Goal: Task Accomplishment & Management: Use online tool/utility

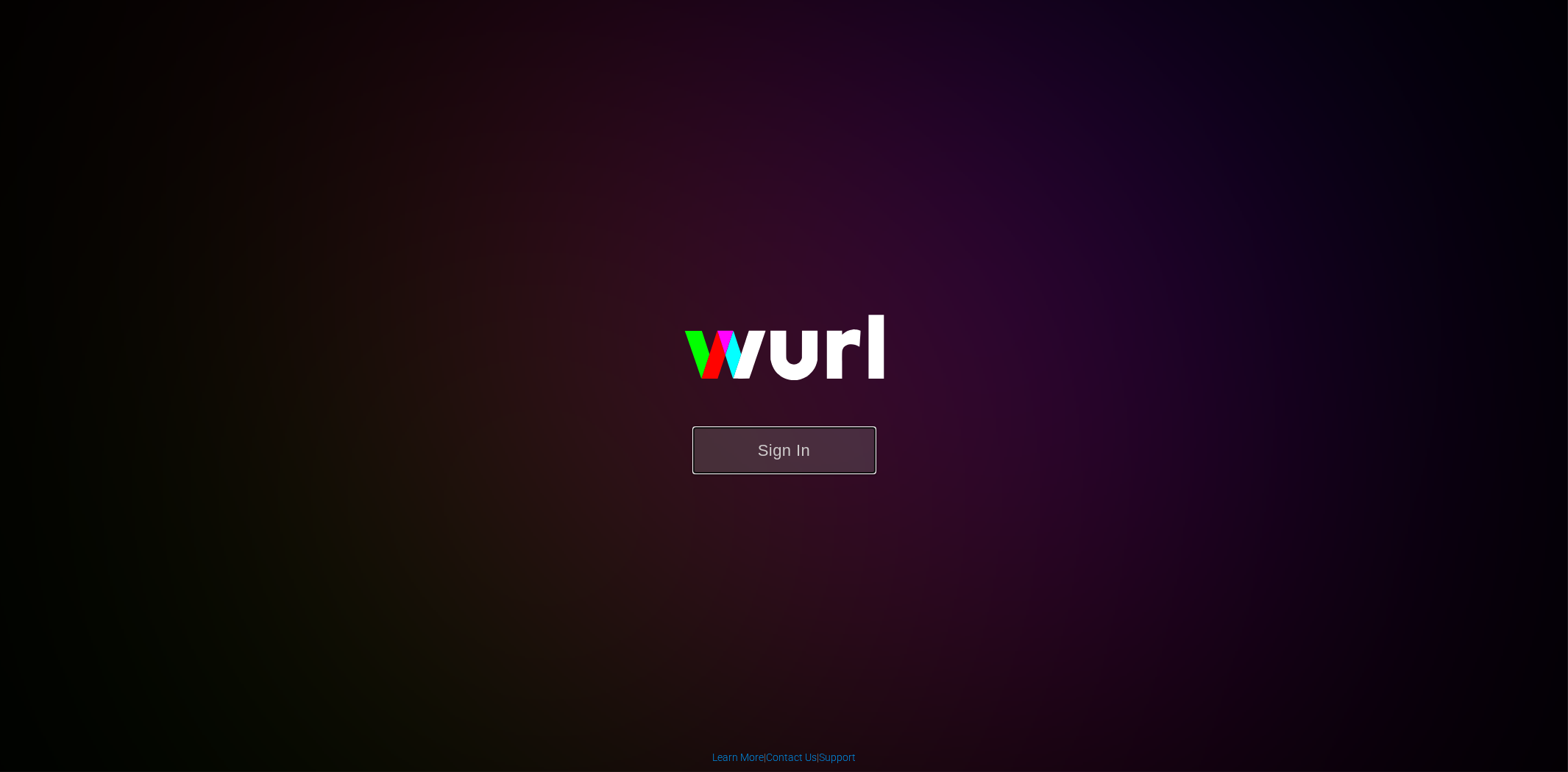
click at [766, 448] on button "Sign In" at bounding box center [784, 451] width 184 height 48
click at [746, 445] on button "Sign In" at bounding box center [784, 451] width 184 height 48
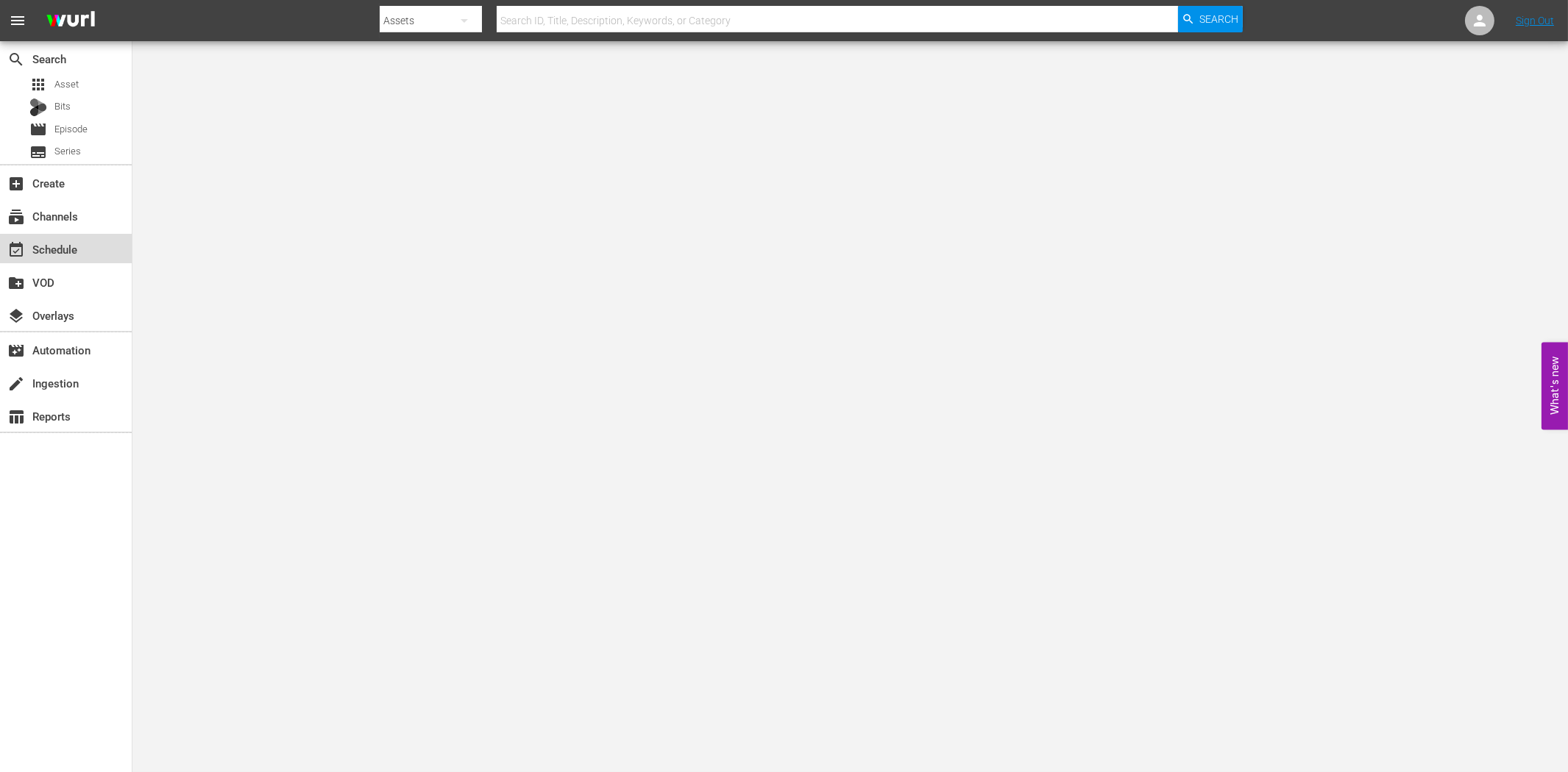
click at [75, 249] on div "event_available Schedule" at bounding box center [41, 247] width 82 height 13
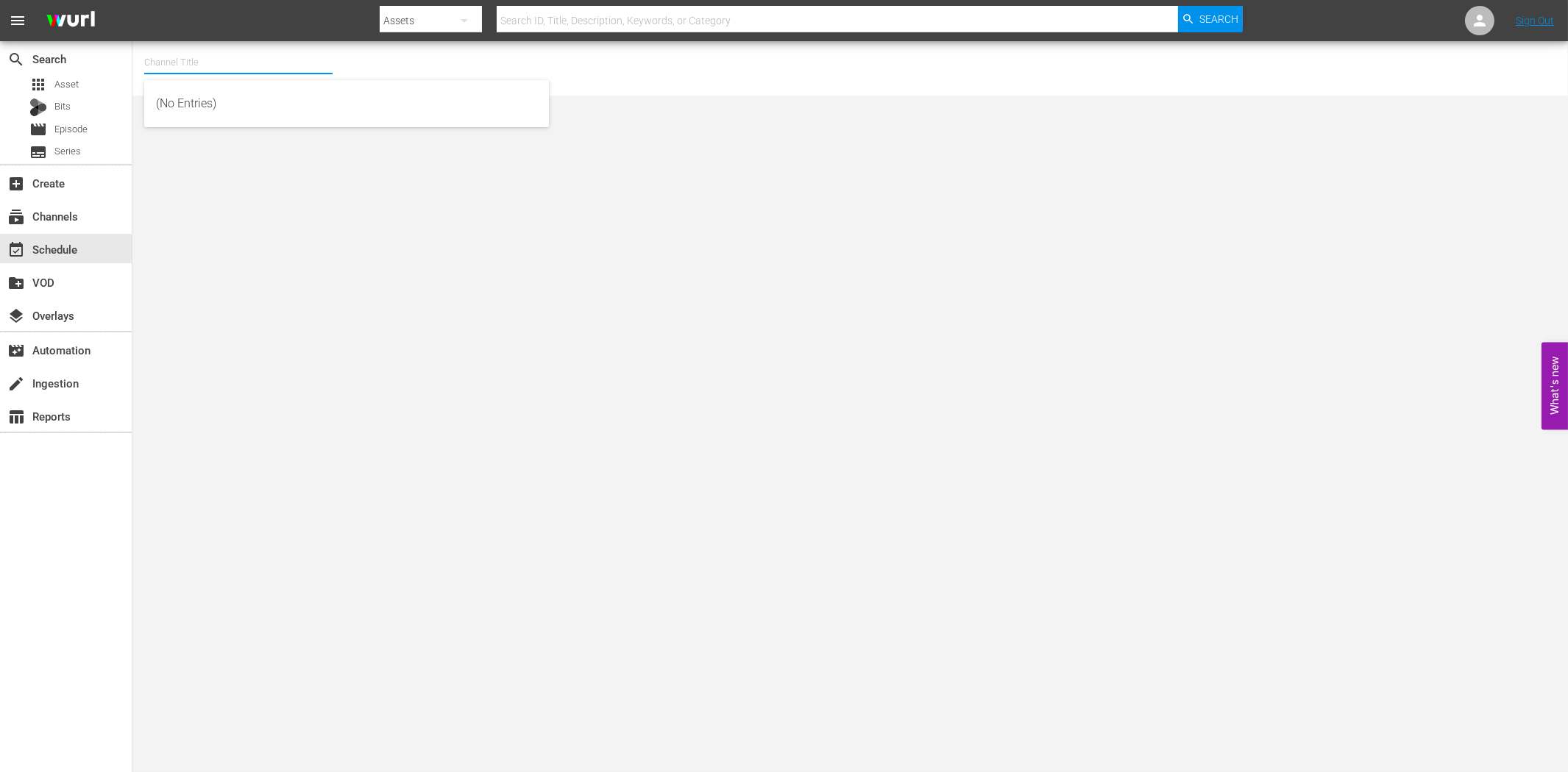
click at [204, 61] on input "text" at bounding box center [238, 62] width 188 height 35
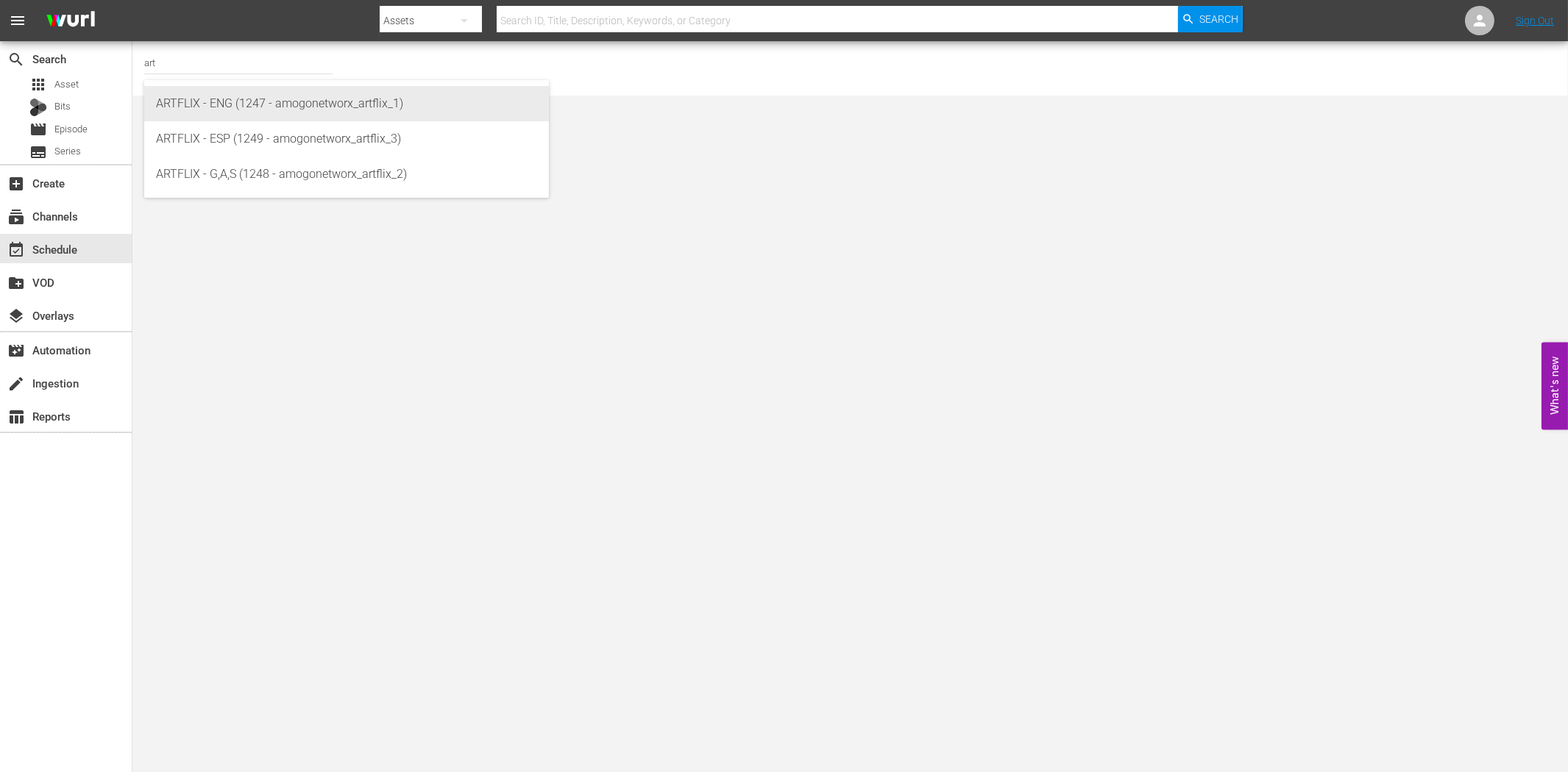
click at [284, 100] on div "ARTFLIX - ENG (1247 - amogonetworx_artflix_1)" at bounding box center [346, 104] width 381 height 35
type input "ARTFLIX - ENG (1247 - amogonetworx_artflix_1)"
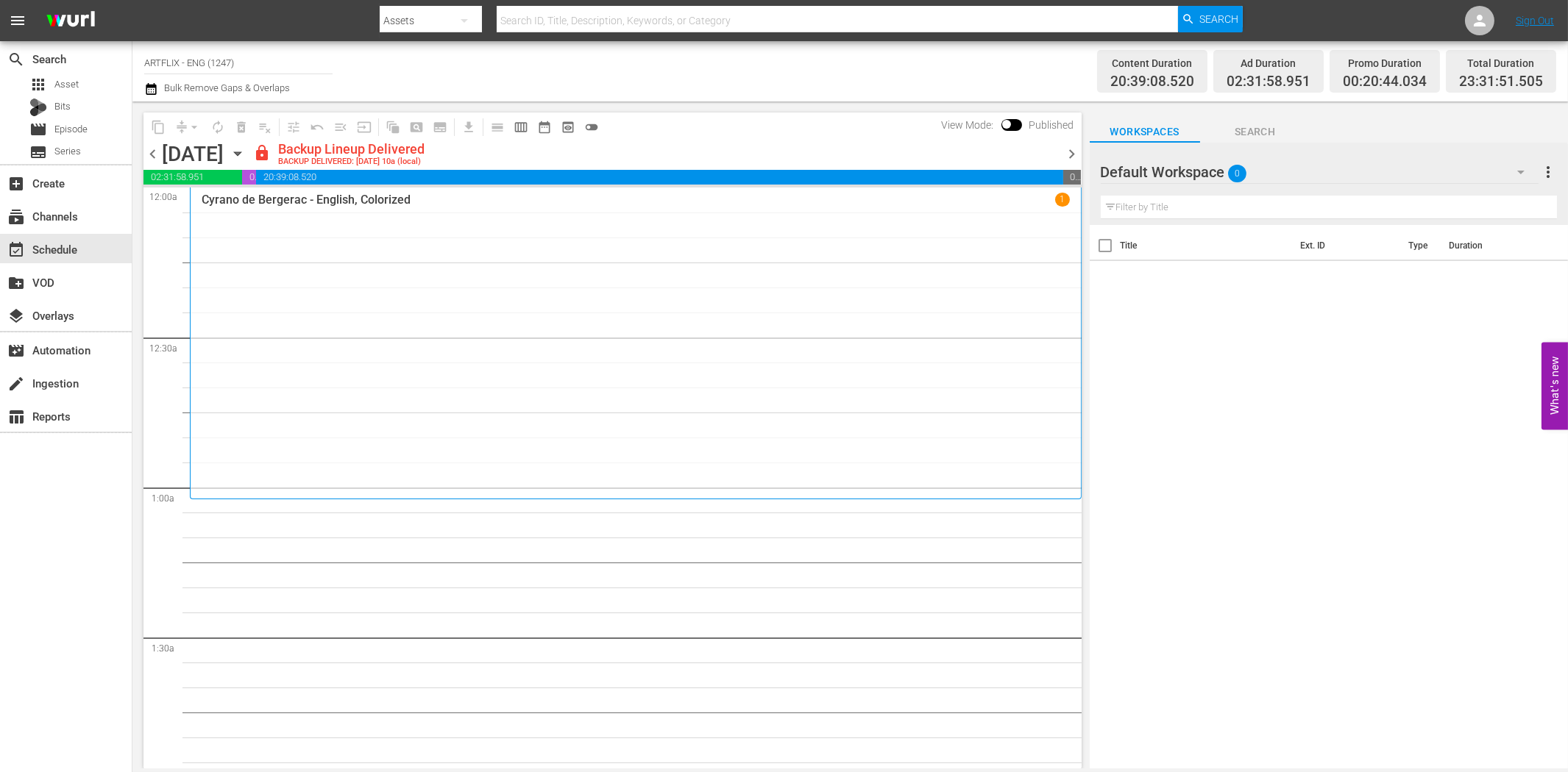
click at [1076, 155] on span "chevron_right" at bounding box center [1072, 154] width 19 height 18
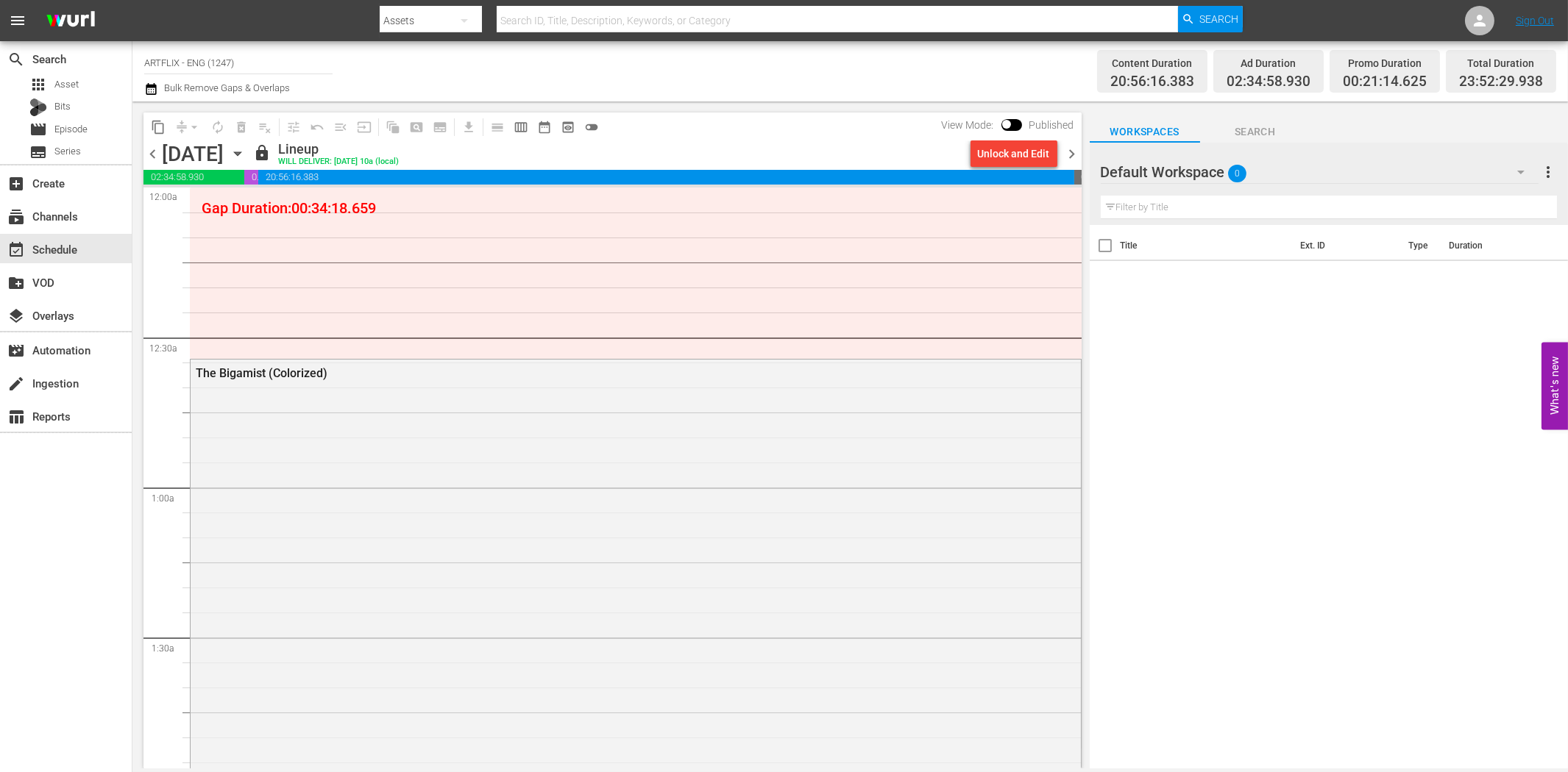
click at [1073, 150] on span "chevron_right" at bounding box center [1072, 154] width 19 height 18
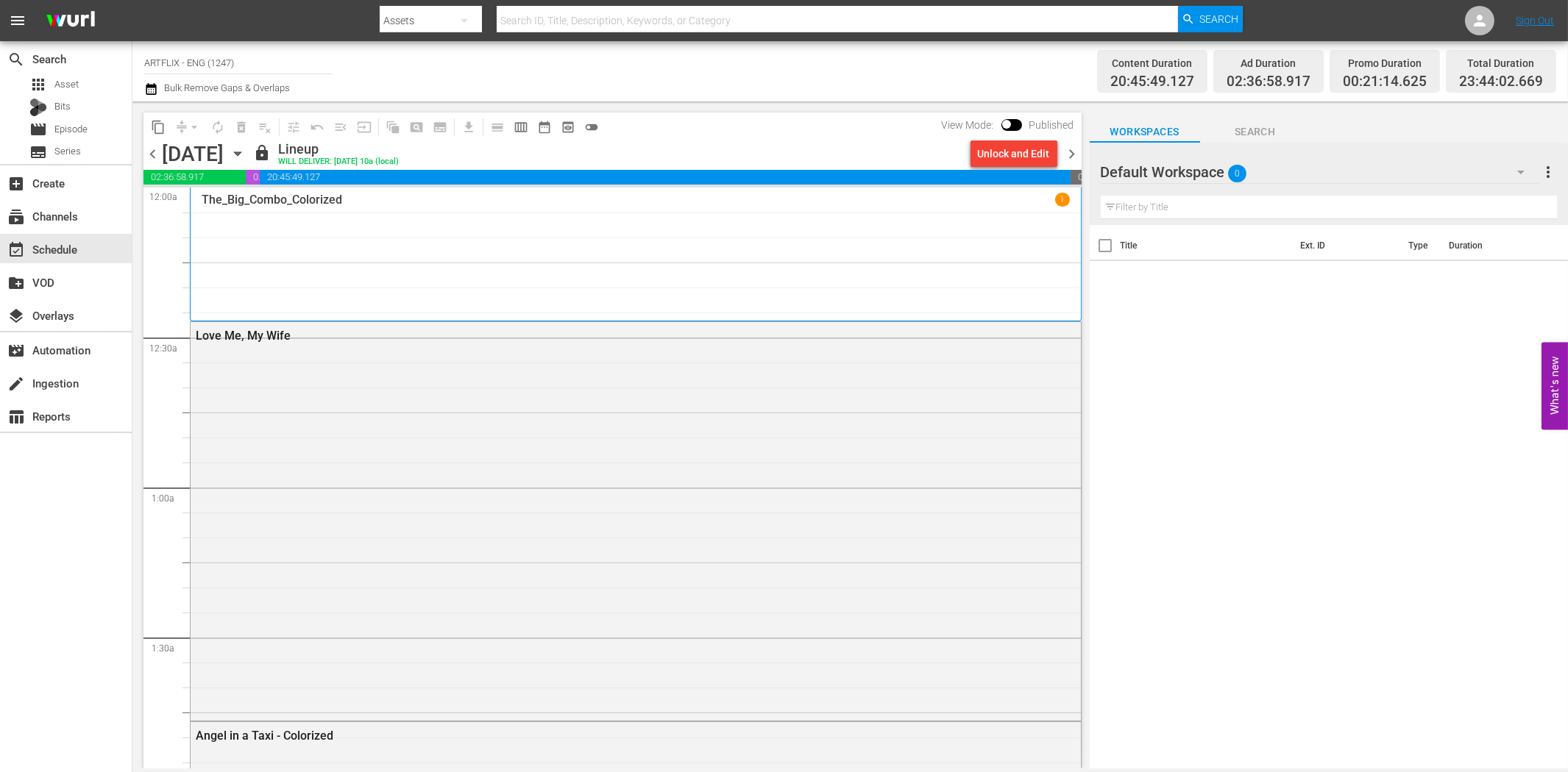
click at [150, 154] on span "chevron_left" at bounding box center [153, 154] width 19 height 18
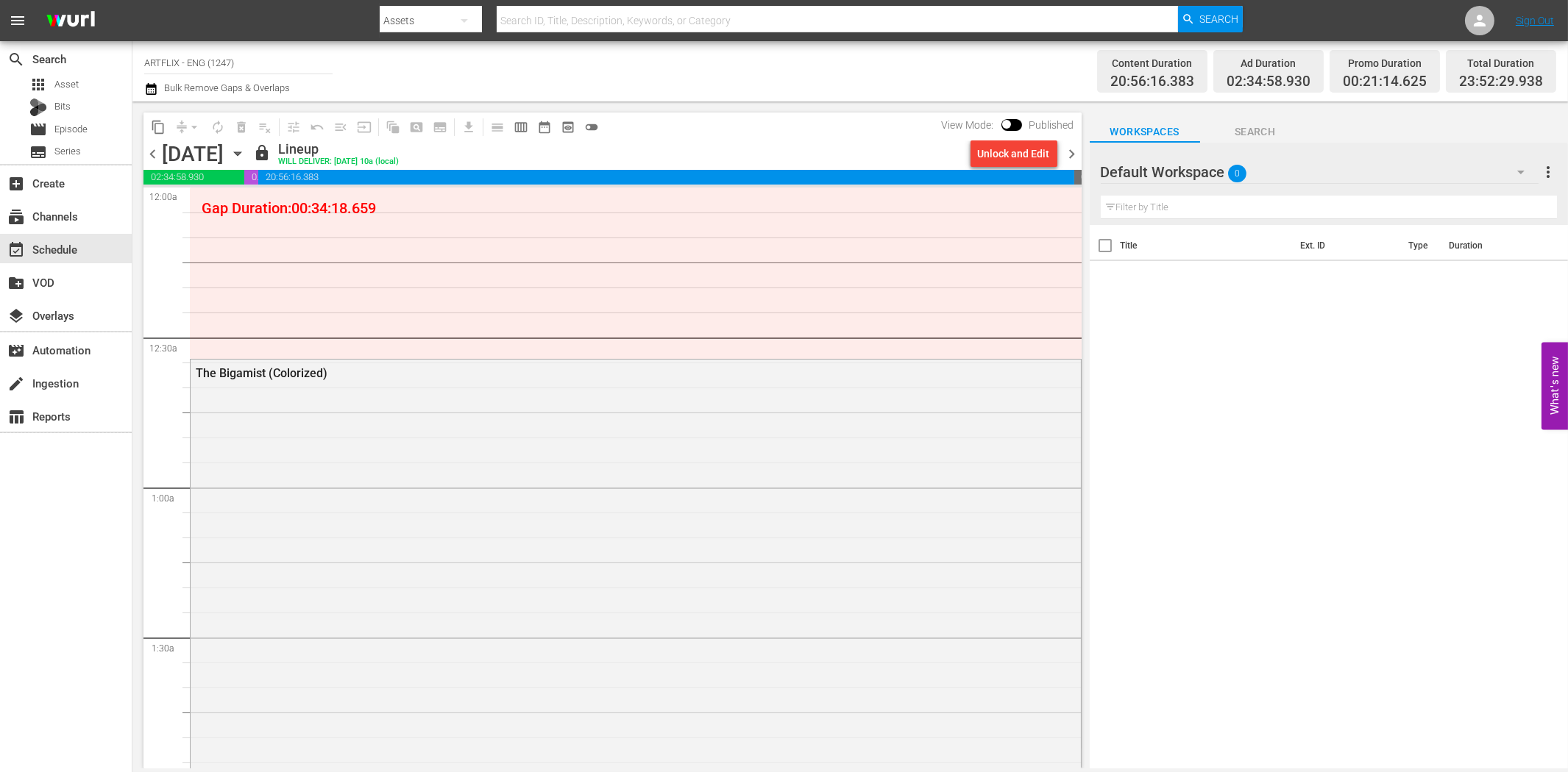
click at [152, 154] on span "chevron_left" at bounding box center [153, 154] width 19 height 18
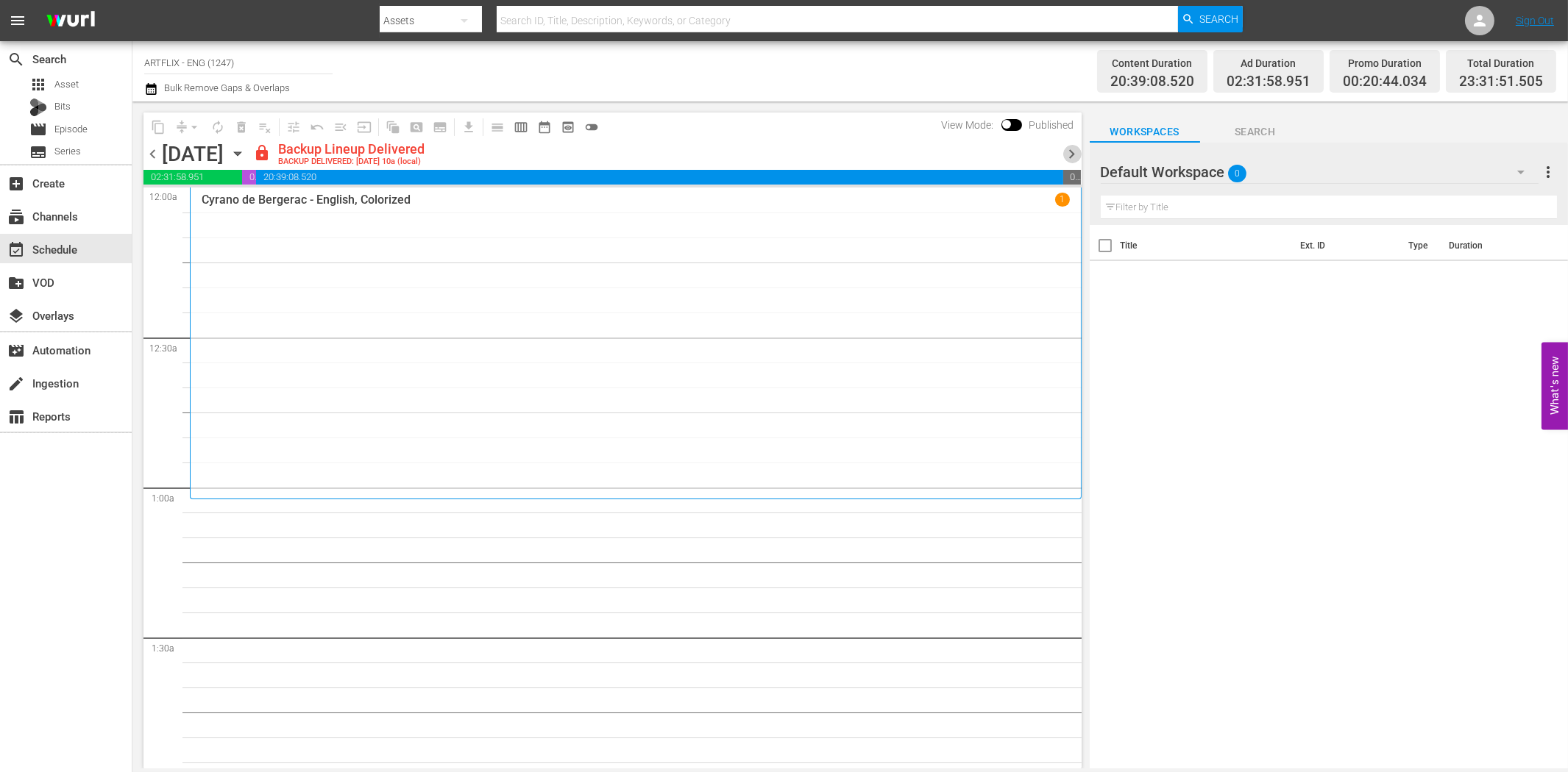
click at [1071, 159] on span "chevron_right" at bounding box center [1072, 154] width 19 height 18
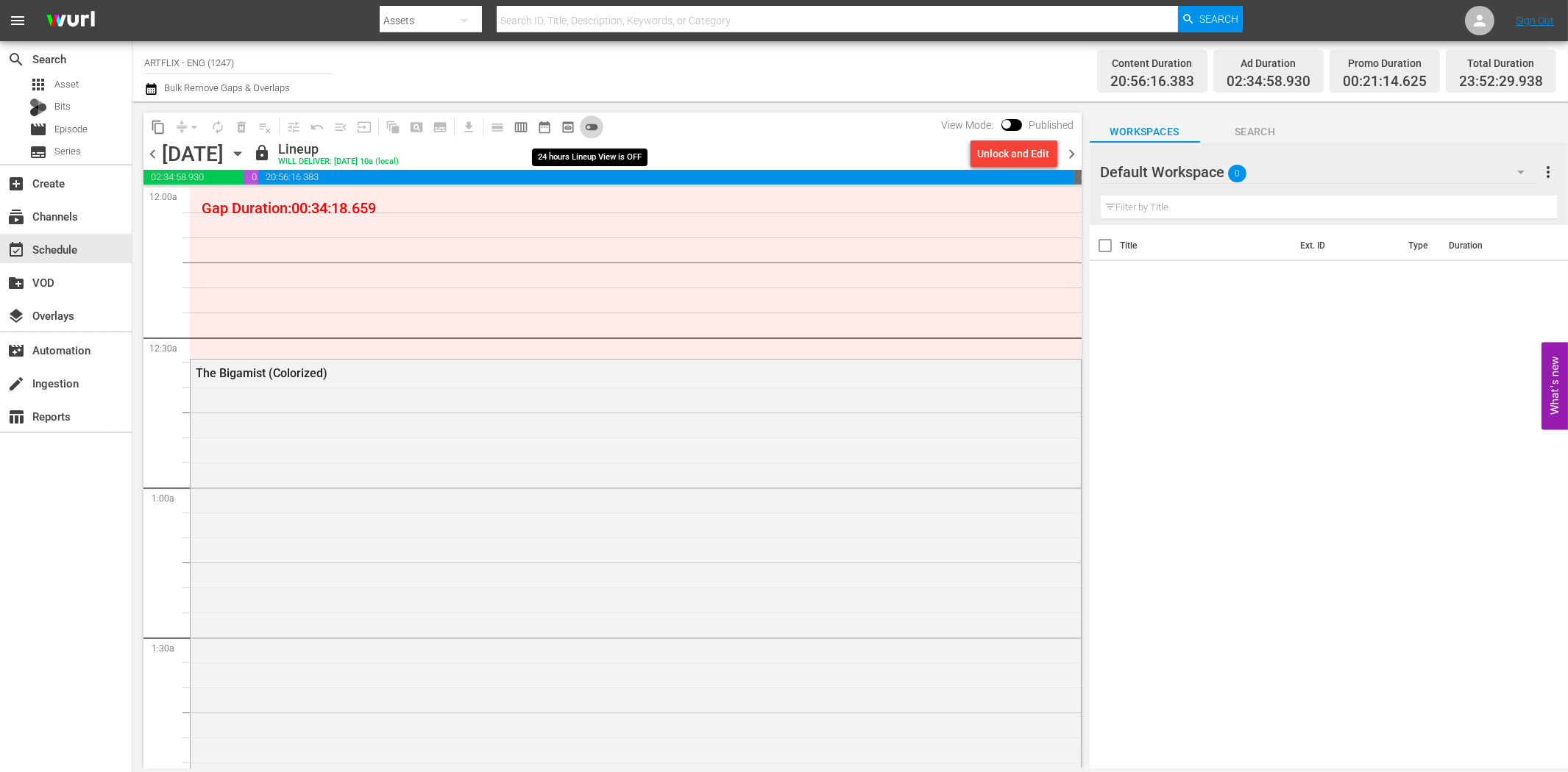
click at [590, 126] on span "toggle_off" at bounding box center [591, 127] width 15 height 15
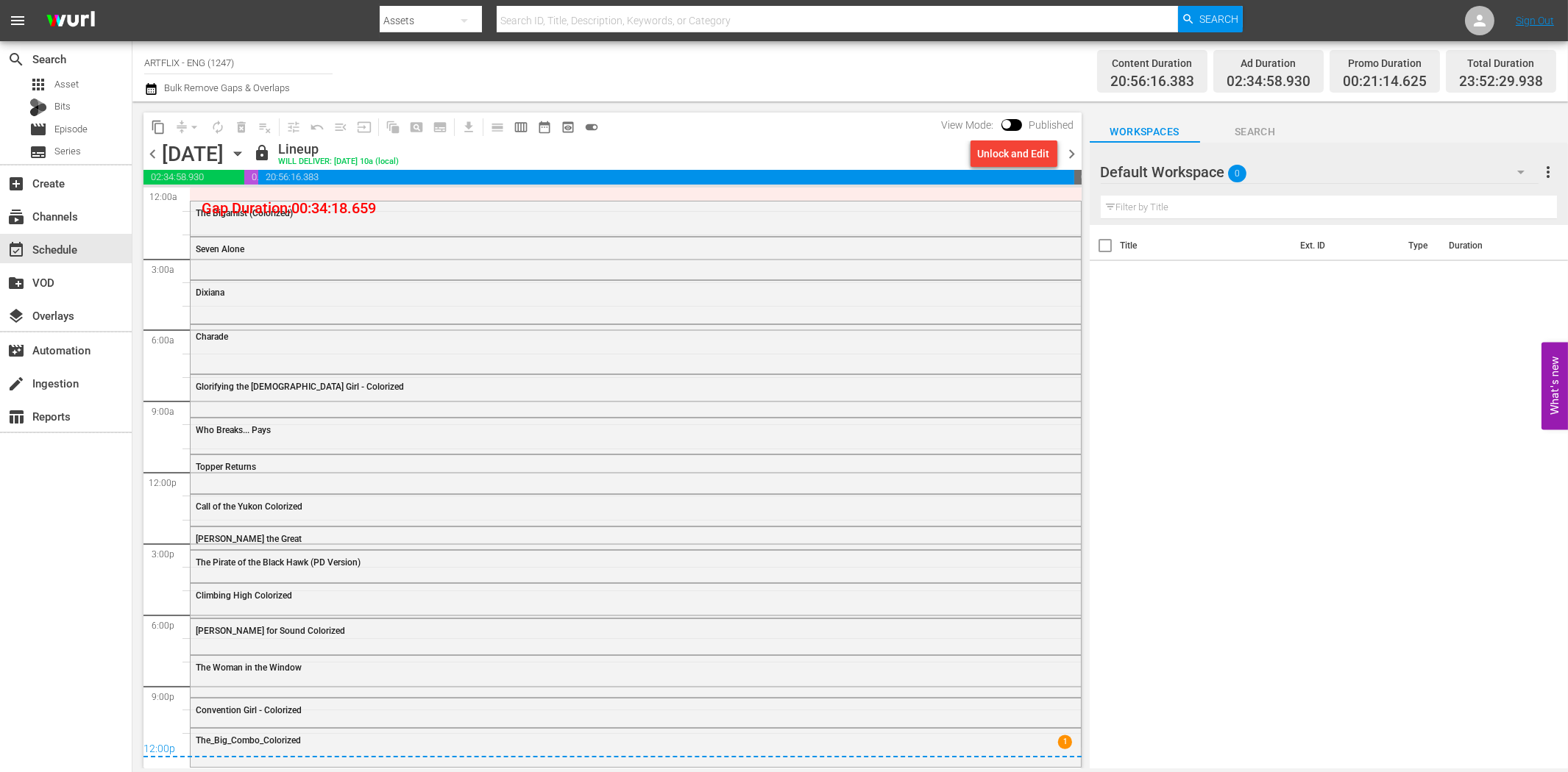
click at [1076, 149] on span "chevron_right" at bounding box center [1072, 154] width 19 height 18
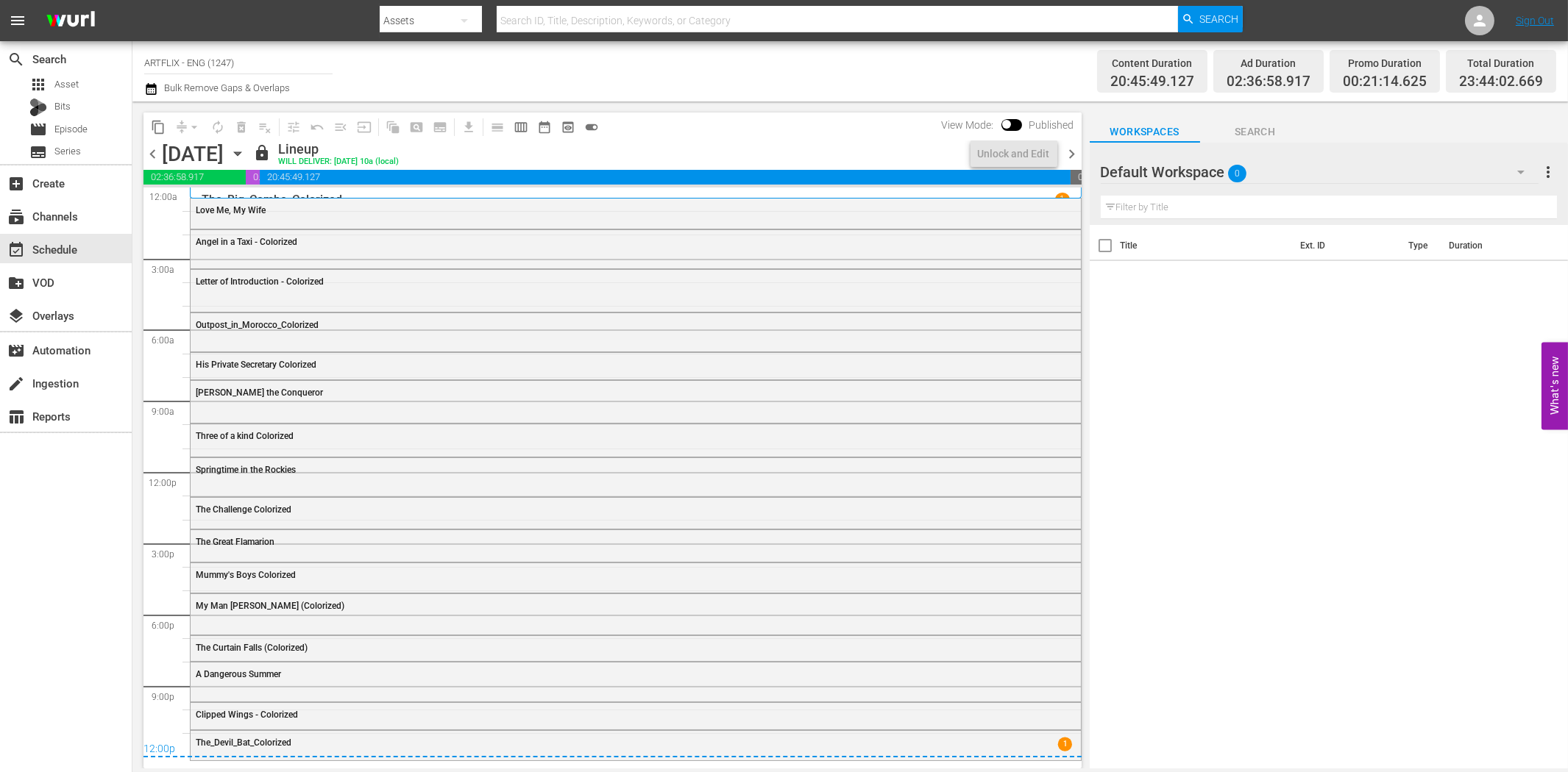
click at [1076, 149] on span "chevron_right" at bounding box center [1072, 154] width 19 height 18
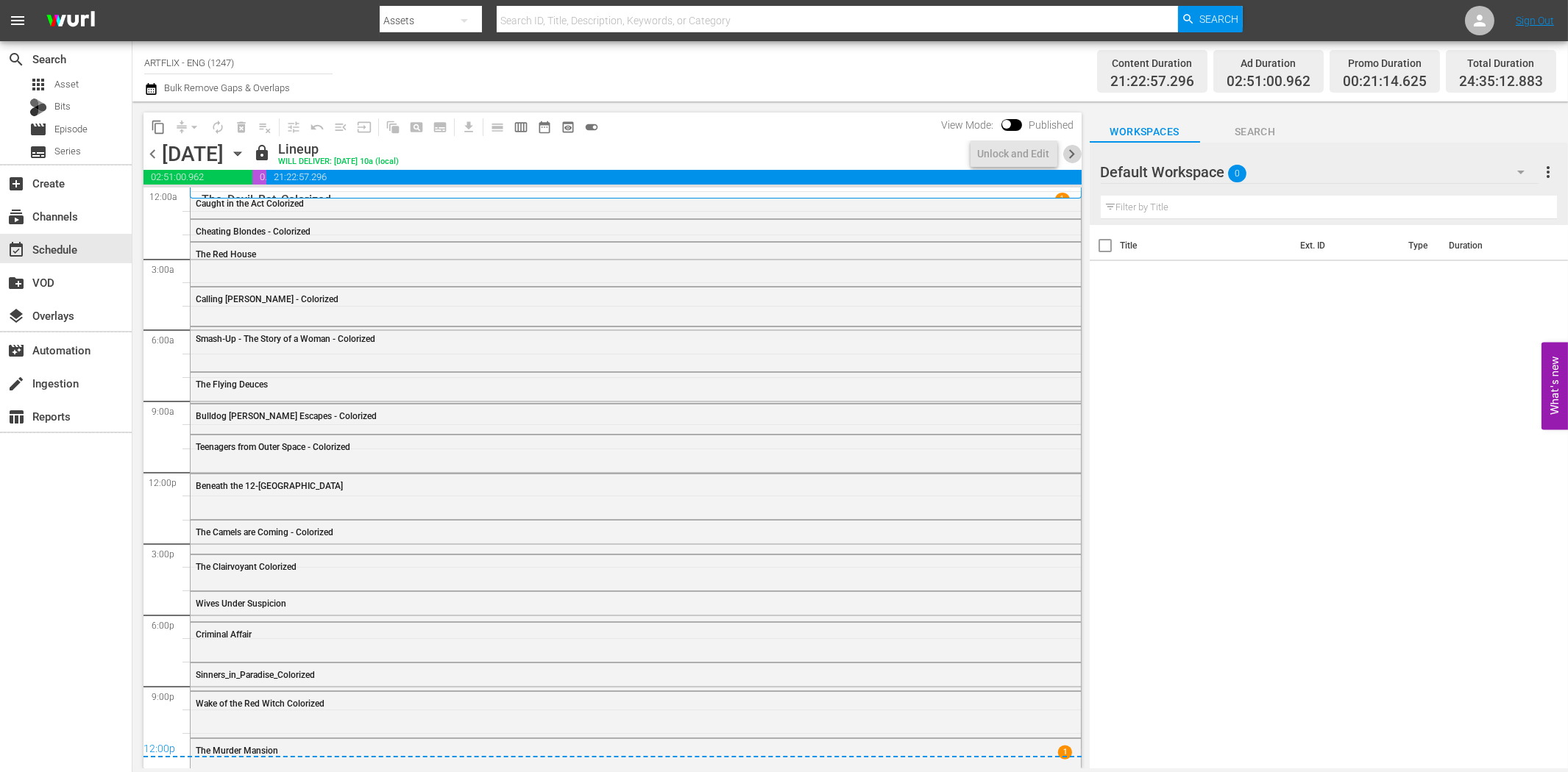
click at [1076, 149] on span "chevron_right" at bounding box center [1072, 154] width 19 height 18
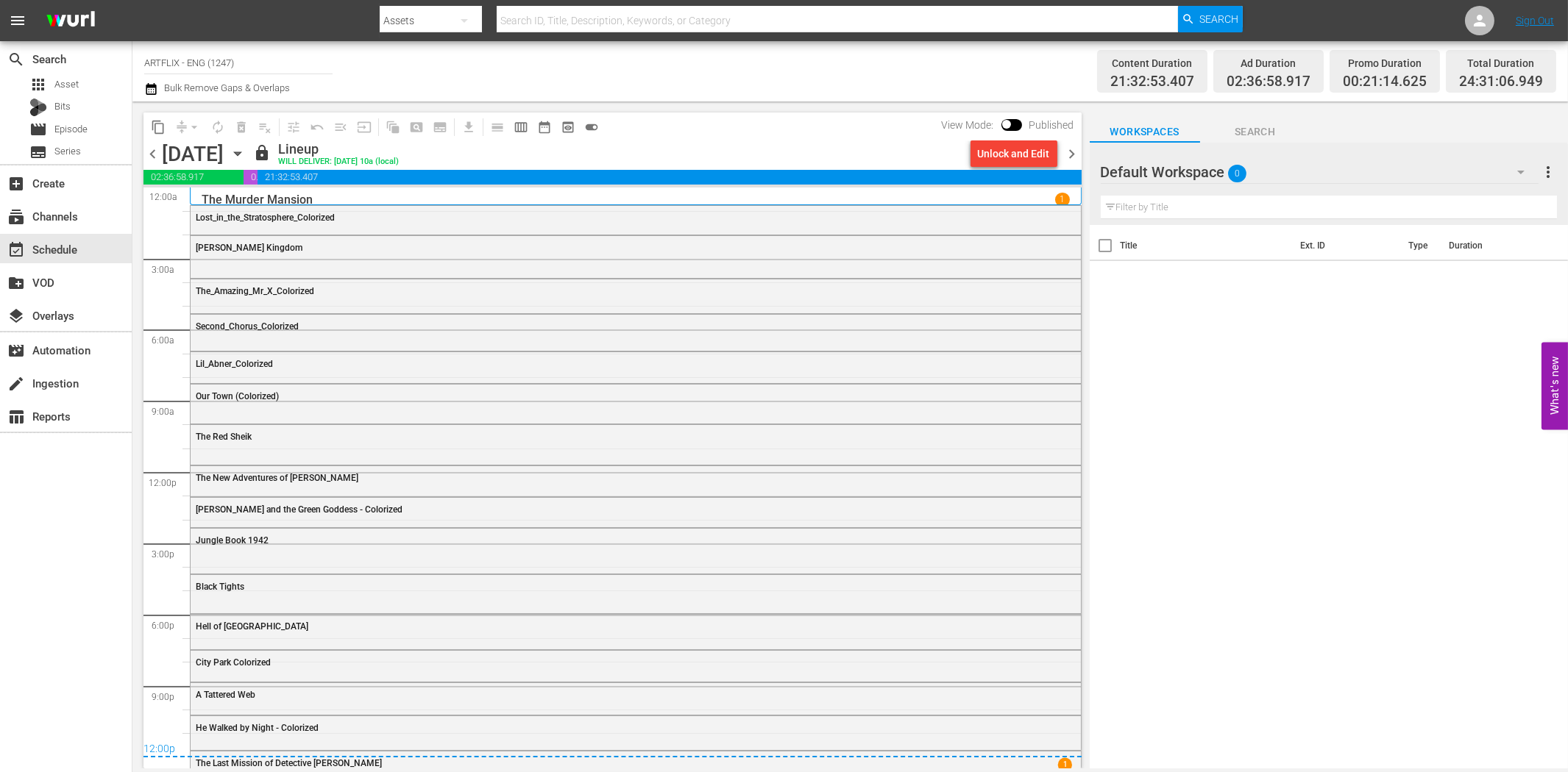
click at [153, 154] on span "chevron_left" at bounding box center [153, 154] width 19 height 18
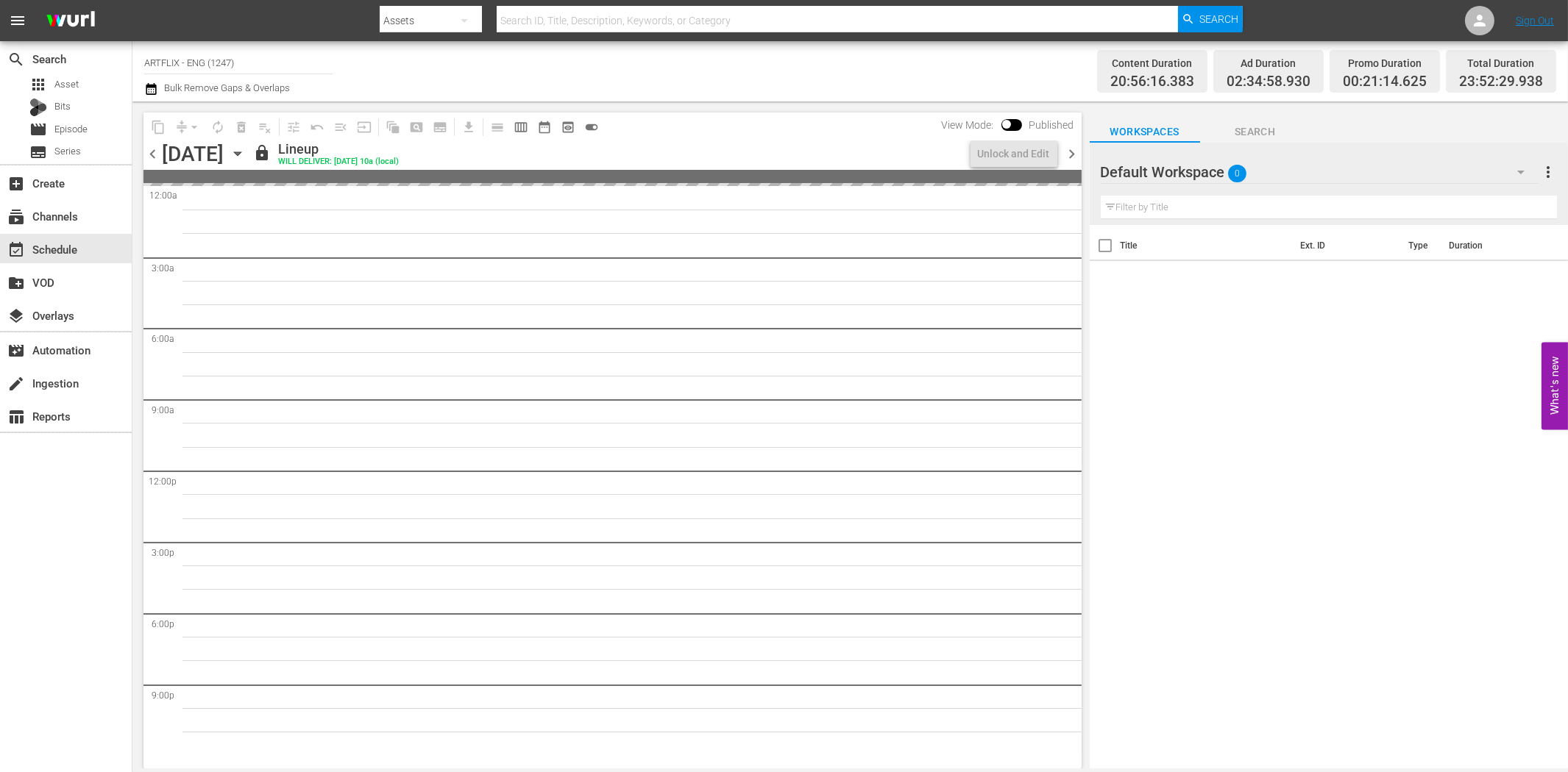
click at [153, 154] on span "chevron_left" at bounding box center [153, 154] width 19 height 18
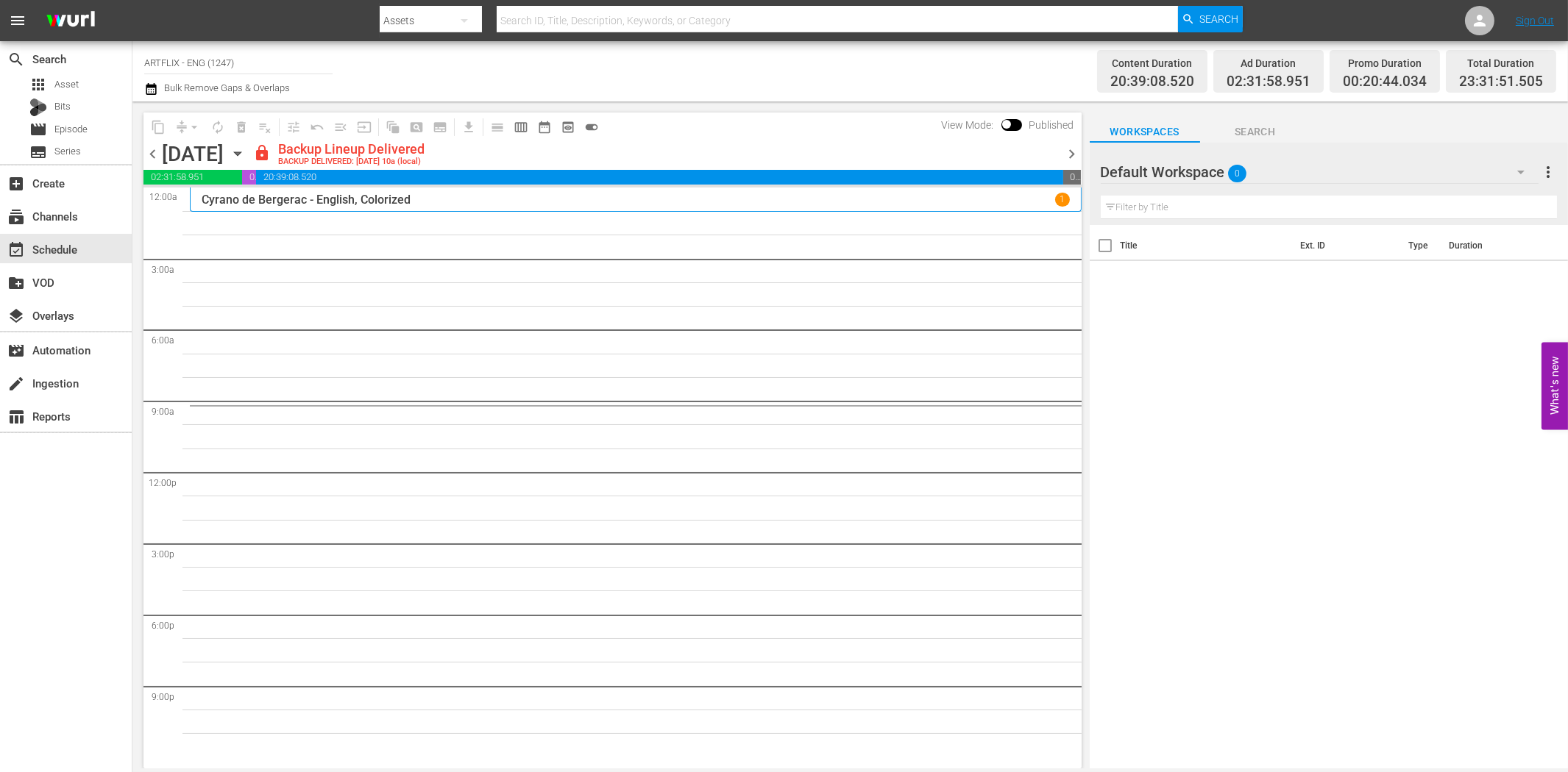
click at [1076, 156] on span "chevron_right" at bounding box center [1072, 154] width 19 height 18
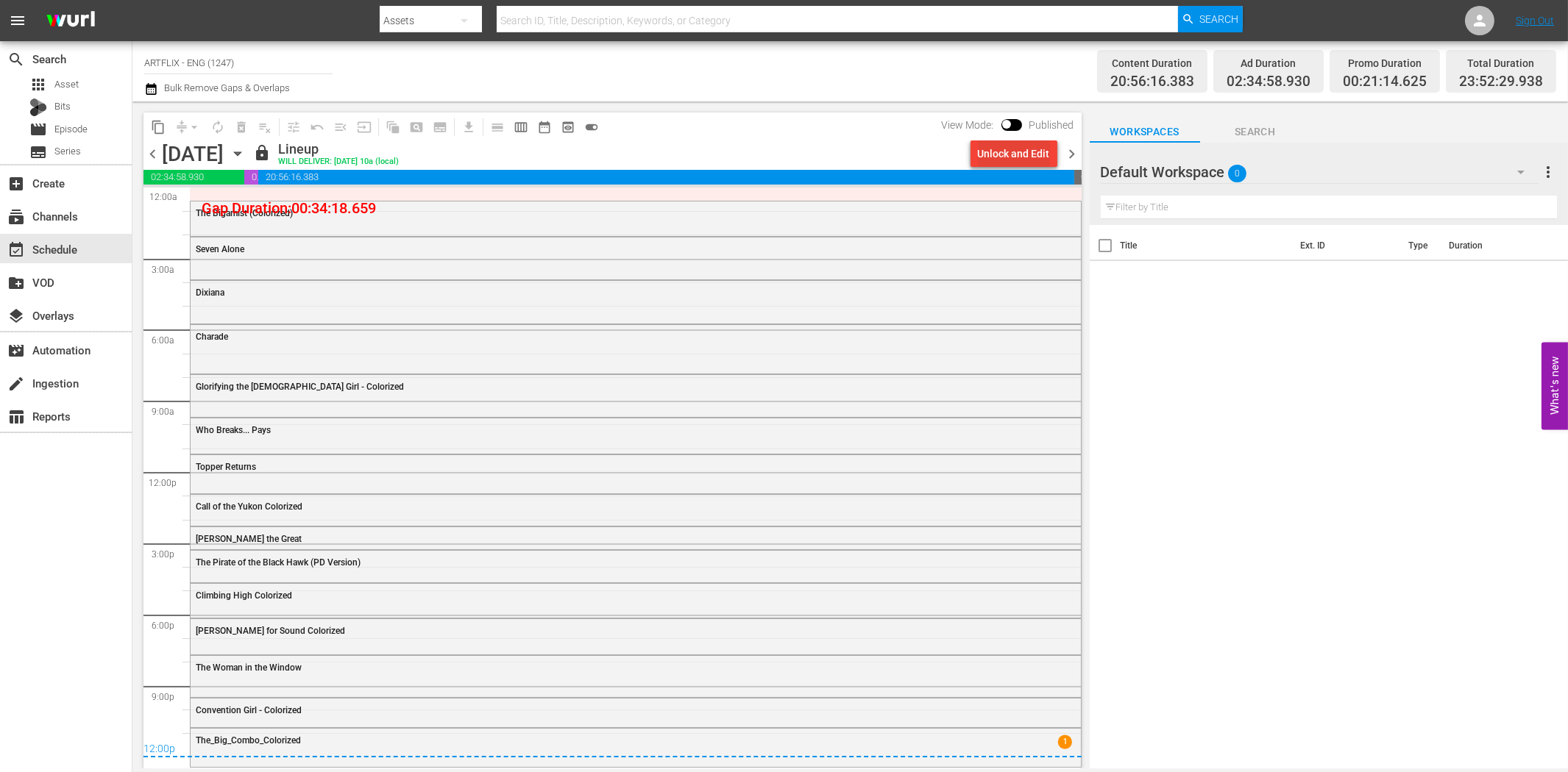
click at [1005, 152] on div "Unlock and Edit" at bounding box center [1014, 153] width 72 height 26
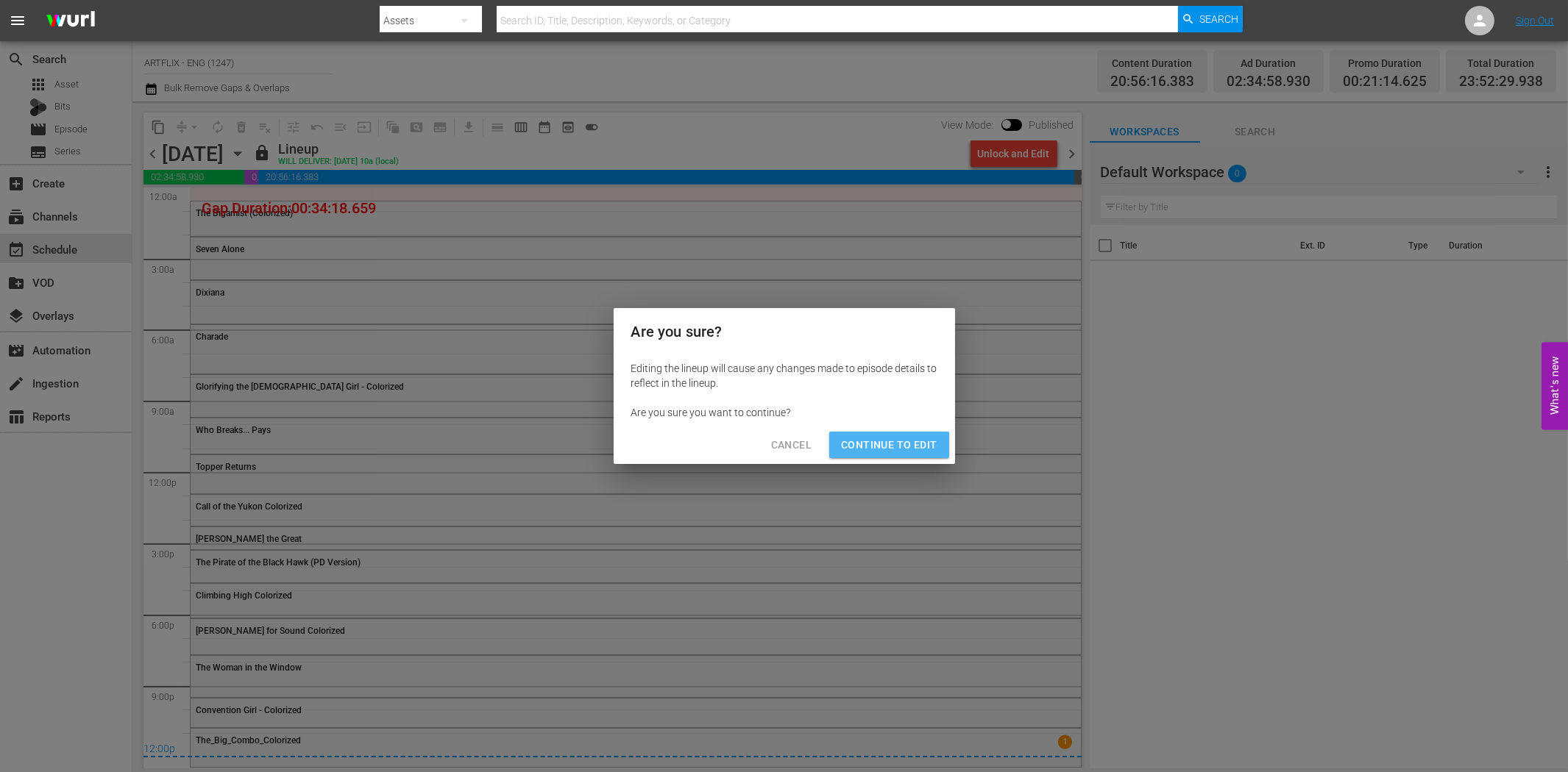
click at [907, 451] on span "Continue to Edit" at bounding box center [889, 445] width 96 height 18
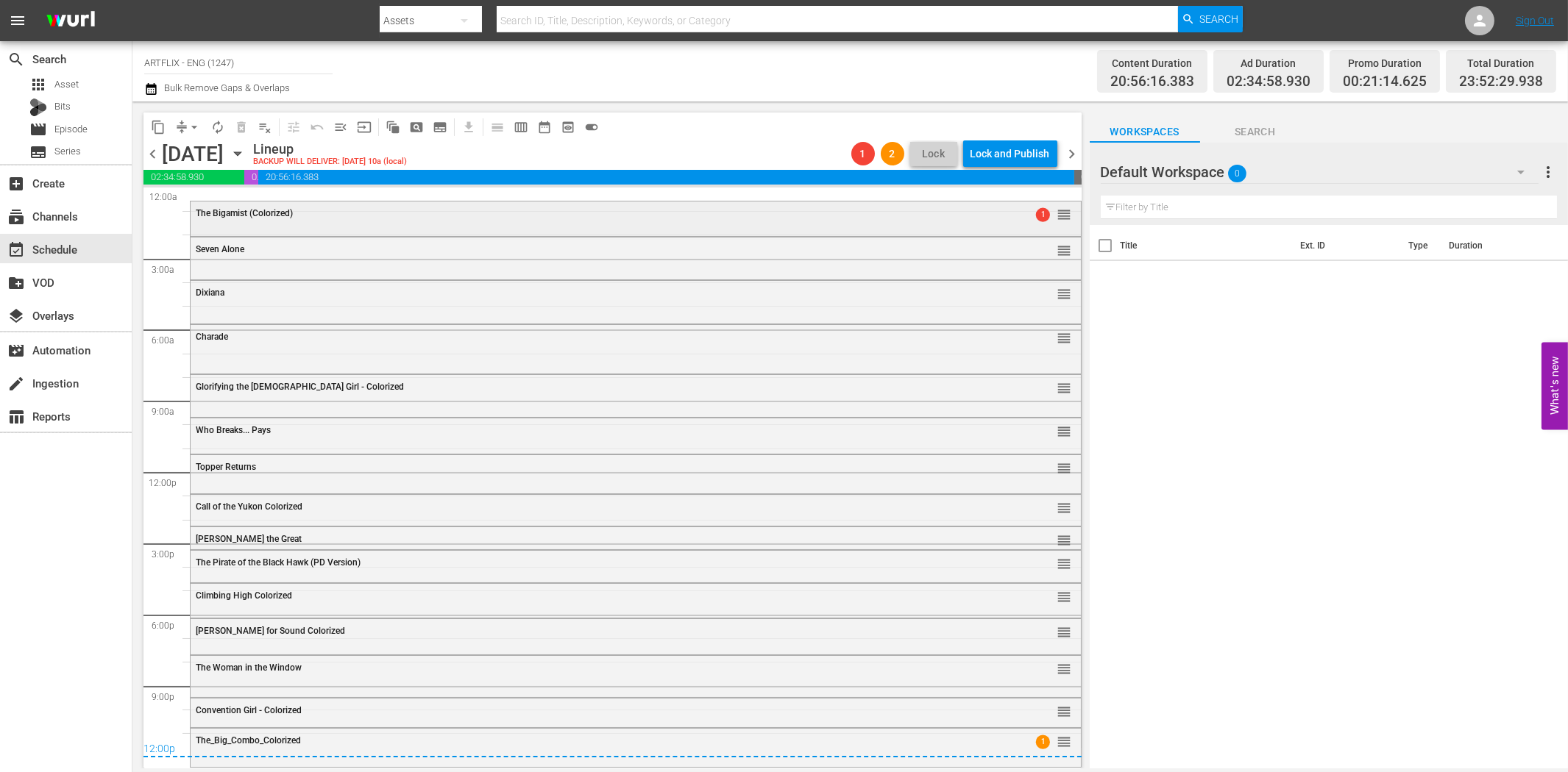
click at [275, 216] on span "The Bigamist (Colorized)" at bounding box center [244, 213] width 97 height 10
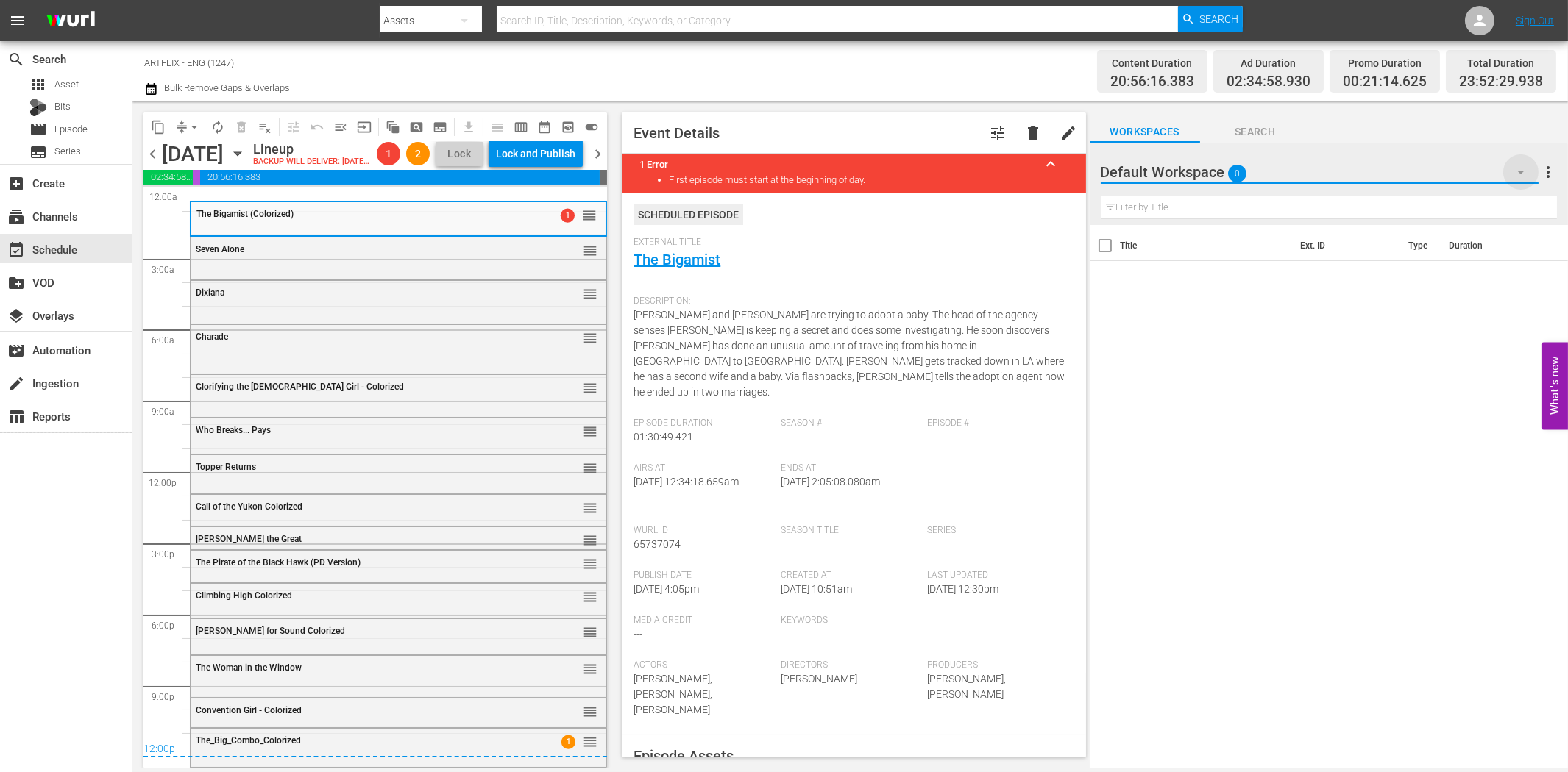
click at [1517, 170] on icon "button" at bounding box center [1521, 172] width 18 height 18
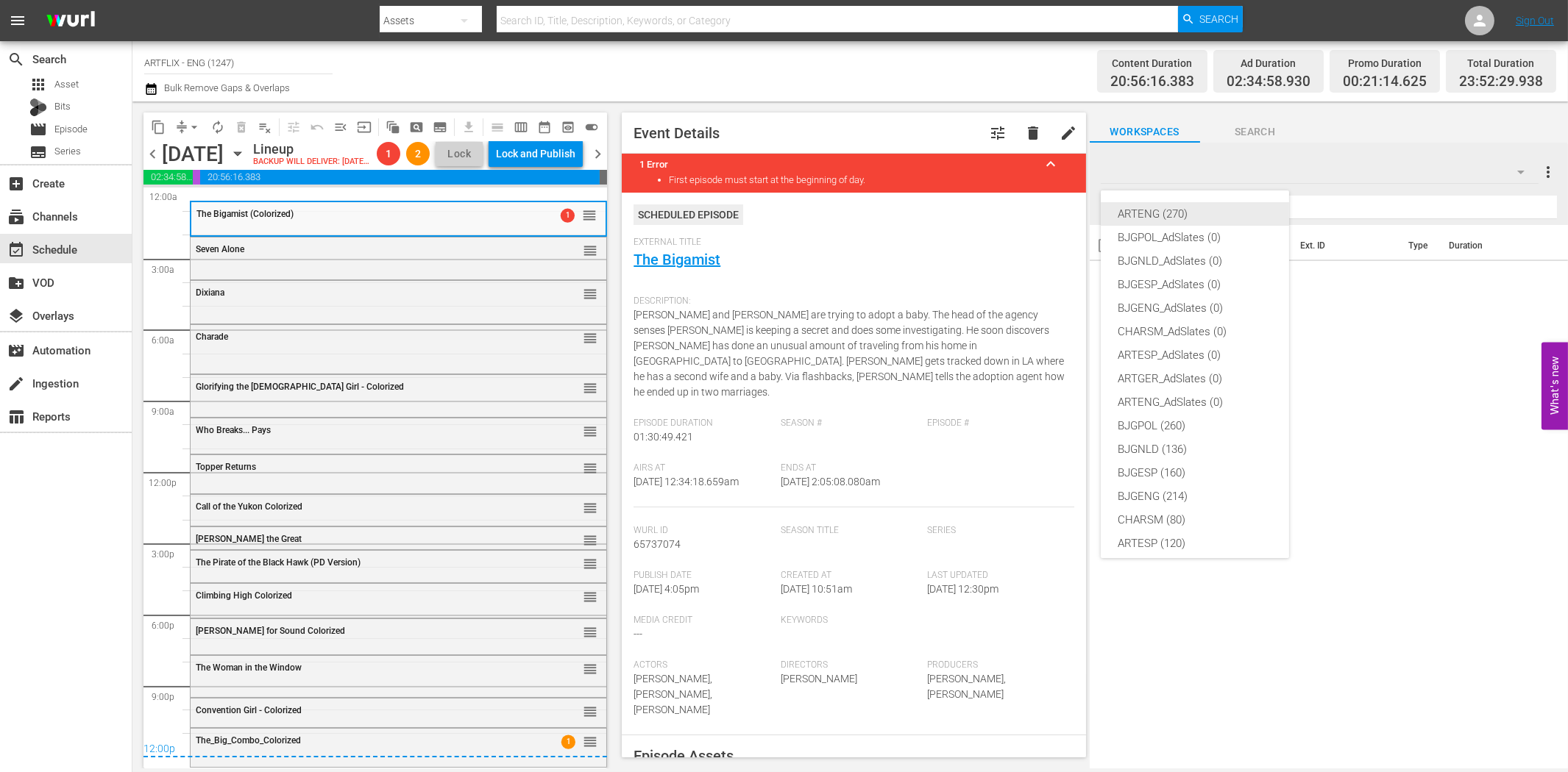
click at [1183, 220] on div "ARTENG (270)" at bounding box center [1195, 213] width 153 height 24
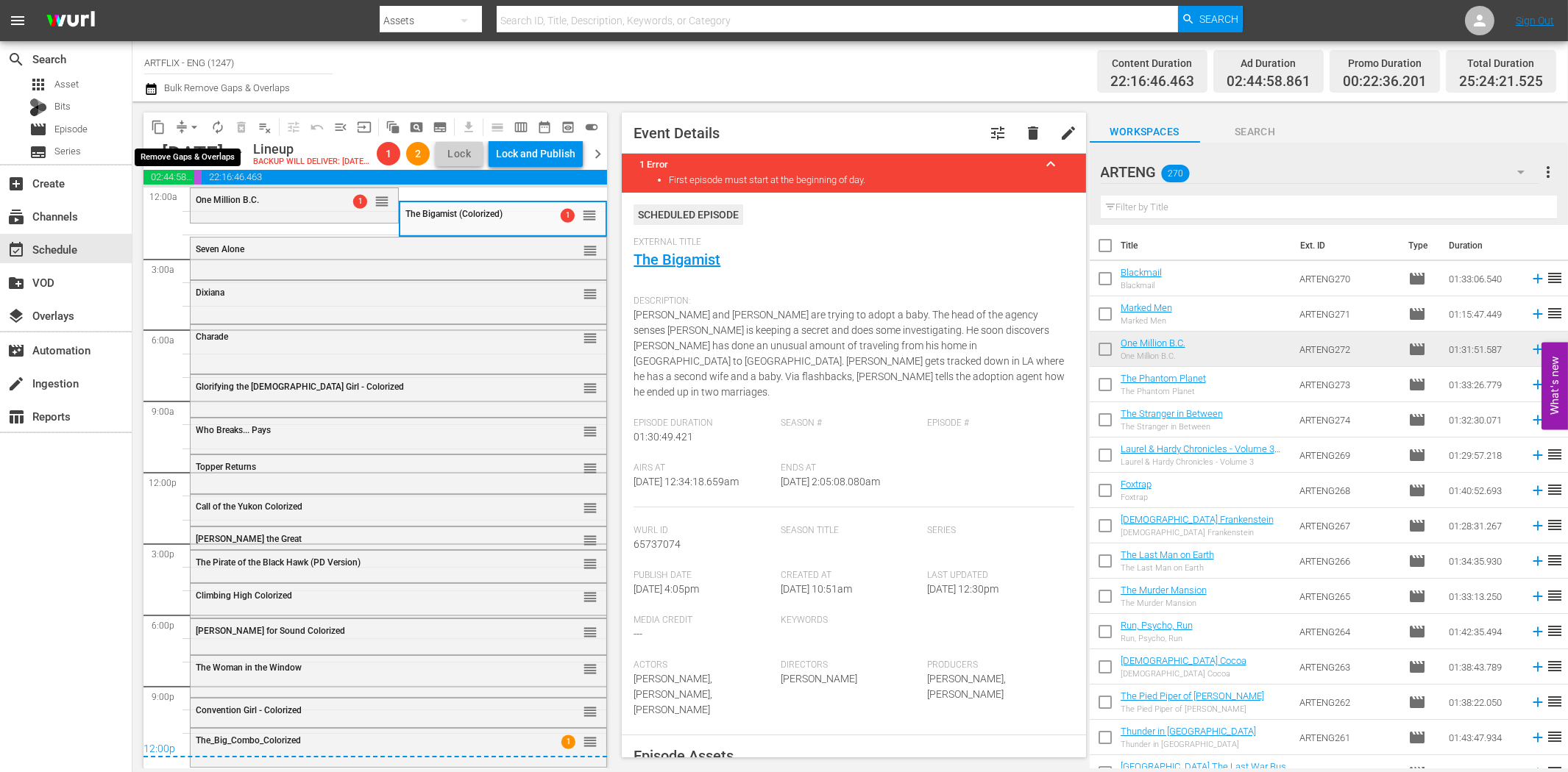
click at [193, 126] on span "arrow_drop_down" at bounding box center [193, 127] width 15 height 15
click at [207, 173] on li "Align to First Episode" at bounding box center [194, 180] width 121 height 24
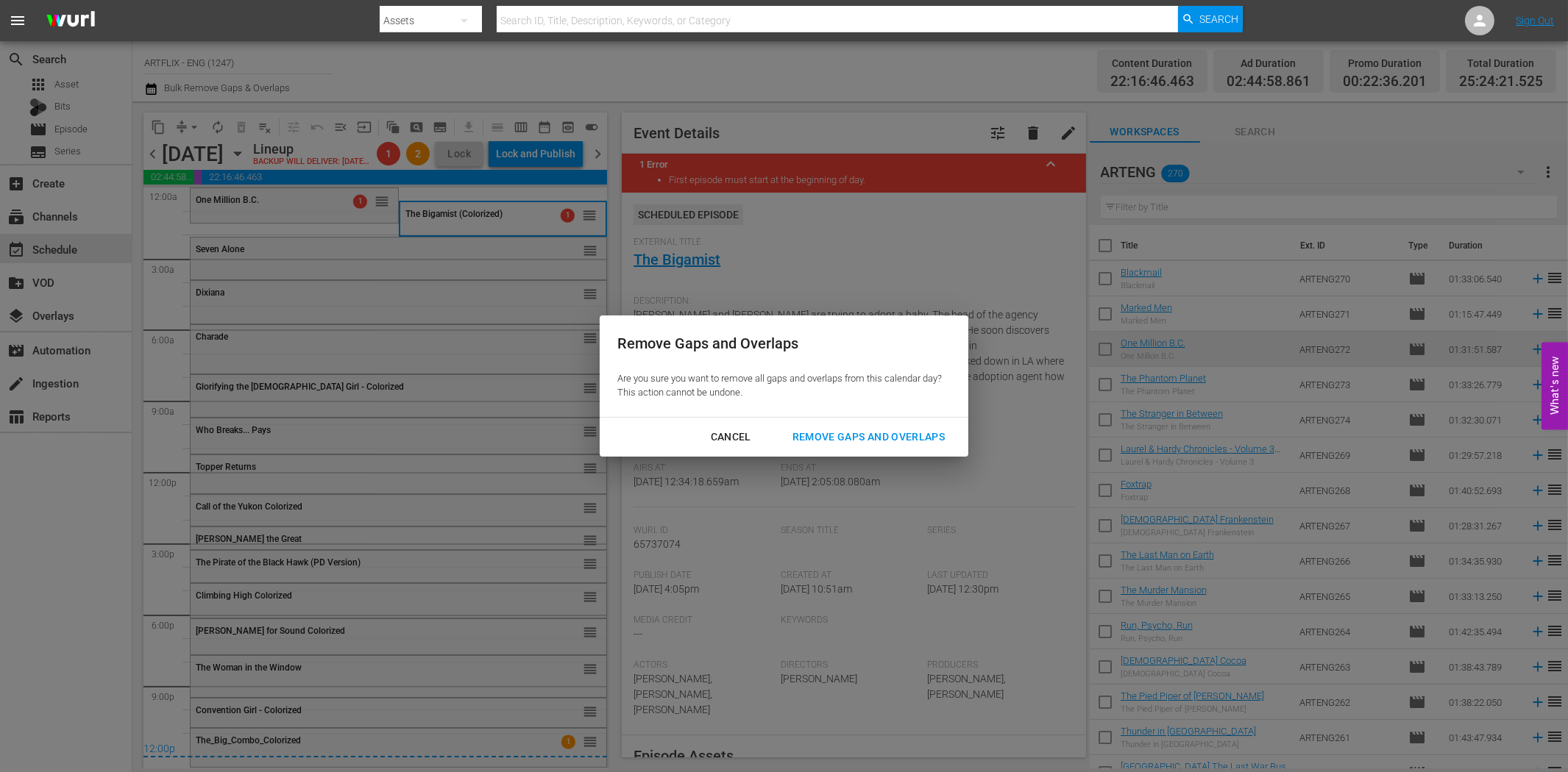
click at [840, 435] on div "Remove Gaps and Overlaps" at bounding box center [869, 438] width 176 height 18
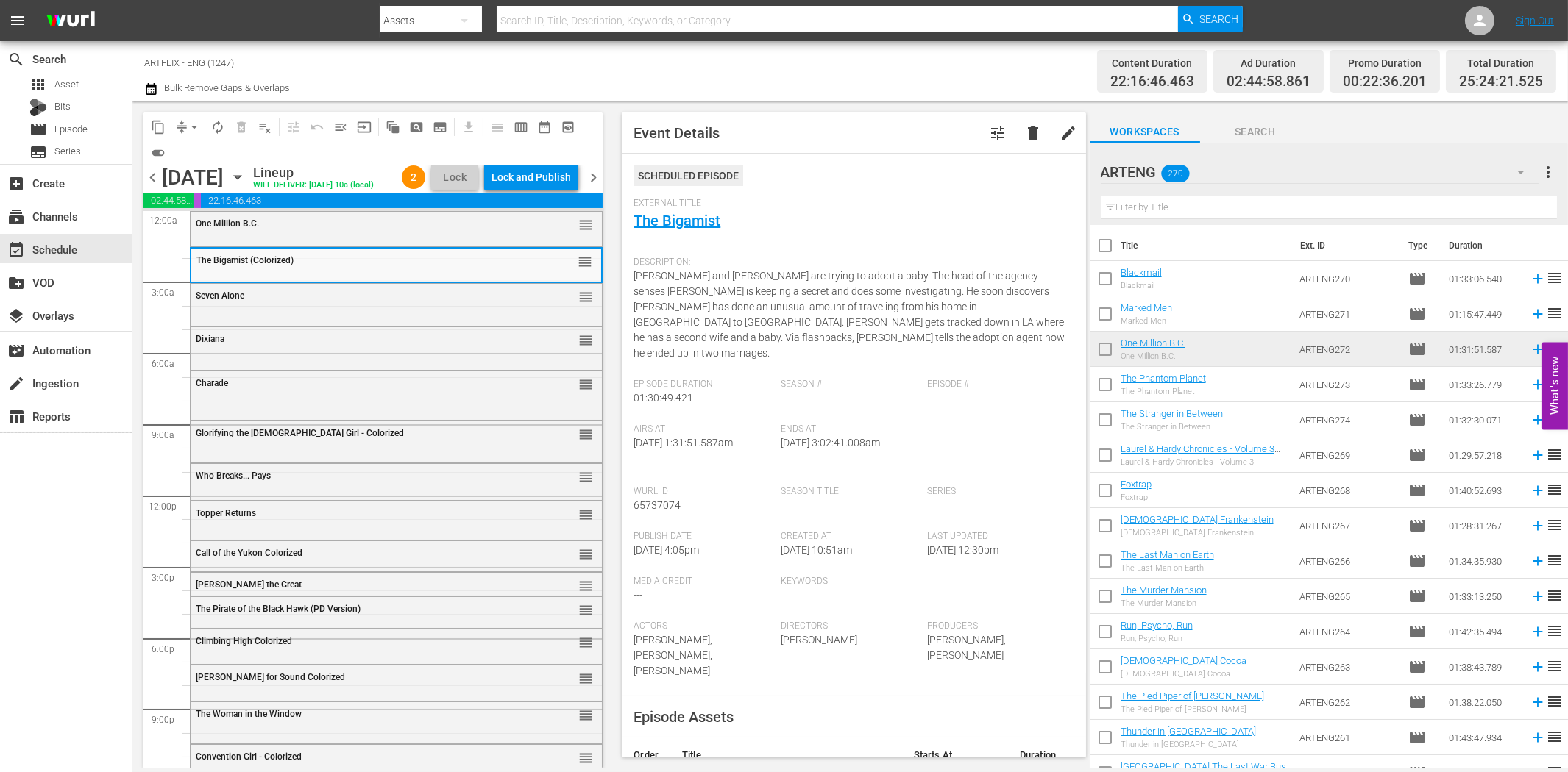
scroll to position [69, 0]
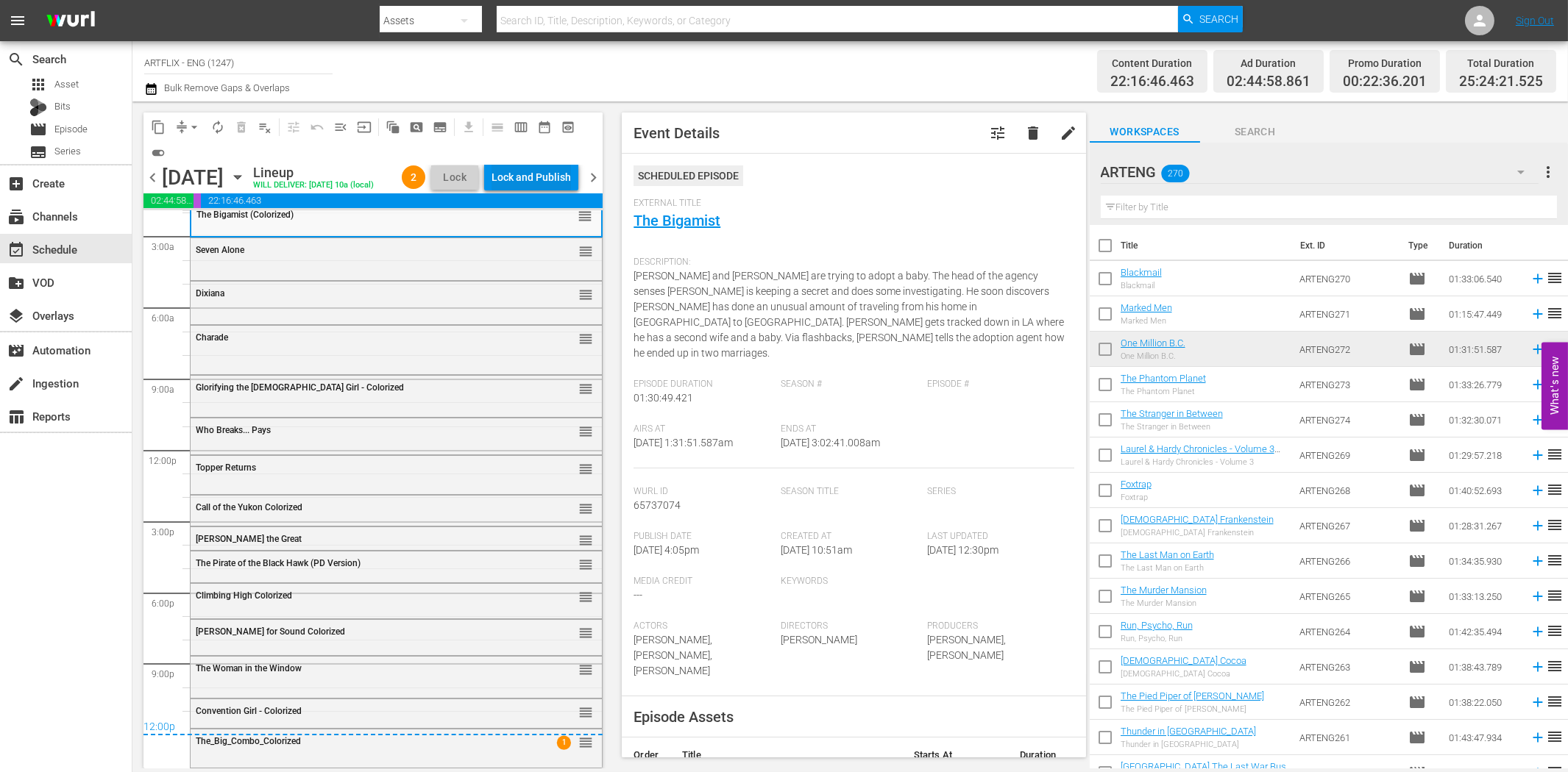
click at [539, 174] on div "Lock and Publish" at bounding box center [531, 177] width 79 height 26
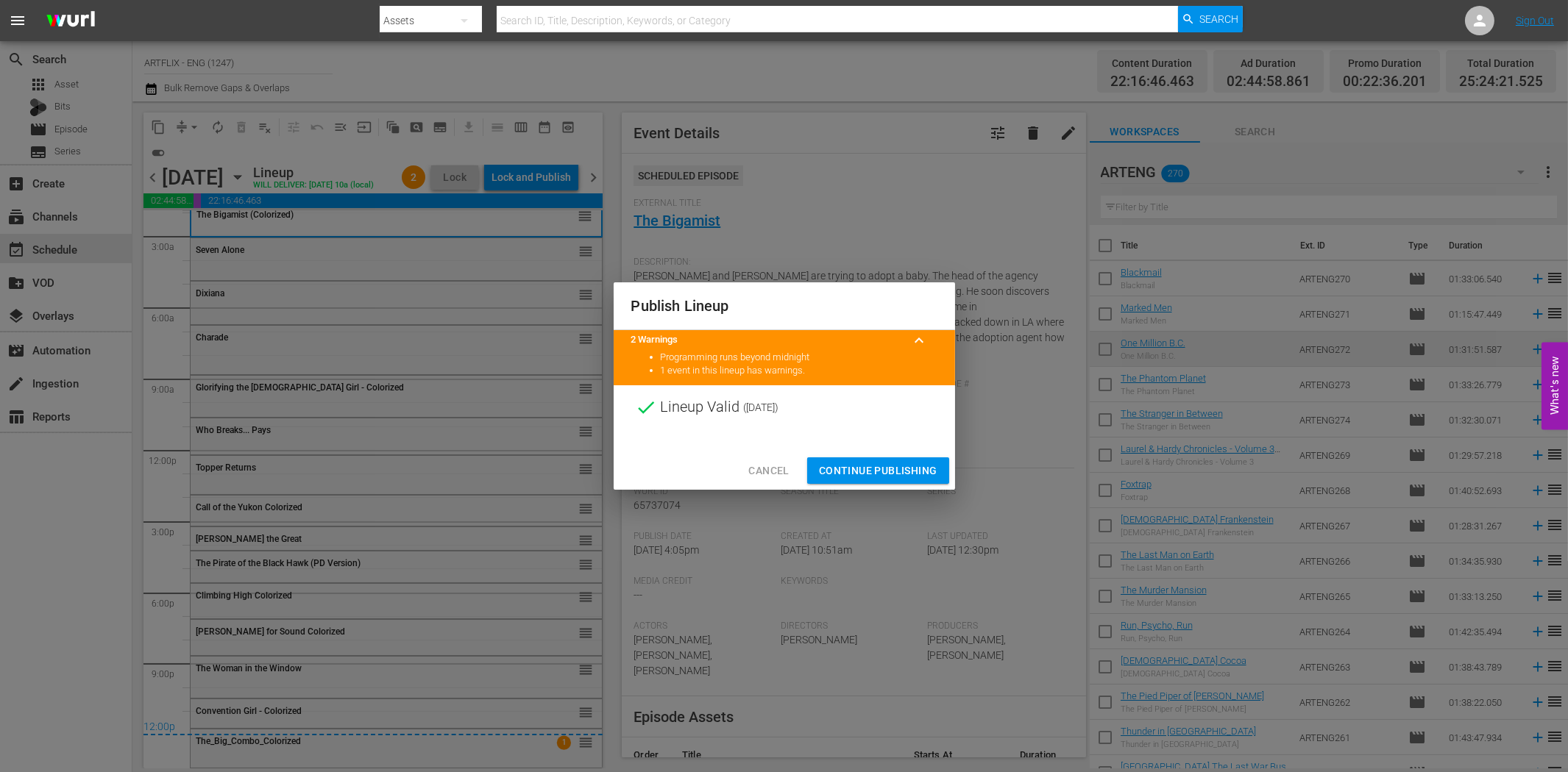
click at [841, 465] on span "Continue Publishing" at bounding box center [878, 471] width 119 height 18
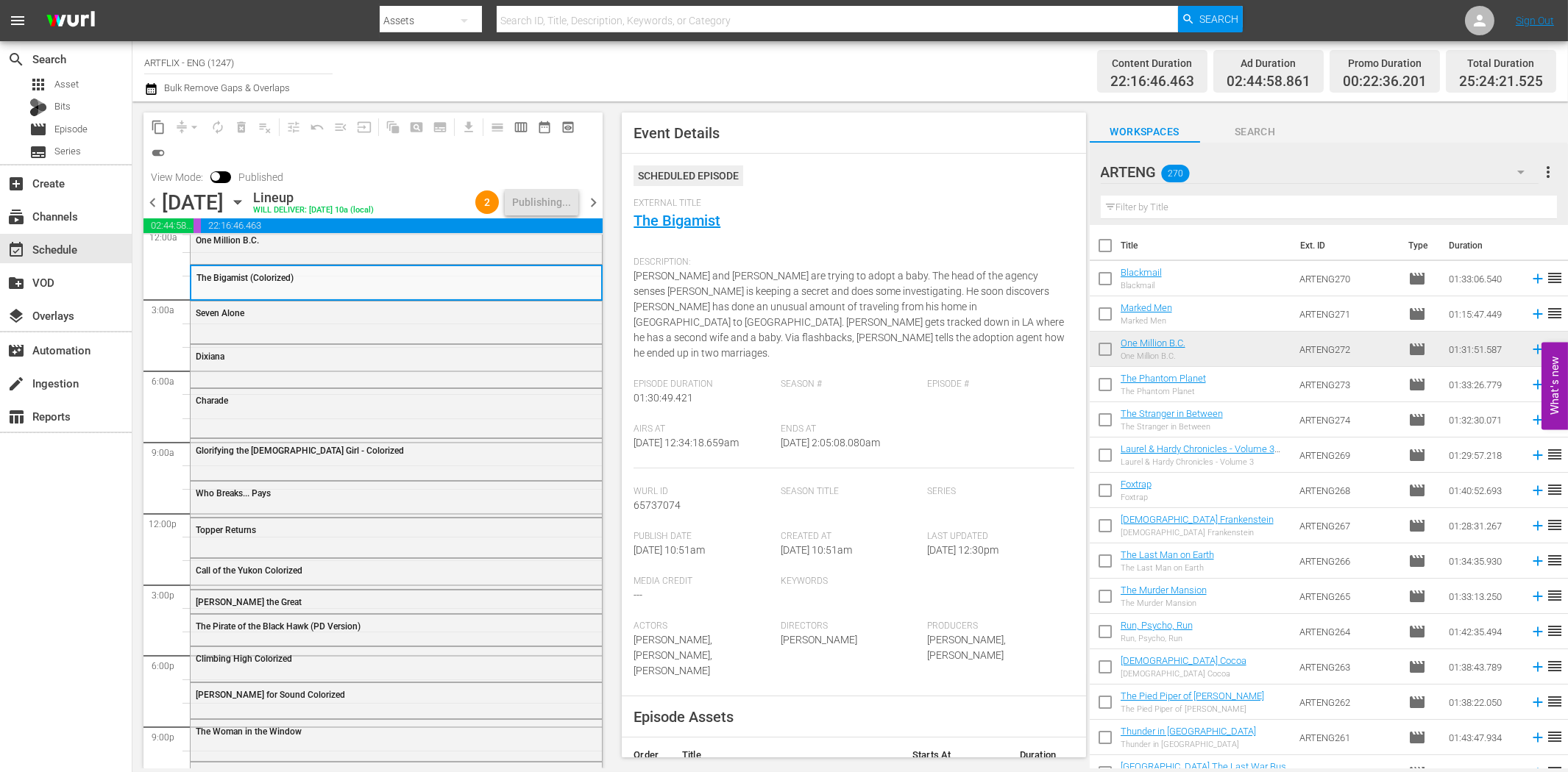
scroll to position [0, 0]
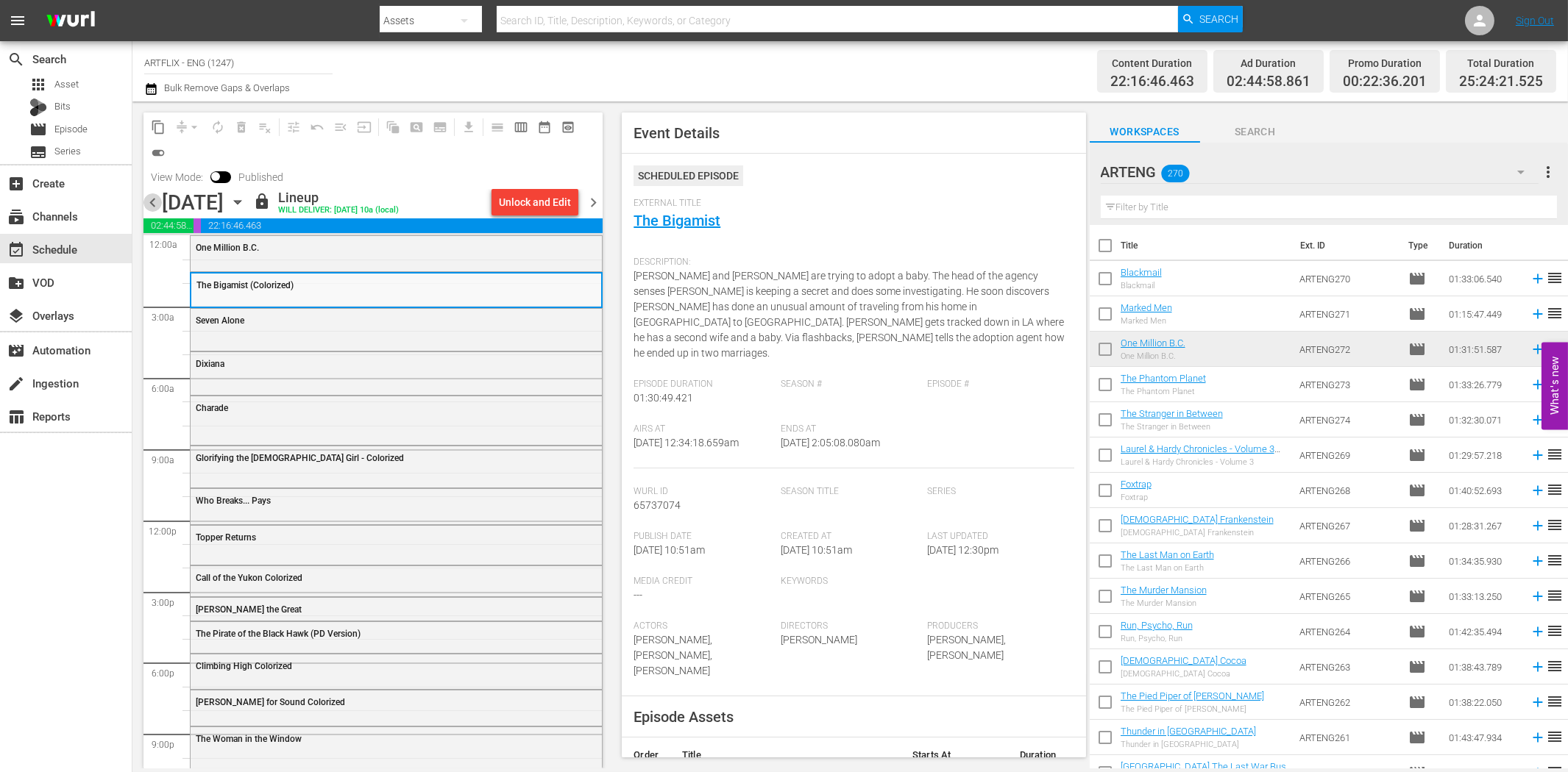
click at [149, 202] on span "chevron_left" at bounding box center [153, 203] width 19 height 18
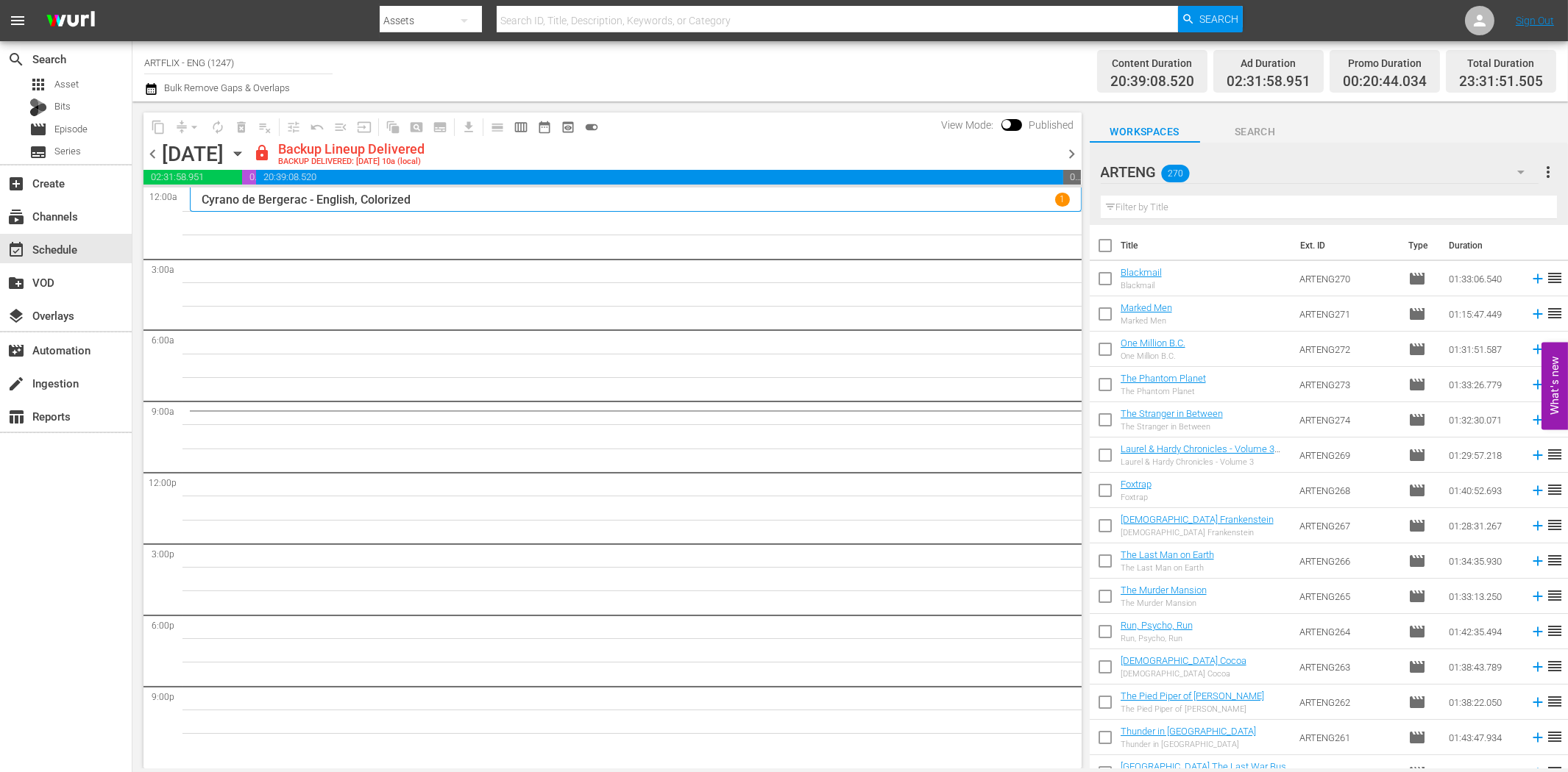
click at [1071, 150] on span "chevron_right" at bounding box center [1072, 154] width 19 height 18
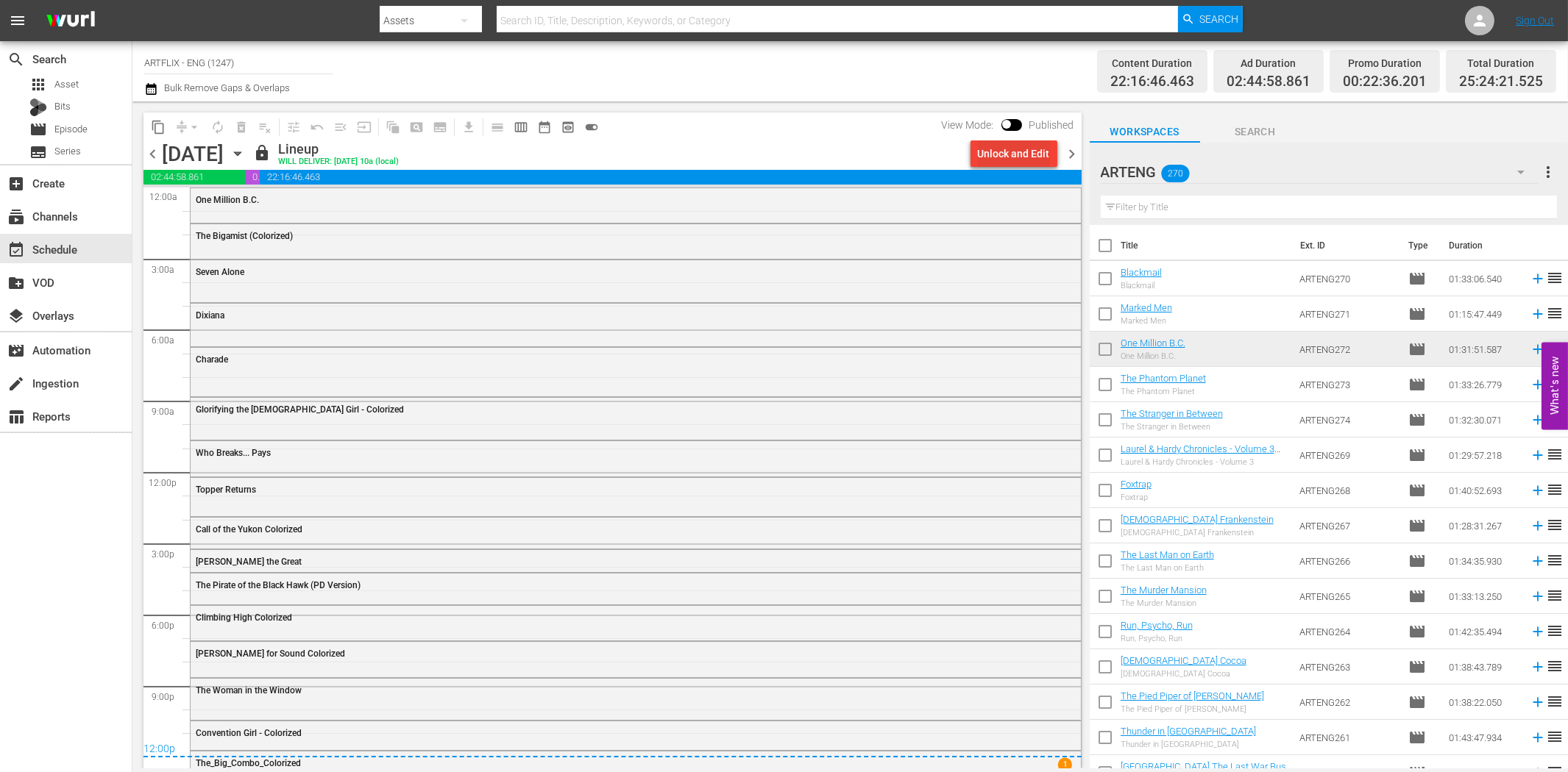
click at [1025, 156] on div "Unlock and Edit" at bounding box center [1014, 153] width 72 height 26
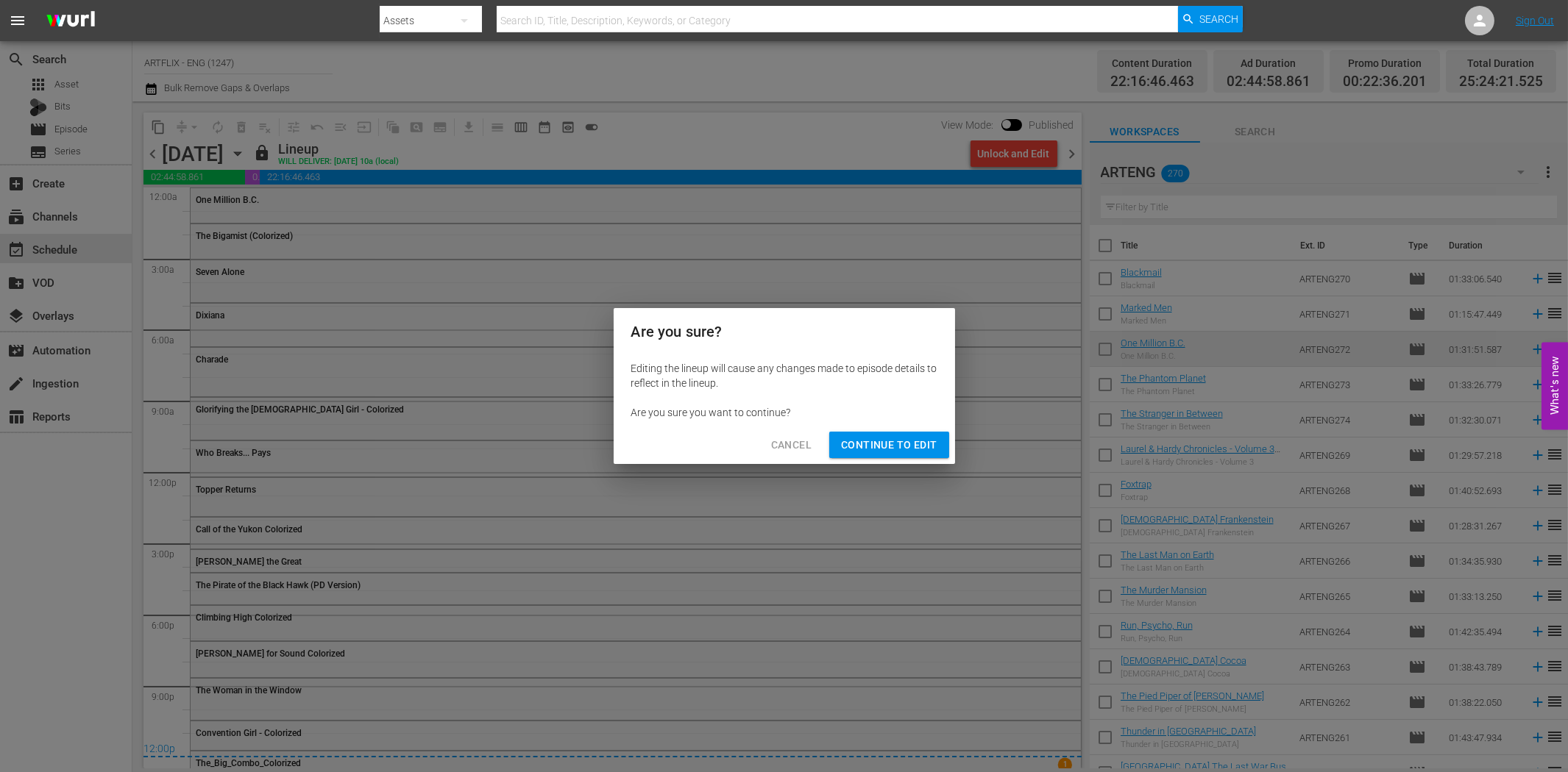
click at [882, 455] on button "Continue to Edit" at bounding box center [889, 445] width 119 height 27
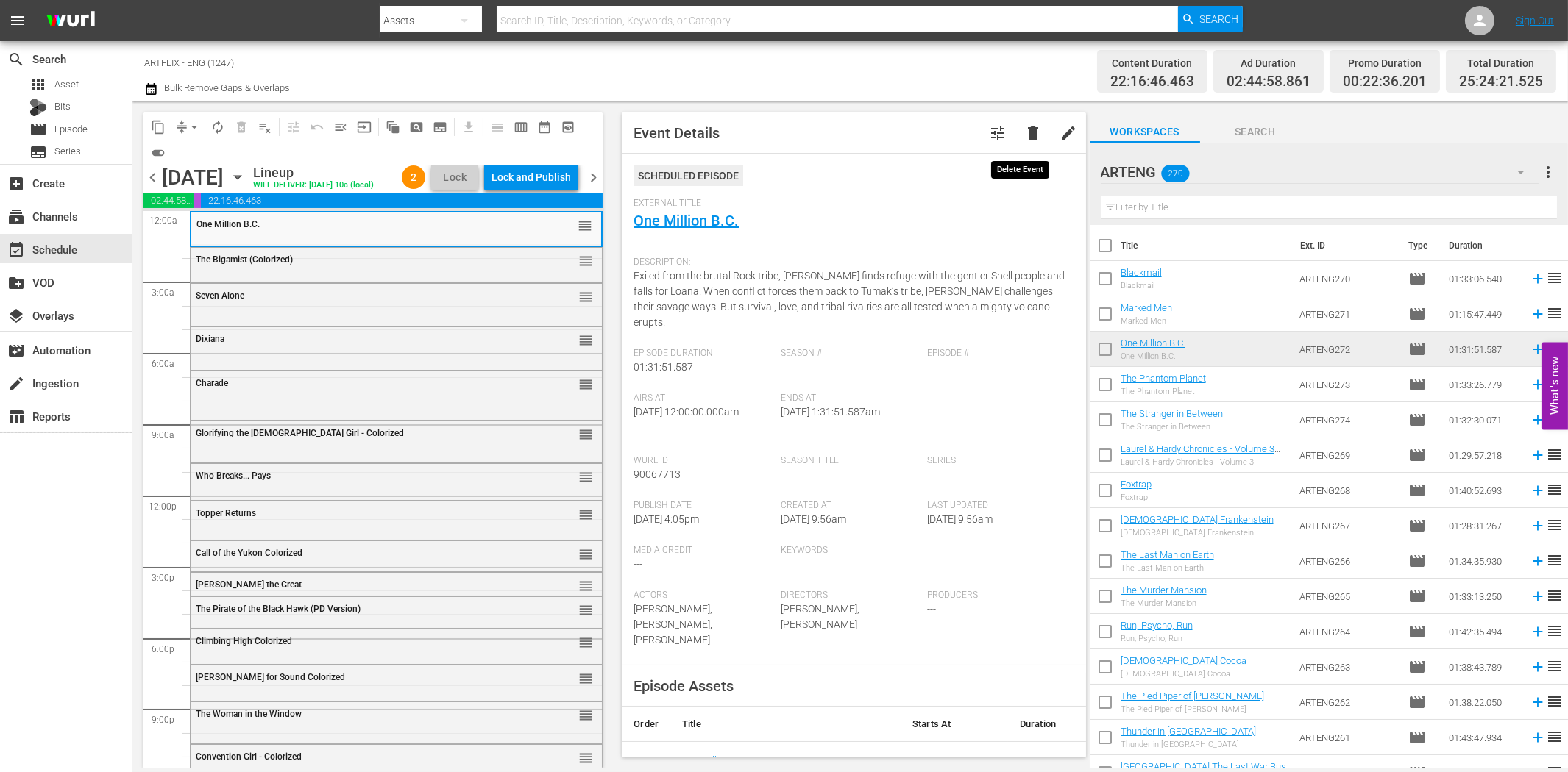
click at [1025, 131] on span "delete" at bounding box center [1033, 133] width 18 height 18
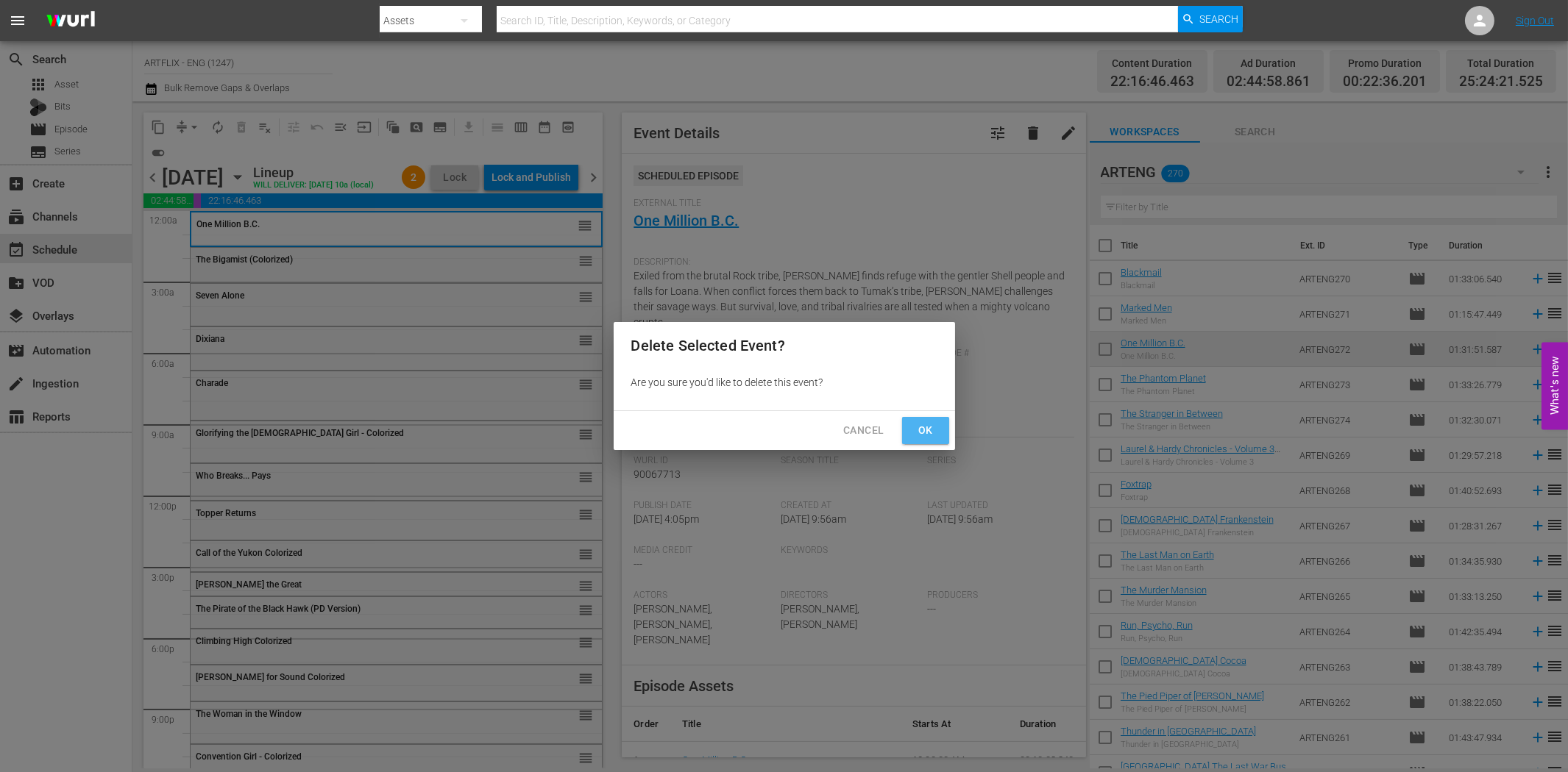
click at [930, 429] on span "Ok" at bounding box center [926, 431] width 24 height 18
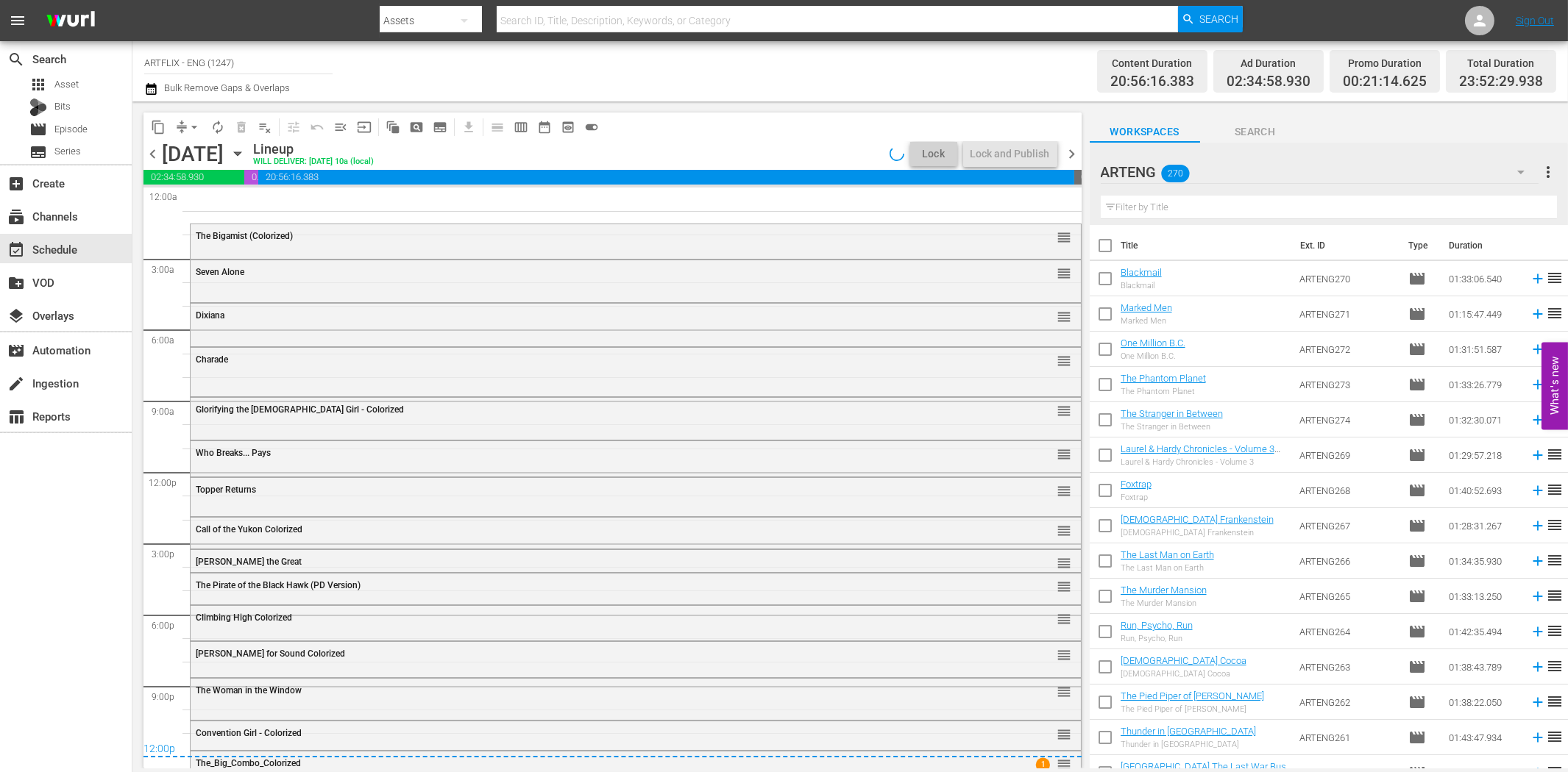
click at [1148, 206] on input "text" at bounding box center [1329, 207] width 456 height 24
paste input "https://youtu.be/IdeLr7QlUkQ?si=IHXTN0nlkCEILvoR"
type input "https://youtu.be/IdeLr7QlUkQ?si=IHXTN0nlkCEILvoR"
click at [1163, 217] on input "text" at bounding box center [1329, 207] width 456 height 24
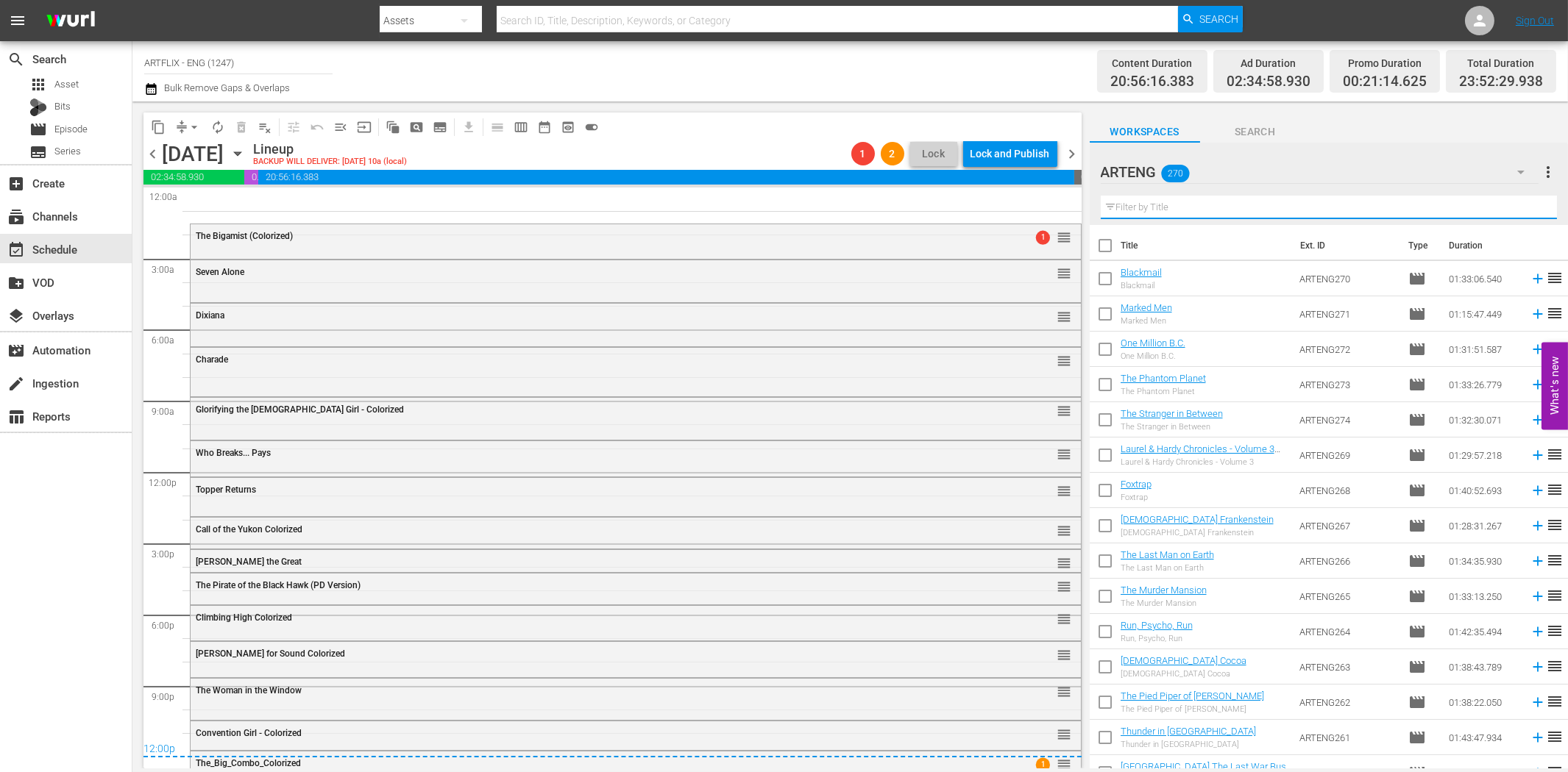
paste input "Carnival of Souls"
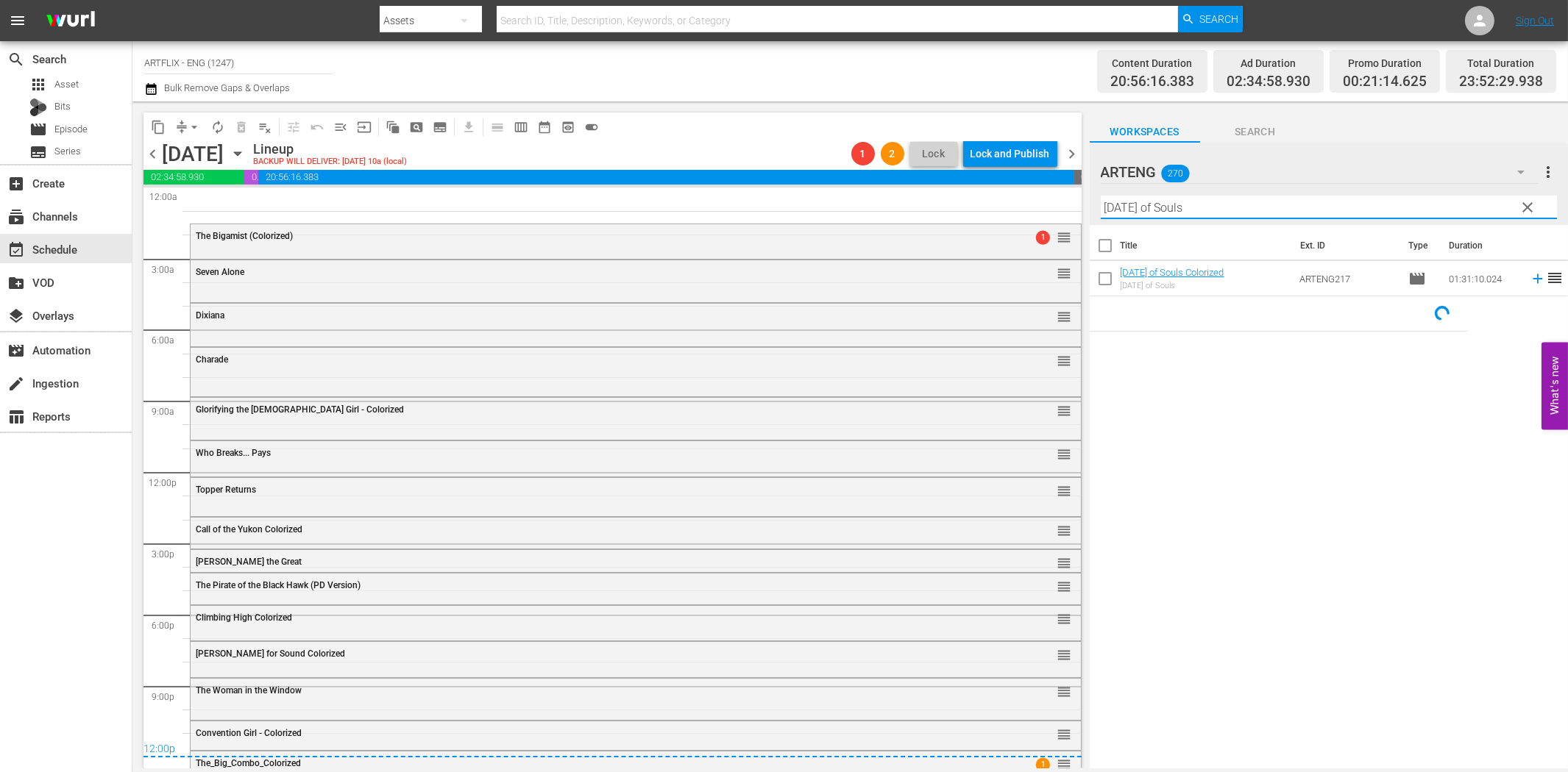
type input "Carnival of Souls"
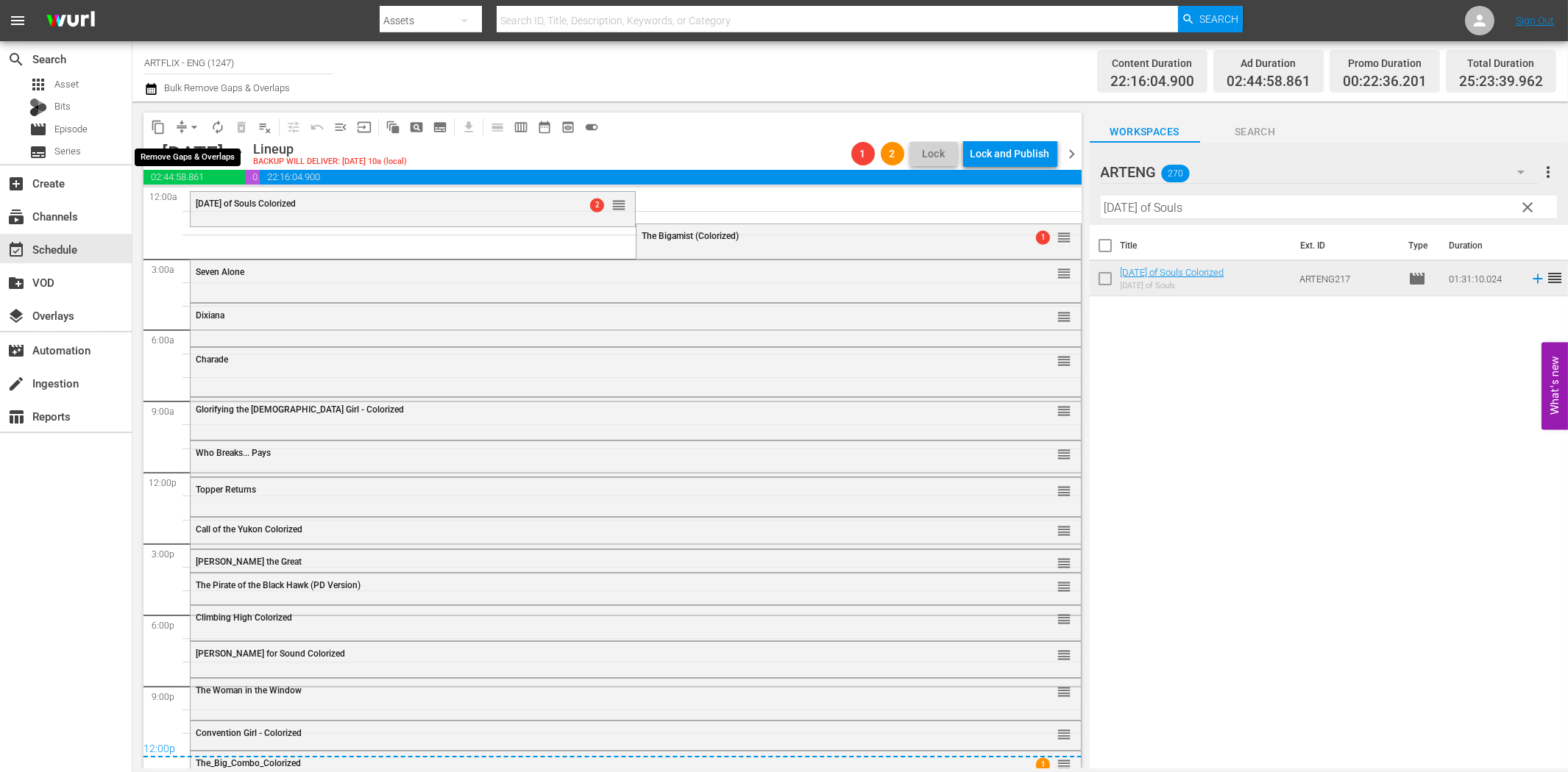
click at [191, 125] on span "arrow_drop_down" at bounding box center [193, 127] width 15 height 15
click at [204, 157] on li "Align to Midnight" at bounding box center [194, 156] width 121 height 24
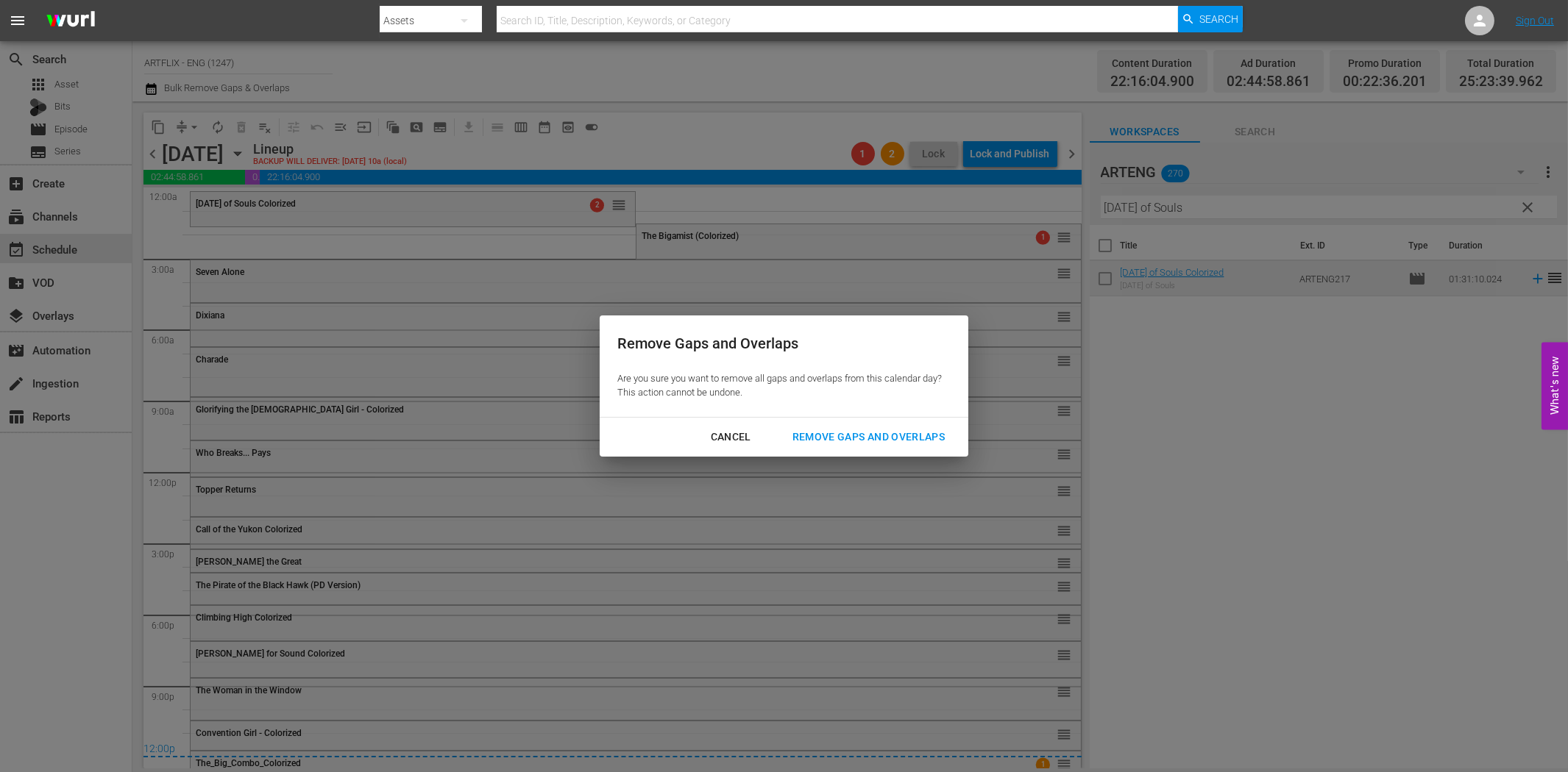
click at [833, 435] on div "Remove Gaps and Overlaps" at bounding box center [869, 438] width 176 height 18
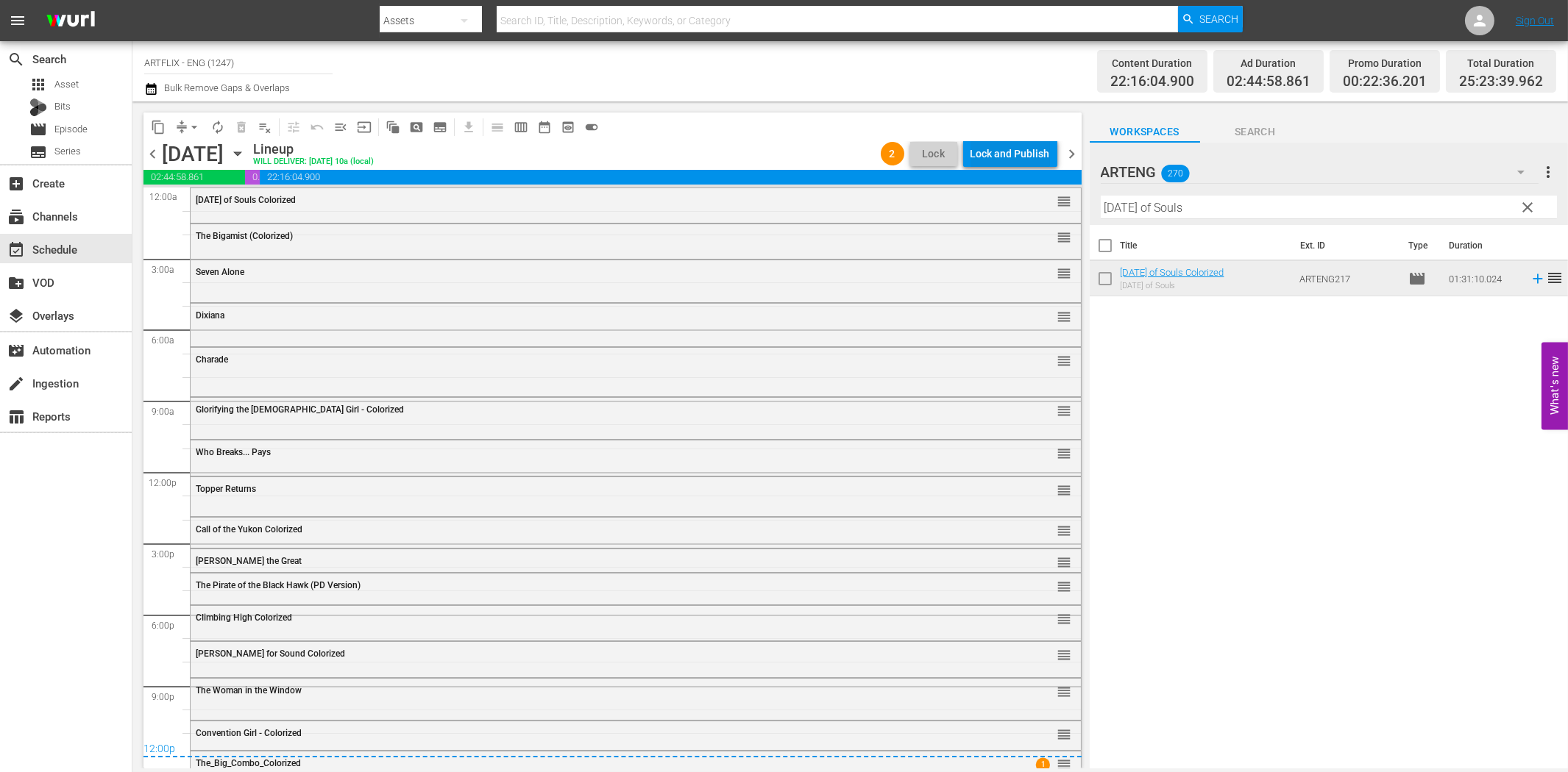
click at [1018, 149] on div "Lock and Publish" at bounding box center [1010, 153] width 79 height 26
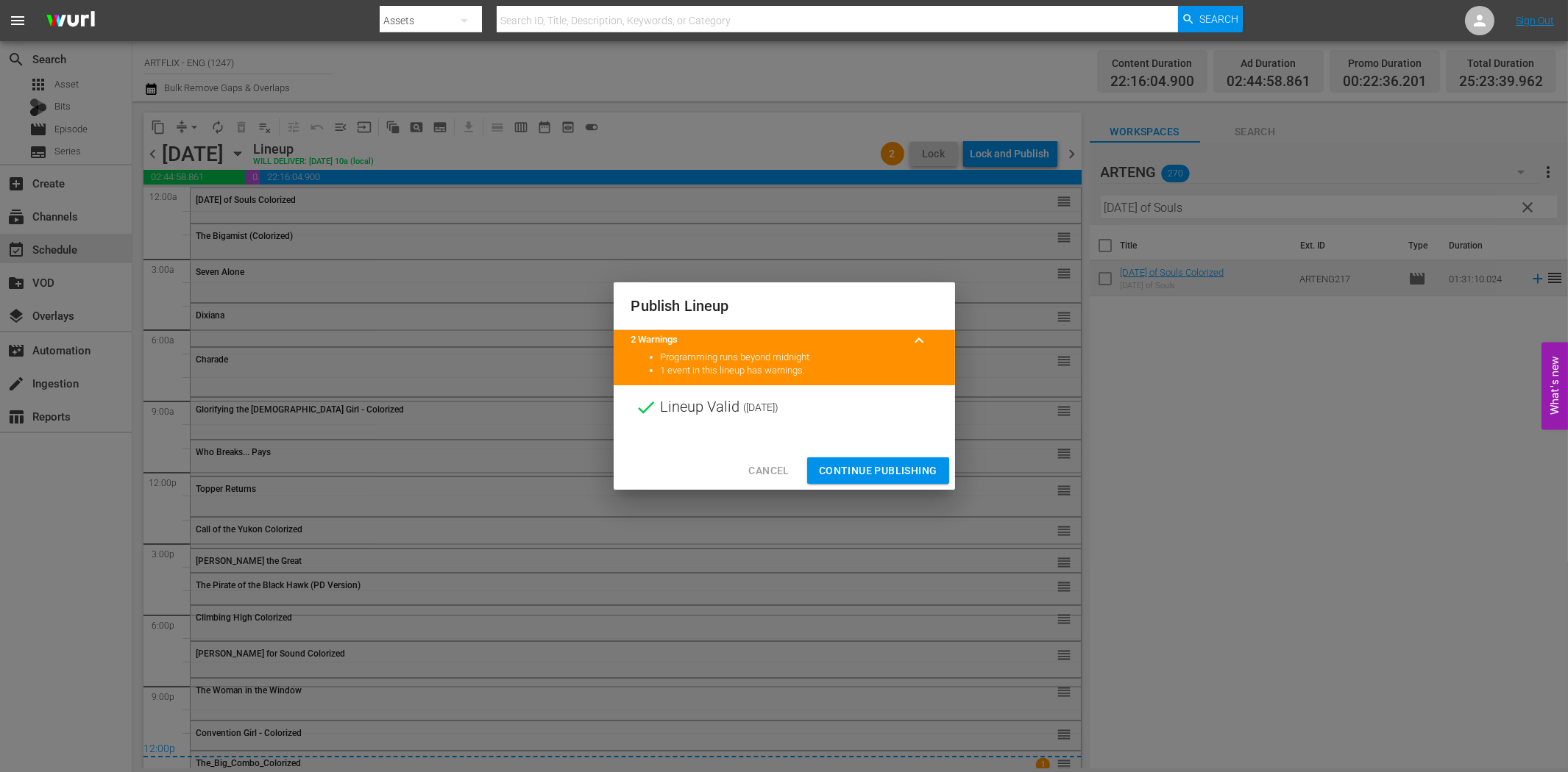
click at [898, 468] on span "Continue Publishing" at bounding box center [878, 471] width 119 height 18
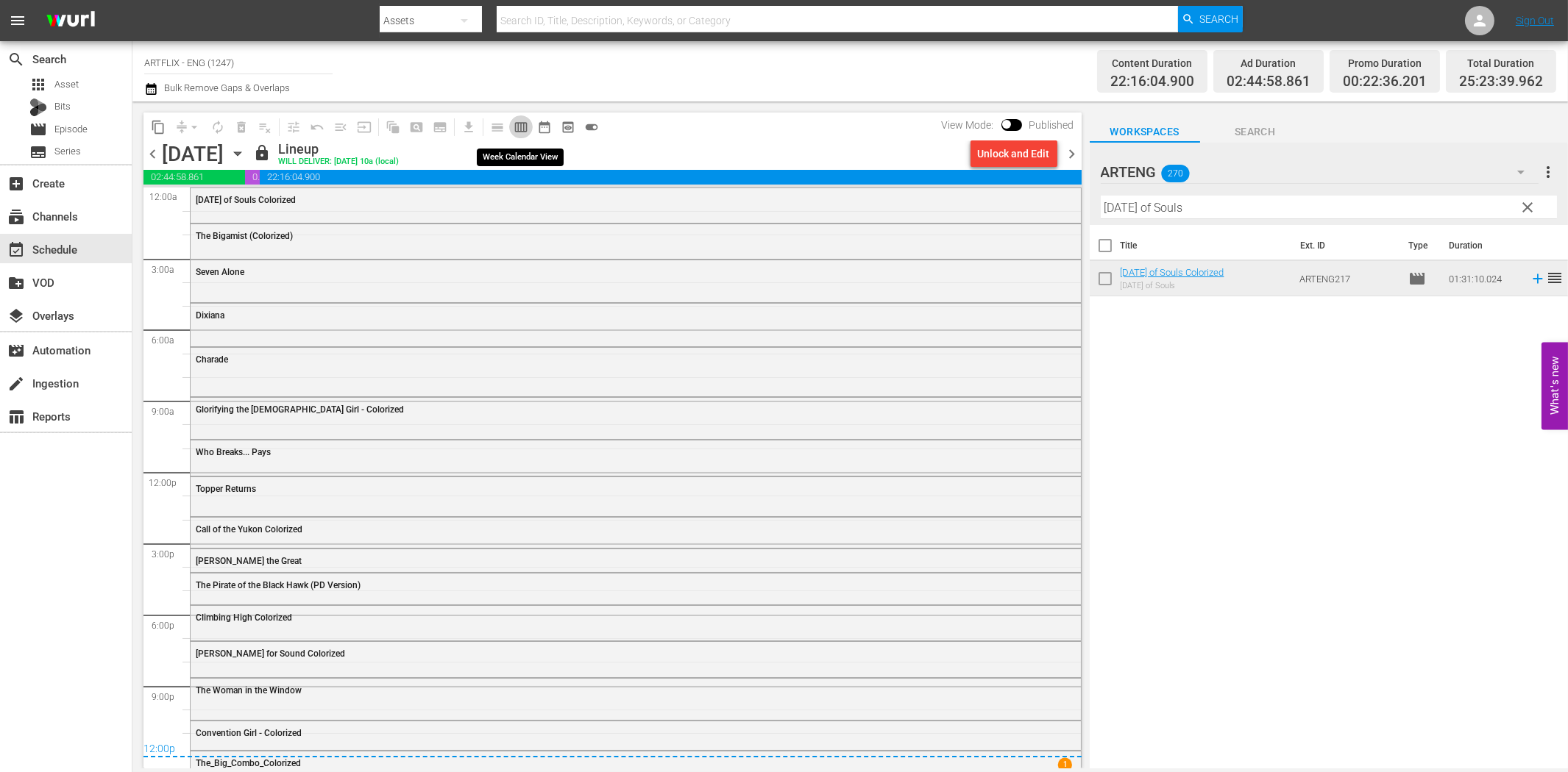
click at [521, 122] on span "calendar_view_week_outlined" at bounding box center [520, 127] width 15 height 15
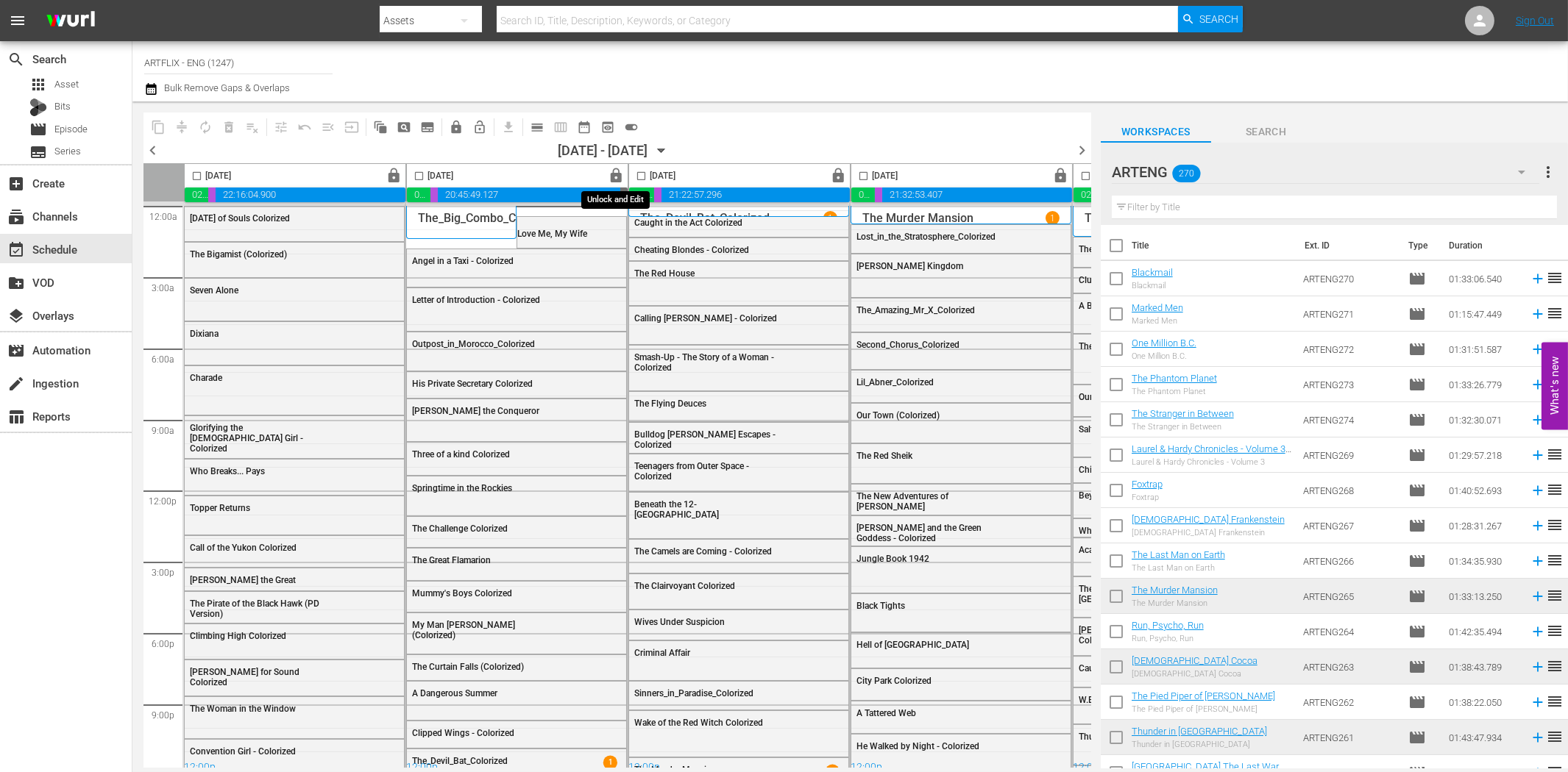
click at [617, 171] on span "lock" at bounding box center [617, 176] width 17 height 17
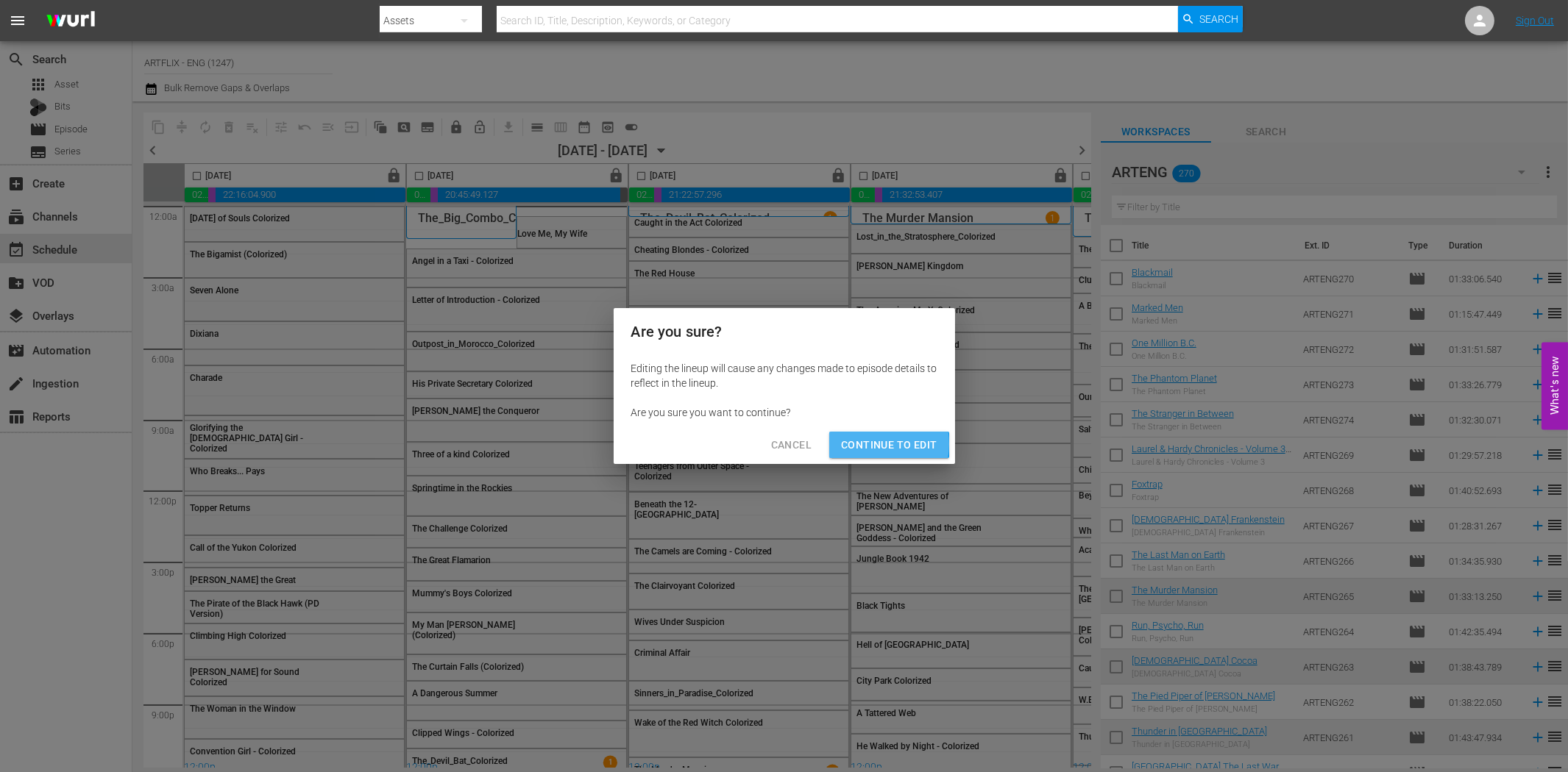
click at [870, 445] on span "Continue to Edit" at bounding box center [889, 445] width 96 height 18
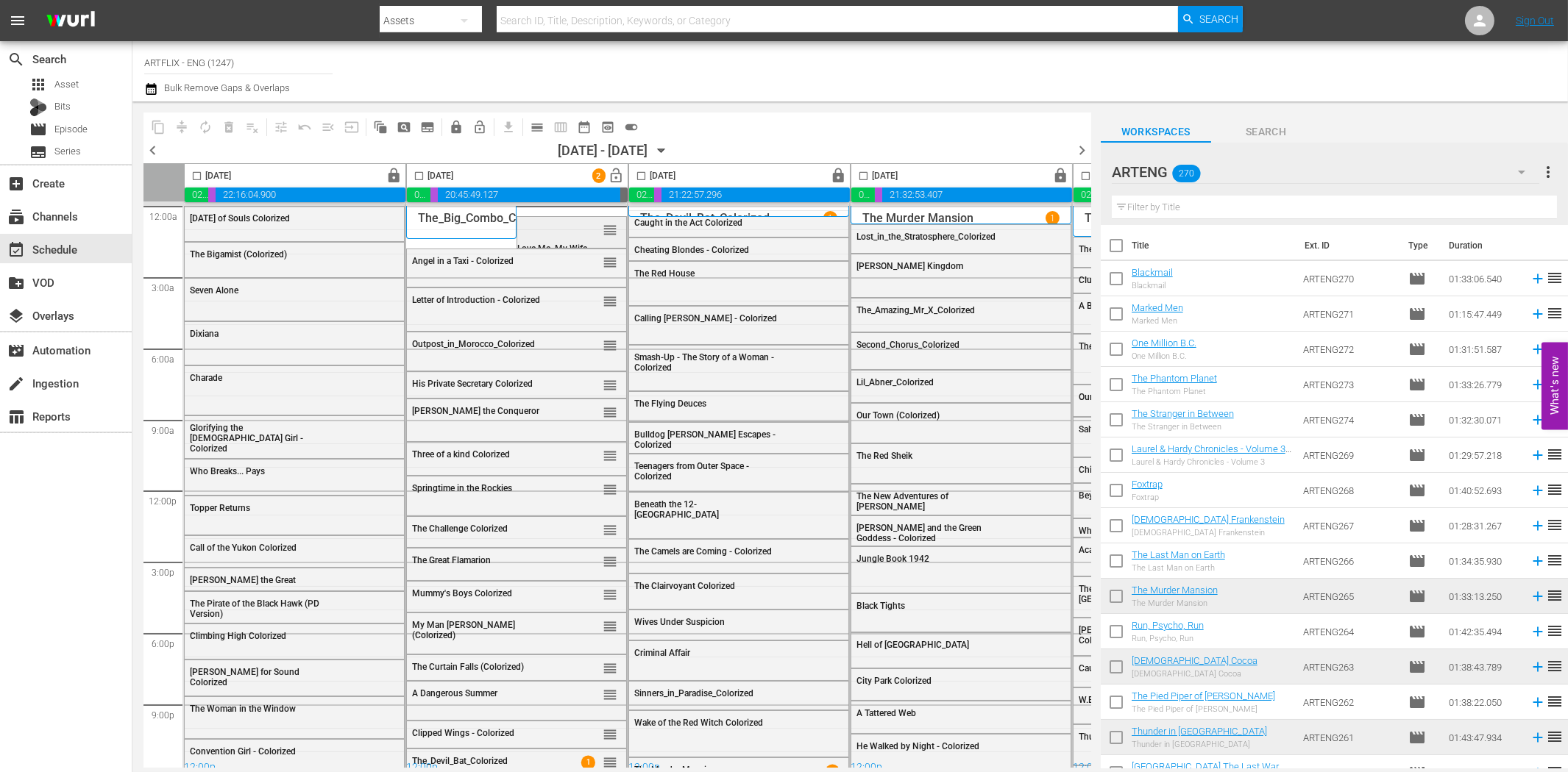
click at [574, 231] on div "reorder" at bounding box center [595, 229] width 42 height 15
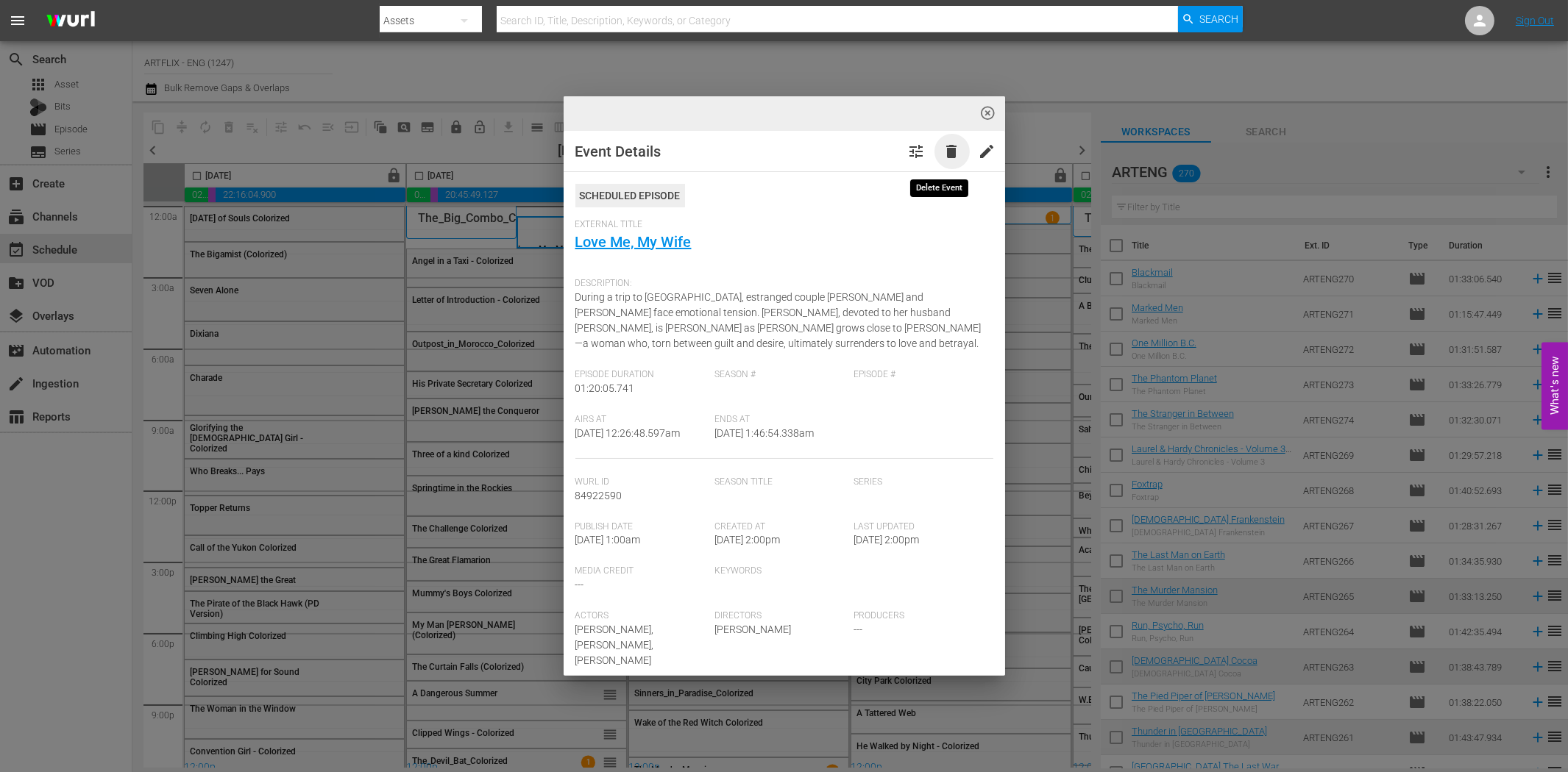
click at [944, 152] on span "delete" at bounding box center [952, 151] width 18 height 18
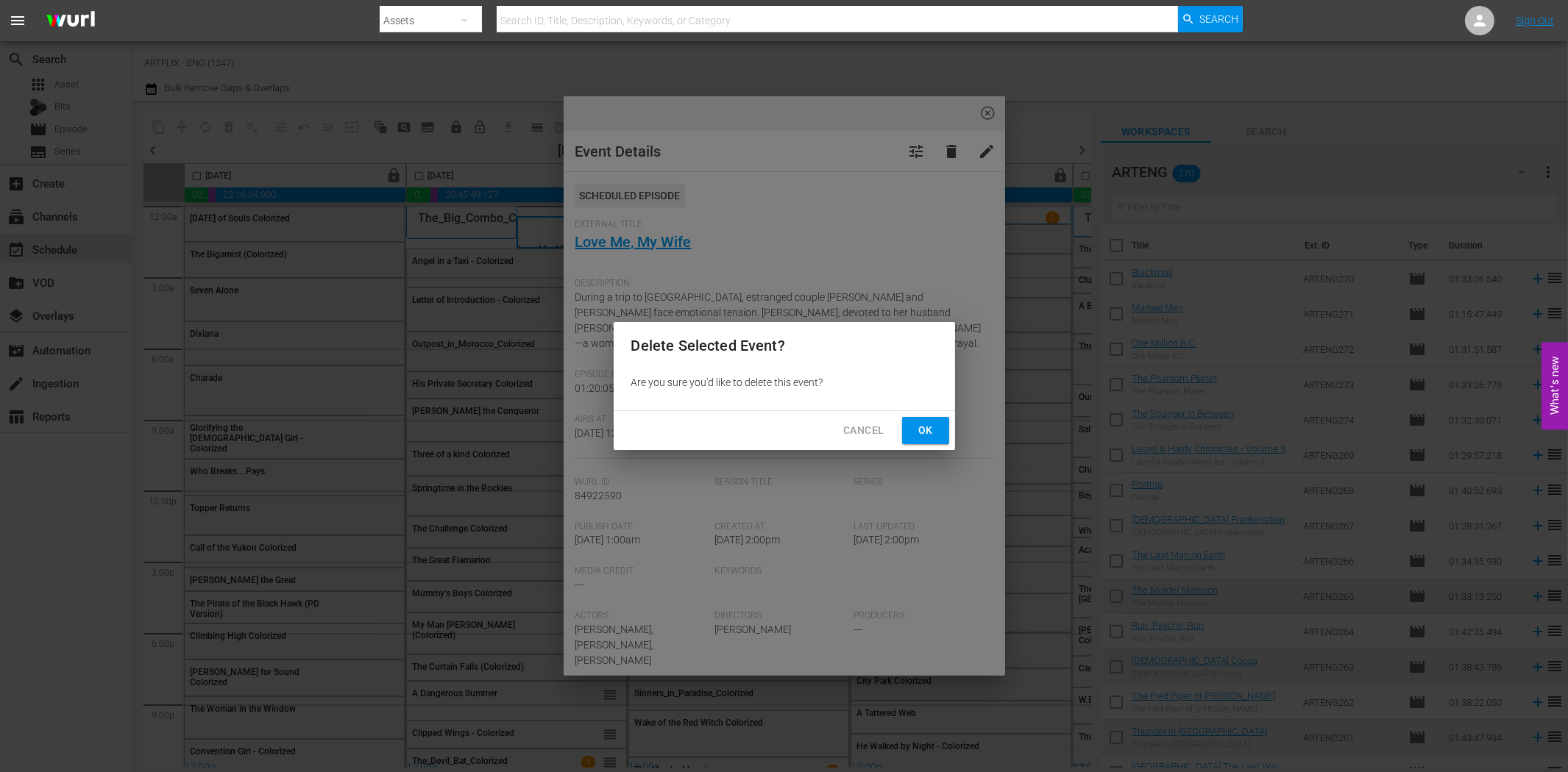
click at [921, 427] on span "Ok" at bounding box center [926, 431] width 24 height 18
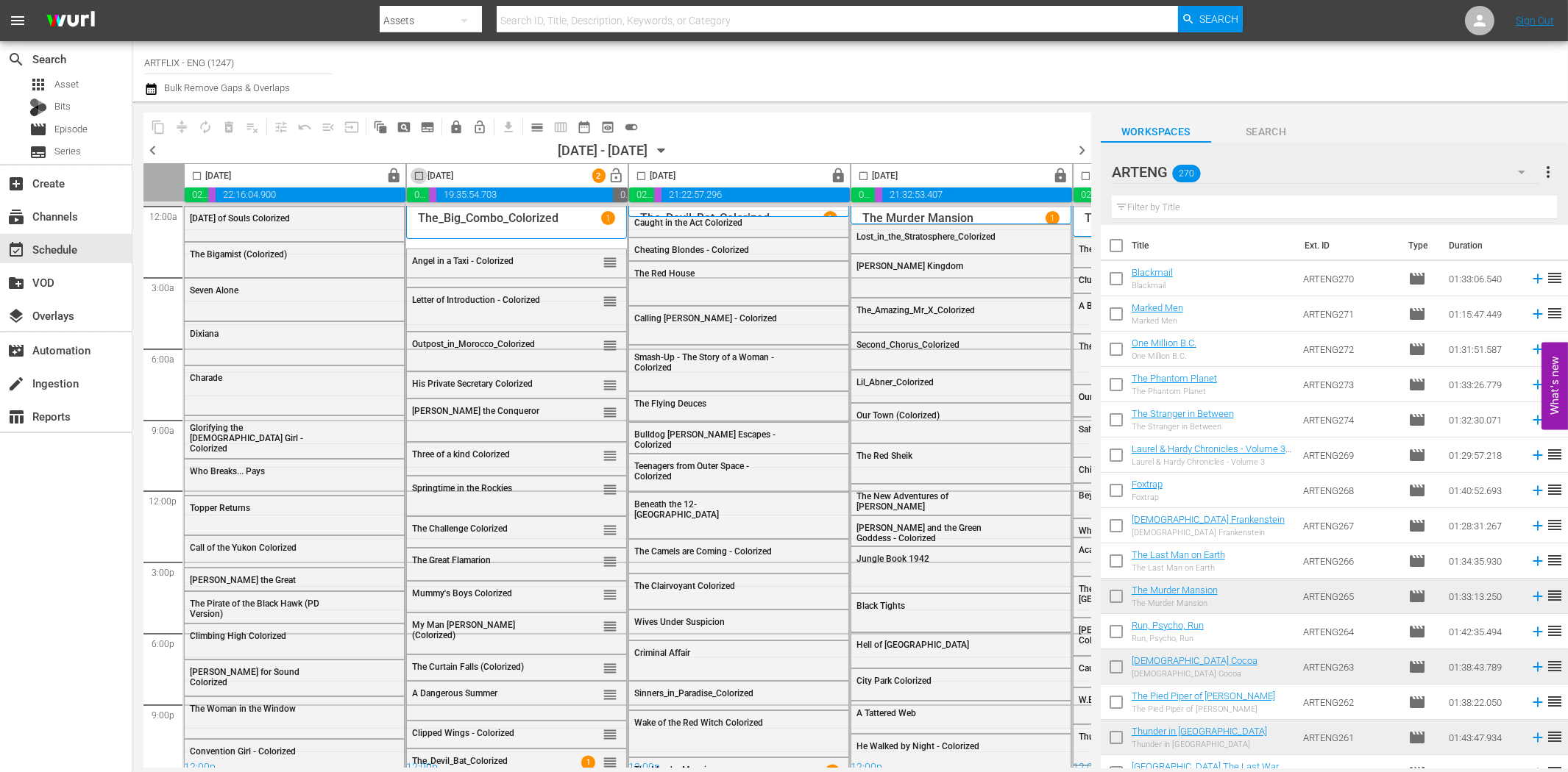
click at [420, 178] on input "checkbox" at bounding box center [419, 179] width 17 height 17
click at [180, 122] on span "compress" at bounding box center [181, 127] width 15 height 15
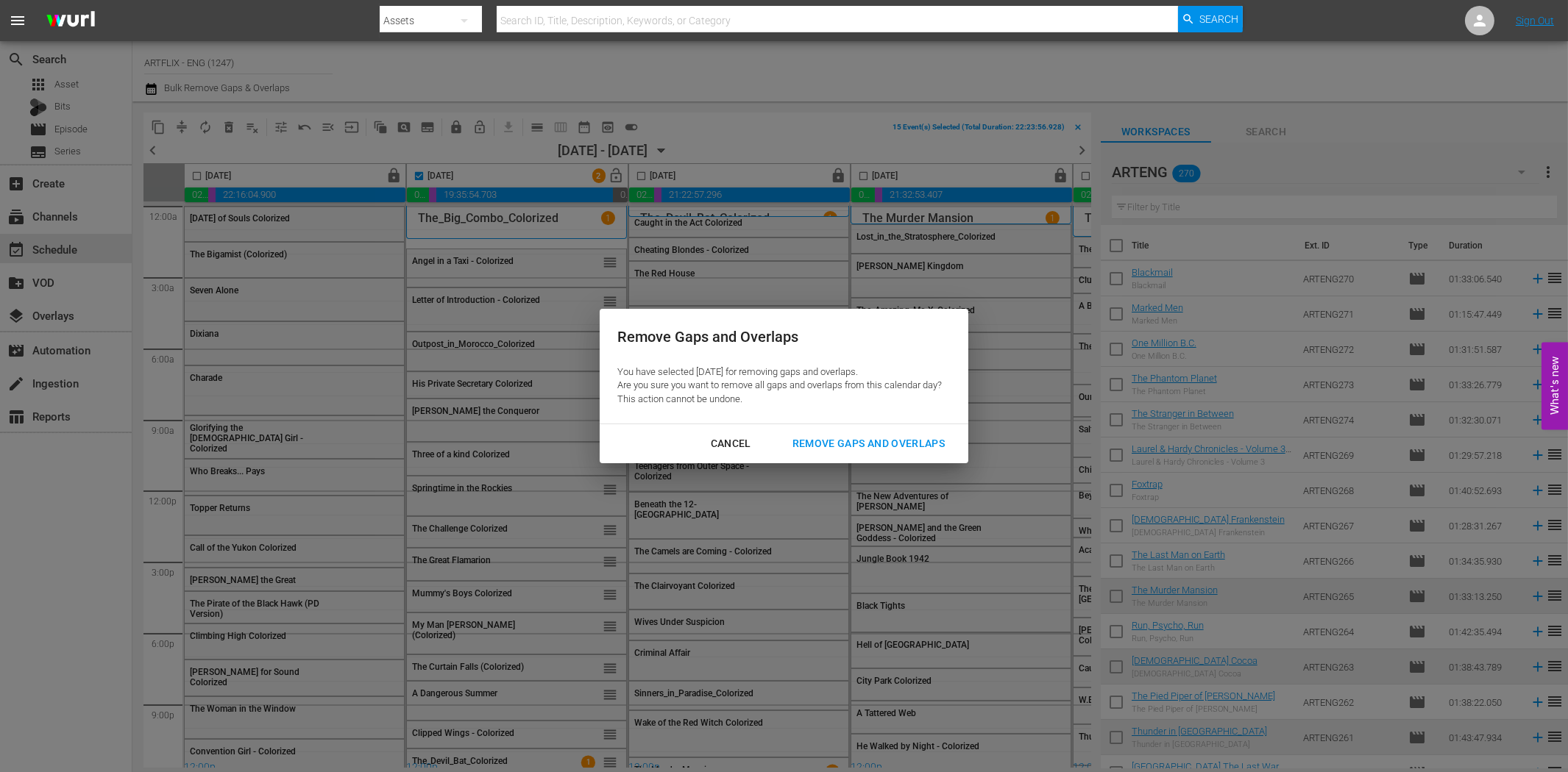
click at [883, 438] on div "Remove Gaps and Overlaps" at bounding box center [869, 444] width 176 height 18
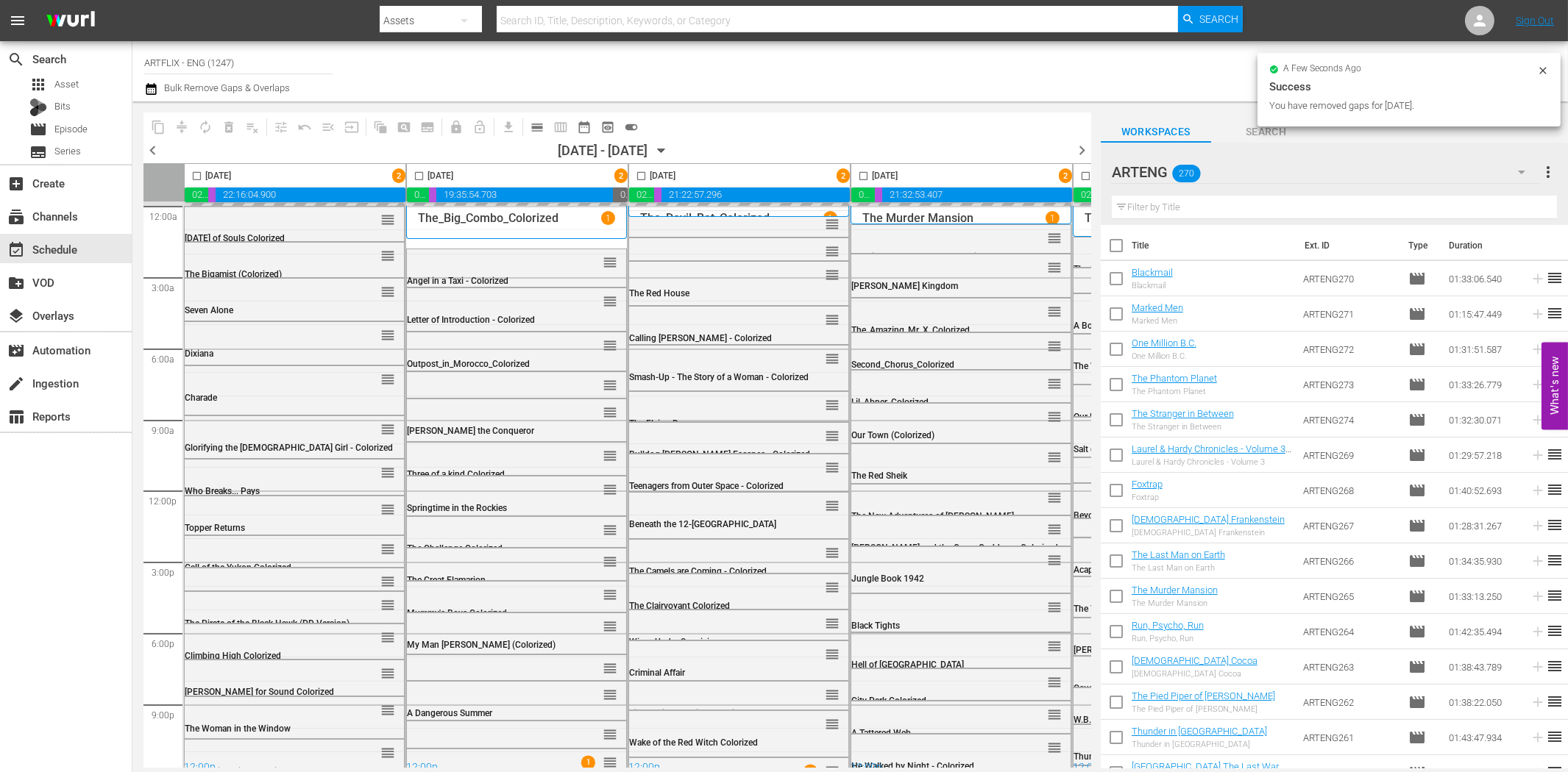
checkbox input "false"
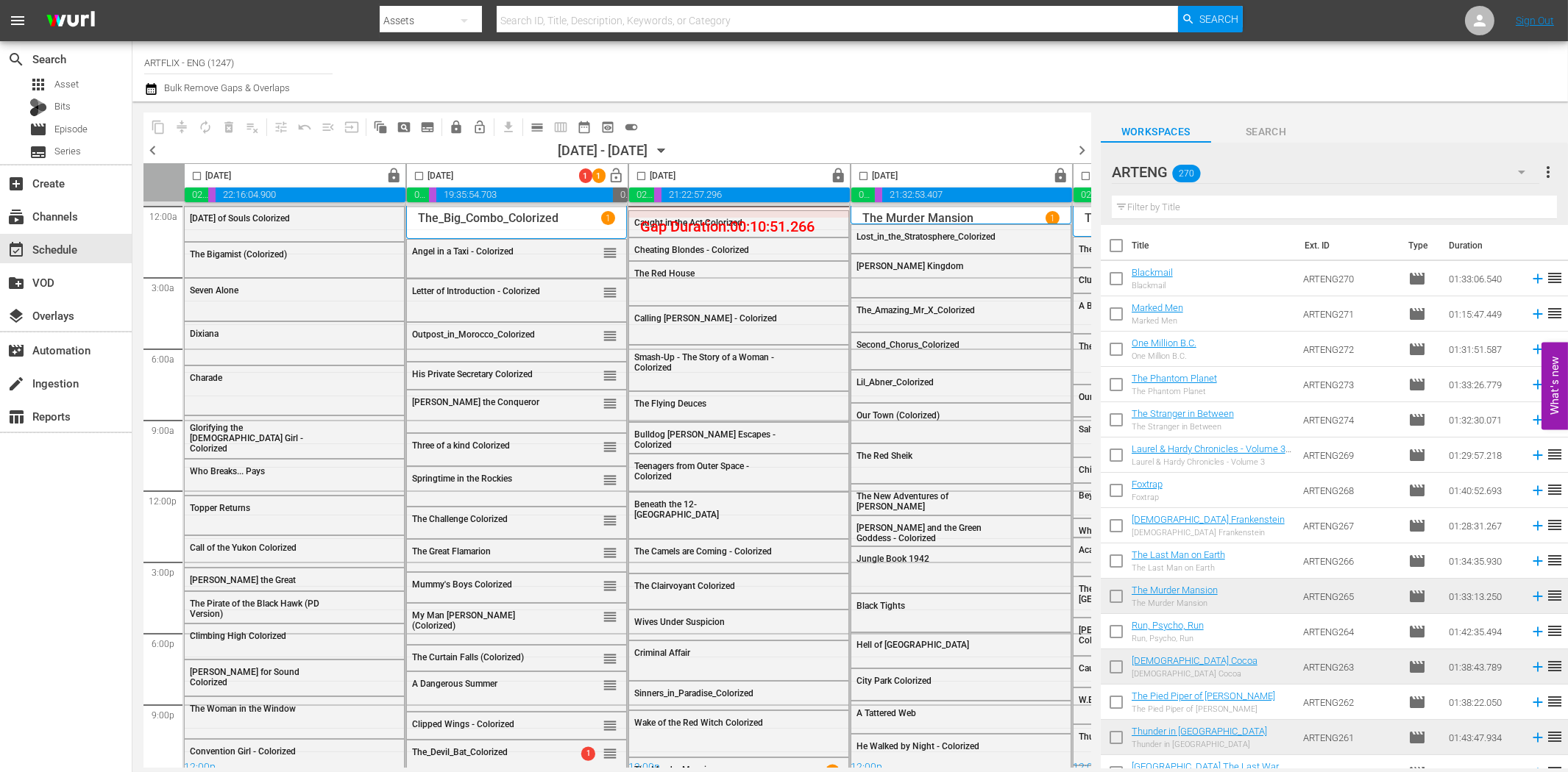
click at [1163, 208] on input "text" at bounding box center [1334, 207] width 445 height 24
paste input "Caught in the Act"
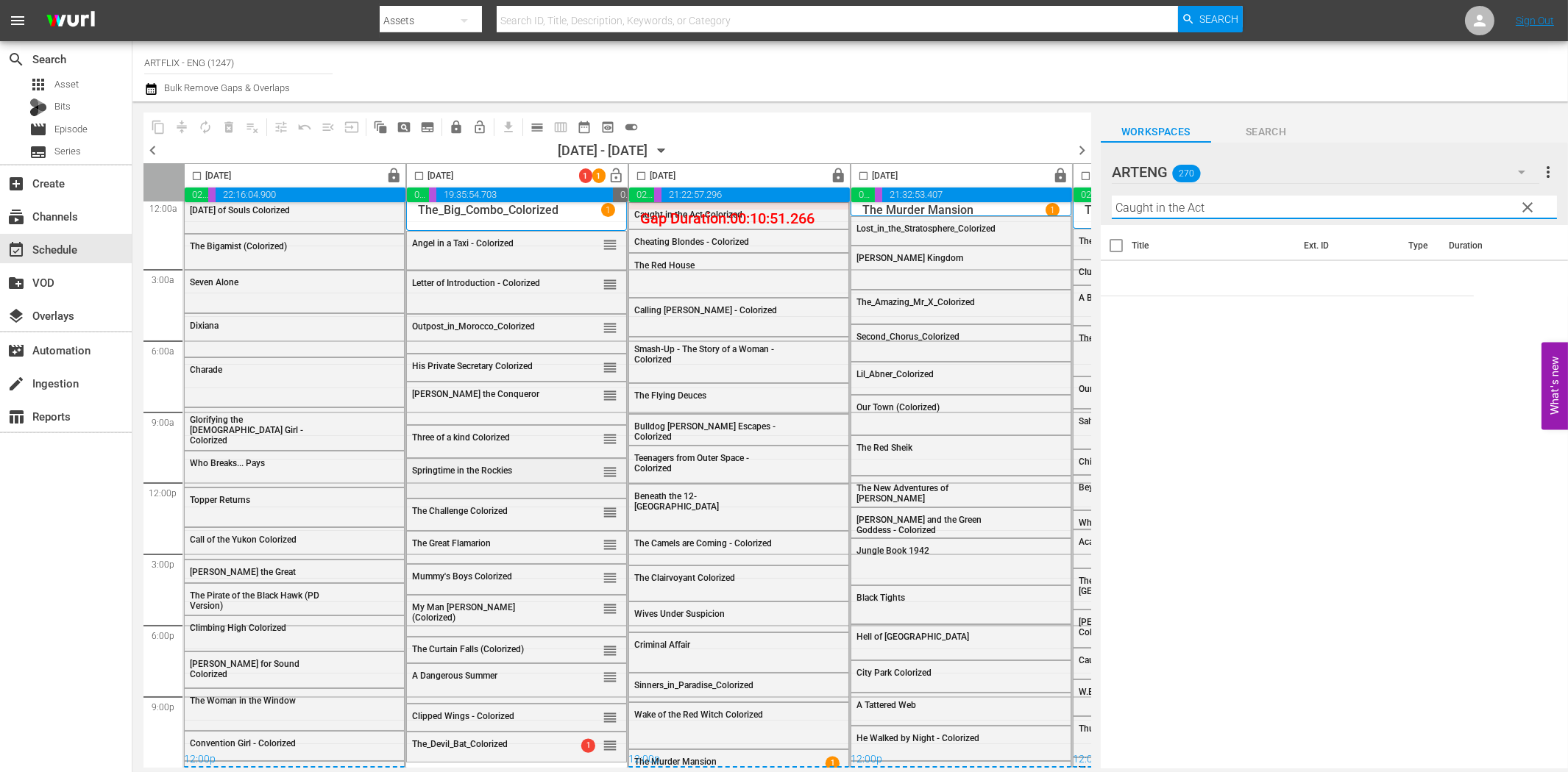
scroll to position [12, 0]
type input "Caught in the Act"
click at [629, 123] on span "toggle_on" at bounding box center [631, 127] width 15 height 15
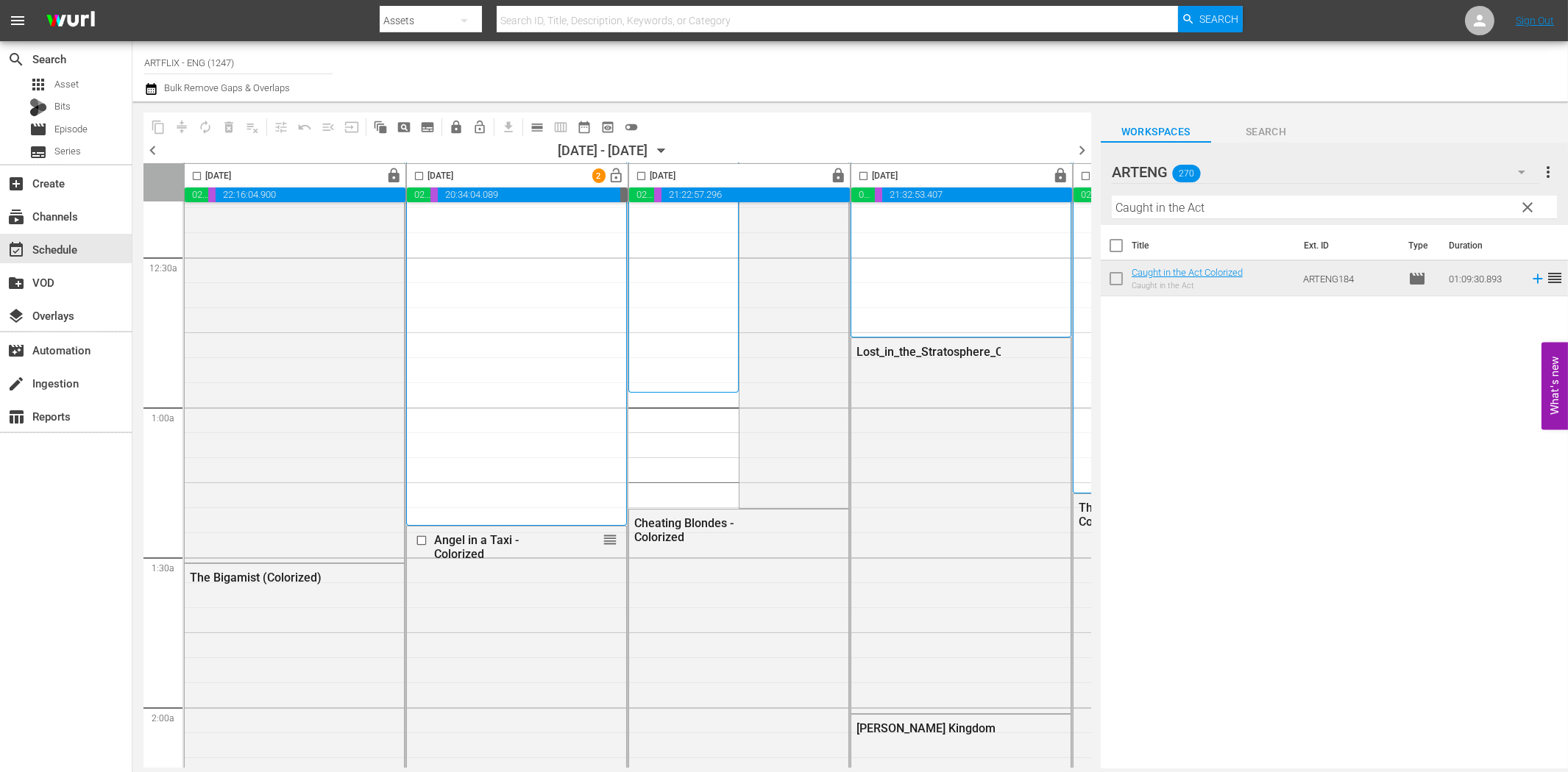
scroll to position [0, 0]
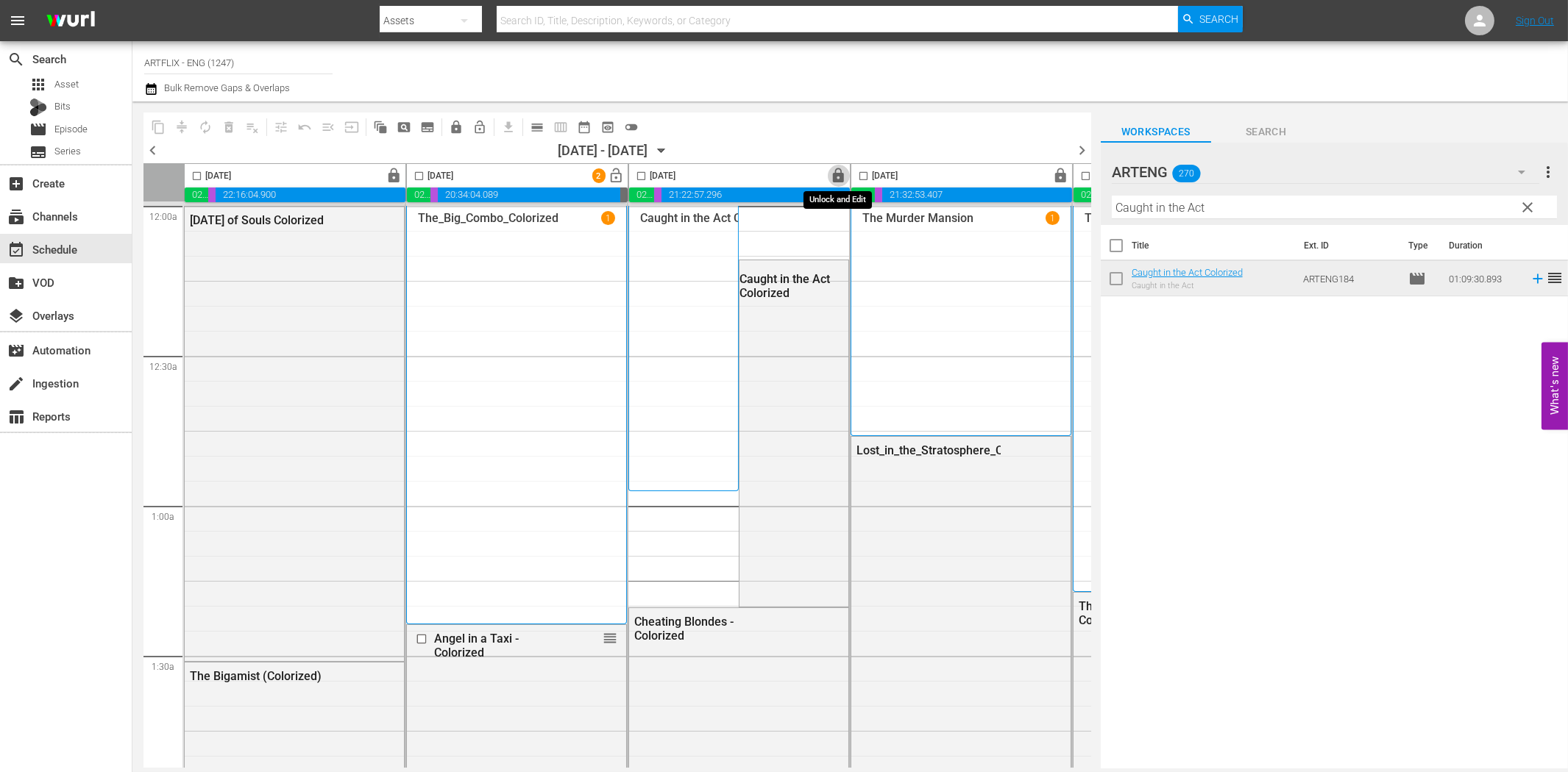
click at [837, 176] on span "lock" at bounding box center [840, 176] width 17 height 17
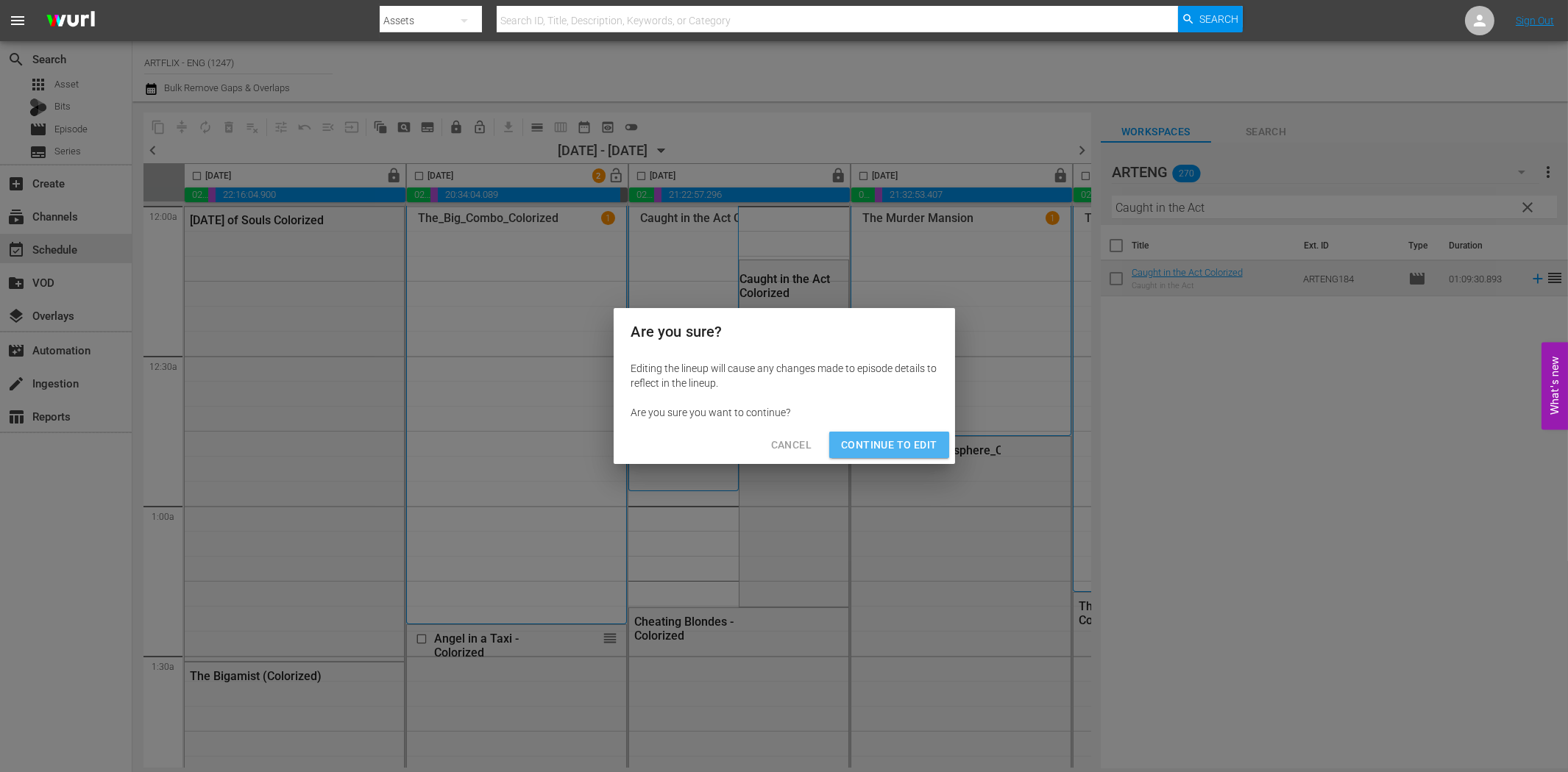
click at [893, 450] on span "Continue to Edit" at bounding box center [889, 445] width 96 height 18
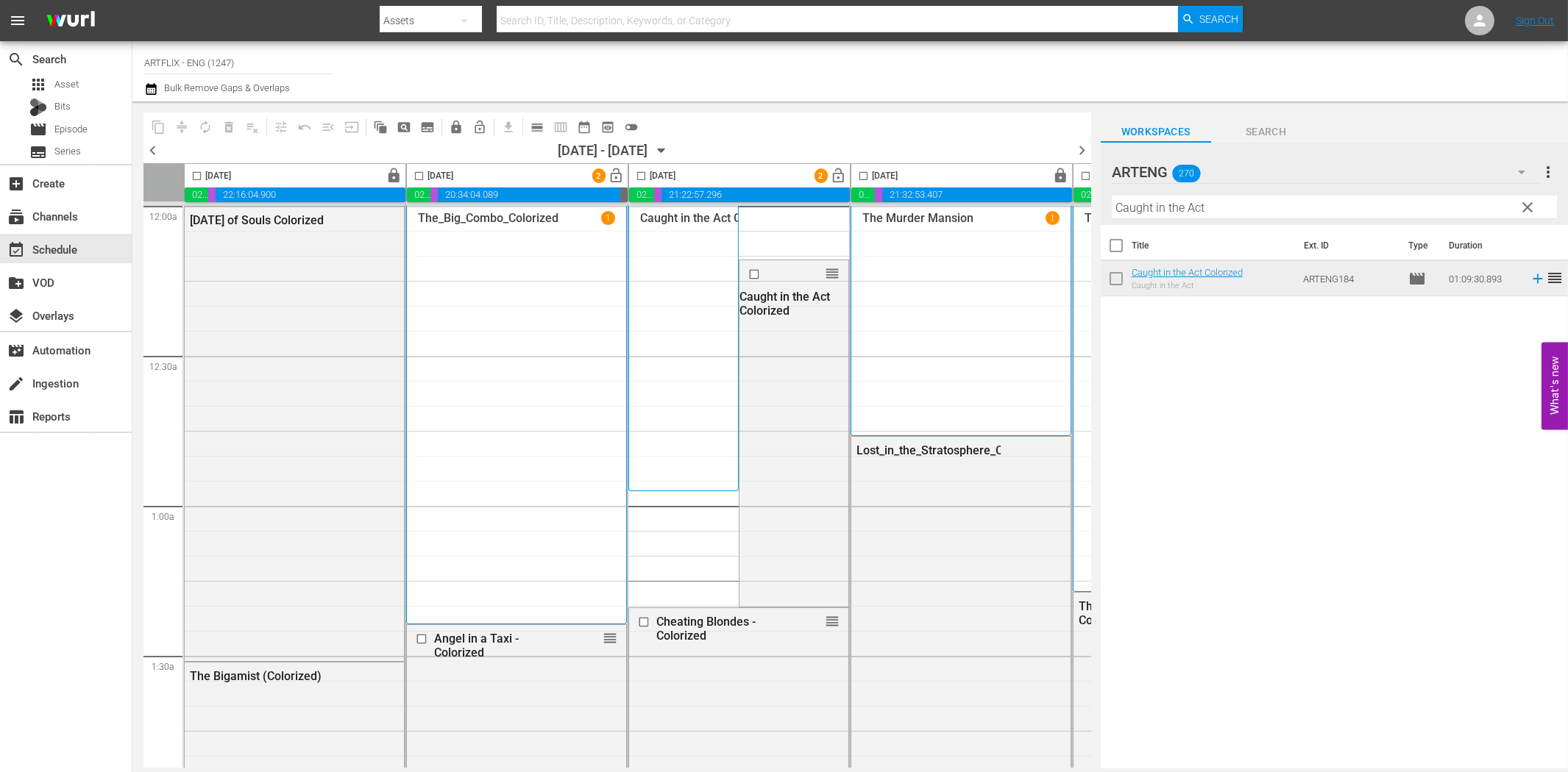
click at [685, 290] on div "Caught in the Act Colorized 1" at bounding box center [683, 348] width 87 height 274
click at [790, 272] on div at bounding box center [771, 274] width 52 height 18
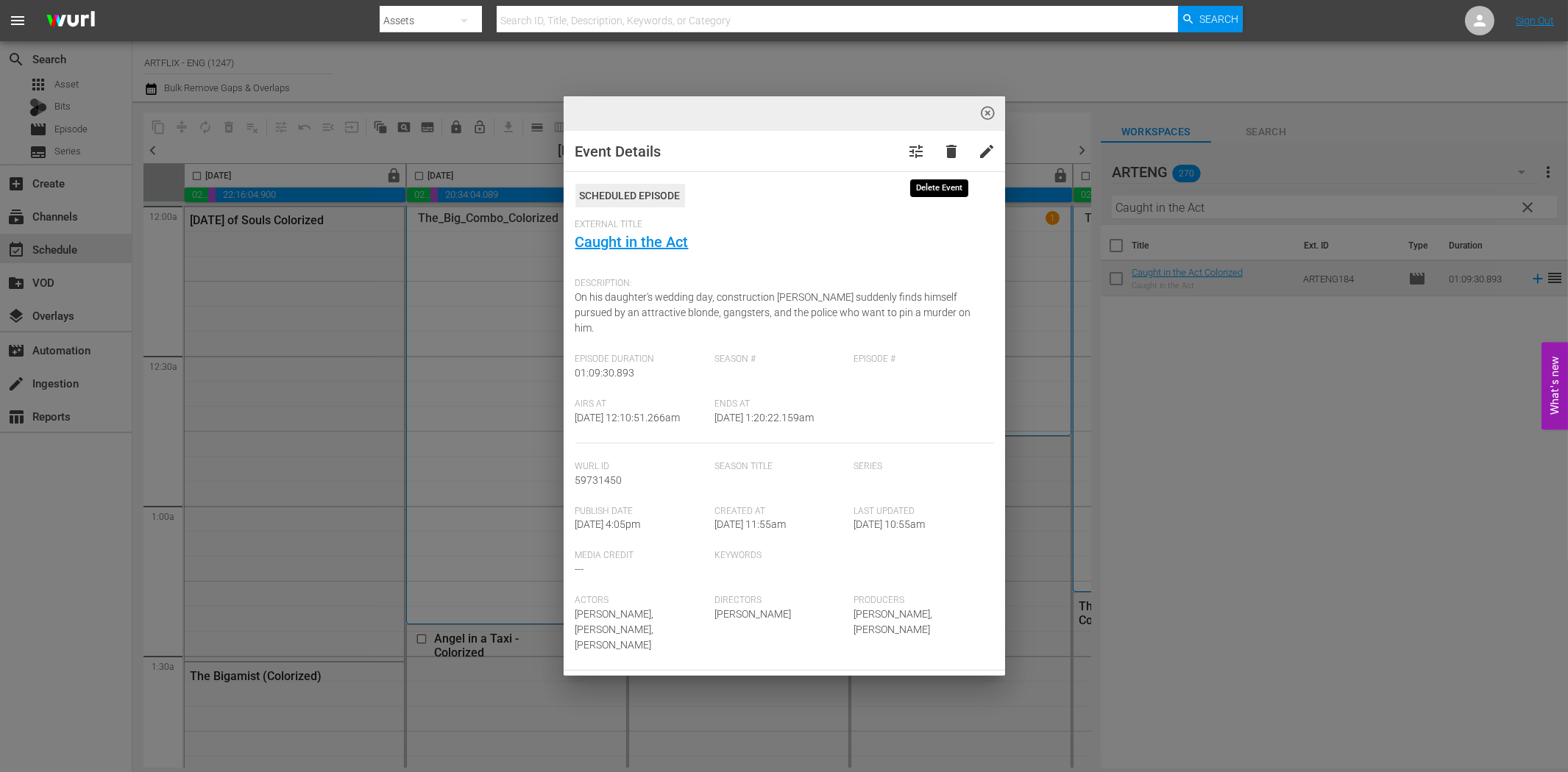
click at [944, 153] on span "delete" at bounding box center [952, 151] width 18 height 18
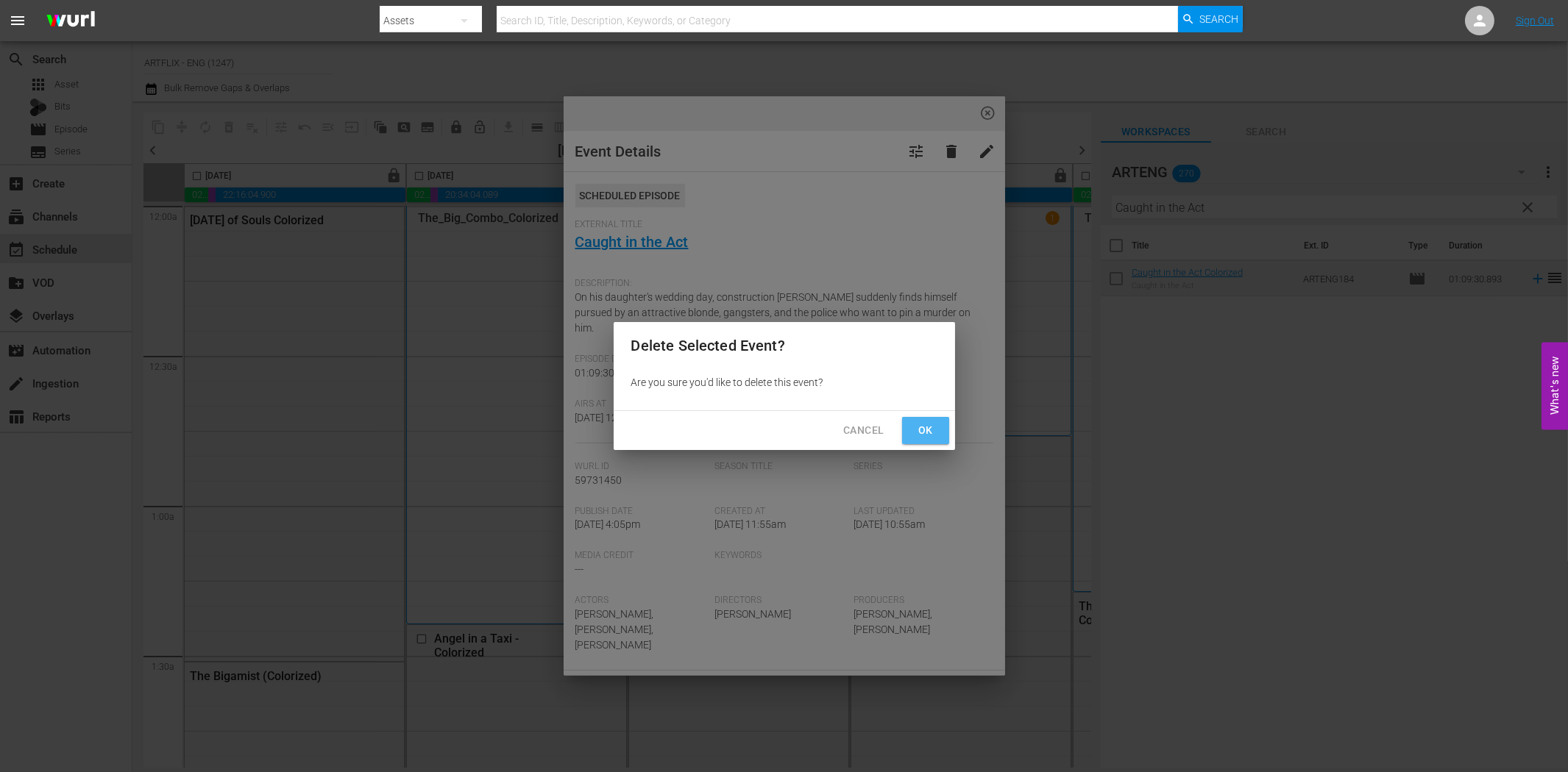
click at [930, 421] on span "Ok" at bounding box center [926, 431] width 24 height 18
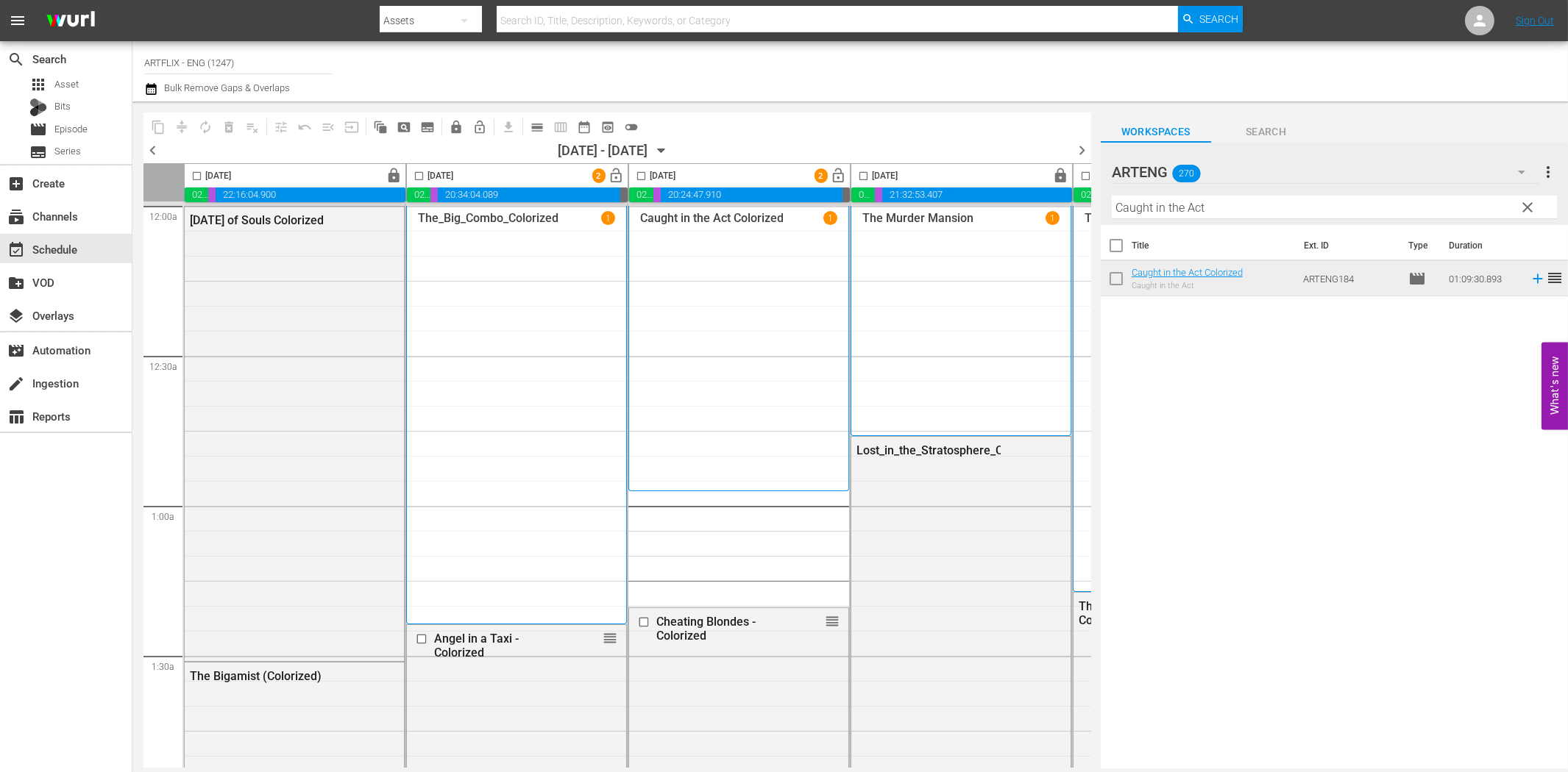
click at [642, 174] on input "checkbox" at bounding box center [641, 179] width 17 height 17
click at [180, 123] on span "compress" at bounding box center [181, 127] width 15 height 15
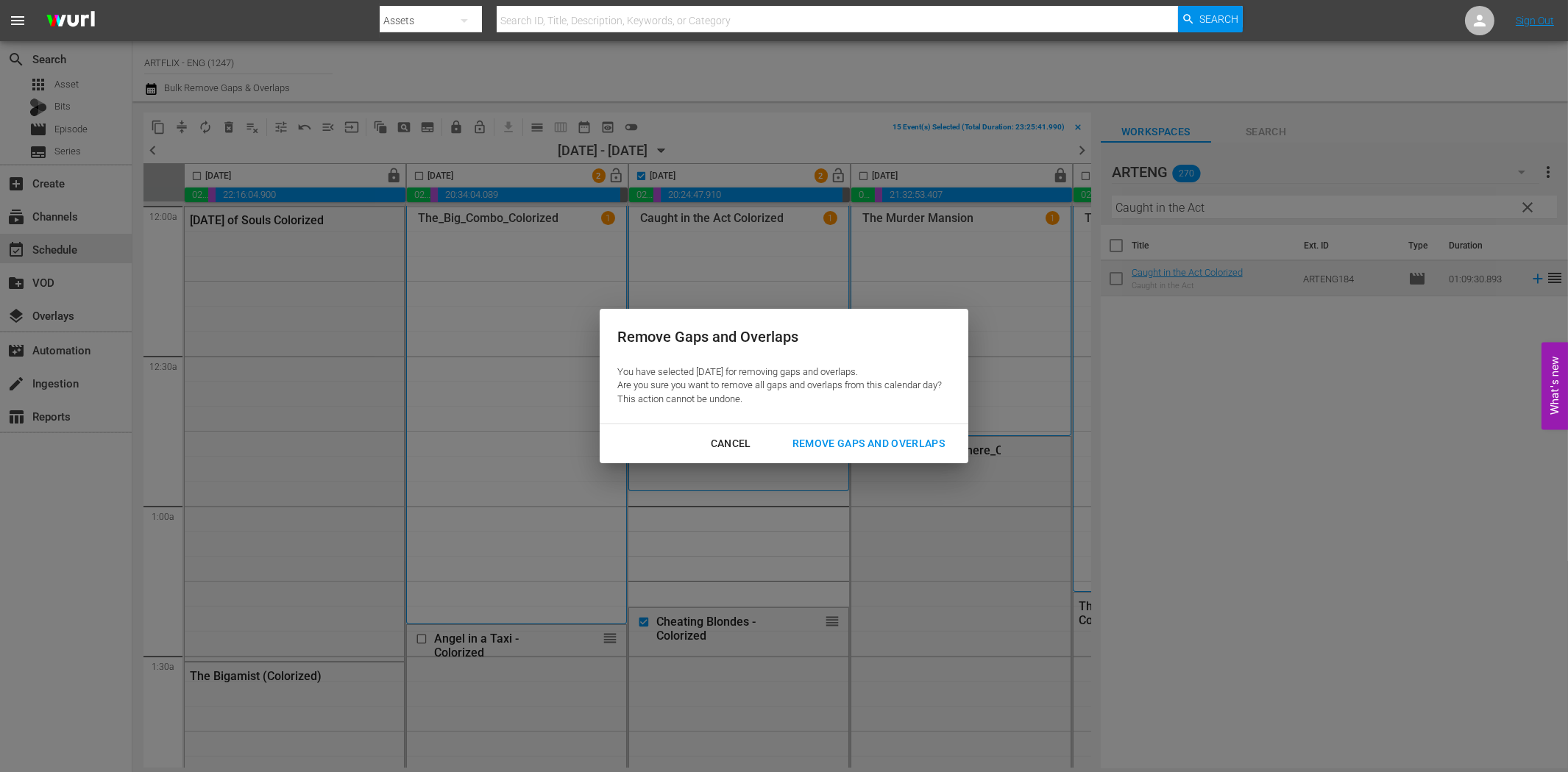
click at [884, 441] on div "Remove Gaps and Overlaps" at bounding box center [869, 444] width 176 height 18
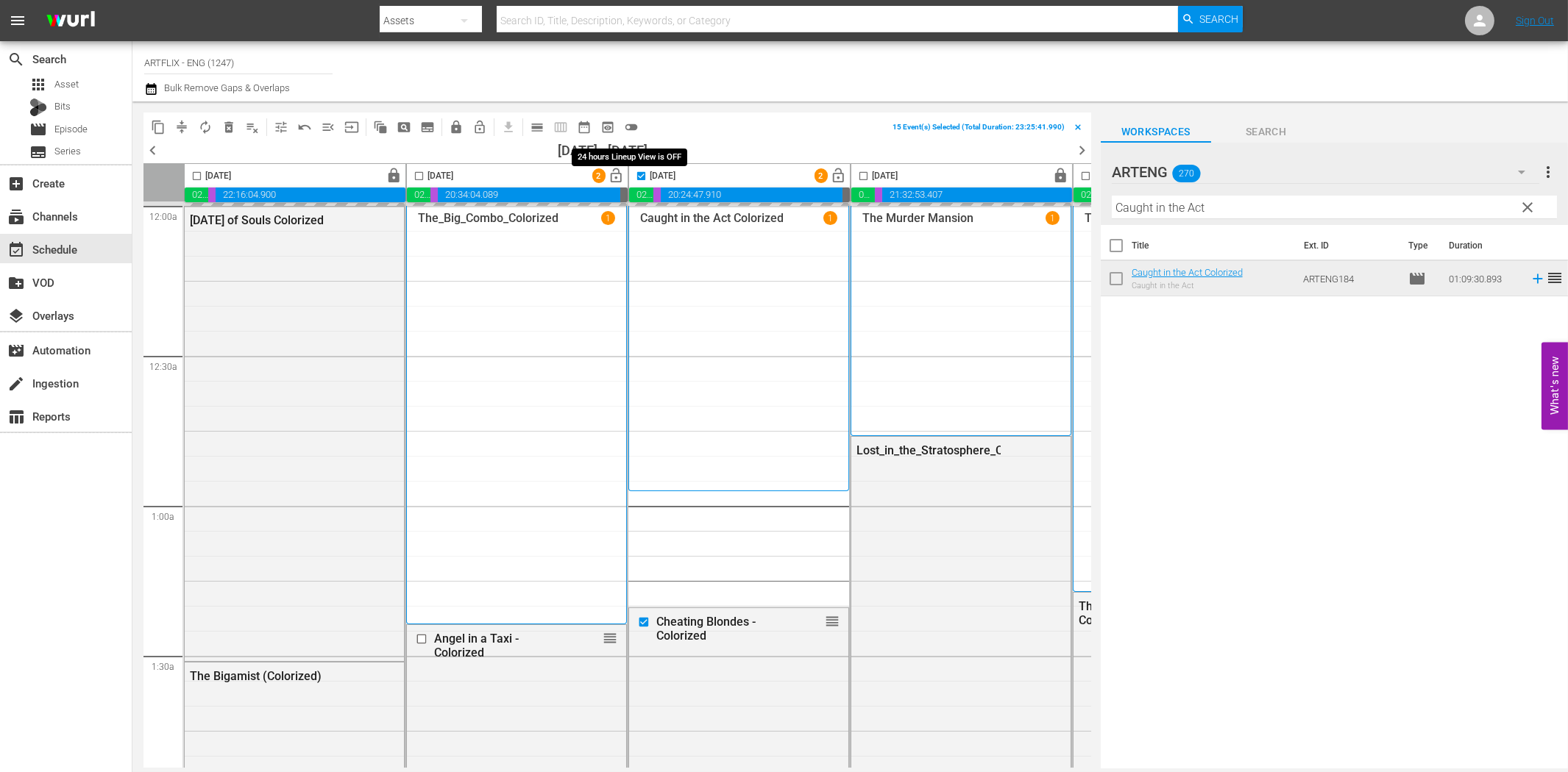
click at [629, 123] on span "toggle_off" at bounding box center [631, 127] width 15 height 15
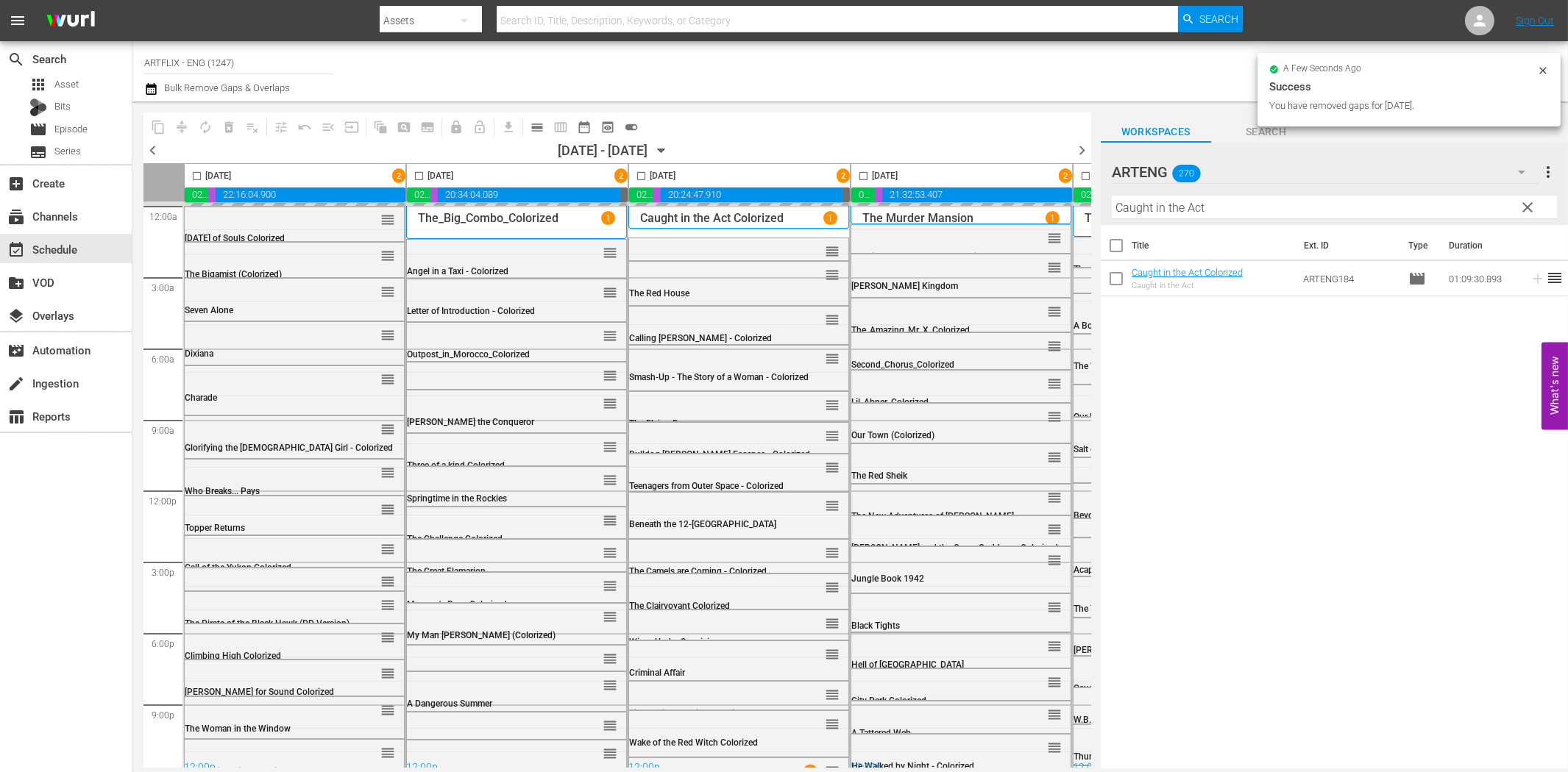
checkbox input "false"
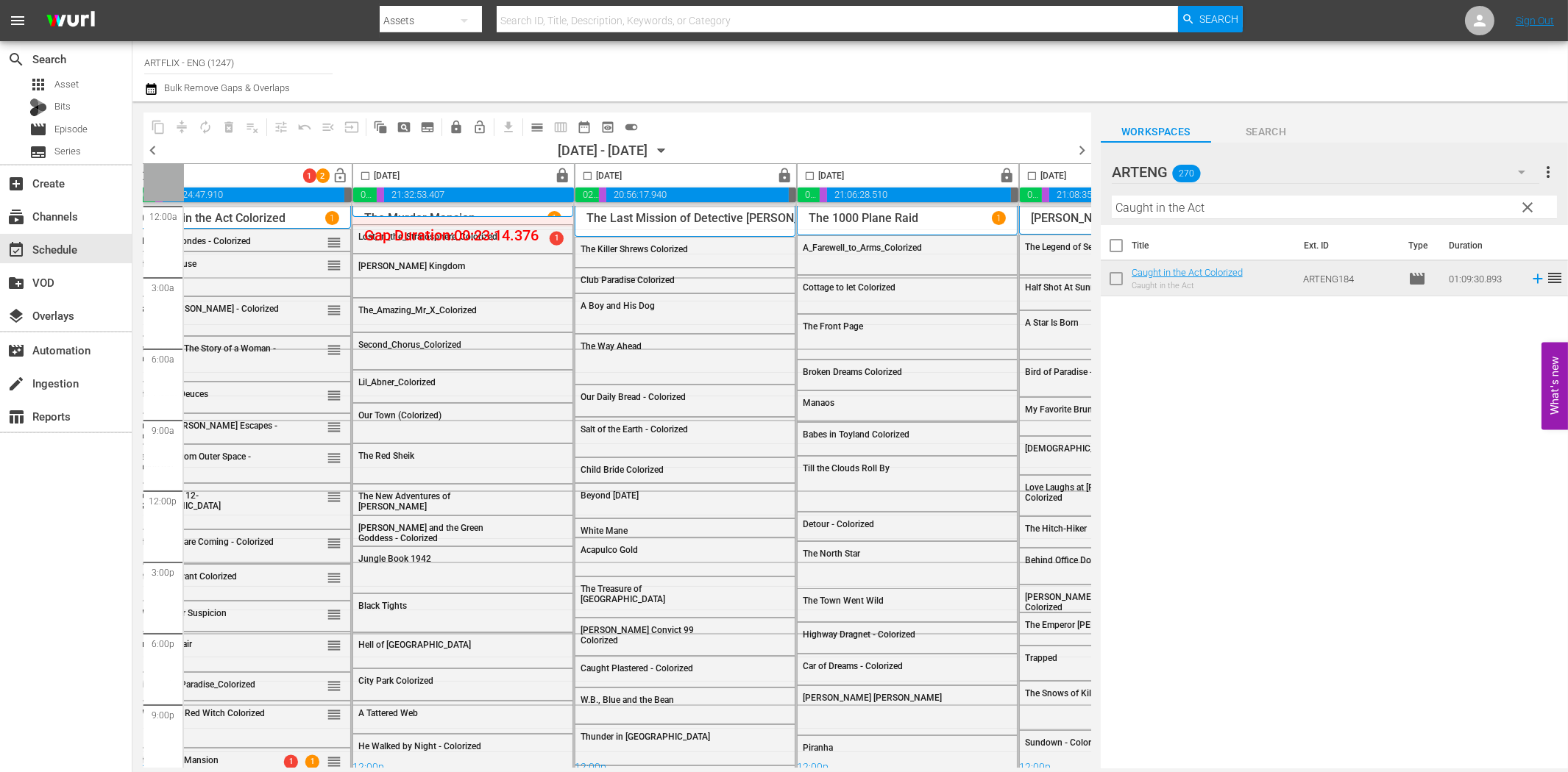
scroll to position [0, 504]
click at [362, 174] on input "checkbox" at bounding box center [359, 179] width 17 height 17
checkbox input "true"
click at [582, 173] on input "checkbox" at bounding box center [582, 179] width 17 height 17
checkbox input "true"
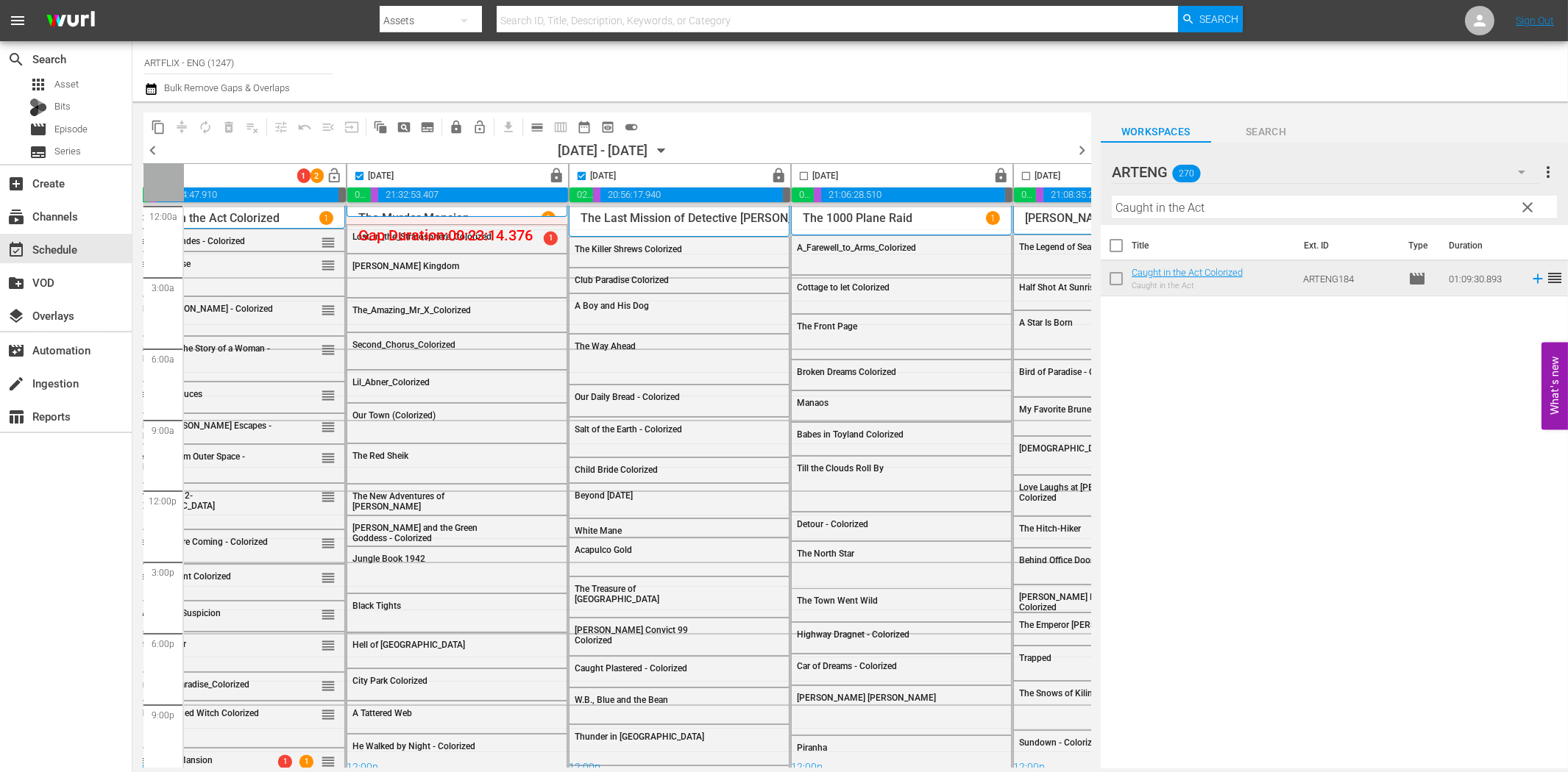
click at [806, 176] on input "checkbox" at bounding box center [804, 179] width 17 height 17
checkbox input "true"
click at [1028, 173] on input "checkbox" at bounding box center [1026, 179] width 17 height 17
checkbox input "true"
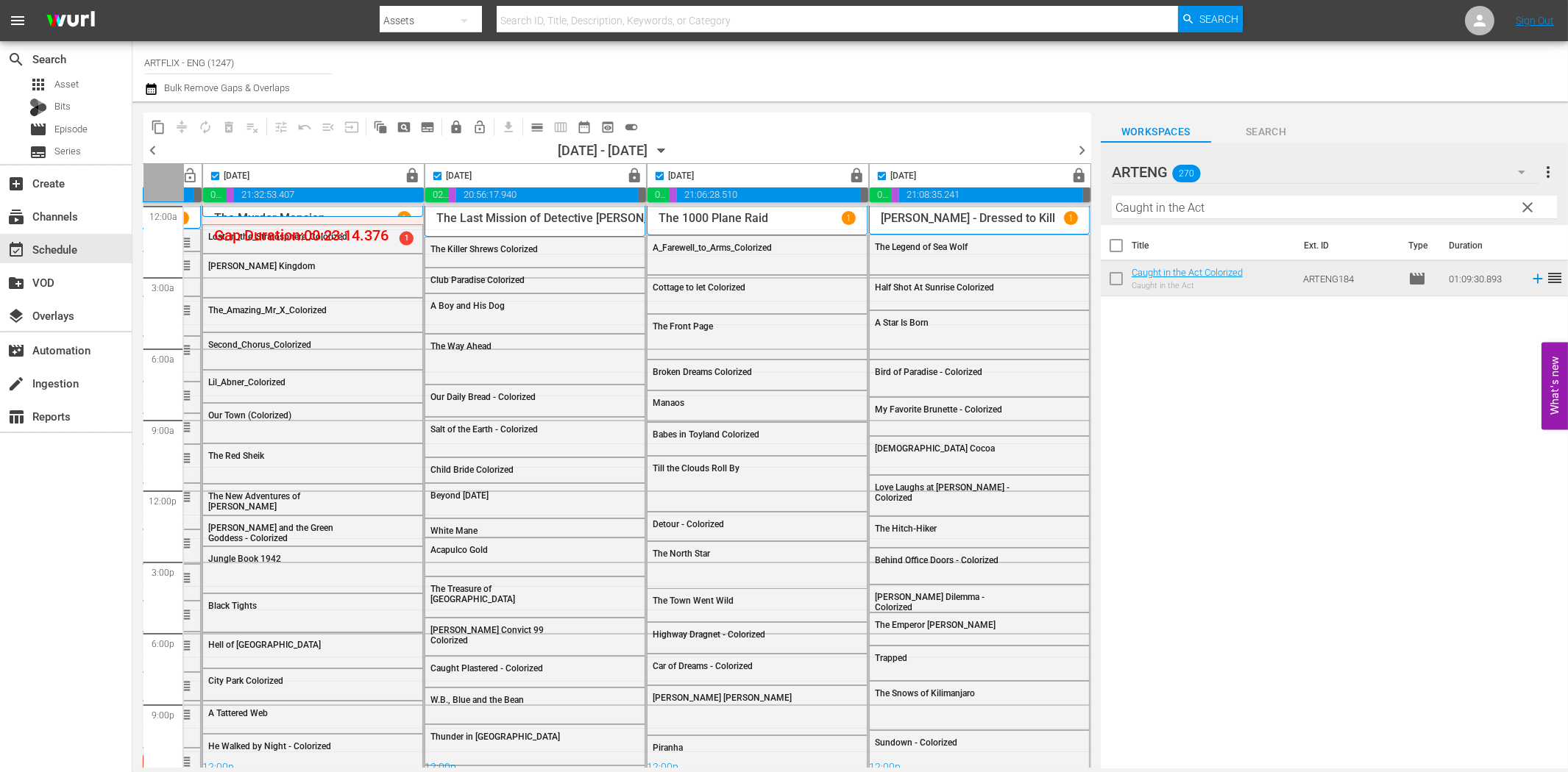
scroll to position [0, 459]
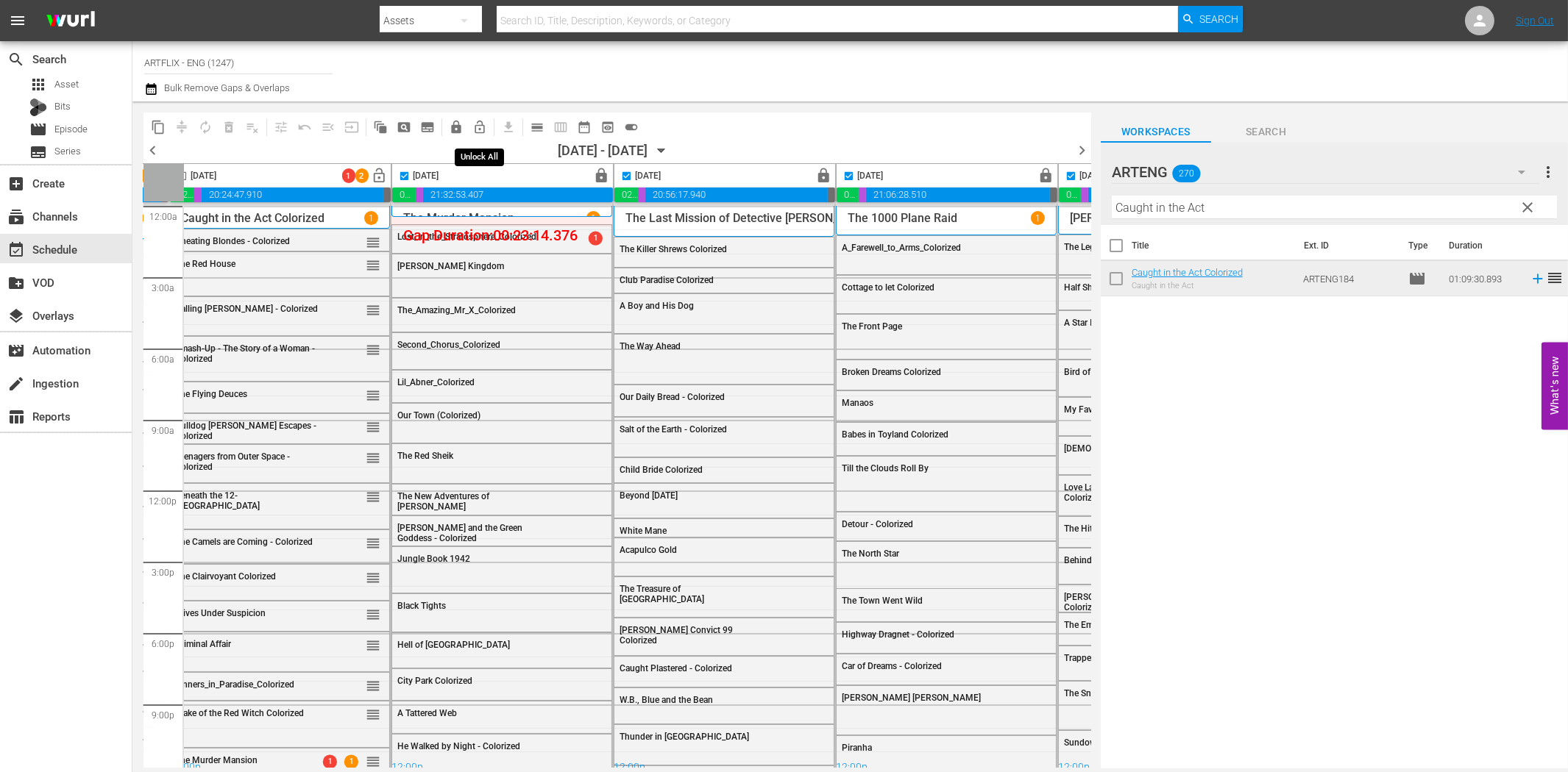
click at [483, 125] on span "lock_open_outlined" at bounding box center [479, 127] width 15 height 15
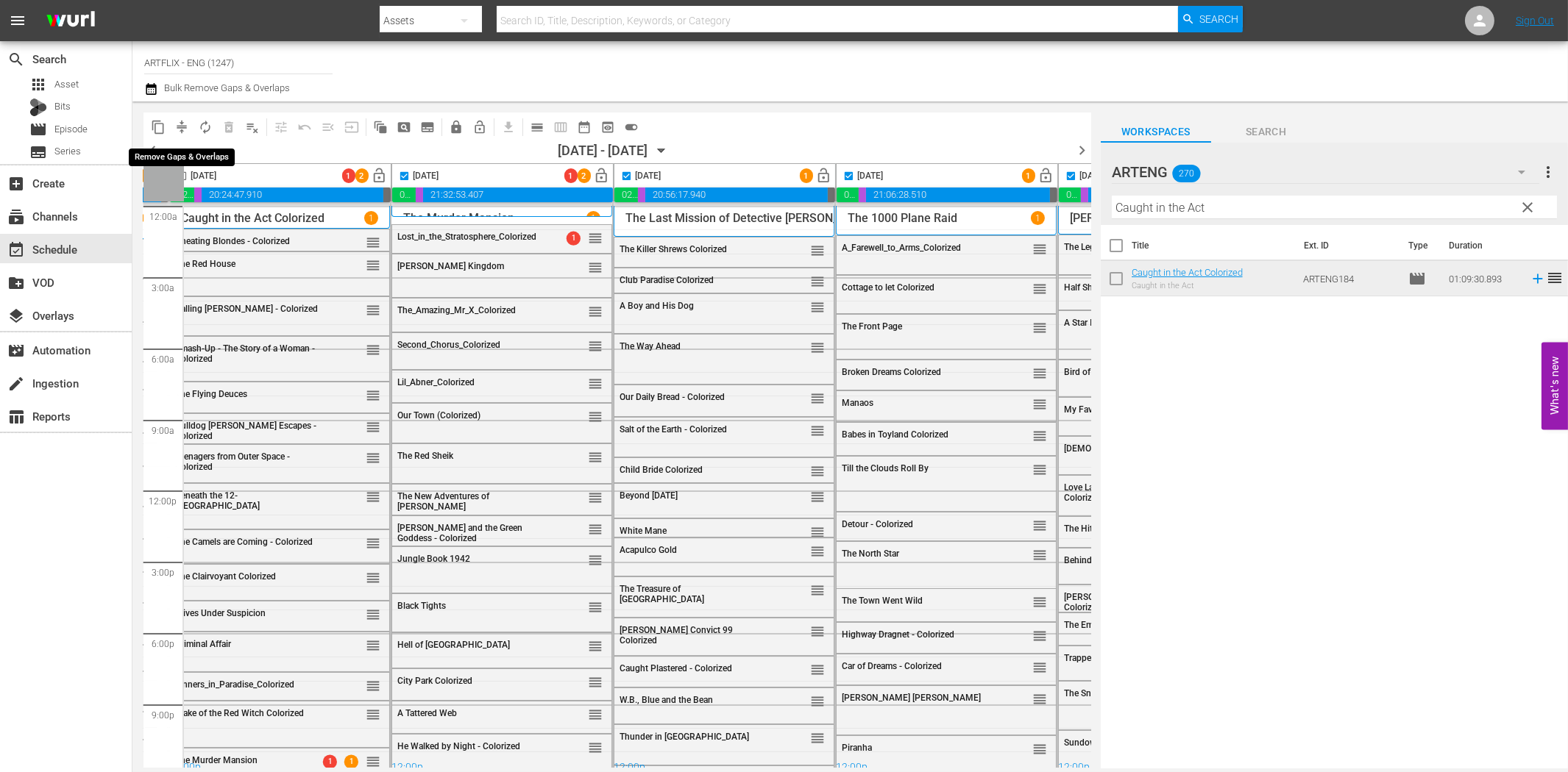
click at [179, 127] on span "compress" at bounding box center [181, 127] width 15 height 15
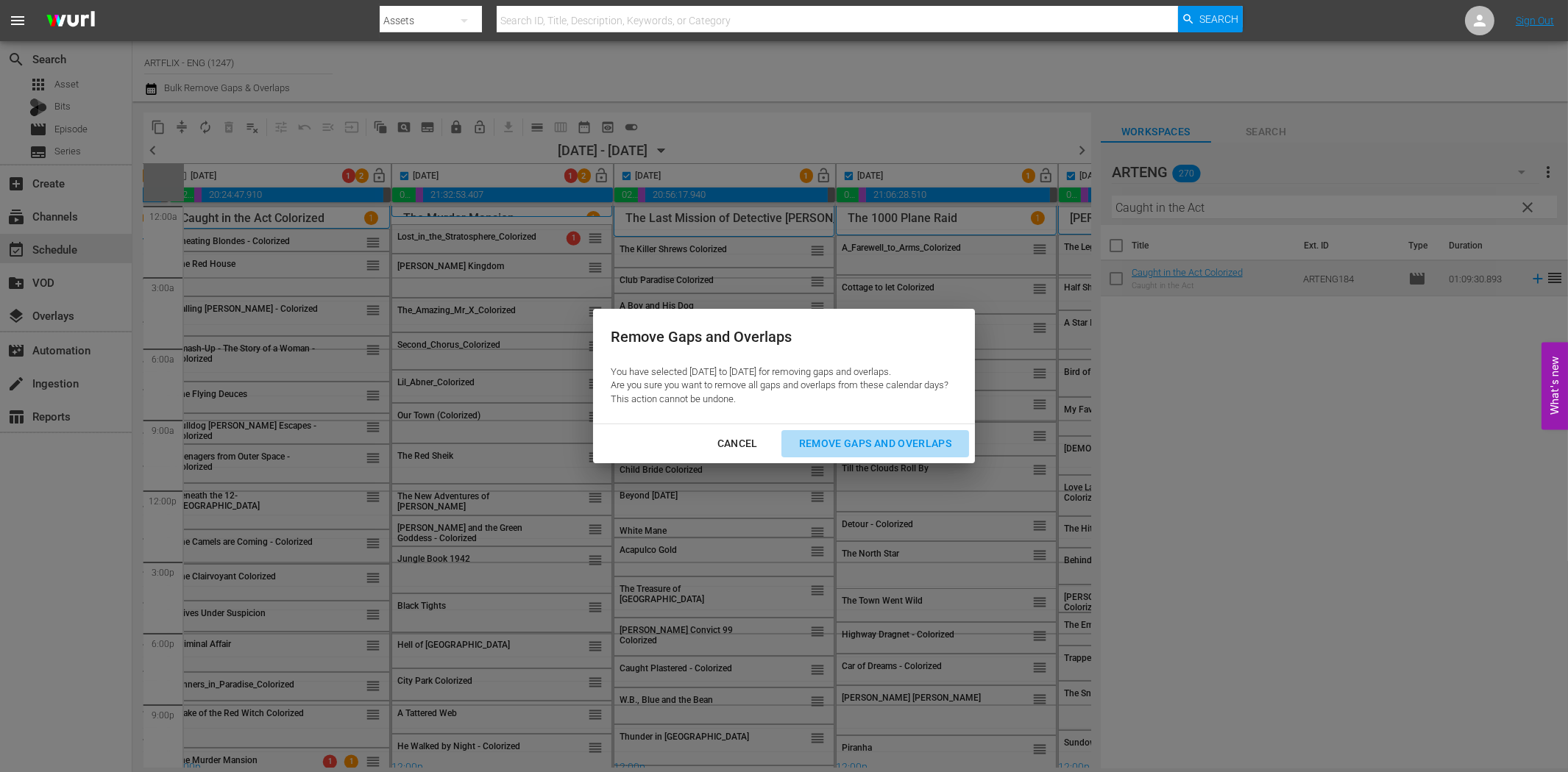
click at [859, 444] on div "Remove Gaps and Overlaps" at bounding box center [875, 444] width 176 height 18
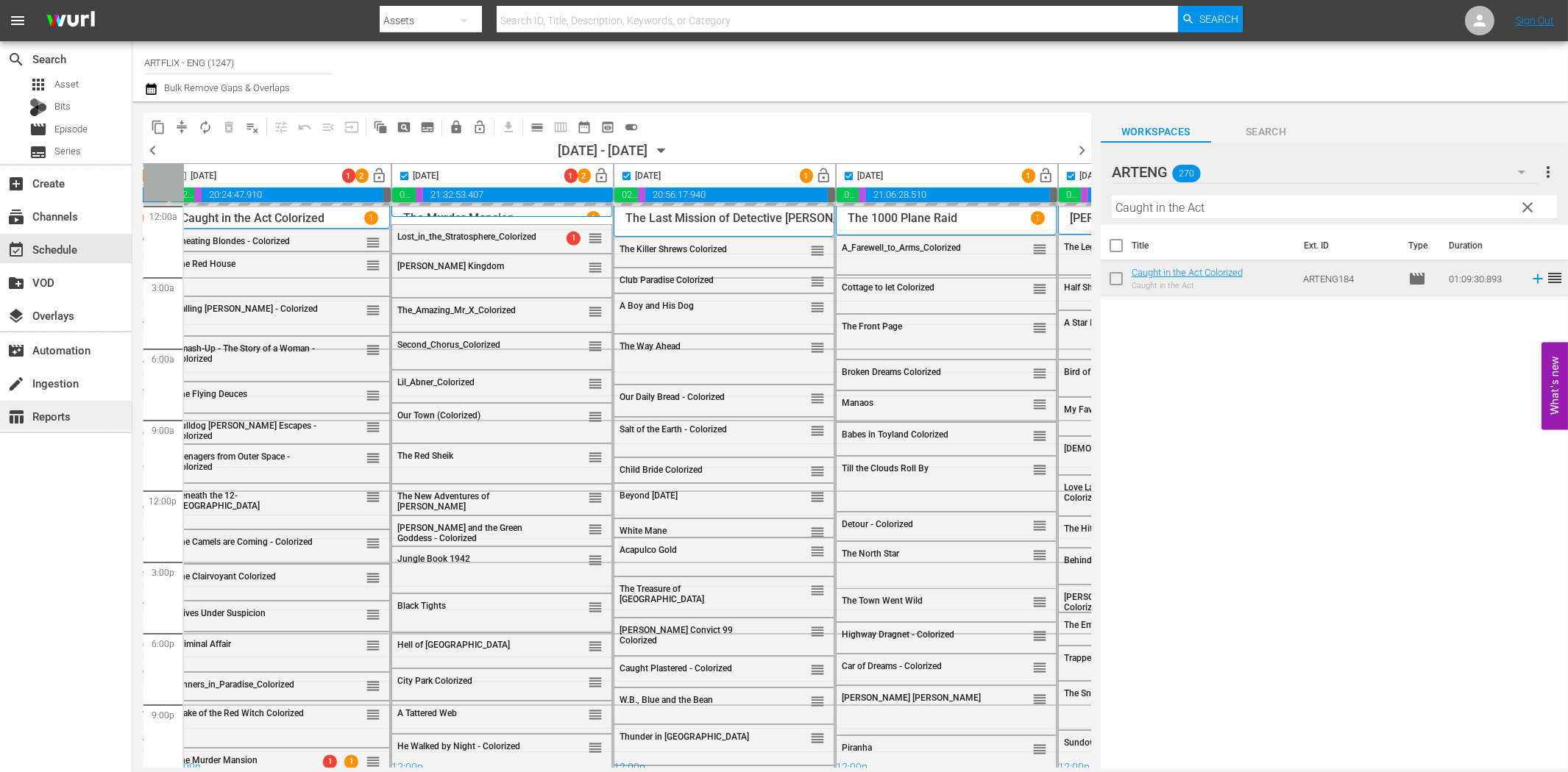
checkbox input "false"
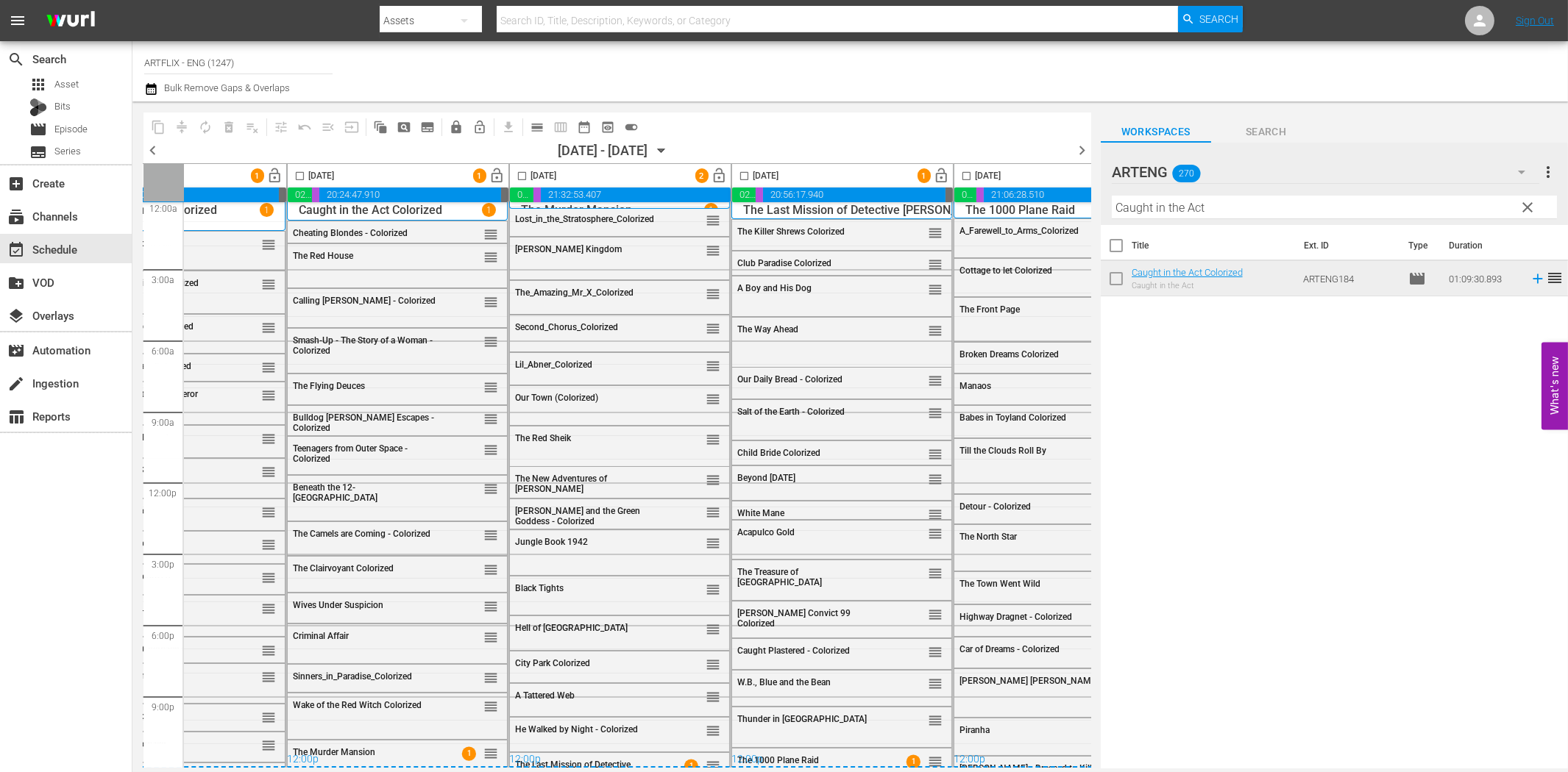
scroll to position [12, 0]
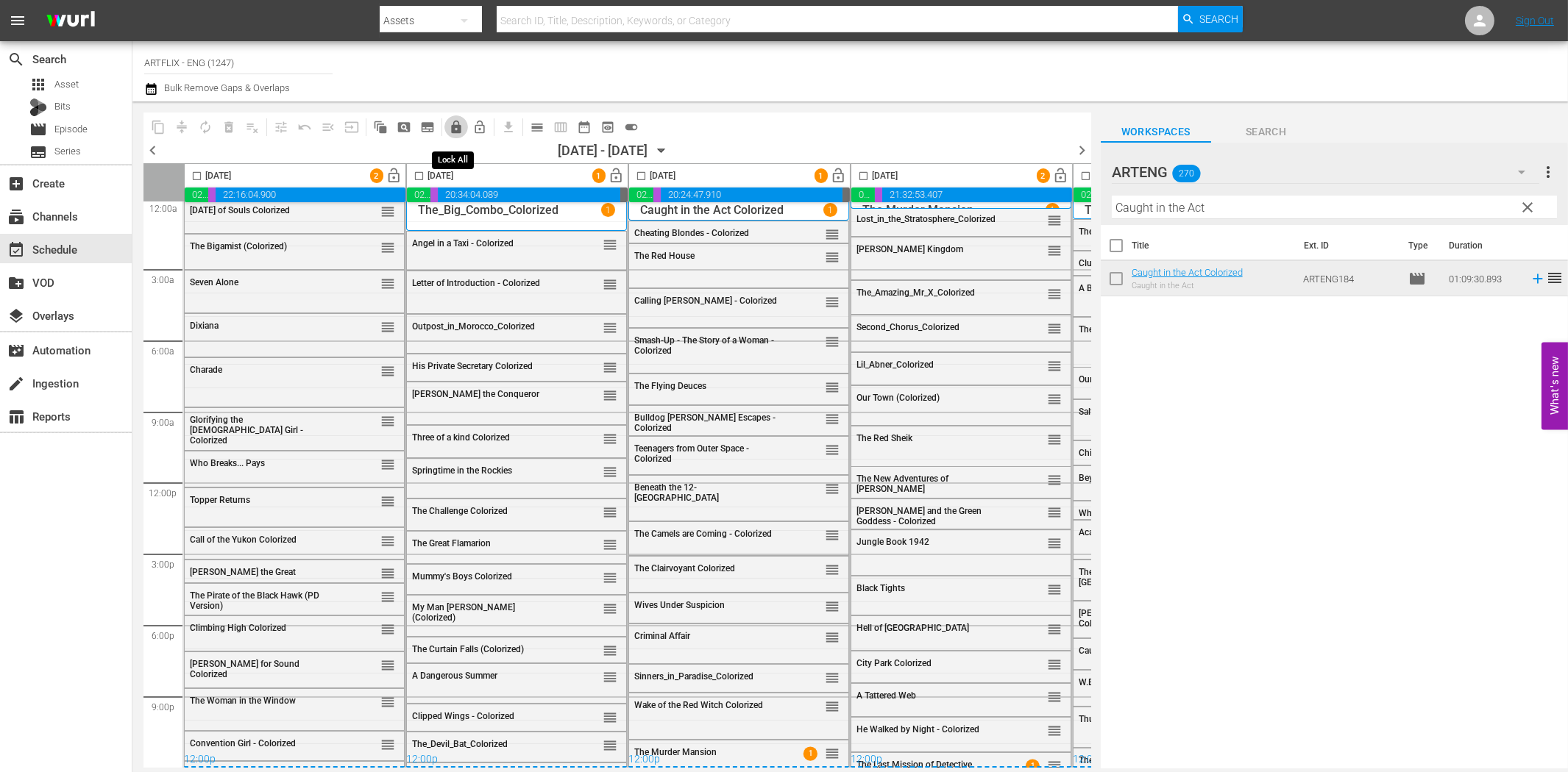
click at [456, 126] on span "lock" at bounding box center [456, 127] width 15 height 15
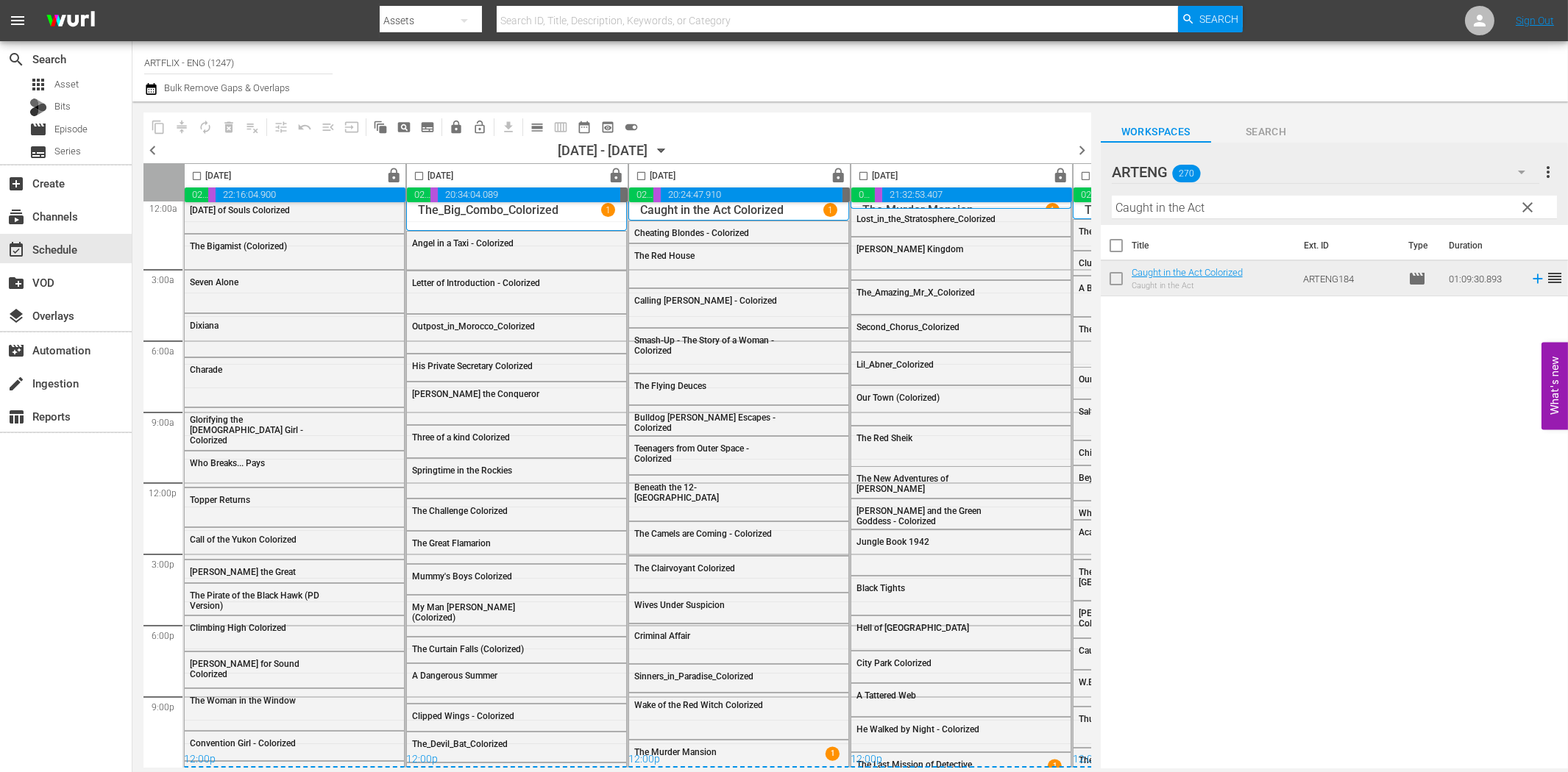
click at [1083, 153] on span "chevron_right" at bounding box center [1082, 150] width 19 height 18
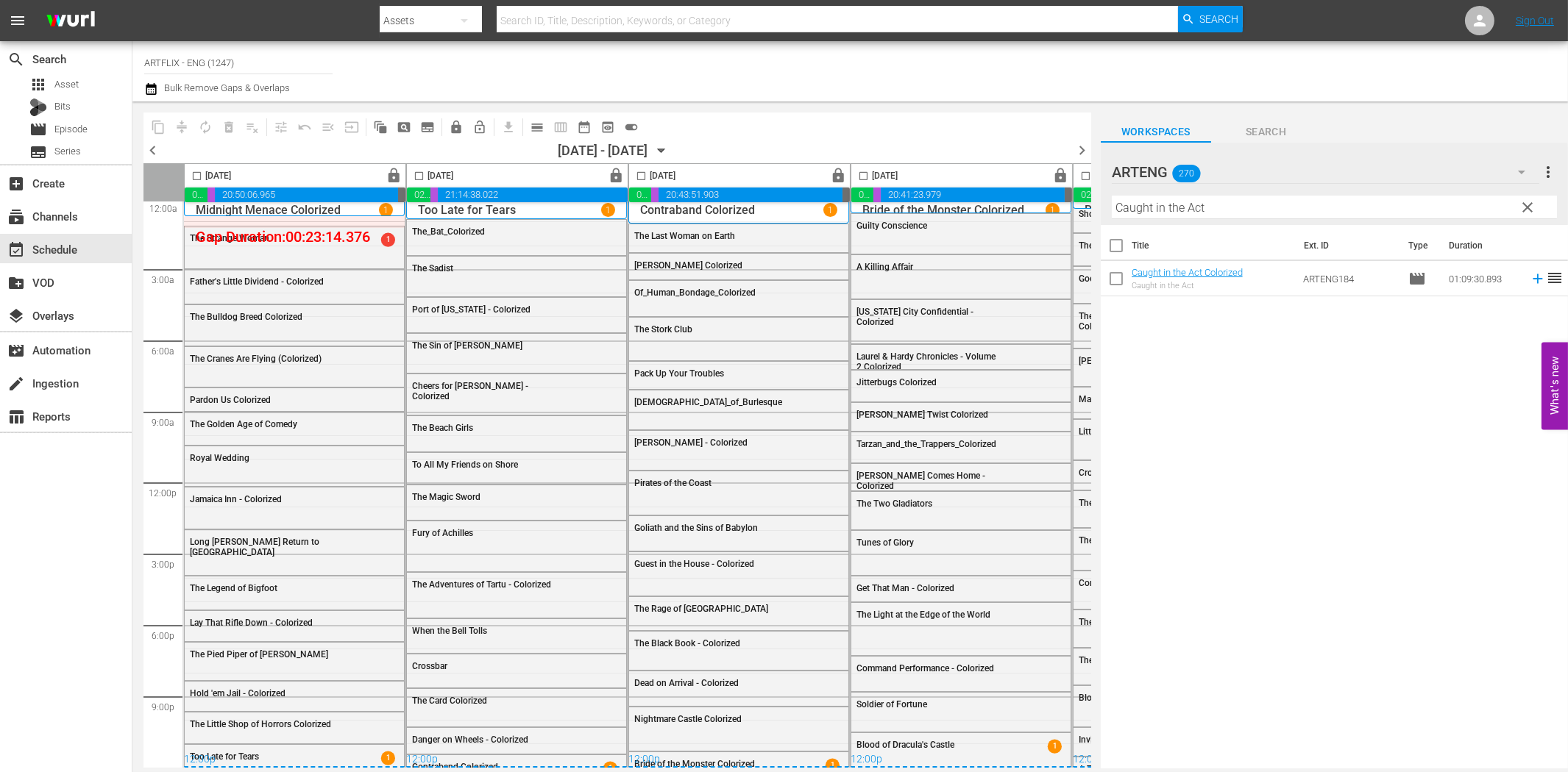
click at [670, 144] on icon "button" at bounding box center [661, 150] width 16 height 16
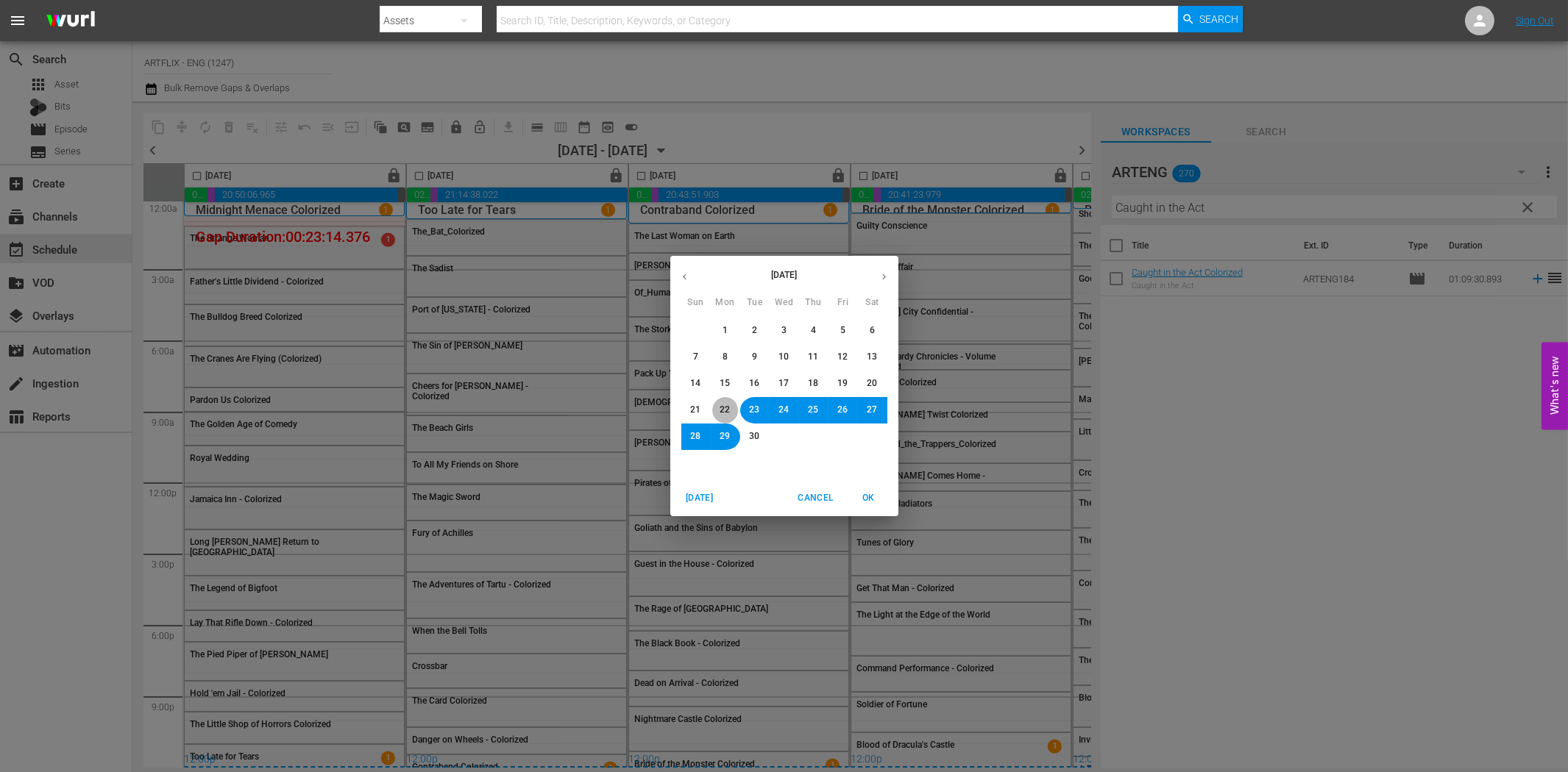
click at [722, 405] on span "22" at bounding box center [725, 410] width 10 height 12
click at [871, 497] on span "OK" at bounding box center [869, 498] width 35 height 15
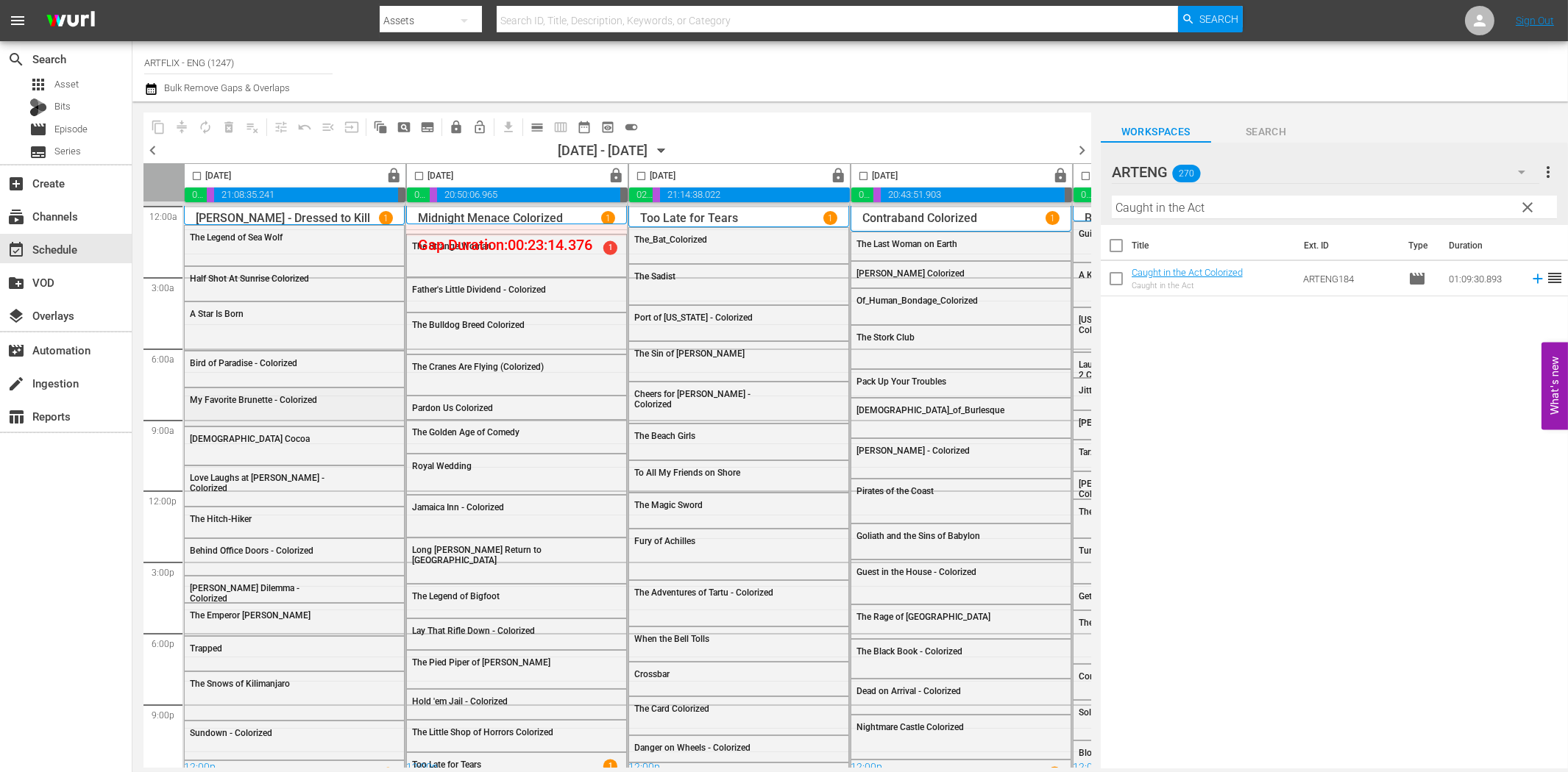
scroll to position [12, 0]
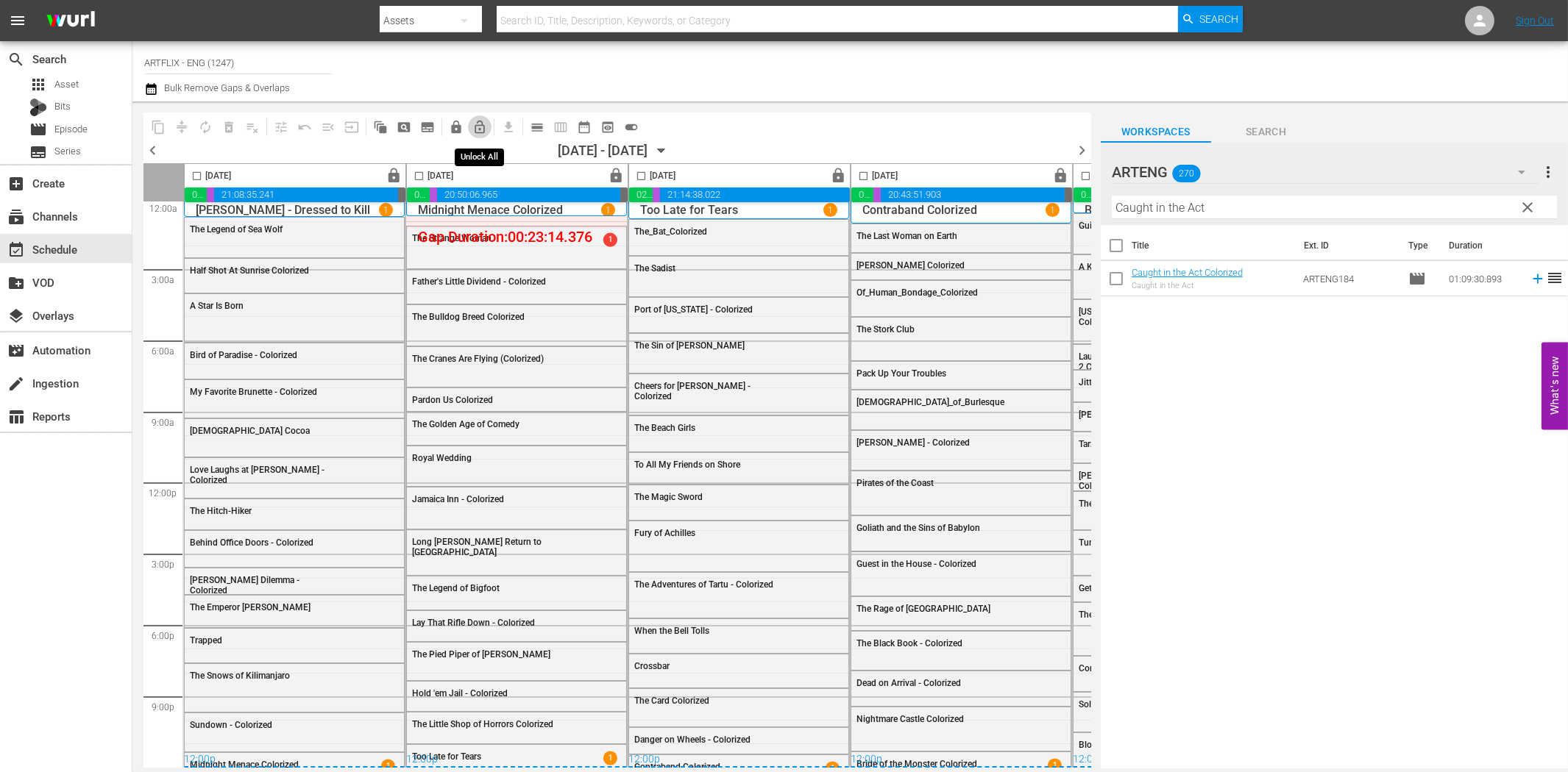
click at [476, 129] on span "lock_open_outlined" at bounding box center [479, 127] width 15 height 15
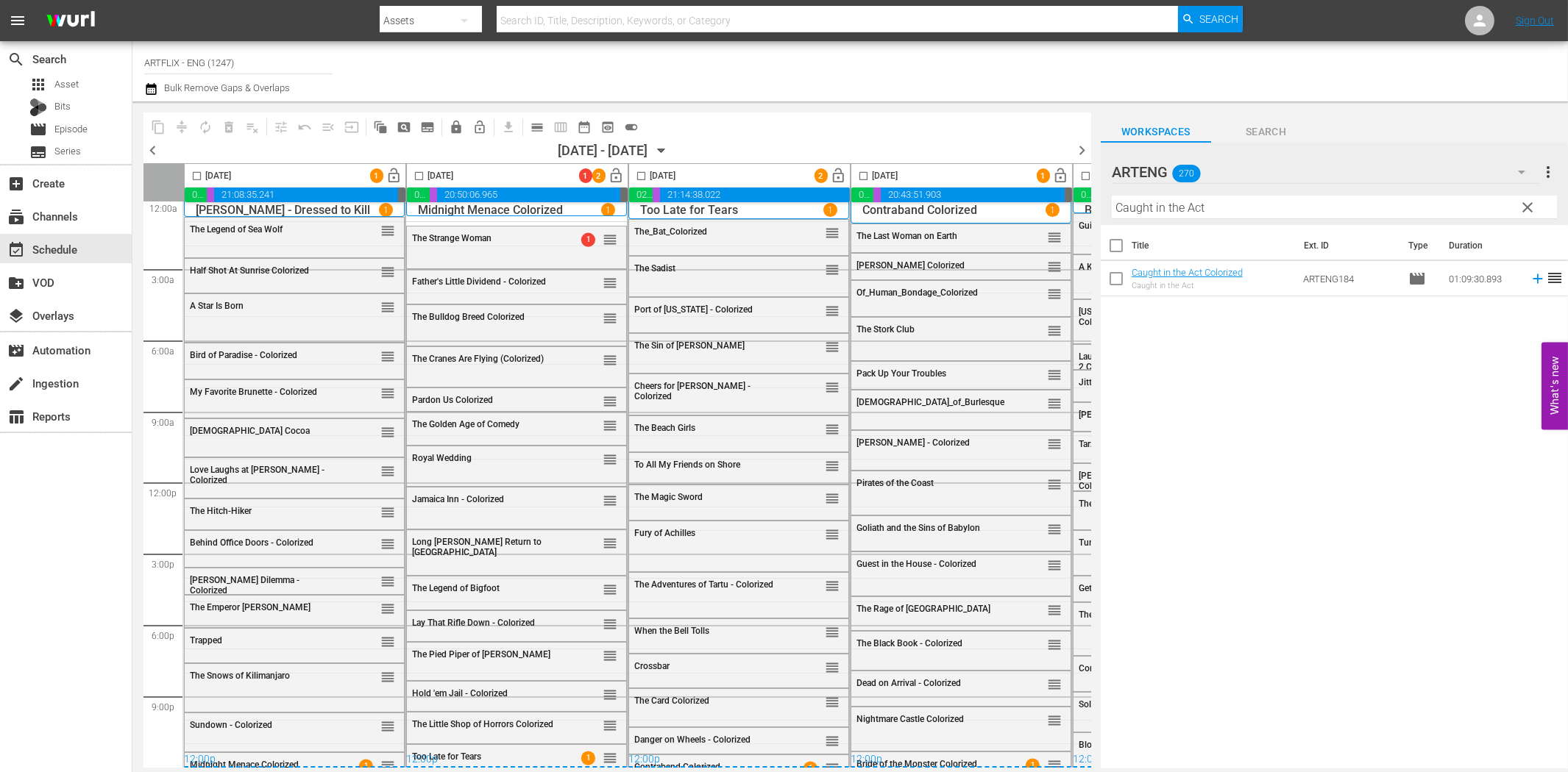
click at [417, 171] on input "checkbox" at bounding box center [419, 179] width 17 height 17
checkbox input "true"
click at [640, 175] on input "checkbox" at bounding box center [641, 179] width 17 height 17
checkbox input "true"
click at [865, 170] on input "checkbox" at bounding box center [863, 179] width 17 height 17
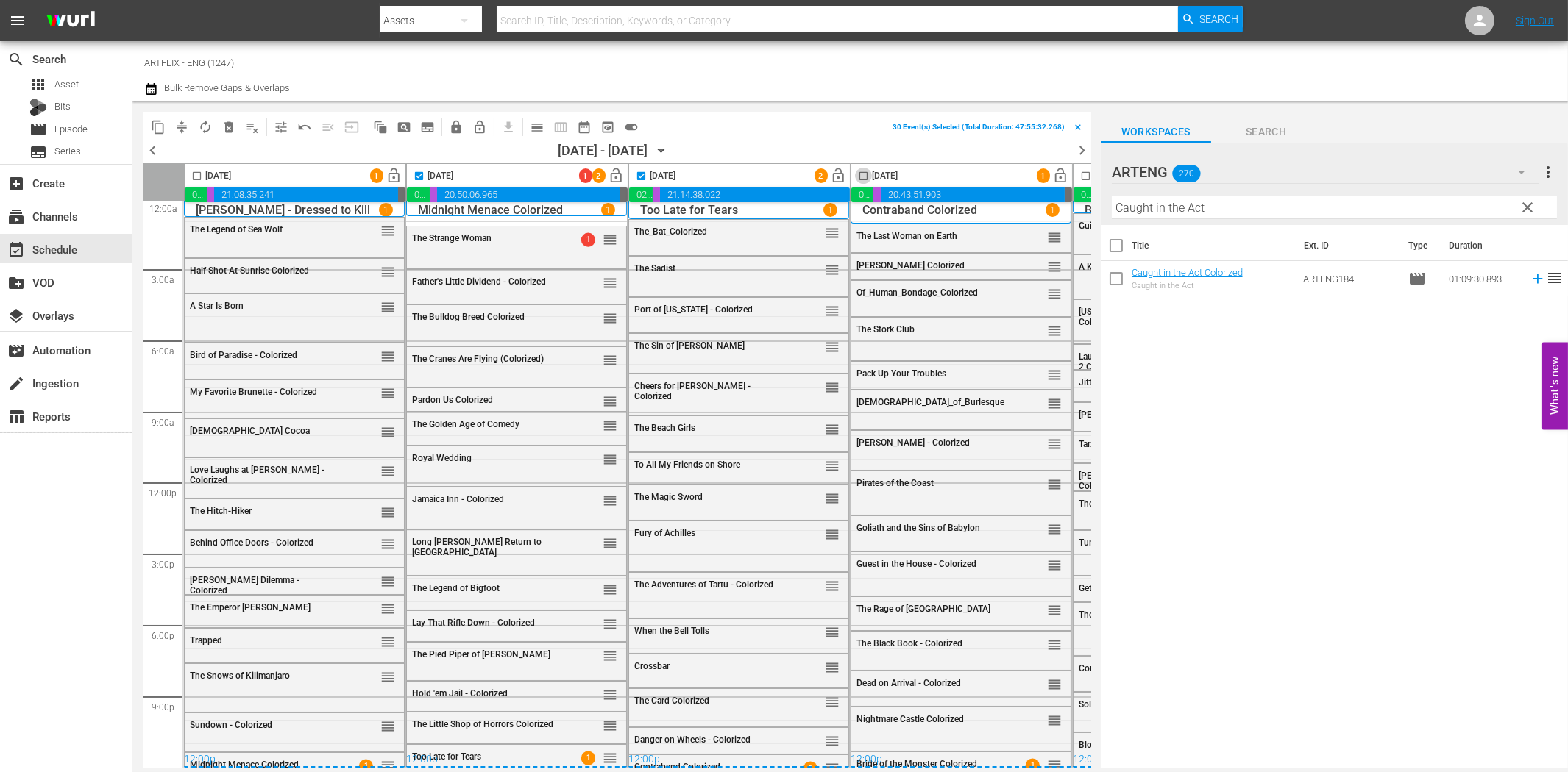
checkbox input "true"
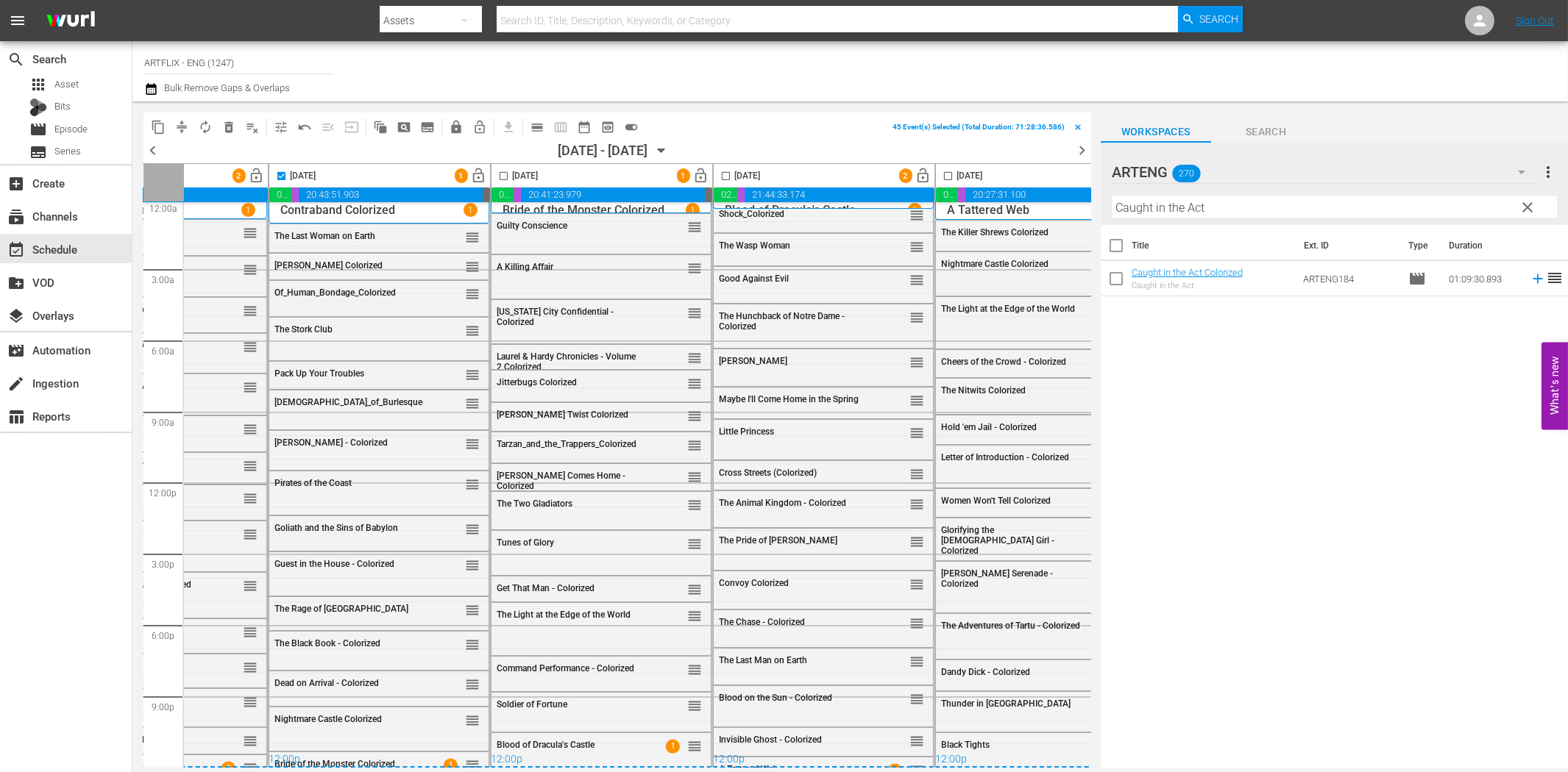
scroll to position [12, 655]
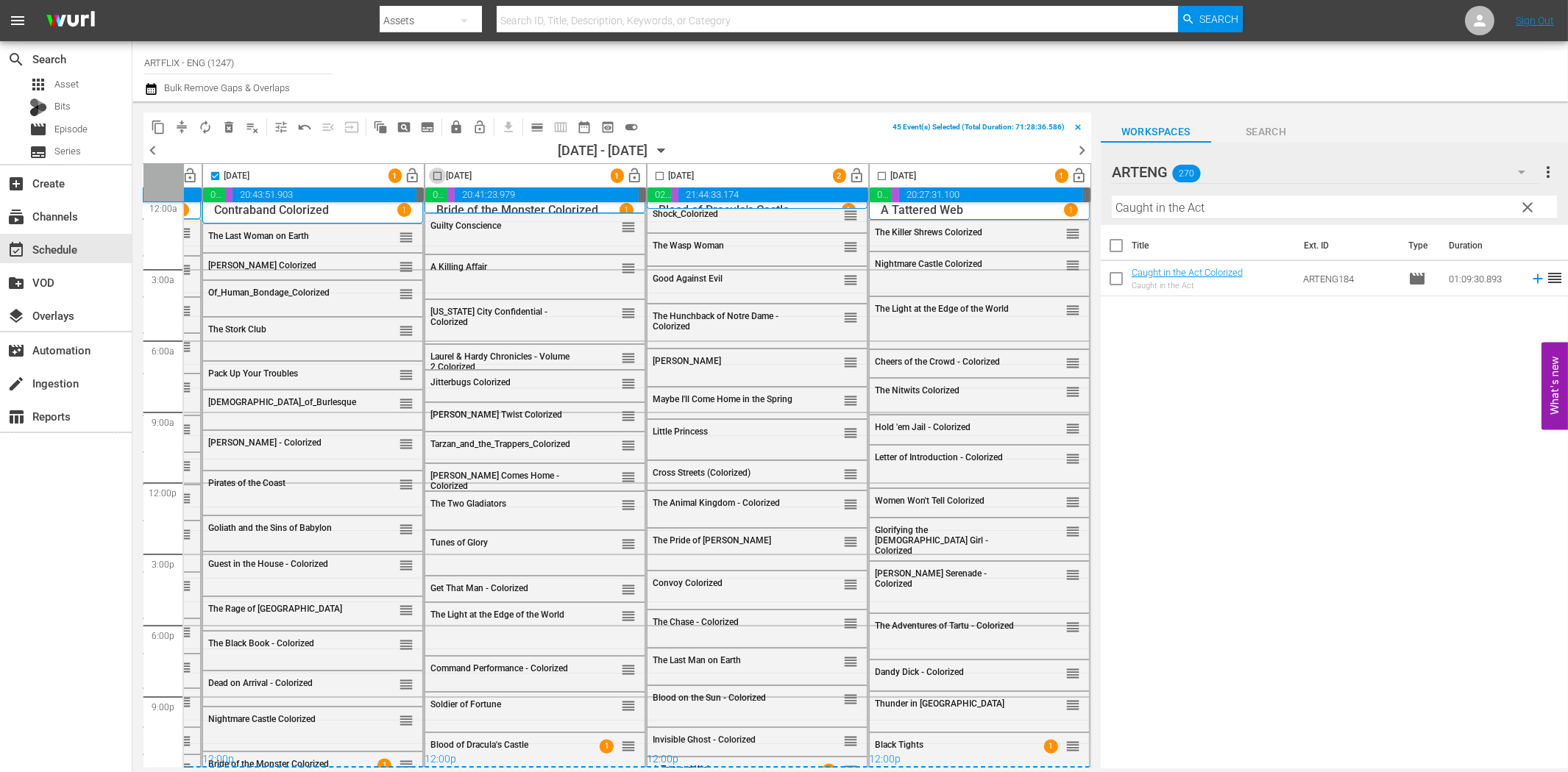
click at [429, 173] on input "checkbox" at bounding box center [437, 179] width 17 height 17
checkbox input "true"
click at [651, 173] on input "checkbox" at bounding box center [660, 179] width 17 height 17
checkbox input "true"
click at [874, 172] on input "checkbox" at bounding box center [882, 179] width 17 height 17
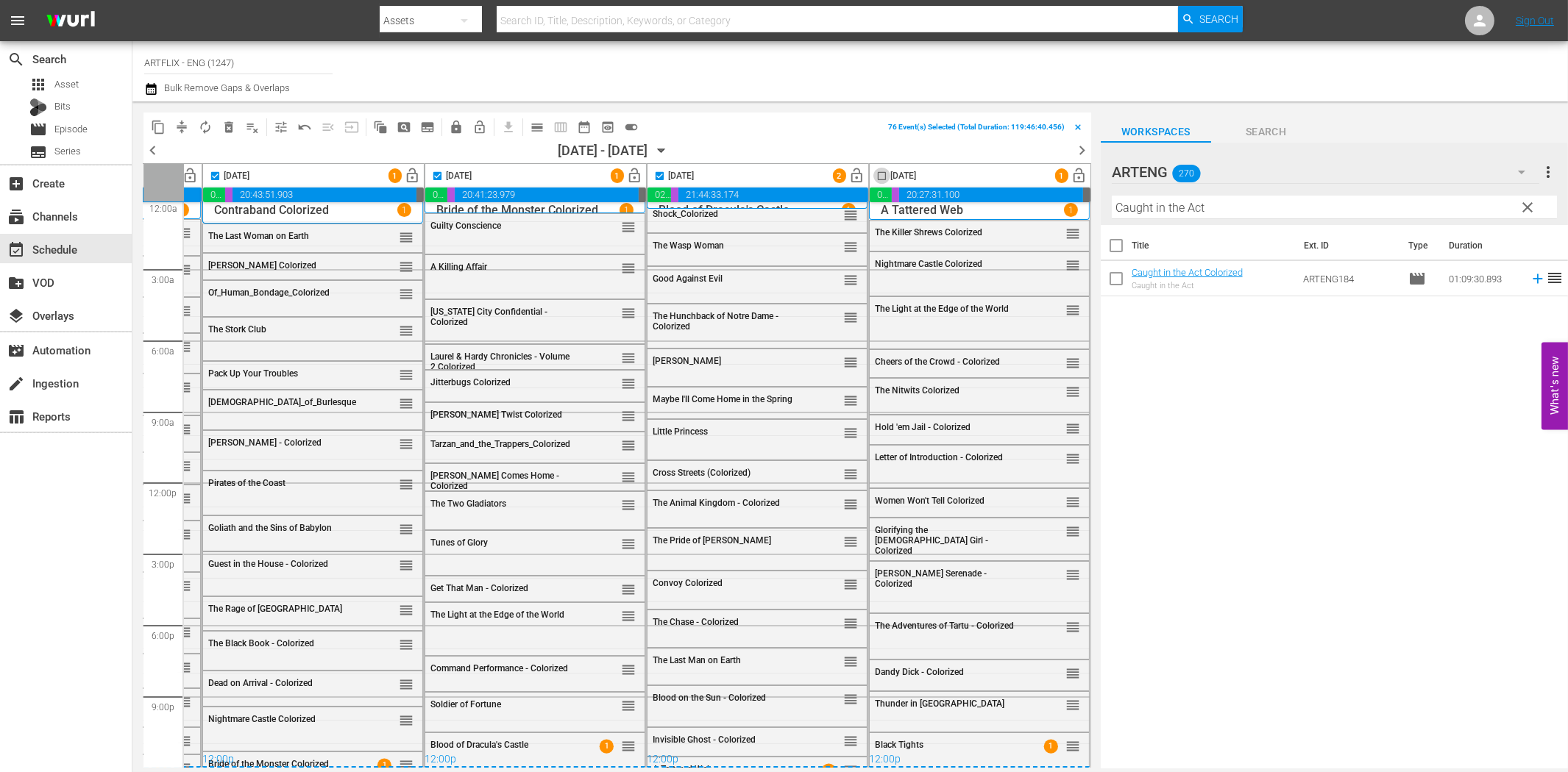
checkbox input "true"
click at [185, 126] on span "compress" at bounding box center [181, 127] width 15 height 15
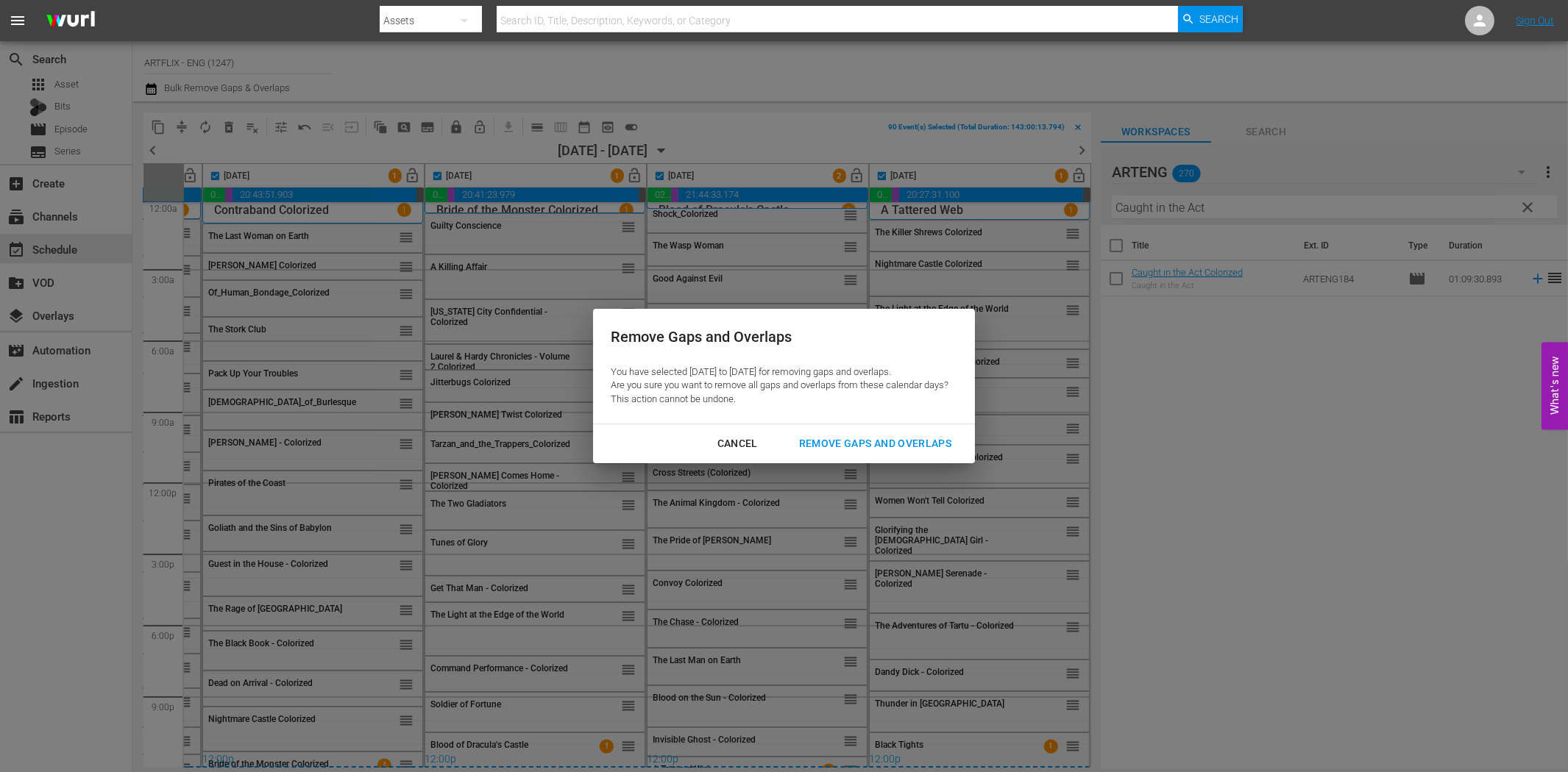
click at [863, 445] on div "Remove Gaps and Overlaps" at bounding box center [875, 444] width 176 height 18
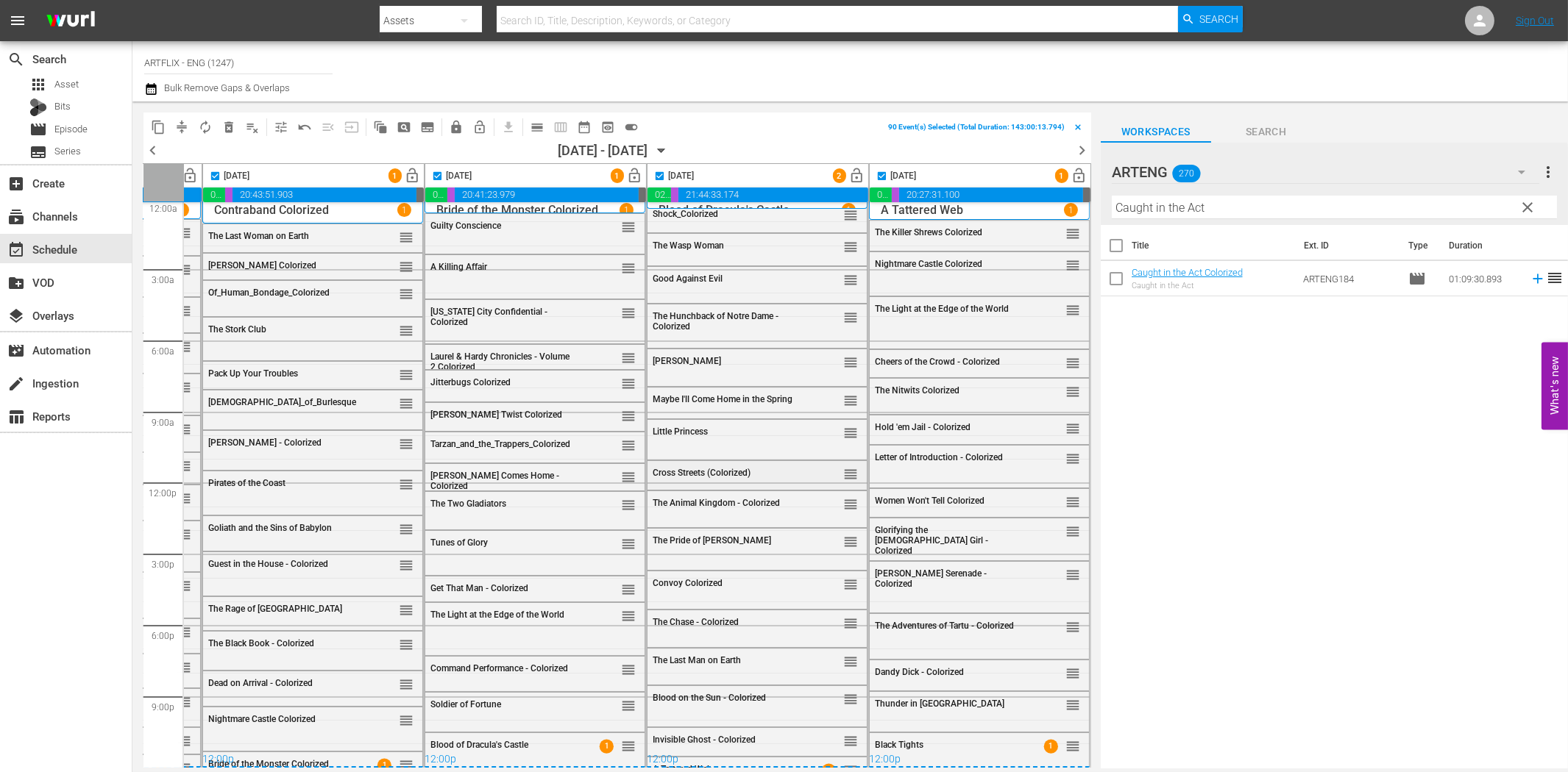
checkbox input "false"
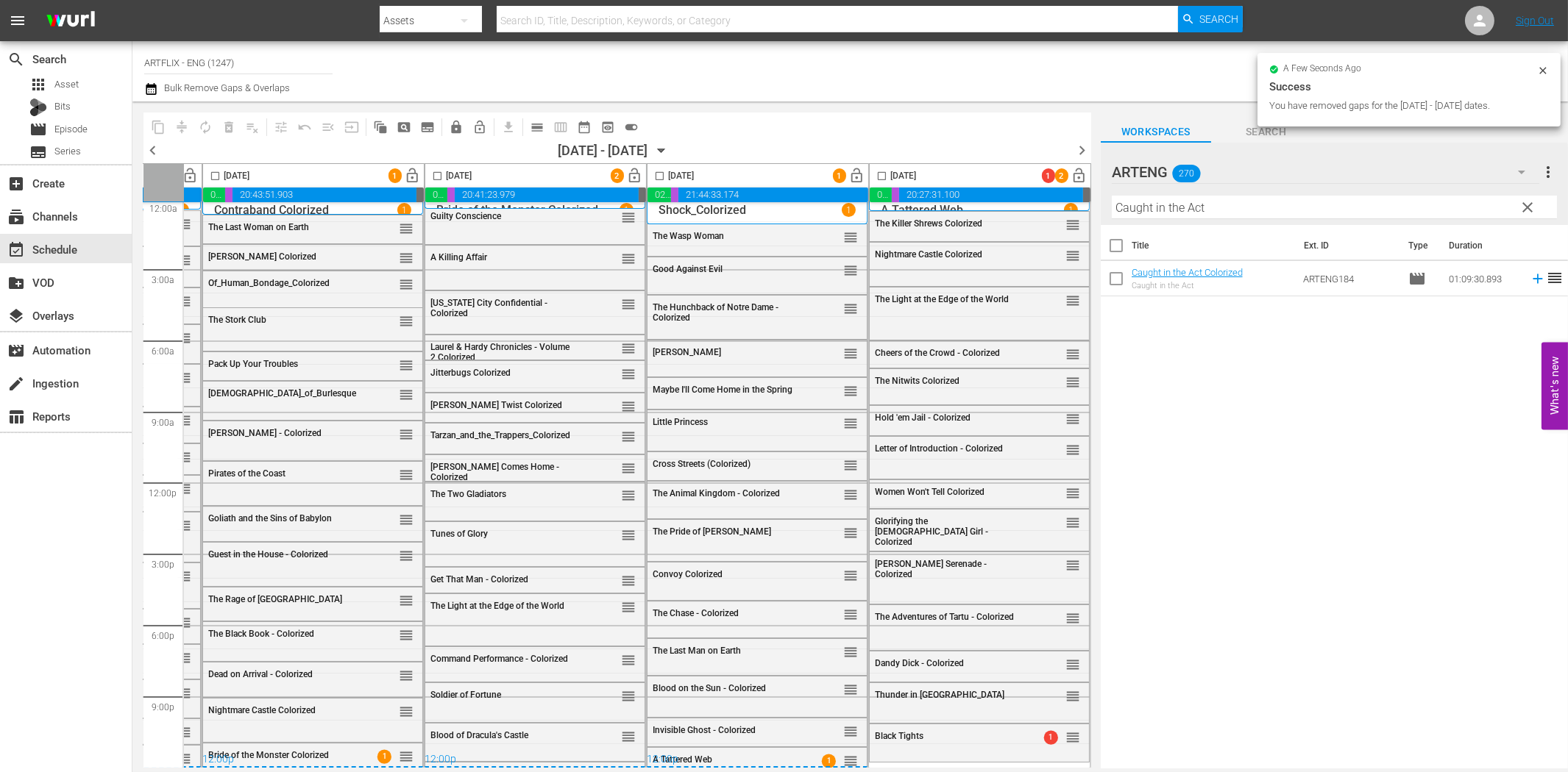
drag, startPoint x: 876, startPoint y: 174, endPoint x: 717, endPoint y: 177, distance: 159.0
click at [874, 174] on input "checkbox" at bounding box center [882, 179] width 17 height 17
checkbox input "true"
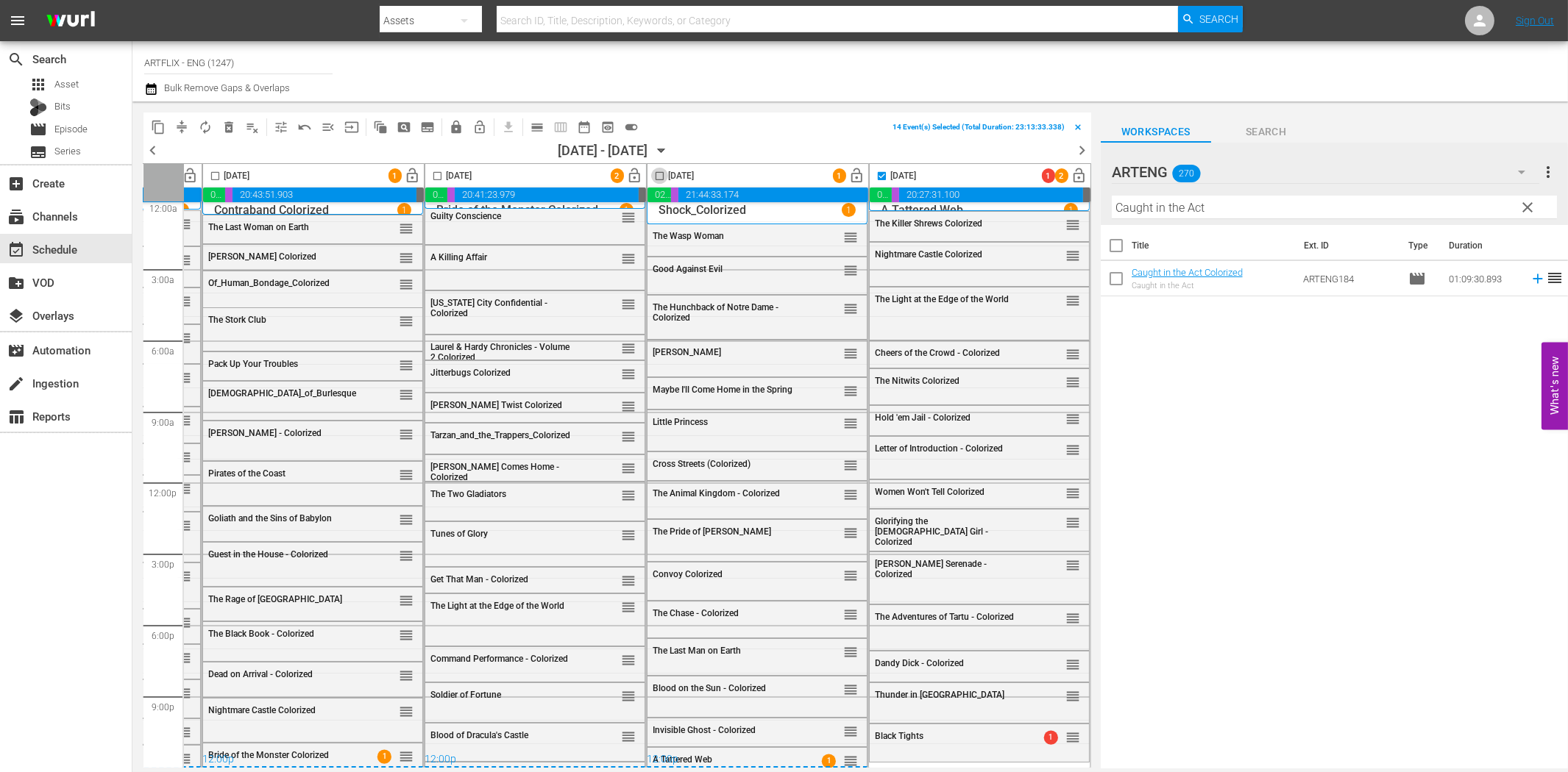
click at [653, 173] on input "checkbox" at bounding box center [660, 179] width 17 height 17
checkbox input "true"
click at [431, 173] on input "checkbox" at bounding box center [437, 179] width 17 height 17
checkbox input "true"
click at [207, 177] on input "checkbox" at bounding box center [215, 179] width 17 height 17
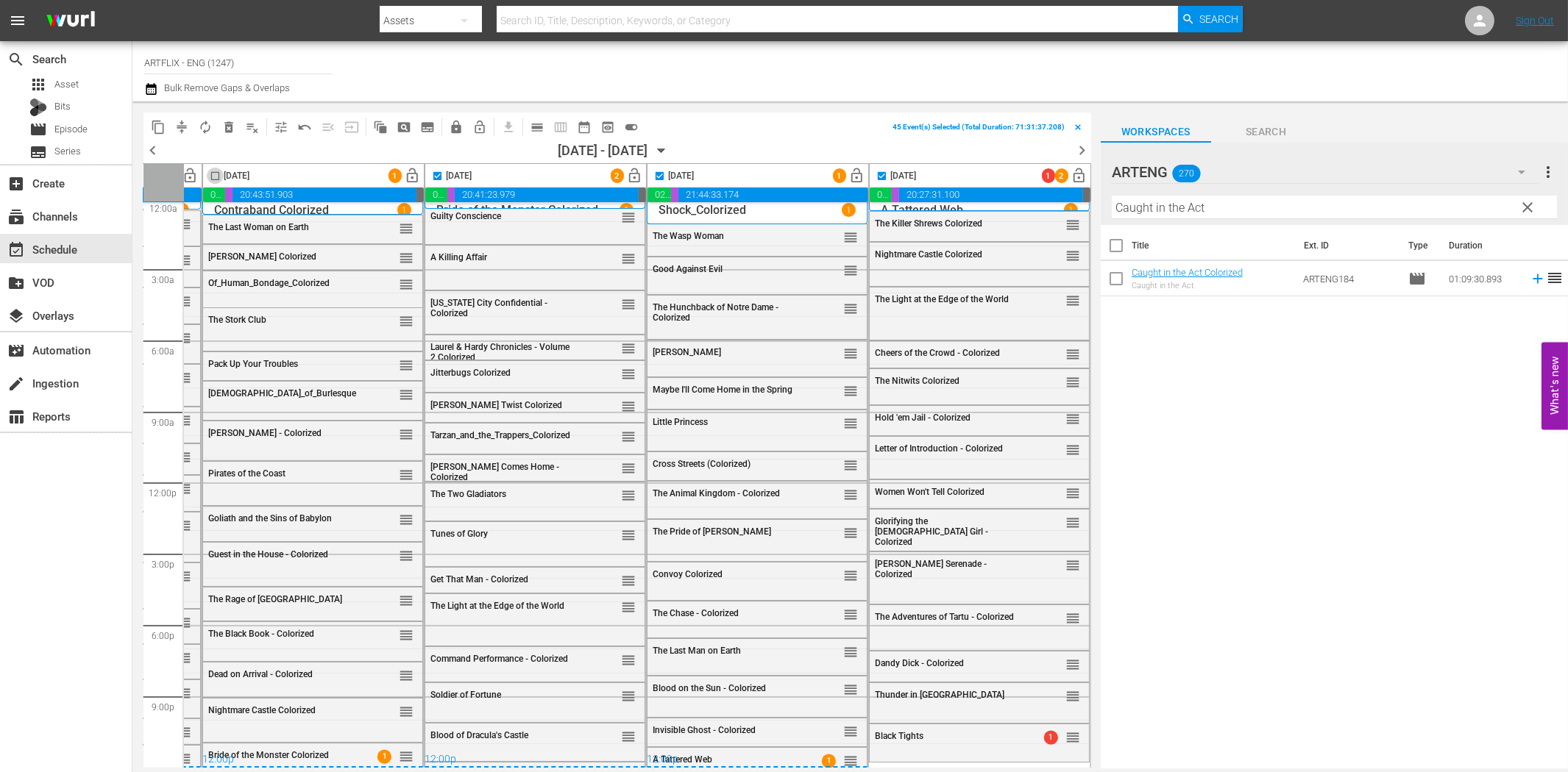
checkbox input "true"
click at [561, 769] on body "menu Search By Assets Search ID, Title, Description, Keywords, or Category Sear…" at bounding box center [784, 386] width 1568 height 772
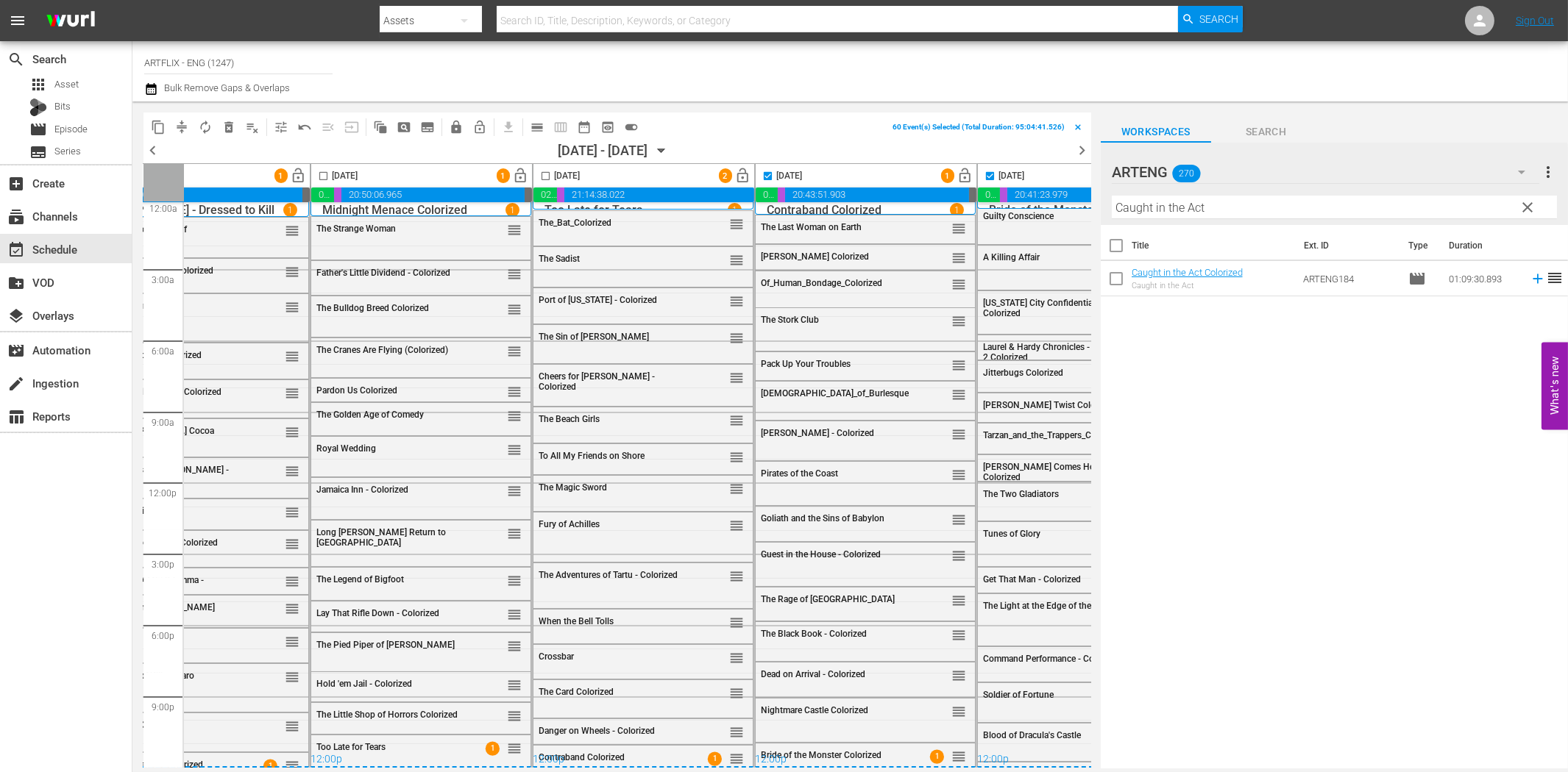
scroll to position [12, 0]
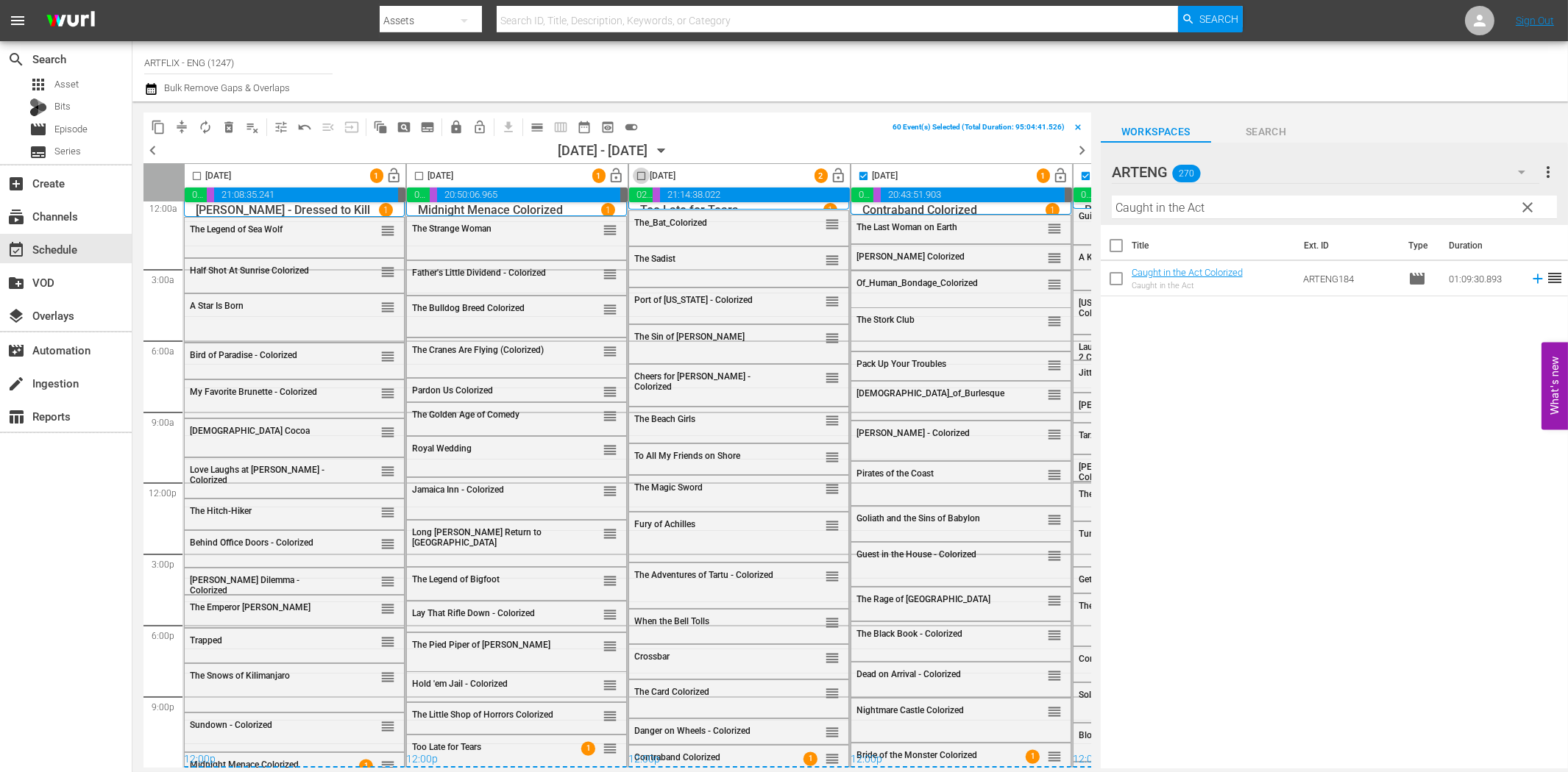
click at [638, 176] on input "checkbox" at bounding box center [641, 179] width 17 height 17
checkbox input "true"
click at [419, 174] on input "checkbox" at bounding box center [419, 179] width 17 height 17
checkbox input "true"
click at [197, 171] on input "checkbox" at bounding box center [197, 179] width 17 height 17
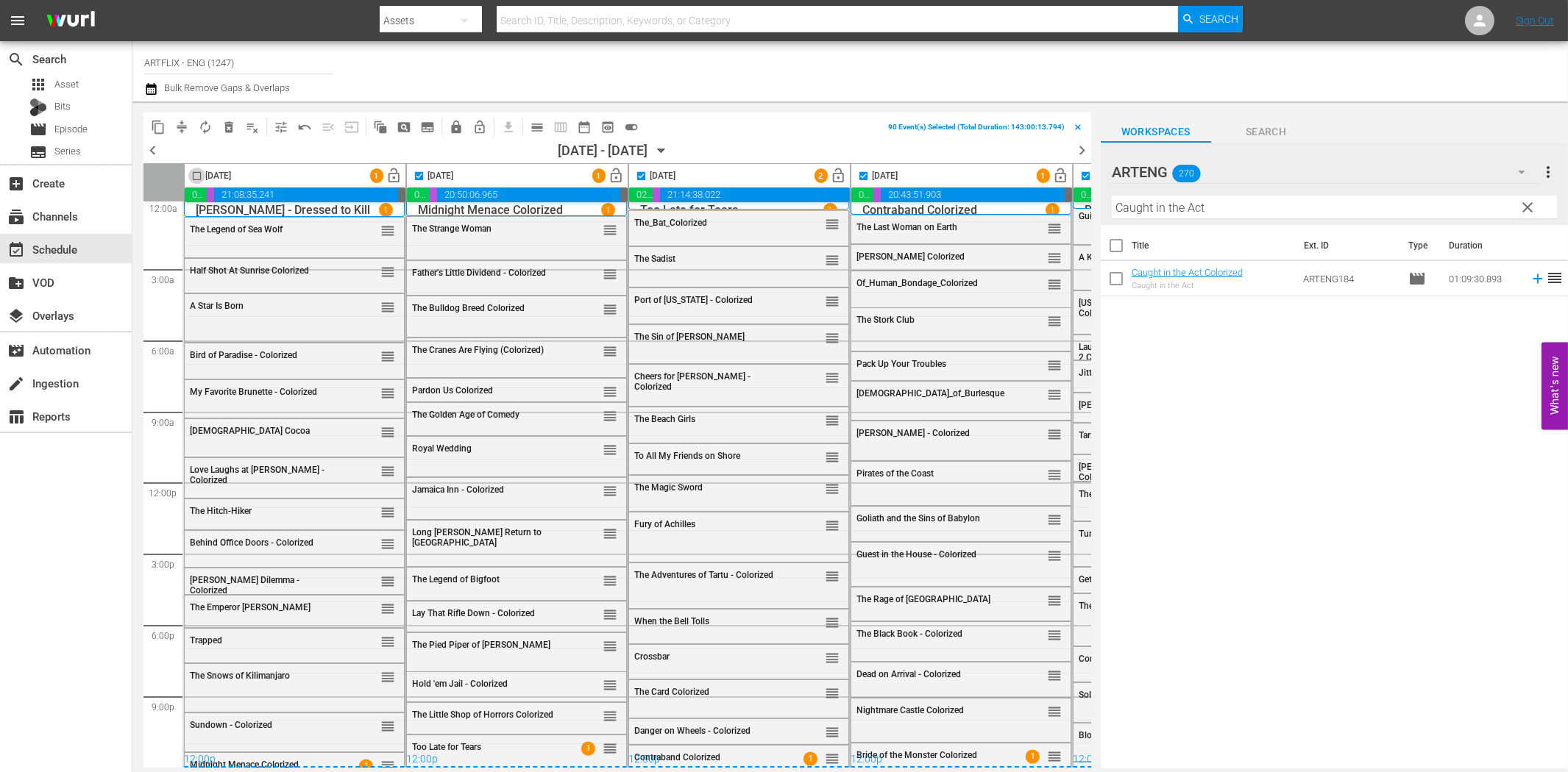
checkbox input "true"
click at [455, 126] on span "lock" at bounding box center [456, 127] width 15 height 15
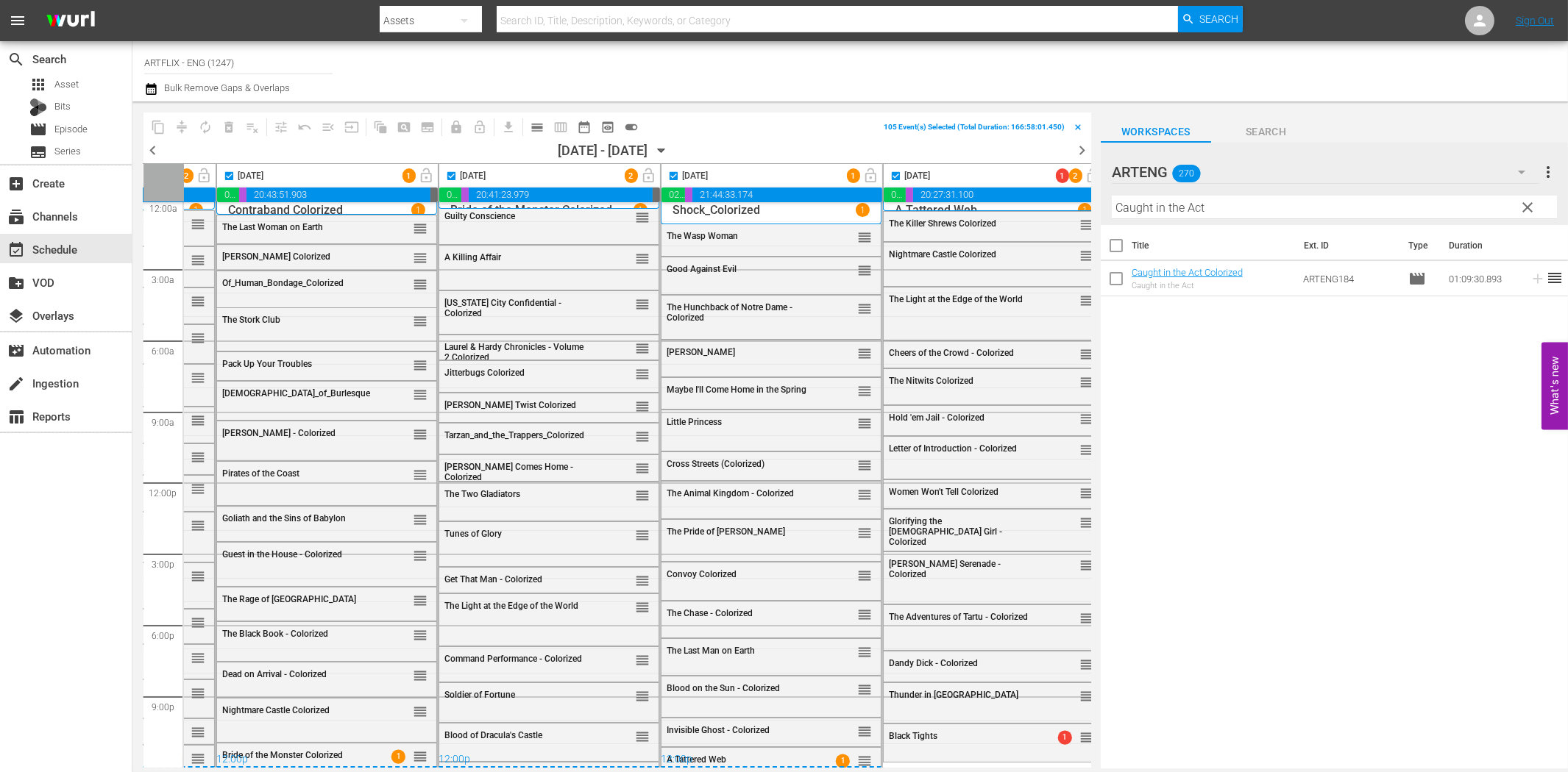
scroll to position [12, 655]
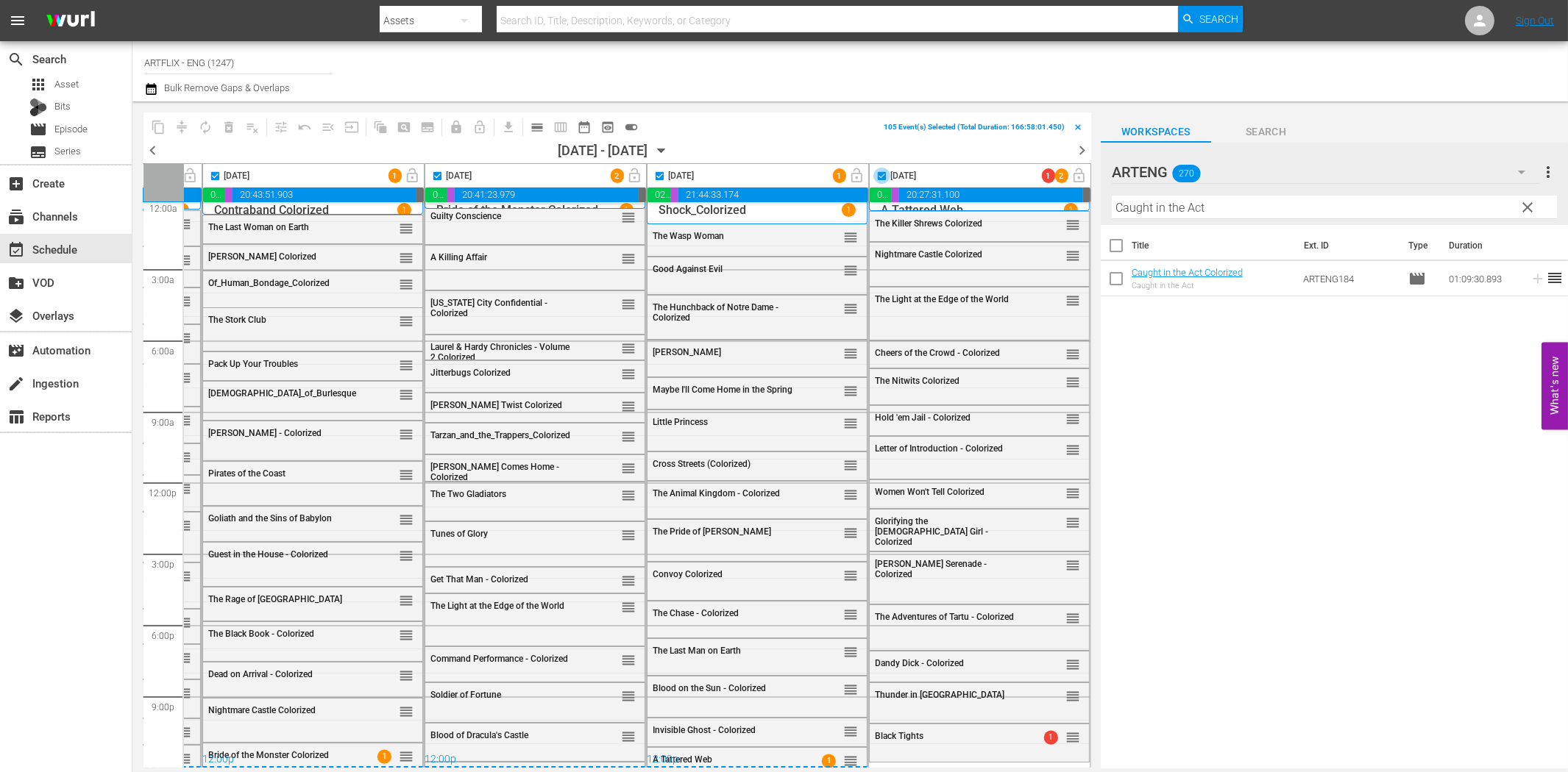
click at [876, 173] on input "checkbox" at bounding box center [882, 179] width 17 height 17
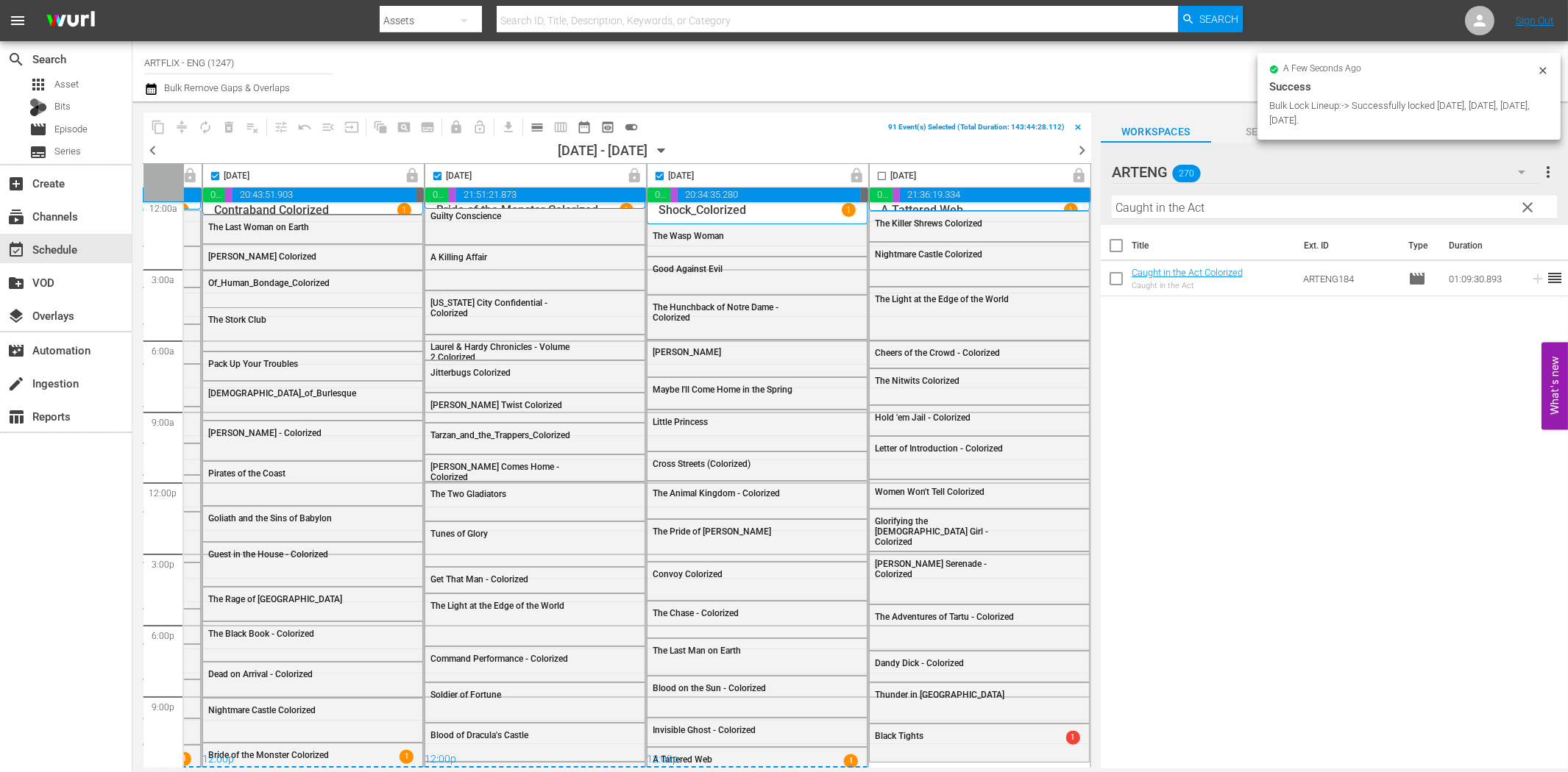
click at [876, 173] on input "checkbox" at bounding box center [882, 179] width 17 height 17
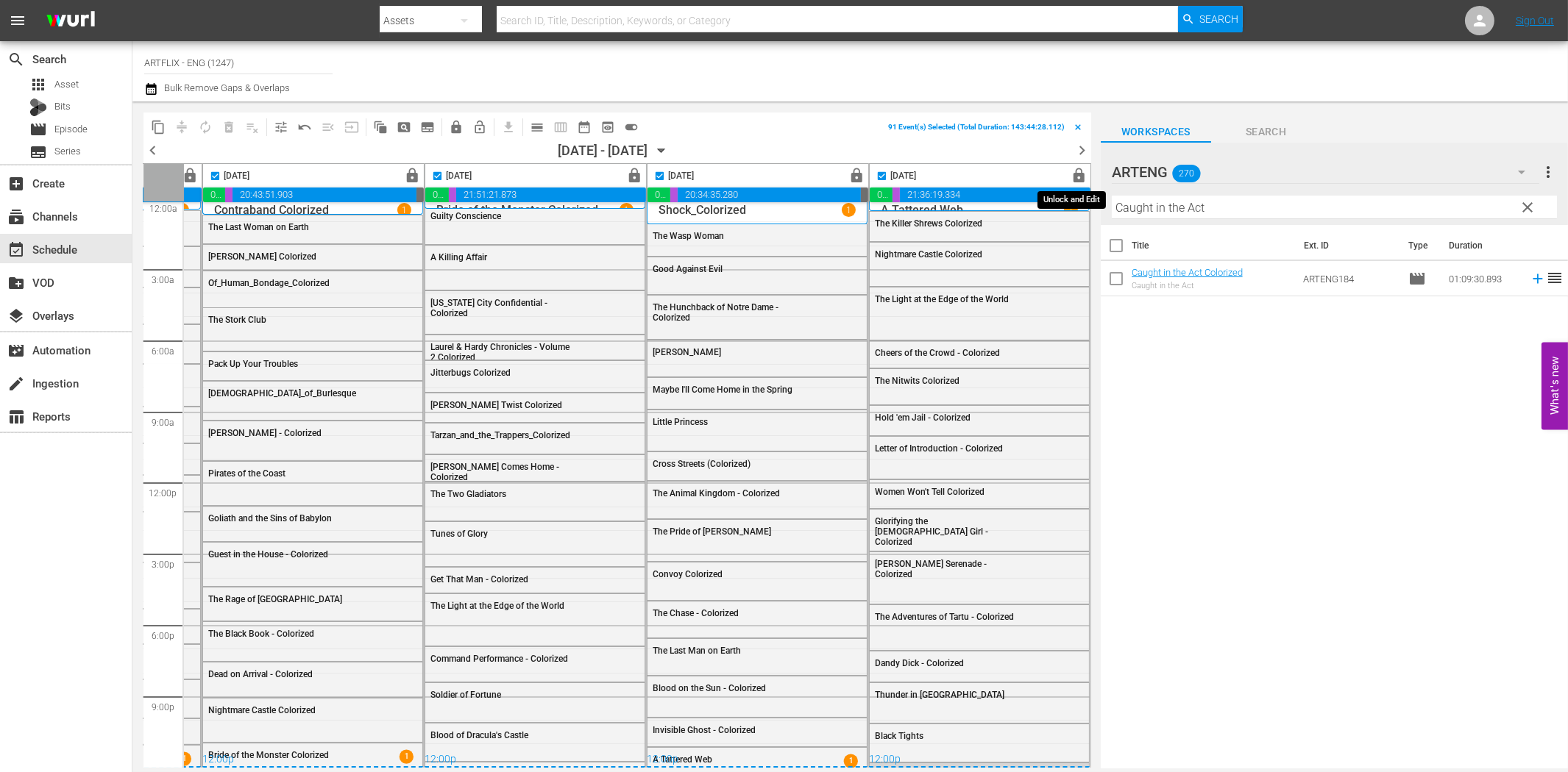
click at [1075, 177] on span "lock" at bounding box center [1080, 176] width 17 height 17
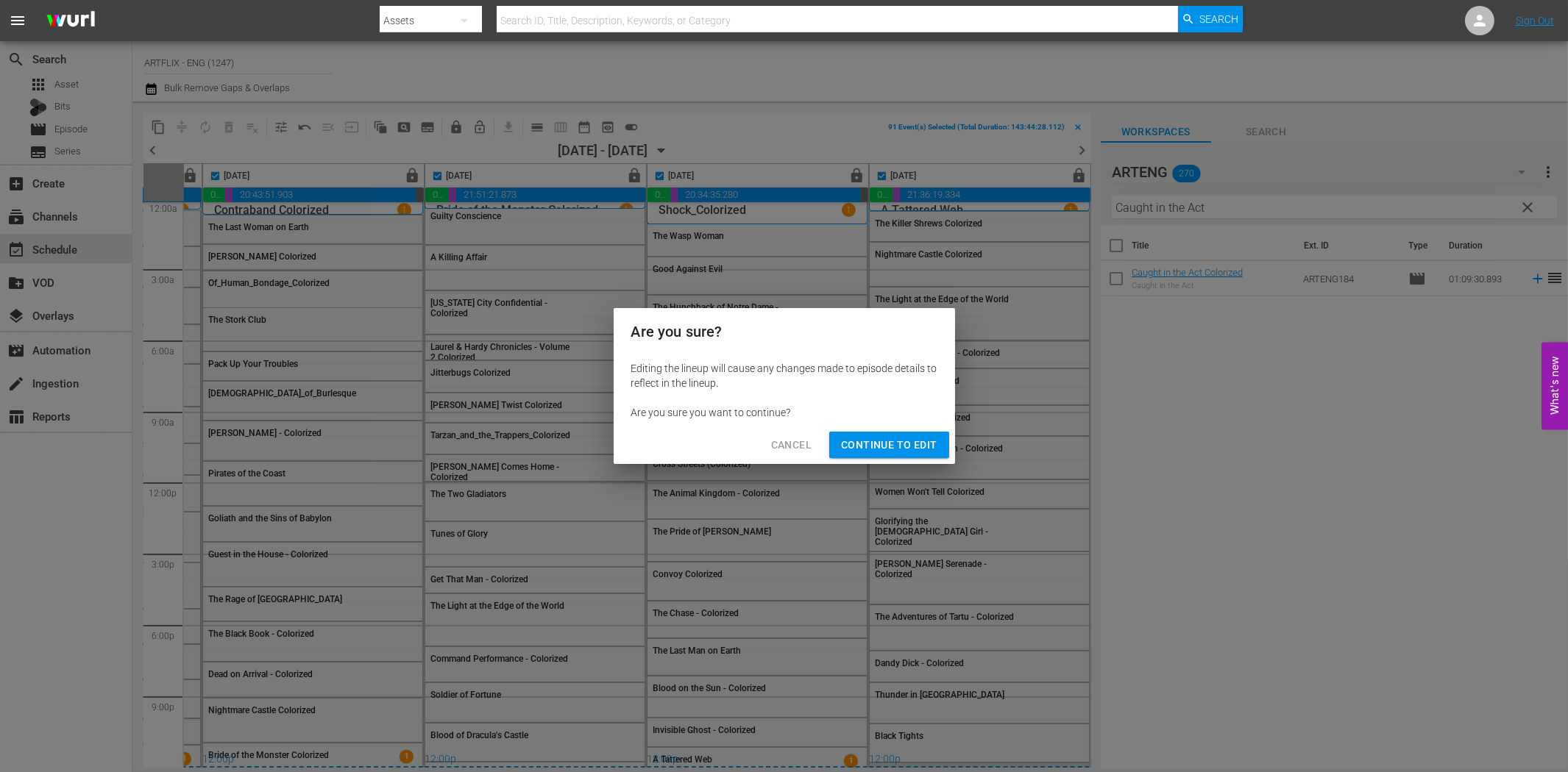
click at [881, 452] on span "Continue to Edit" at bounding box center [889, 445] width 96 height 18
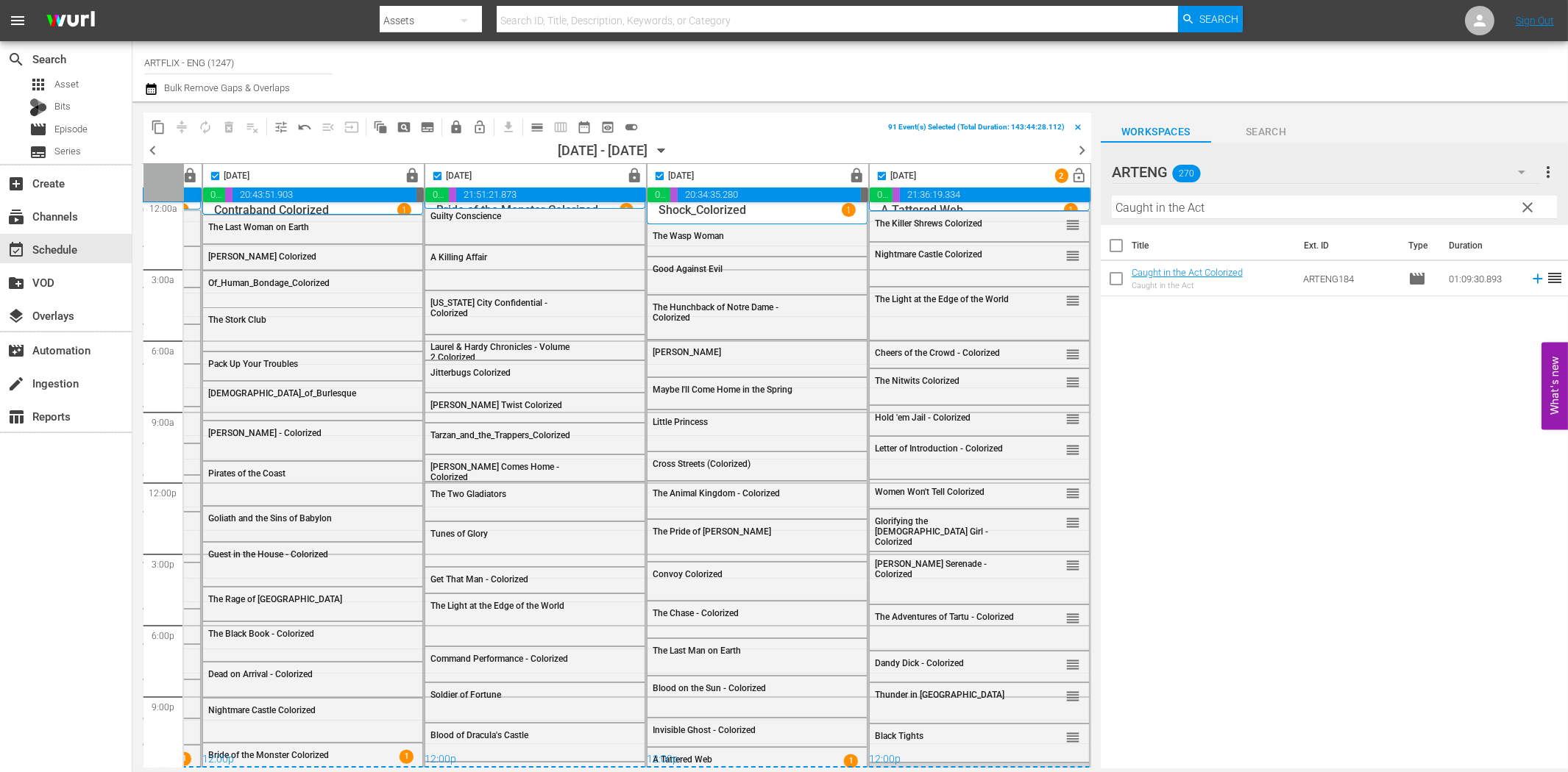
click at [634, 126] on span "toggle_on" at bounding box center [631, 127] width 15 height 15
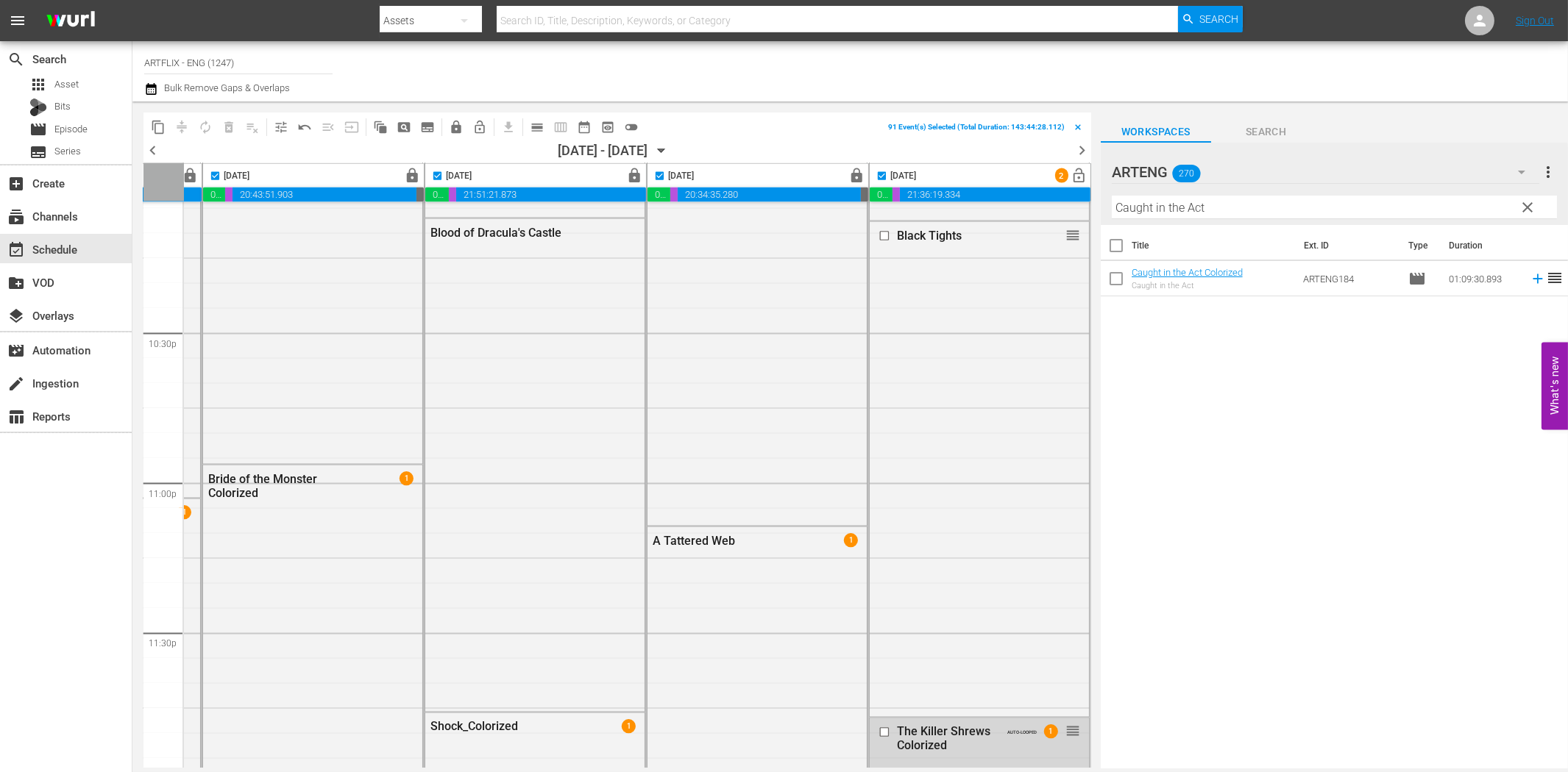
scroll to position [6644, 655]
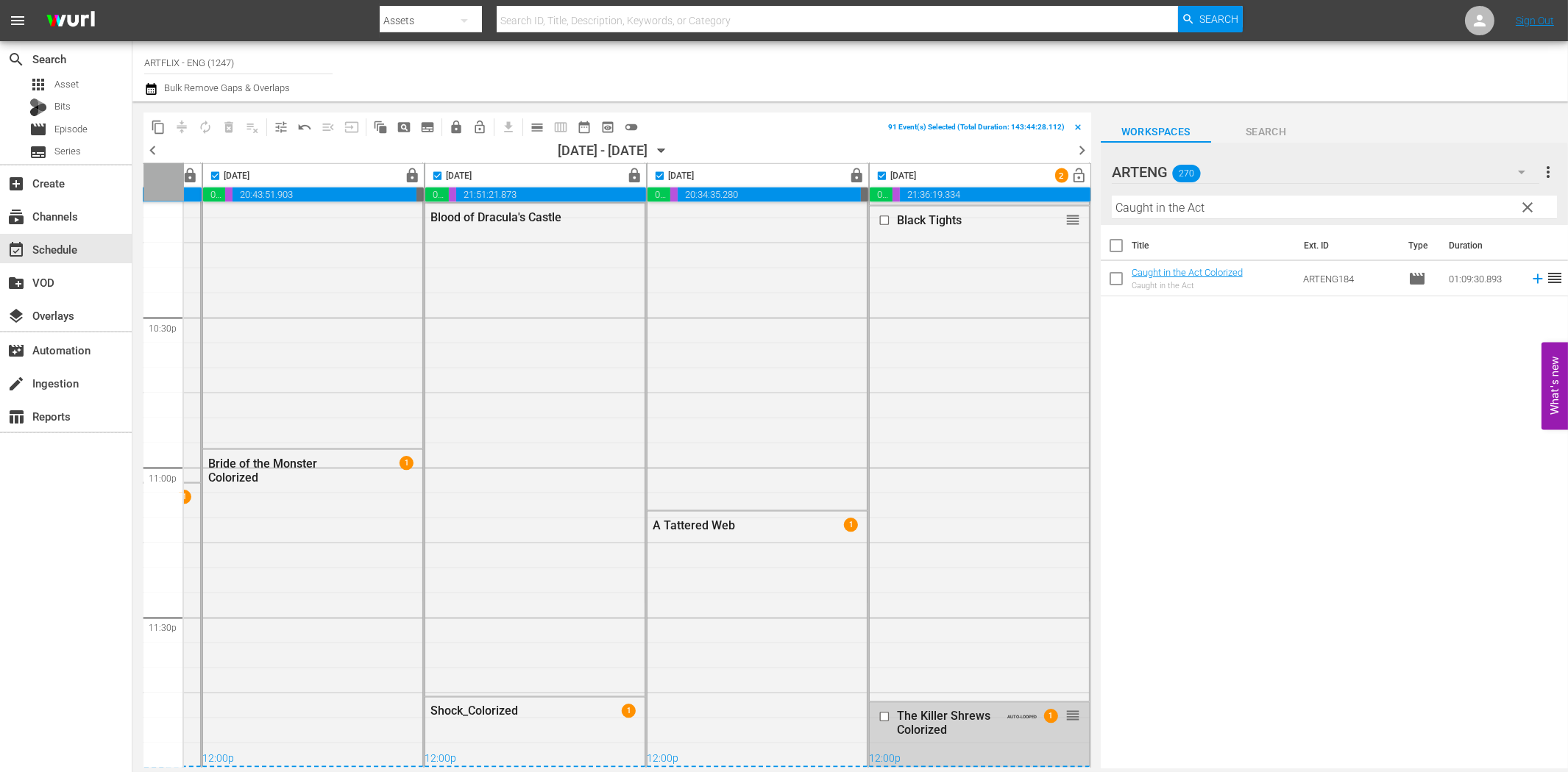
click at [967, 720] on div "The Killer Shrews Colorized" at bounding box center [949, 723] width 103 height 28
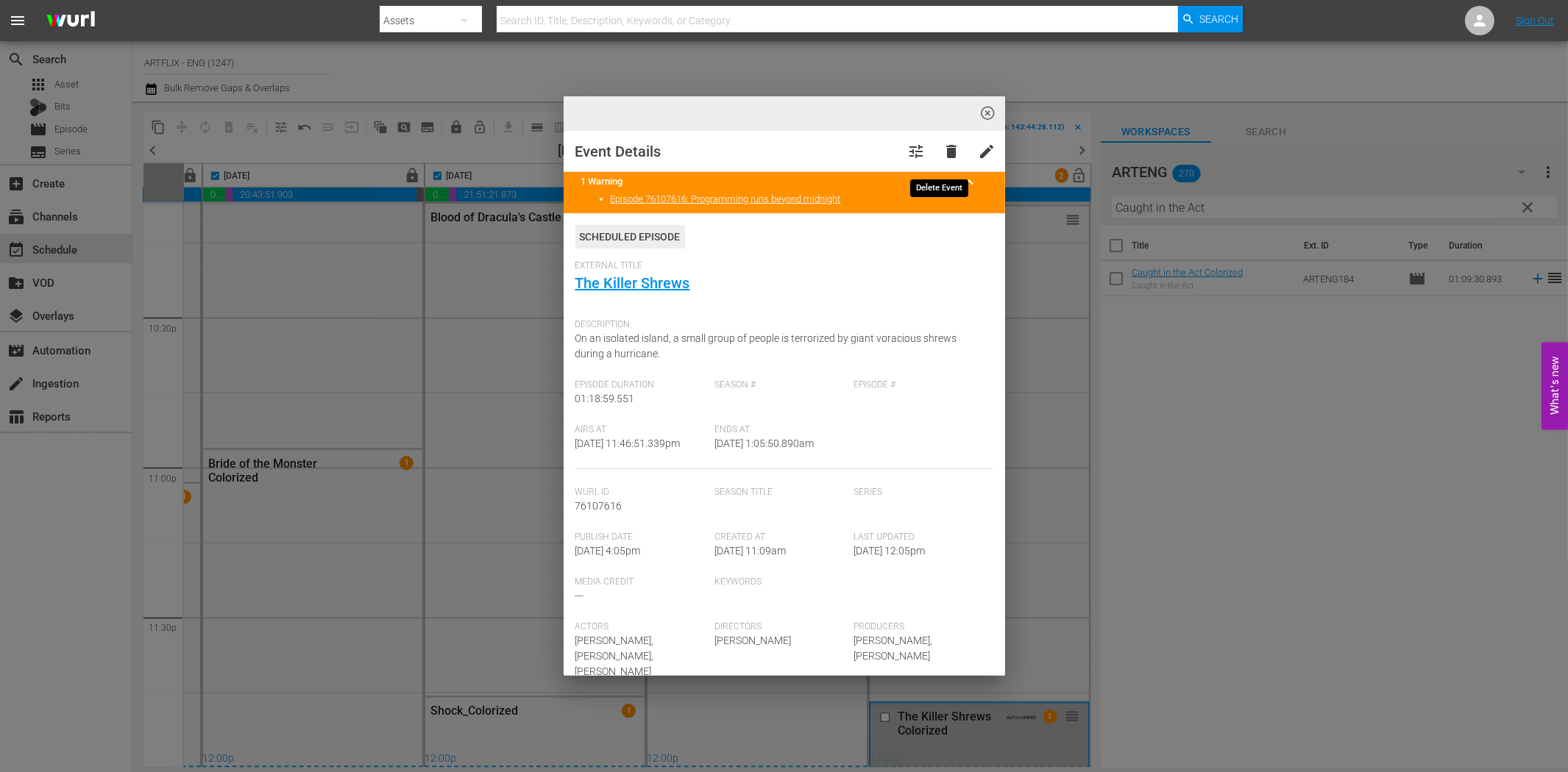
click at [944, 153] on span "delete" at bounding box center [952, 151] width 18 height 18
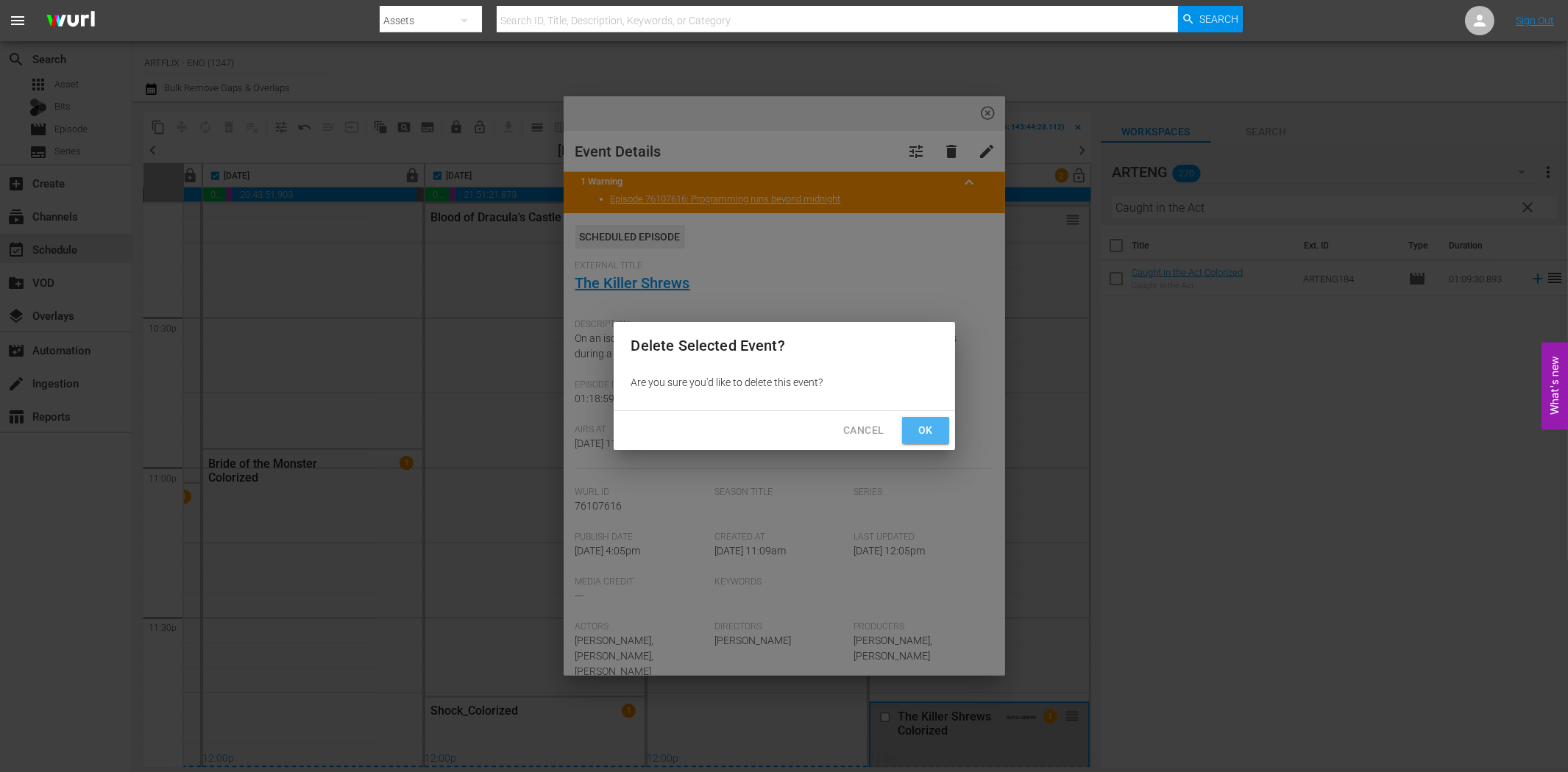
click at [923, 431] on span "Ok" at bounding box center [926, 431] width 24 height 18
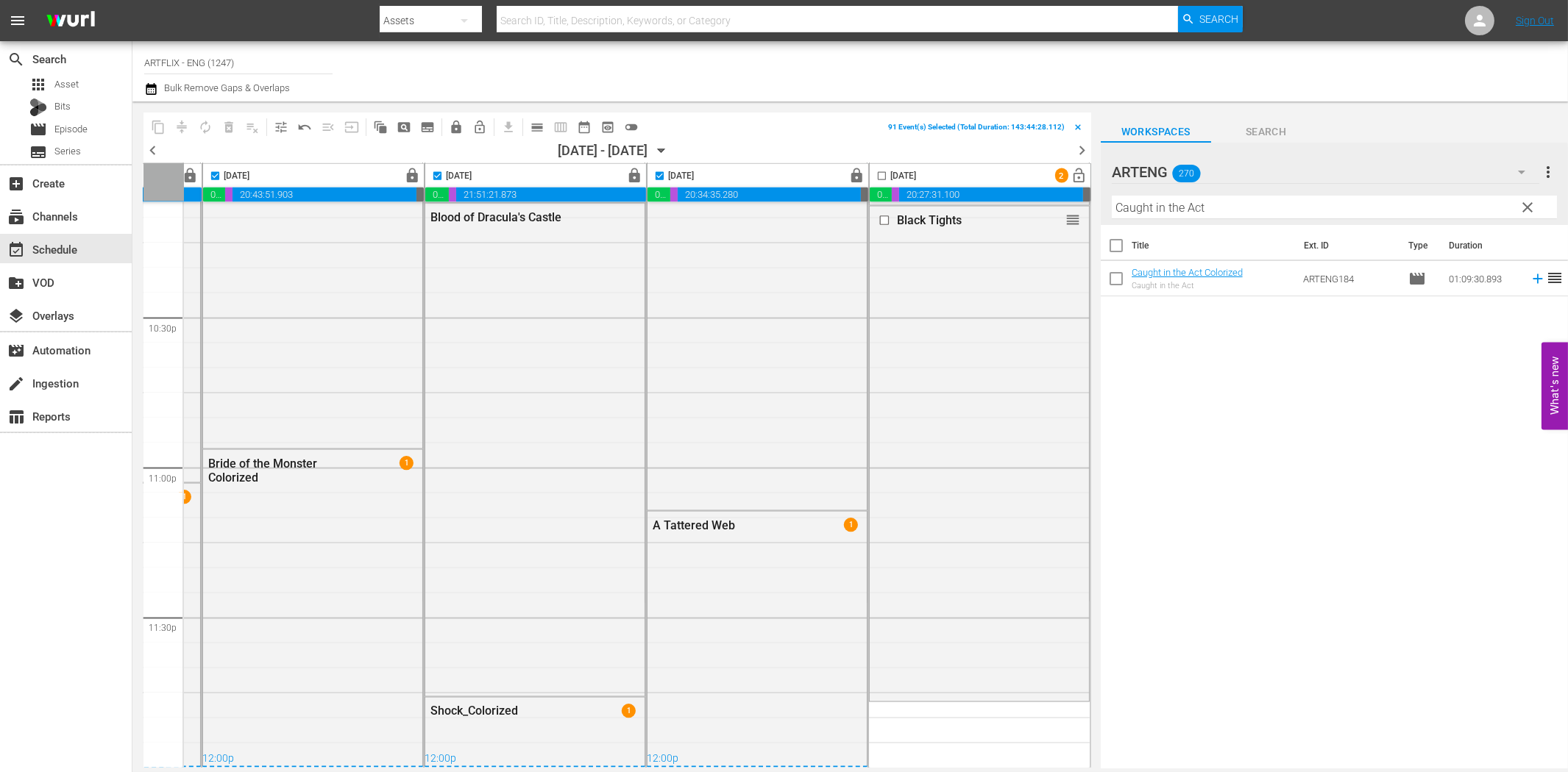
checkbox input "false"
click at [1240, 210] on input "Caught in the Act" at bounding box center [1334, 207] width 445 height 24
paste input "Dead End"
type input "Dead End"
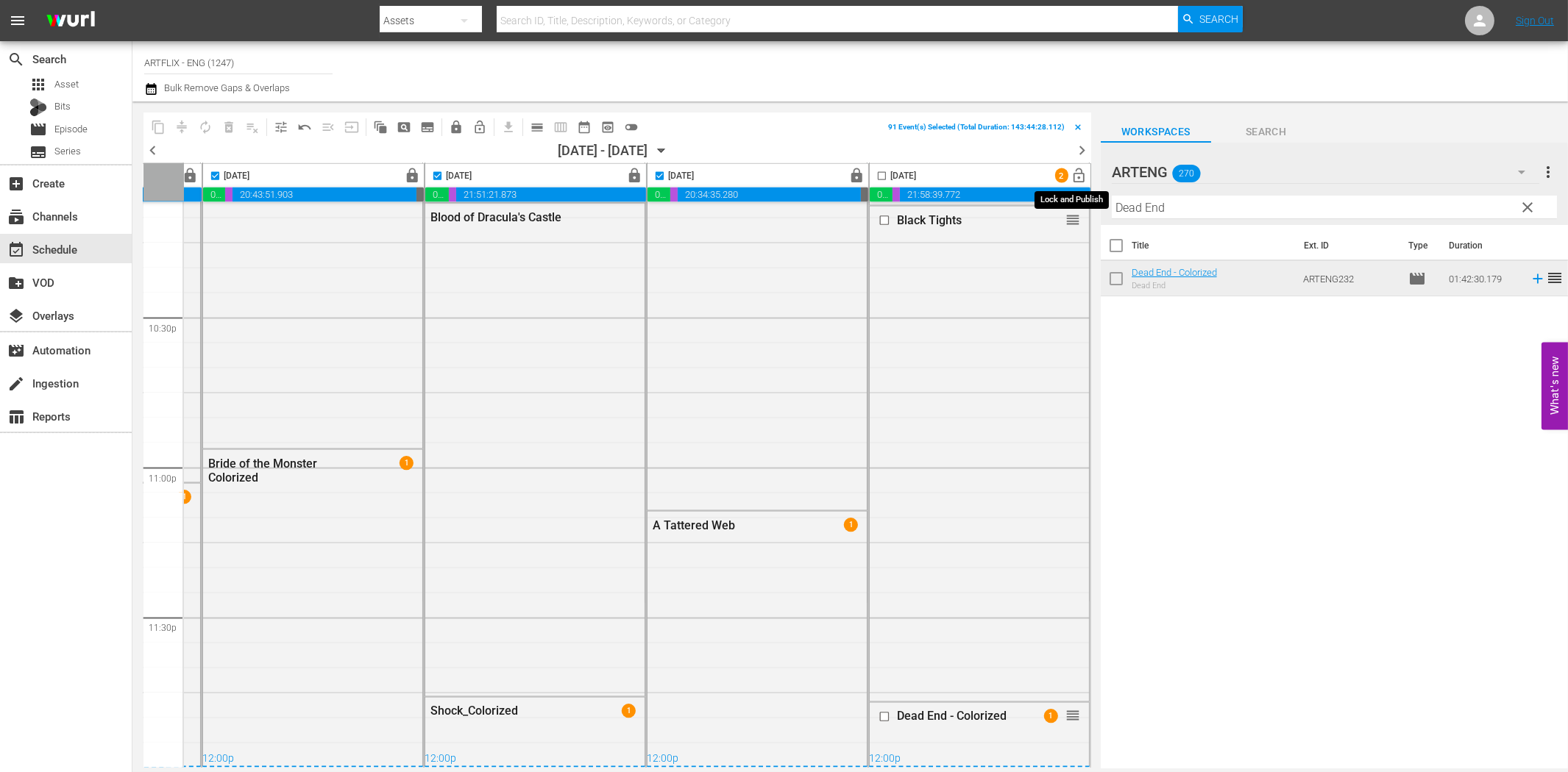
click at [1072, 179] on span "lock_open" at bounding box center [1080, 176] width 17 height 17
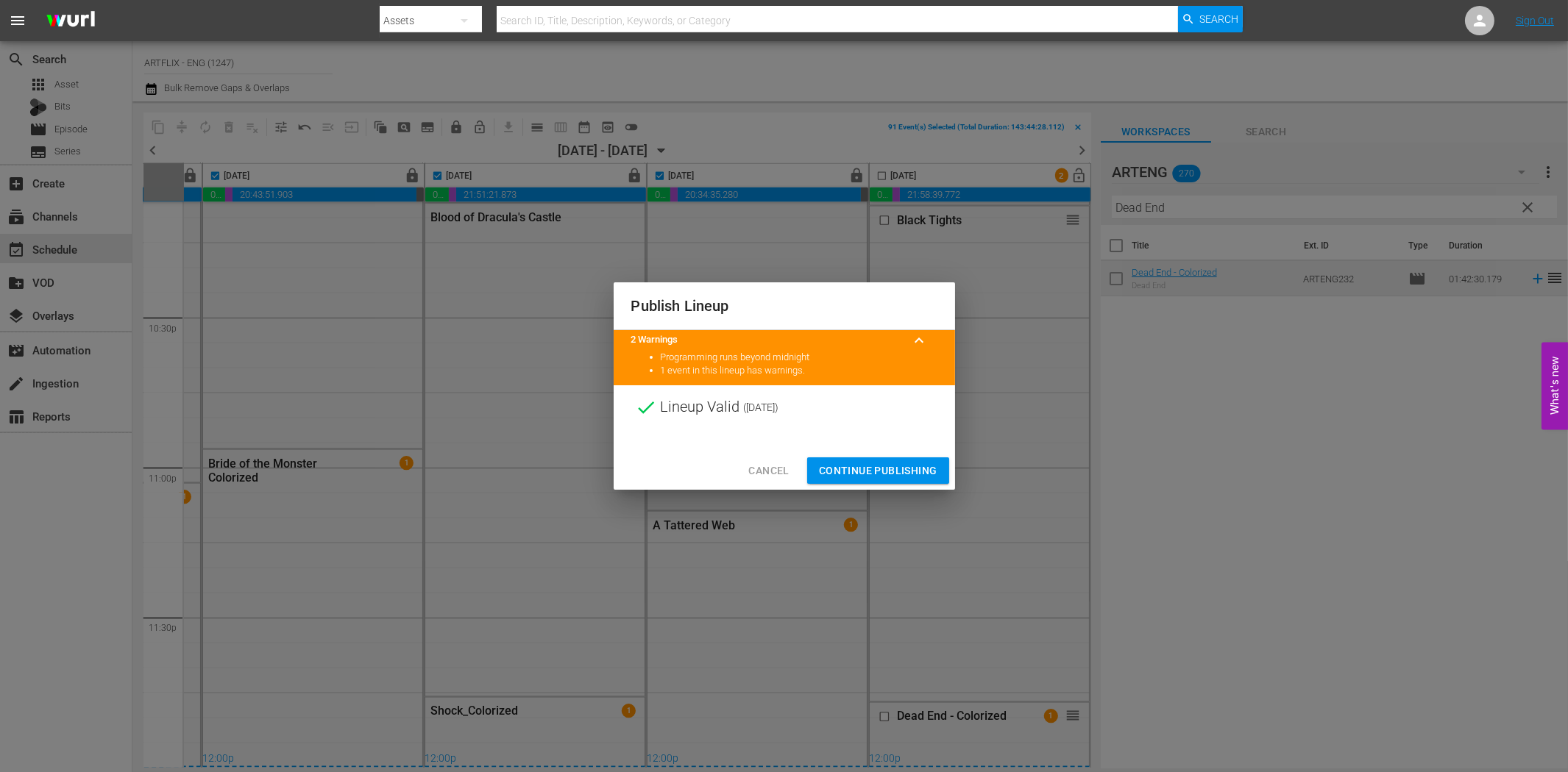
click at [908, 467] on span "Continue Publishing" at bounding box center [878, 471] width 119 height 18
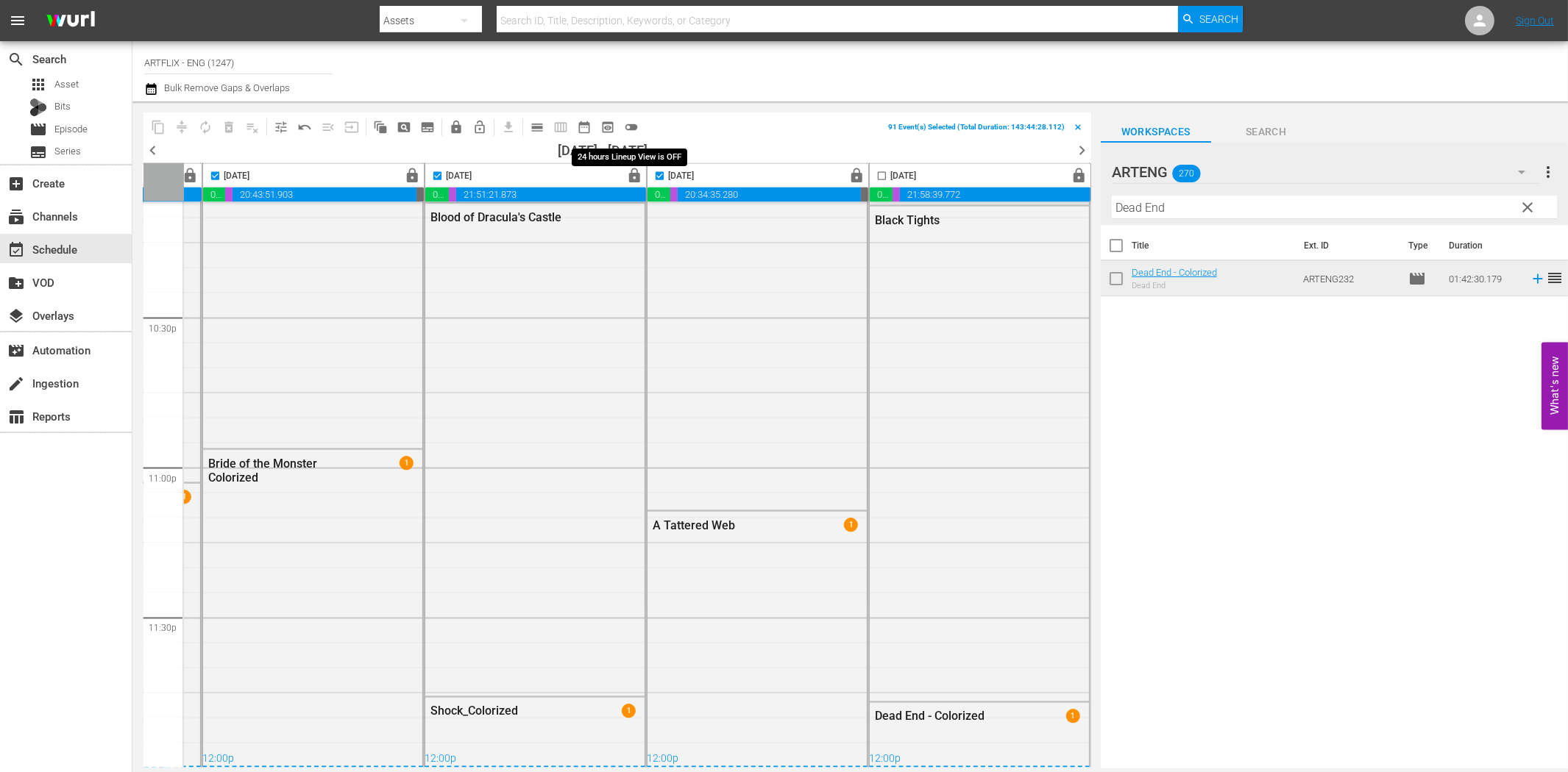
click at [634, 125] on span "toggle_off" at bounding box center [631, 127] width 15 height 15
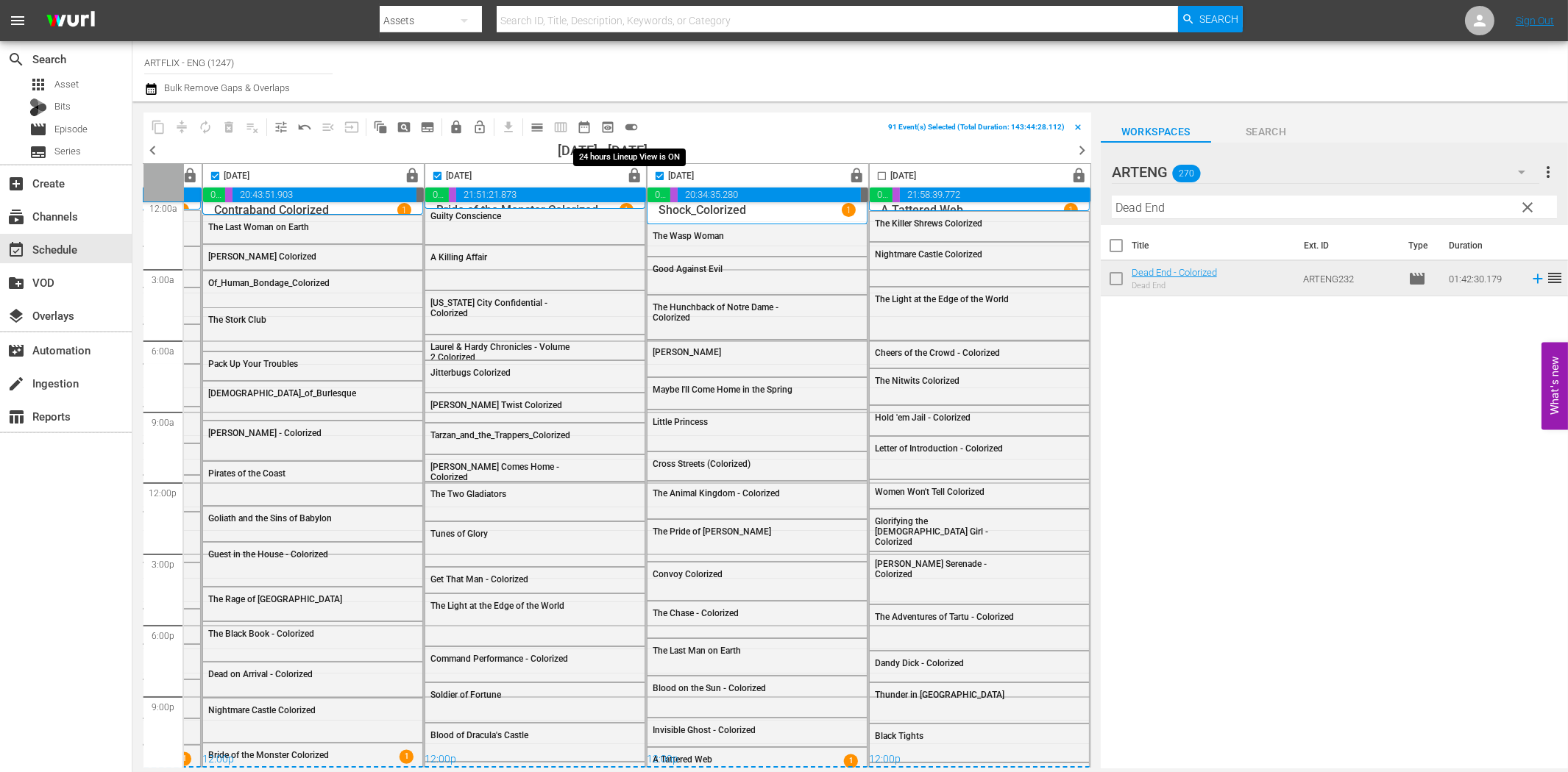
scroll to position [12, 655]
click at [665, 150] on icon "button" at bounding box center [661, 151] width 7 height 4
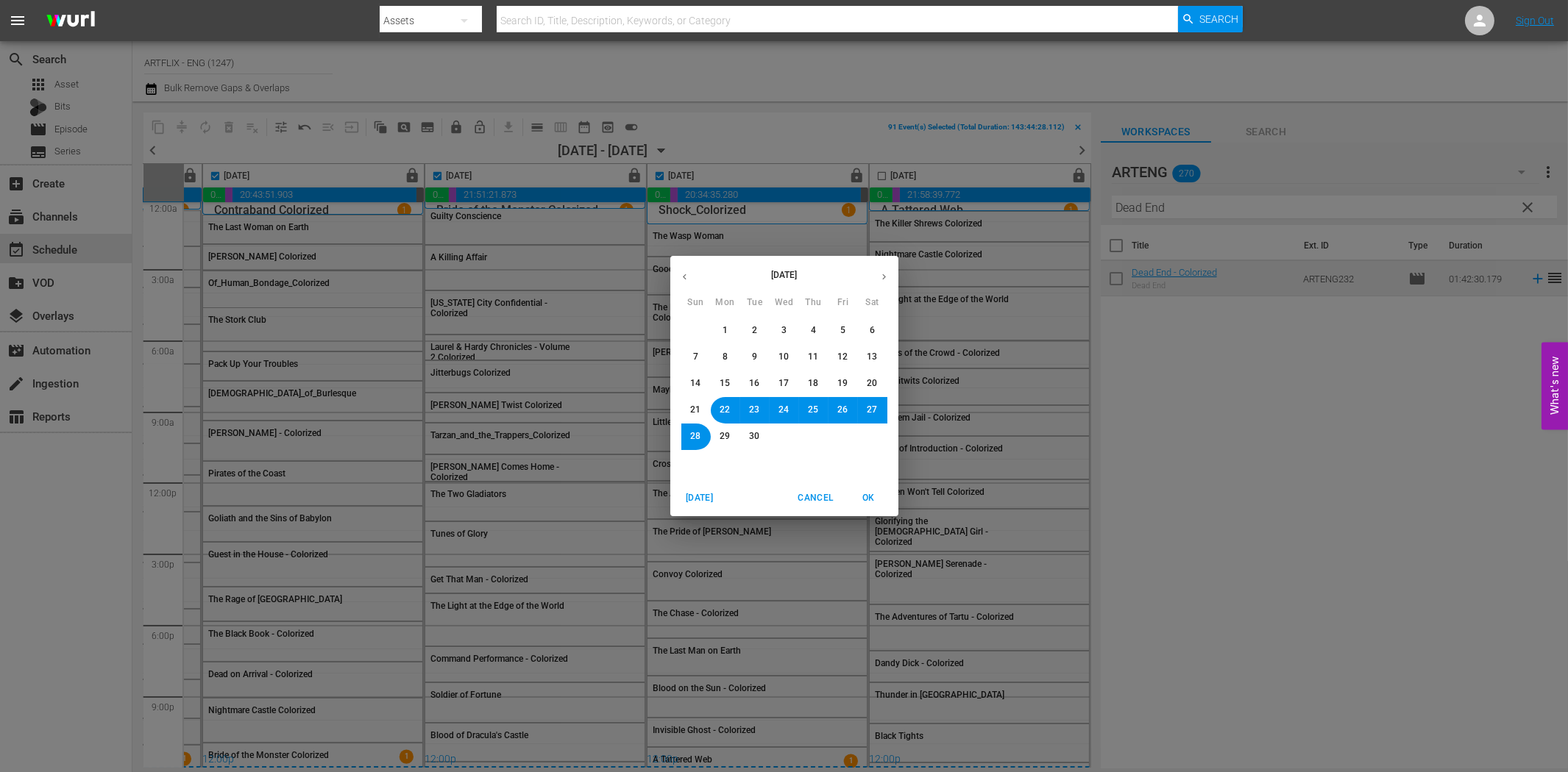
click at [721, 441] on span "29" at bounding box center [725, 436] width 10 height 12
click at [866, 502] on span "OK" at bounding box center [869, 498] width 35 height 15
checkbox input "false"
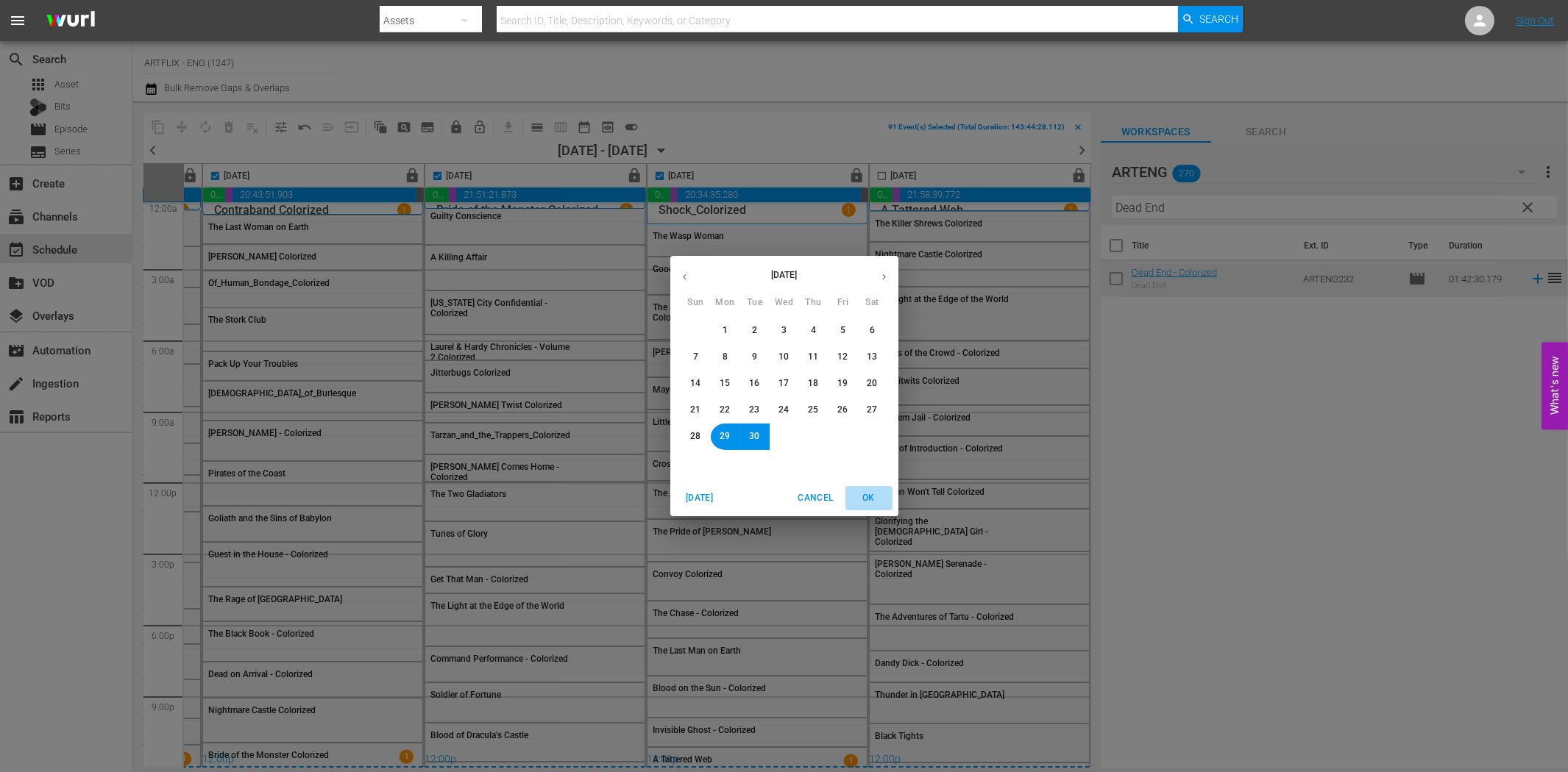
checkbox input "false"
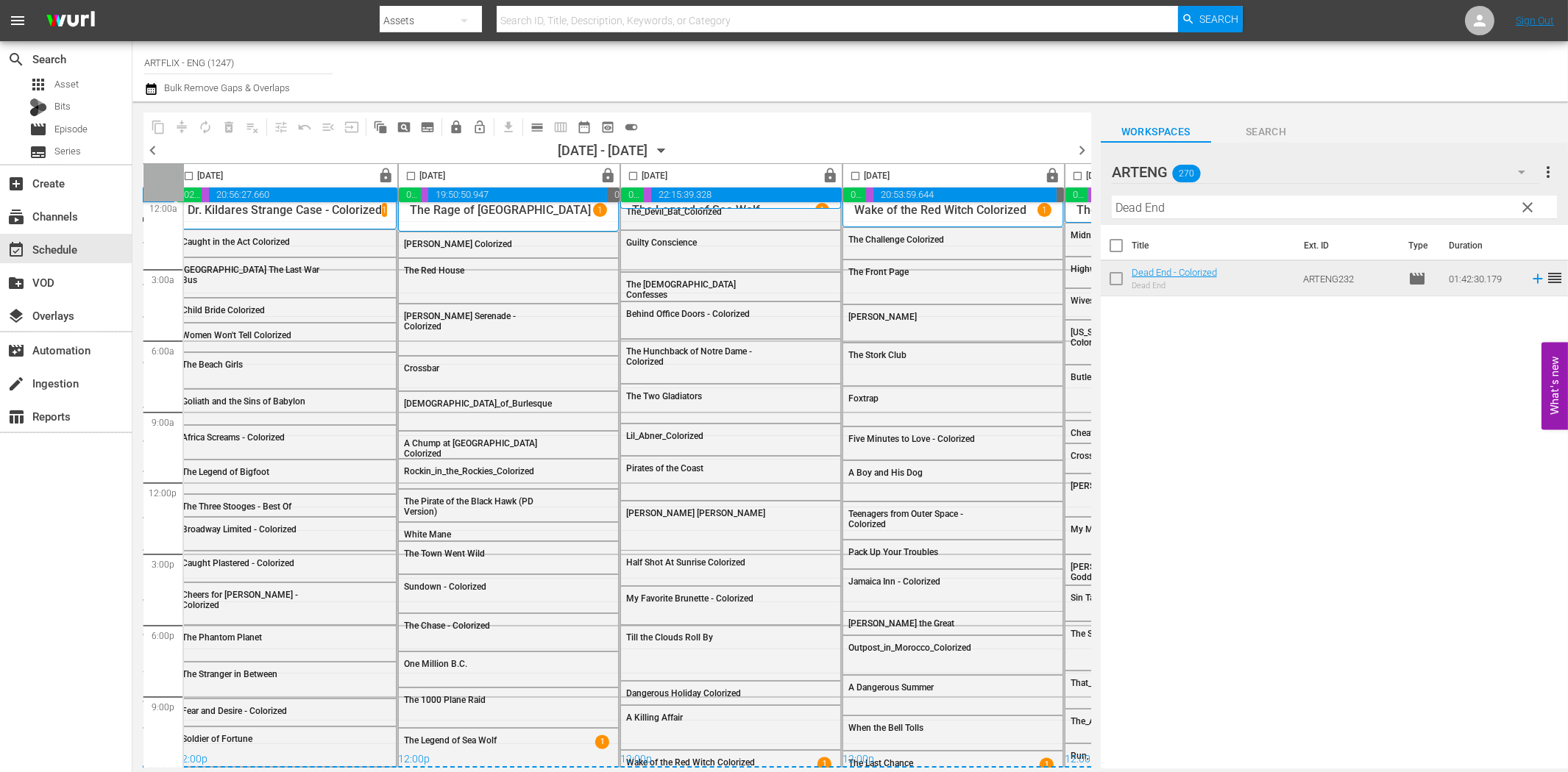
scroll to position [12, 0]
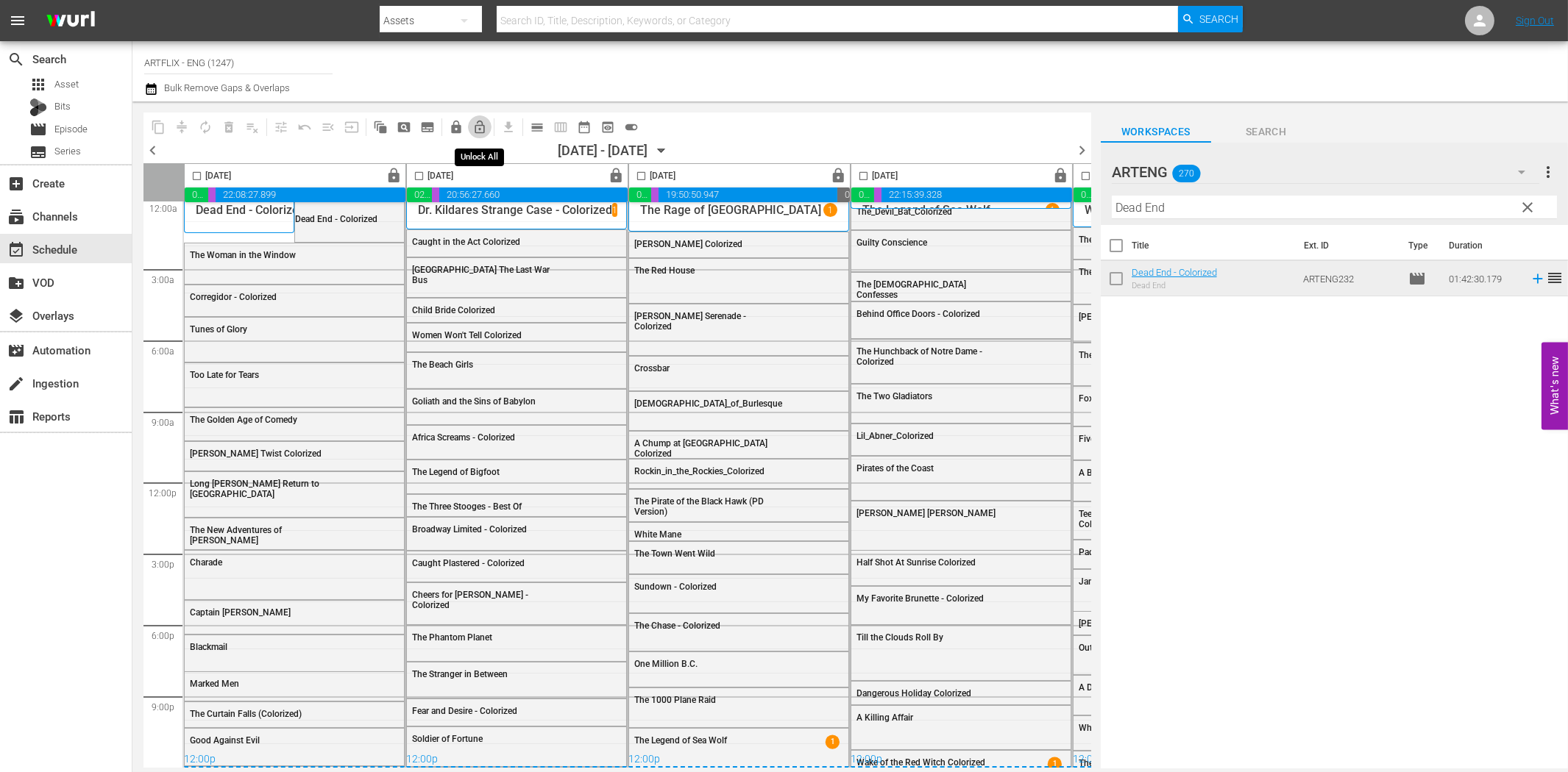
click at [477, 129] on span "lock_open_outlined" at bounding box center [479, 127] width 15 height 15
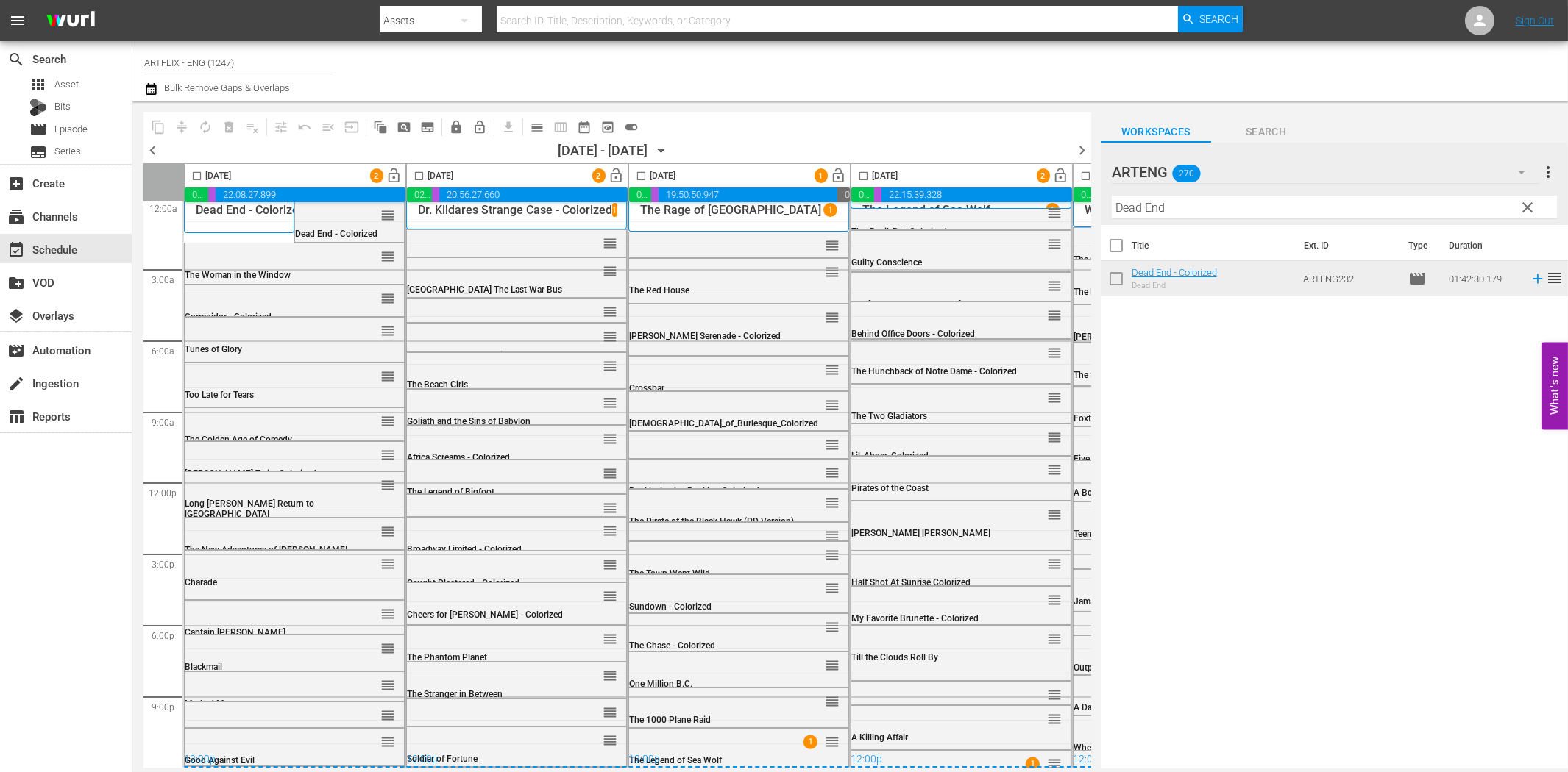
scroll to position [0, 0]
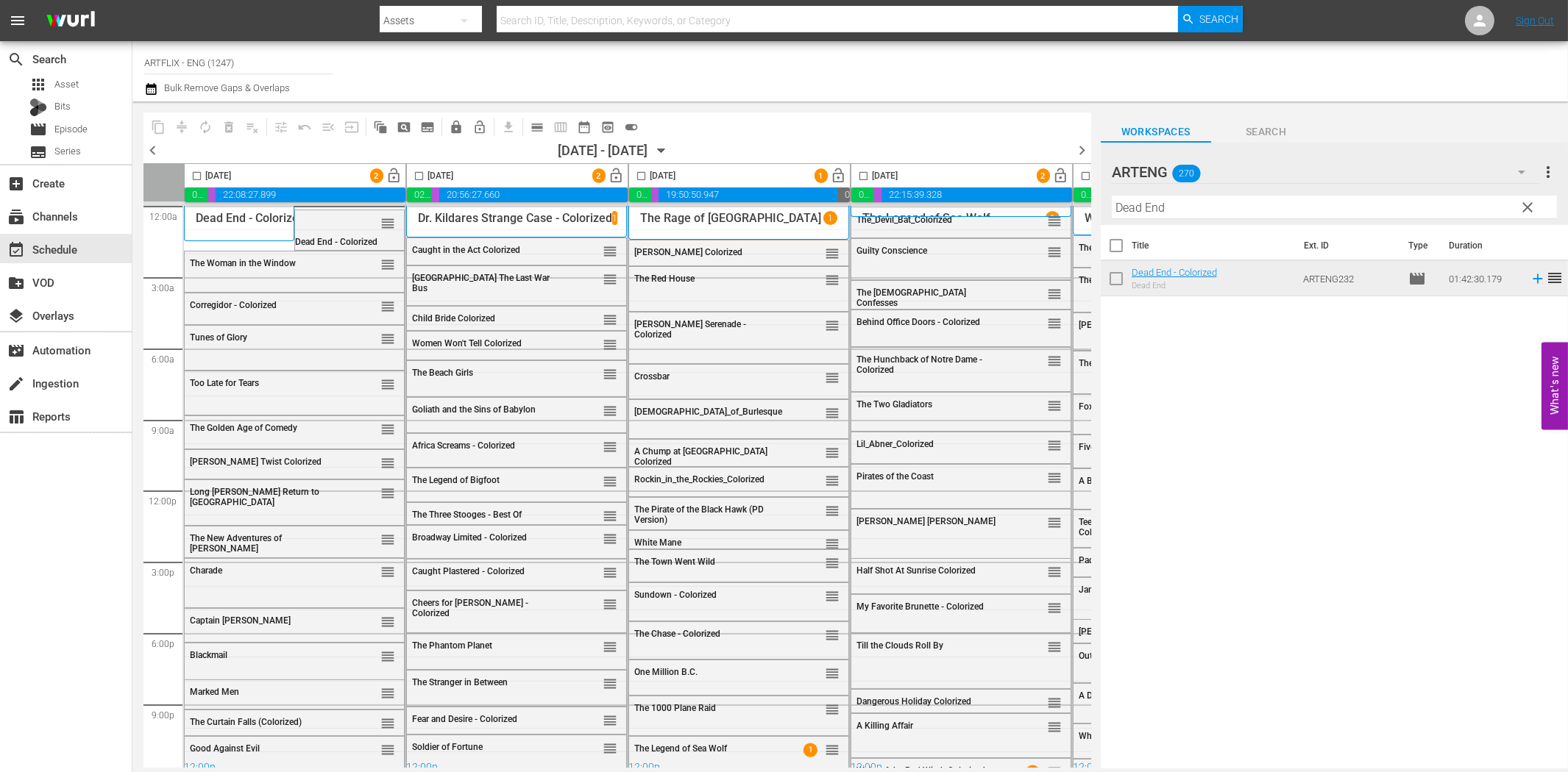
click at [352, 225] on div "reorder" at bounding box center [373, 223] width 42 height 15
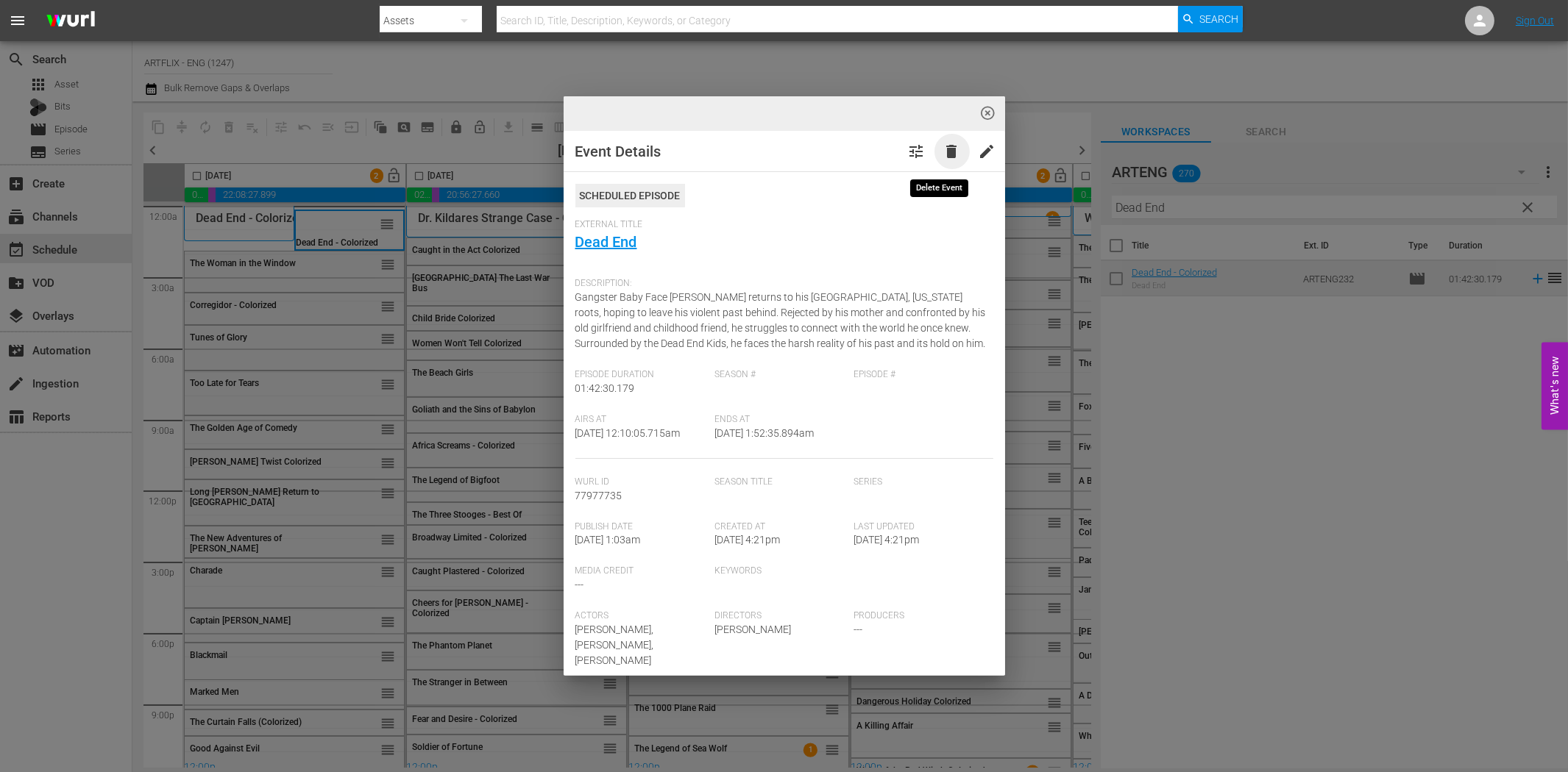
click at [944, 153] on span "delete" at bounding box center [952, 151] width 18 height 18
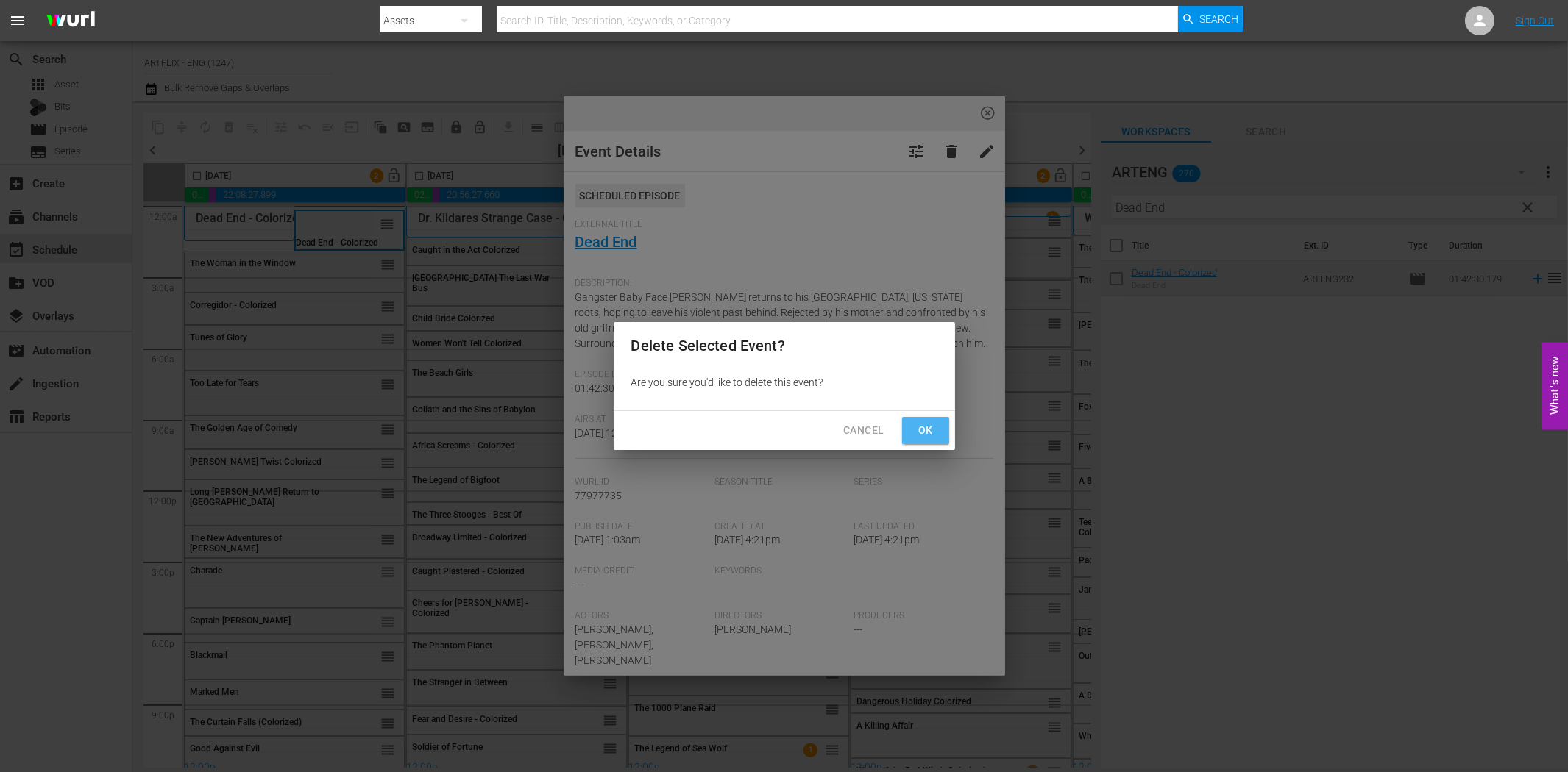
click at [924, 431] on span "Ok" at bounding box center [926, 431] width 24 height 18
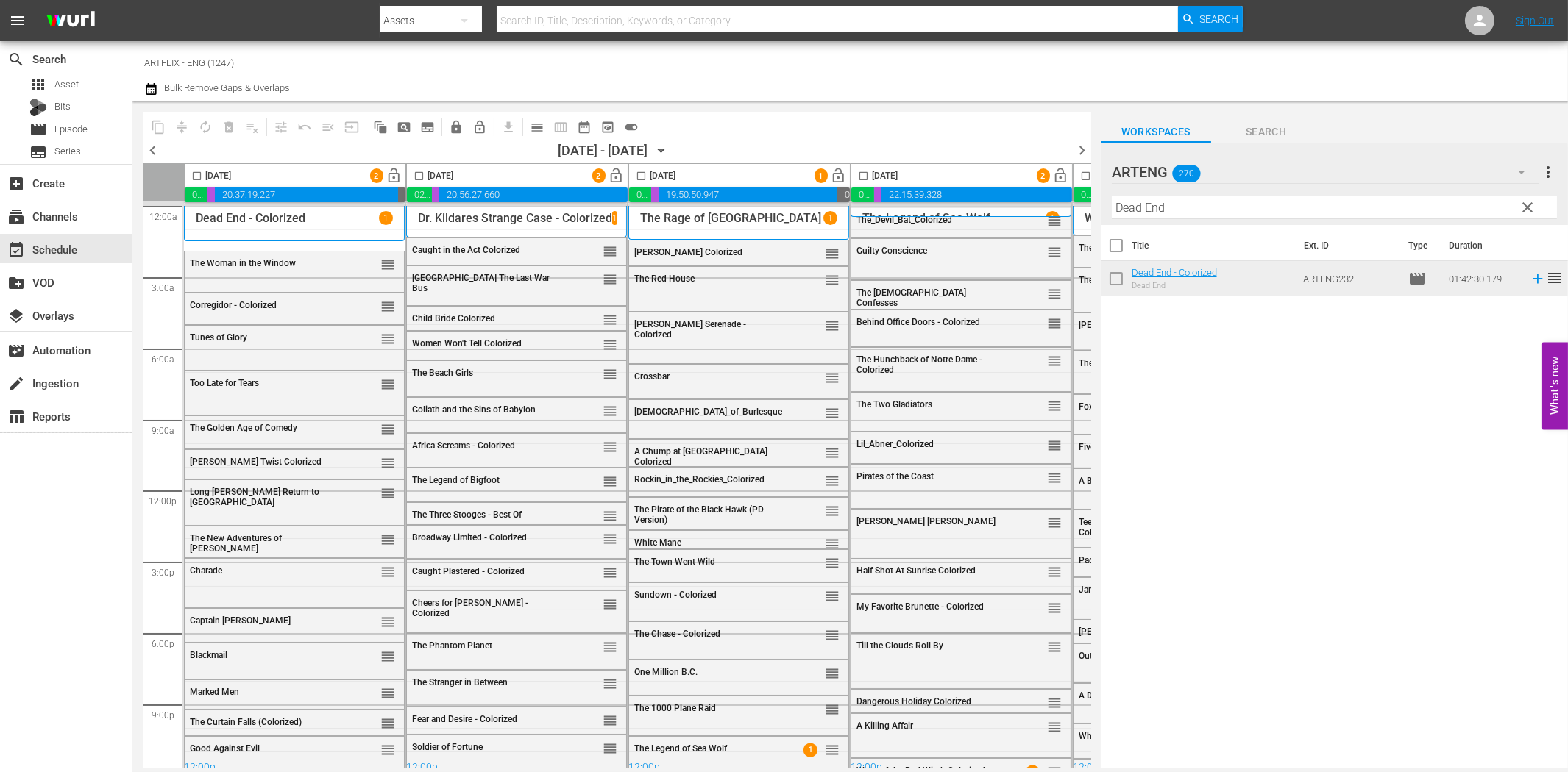
click at [197, 174] on input "checkbox" at bounding box center [197, 179] width 17 height 17
checkbox input "true"
click at [419, 173] on input "checkbox" at bounding box center [419, 179] width 17 height 17
checkbox input "true"
click at [641, 174] on input "checkbox" at bounding box center [641, 179] width 17 height 17
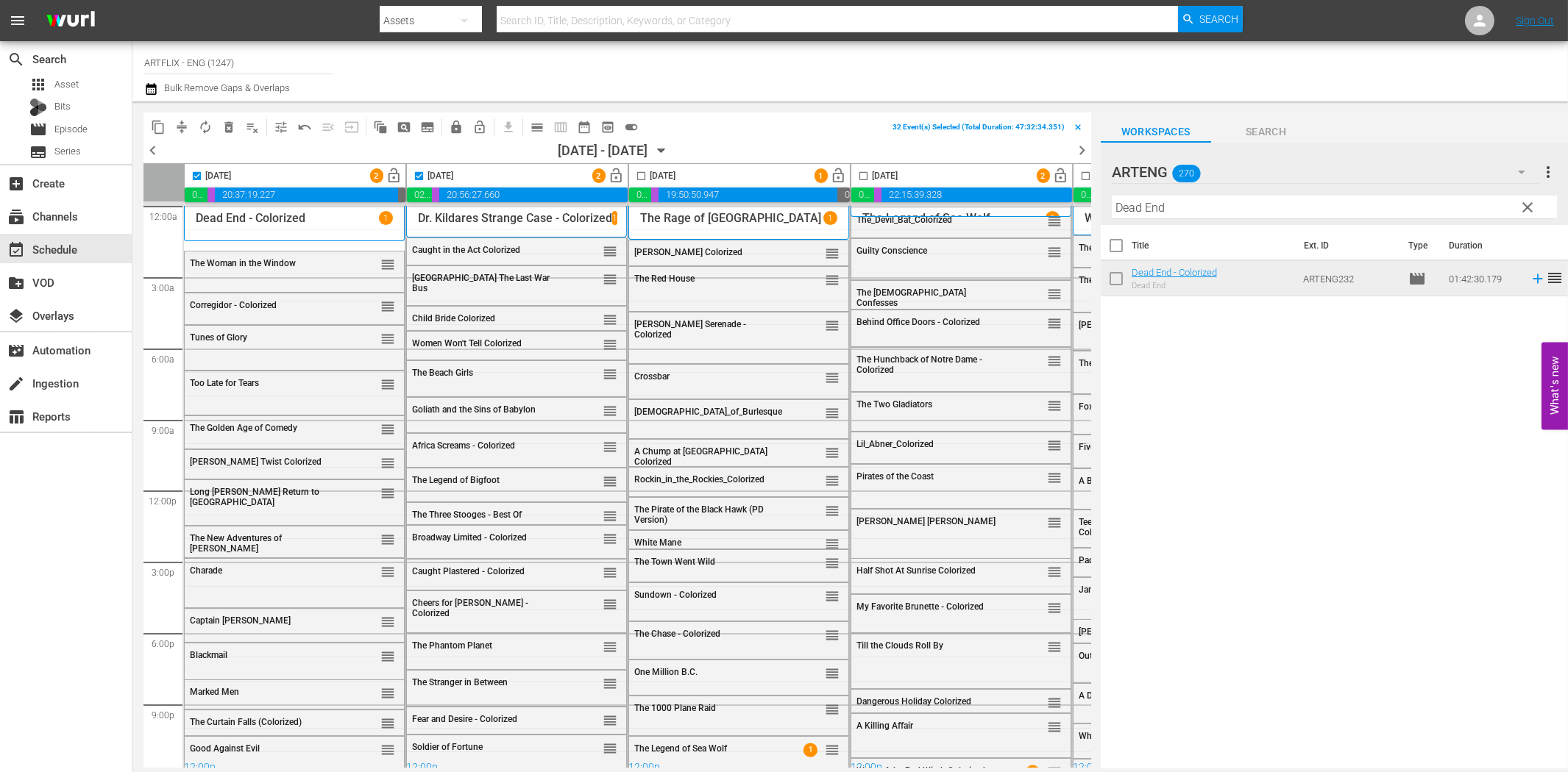
checkbox input "true"
click at [862, 178] on input "checkbox" at bounding box center [863, 179] width 17 height 17
checkbox input "true"
drag, startPoint x: 683, startPoint y: 768, endPoint x: 815, endPoint y: 768, distance: 132.0
click at [815, 768] on div "content_copy compress autorenew_outlined delete_forever_outlined playlist_remov…" at bounding box center [606, 435] width 947 height 667
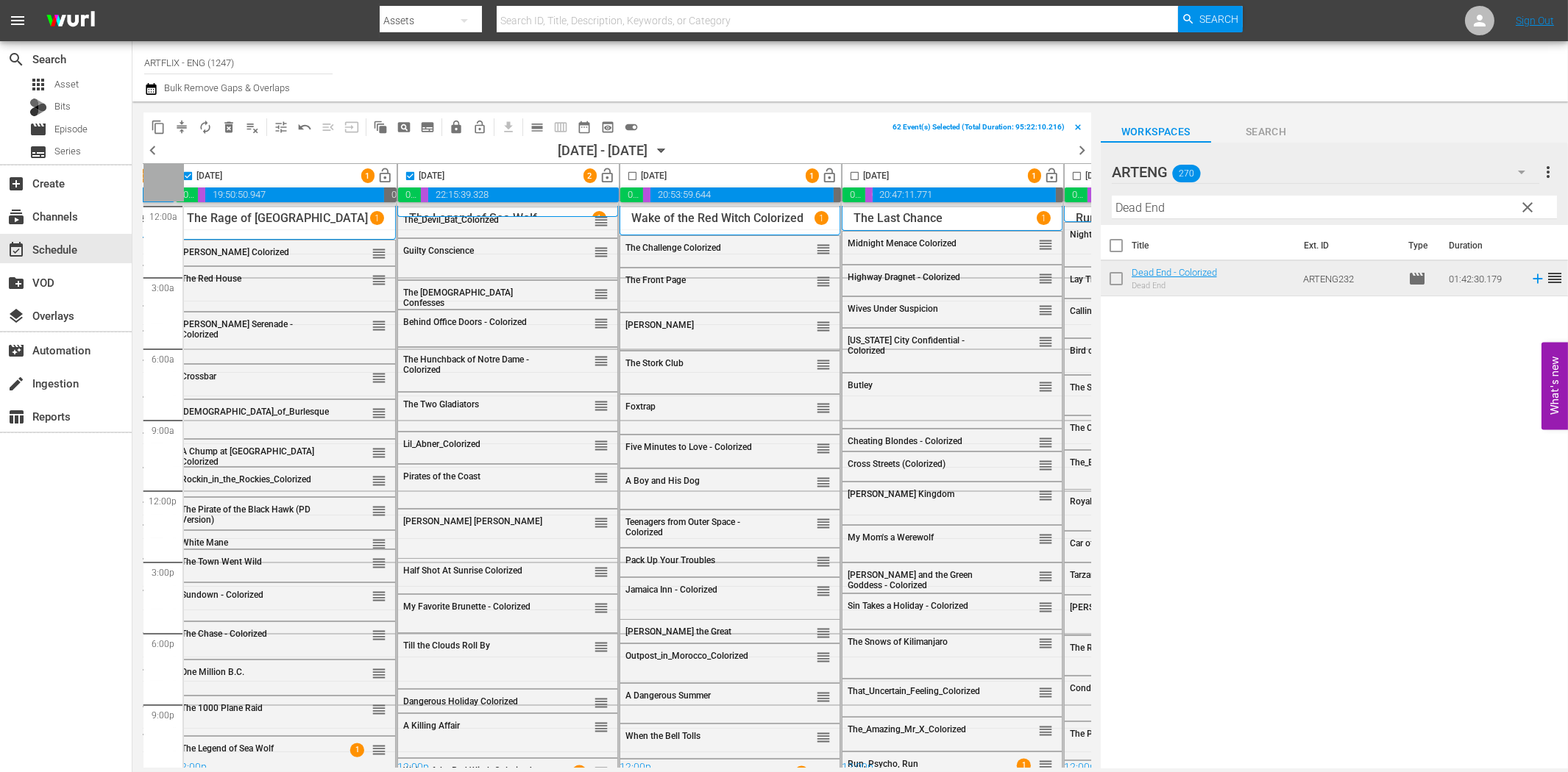
scroll to position [0, 454]
click at [631, 176] on input "checkbox" at bounding box center [631, 179] width 17 height 17
checkbox input "true"
drag, startPoint x: 855, startPoint y: 173, endPoint x: 1088, endPoint y: 177, distance: 233.0
click at [854, 173] on input "checkbox" at bounding box center [854, 179] width 17 height 17
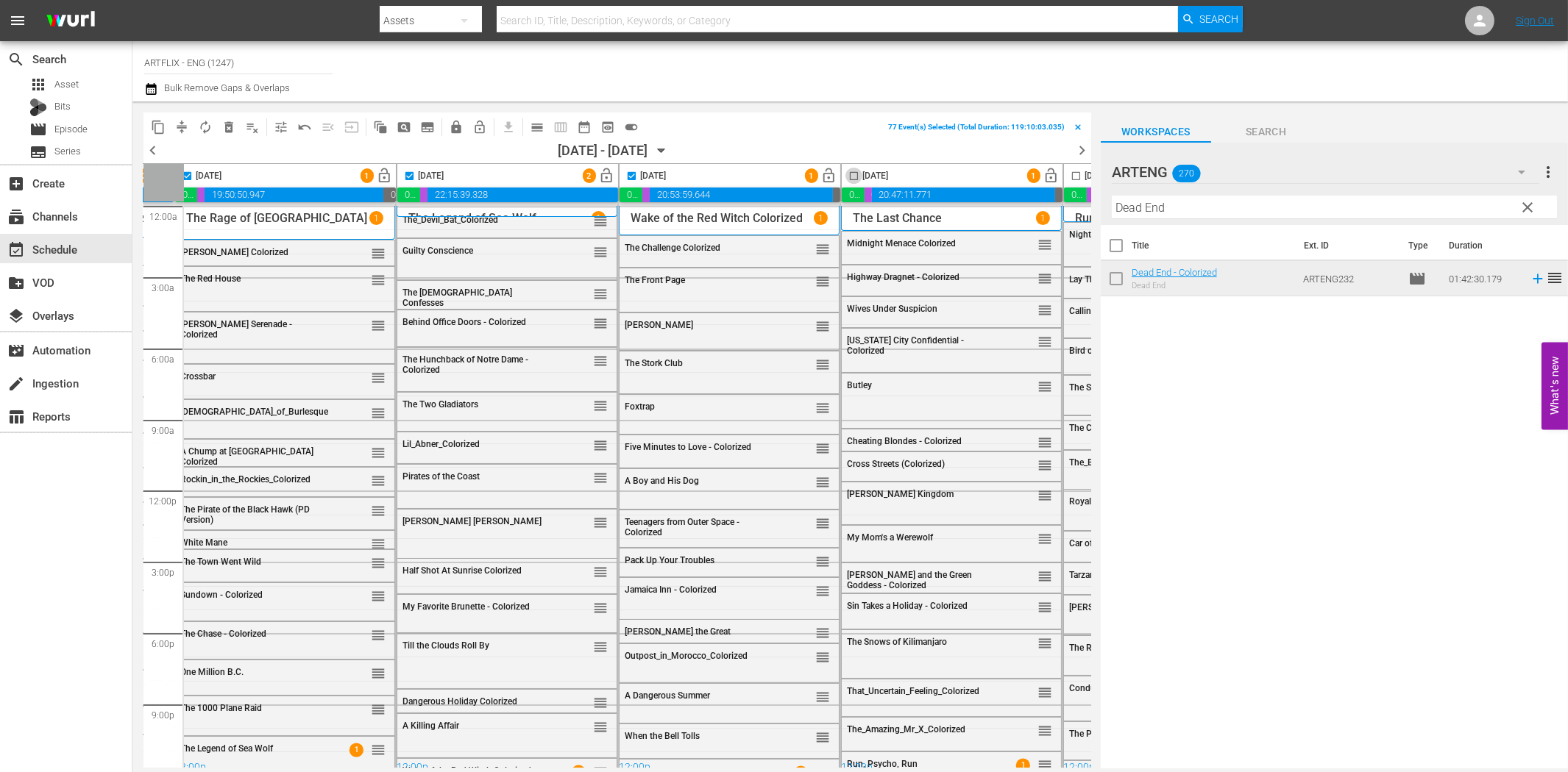
checkbox input "true"
click at [1076, 175] on input "checkbox" at bounding box center [1076, 179] width 17 height 17
checkbox input "true"
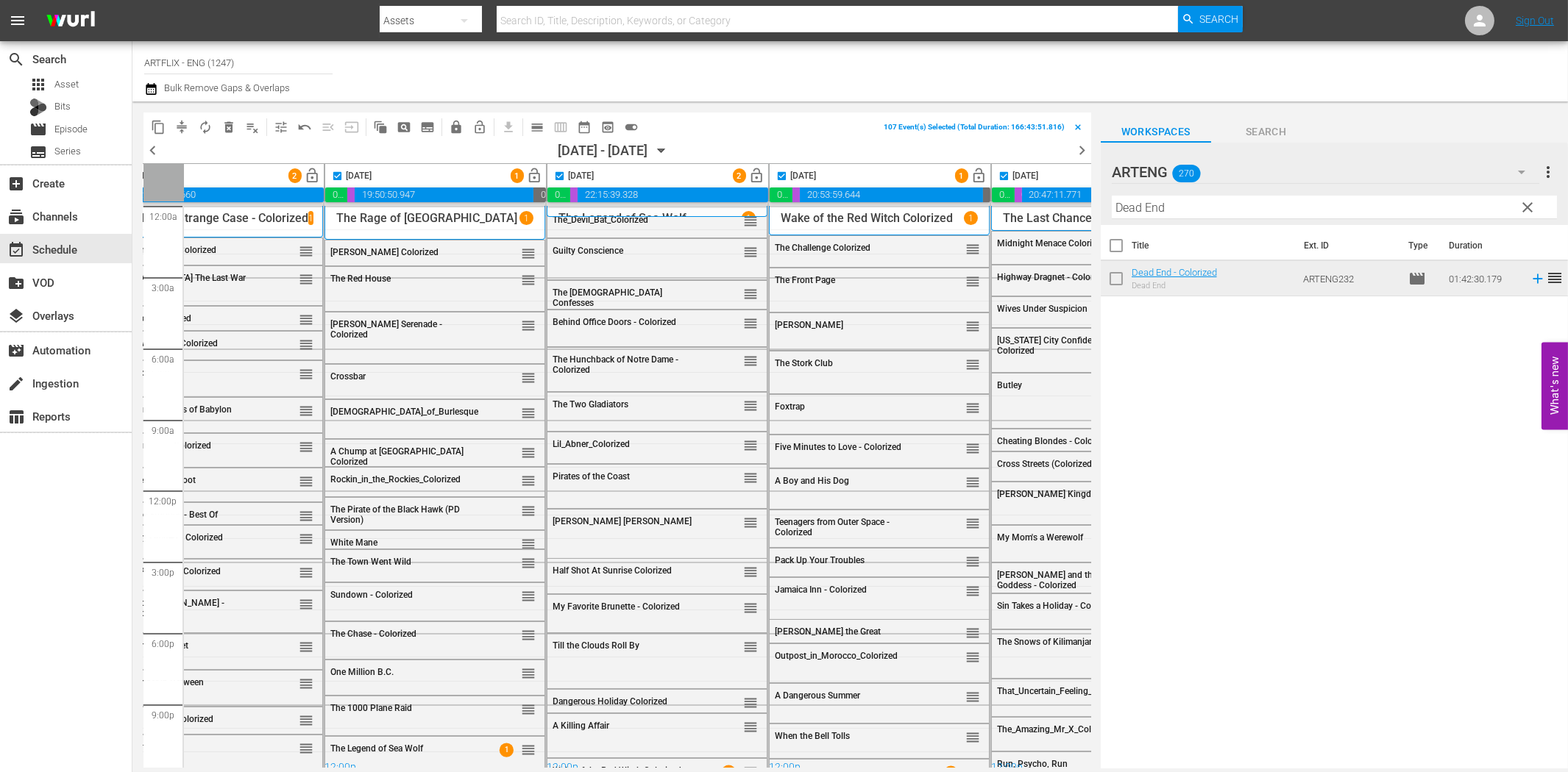
scroll to position [0, 0]
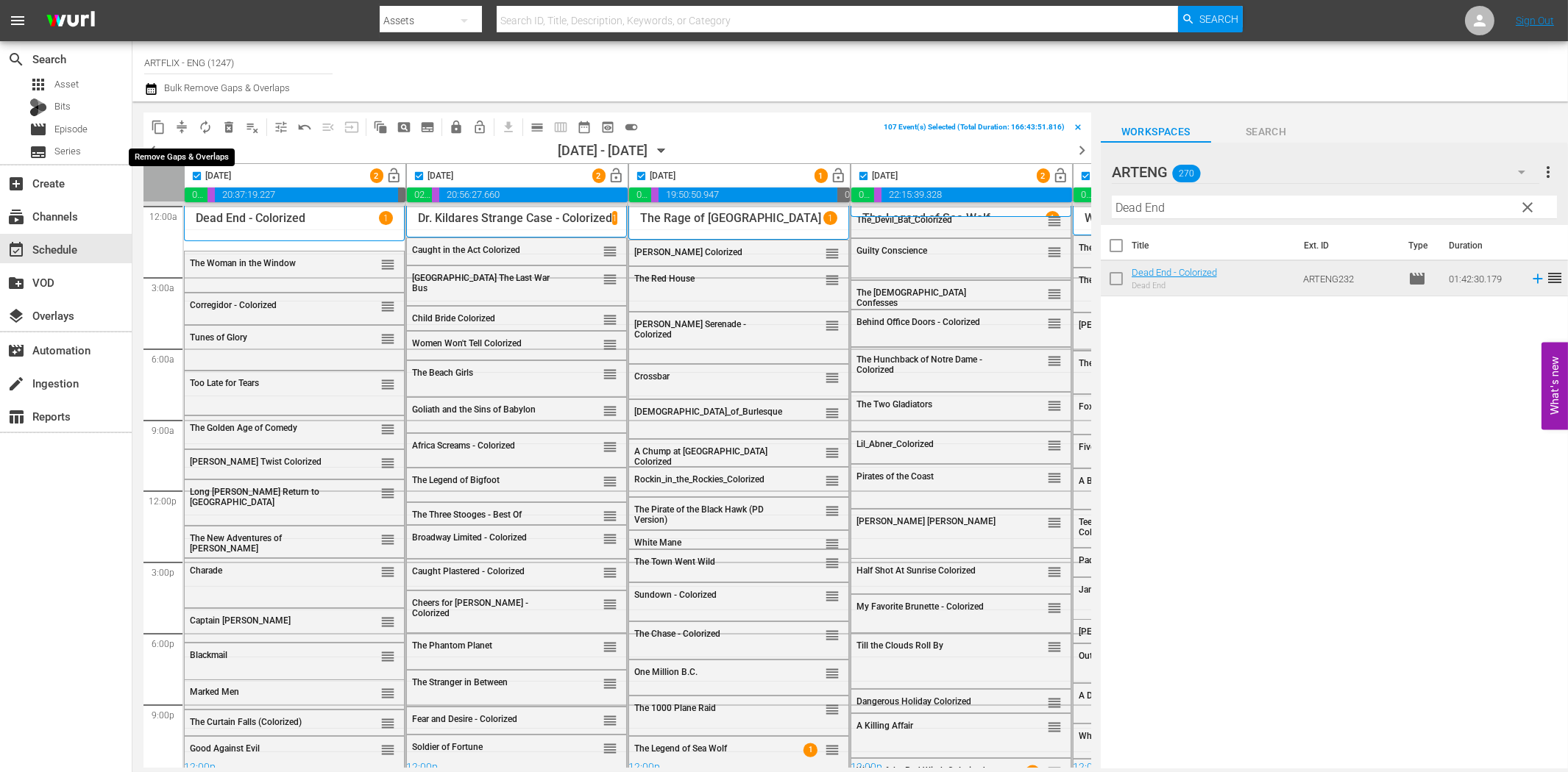
click at [179, 125] on span "compress" at bounding box center [181, 127] width 15 height 15
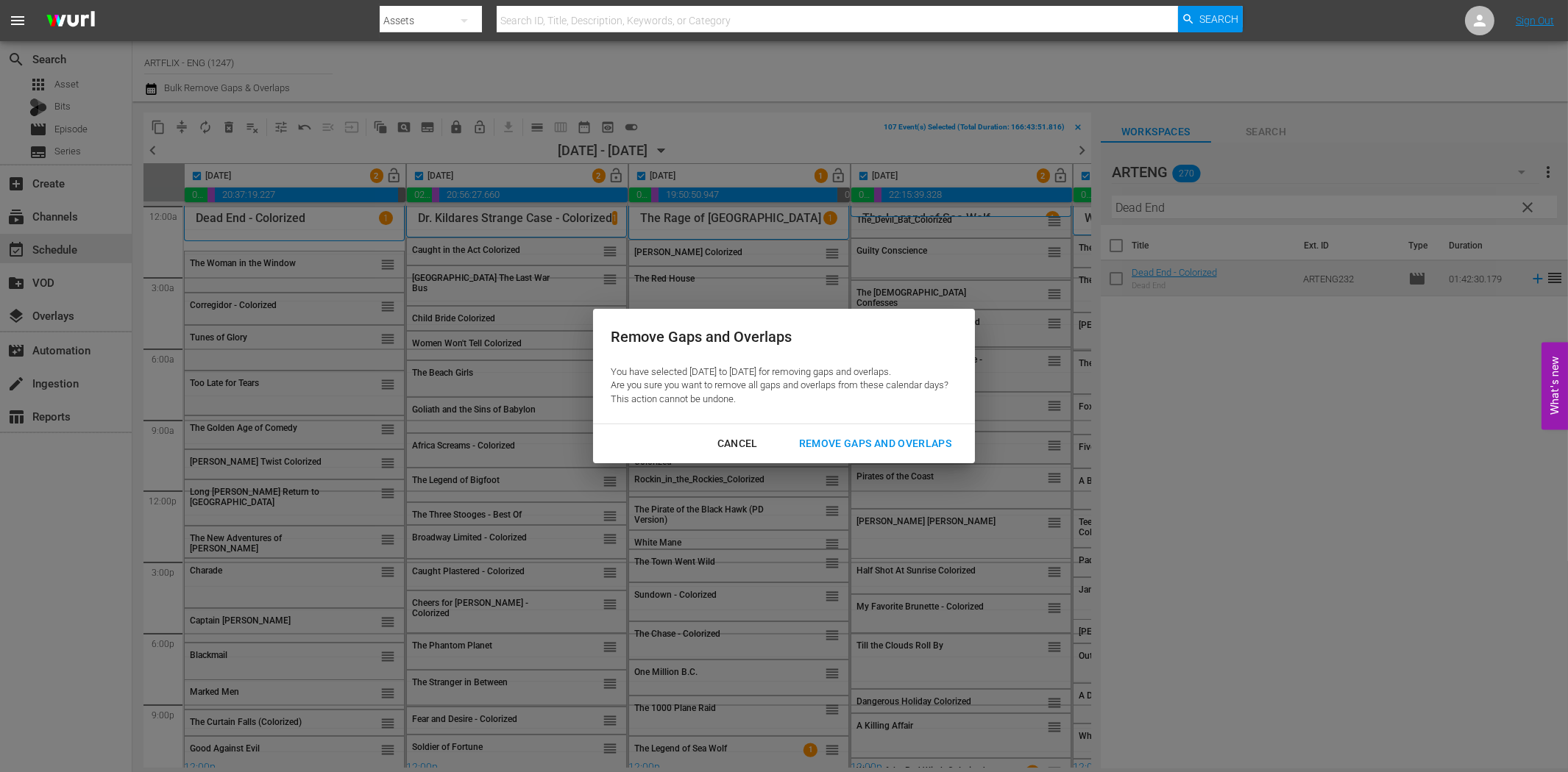
click at [909, 444] on div "Remove Gaps and Overlaps" at bounding box center [875, 444] width 176 height 18
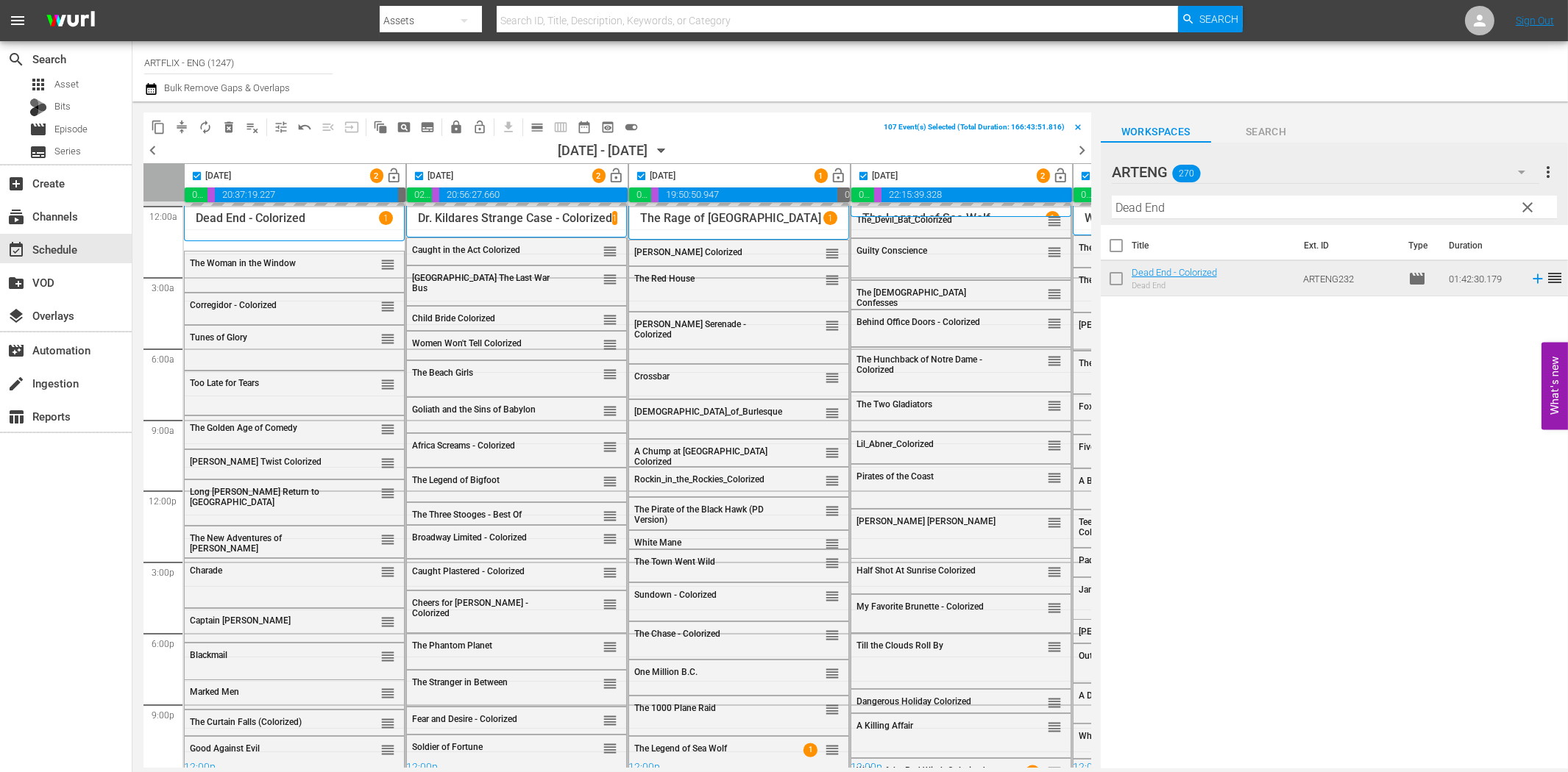
checkbox input "false"
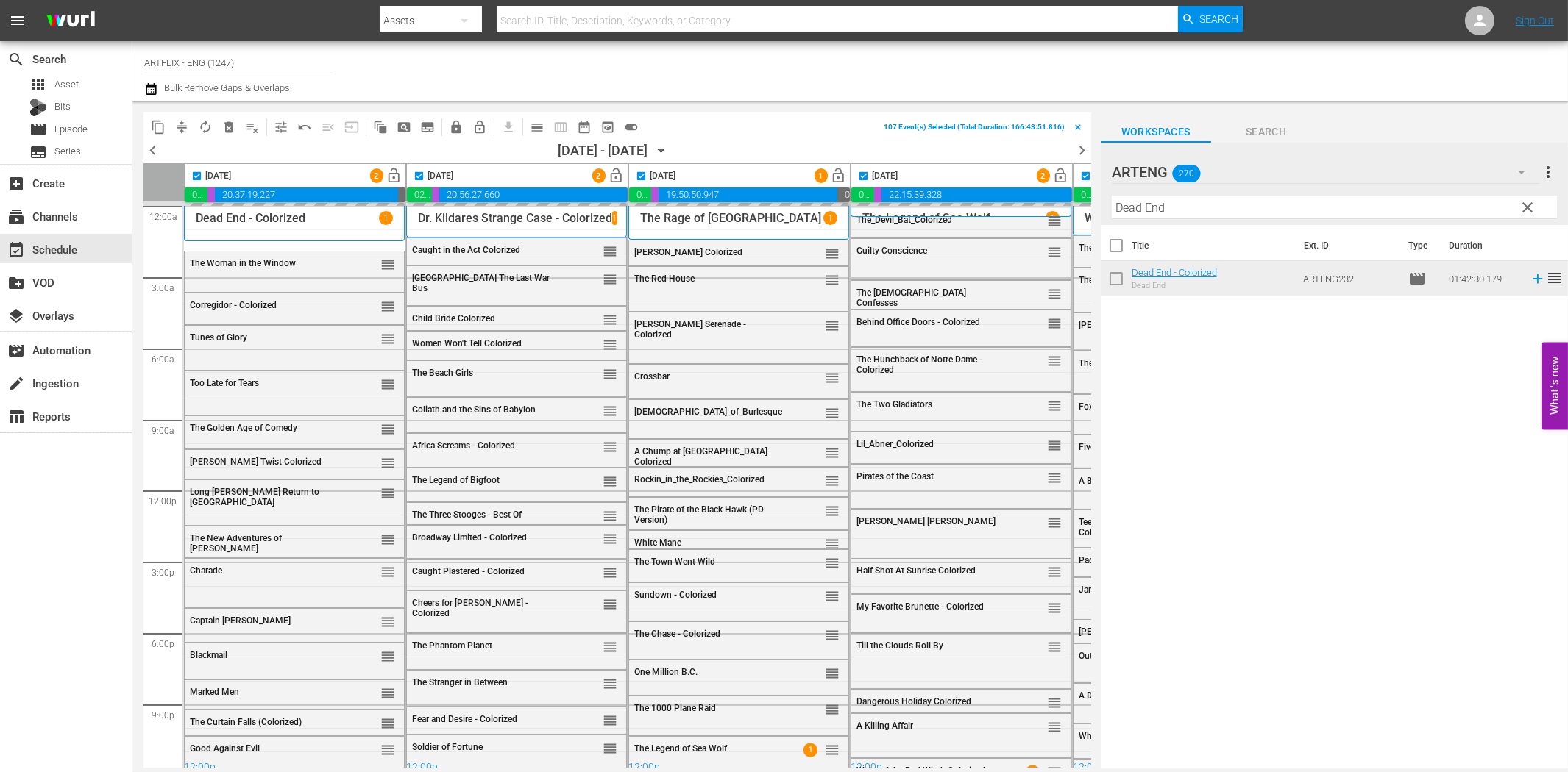
checkbox input "false"
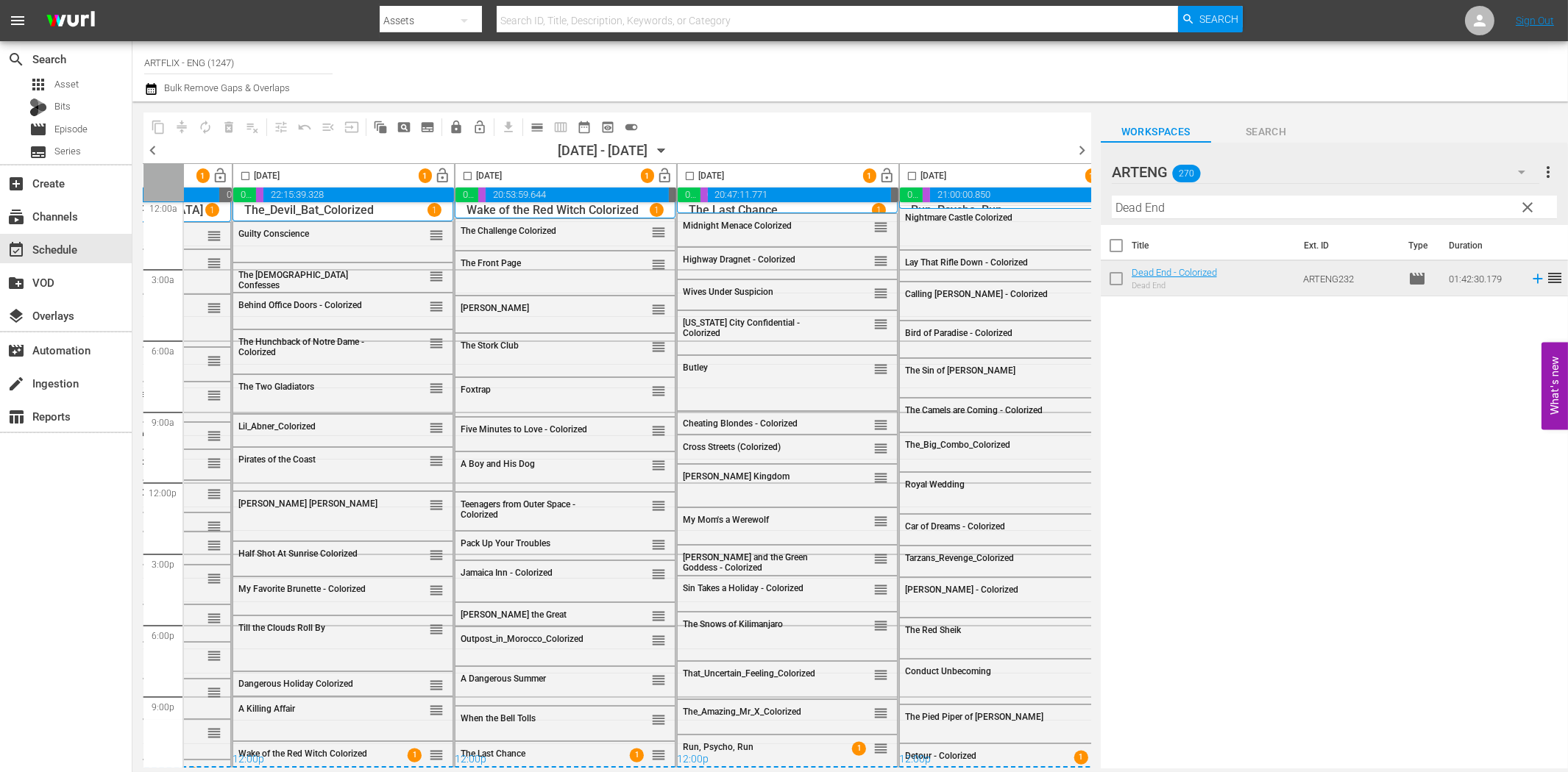
scroll to position [12, 655]
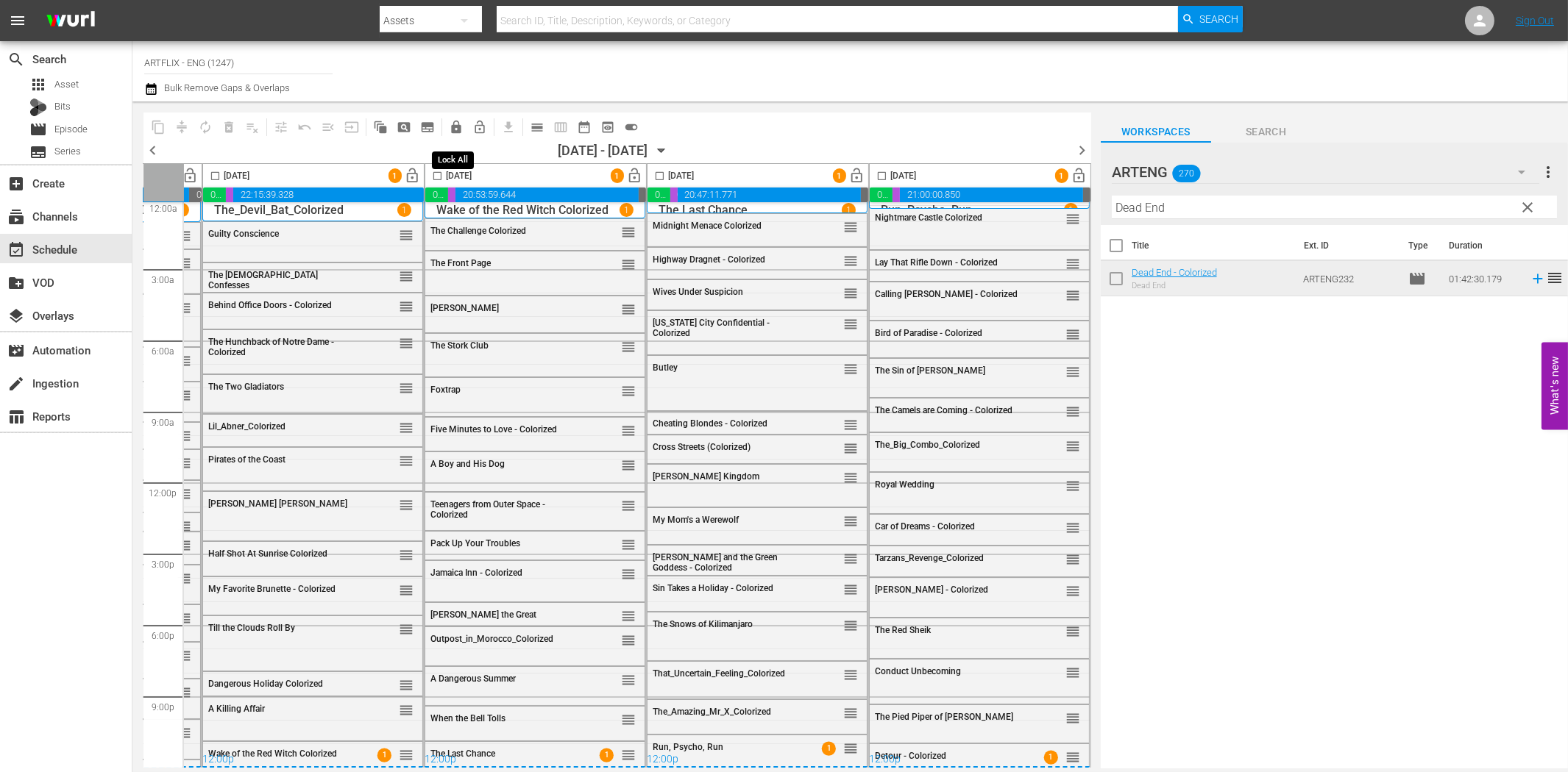
click at [458, 125] on span "lock" at bounding box center [456, 127] width 15 height 15
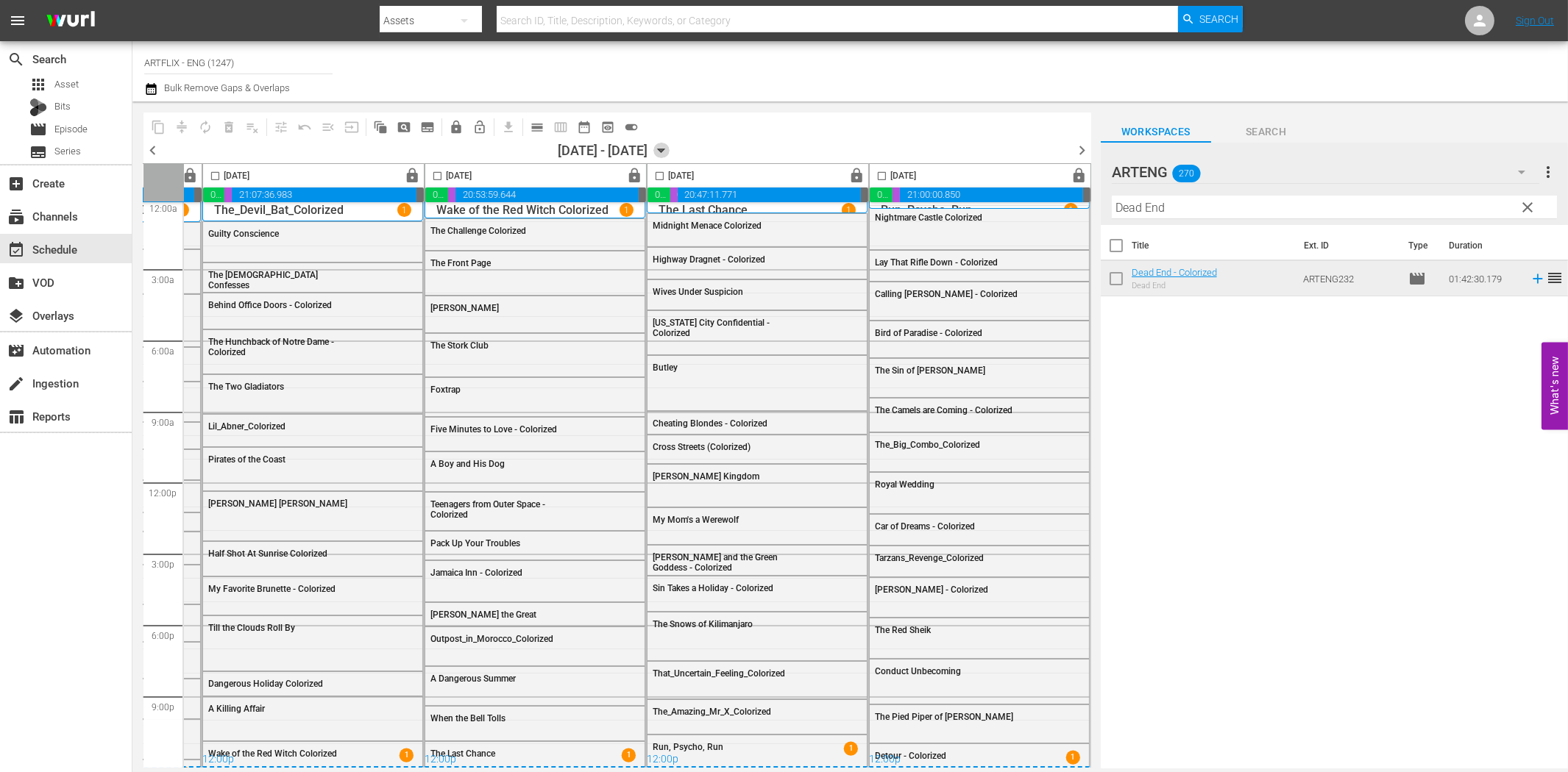
click at [670, 148] on icon "button" at bounding box center [661, 150] width 16 height 16
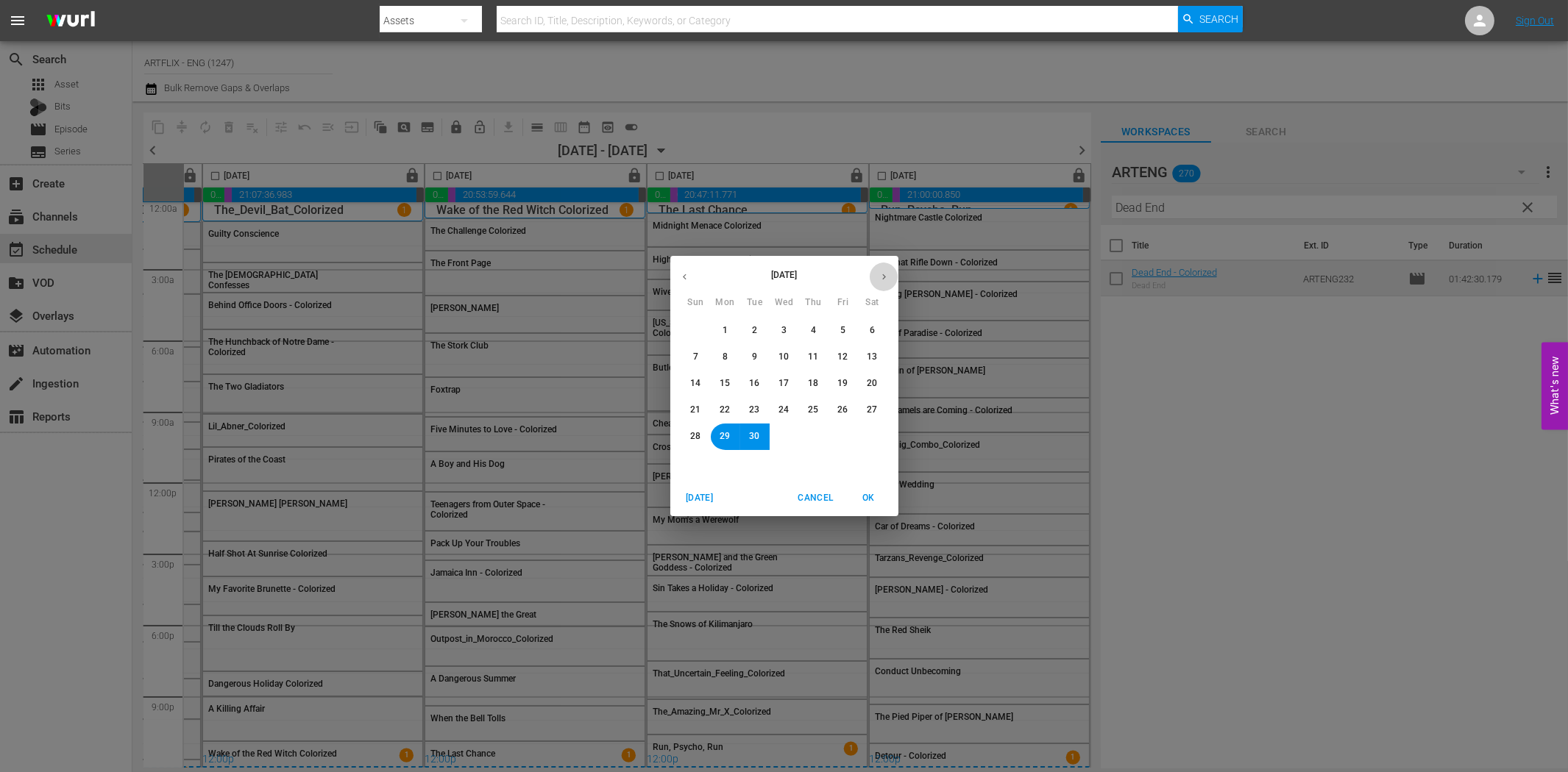
click at [880, 267] on button "button" at bounding box center [883, 277] width 29 height 29
click at [726, 359] on span "6" at bounding box center [725, 357] width 5 height 12
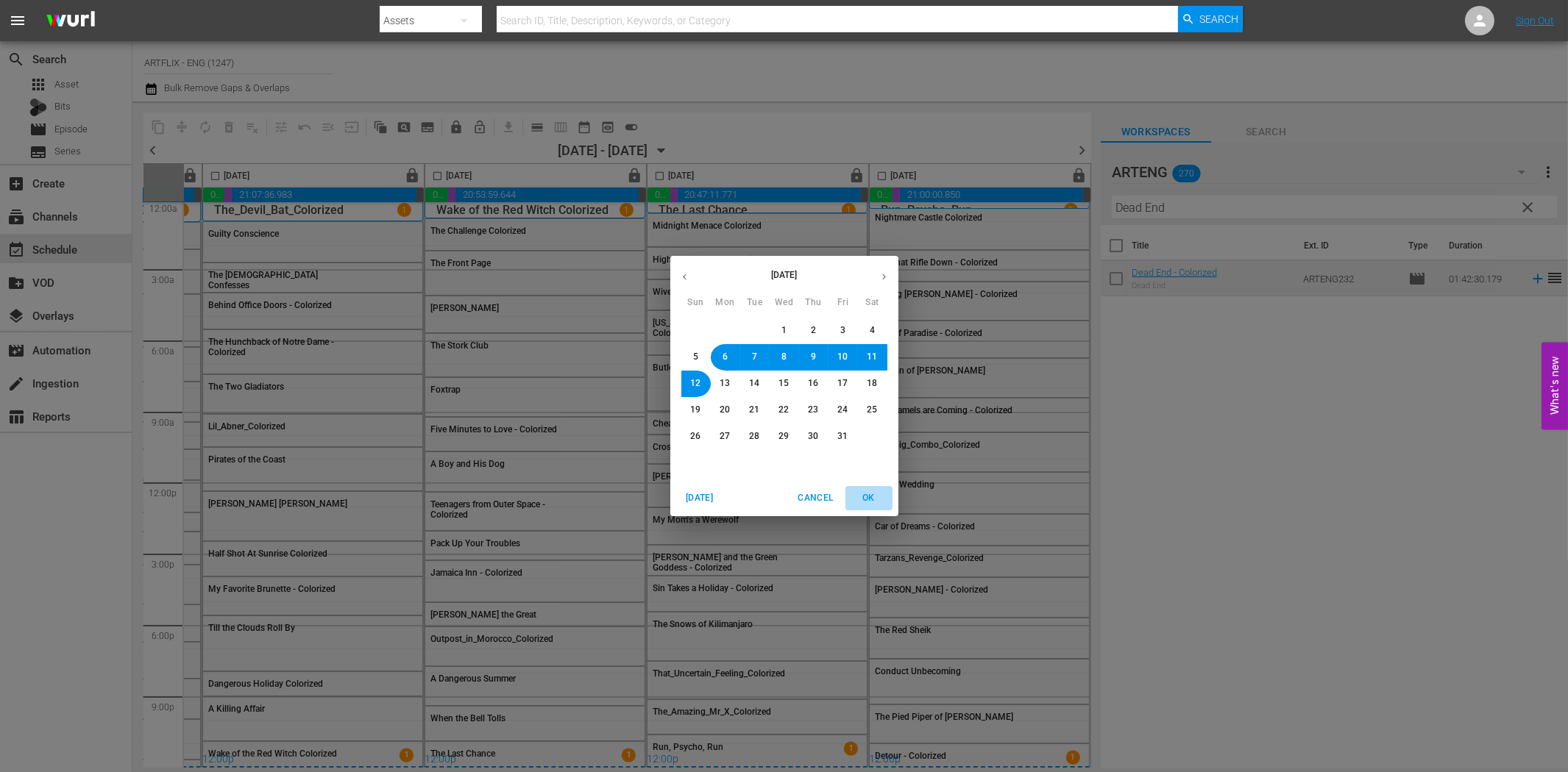
click at [870, 498] on span "OK" at bounding box center [869, 498] width 35 height 15
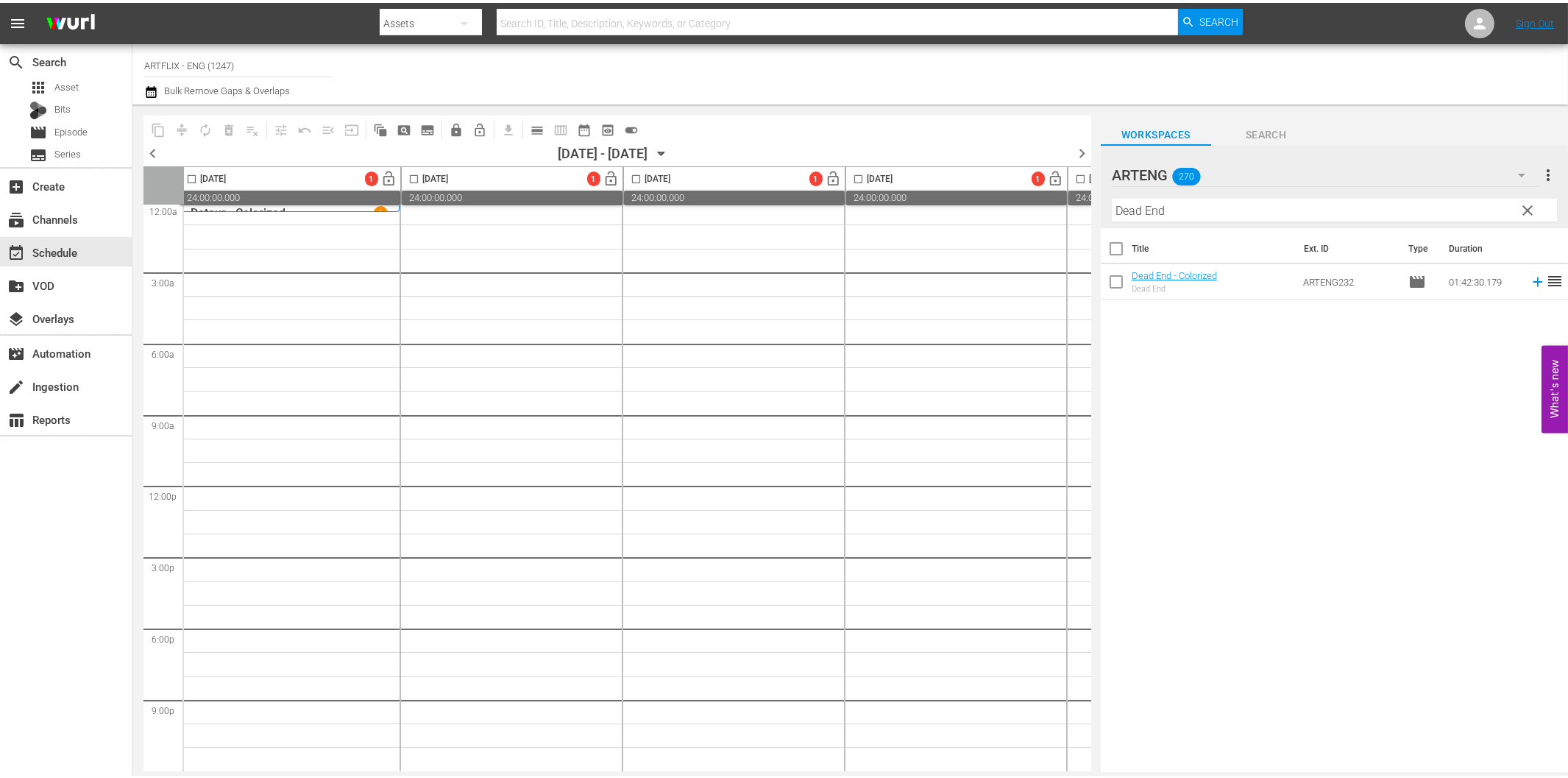
scroll to position [12, 0]
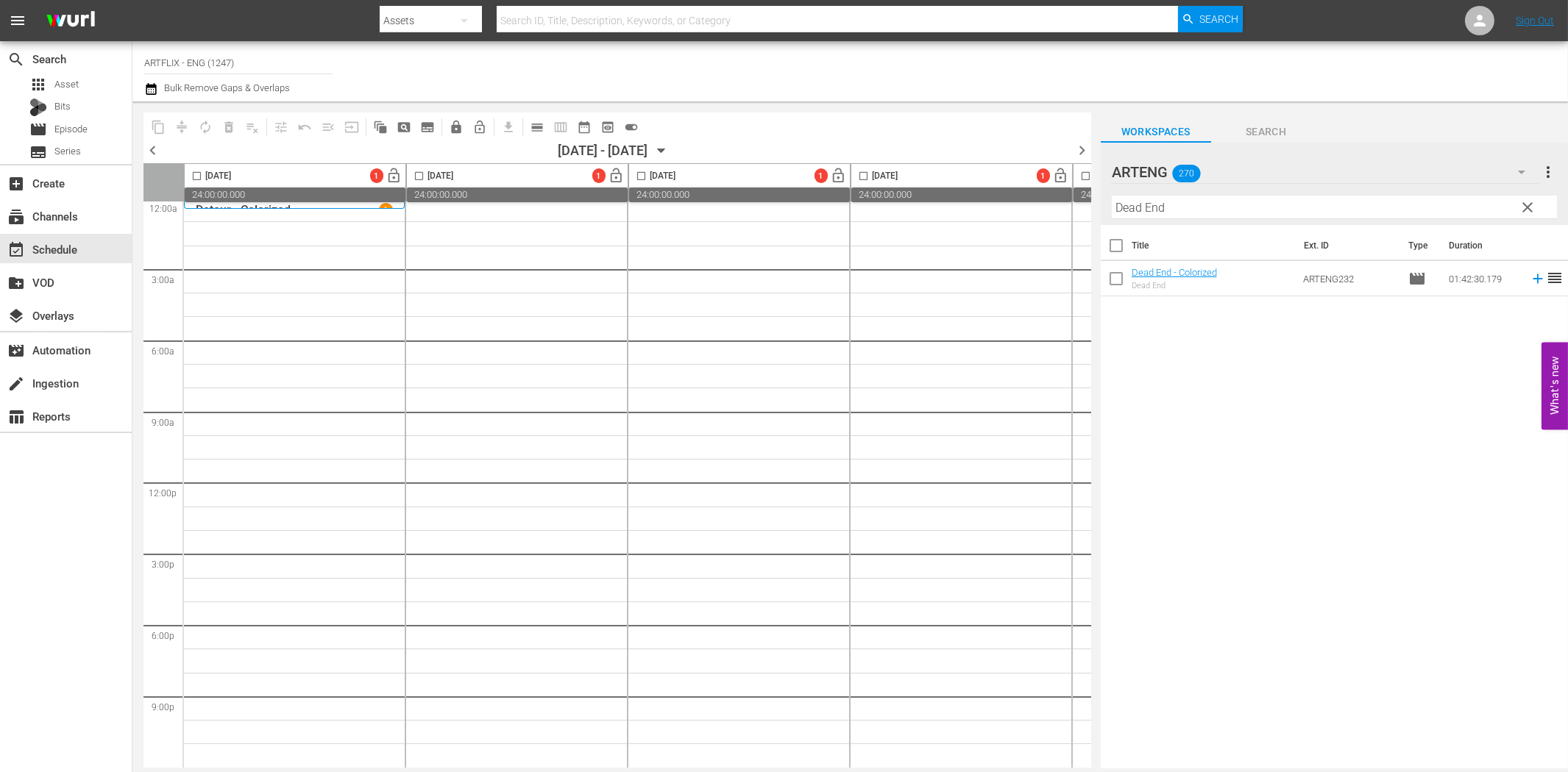
click at [1394, 512] on div "Title Ext. ID Type Duration Dead End - Colorized Dead End ARTENG232 movie 01:42…" at bounding box center [1334, 498] width 467 height 545
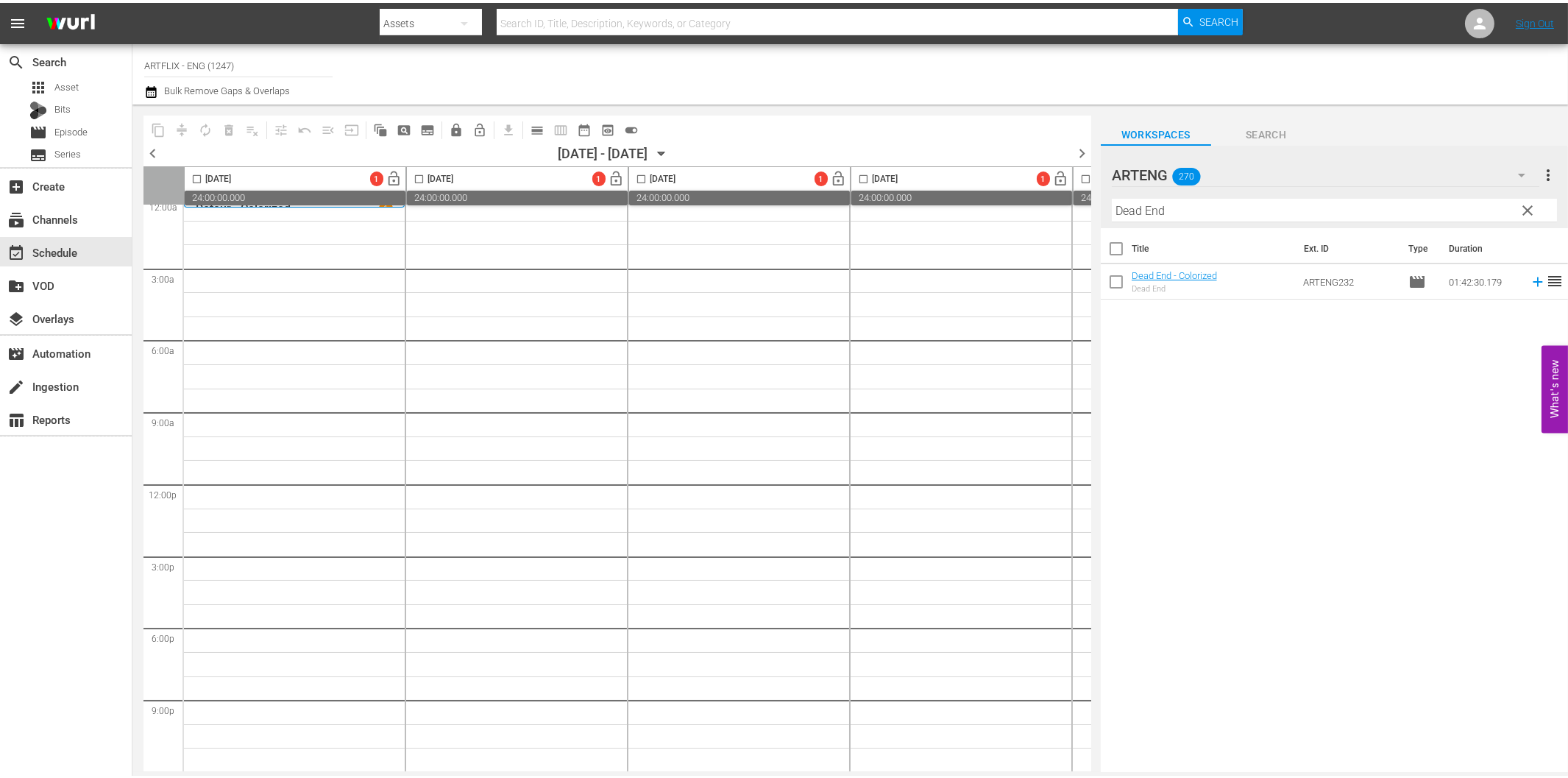
scroll to position [8, 0]
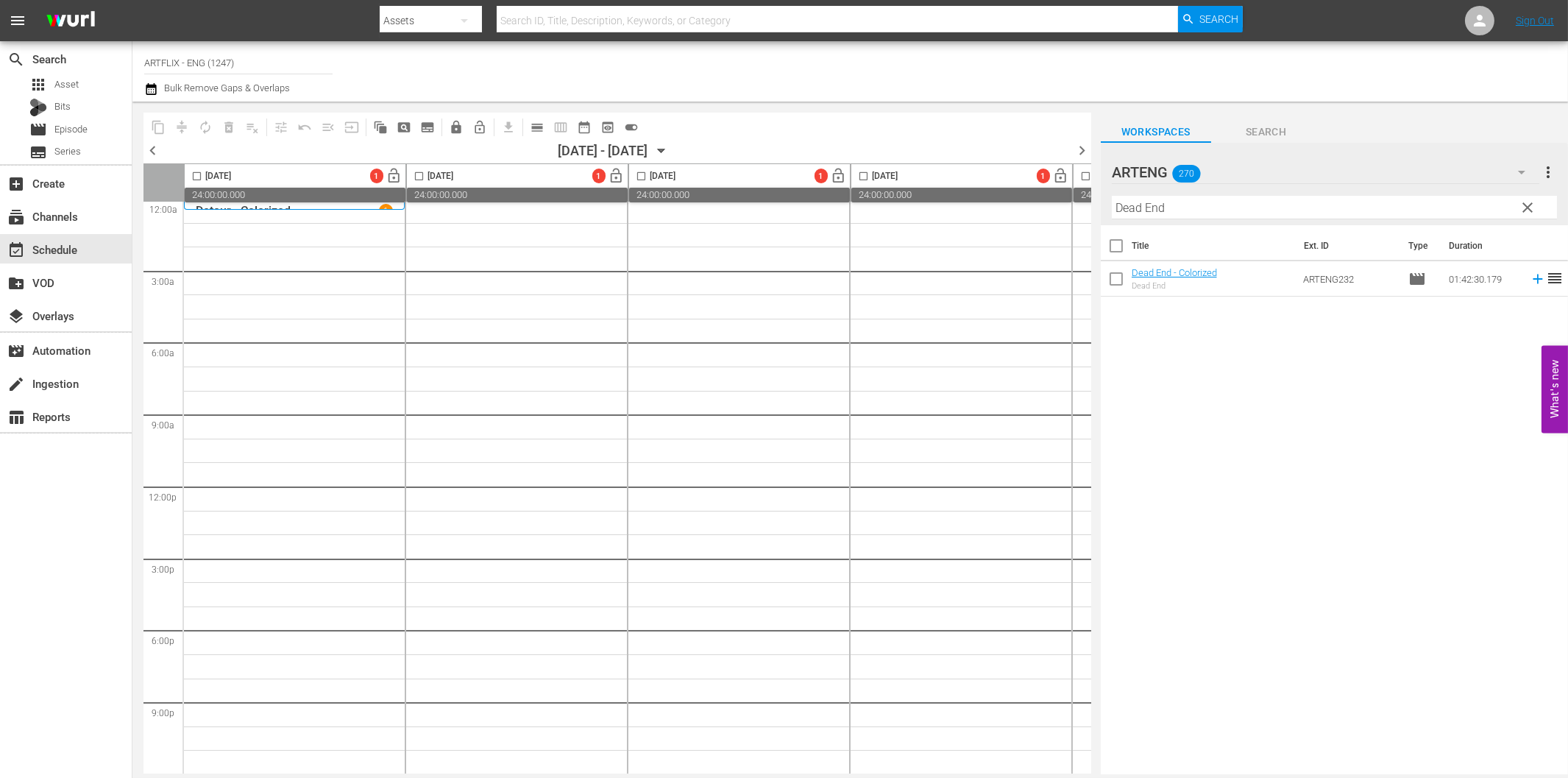
click at [1422, 510] on div "Title Ext. ID Type Duration Dead End - Colorized Dead End ARTENG232 movie 01:42…" at bounding box center [1334, 500] width 467 height 551
click at [538, 123] on span "calendar_view_day_outlined" at bounding box center [537, 127] width 15 height 15
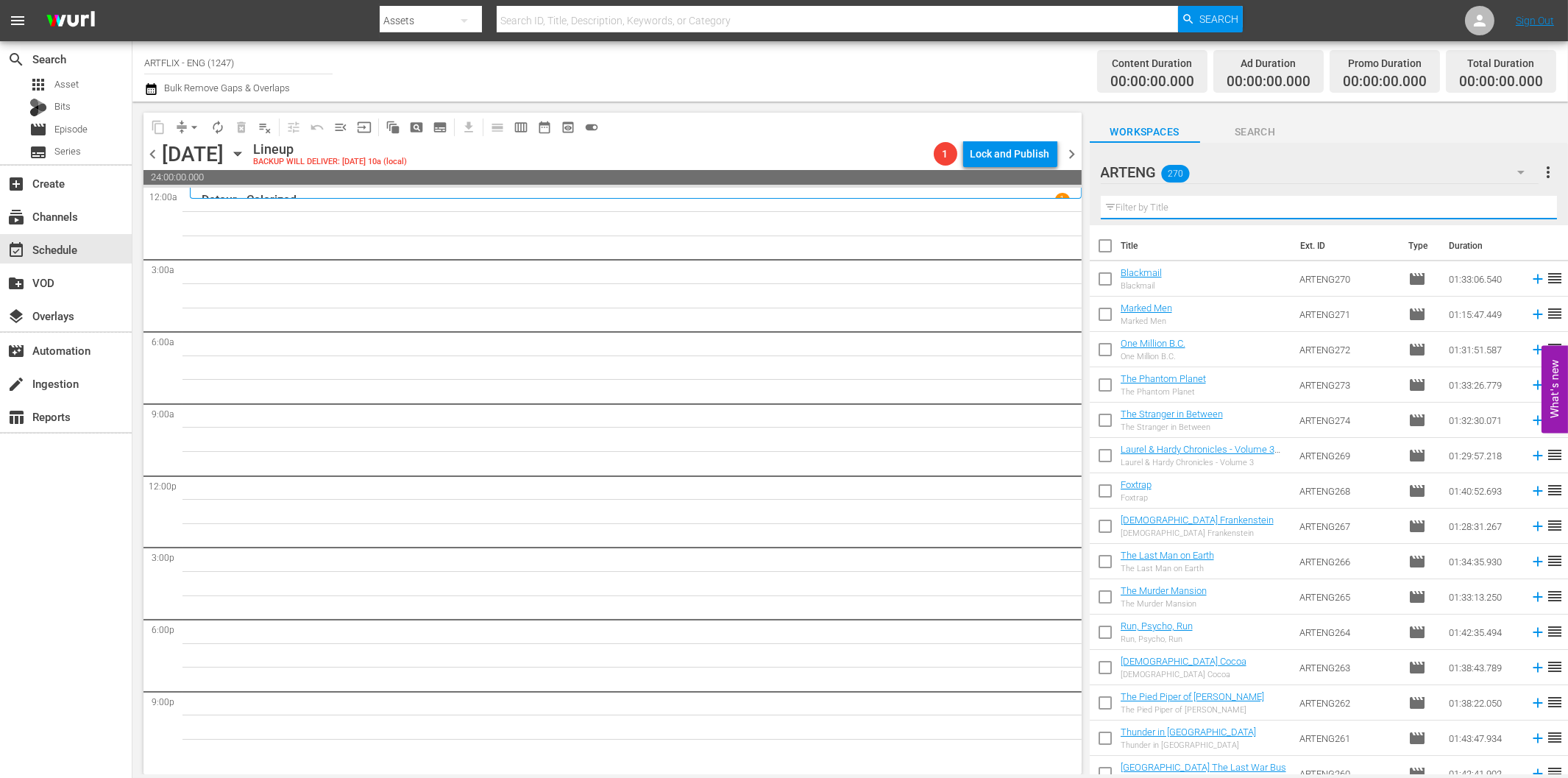
click at [1163, 202] on input "text" at bounding box center [1329, 207] width 456 height 24
paste input "Second Chorus"
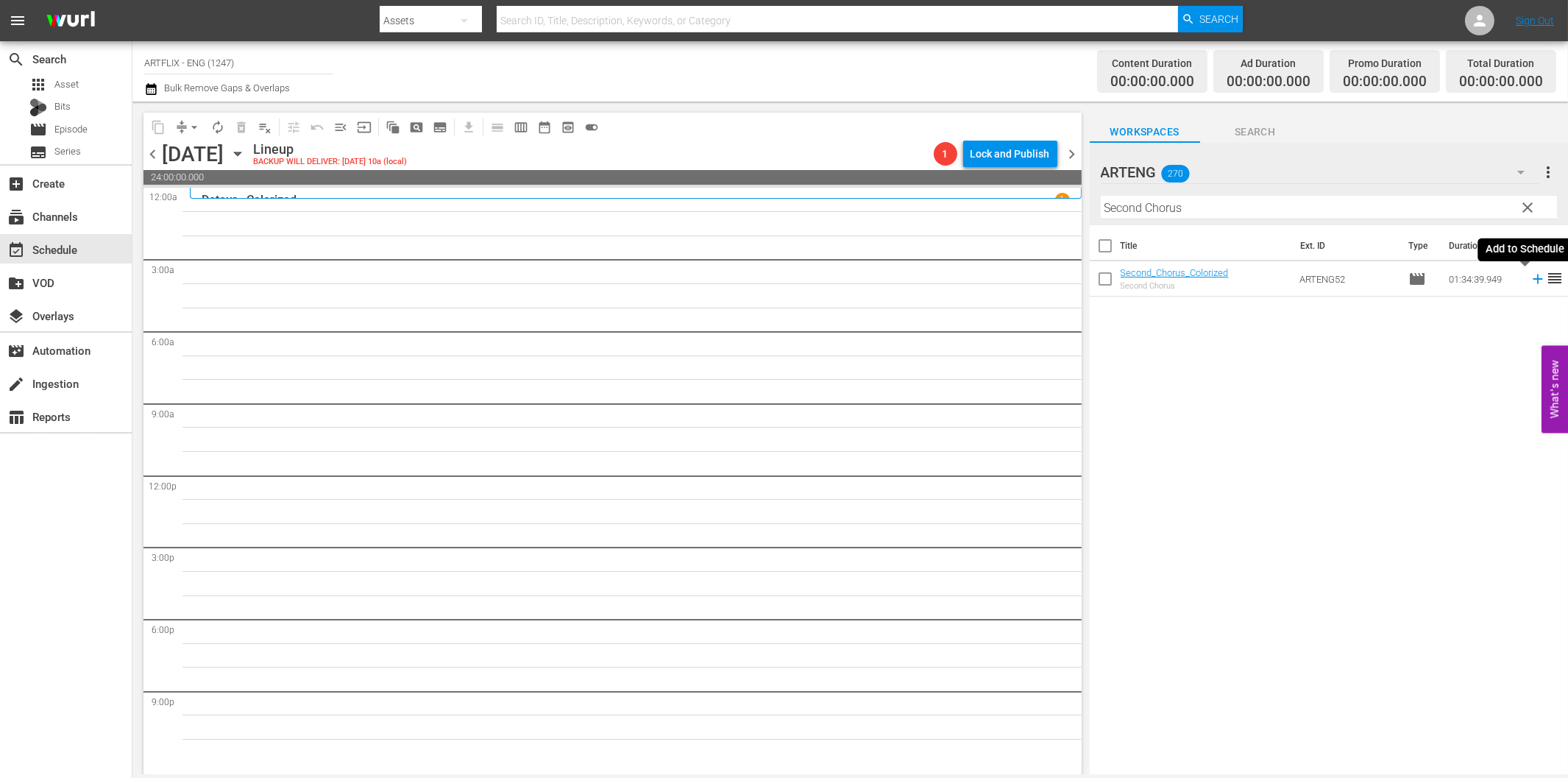
click at [1533, 280] on icon at bounding box center [1537, 279] width 9 height 9
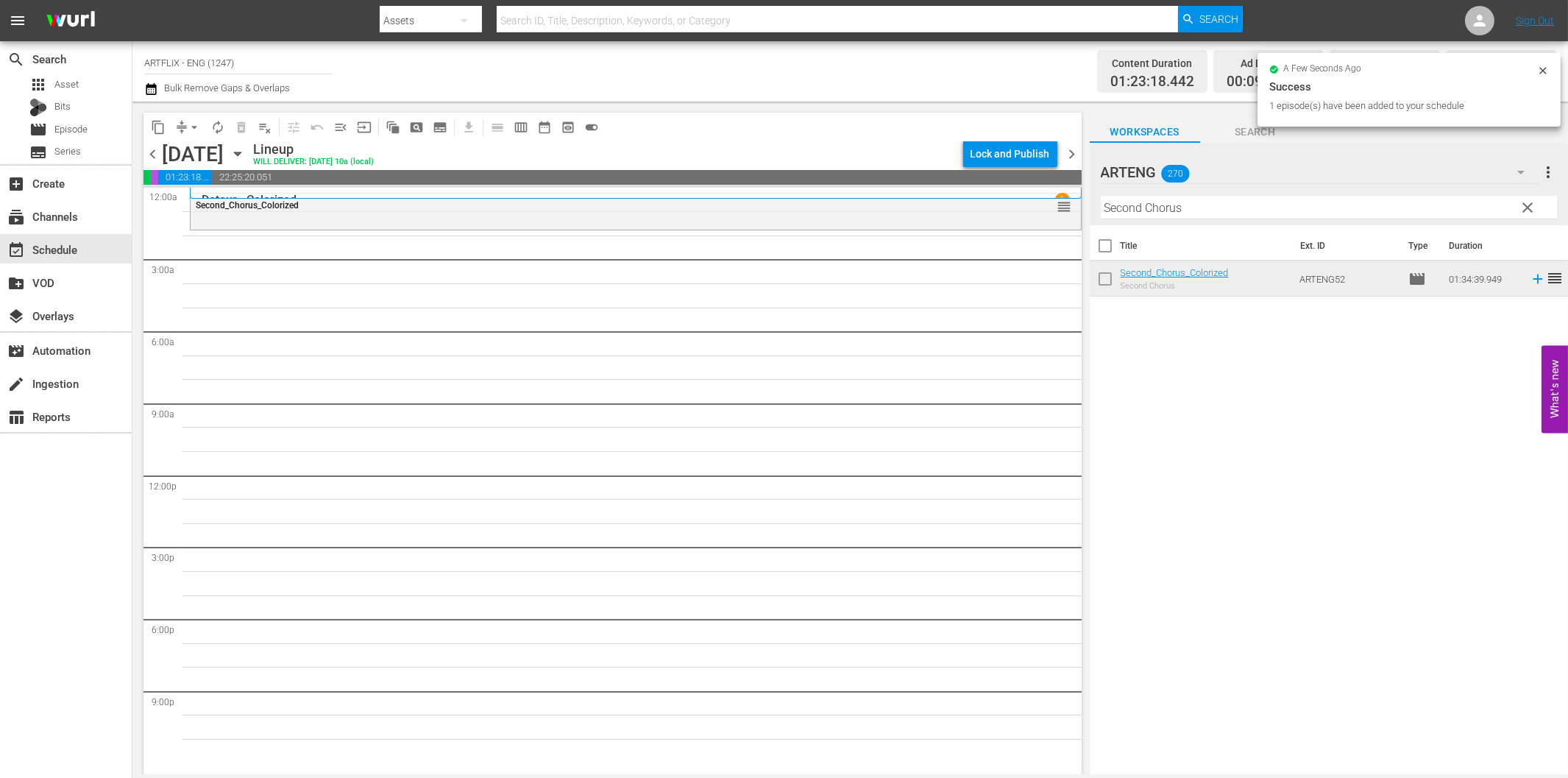
click at [1146, 206] on input "Second Chorus" at bounding box center [1329, 207] width 456 height 24
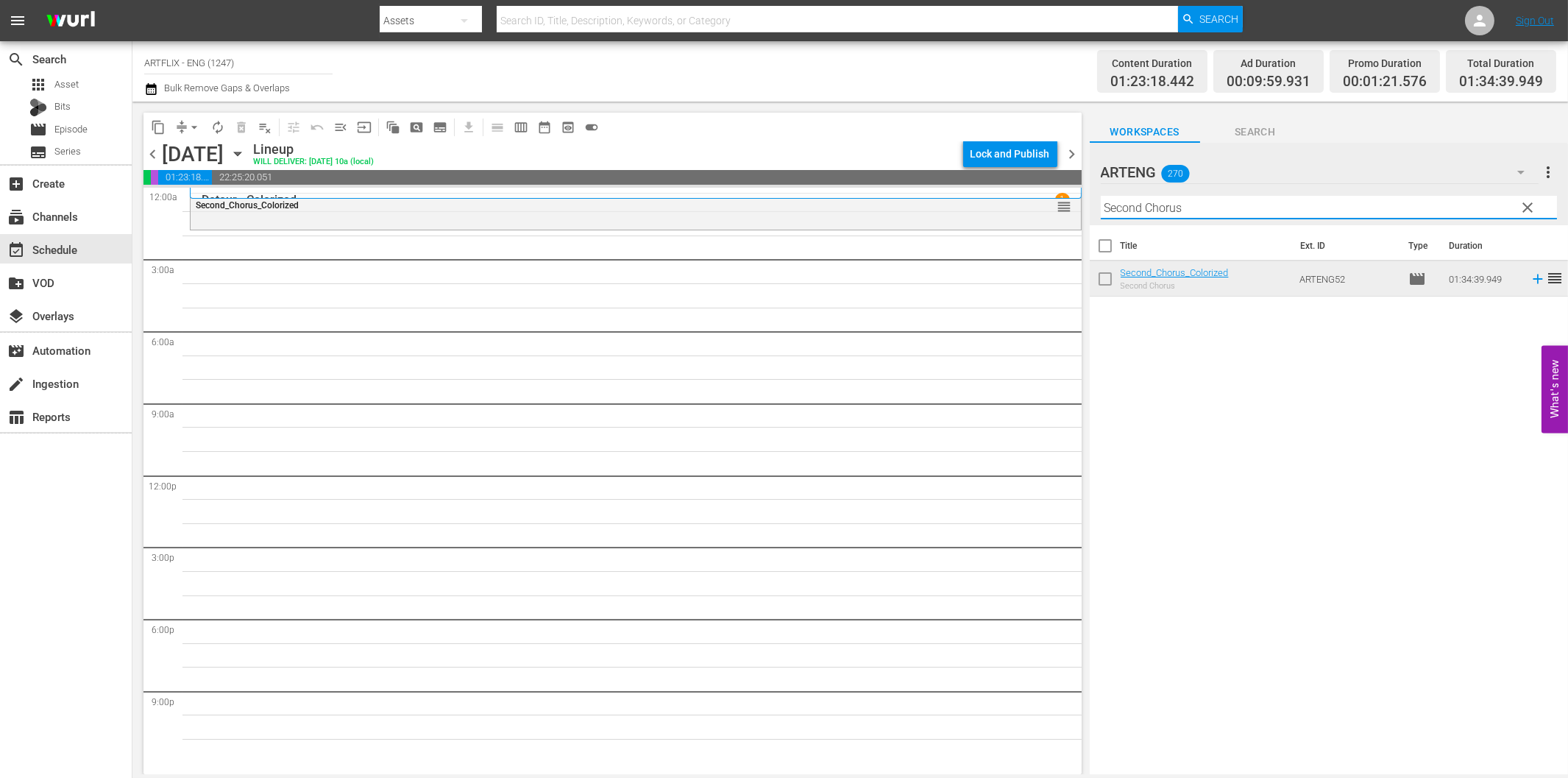
paste input "Dick Tracy's Dilemma"
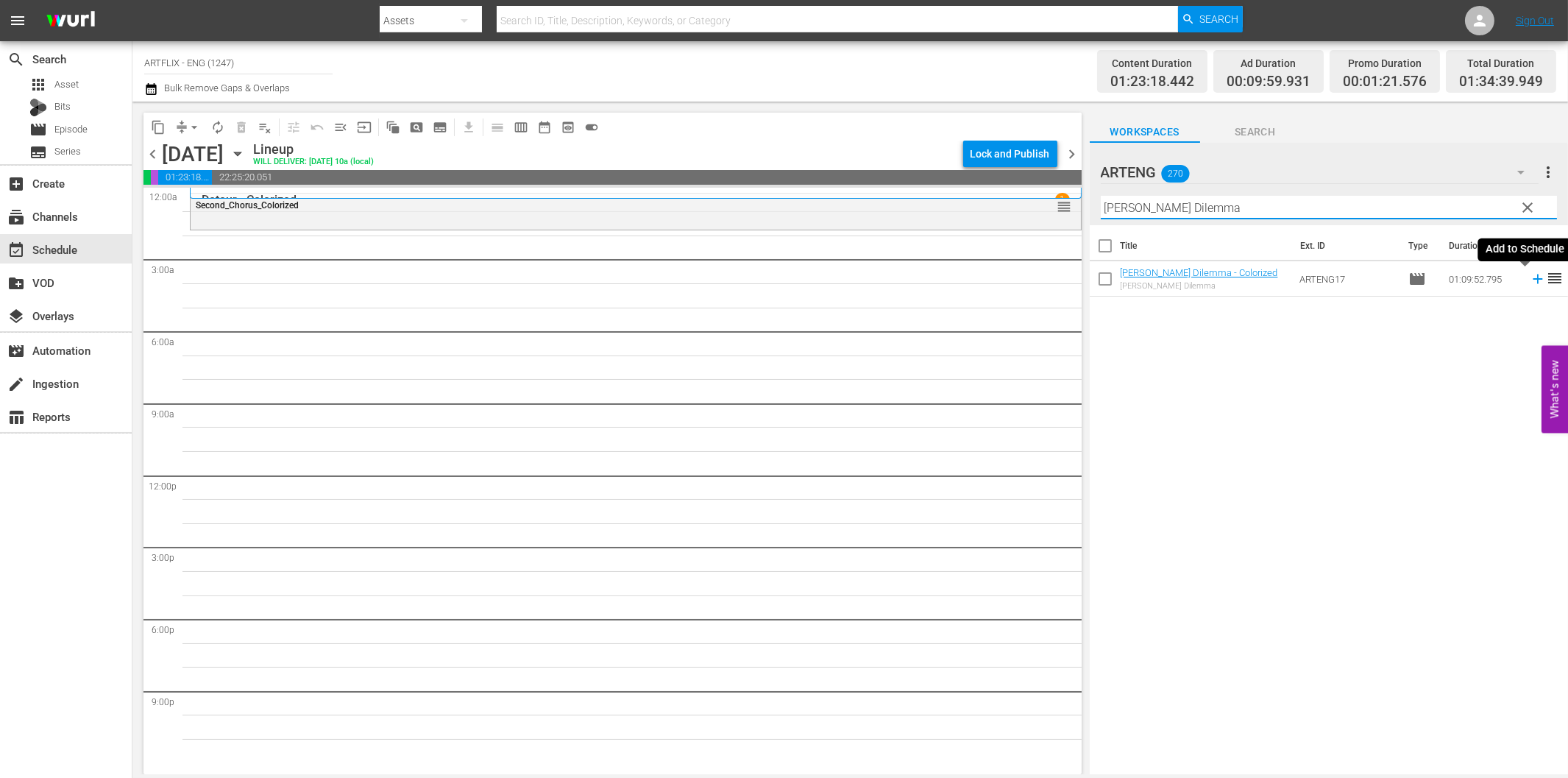
click at [1529, 283] on icon at bounding box center [1537, 278] width 16 height 16
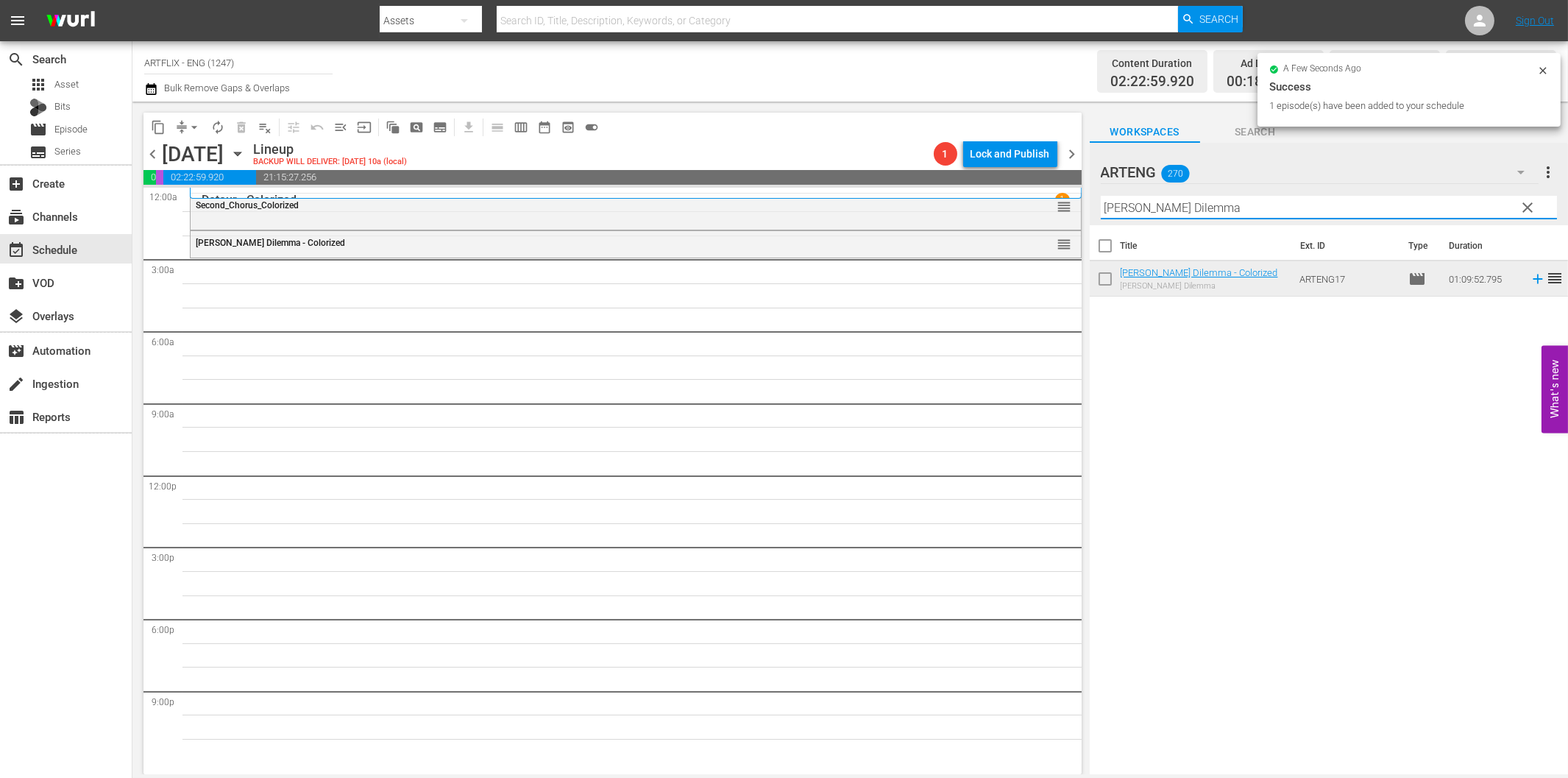
click at [1152, 207] on input "Dick Tracy's Dilemma" at bounding box center [1329, 207] width 456 height 24
paste input "High Flyers"
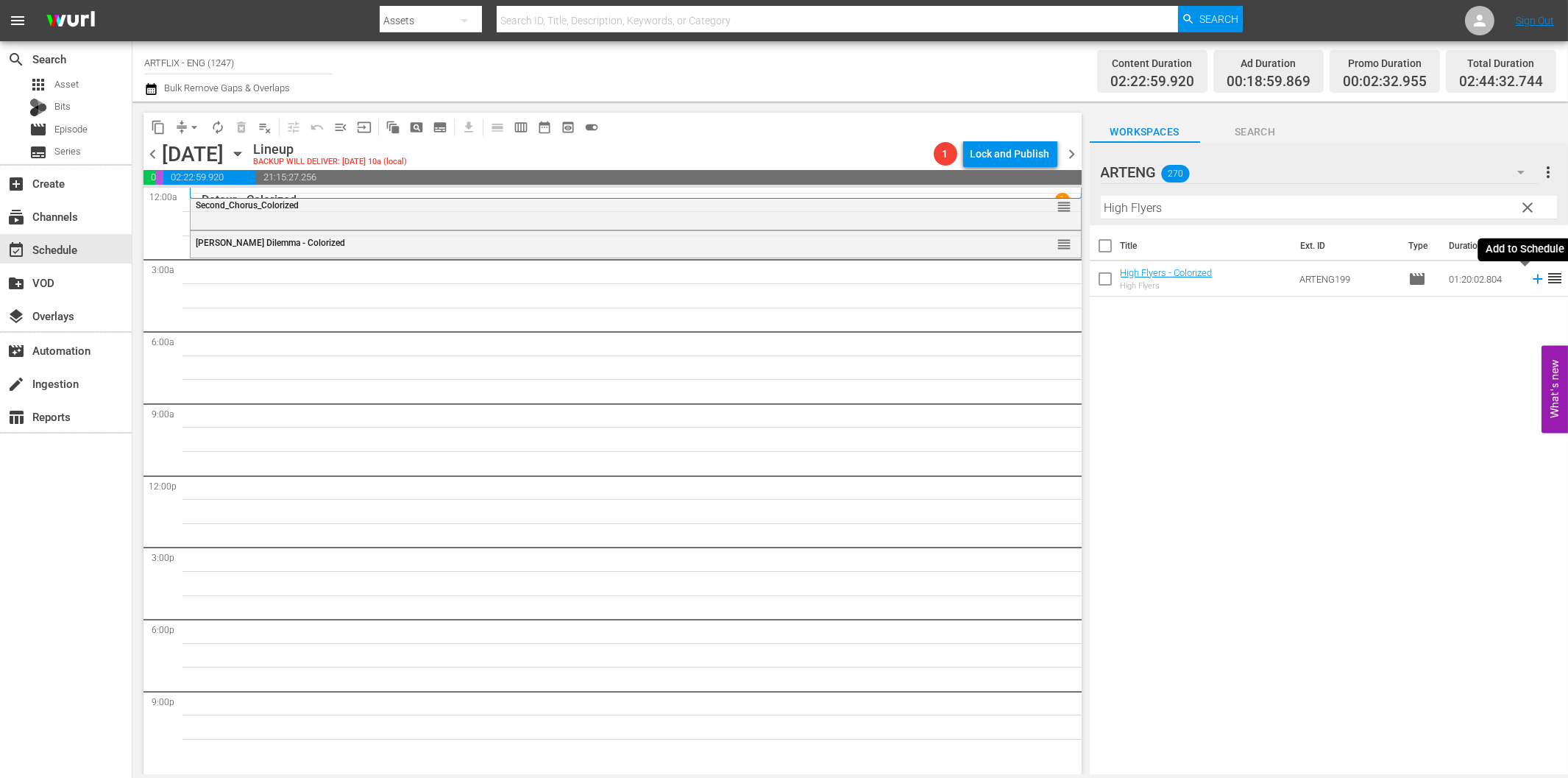
click at [1533, 278] on icon at bounding box center [1537, 279] width 9 height 9
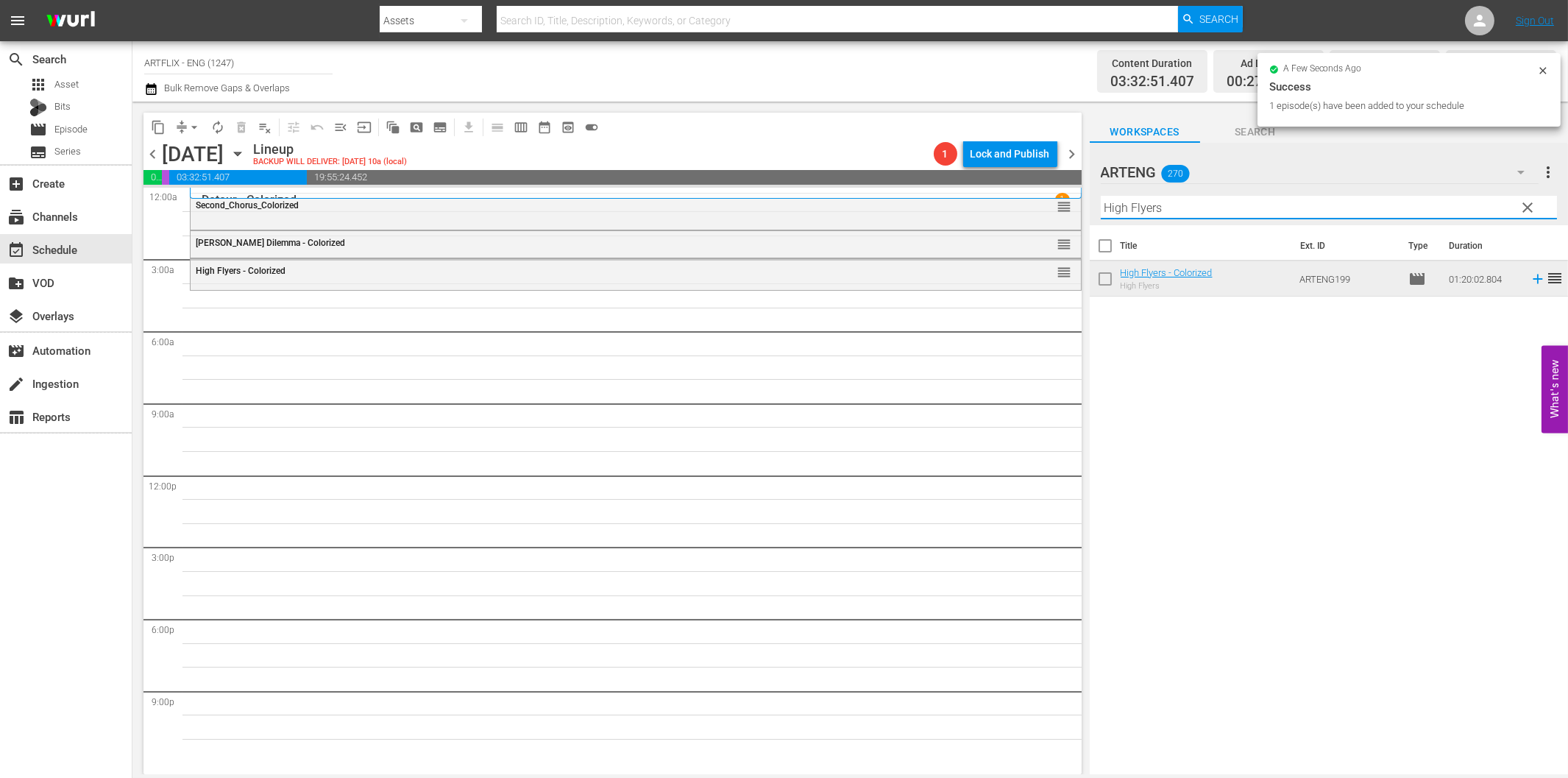
click at [1156, 199] on input "High Flyers" at bounding box center [1329, 207] width 456 height 24
paste input "Our Daily Bread"
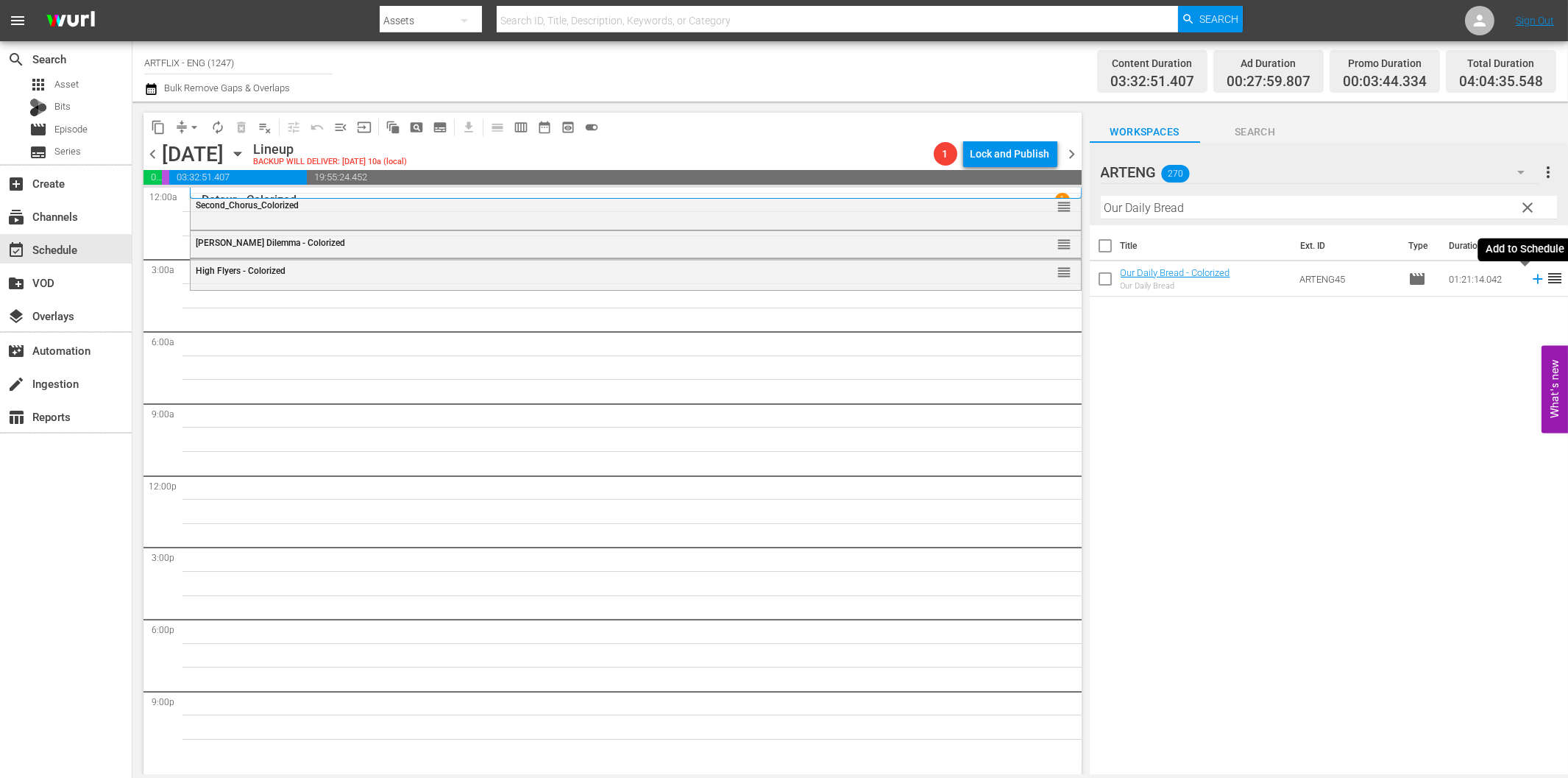
click at [1529, 276] on icon at bounding box center [1537, 278] width 16 height 16
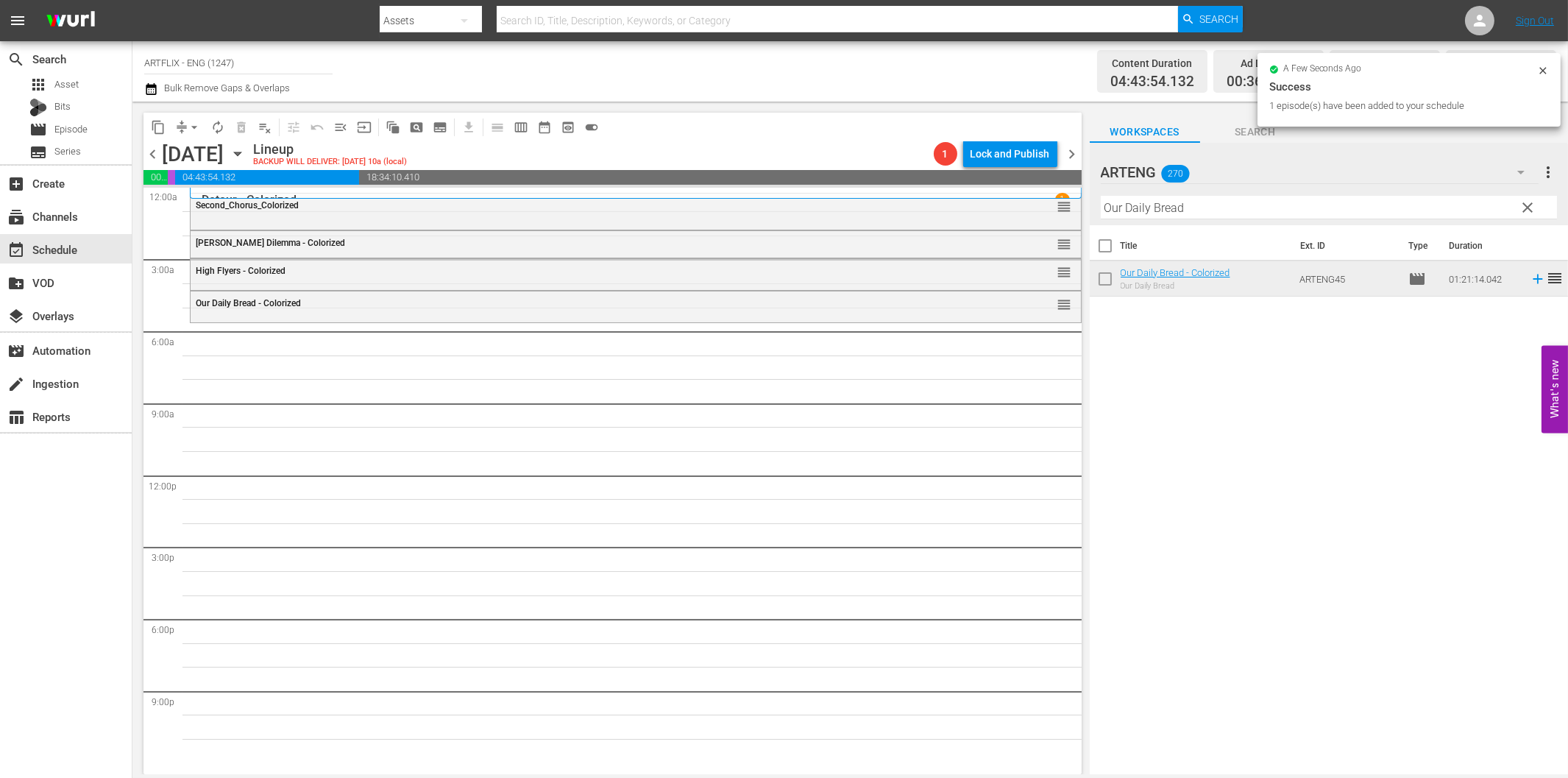
click at [1136, 208] on input "Our Daily Bread" at bounding box center [1329, 207] width 456 height 24
paste input "Let's Get Tough!"
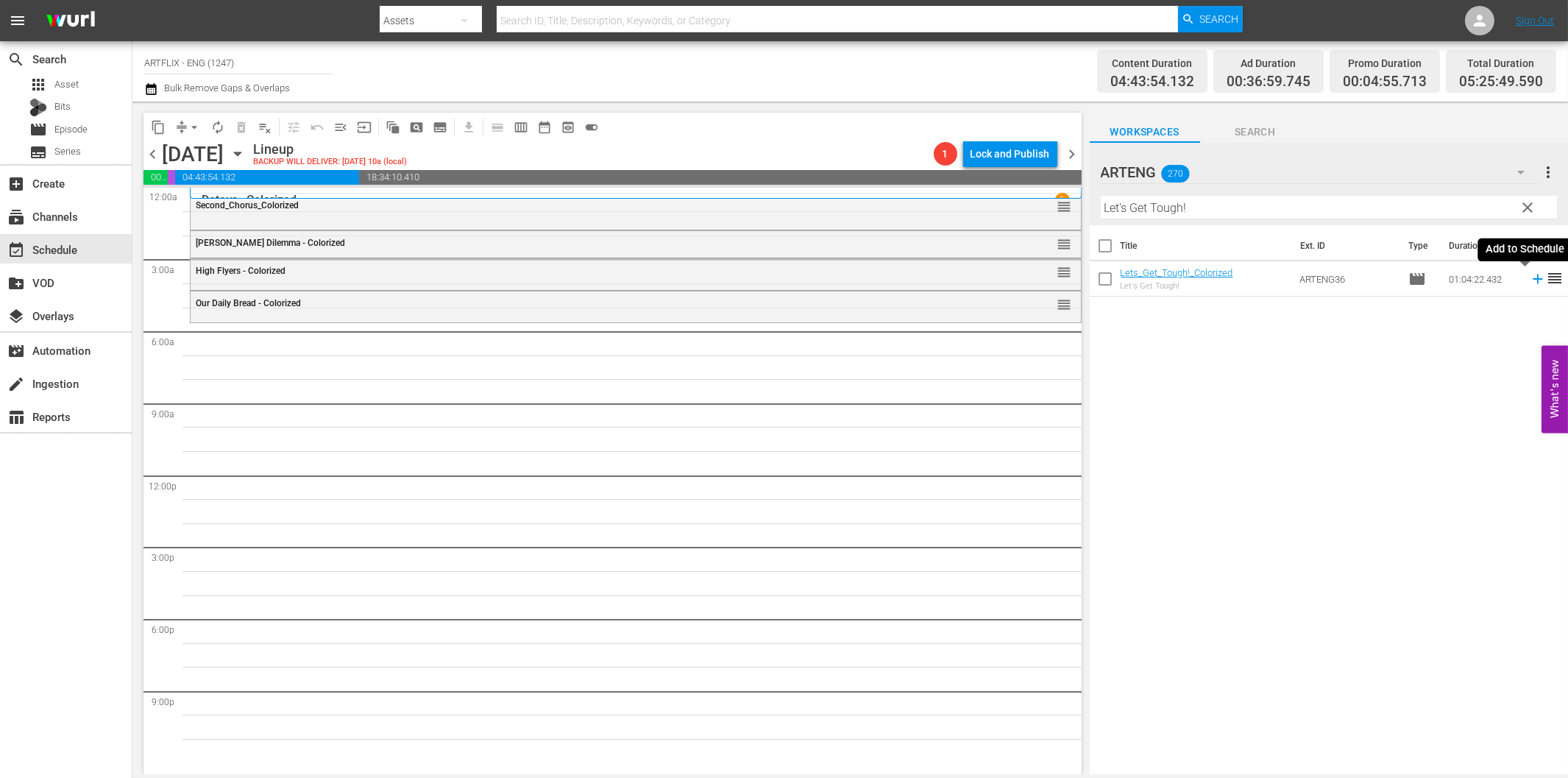
click at [1533, 278] on icon at bounding box center [1537, 279] width 9 height 9
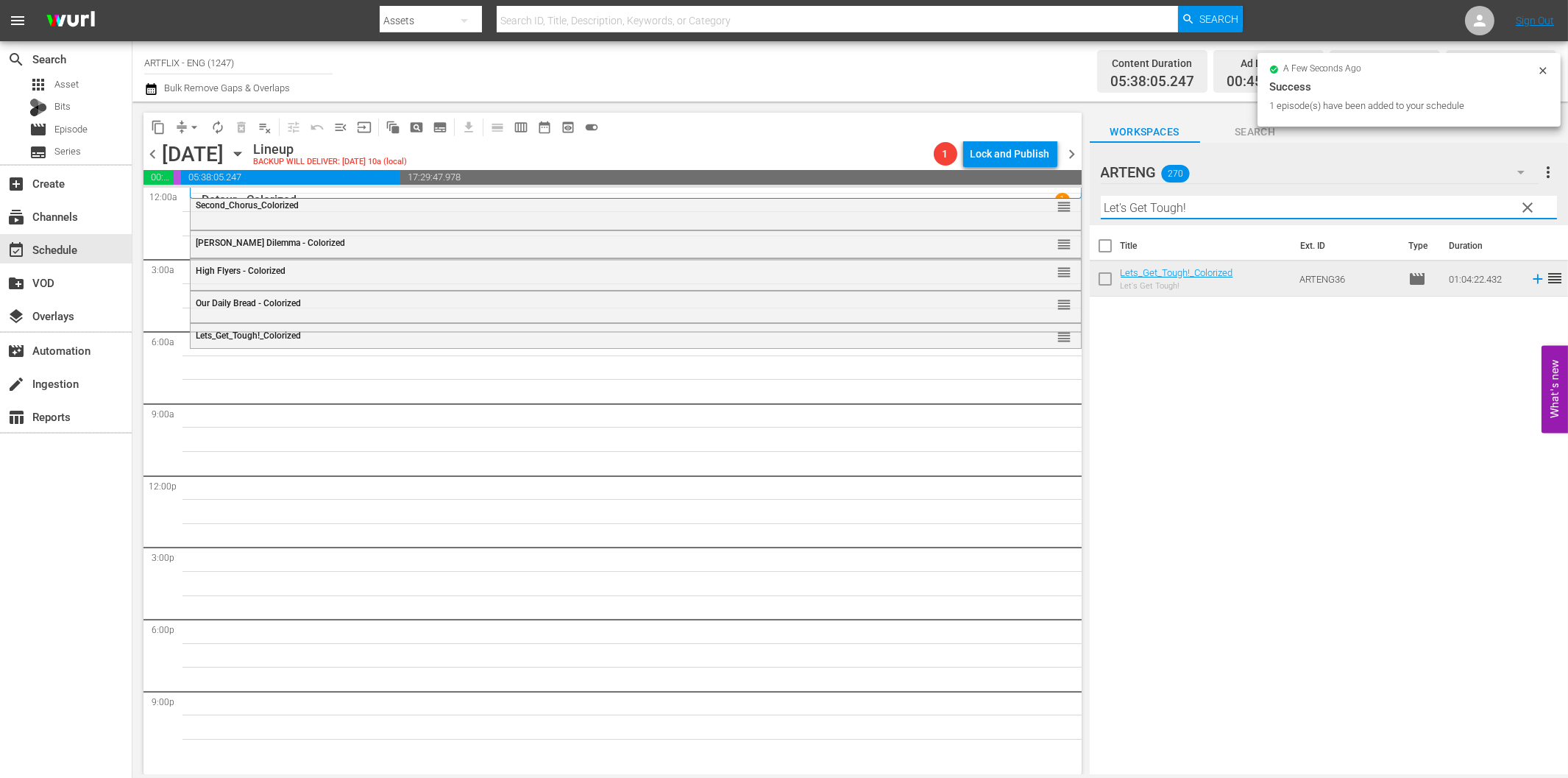
click at [1120, 214] on input "Let's Get Tough!" at bounding box center [1329, 207] width 456 height 24
paste input "The Young in Heart"
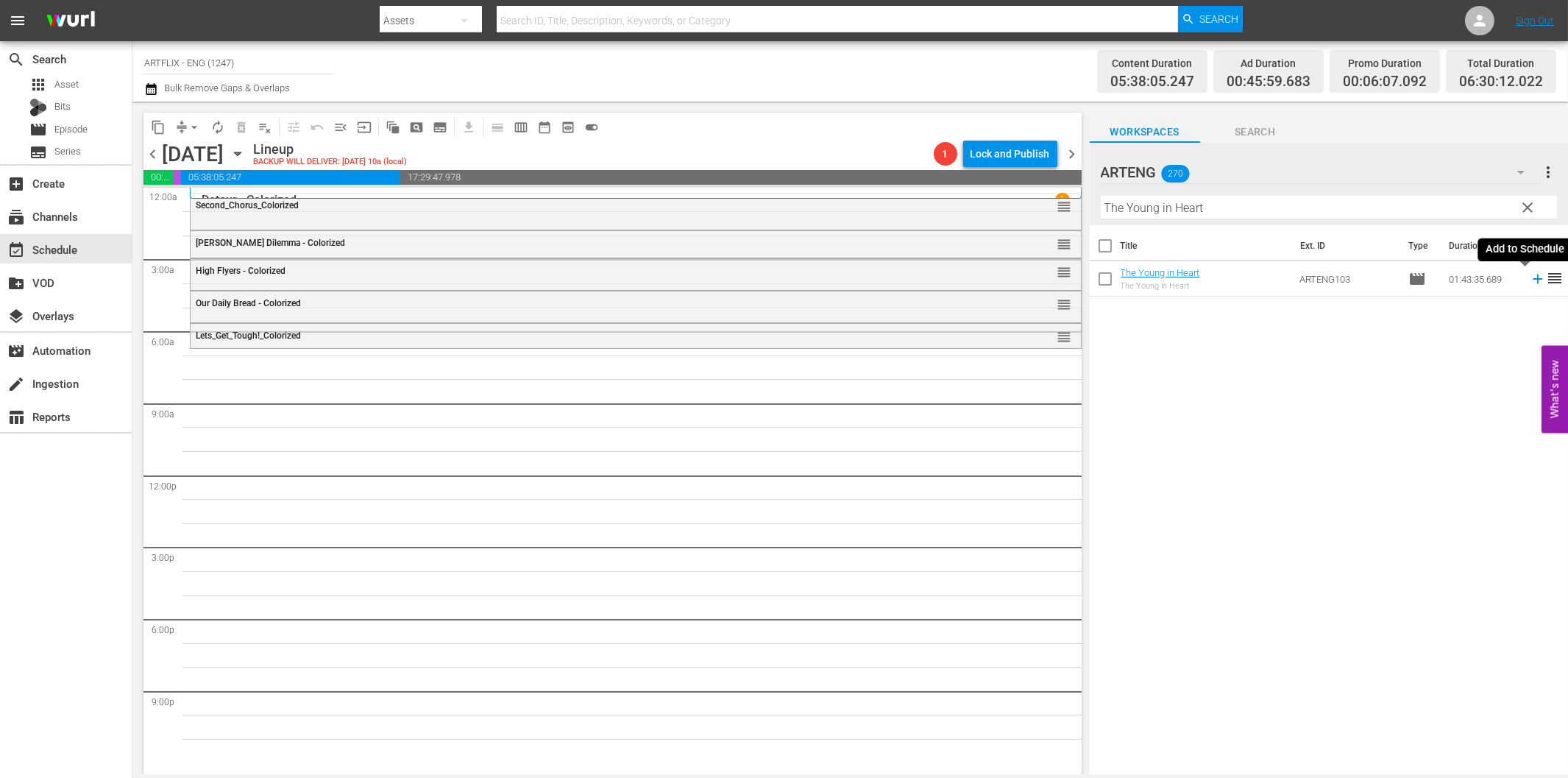
click at [1529, 281] on icon at bounding box center [1537, 278] width 16 height 16
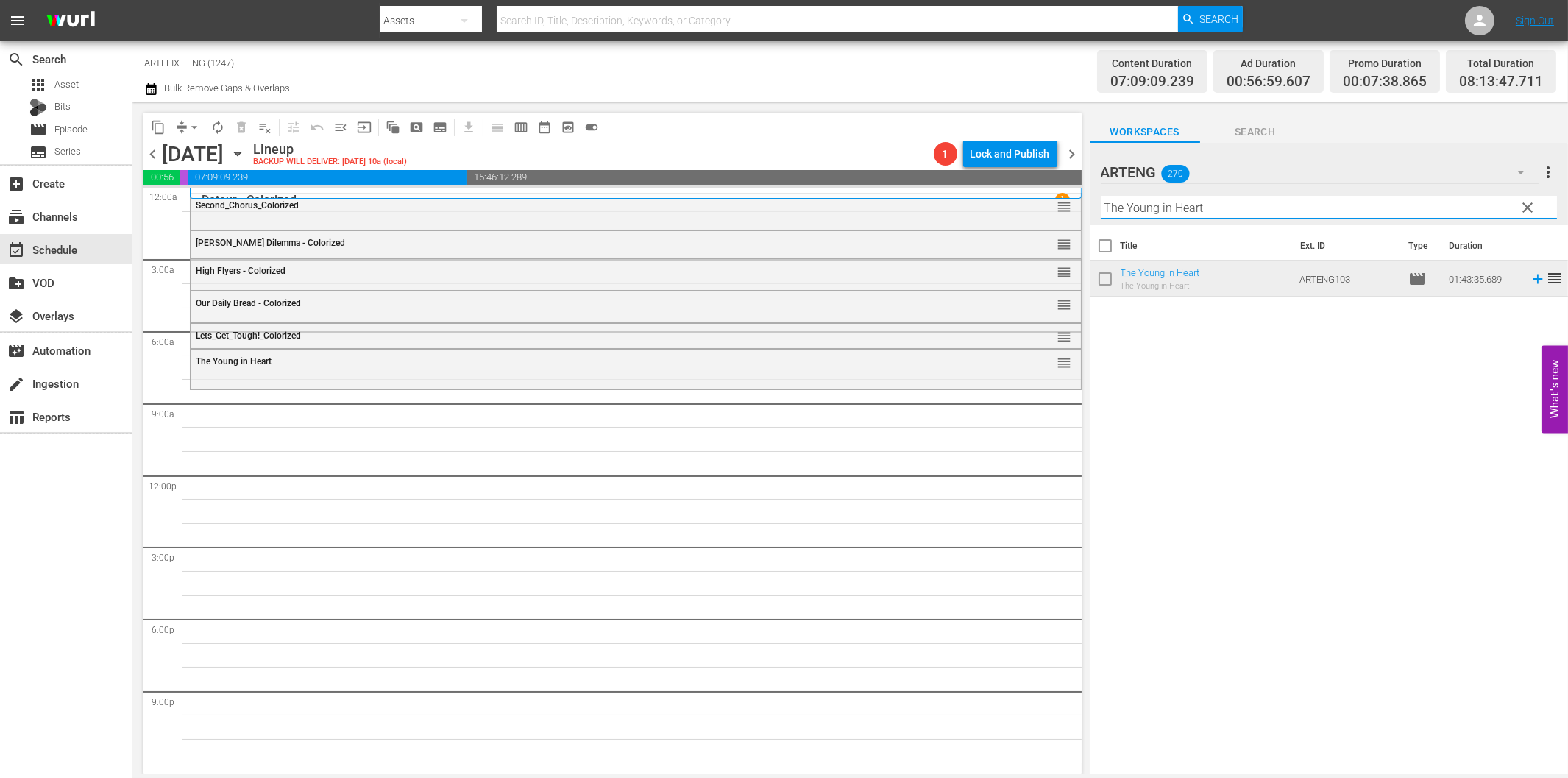
click at [1194, 208] on input "The Young in Heart" at bounding box center [1329, 207] width 456 height 24
paste input "Guest in the House"
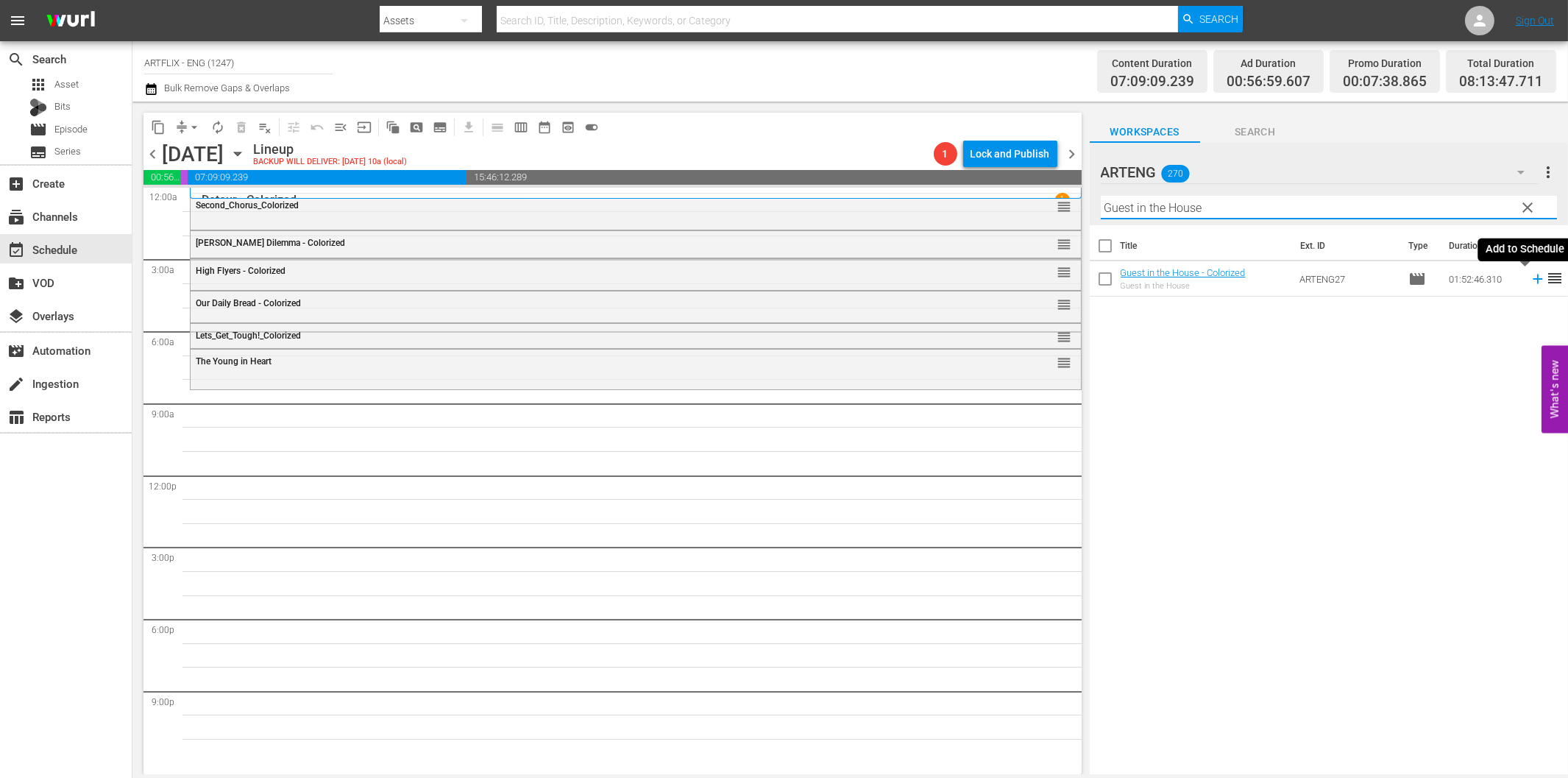
click at [1533, 280] on icon at bounding box center [1537, 279] width 9 height 9
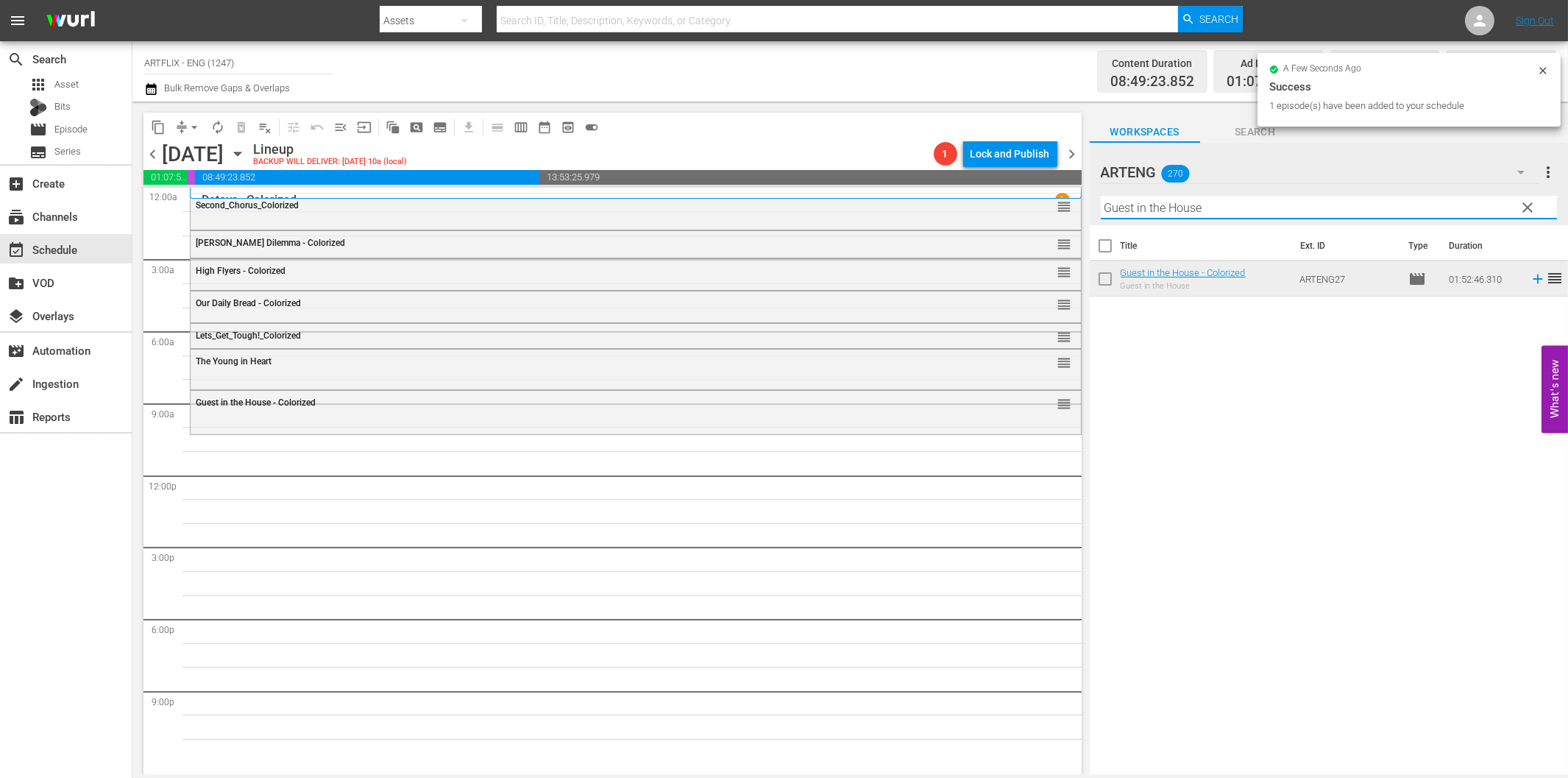
click at [1216, 207] on input "Guest in the House" at bounding box center [1329, 207] width 456 height 24
paste input "Port of New York"
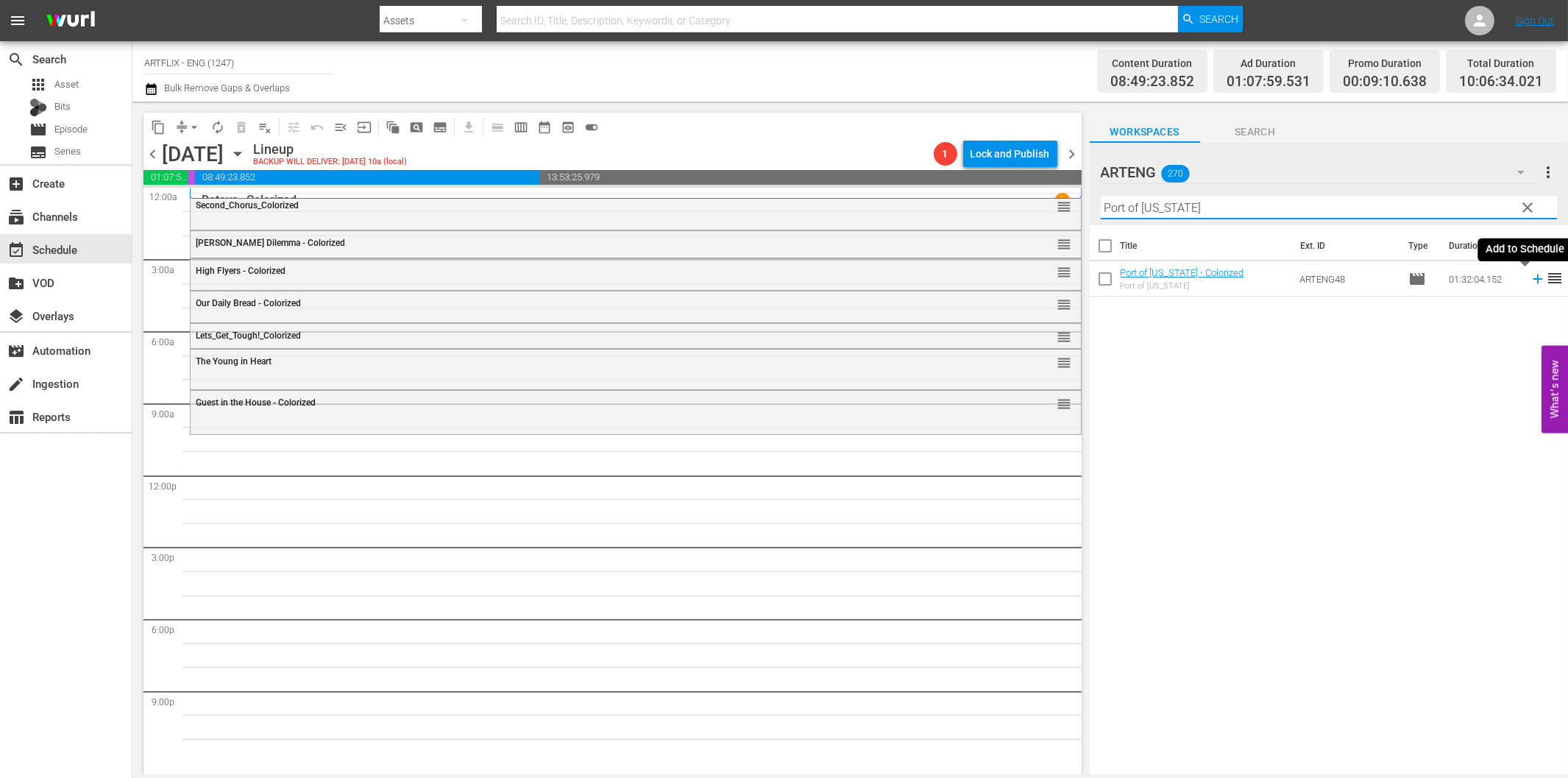
click at [1529, 278] on icon at bounding box center [1537, 278] width 16 height 16
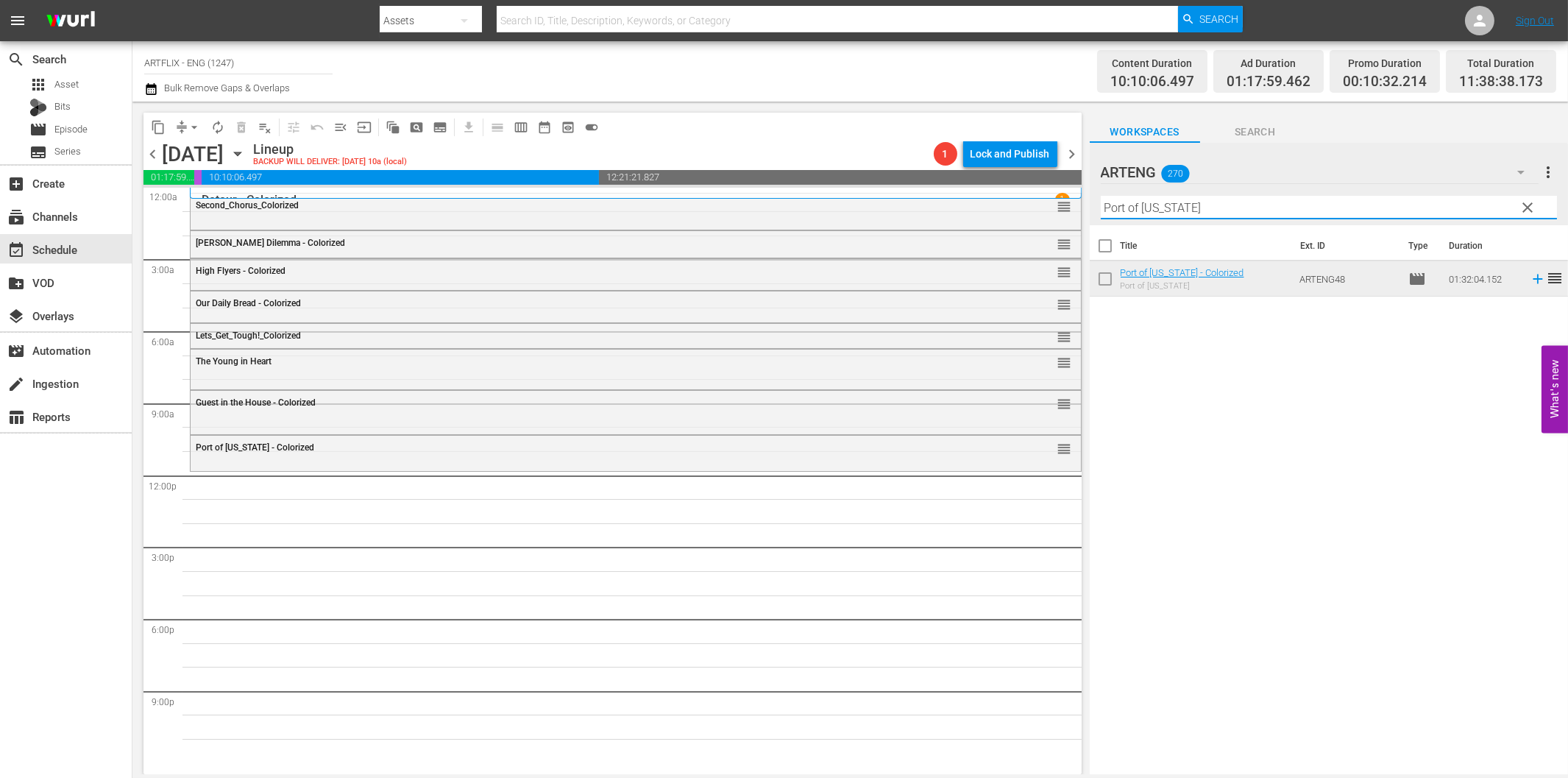
click at [1192, 211] on input "Port of New York" at bounding box center [1329, 207] width 456 height 24
paste input "Mummy's Boys"
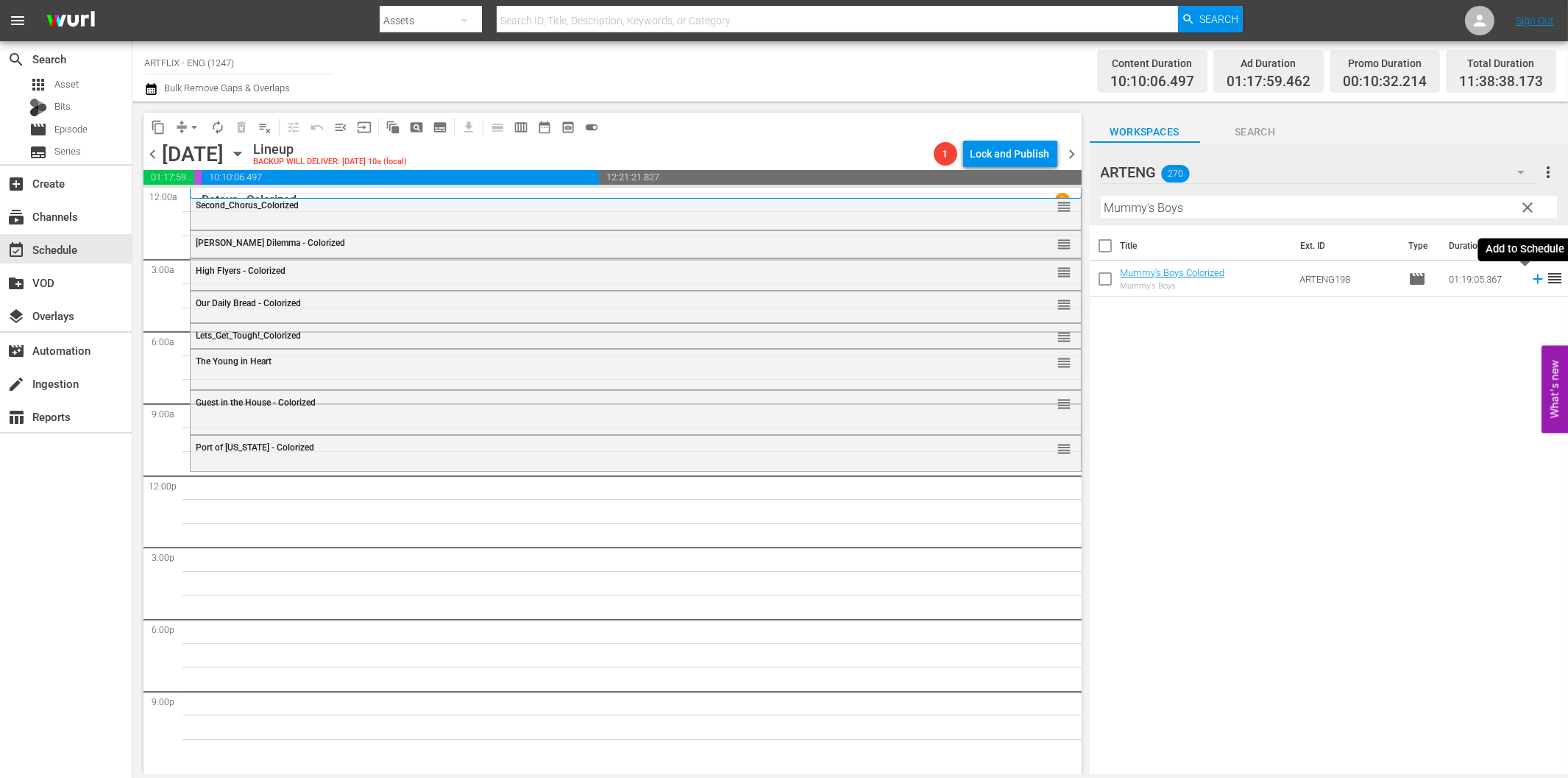
click at [1533, 280] on icon at bounding box center [1537, 279] width 9 height 9
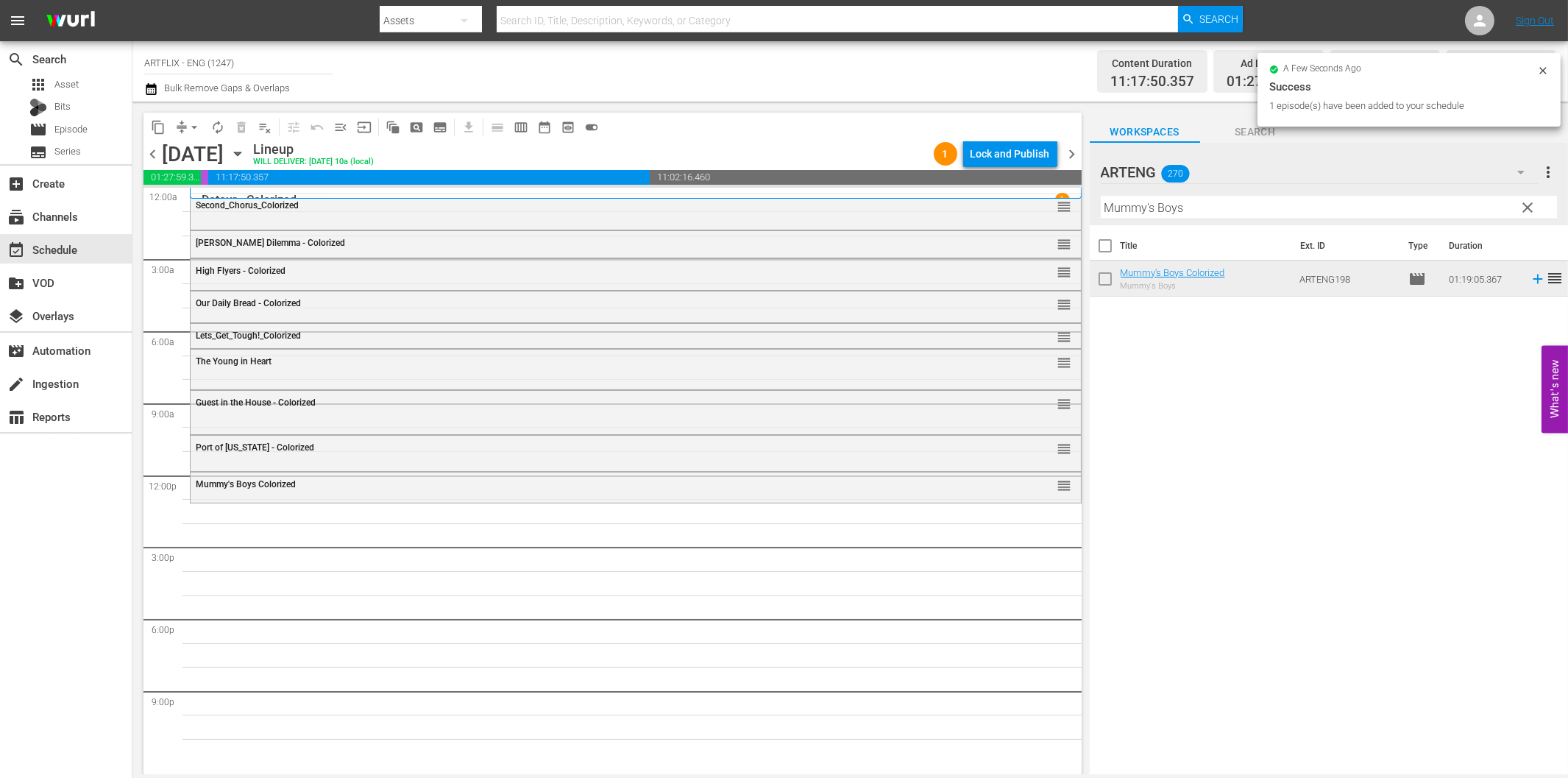
click at [1163, 207] on input "Mummy's Boys" at bounding box center [1329, 207] width 456 height 24
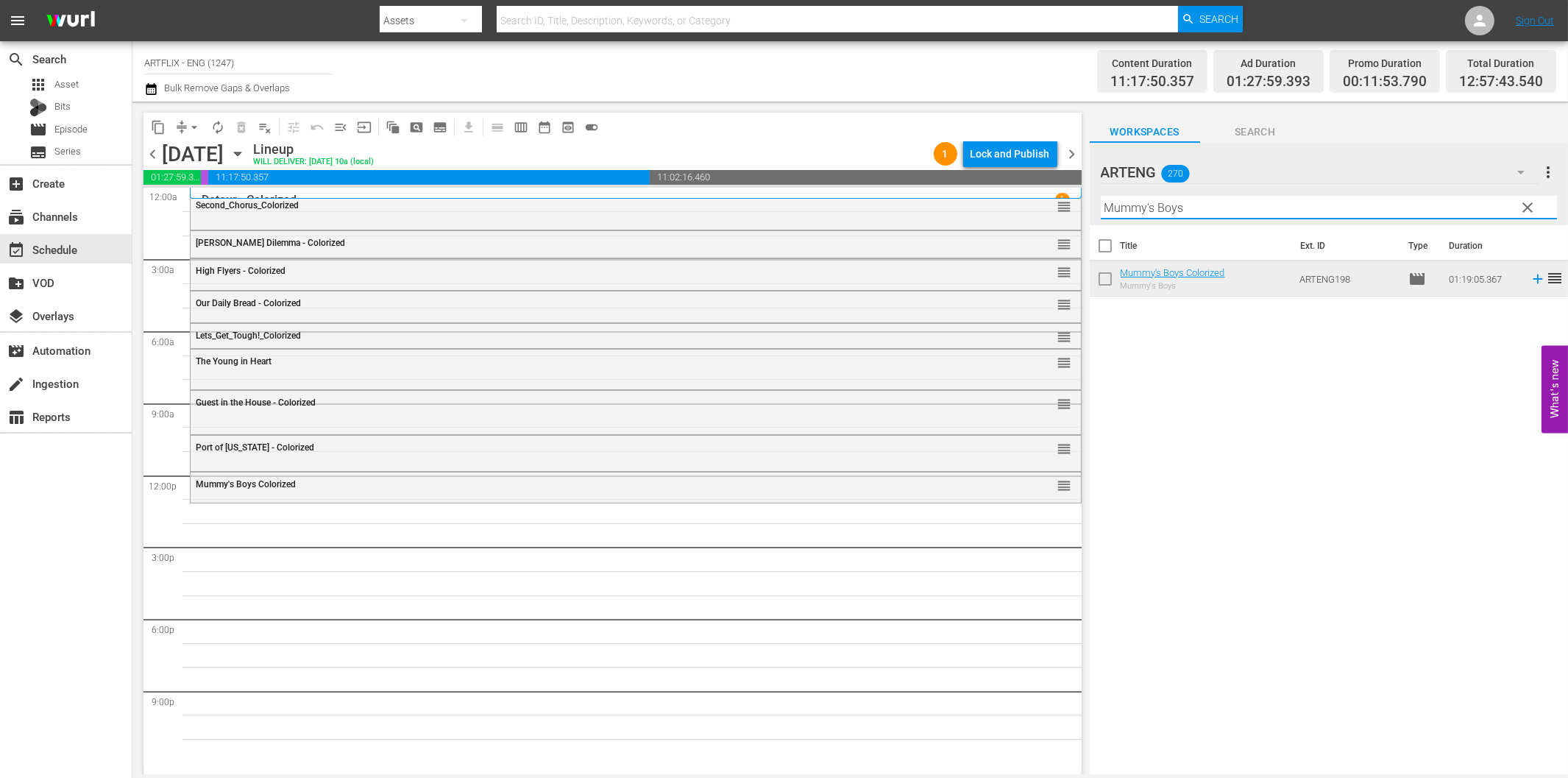
paste input "The Last Man on Earth"
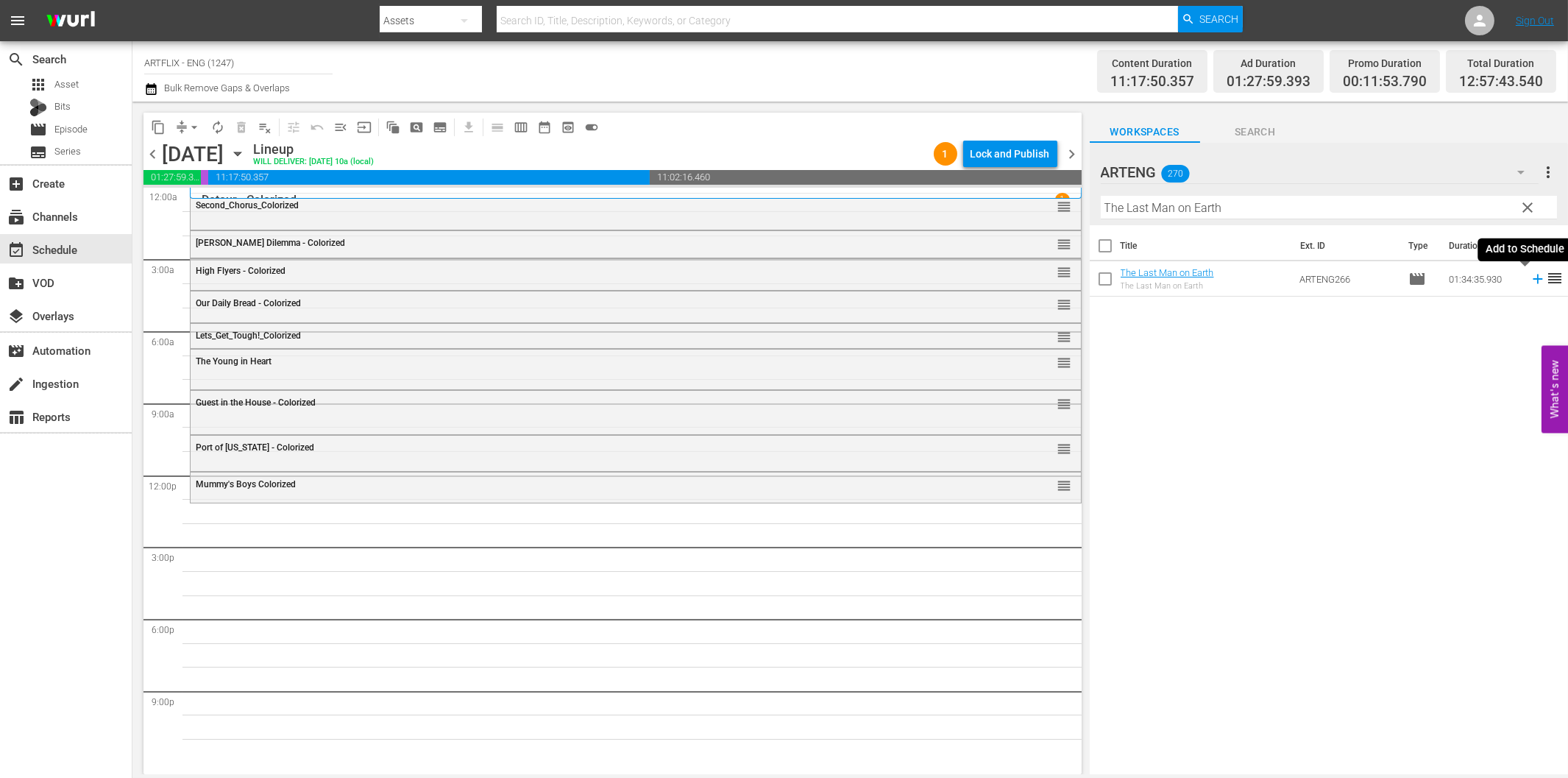
click at [1533, 280] on icon at bounding box center [1537, 279] width 9 height 9
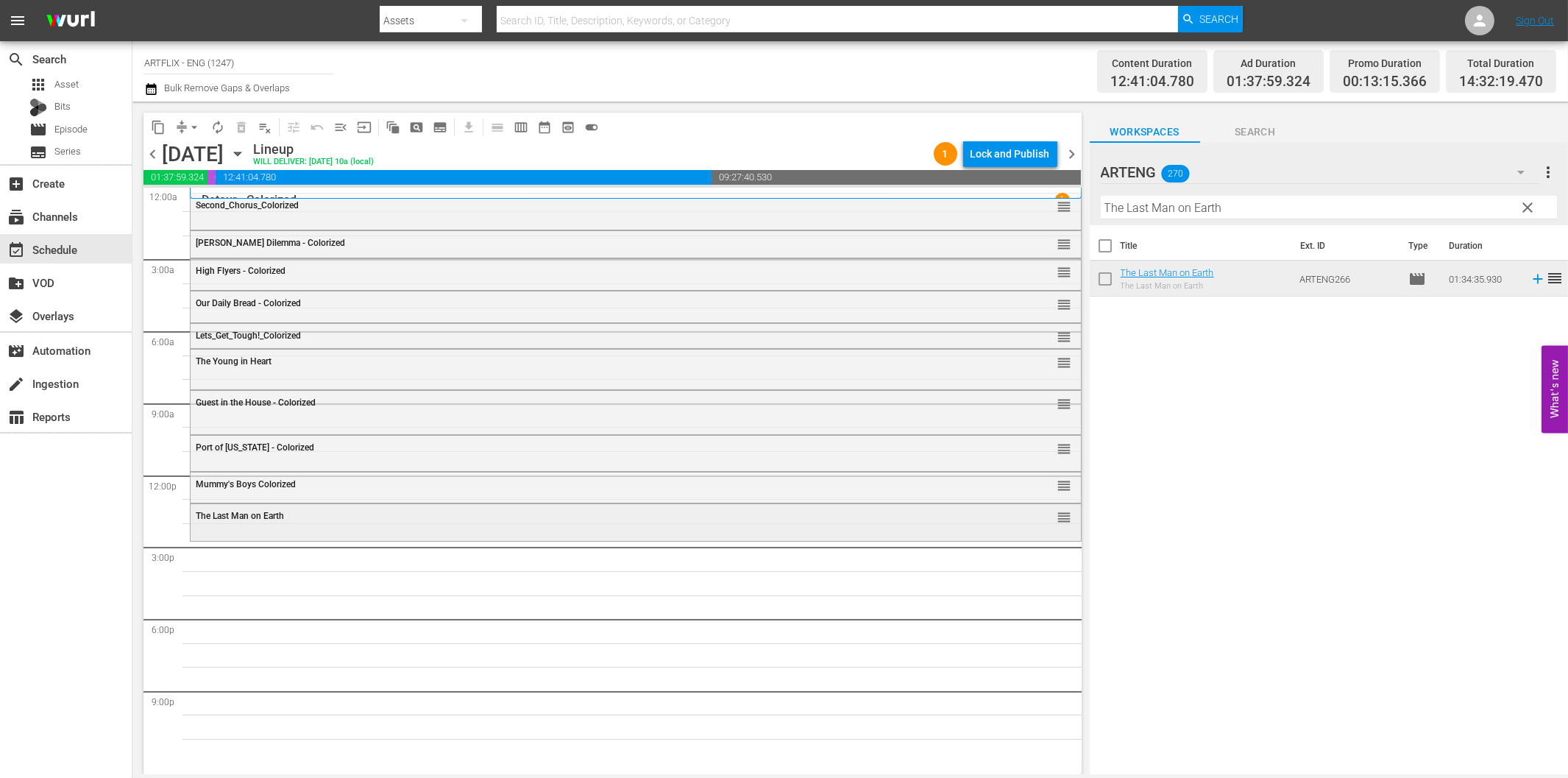
click at [231, 520] on span "The Last Man on Earth" at bounding box center [240, 515] width 89 height 10
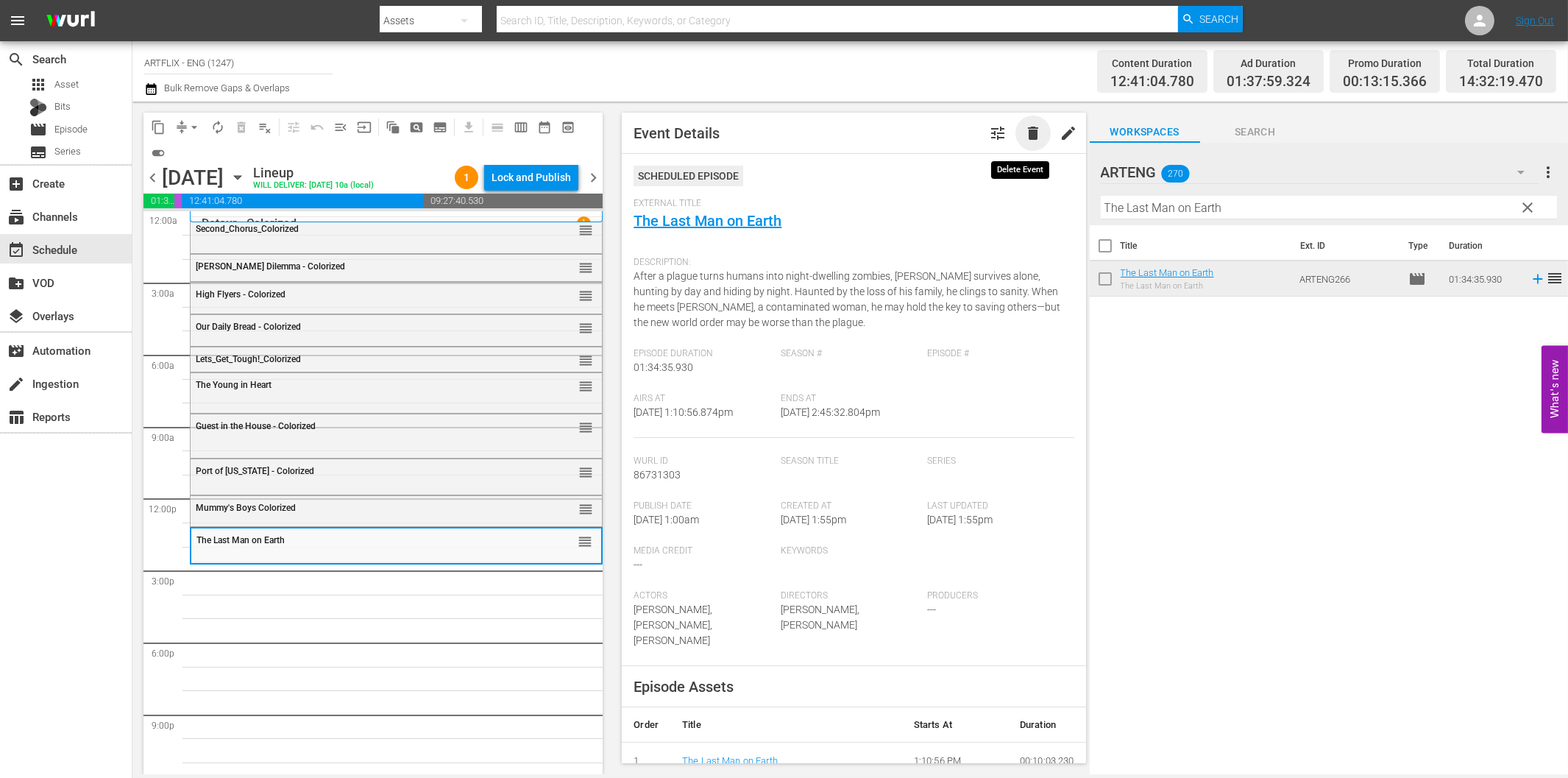
click at [1025, 128] on span "delete" at bounding box center [1033, 133] width 18 height 18
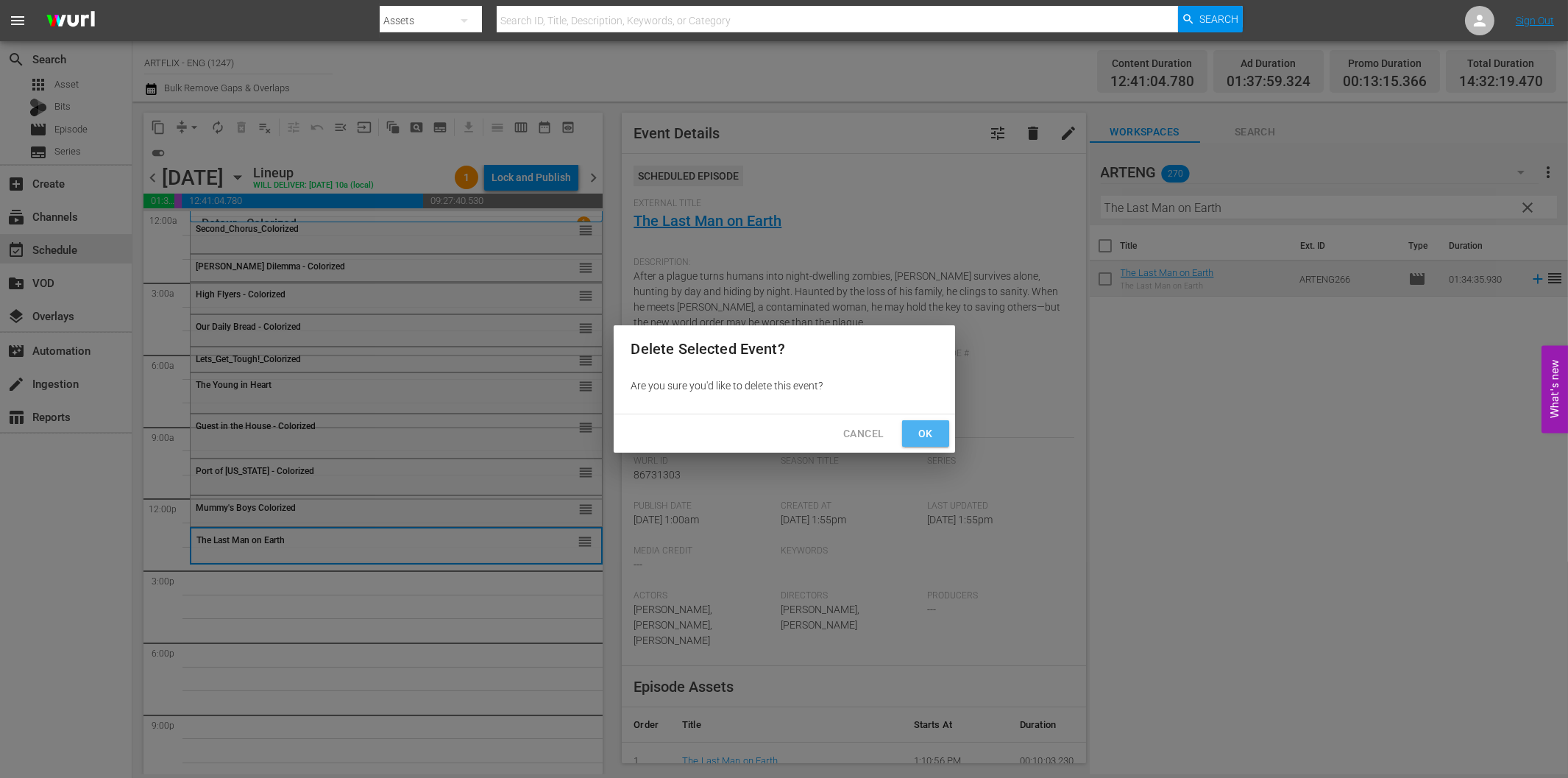
click at [916, 428] on span "Ok" at bounding box center [926, 434] width 24 height 19
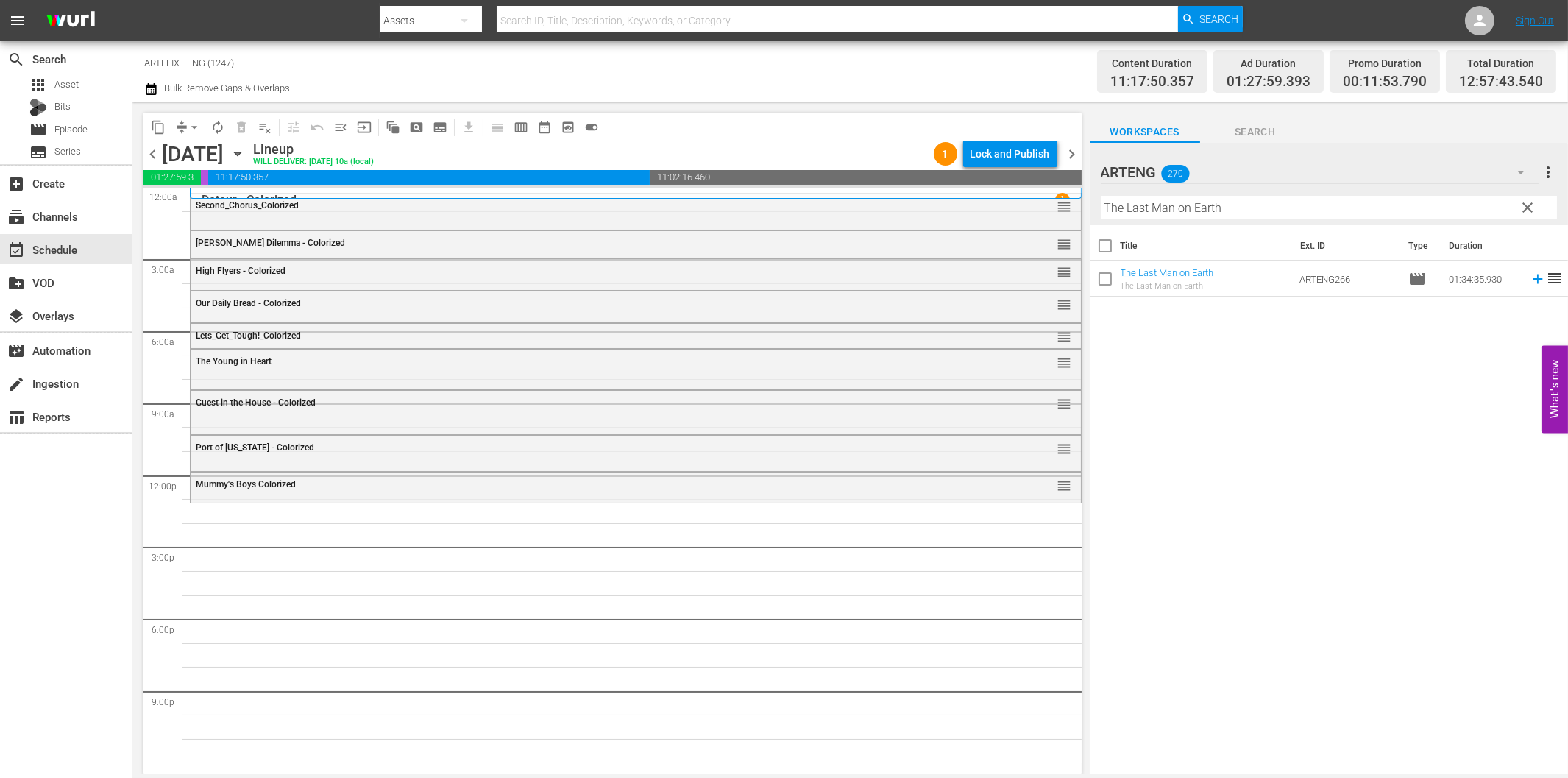
click at [1201, 206] on input "The Last Man on Earth" at bounding box center [1329, 207] width 456 height 24
paste input "City Park"
click at [1533, 276] on icon at bounding box center [1537, 279] width 9 height 9
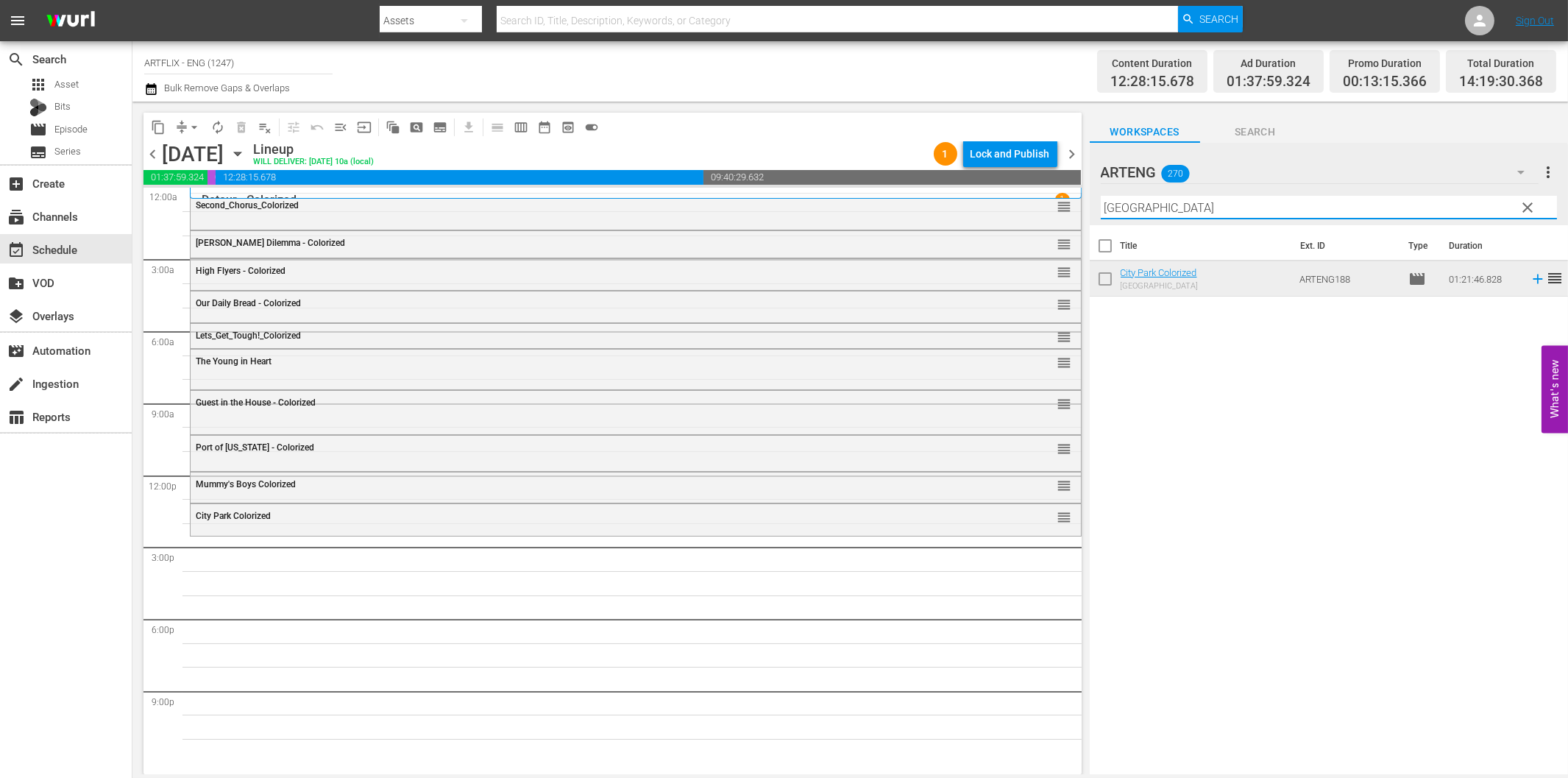
click at [1173, 206] on input "City Park" at bounding box center [1329, 207] width 456 height 24
paste input "Time Out for Rhythm"
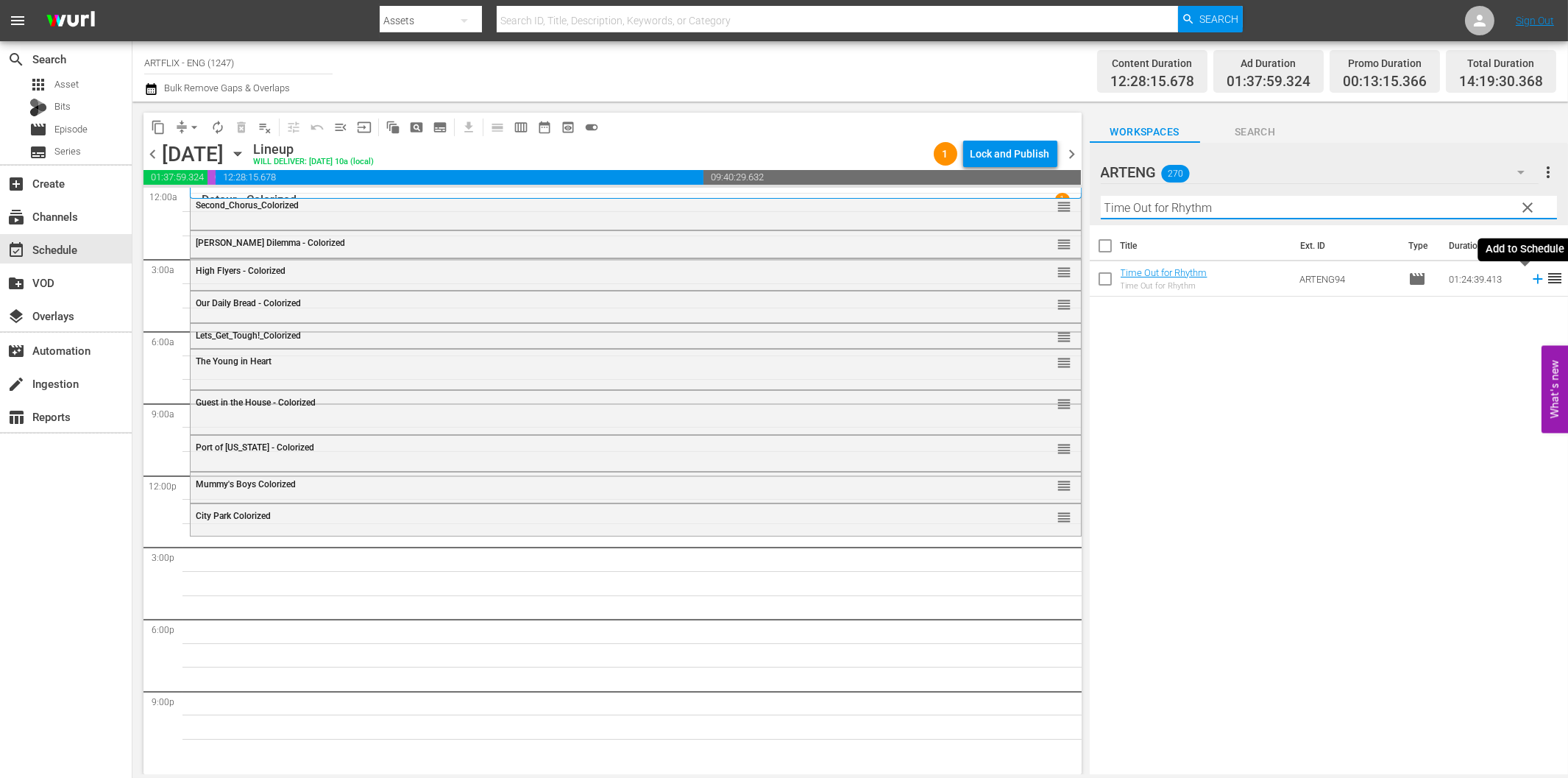
click at [1533, 278] on icon at bounding box center [1537, 279] width 9 height 9
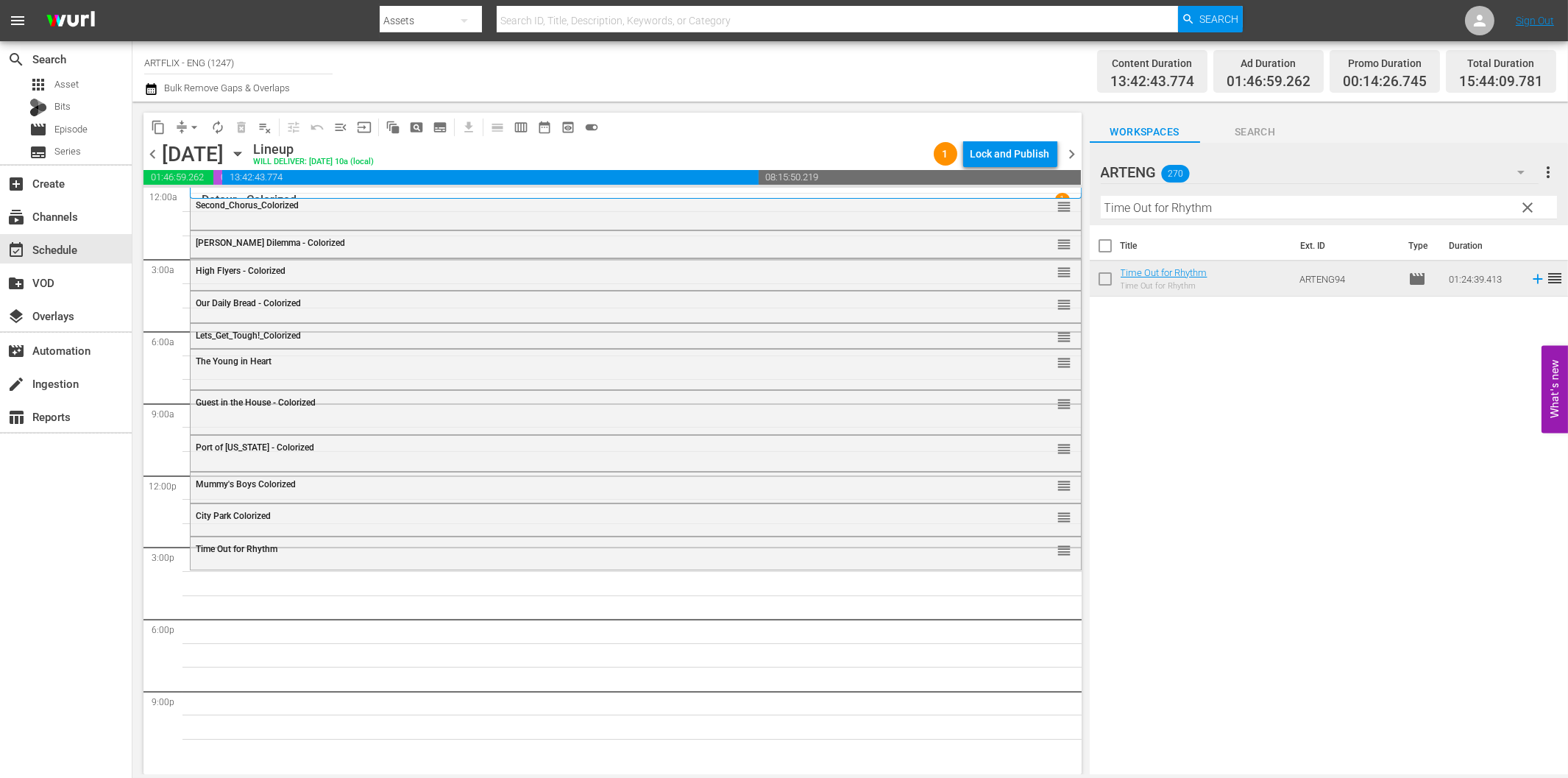
click at [1218, 199] on input "Time Out for Rhythm" at bounding box center [1329, 207] width 456 height 24
paste input "Golden Salamander"
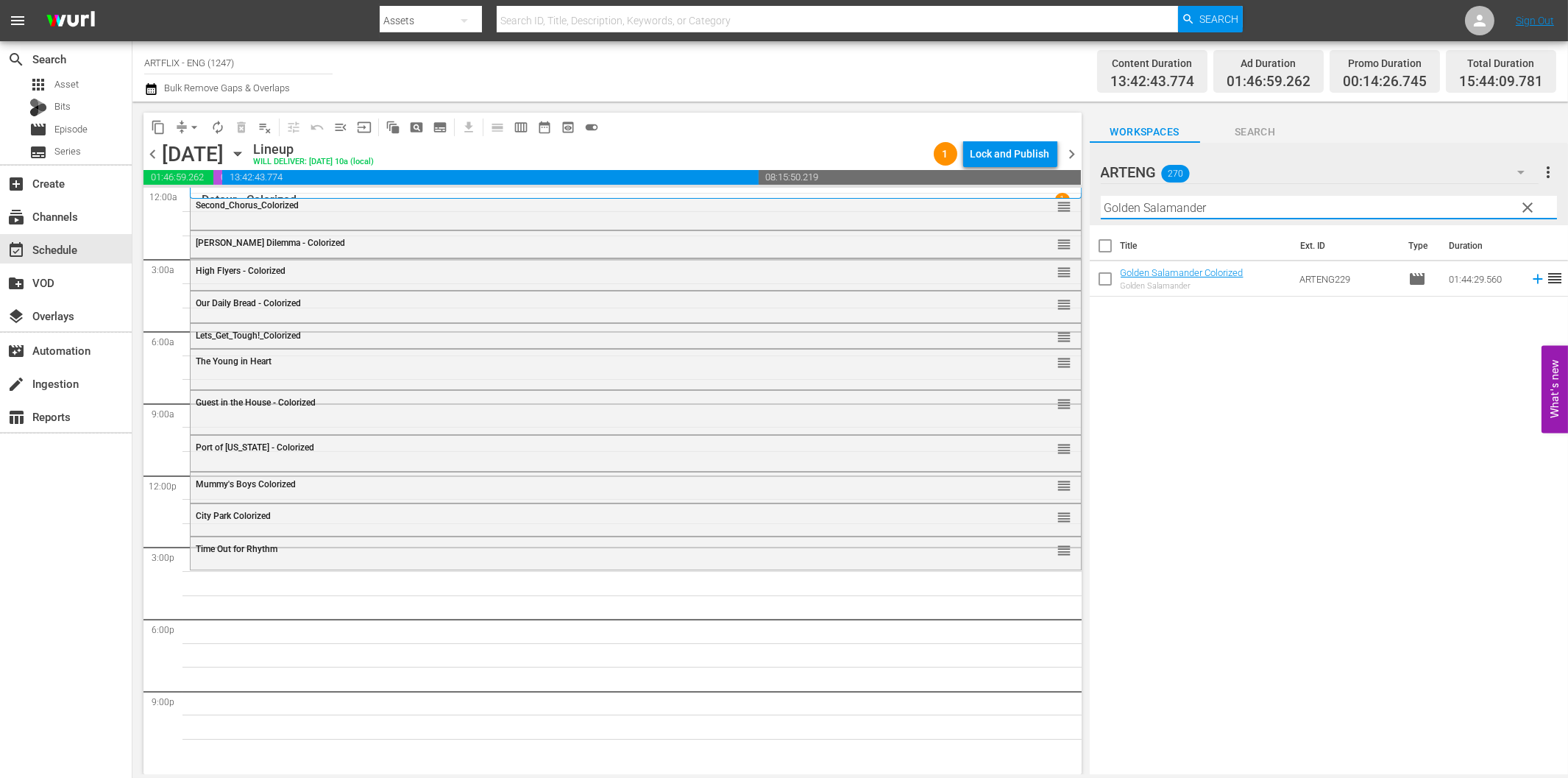
click at [1533, 280] on icon at bounding box center [1537, 279] width 9 height 9
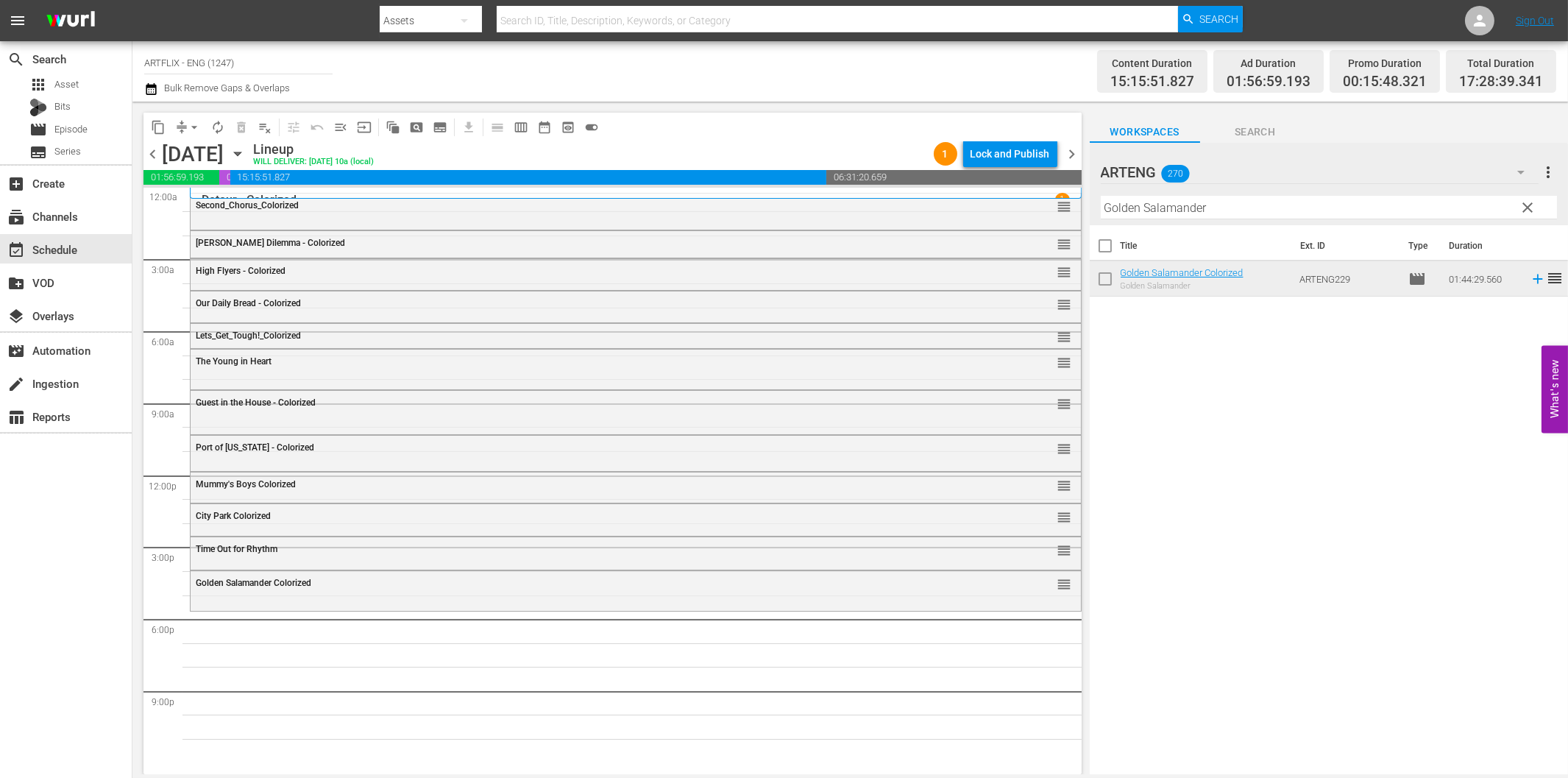
click at [1284, 206] on input "Golden Salamander" at bounding box center [1329, 207] width 456 height 24
paste input "The Last Man on Earth"
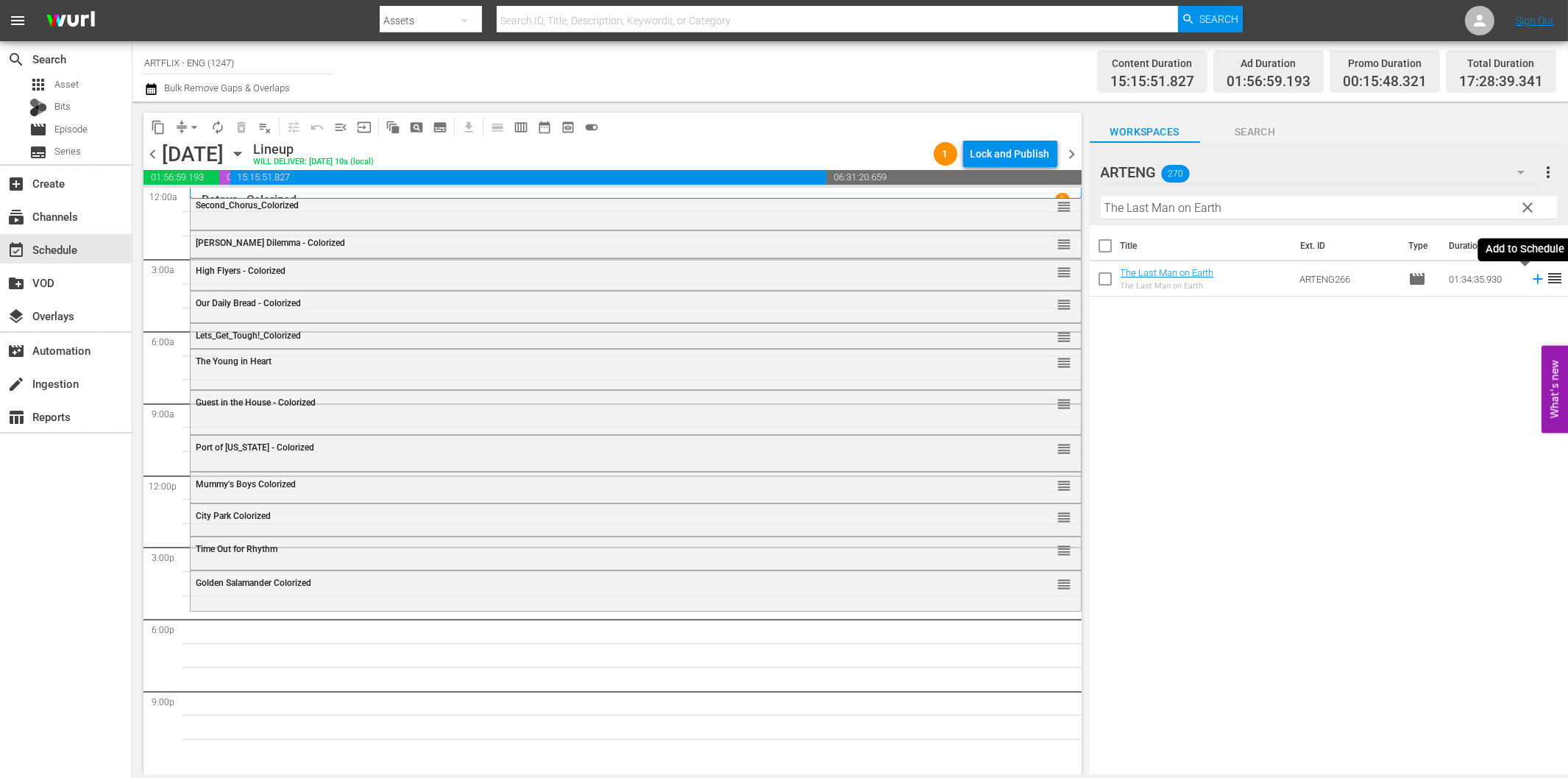
click at [1533, 278] on icon at bounding box center [1537, 279] width 9 height 9
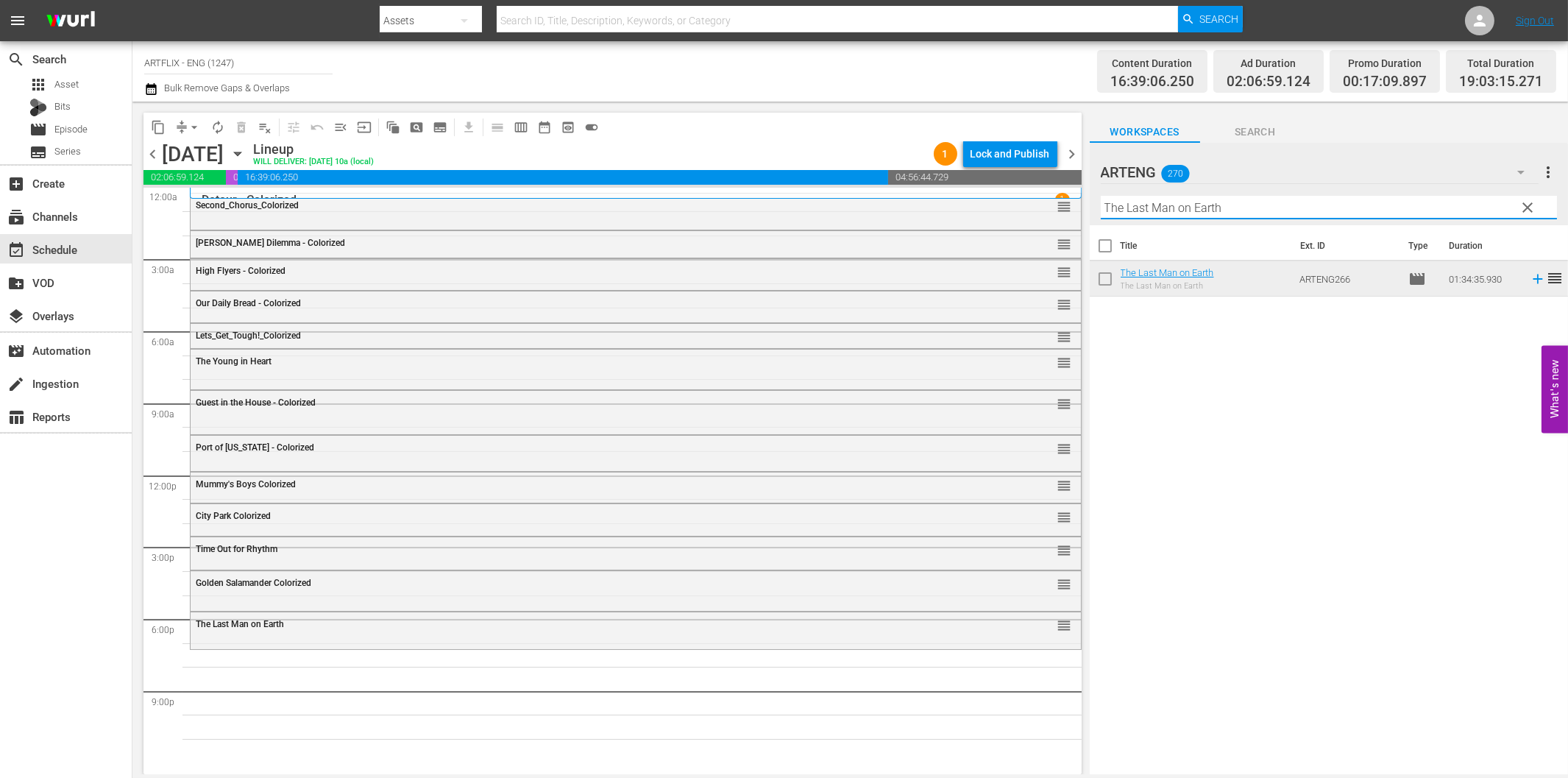
click at [1189, 210] on input "The Last Man on Earth" at bounding box center [1329, 207] width 456 height 24
paste input "Bat"
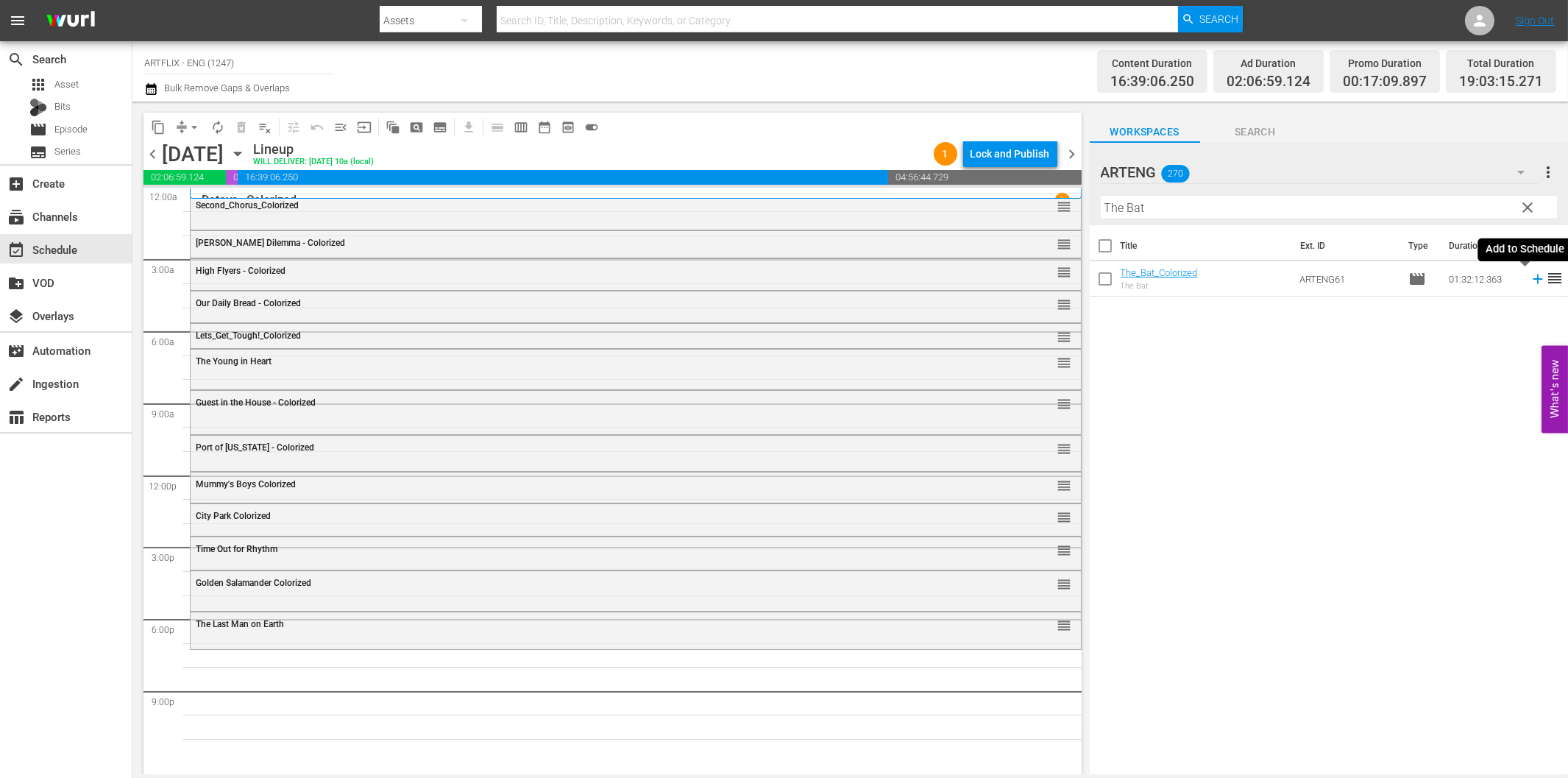
drag, startPoint x: 1526, startPoint y: 283, endPoint x: 1473, endPoint y: 283, distance: 53.0
click at [1529, 283] on icon at bounding box center [1537, 278] width 16 height 16
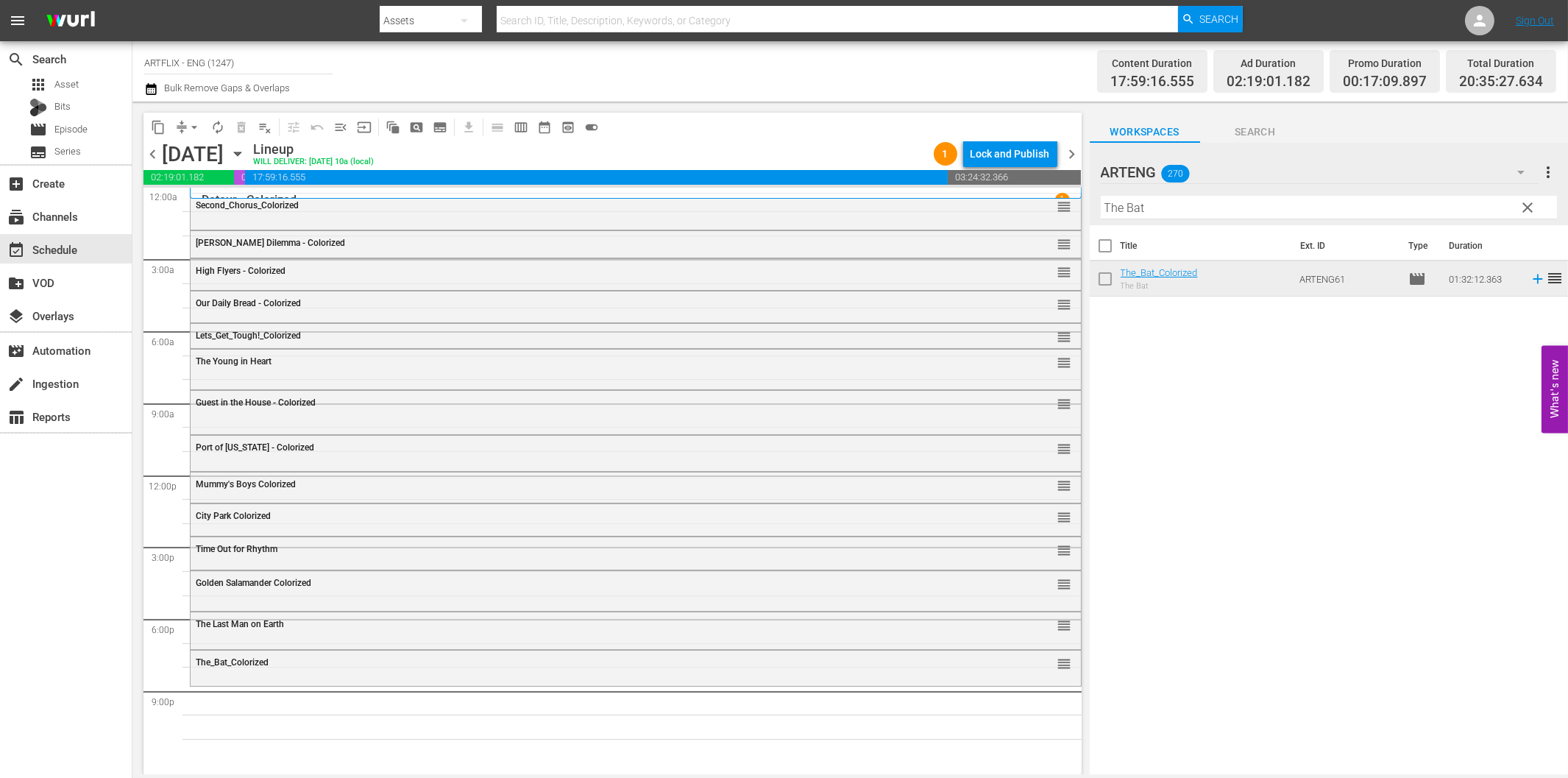
click at [1195, 208] on input "The Bat" at bounding box center [1329, 207] width 456 height 24
paste input "Dead on Arrival"
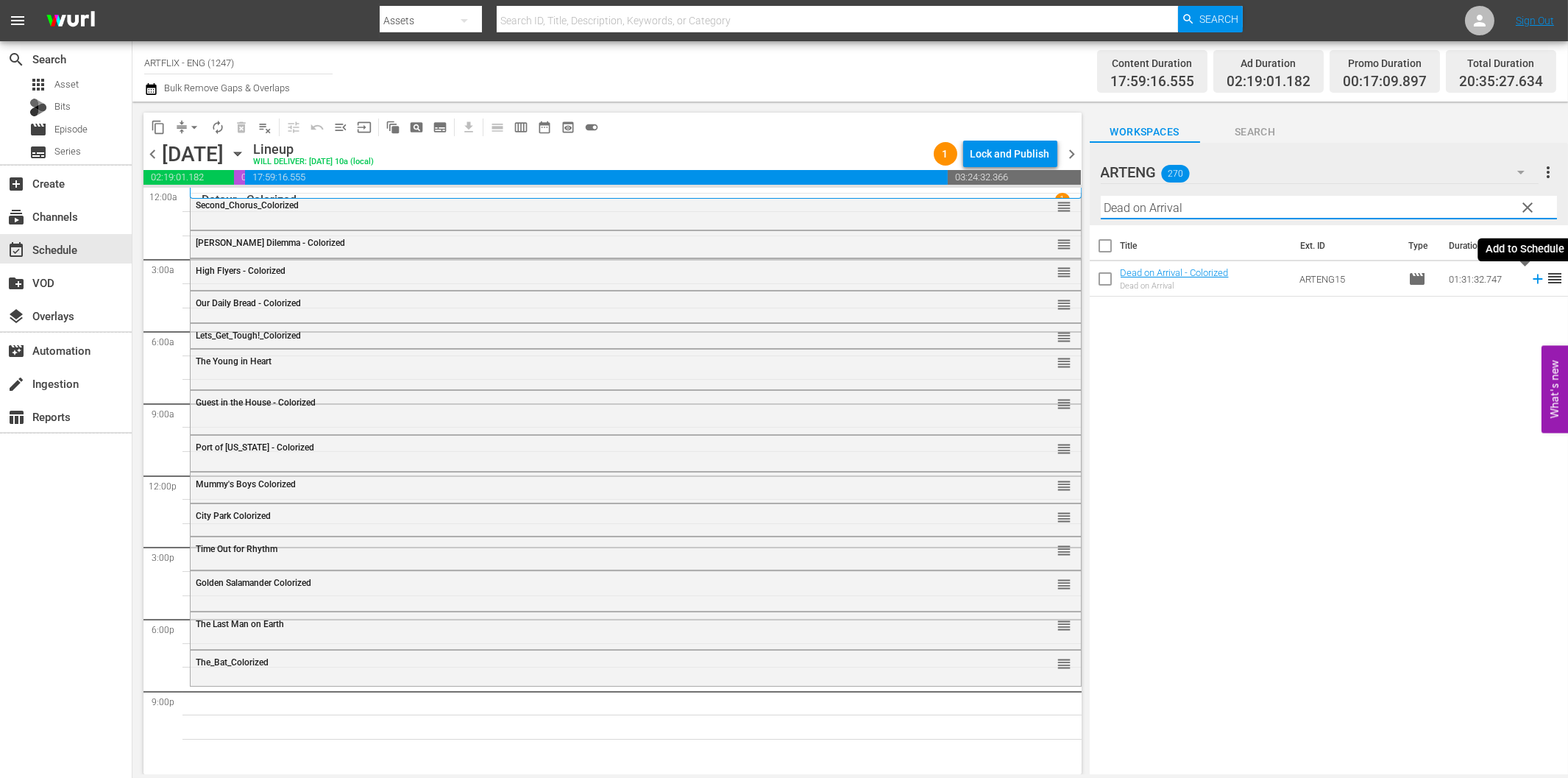
click at [1529, 280] on icon at bounding box center [1537, 278] width 16 height 16
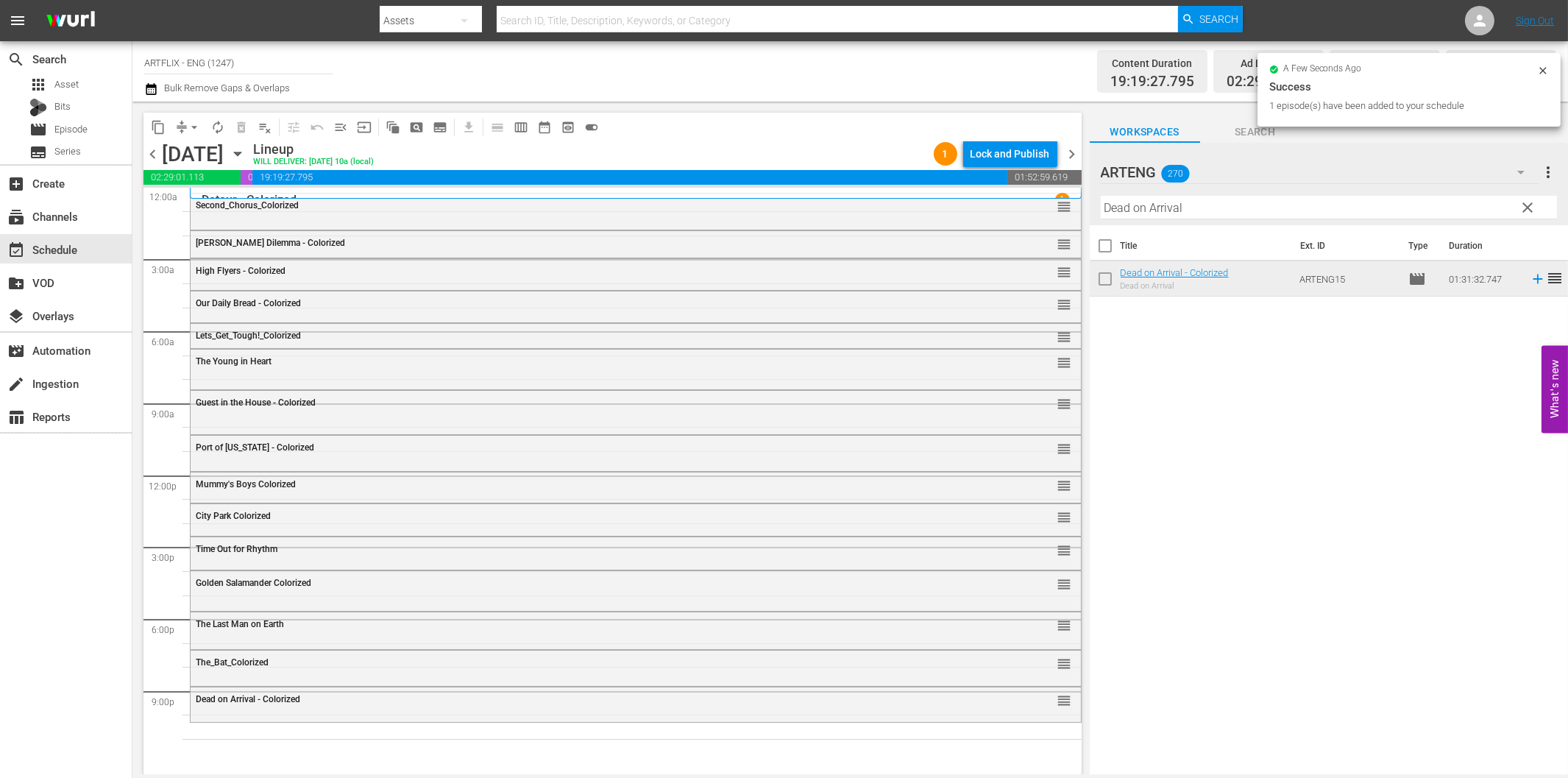
click at [1169, 208] on input "Dead on Arrival" at bounding box center [1329, 207] width 456 height 24
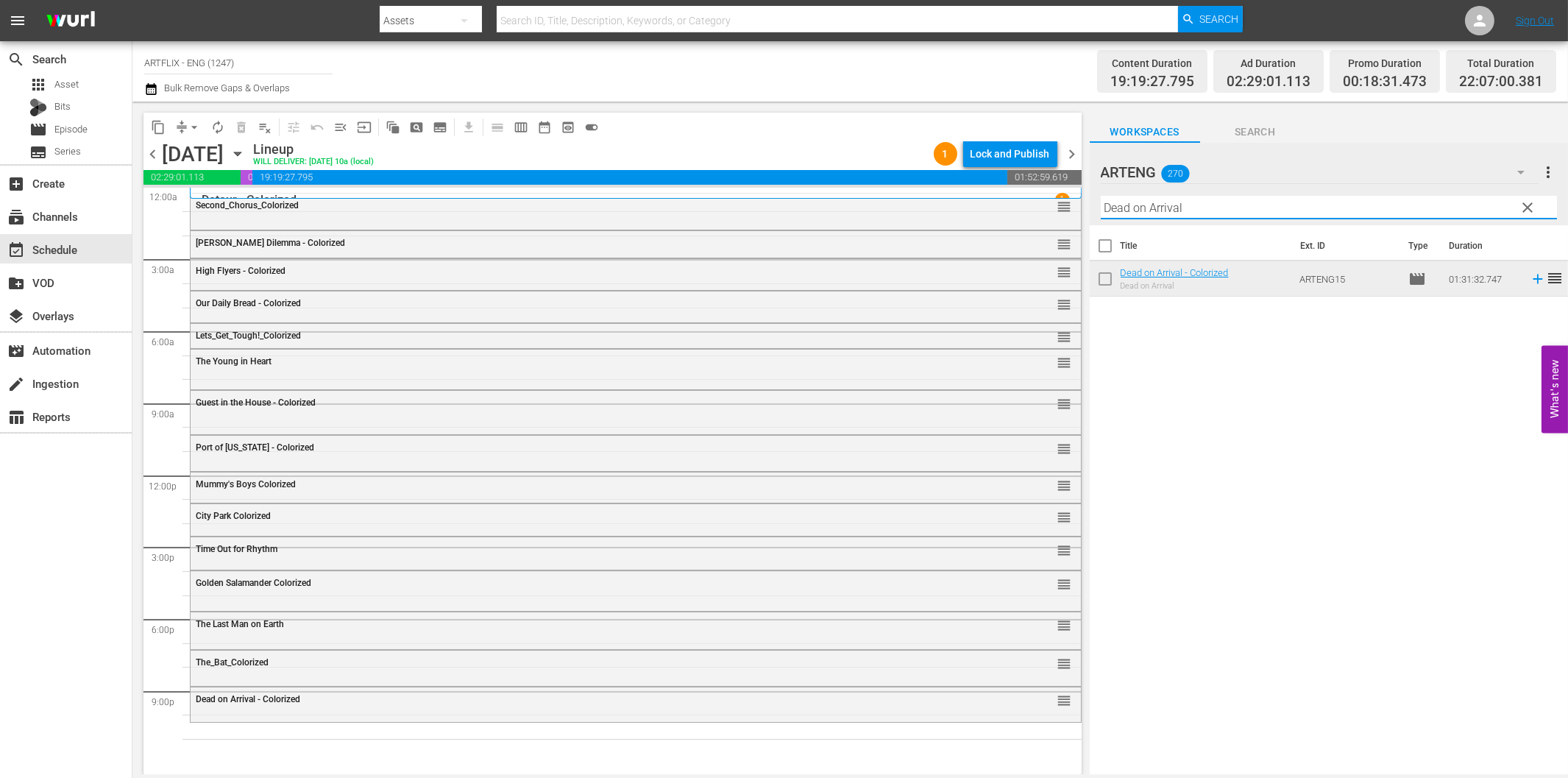
paste input "Treasure of Fear"
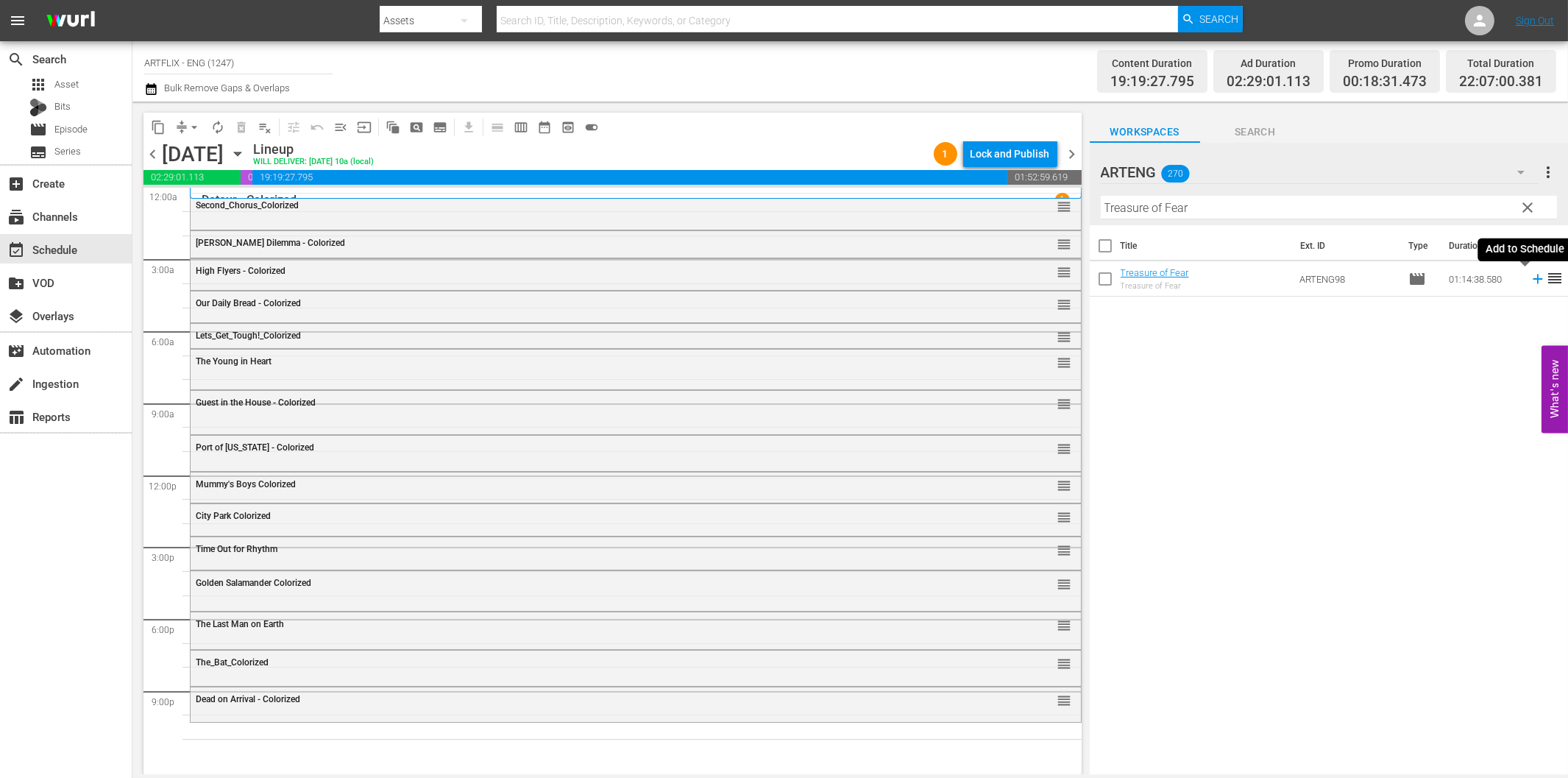
click at [1529, 277] on icon at bounding box center [1537, 278] width 16 height 16
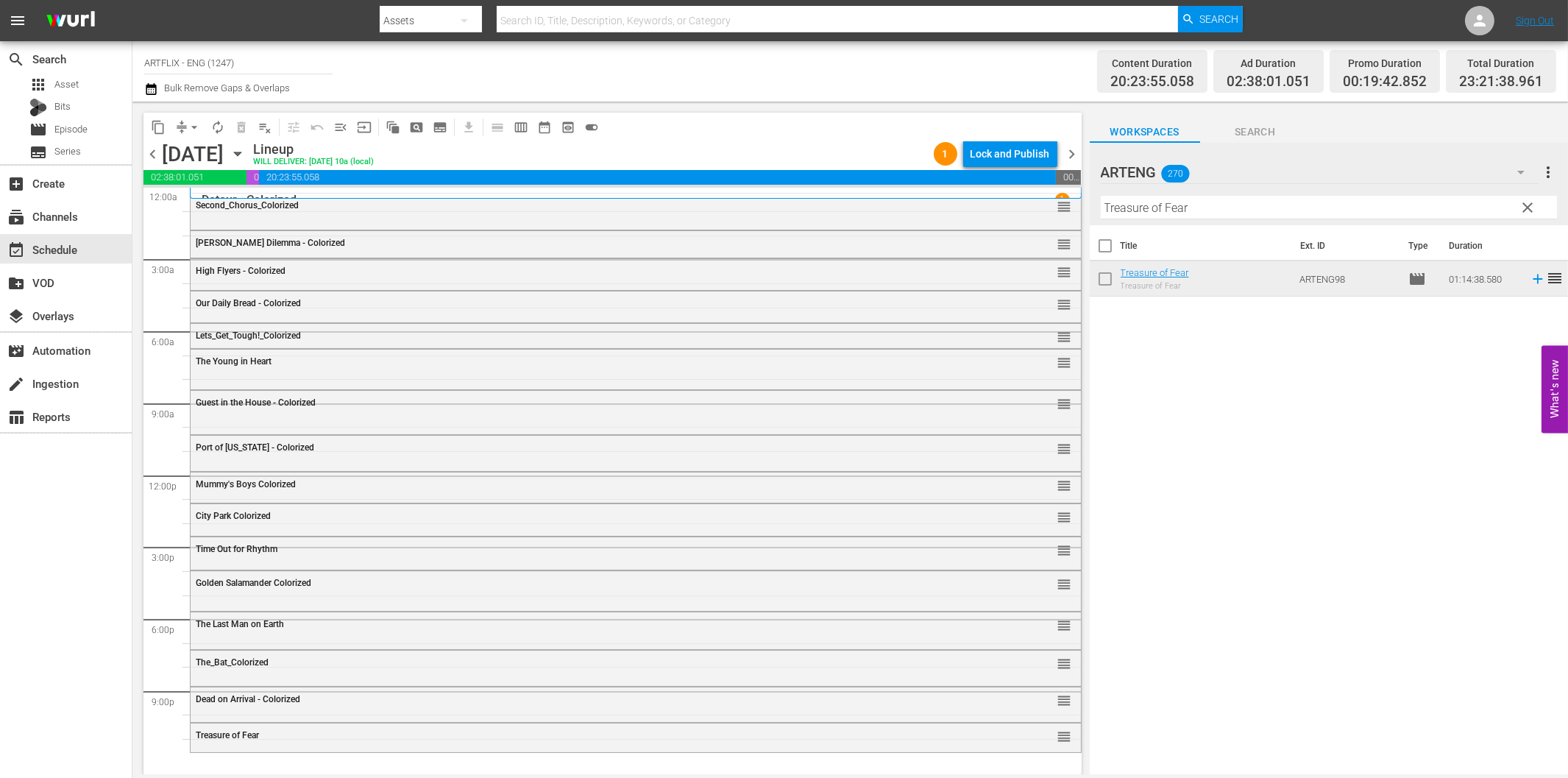
click at [1286, 206] on input "Treasure of Fear" at bounding box center [1329, 207] width 456 height 24
paste input "he Bigamist"
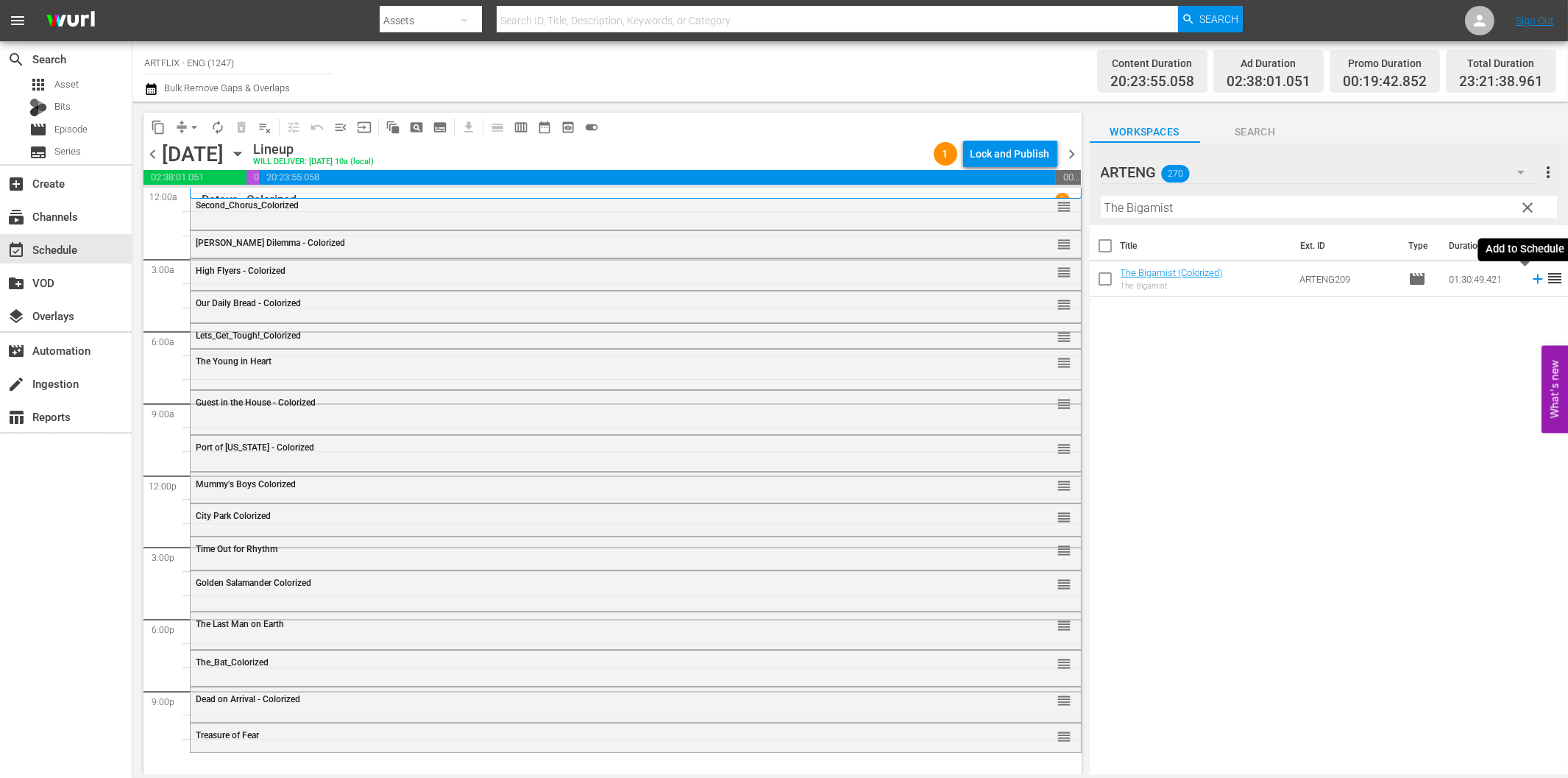
click at [1529, 281] on icon at bounding box center [1537, 278] width 16 height 16
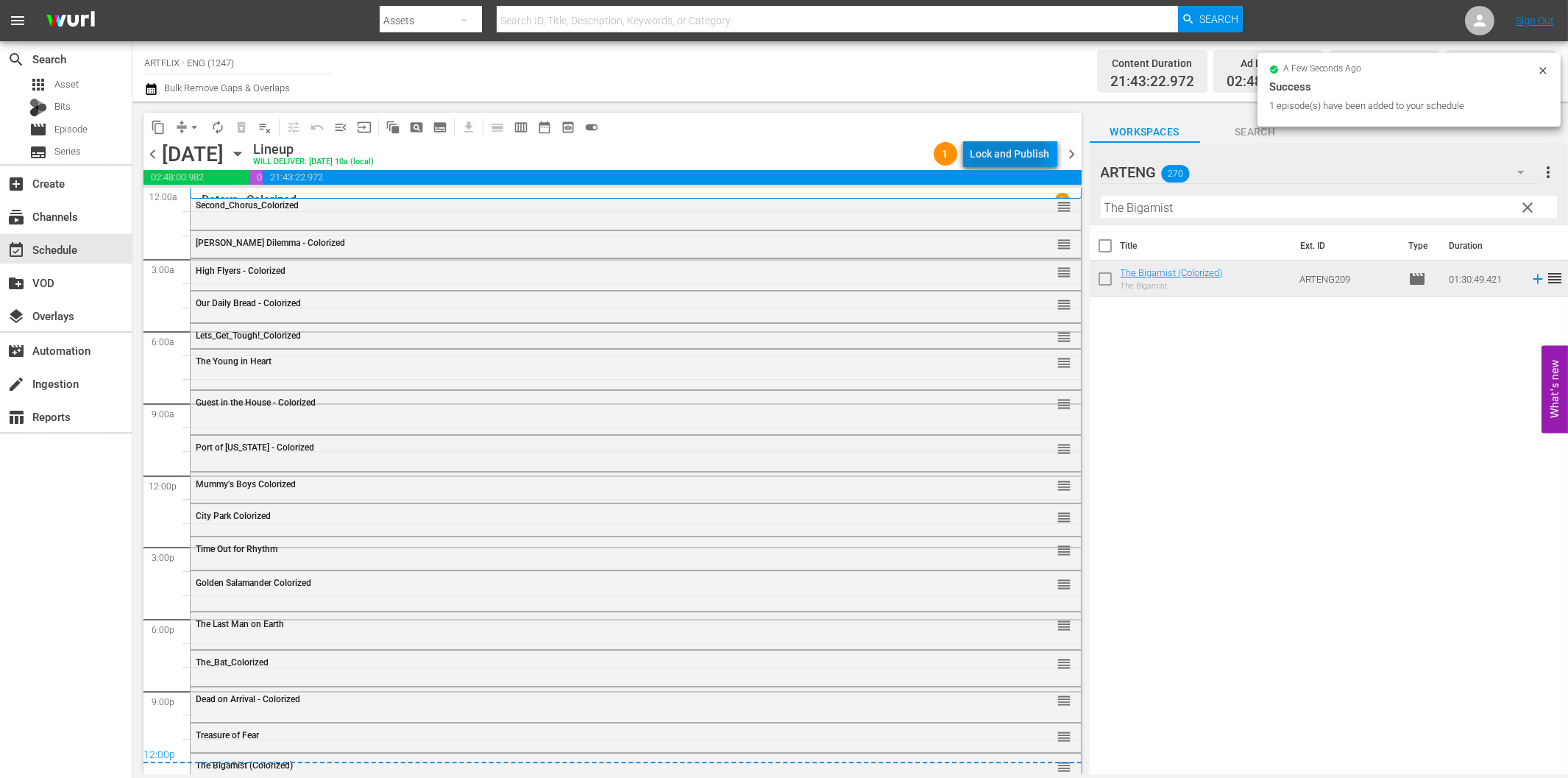
click at [1008, 150] on div "Lock and Publish" at bounding box center [1010, 153] width 79 height 26
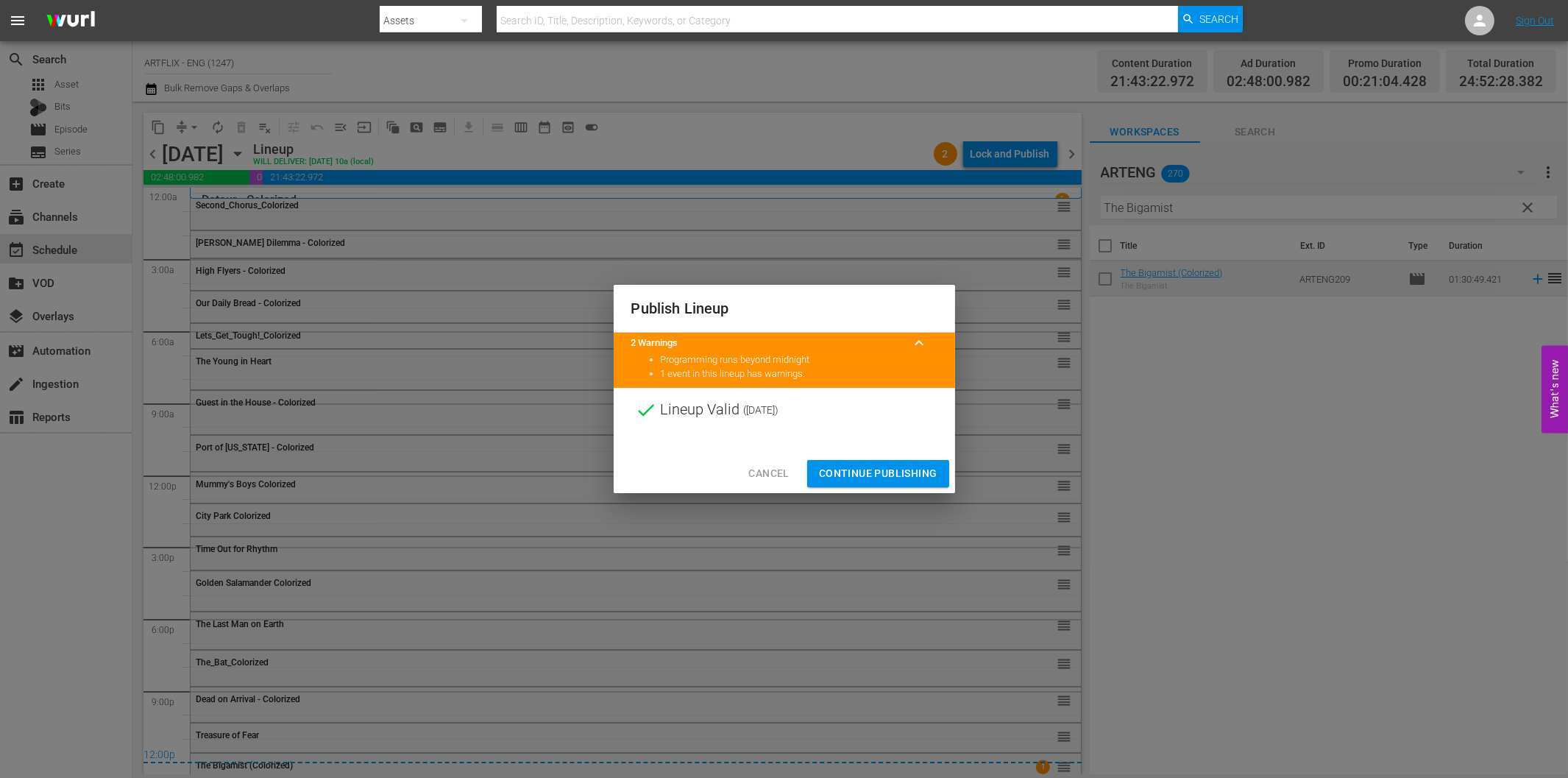
click at [902, 471] on span "Continue Publishing" at bounding box center [878, 473] width 119 height 19
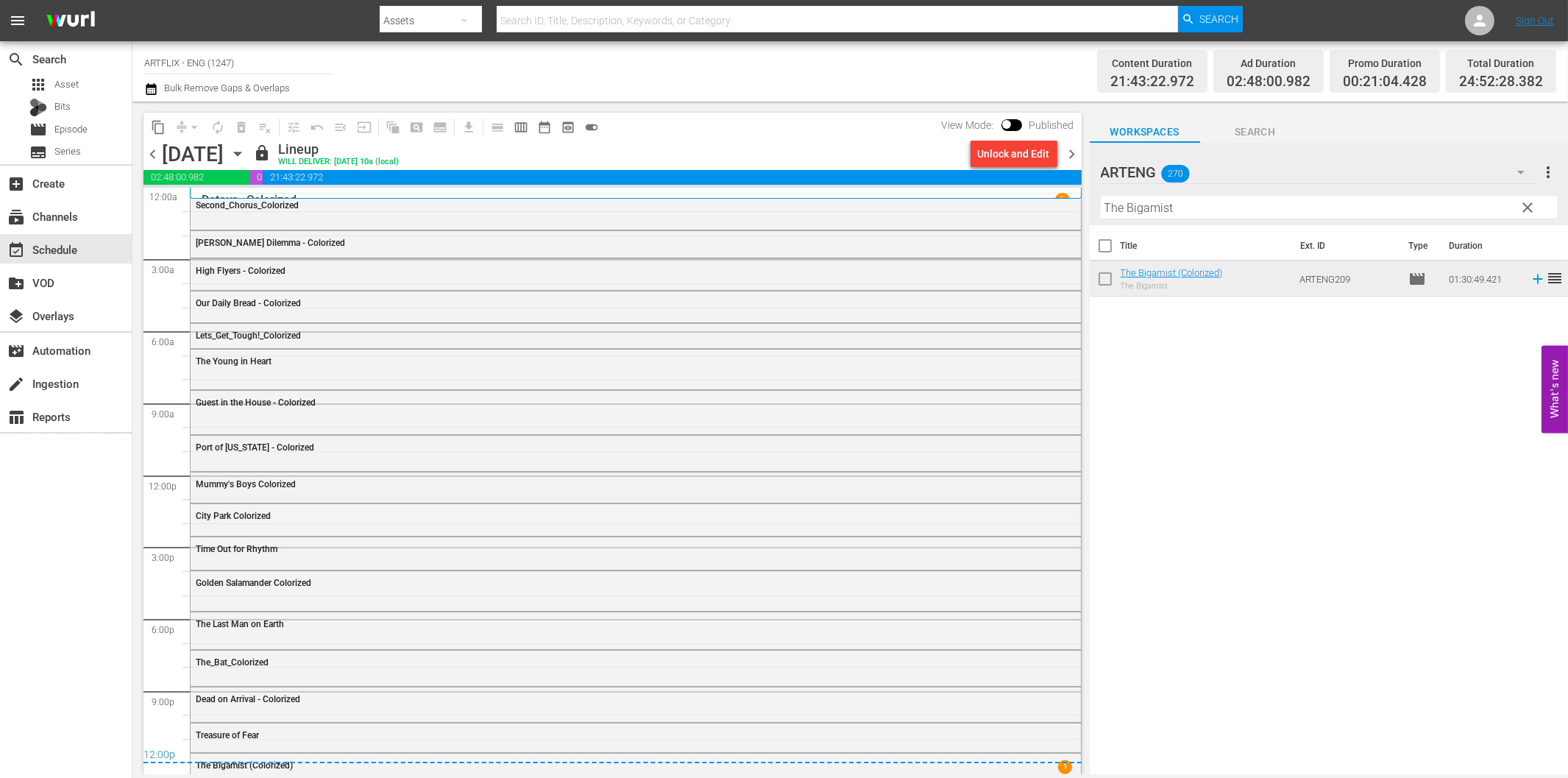
drag, startPoint x: 1075, startPoint y: 153, endPoint x: 1095, endPoint y: 186, distance: 38.6
click at [1075, 153] on span "chevron_right" at bounding box center [1072, 154] width 19 height 19
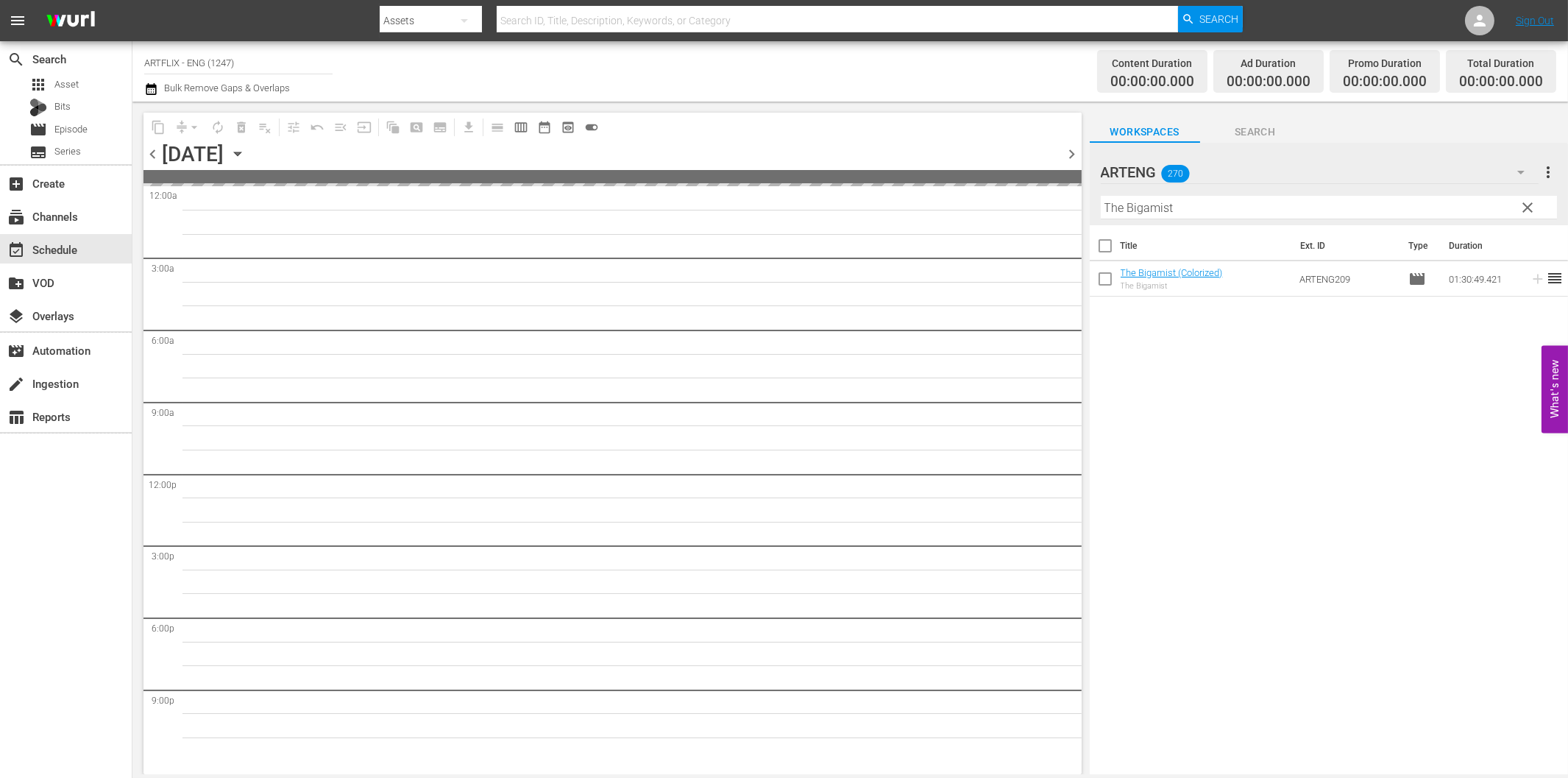
click at [1153, 203] on input "The Bigamist" at bounding box center [1329, 207] width 456 height 24
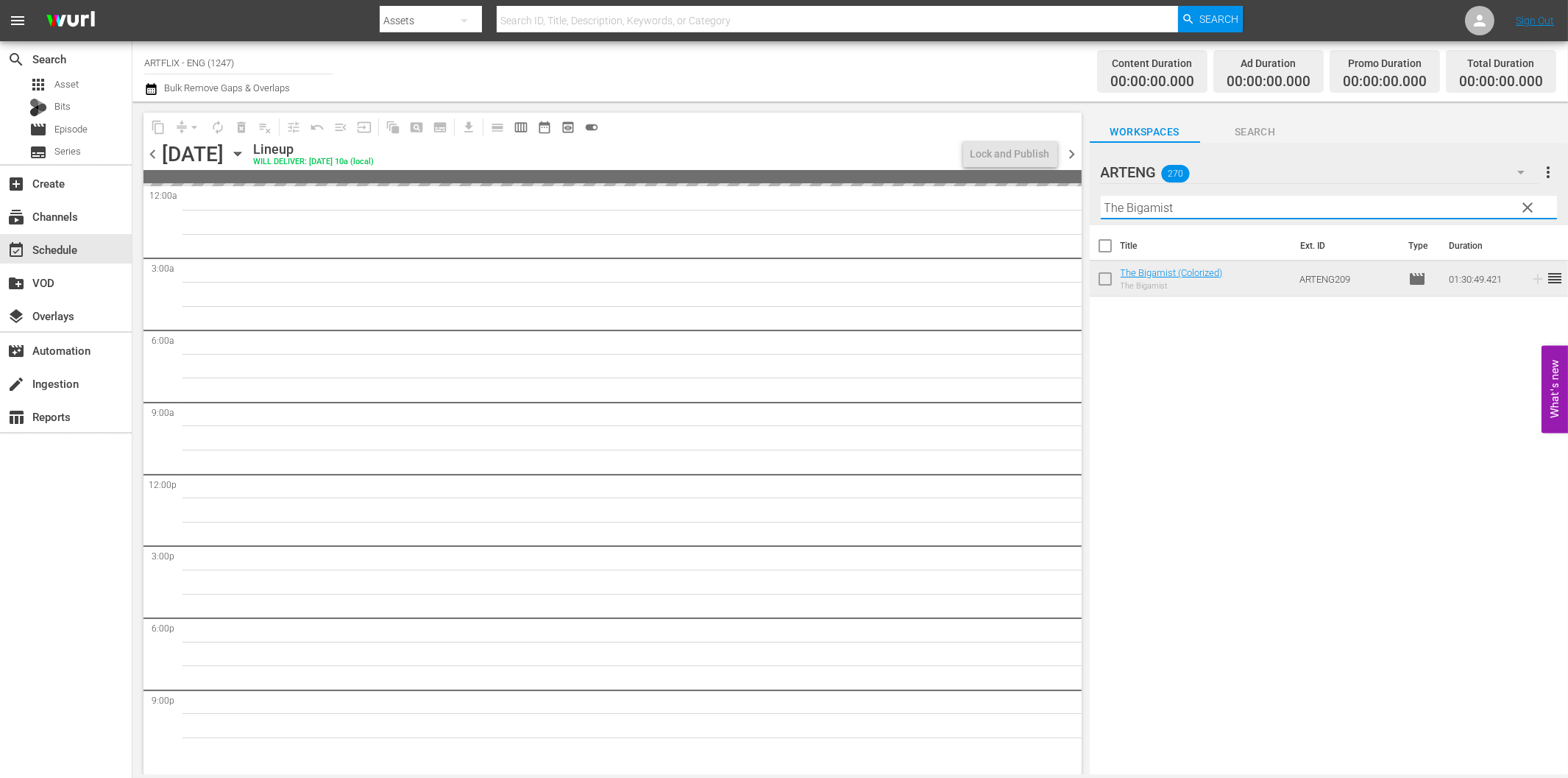
paste input "Bride of the Monster"
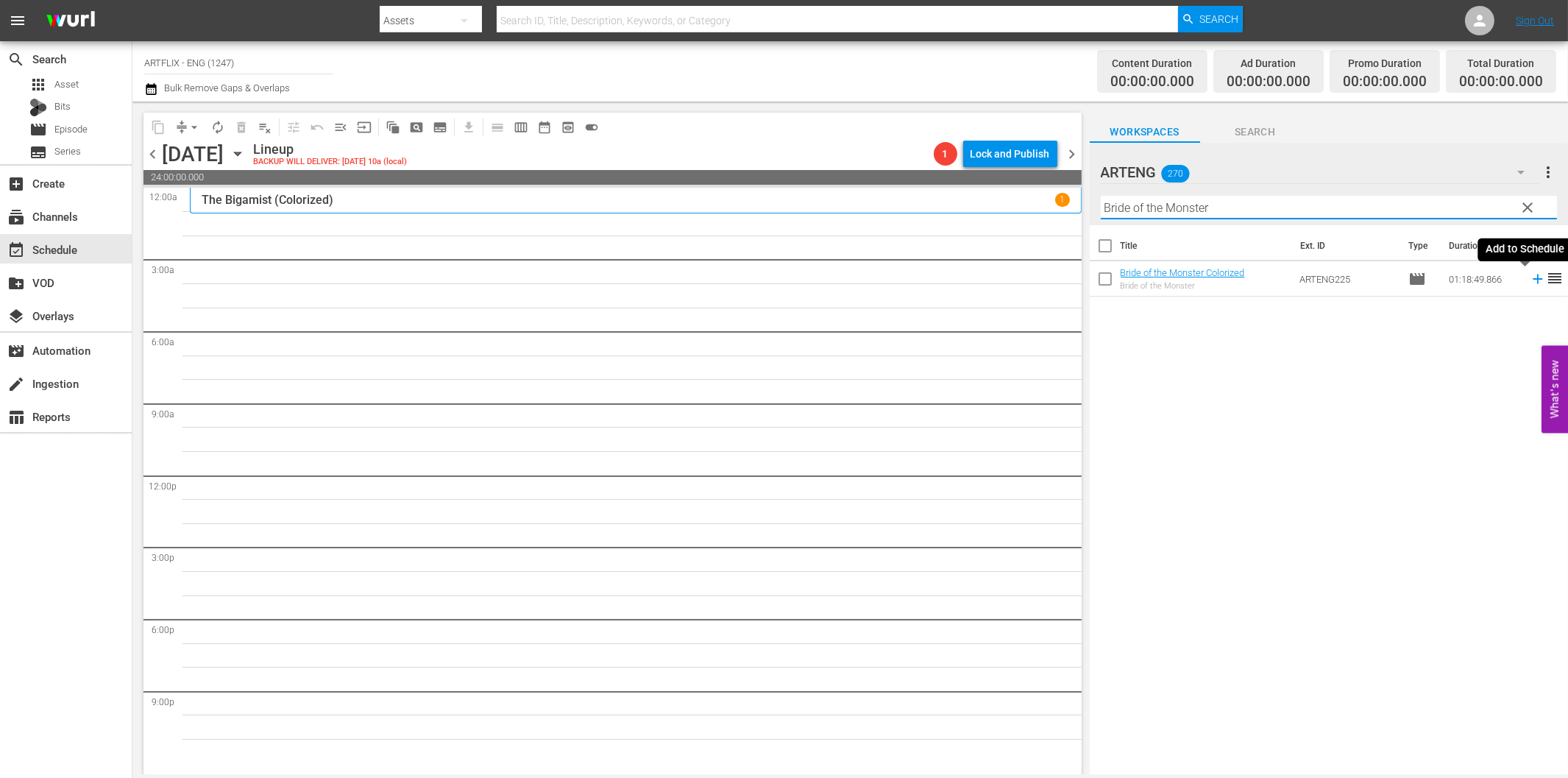
click at [1533, 282] on icon at bounding box center [1537, 279] width 9 height 9
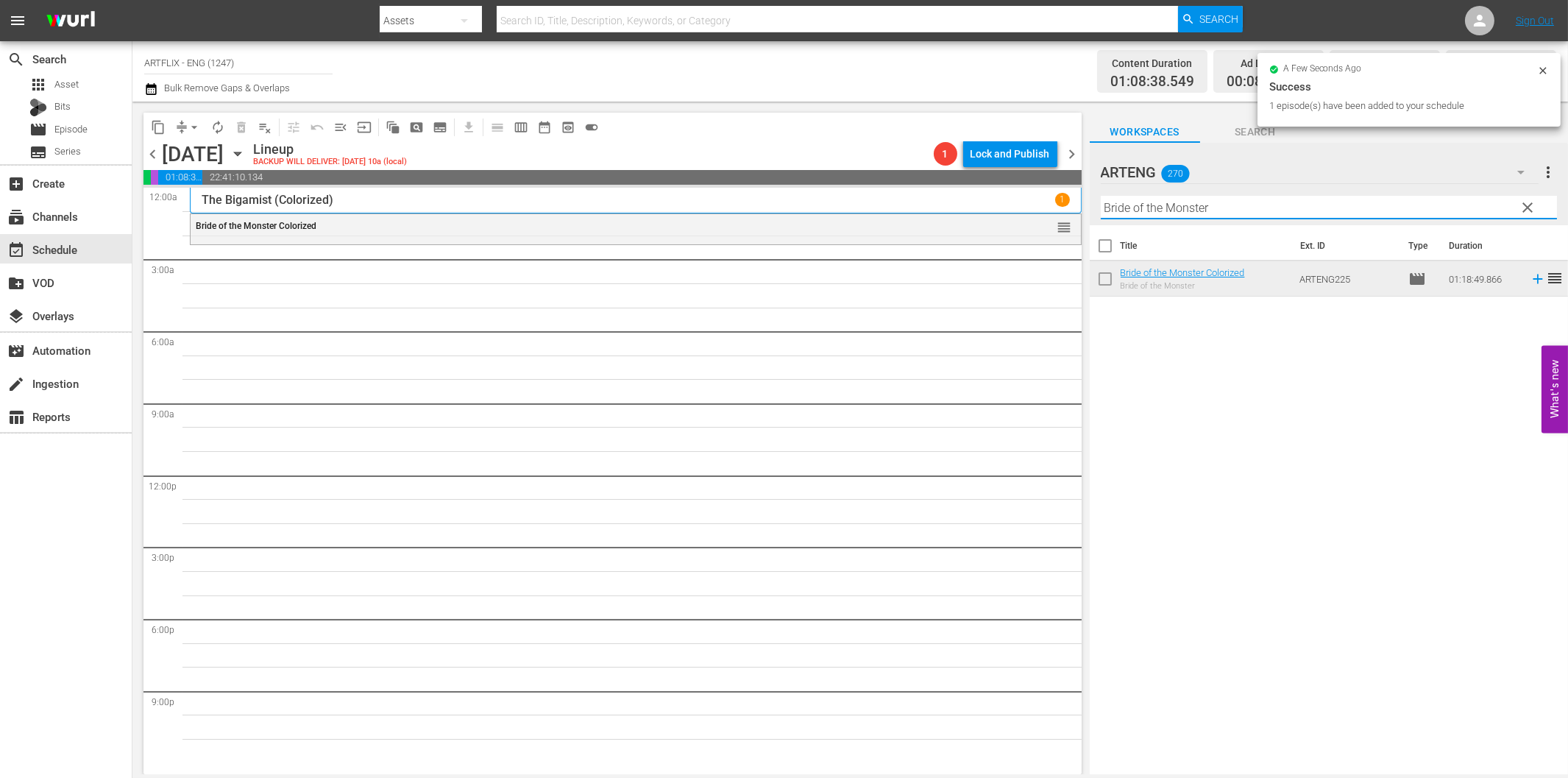
click at [1128, 212] on input "Bride of the Monster" at bounding box center [1329, 207] width 456 height 24
paste input "Escape from Angola"
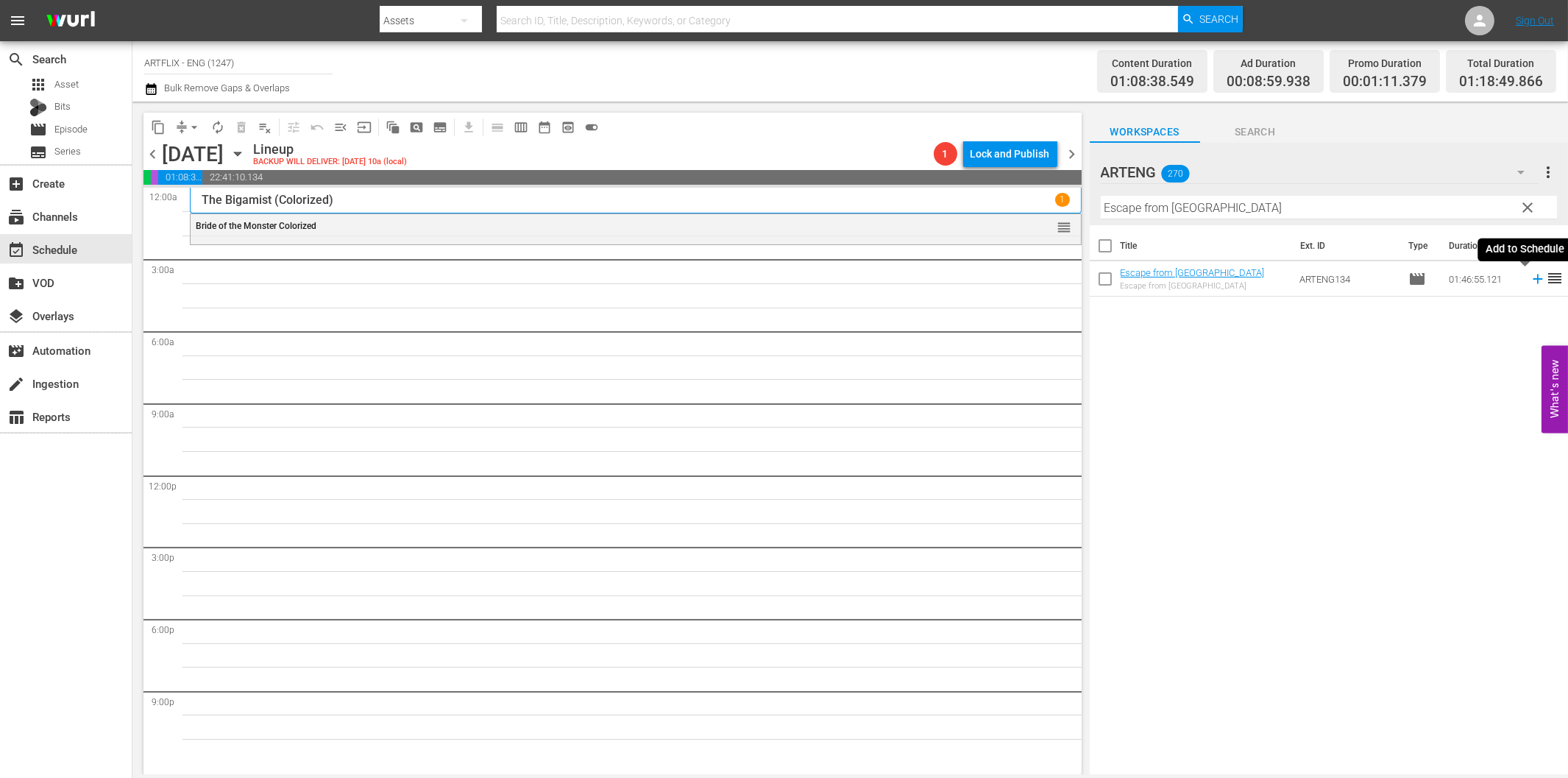
click at [1529, 277] on icon at bounding box center [1537, 278] width 16 height 16
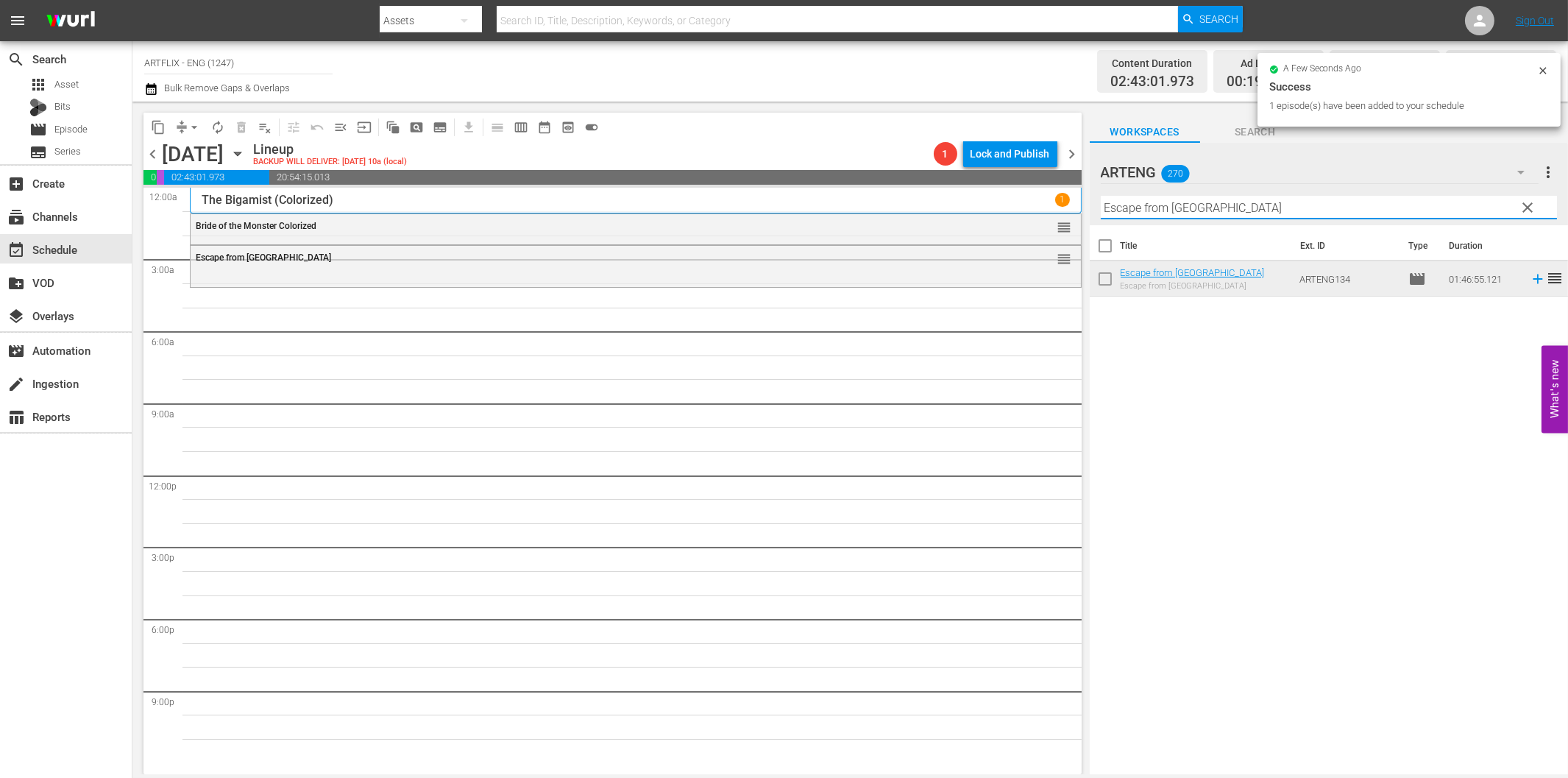
click at [1139, 208] on input "Escape from Angola" at bounding box center [1329, 207] width 456 height 24
paste input "A Star Is Born"
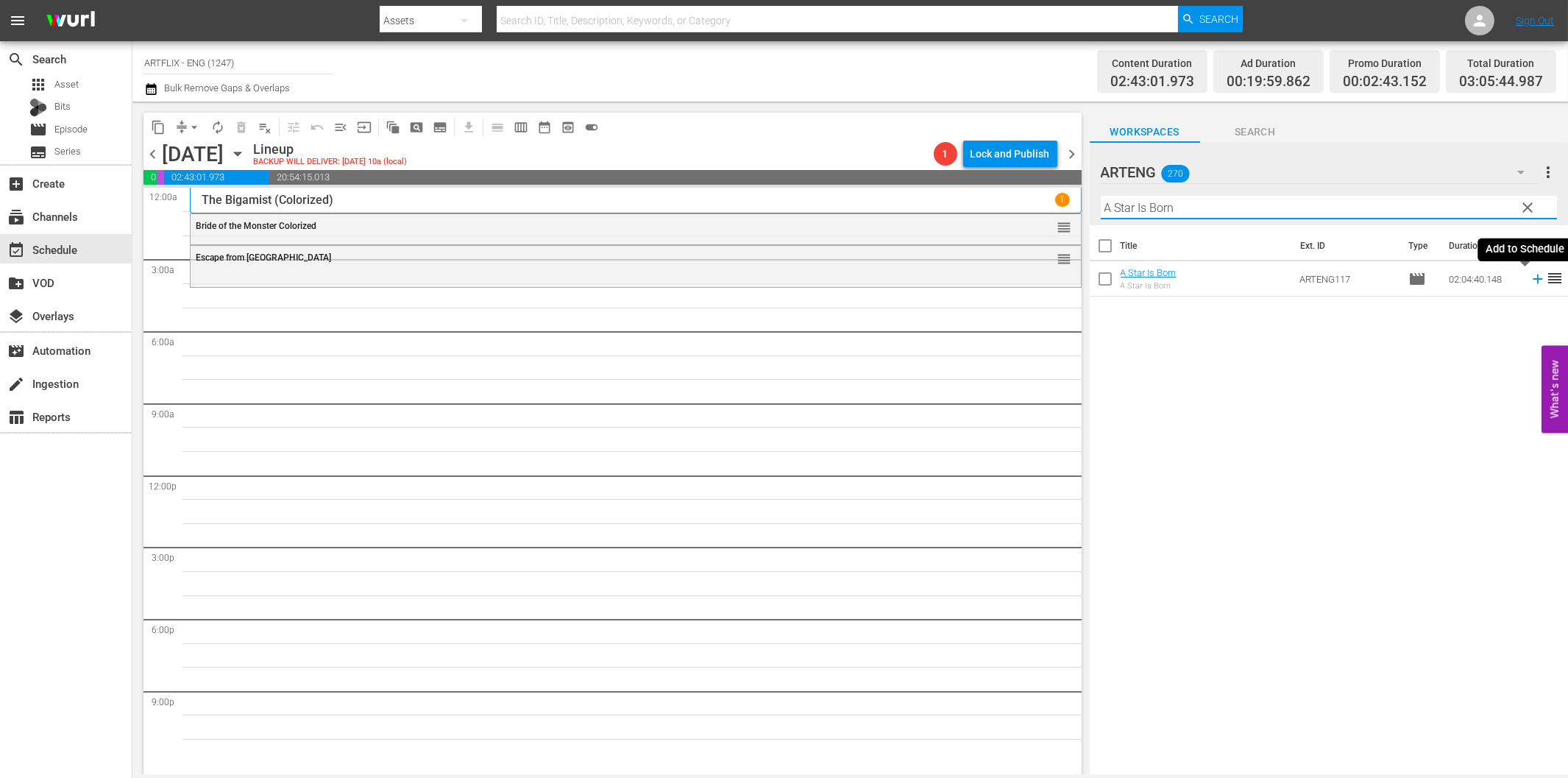
click at [1529, 281] on icon at bounding box center [1537, 278] width 16 height 16
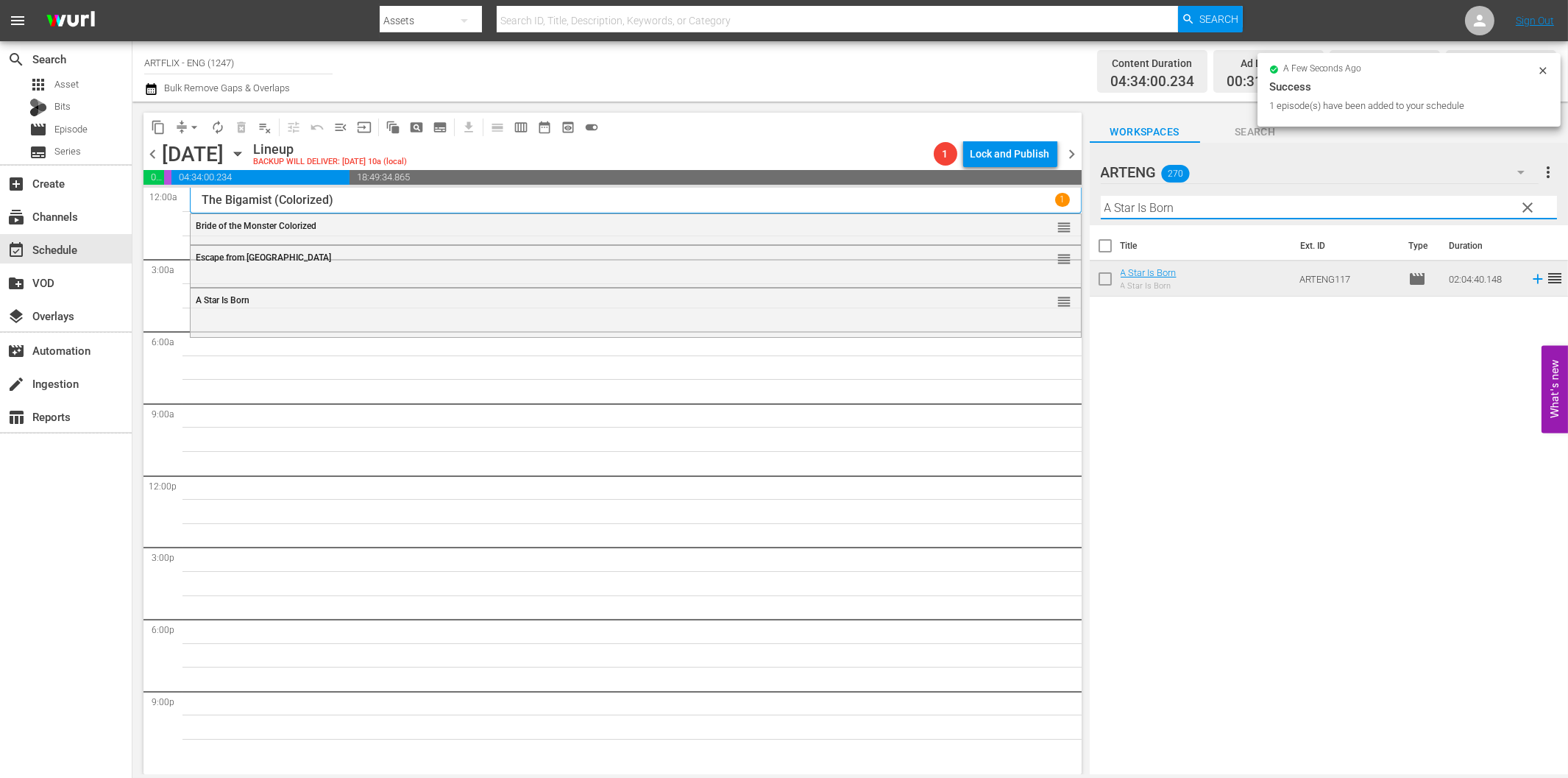
click at [1159, 212] on input "A Star Is Born" at bounding box center [1329, 207] width 456 height 24
paste input "Between the Lines"
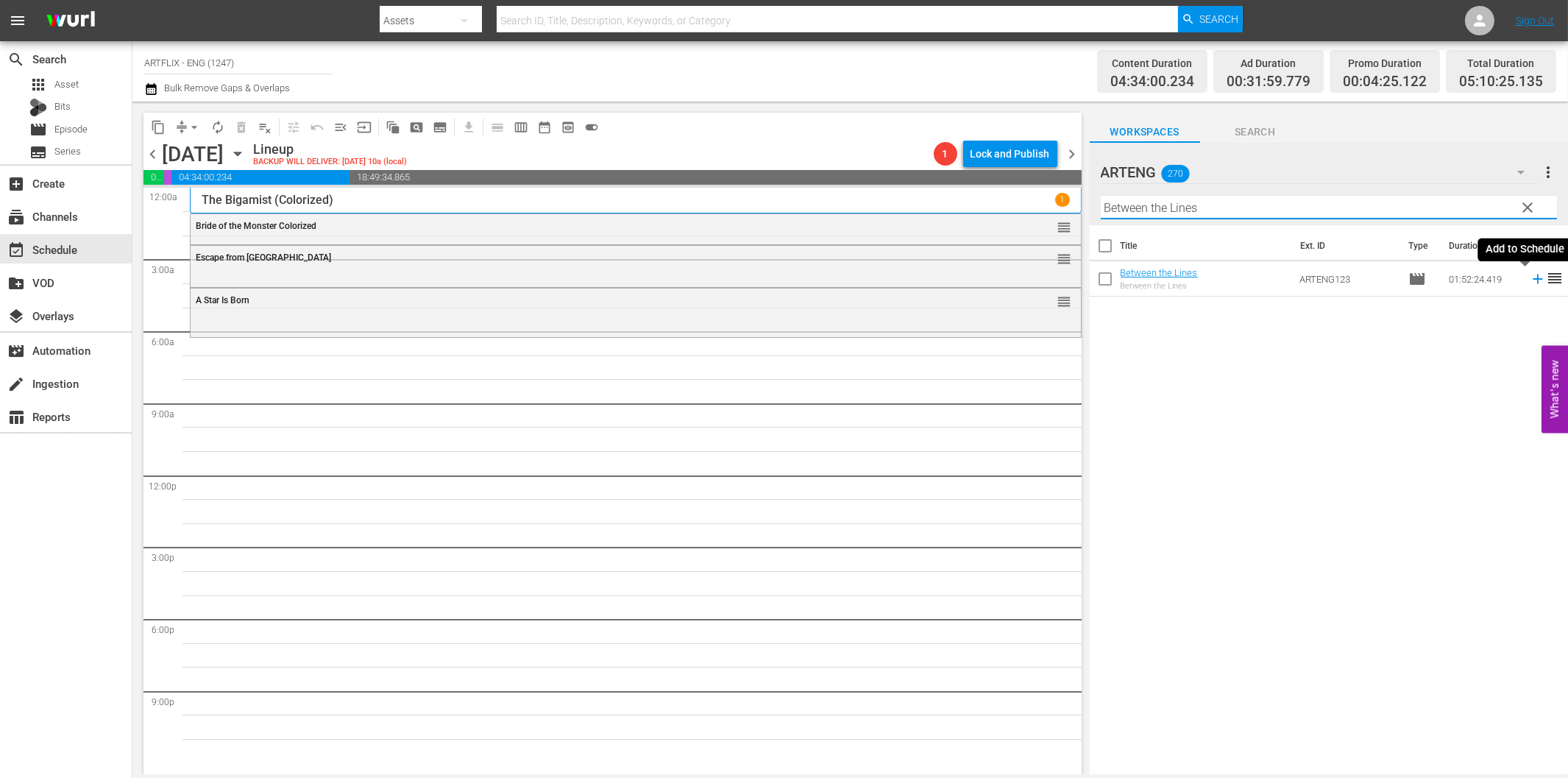
click at [1529, 278] on icon at bounding box center [1537, 278] width 16 height 16
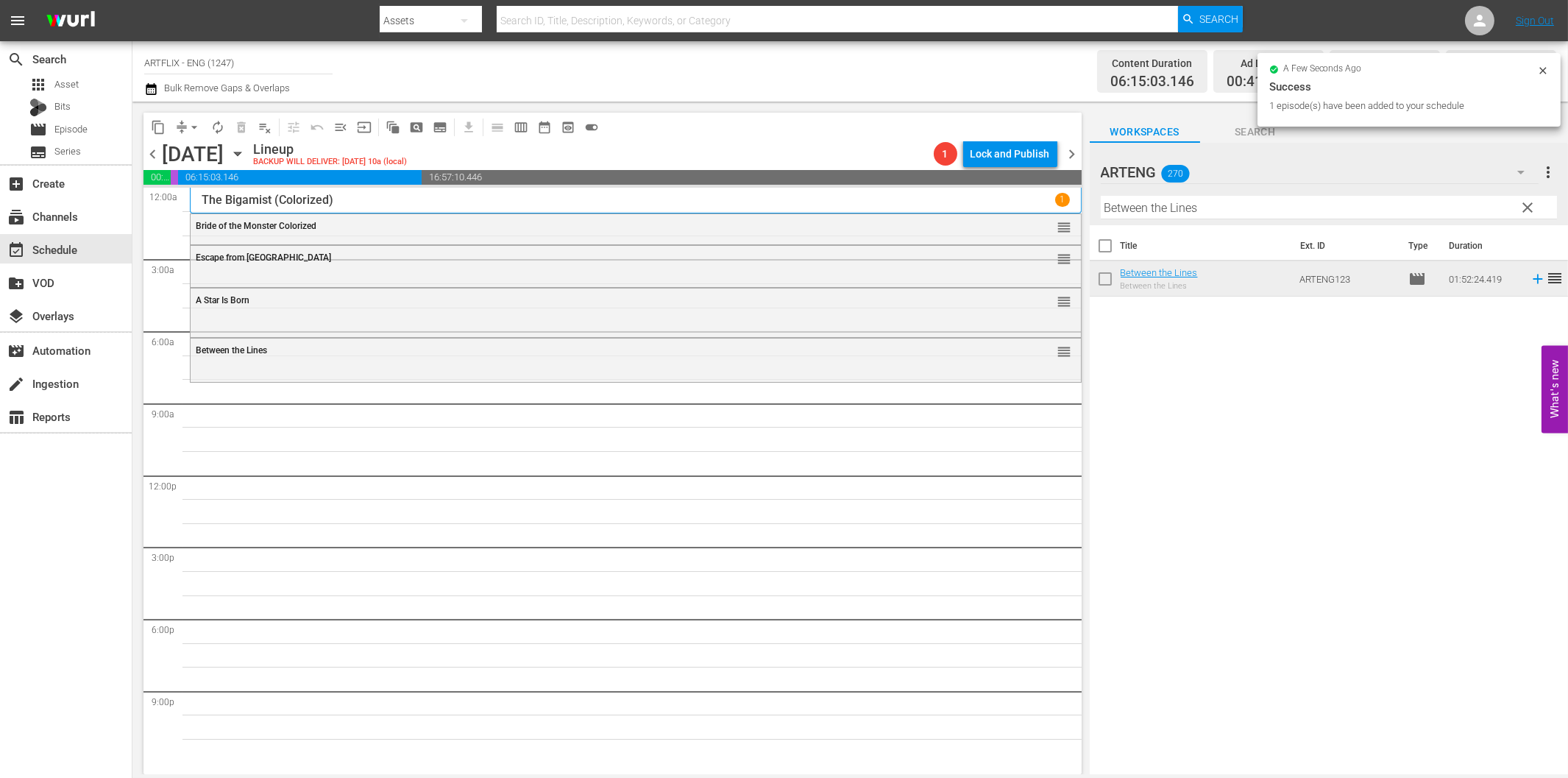
click at [1136, 207] on input "Between the Lines" at bounding box center [1329, 207] width 456 height 24
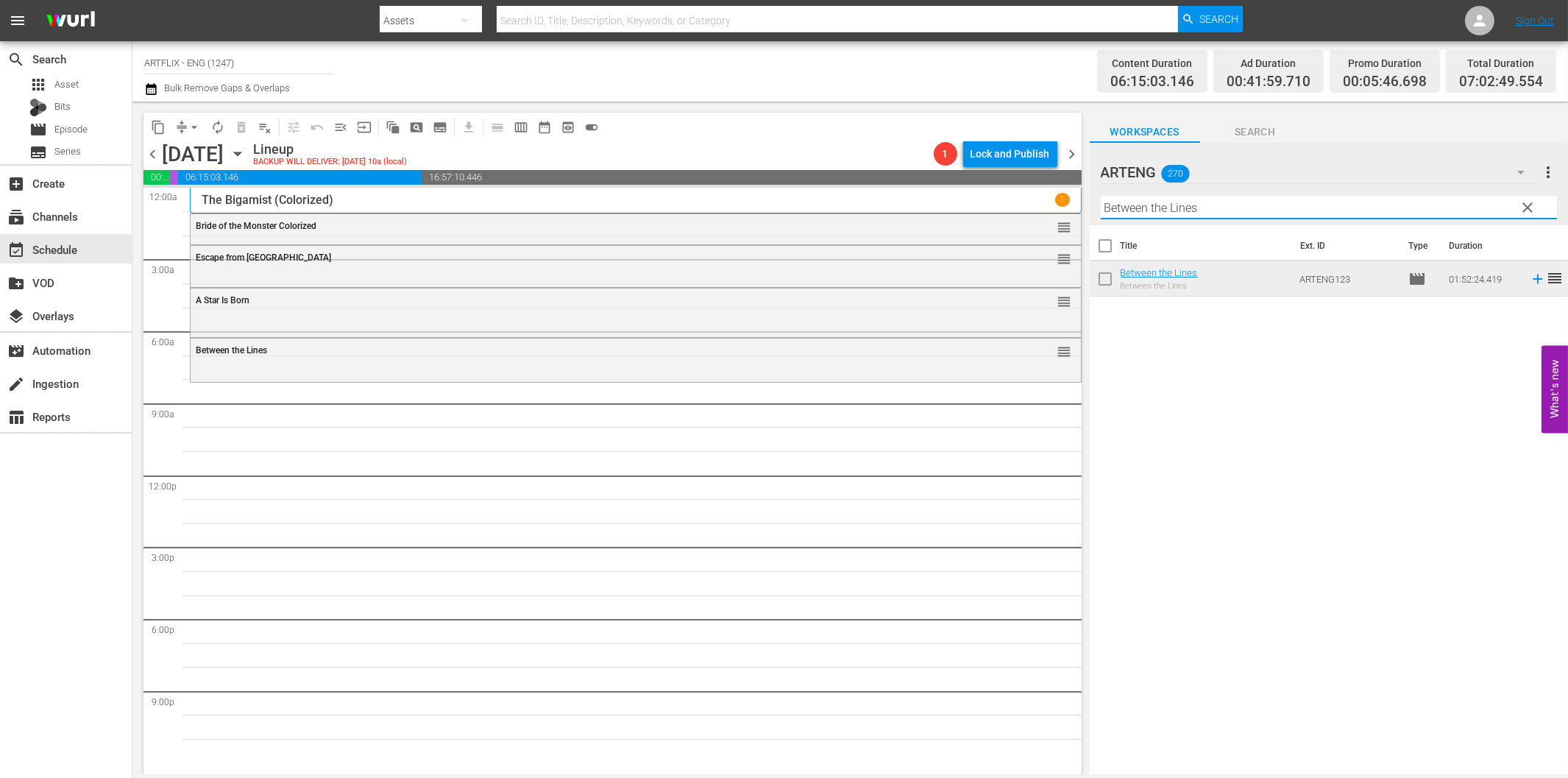
paste input "The Cranes Are Flying"
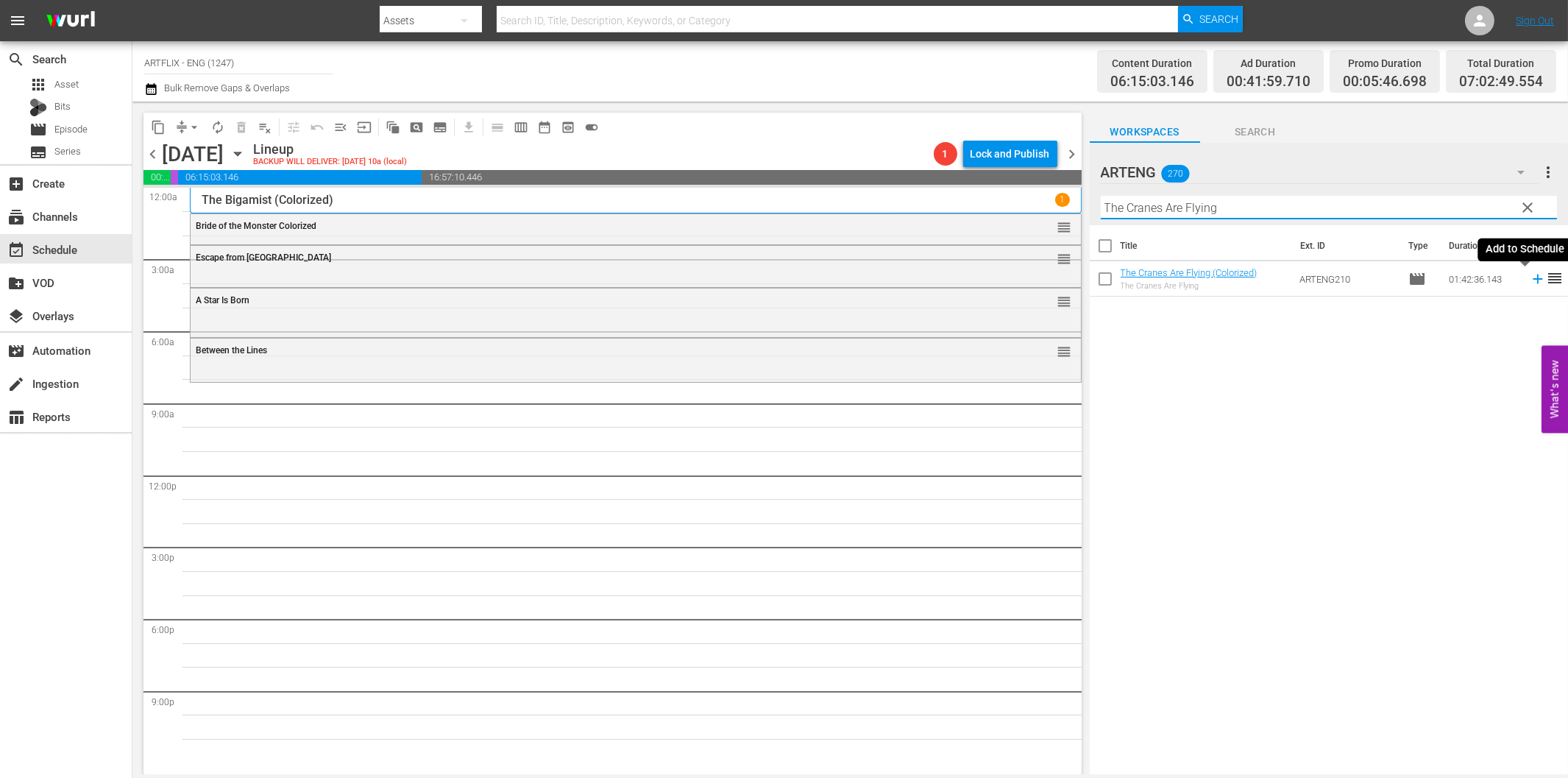
click at [1529, 281] on icon at bounding box center [1537, 278] width 16 height 16
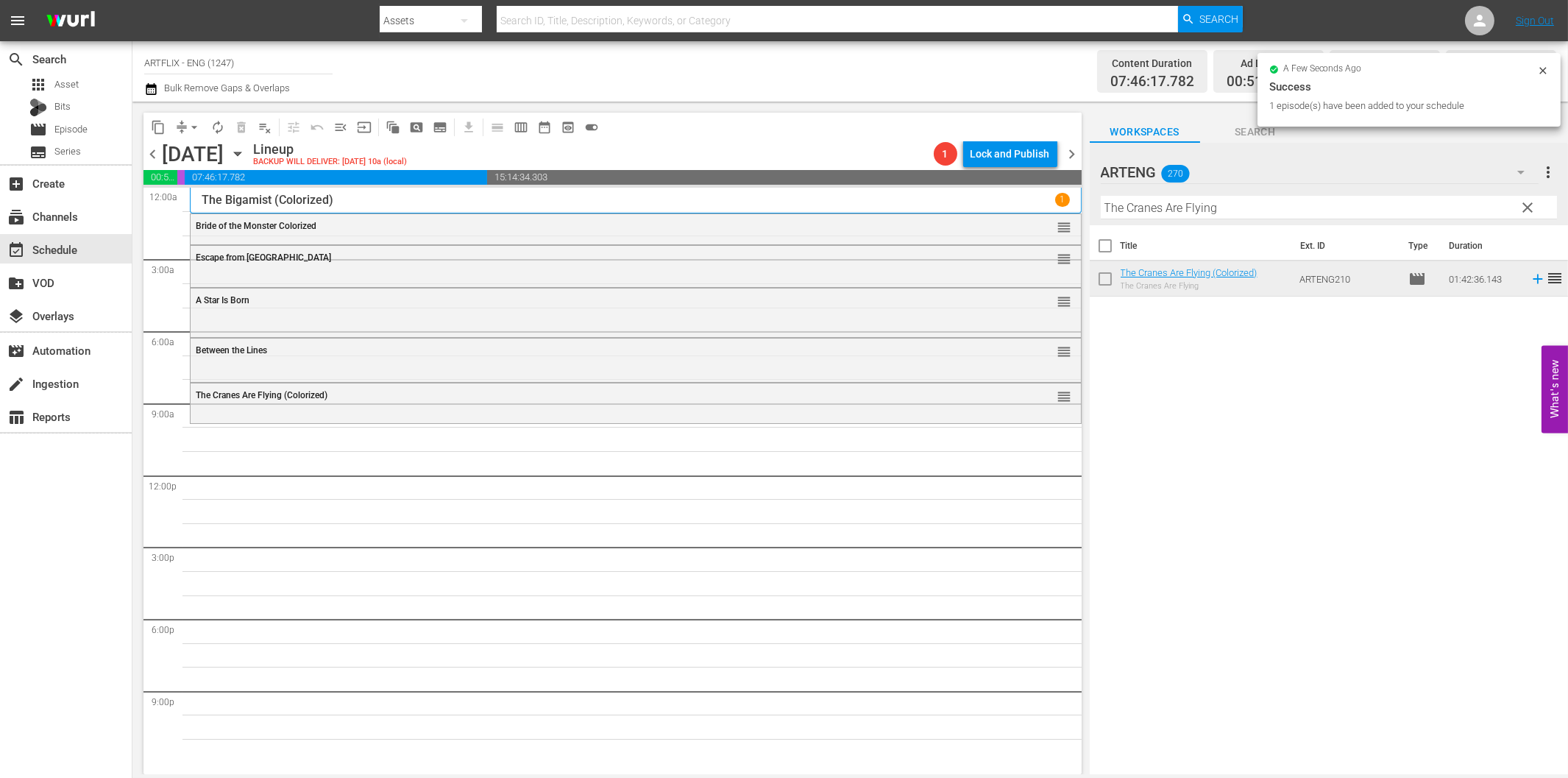
drag, startPoint x: 1132, startPoint y: 214, endPoint x: 1140, endPoint y: 212, distance: 8.2
click at [1133, 212] on input "The Cranes Are Flying" at bounding box center [1329, 207] width 456 height 24
paste input "ree Guys Named Mike"
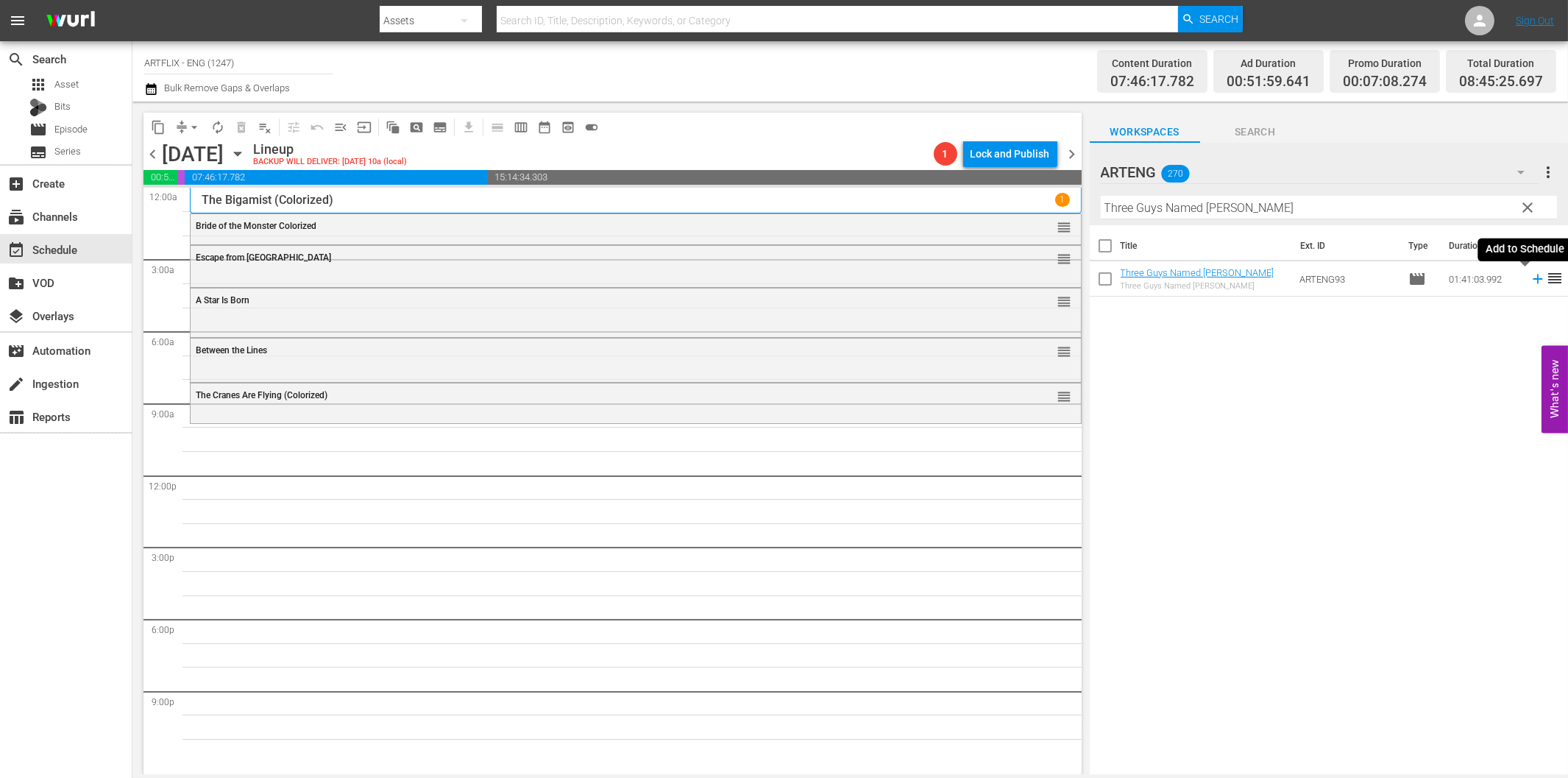
click at [1529, 275] on icon at bounding box center [1537, 278] width 16 height 16
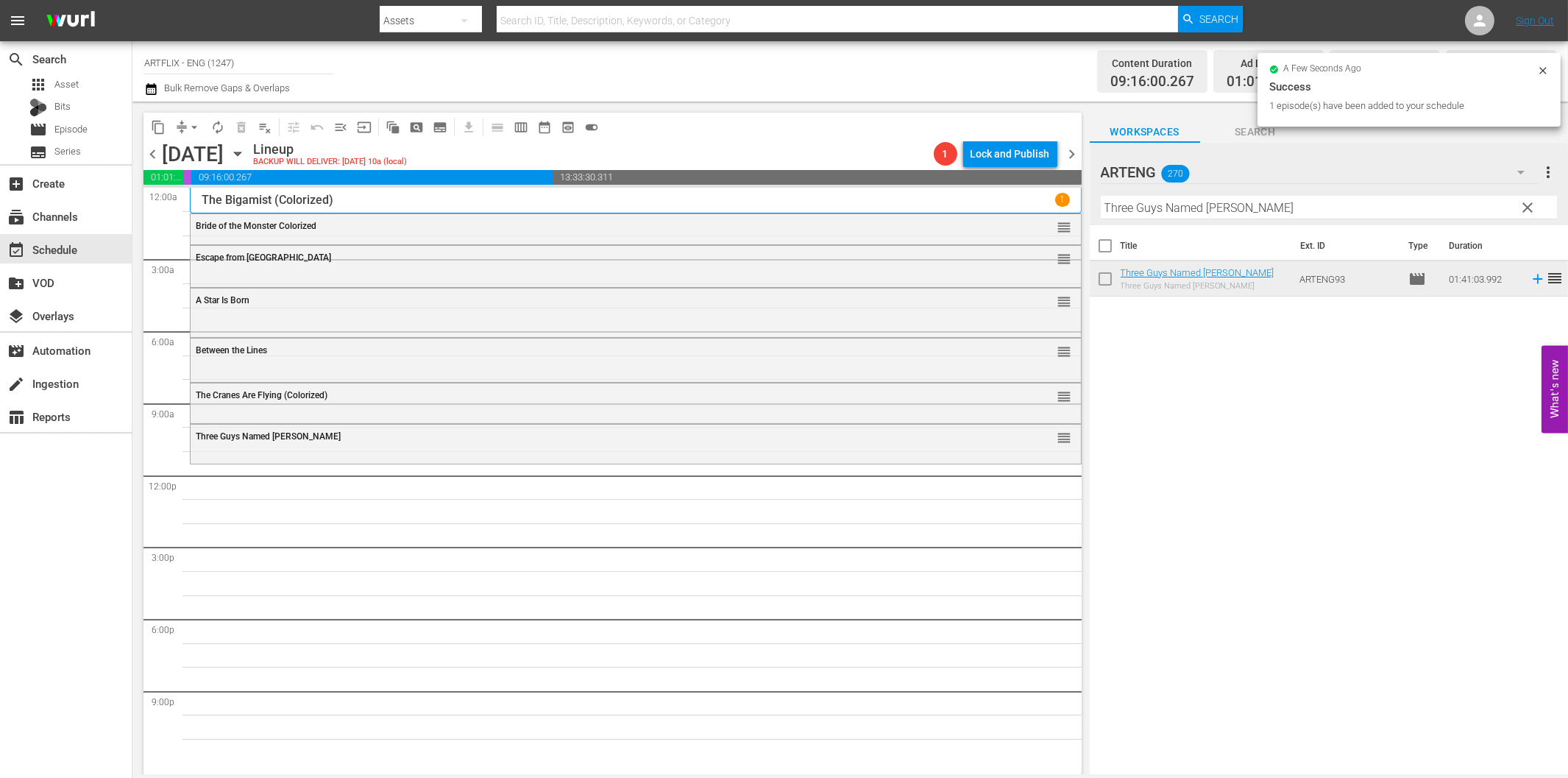
click at [1151, 211] on input "Three Guys Named Mike" at bounding box center [1329, 207] width 456 height 24
paste input "Adventure Island"
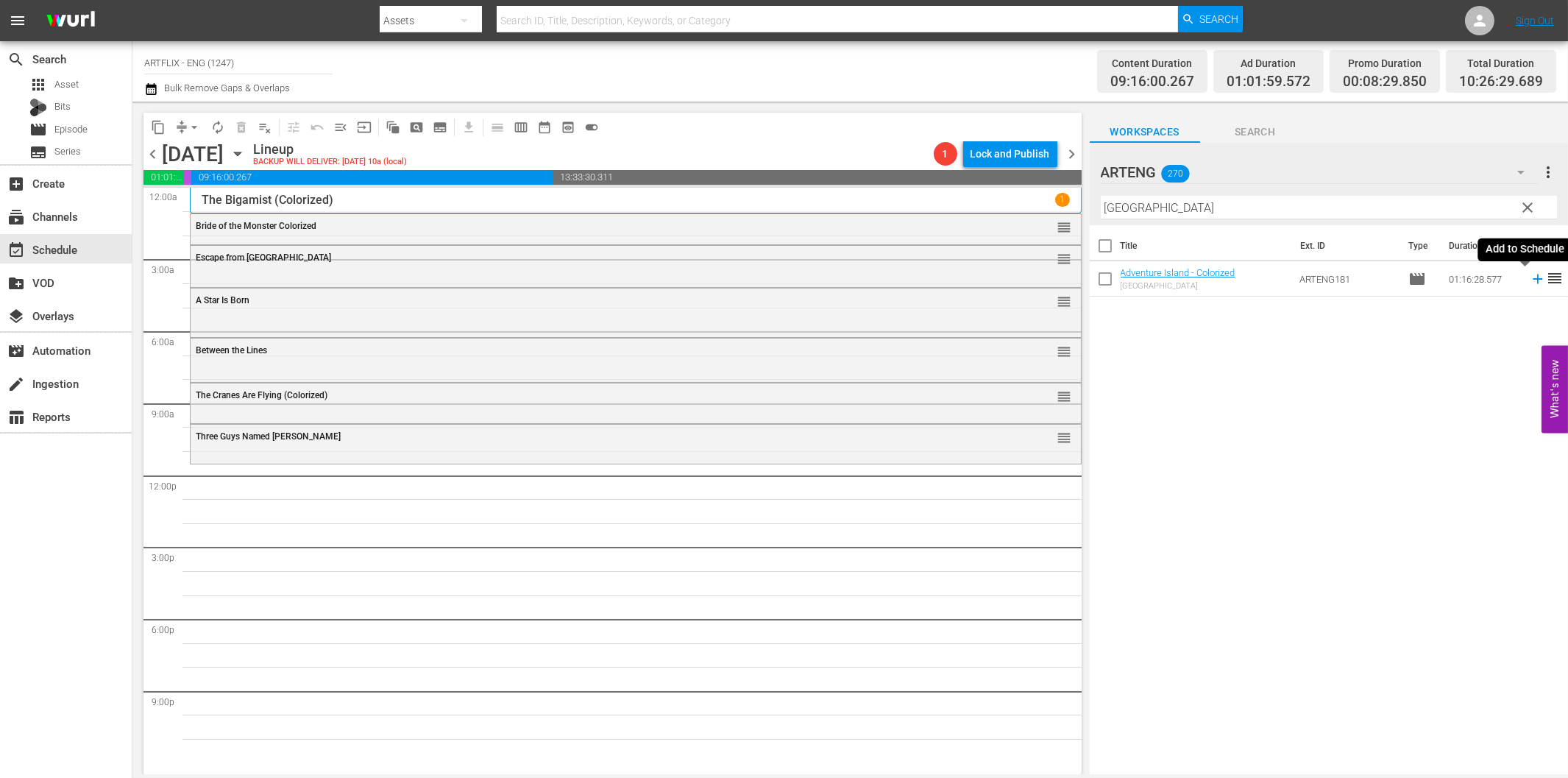
click at [1533, 278] on icon at bounding box center [1537, 279] width 9 height 9
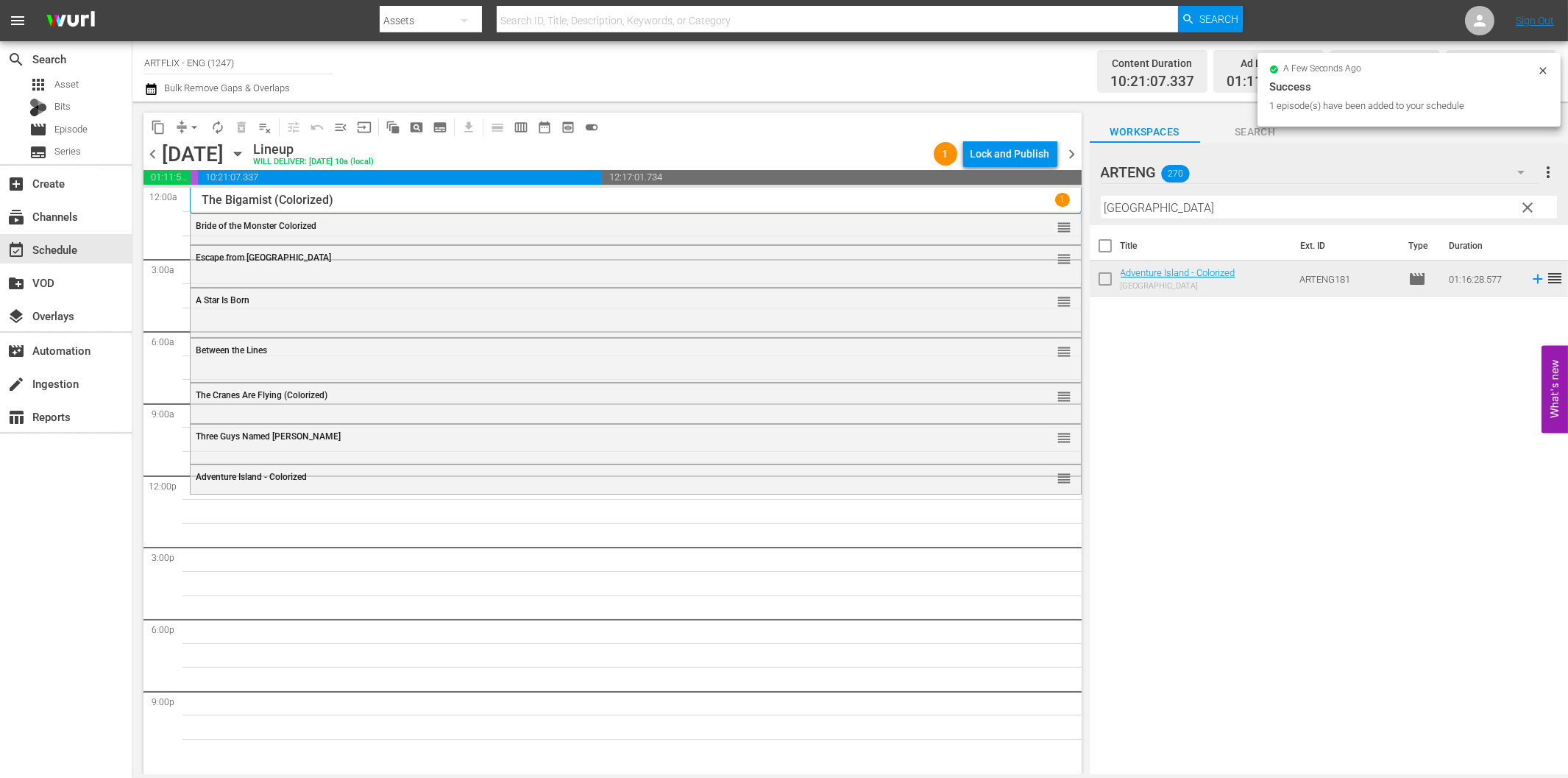
click at [1217, 206] on input "Adventure Island" at bounding box center [1329, 207] width 456 height 24
paste input "Little Princess"
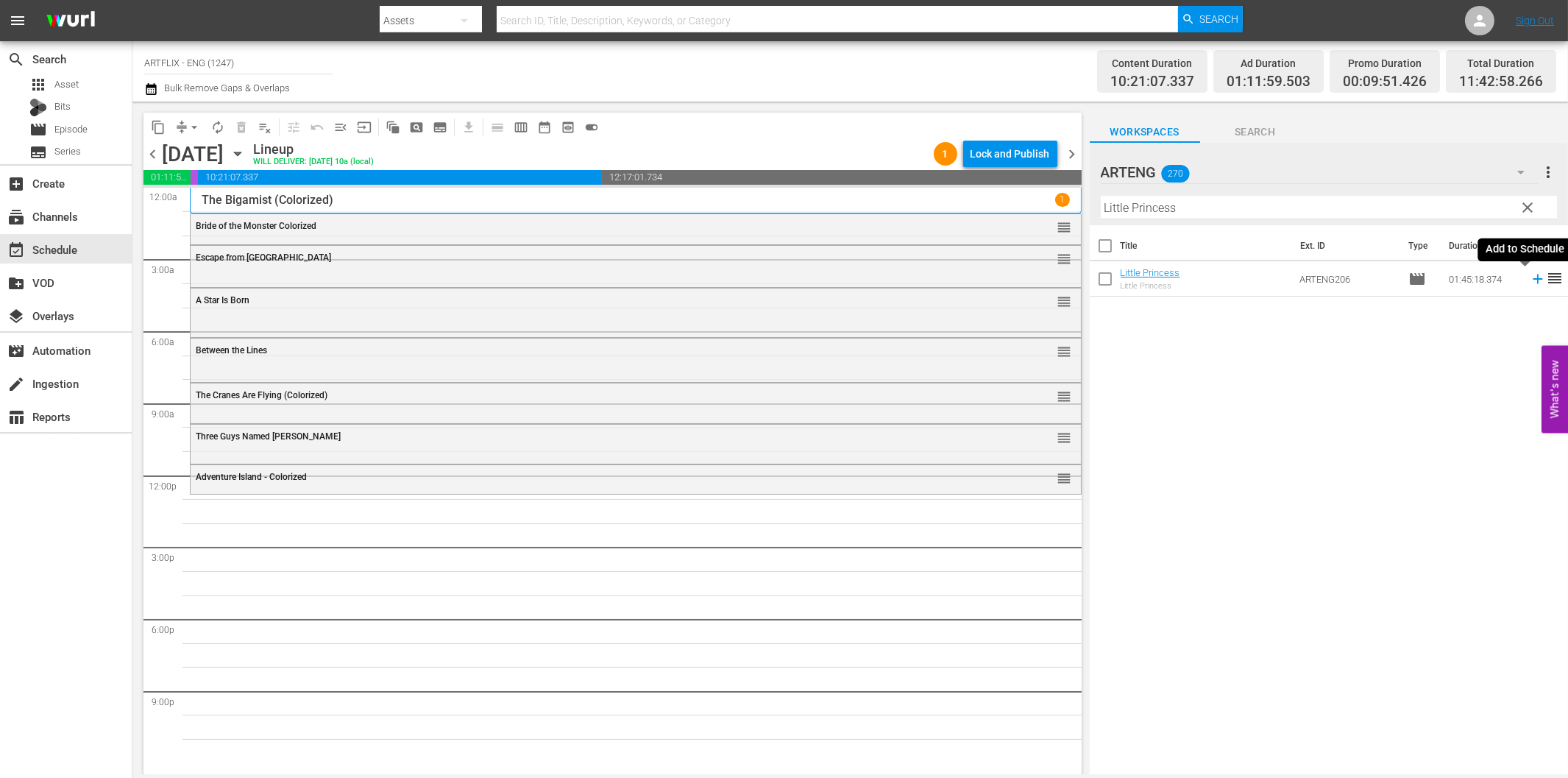
click at [1529, 278] on icon at bounding box center [1537, 278] width 16 height 16
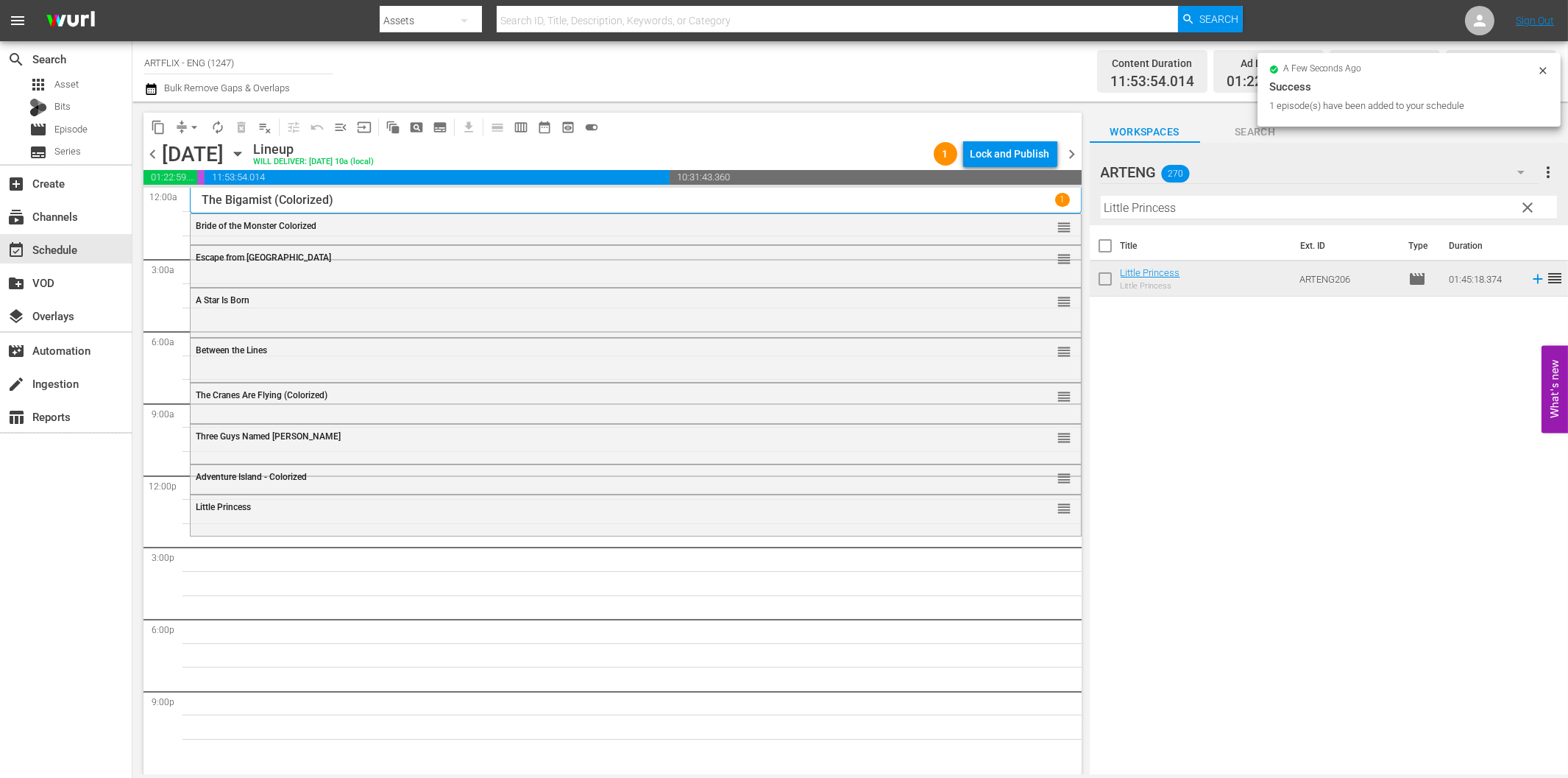
click at [1252, 207] on input "Little Princess" at bounding box center [1329, 207] width 456 height 24
paste input "ove Laughs at Andy Hardy"
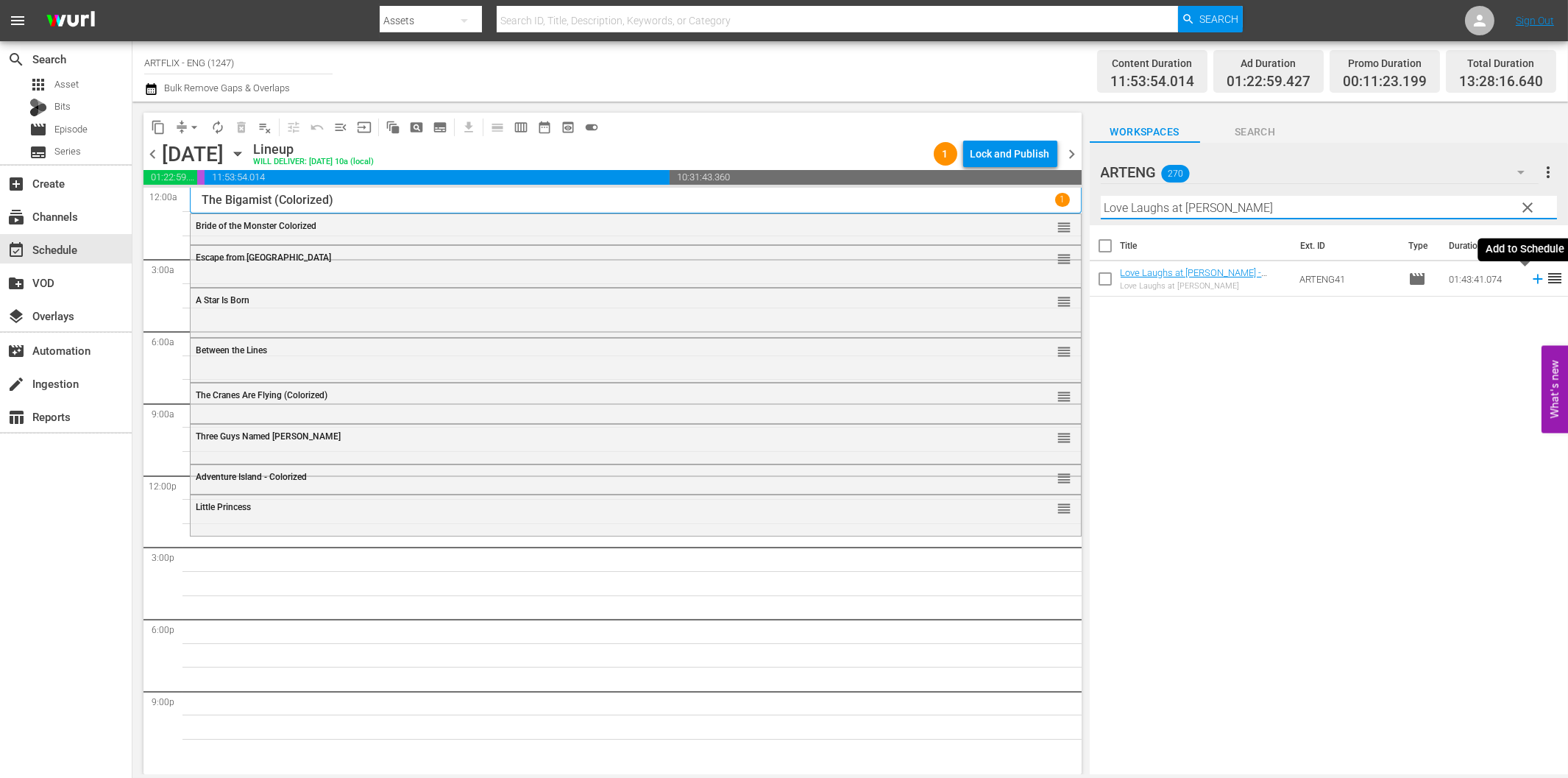
click at [1533, 278] on icon at bounding box center [1537, 279] width 9 height 9
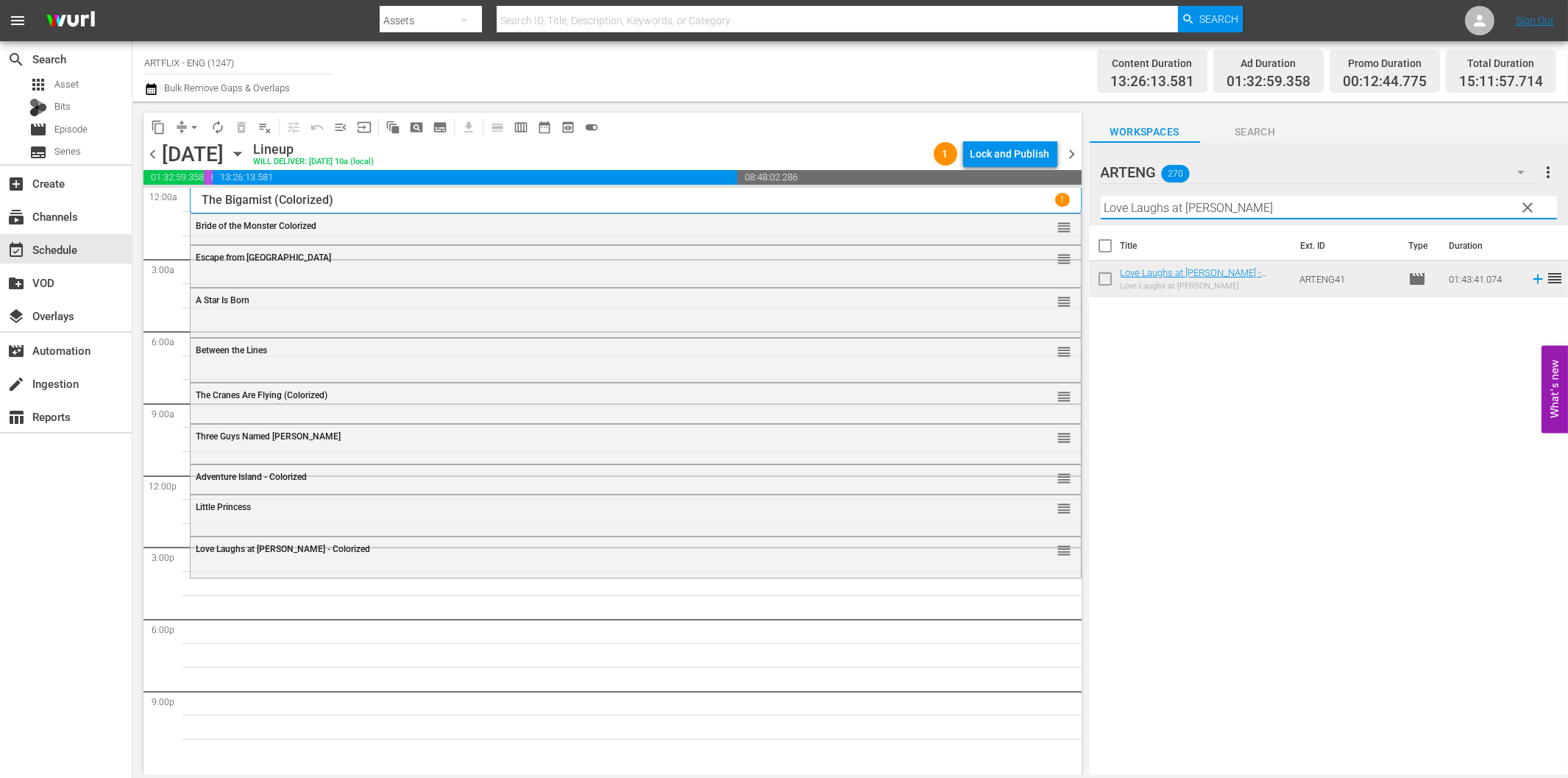
click at [1139, 215] on input "Love Laughs at Andy Hardy" at bounding box center [1329, 207] width 456 height 24
paste input "Caesar the Conqueror"
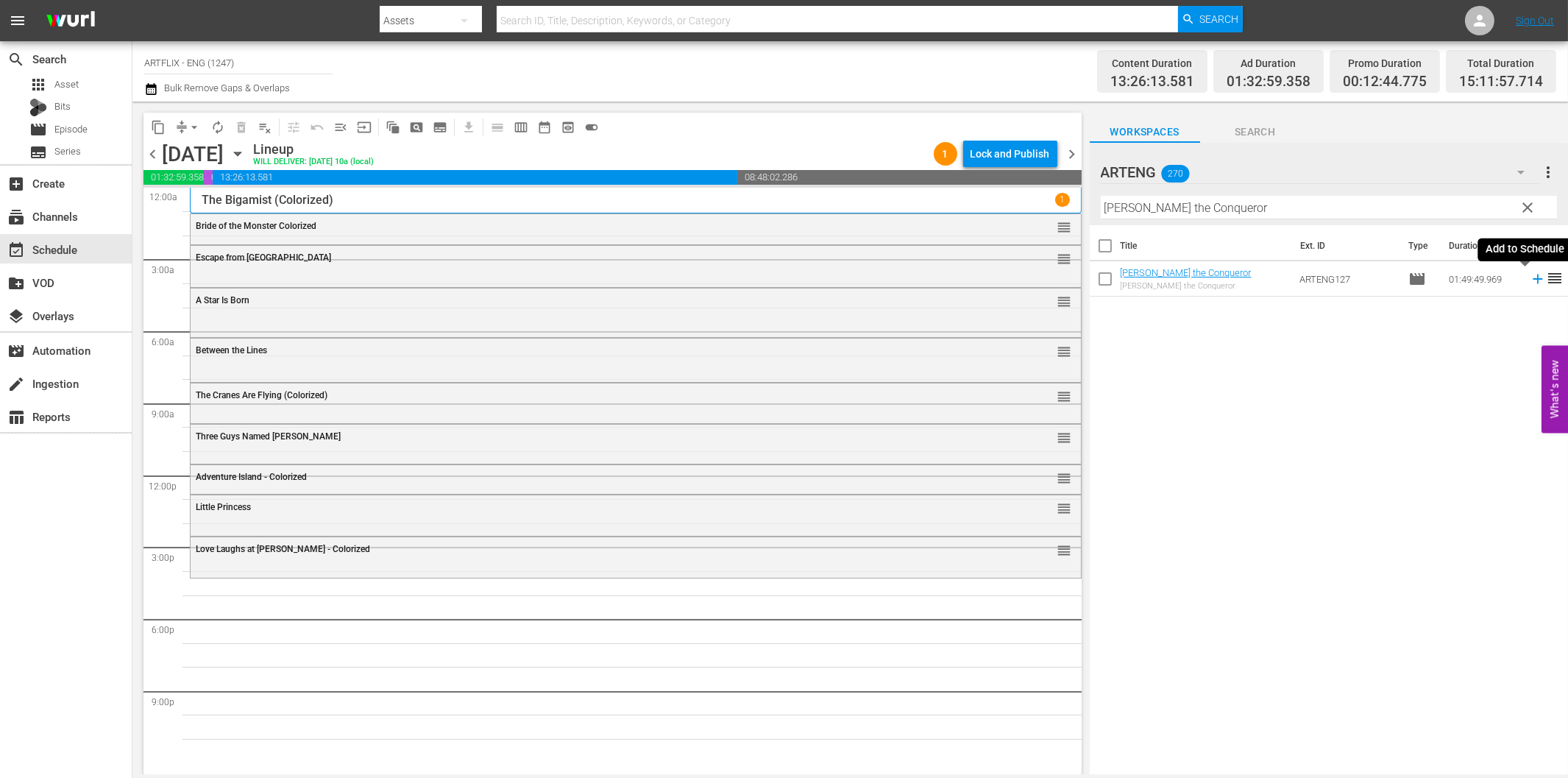
click at [1529, 278] on icon at bounding box center [1537, 278] width 16 height 16
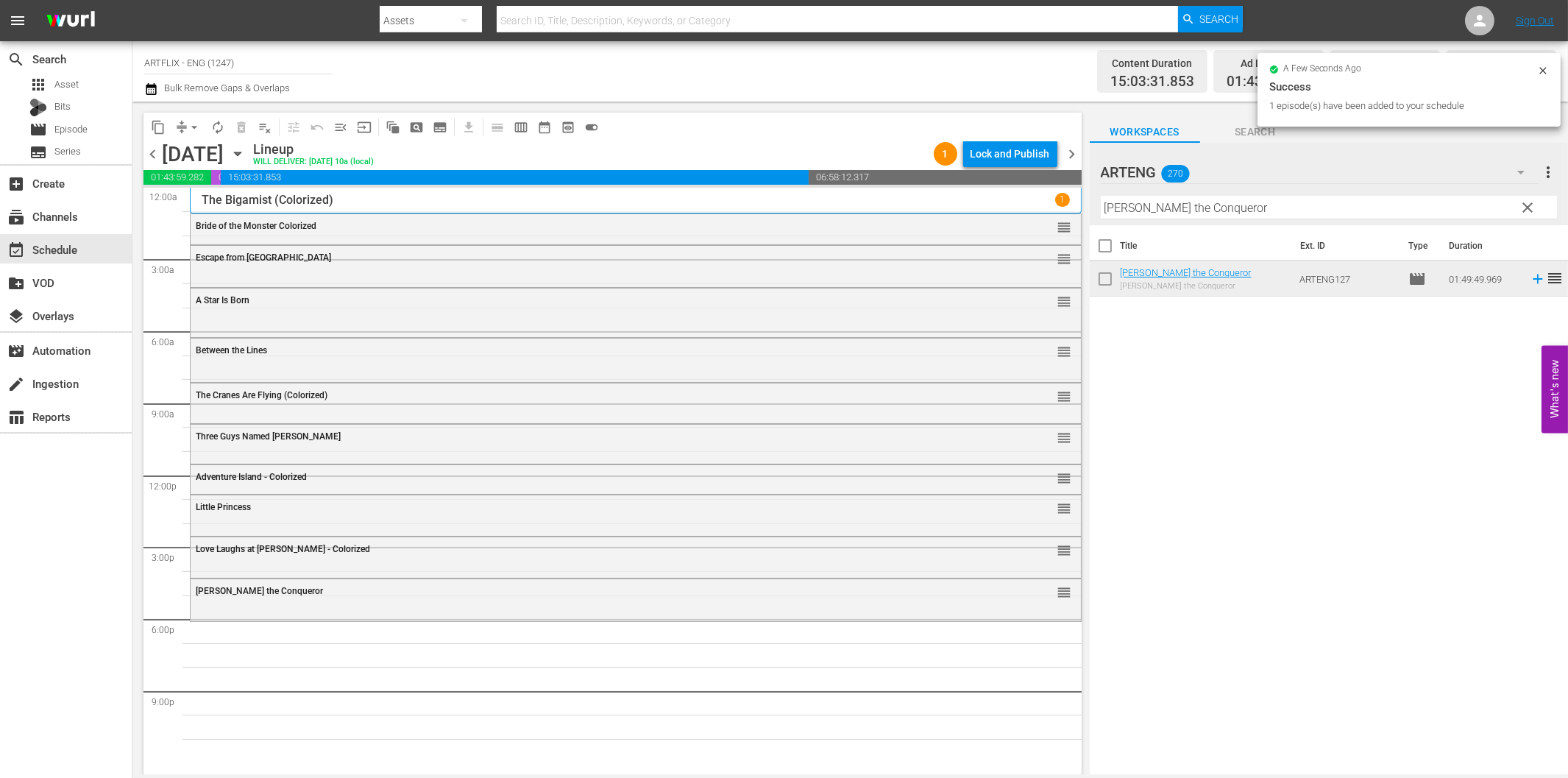
click at [1220, 214] on input "Caesar the Conqueror" at bounding box center [1329, 207] width 456 height 24
paste input "My Man Godfrey"
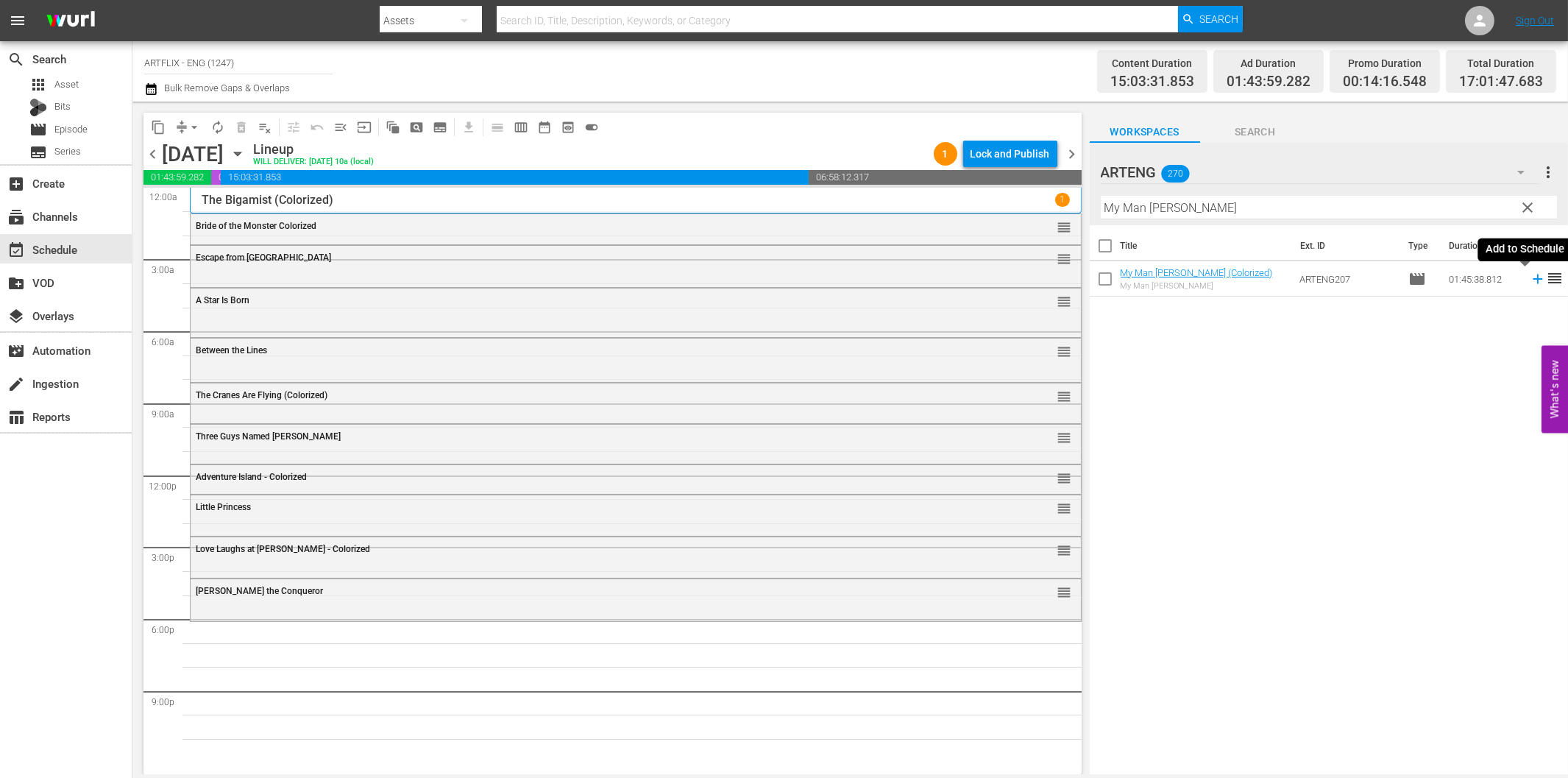
click at [1529, 283] on icon at bounding box center [1537, 278] width 16 height 16
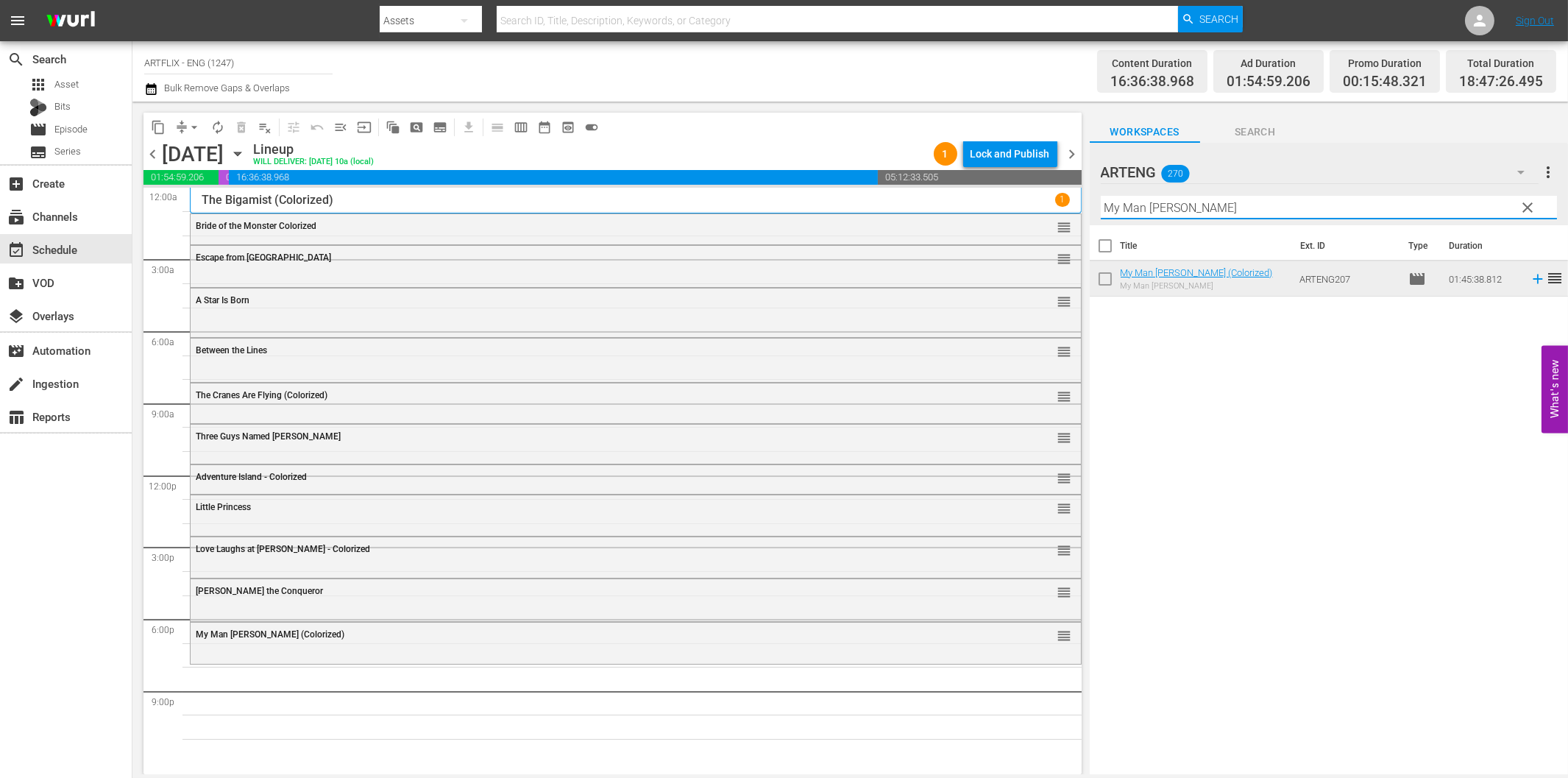
click at [1186, 211] on input "My Man Godfrey" at bounding box center [1329, 207] width 456 height 24
paste input "Dixiana"
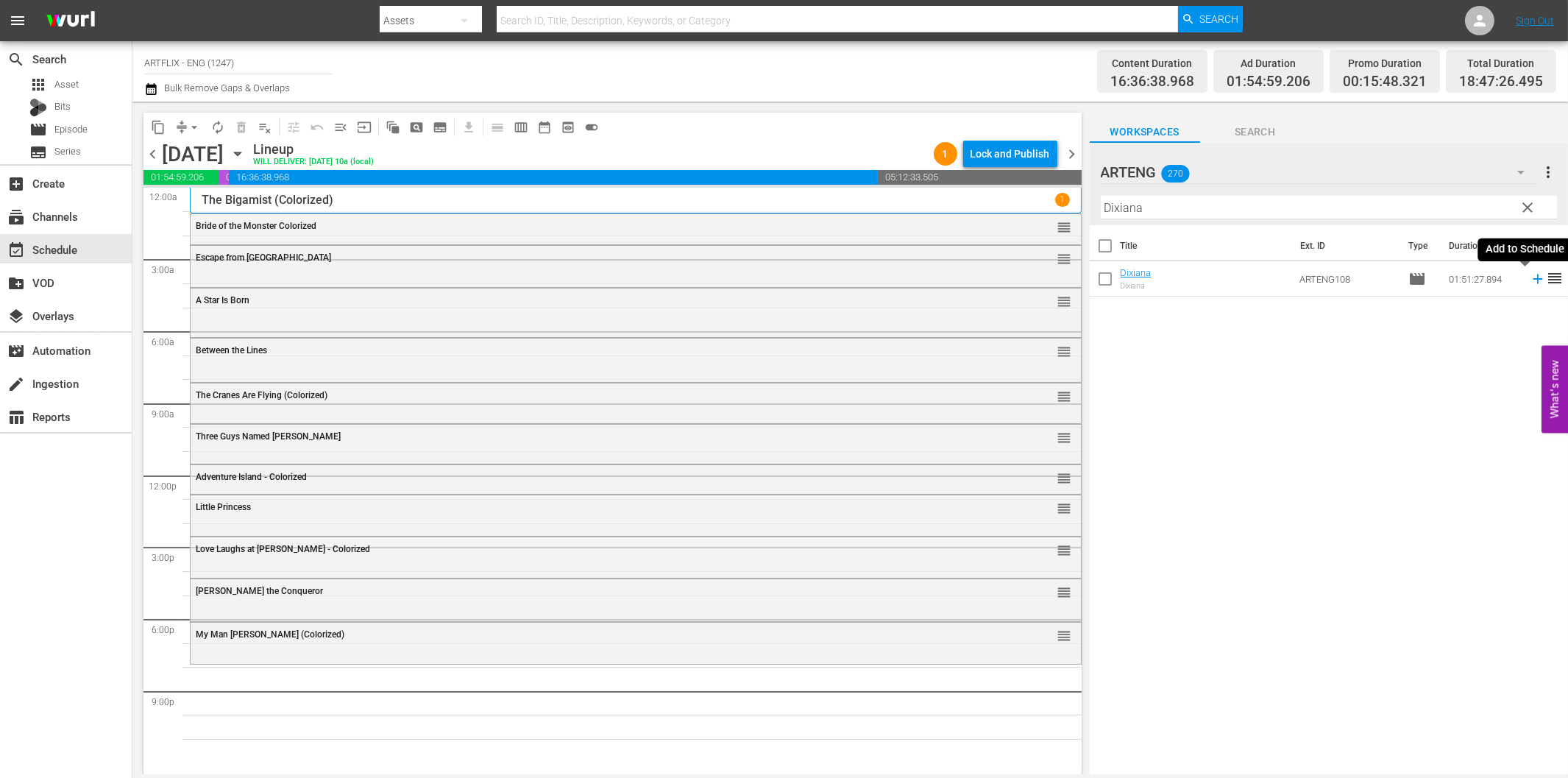
click at [1529, 278] on icon at bounding box center [1537, 278] width 16 height 16
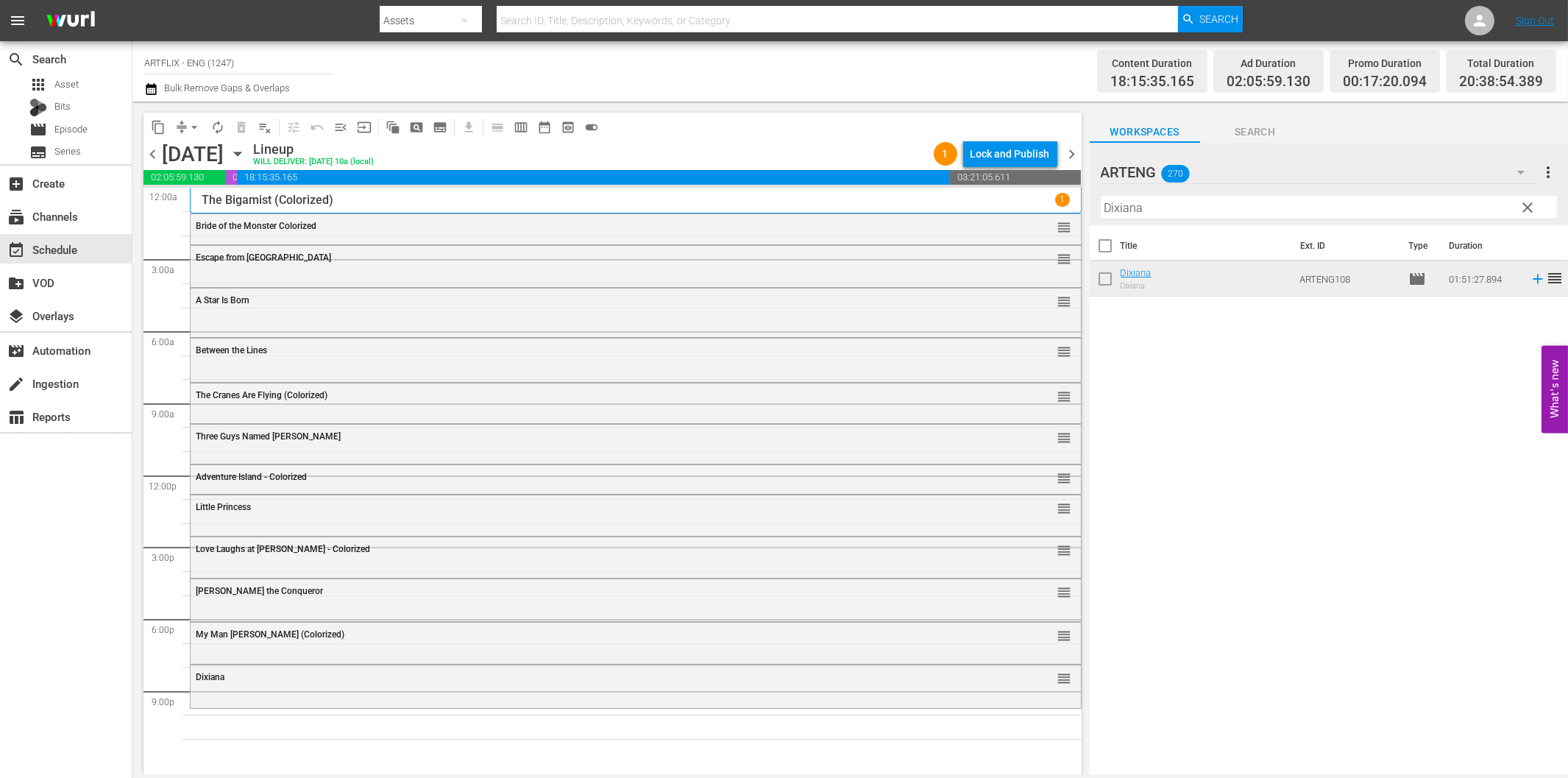
click at [1241, 210] on input "Dixiana" at bounding box center [1329, 207] width 456 height 24
paste input "Maybe I'll Come Home in the Spring"
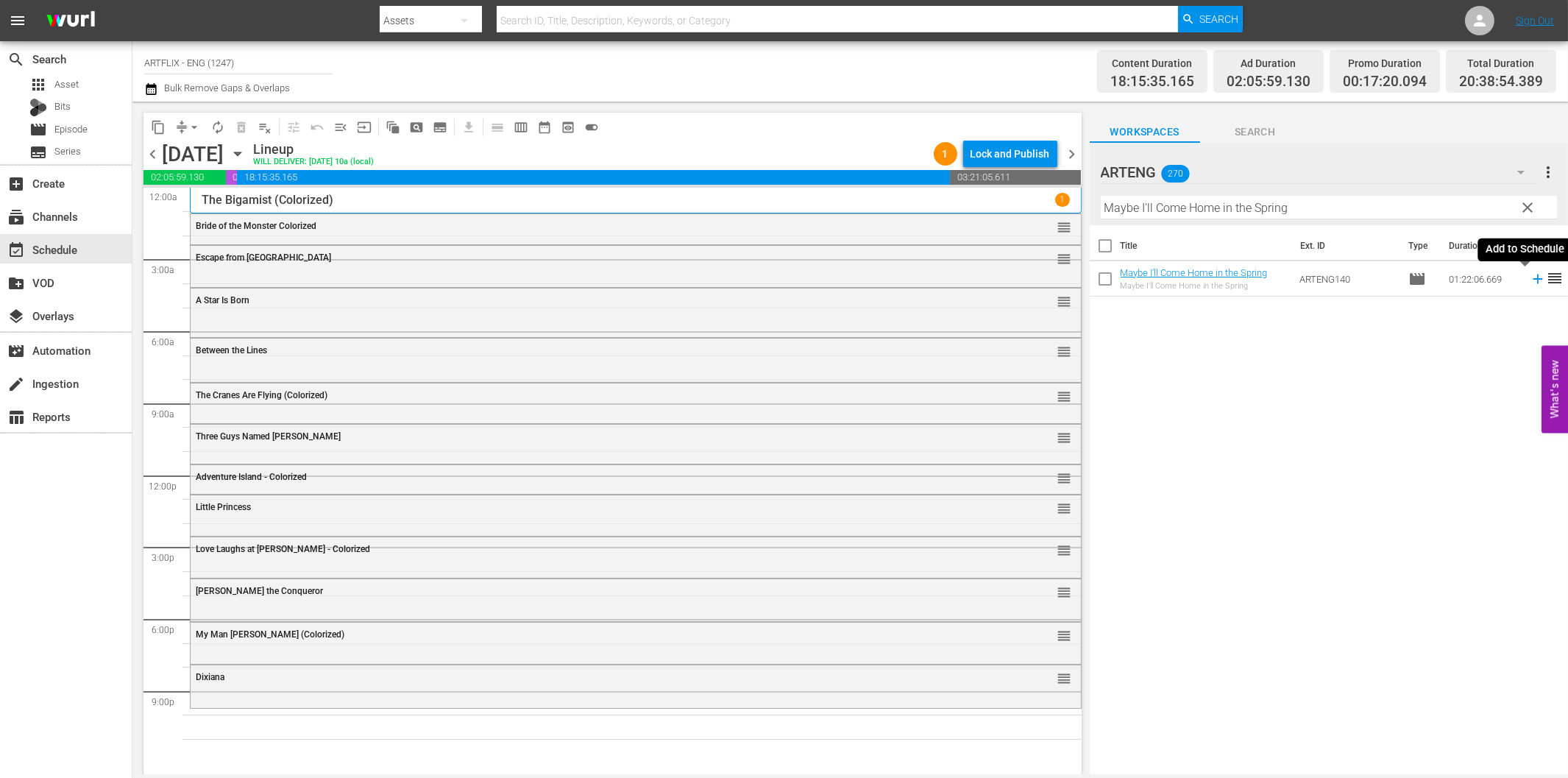
click at [1529, 278] on icon at bounding box center [1537, 278] width 16 height 16
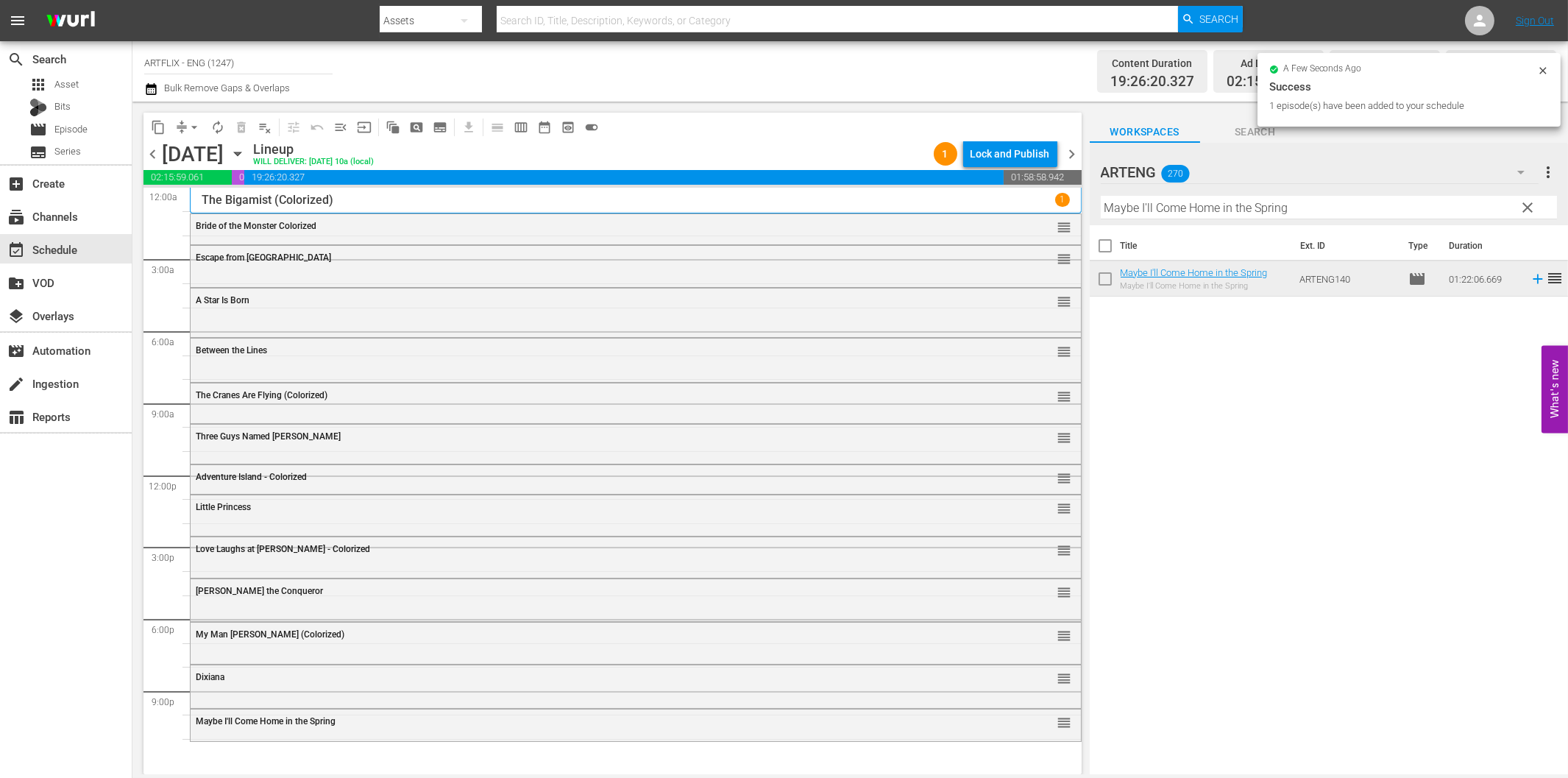
click at [1156, 204] on input "Maybe I'll Come Home in the Spring" at bounding box center [1329, 207] width 456 height 24
paste input "The Pilgrimage Play"
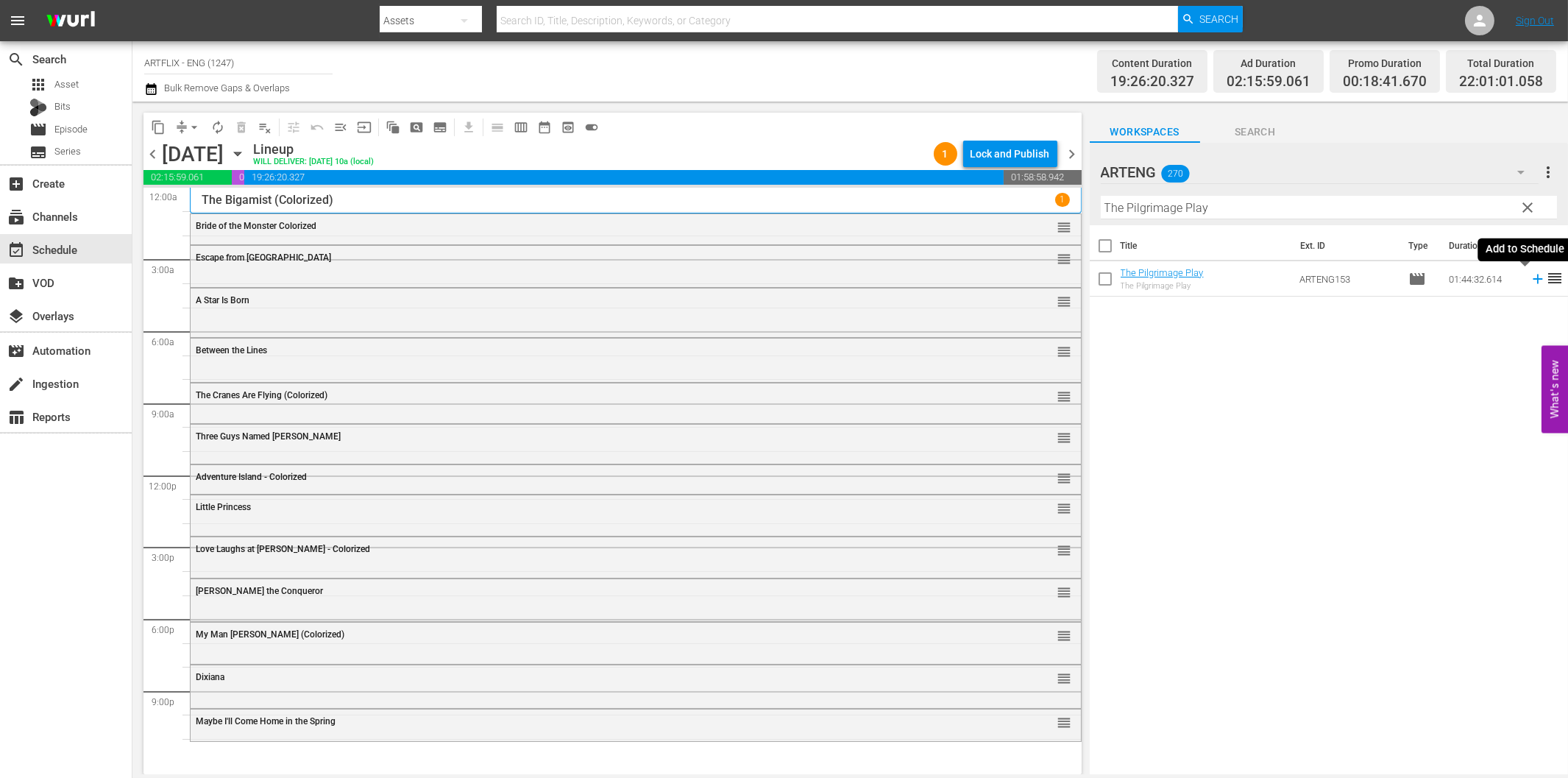
click at [1529, 278] on icon at bounding box center [1537, 278] width 16 height 16
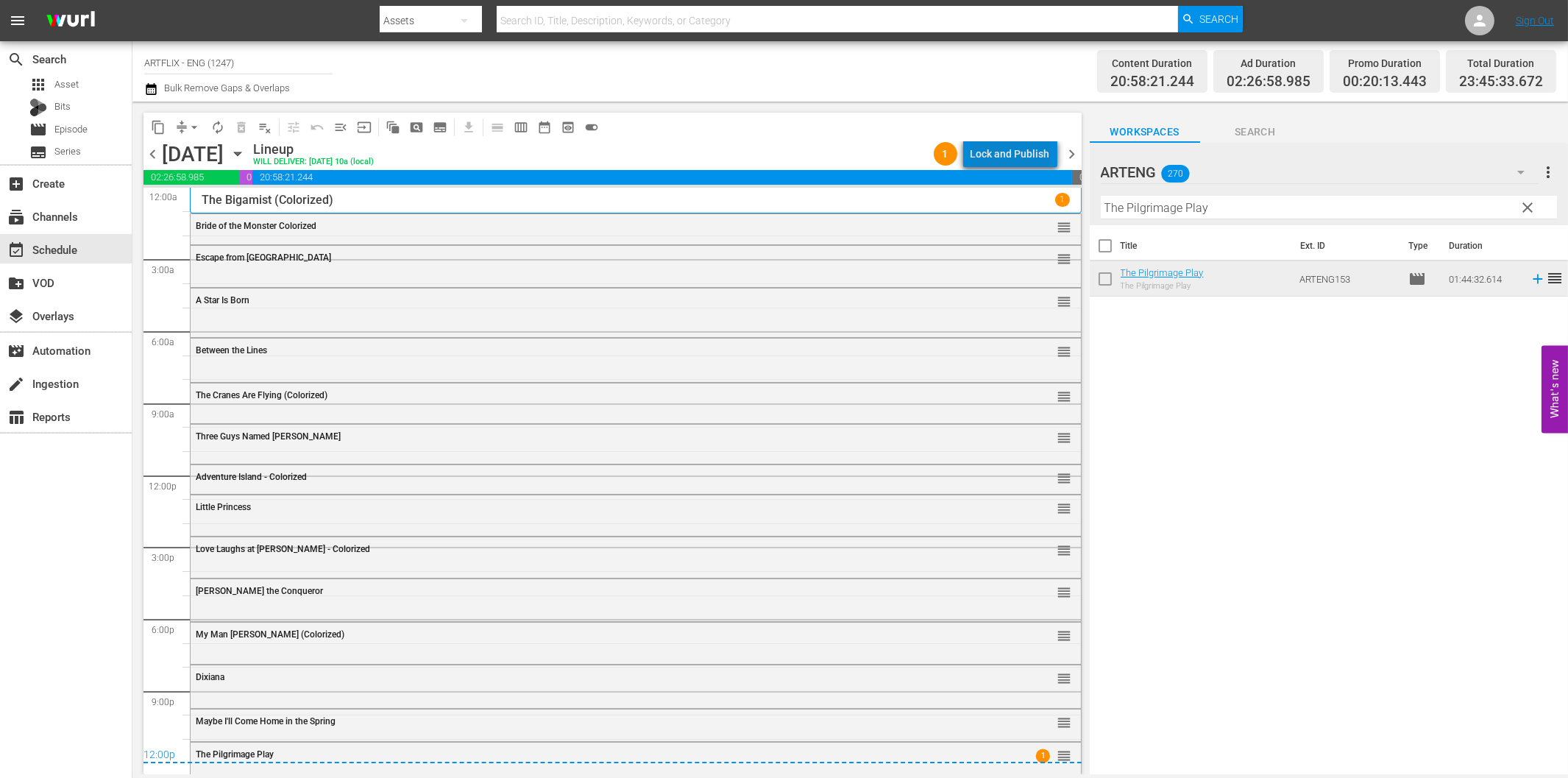
click at [1024, 158] on div "Lock and Publish" at bounding box center [1010, 153] width 79 height 26
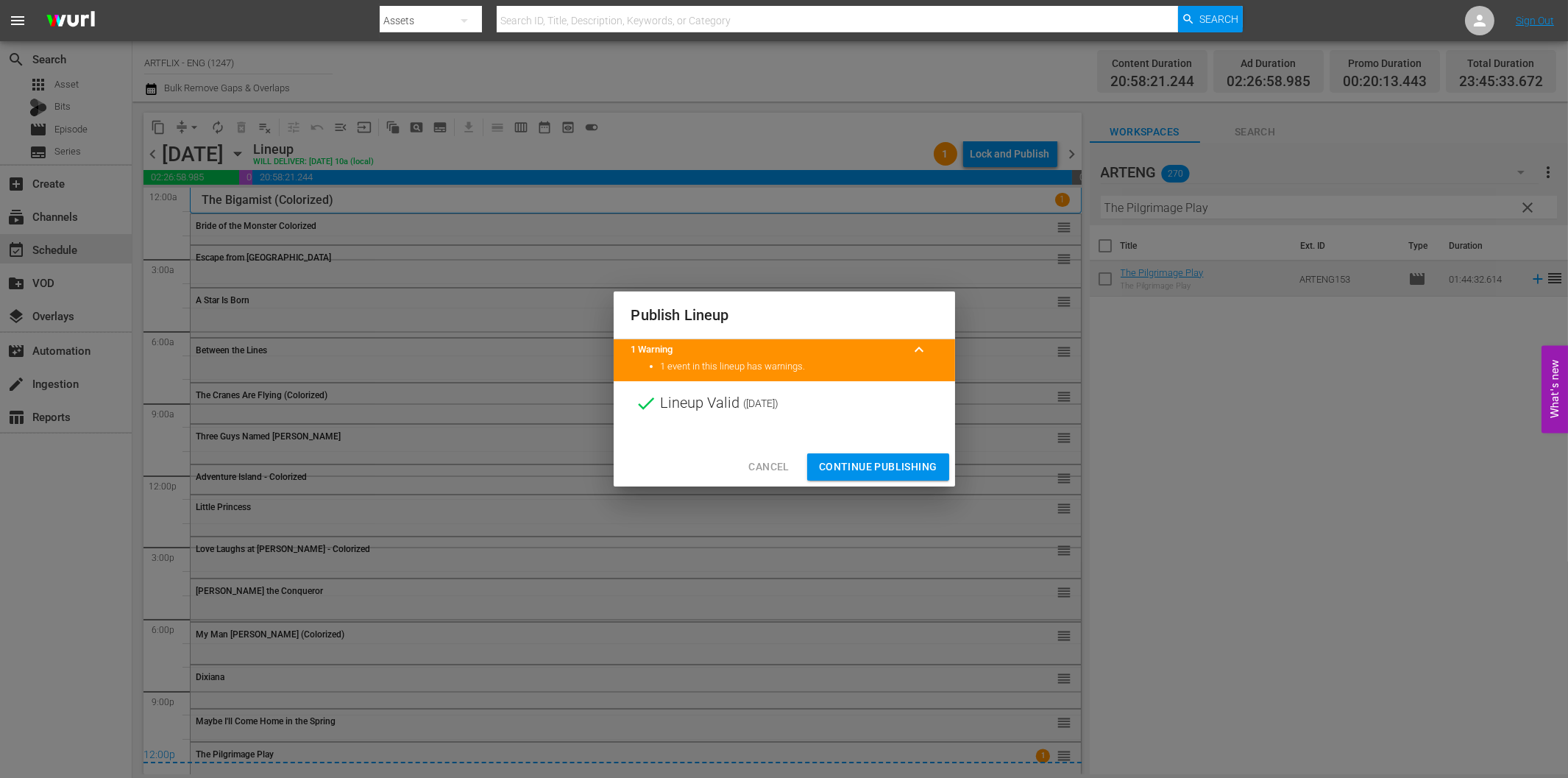
click at [876, 478] on button "Continue Publishing" at bounding box center [878, 466] width 142 height 27
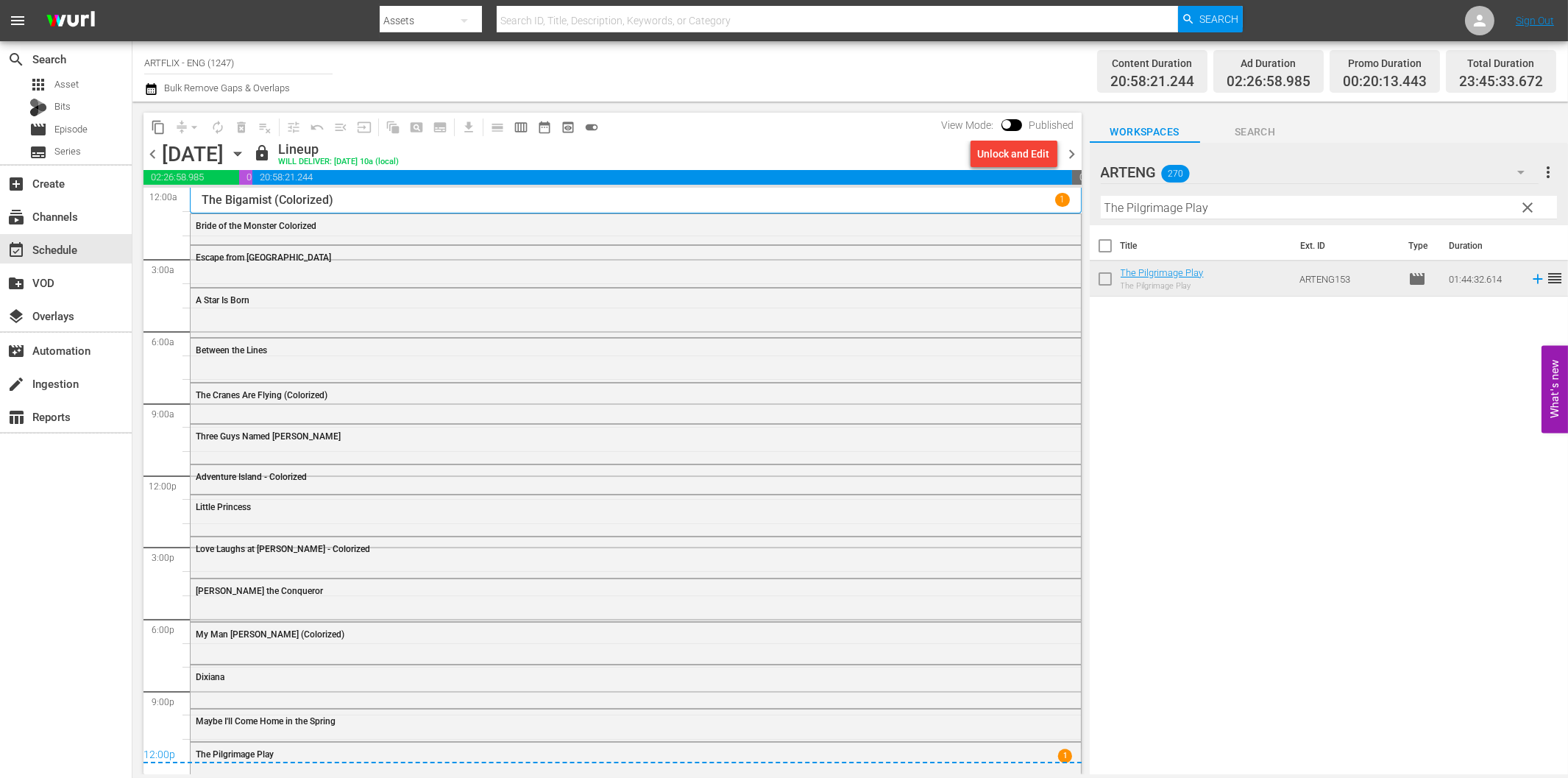
click at [1071, 147] on span "chevron_right" at bounding box center [1072, 154] width 19 height 19
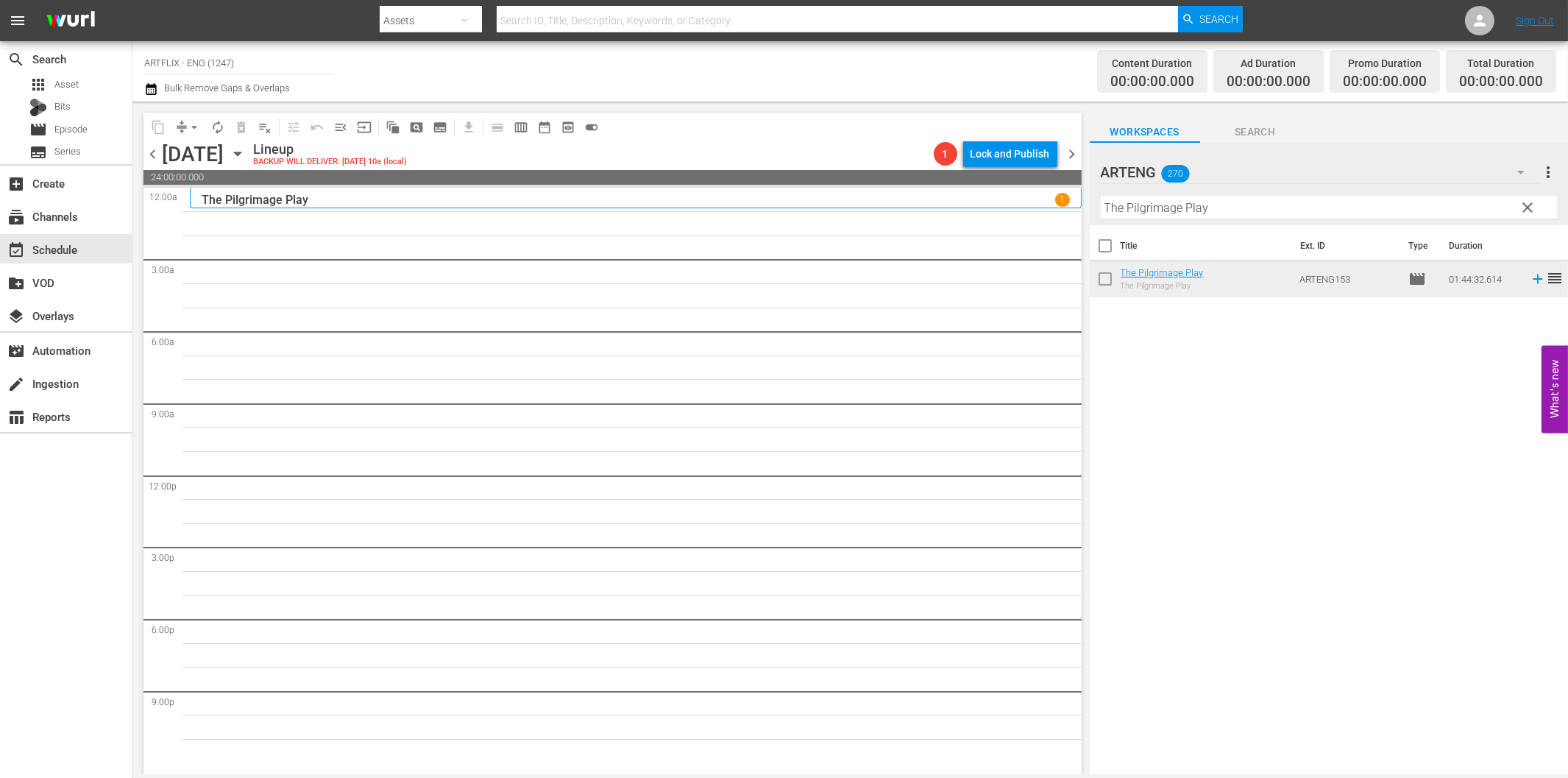
click at [1227, 208] on input "The Pilgrimage Play" at bounding box center [1329, 207] width 456 height 24
paste input "Last Woman on Earth"
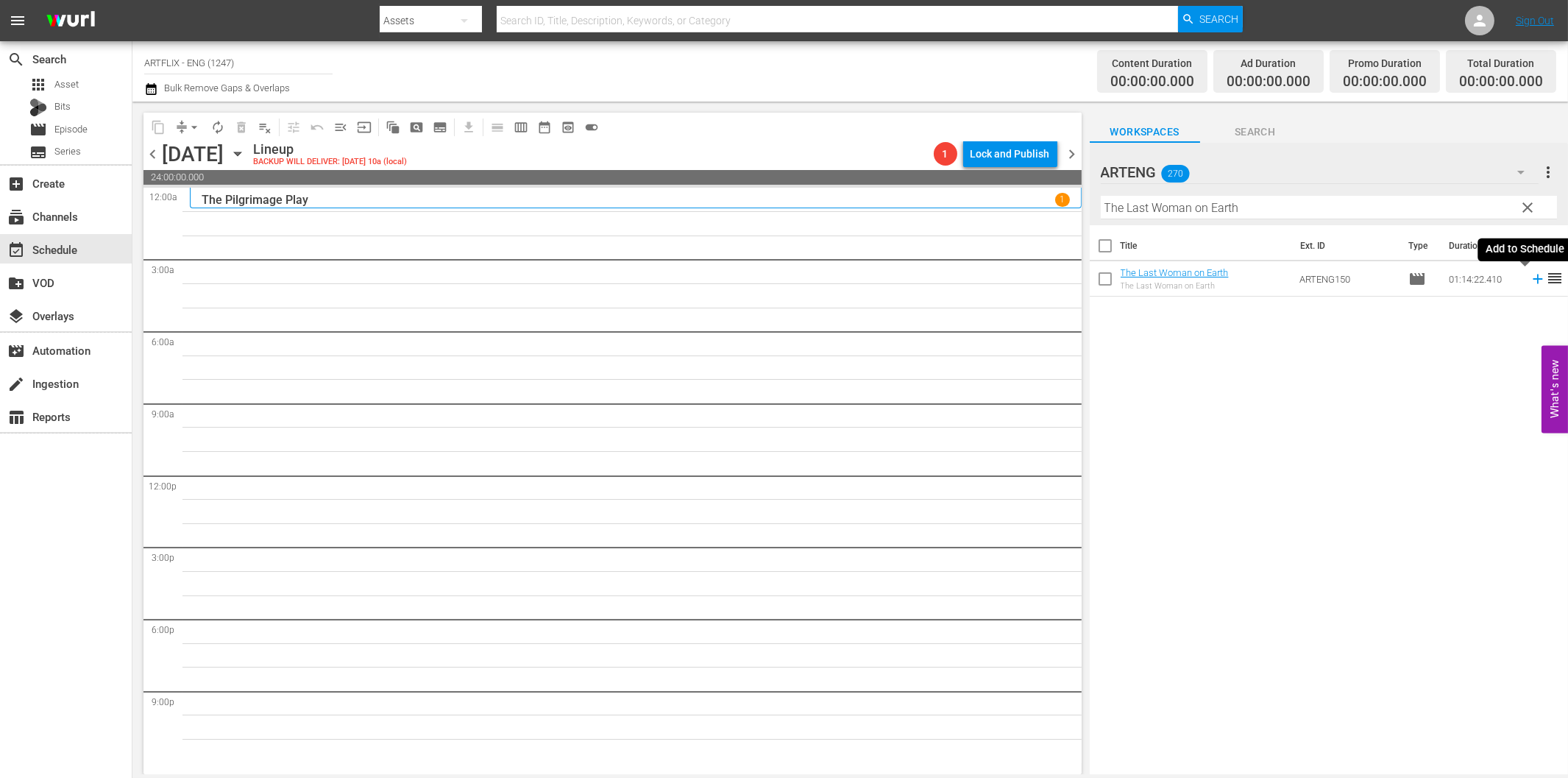
click at [1529, 278] on icon at bounding box center [1537, 278] width 16 height 16
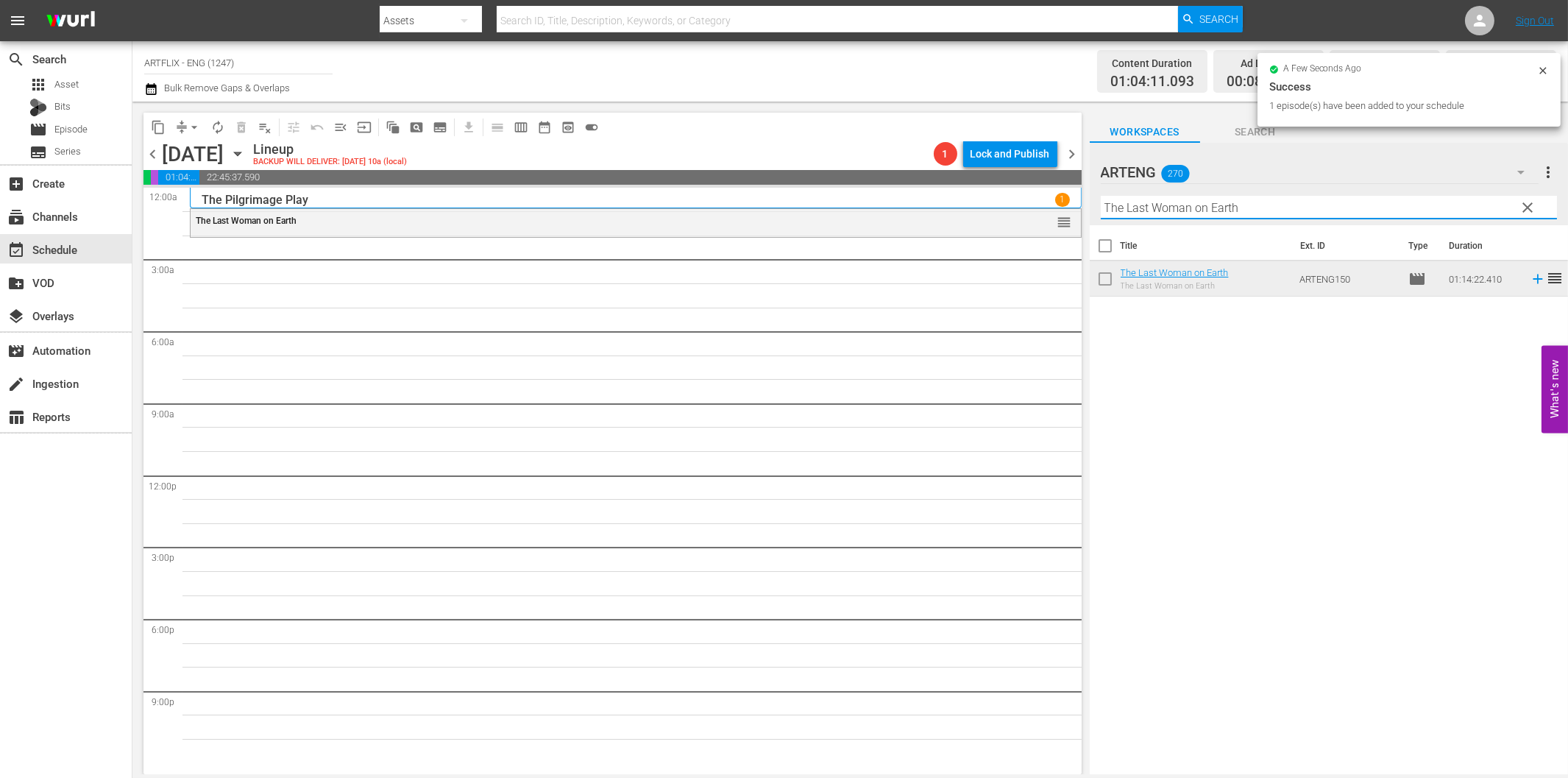
click at [1167, 206] on input "The Last Woman on Earth" at bounding box center [1329, 207] width 456 height 24
paste input "Who Breaks... Pays"
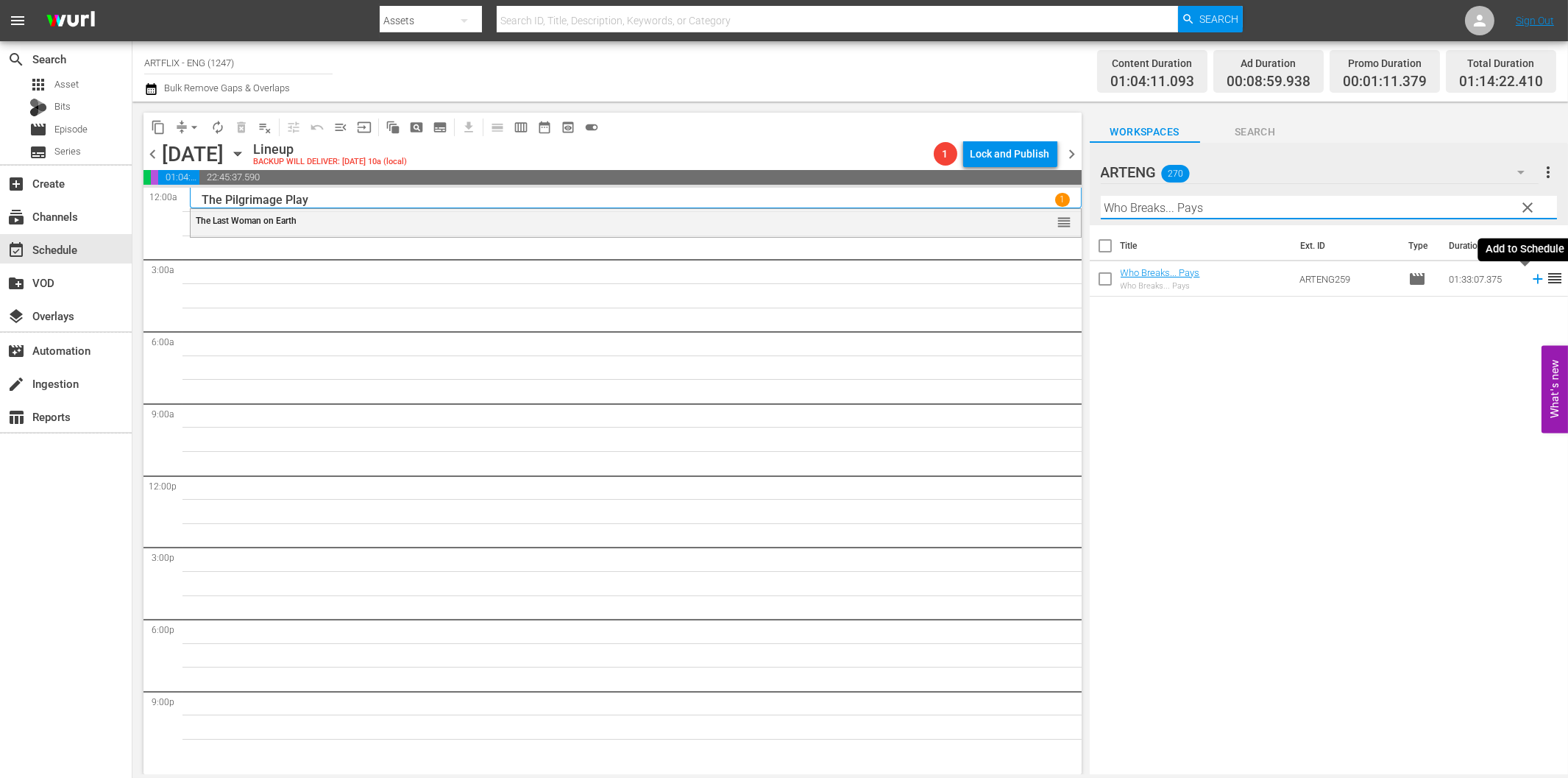
click at [1533, 278] on icon at bounding box center [1537, 279] width 9 height 9
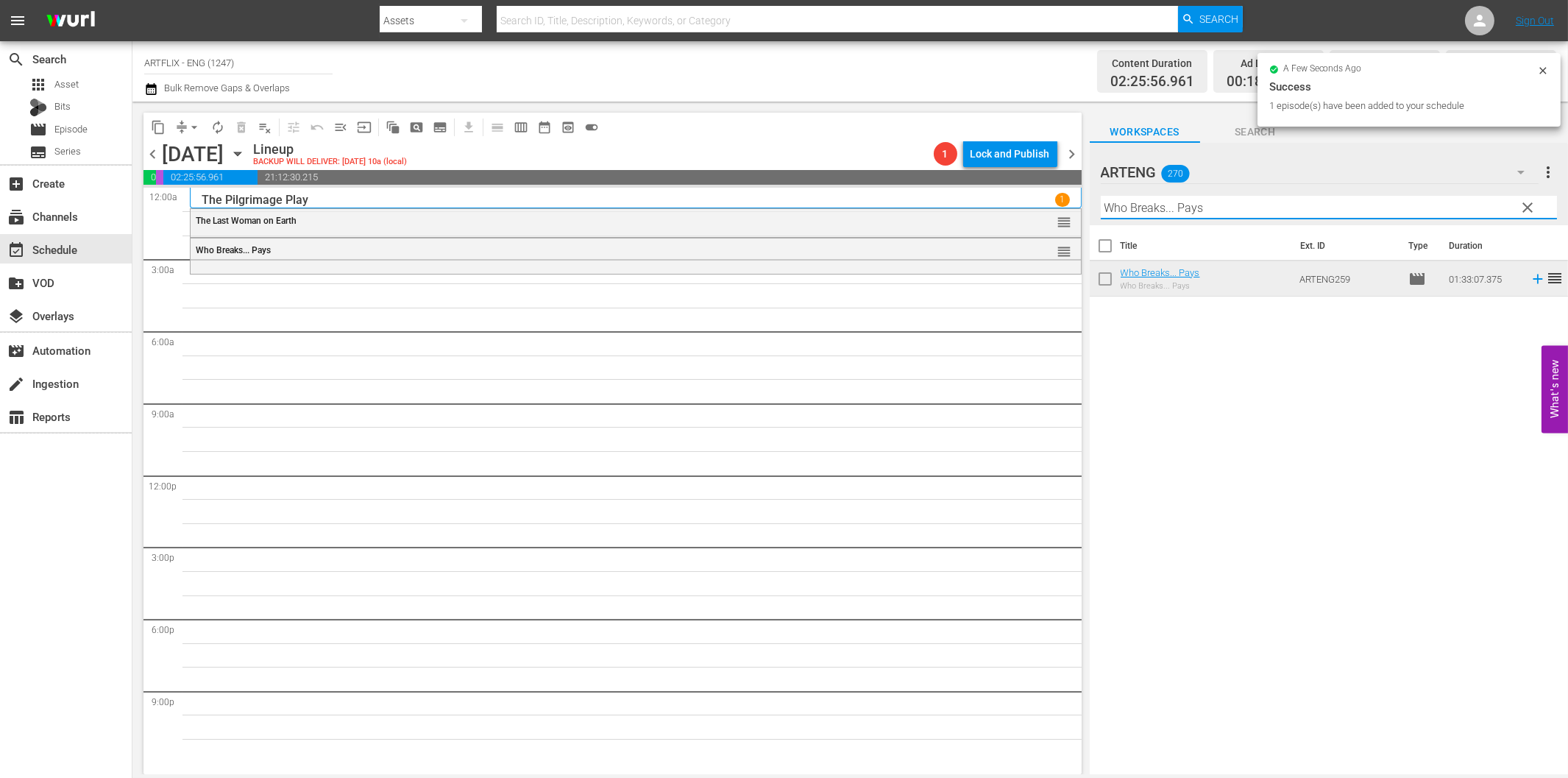
click at [1149, 204] on input "Who Breaks... Pays" at bounding box center [1329, 207] width 456 height 24
paste input "Convoy"
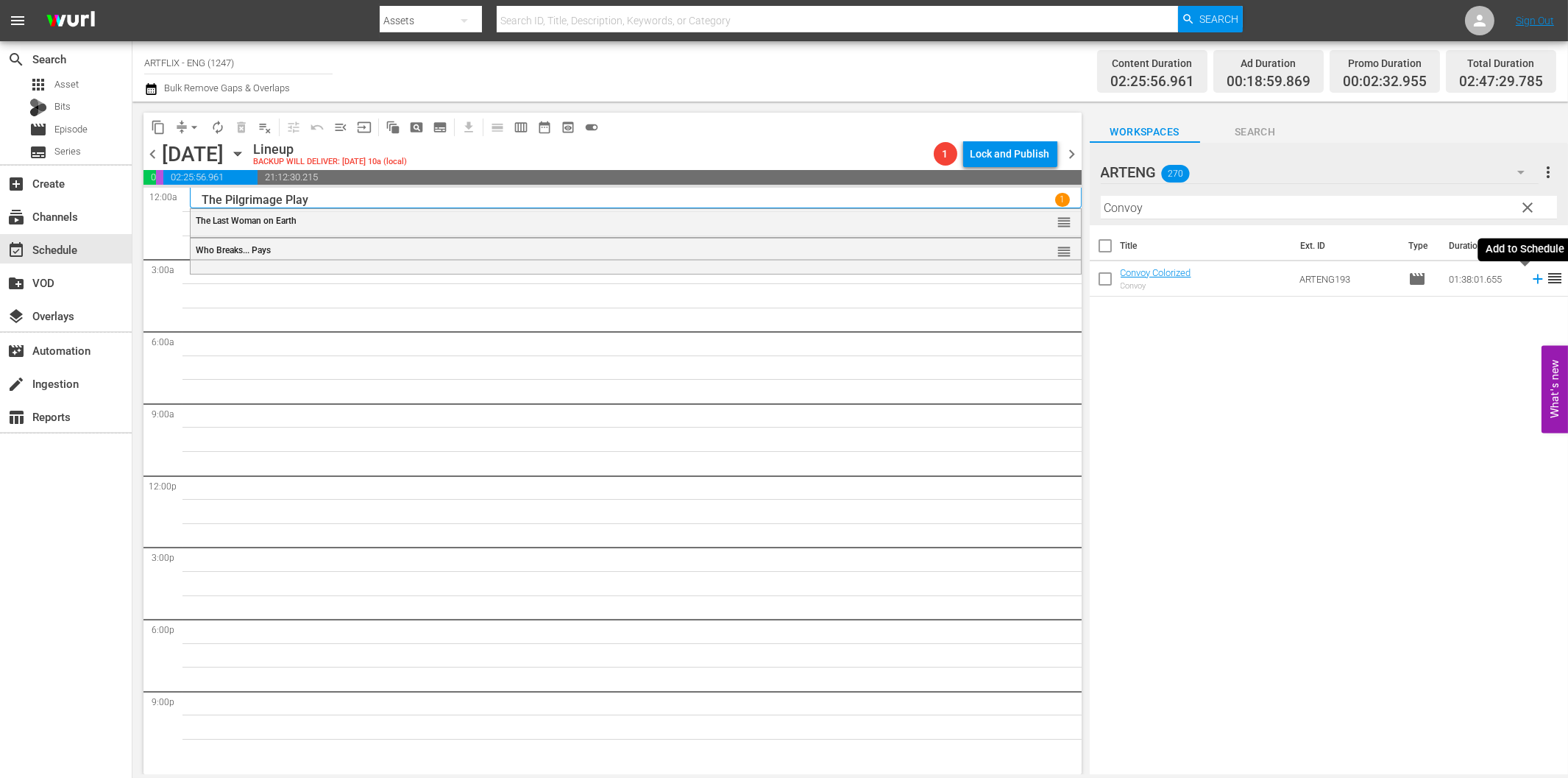
click at [1529, 281] on icon at bounding box center [1537, 278] width 16 height 16
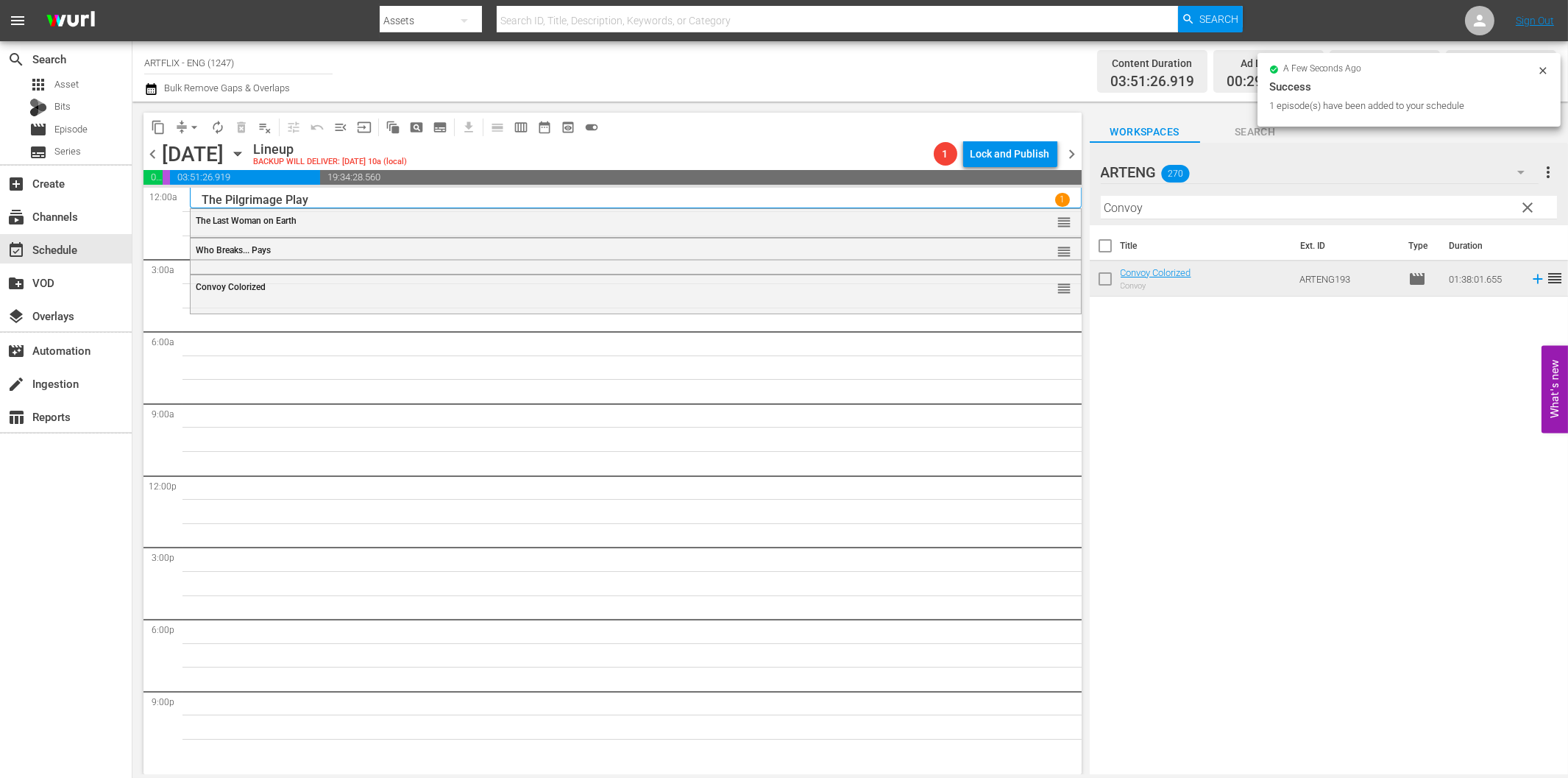
click at [1159, 214] on input "Convoy" at bounding box center [1329, 207] width 456 height 24
paste input "Date Bait"
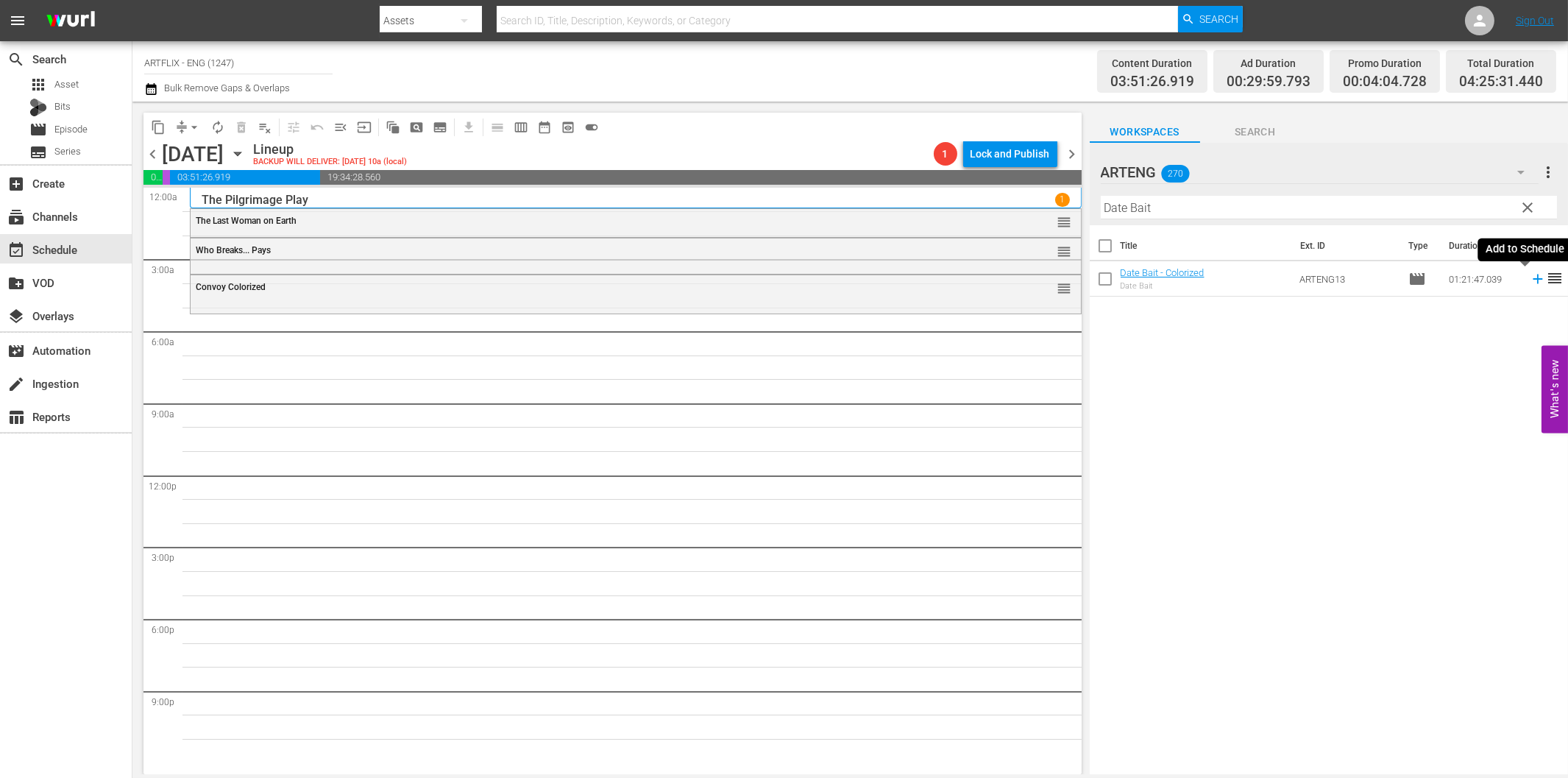
click at [1529, 278] on icon at bounding box center [1537, 278] width 16 height 16
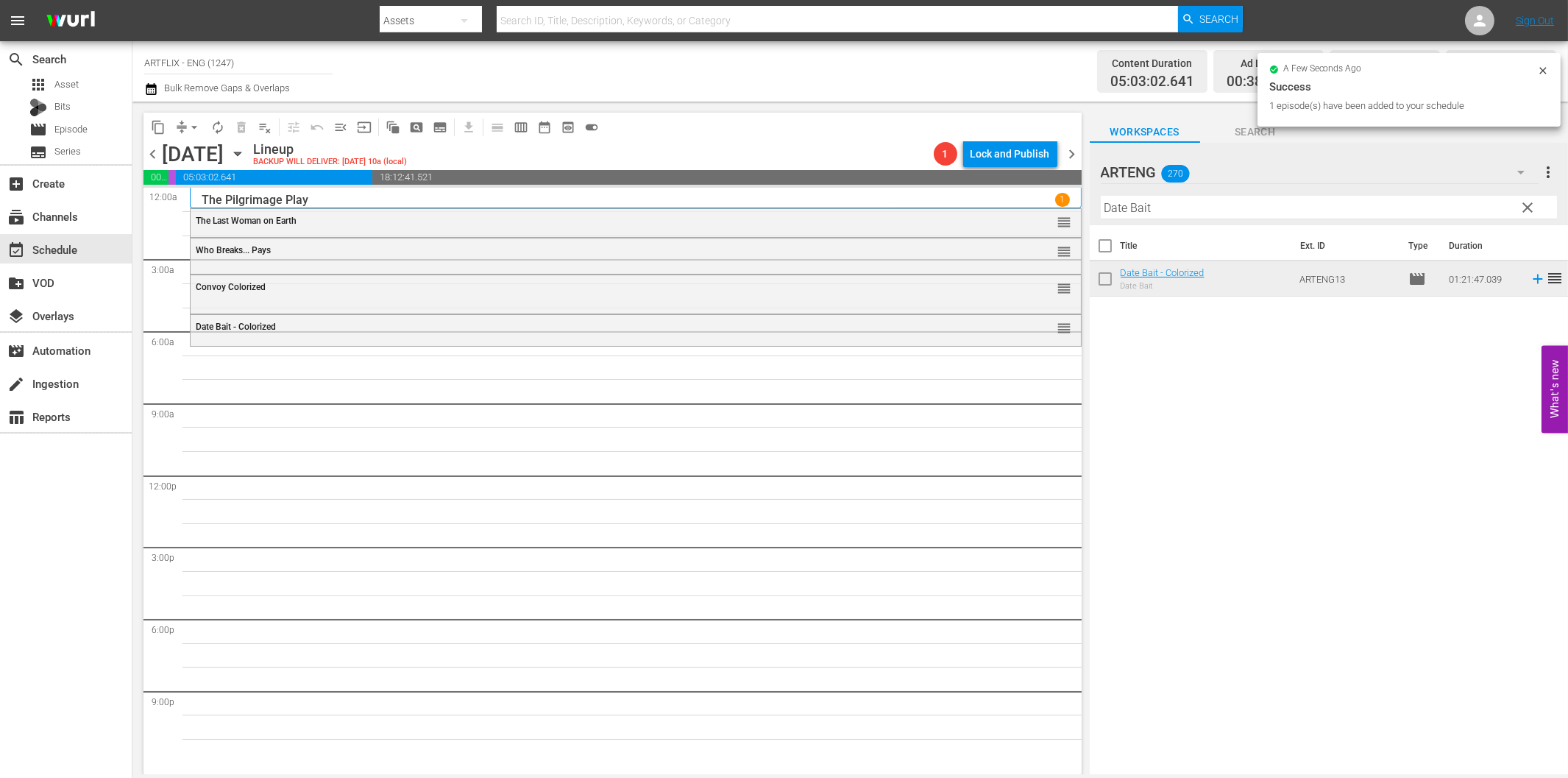
click at [1290, 207] on input "Date Bait" at bounding box center [1329, 207] width 456 height 24
paste input "Laurel & Hardy Chronicles - Volume 1"
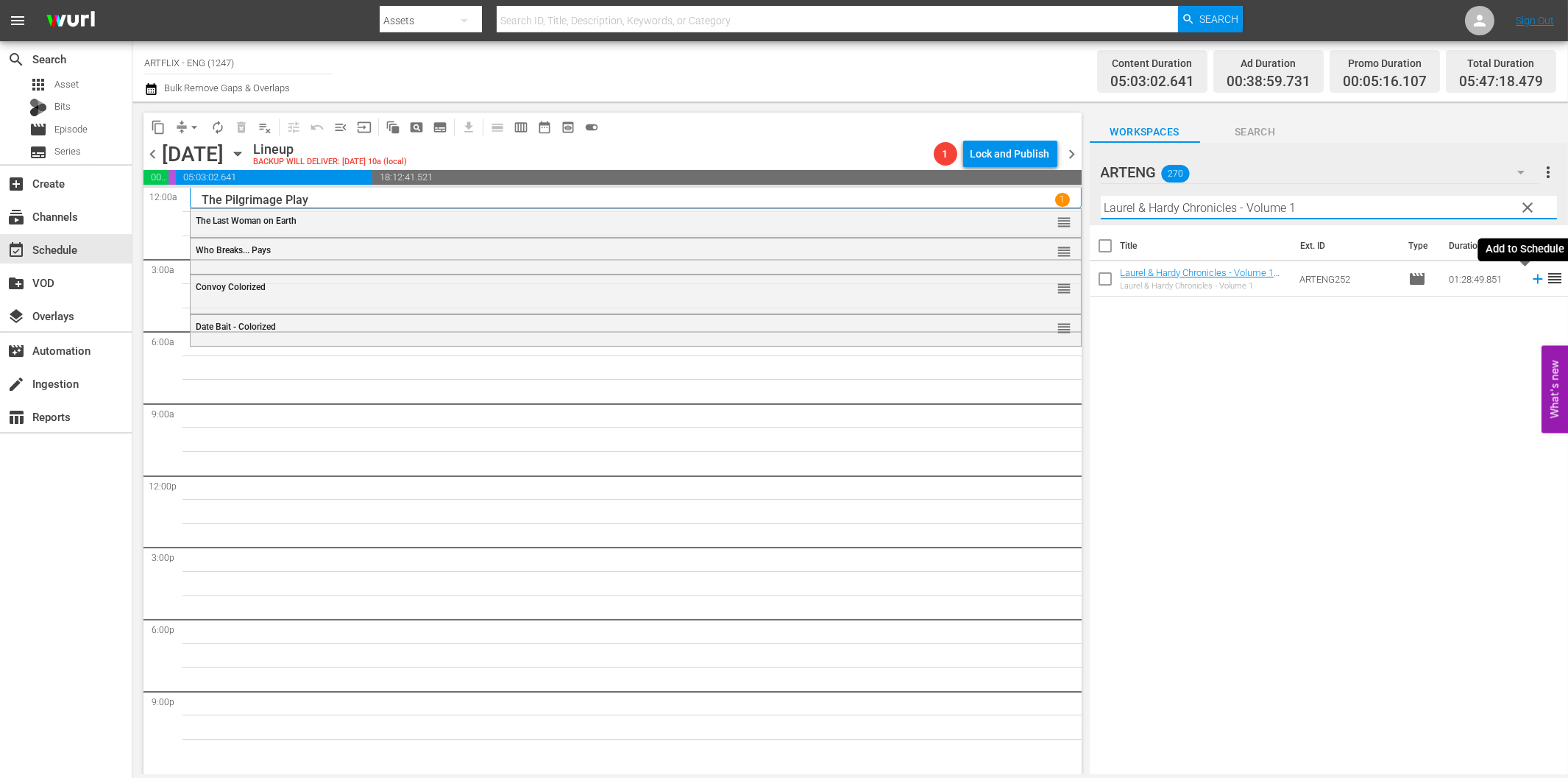
click at [1529, 278] on icon at bounding box center [1537, 278] width 16 height 16
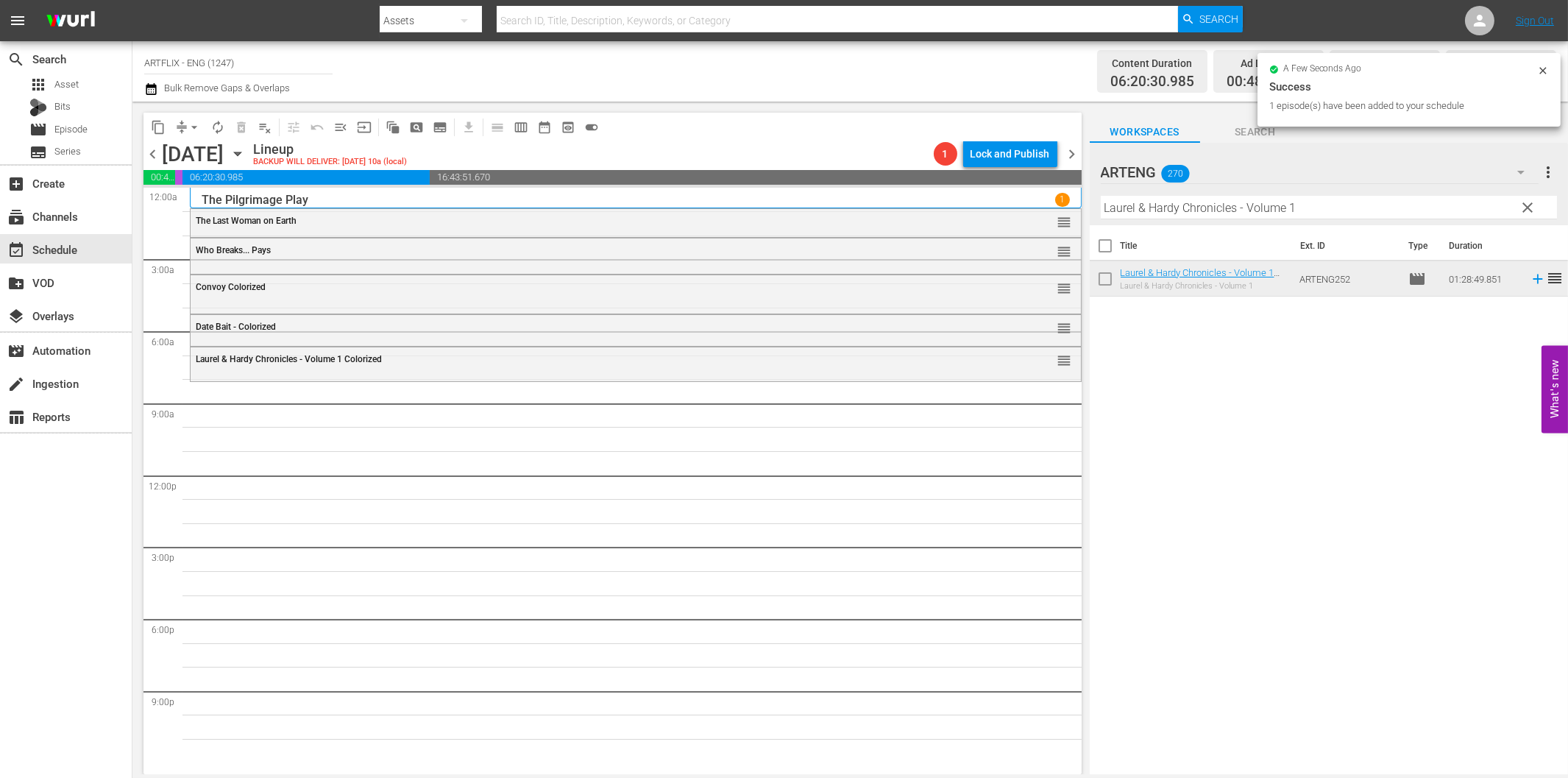
click at [1201, 214] on input "Laurel & Hardy Chronicles - Volume 1" at bounding box center [1329, 207] width 456 height 24
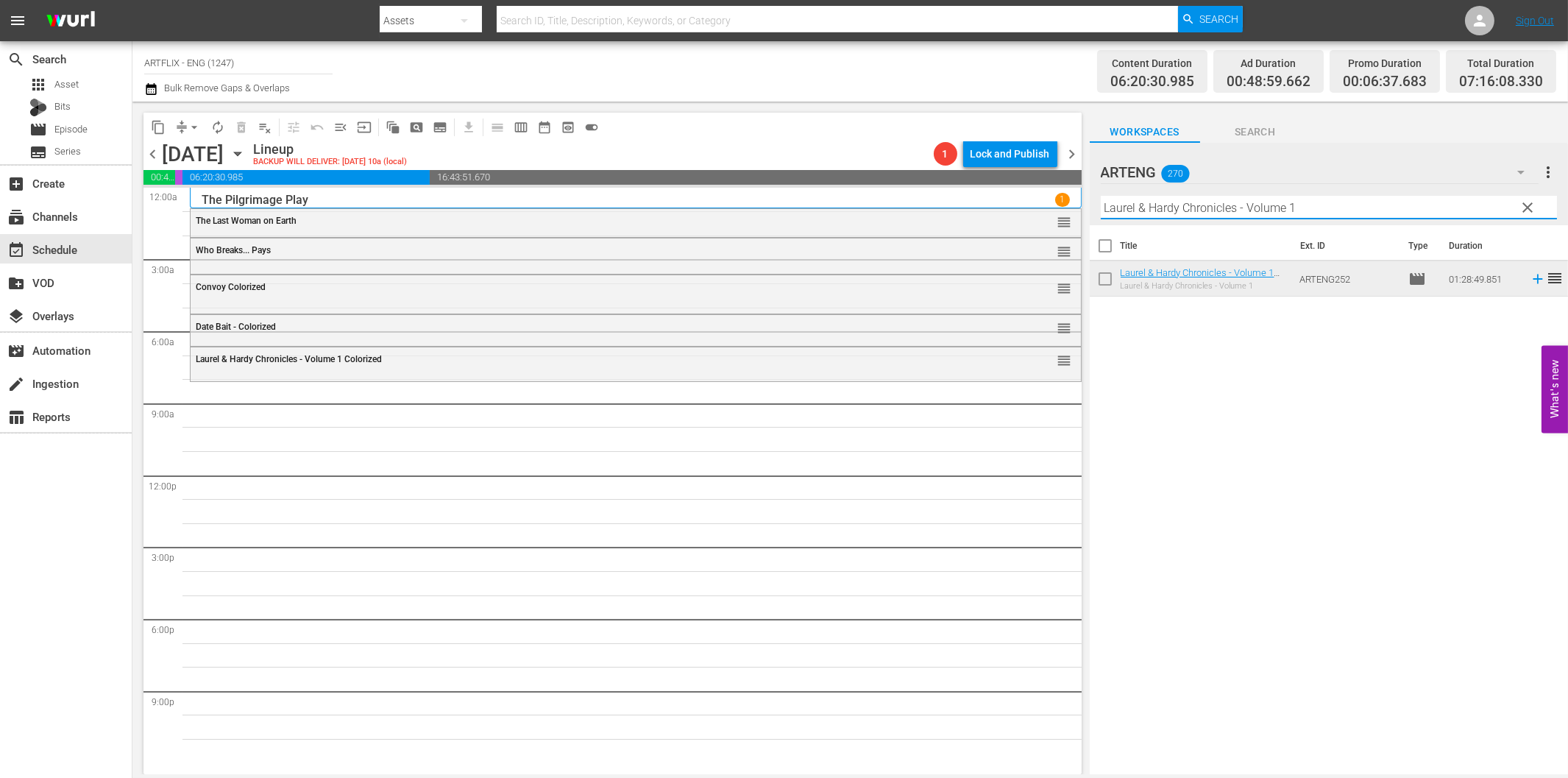
paste input "Of Human Bondage"
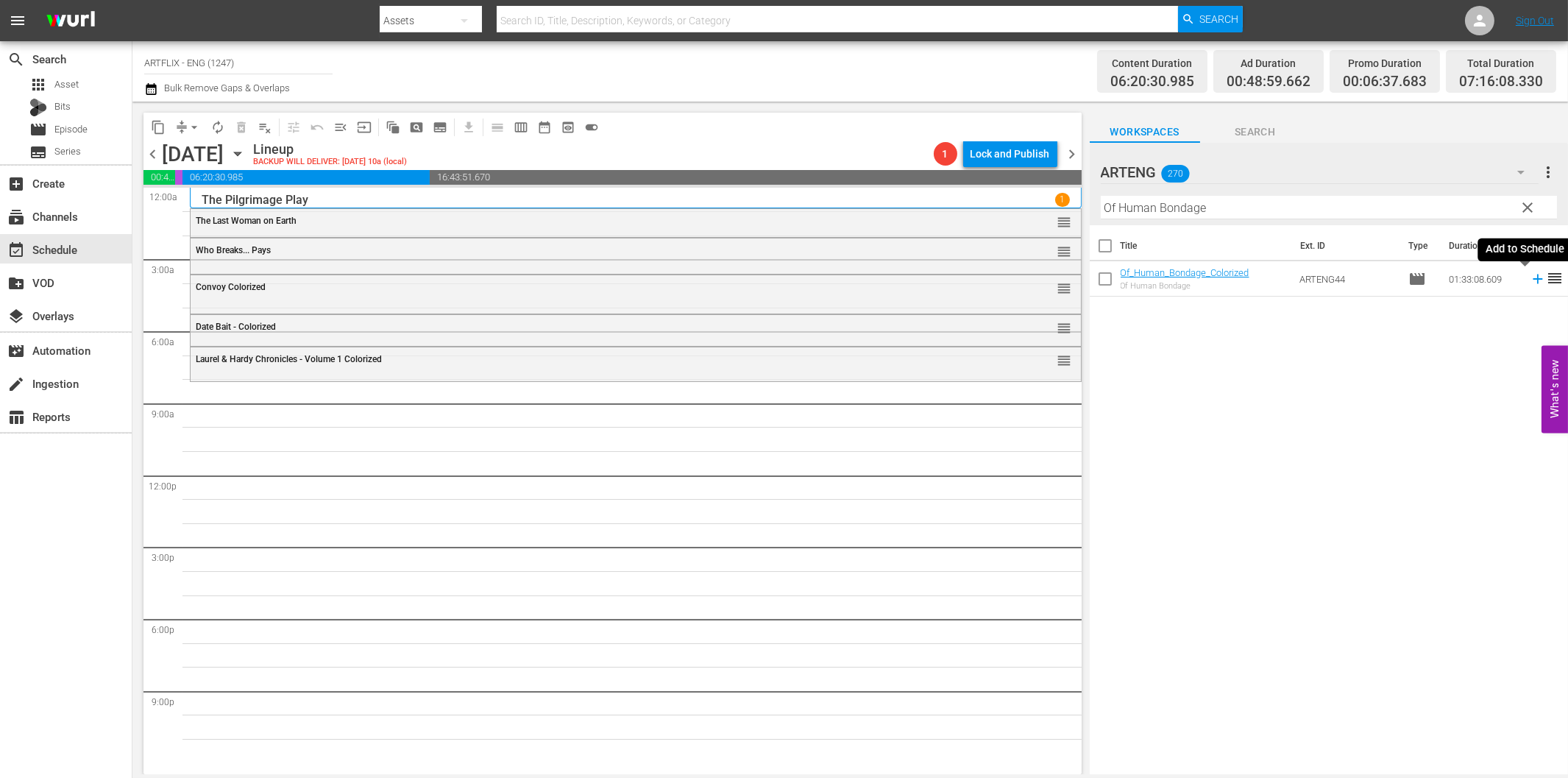
click at [1533, 278] on icon at bounding box center [1537, 279] width 9 height 9
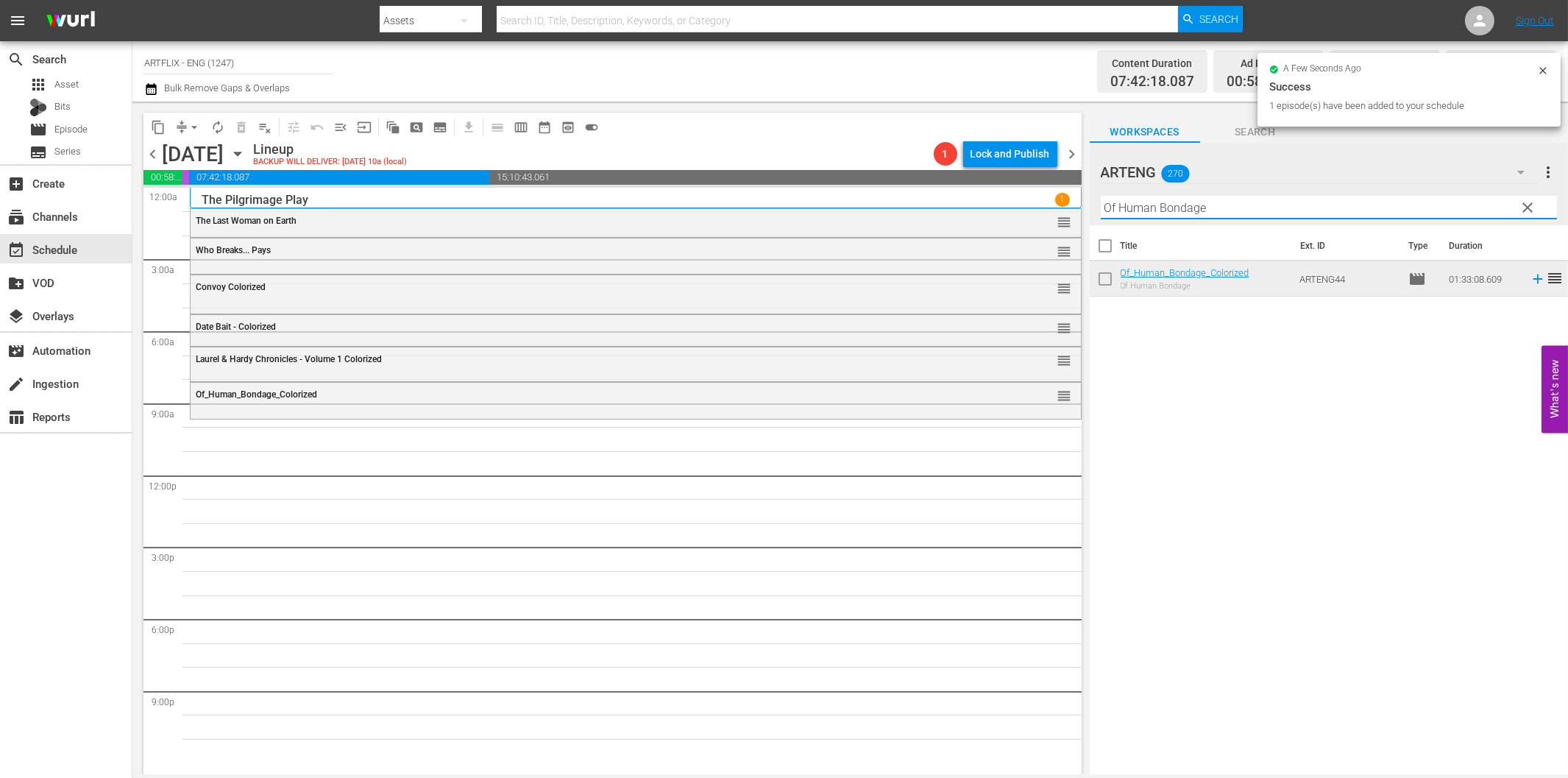
click at [1178, 211] on input "Of Human Bondage" at bounding box center [1329, 207] width 456 height 24
paste input "Tarzan and the Trappers"
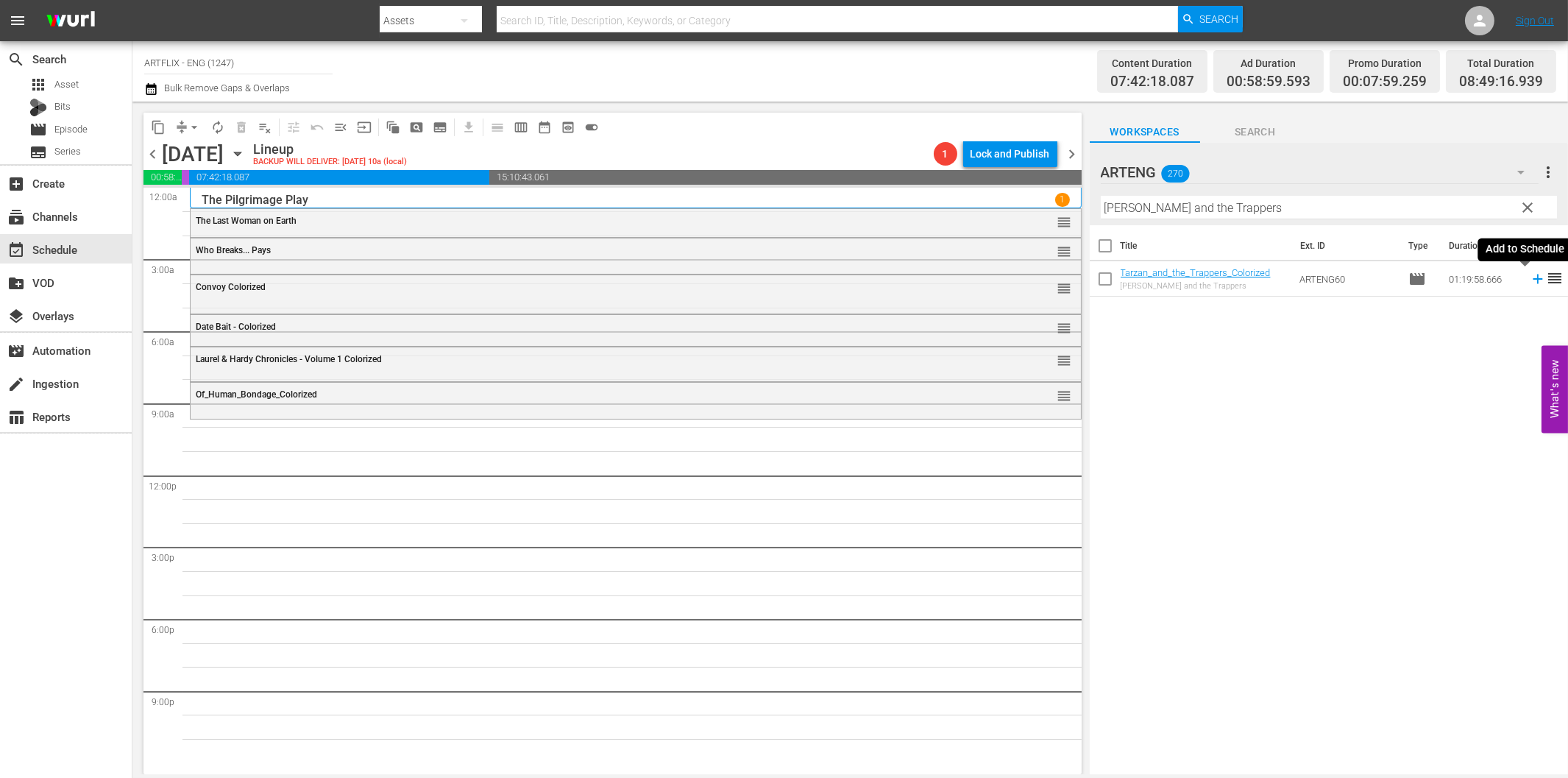
click at [1533, 280] on icon at bounding box center [1537, 279] width 9 height 9
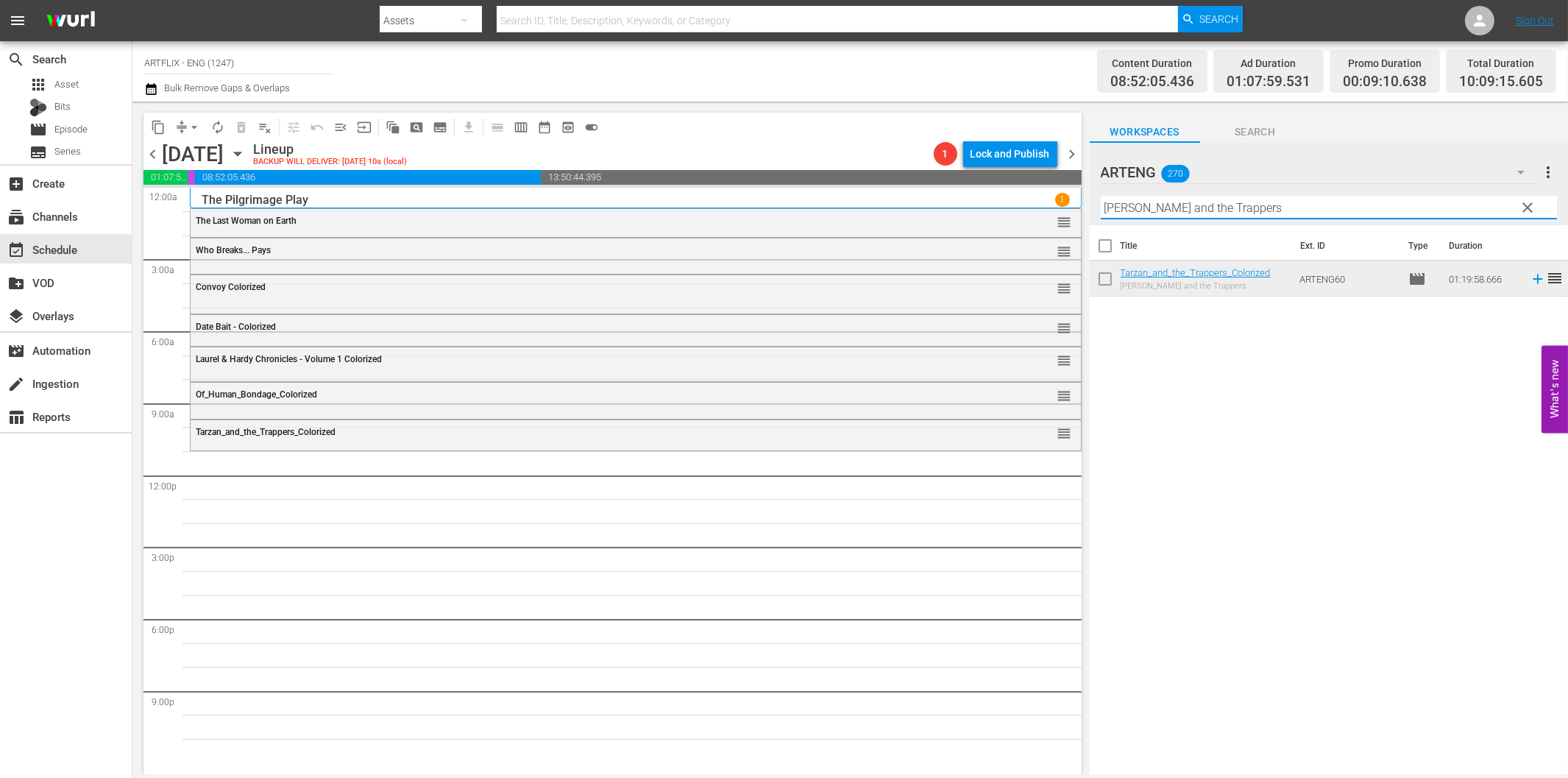
click at [1193, 200] on input "Tarzan and the Trappers" at bounding box center [1329, 207] width 456 height 24
paste input "O-Kay for Sound"
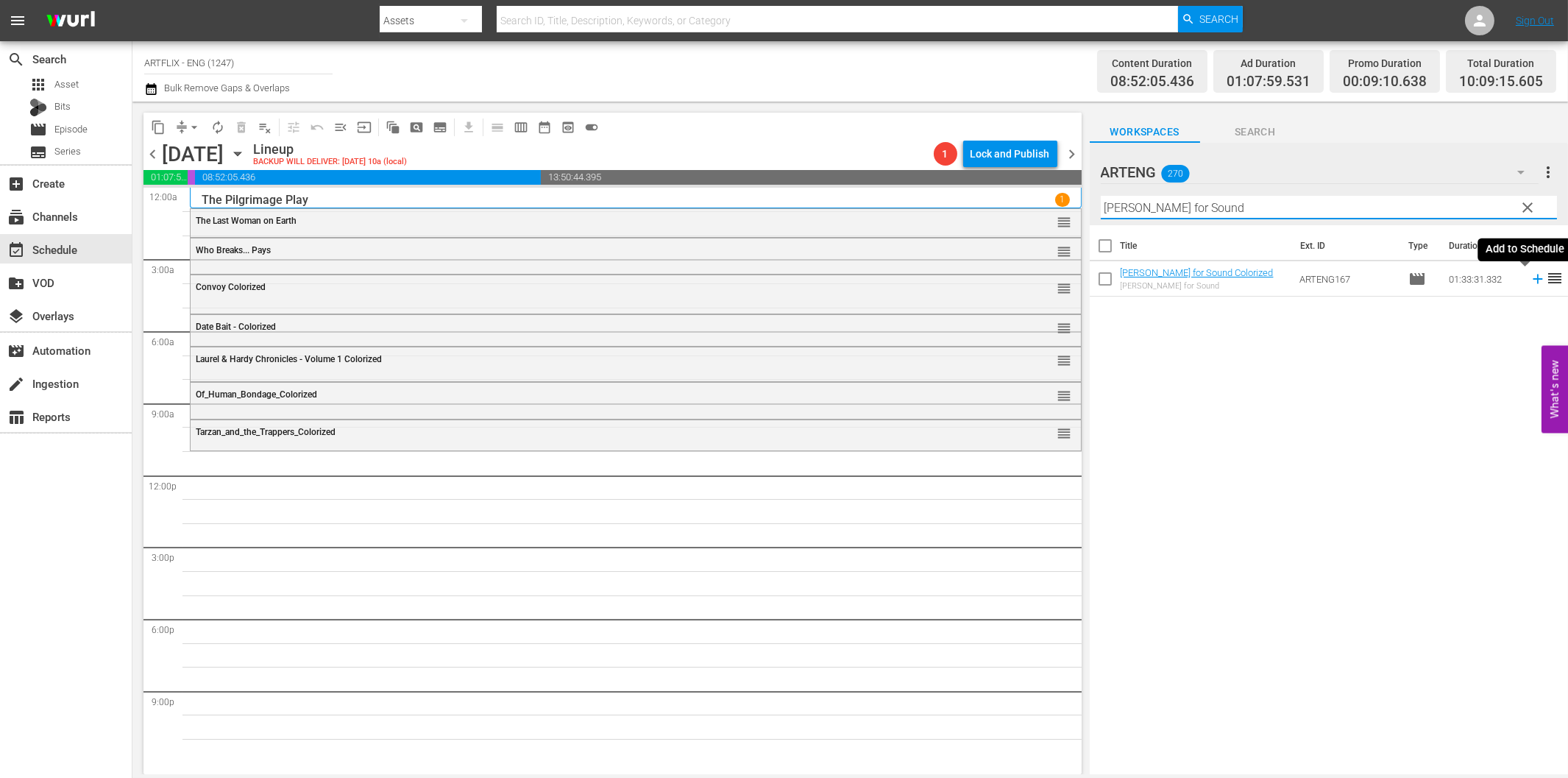
click at [1533, 278] on icon at bounding box center [1537, 279] width 9 height 9
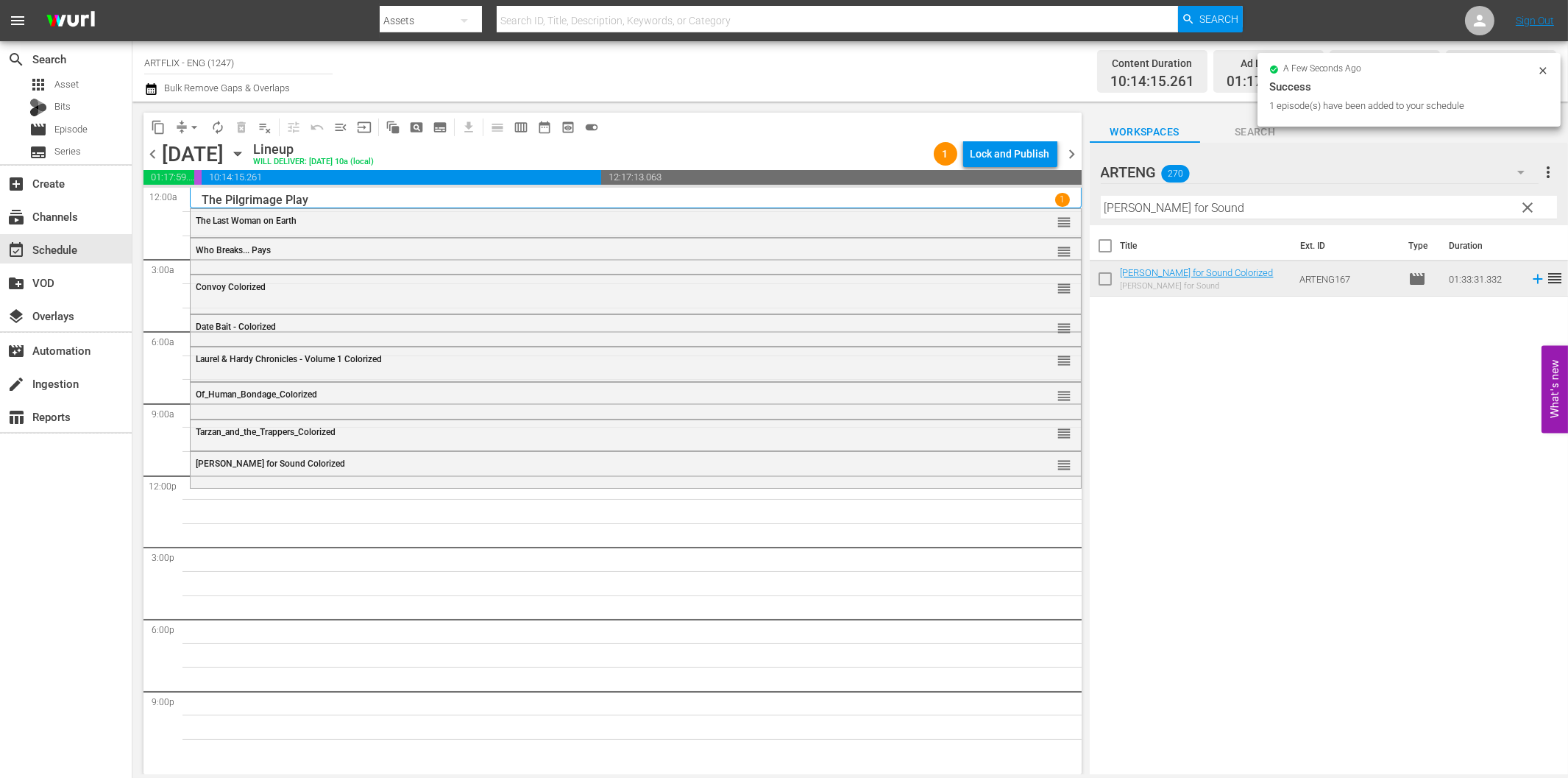
click at [1371, 210] on input "O-Kay for Sound" at bounding box center [1329, 207] width 456 height 24
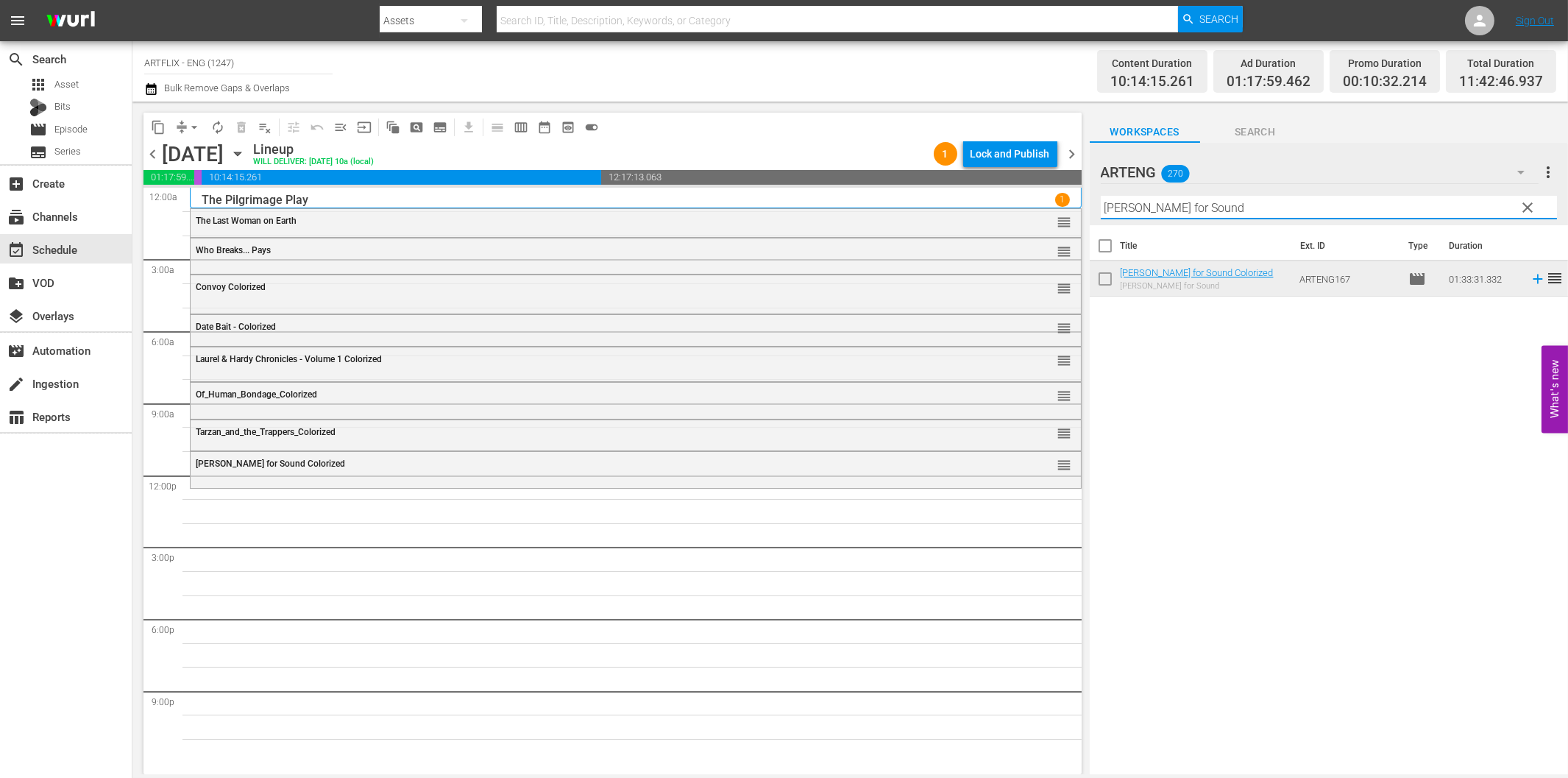
paste input "His Girl Friday"
click at [1533, 280] on icon at bounding box center [1537, 279] width 9 height 9
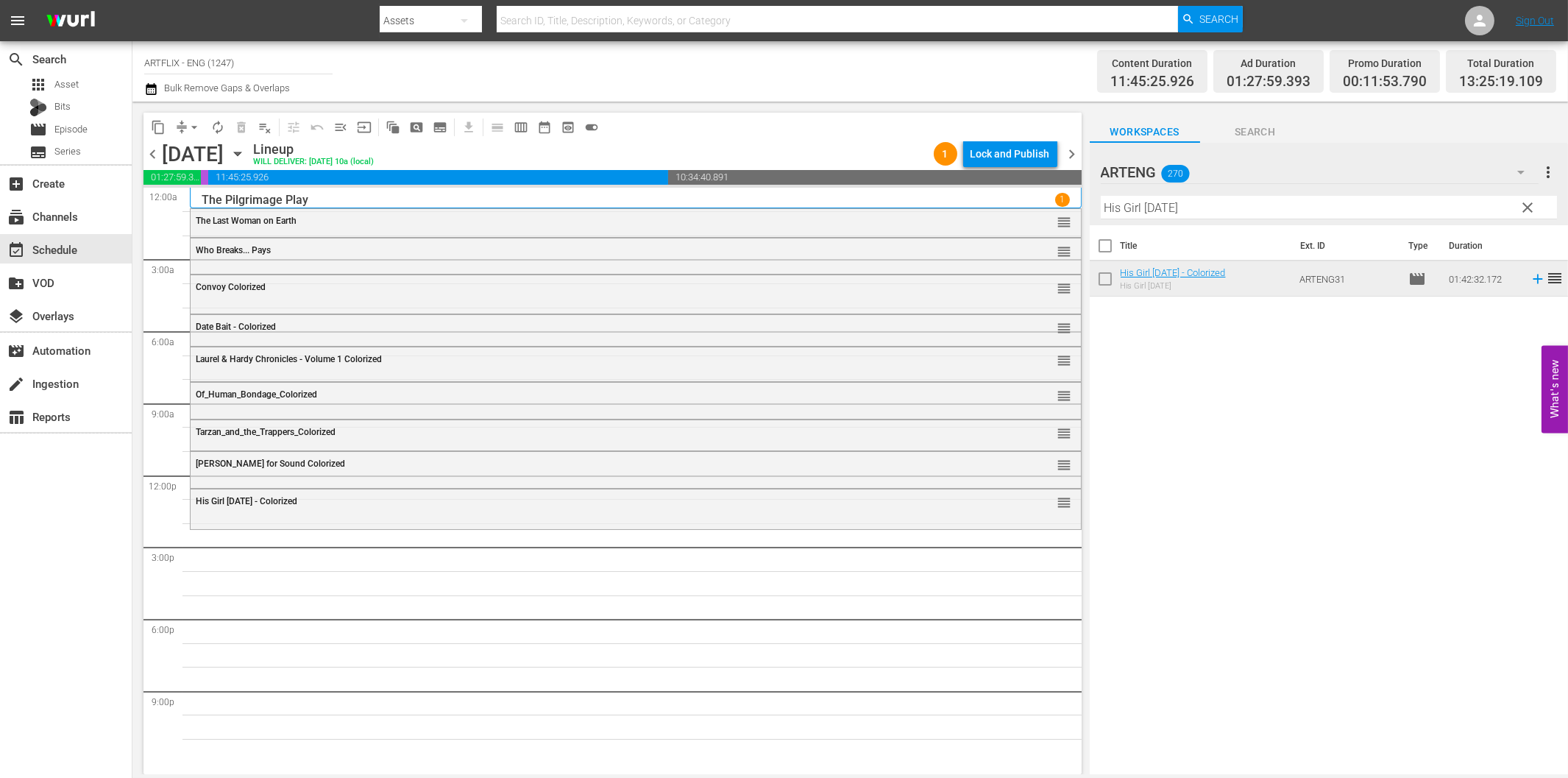
click at [1269, 214] on input "His Girl Friday" at bounding box center [1329, 207] width 456 height 24
paste input "Dishonored Lad"
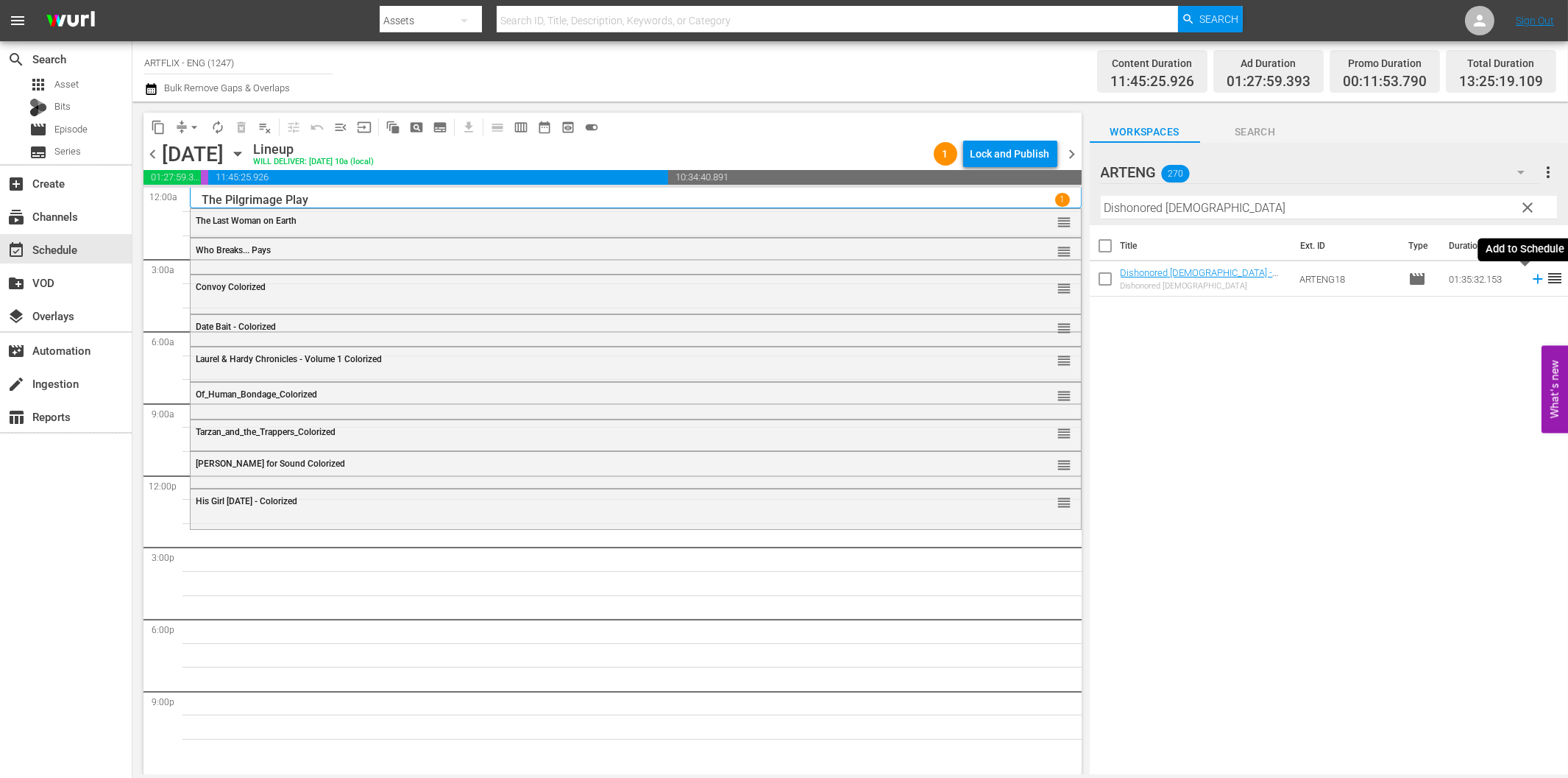
click at [1533, 278] on icon at bounding box center [1537, 279] width 9 height 9
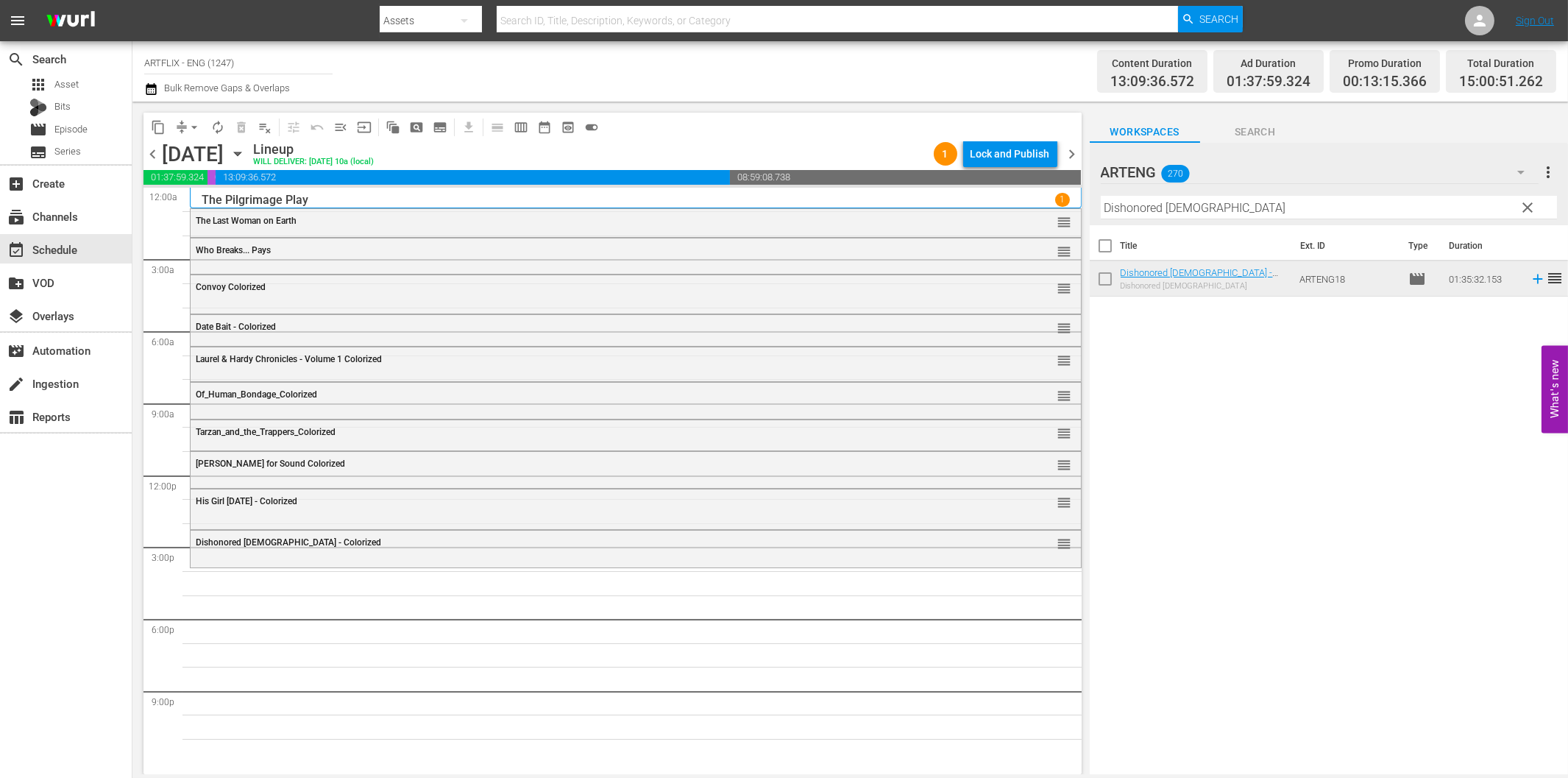
drag, startPoint x: 1222, startPoint y: 208, endPoint x: 1261, endPoint y: 214, distance: 39.5
click at [1226, 210] on input "Dishonored Lady" at bounding box center [1329, 207] width 456 height 24
paste input "Clipped Wings"
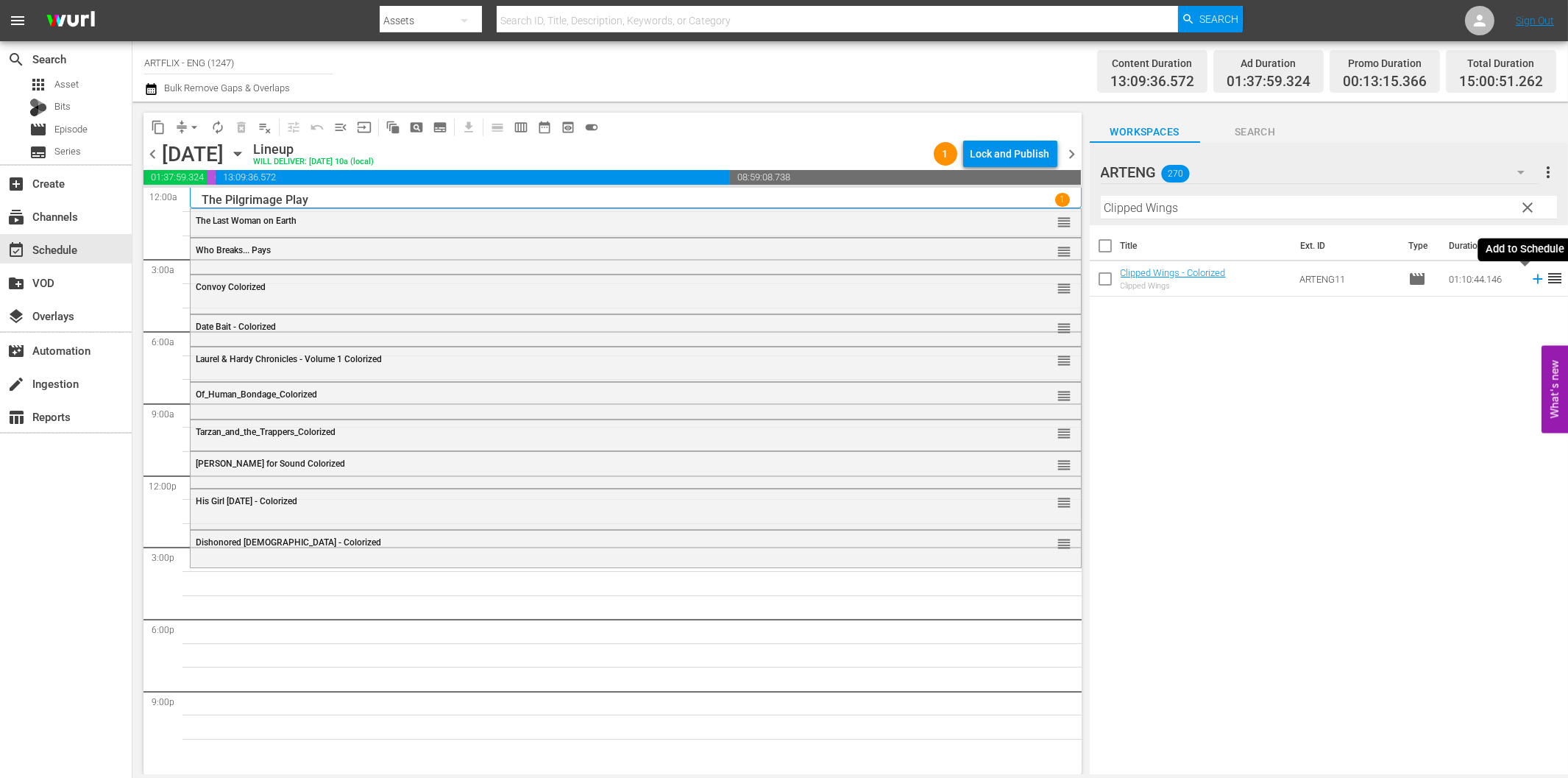
click at [1530, 280] on icon at bounding box center [1537, 278] width 16 height 16
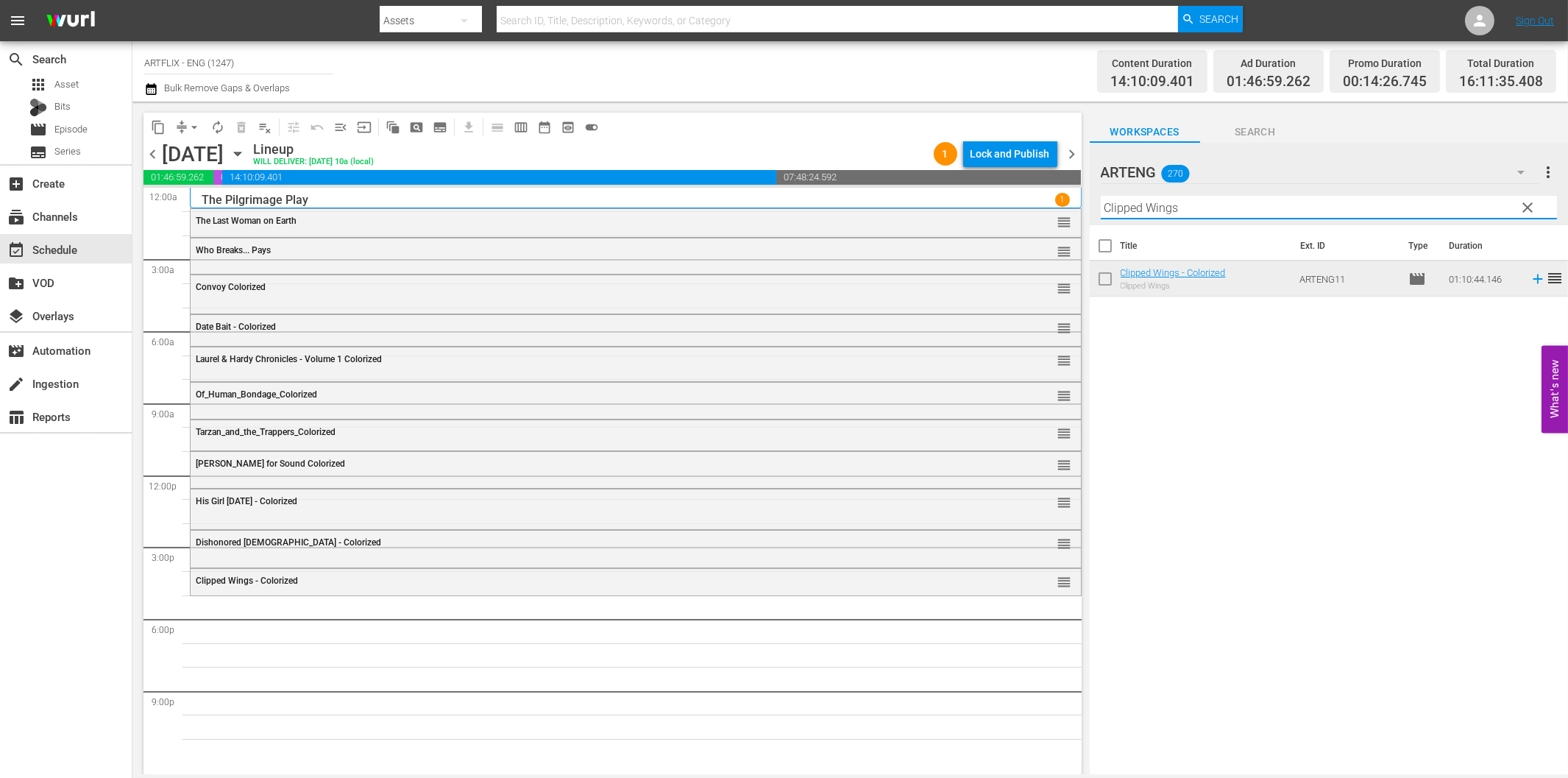
click at [1230, 208] on input "Clipped Wings" at bounding box center [1329, 207] width 456 height 24
paste input "The Way Ahead"
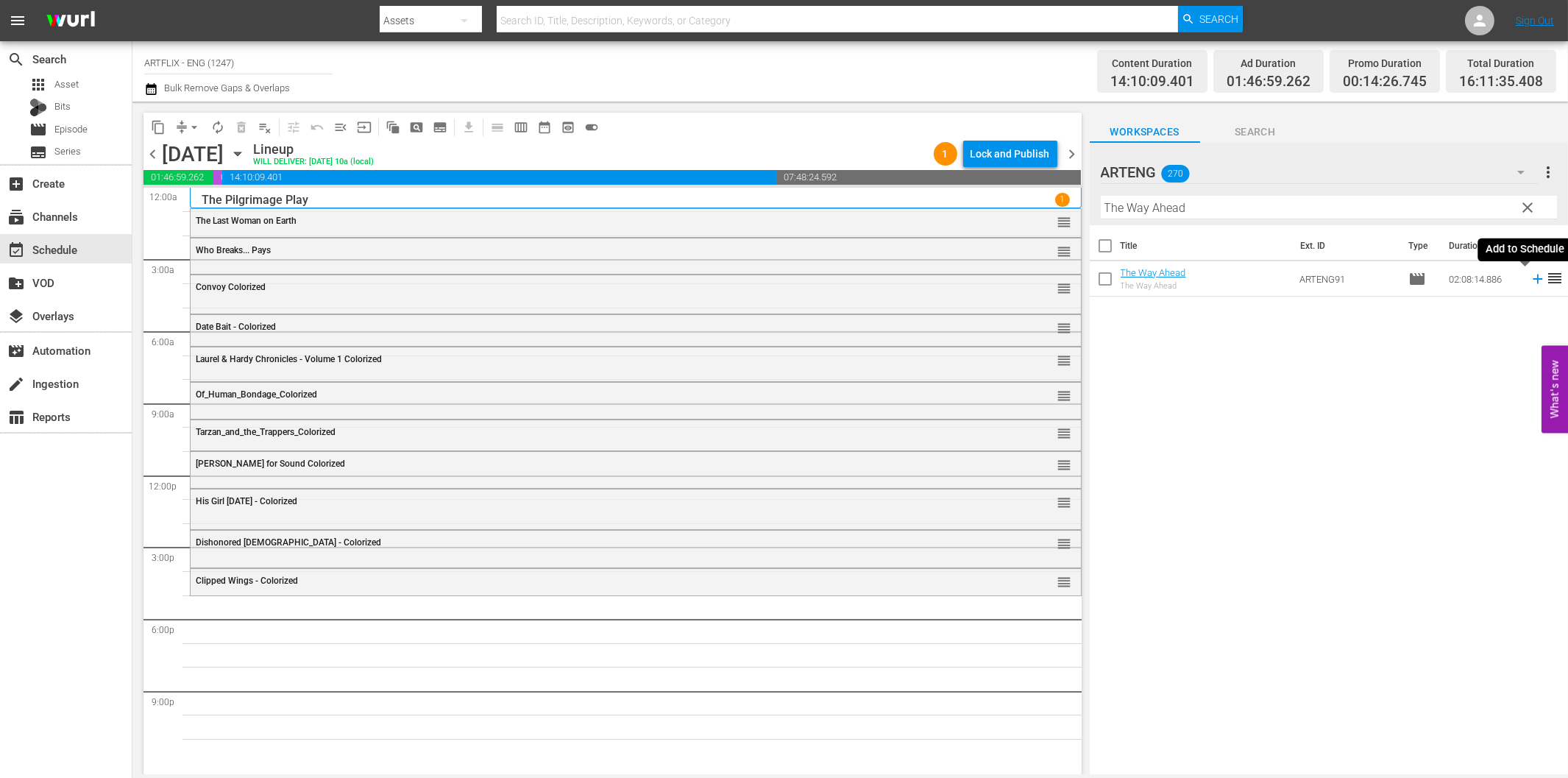
click at [1529, 282] on icon at bounding box center [1537, 278] width 16 height 16
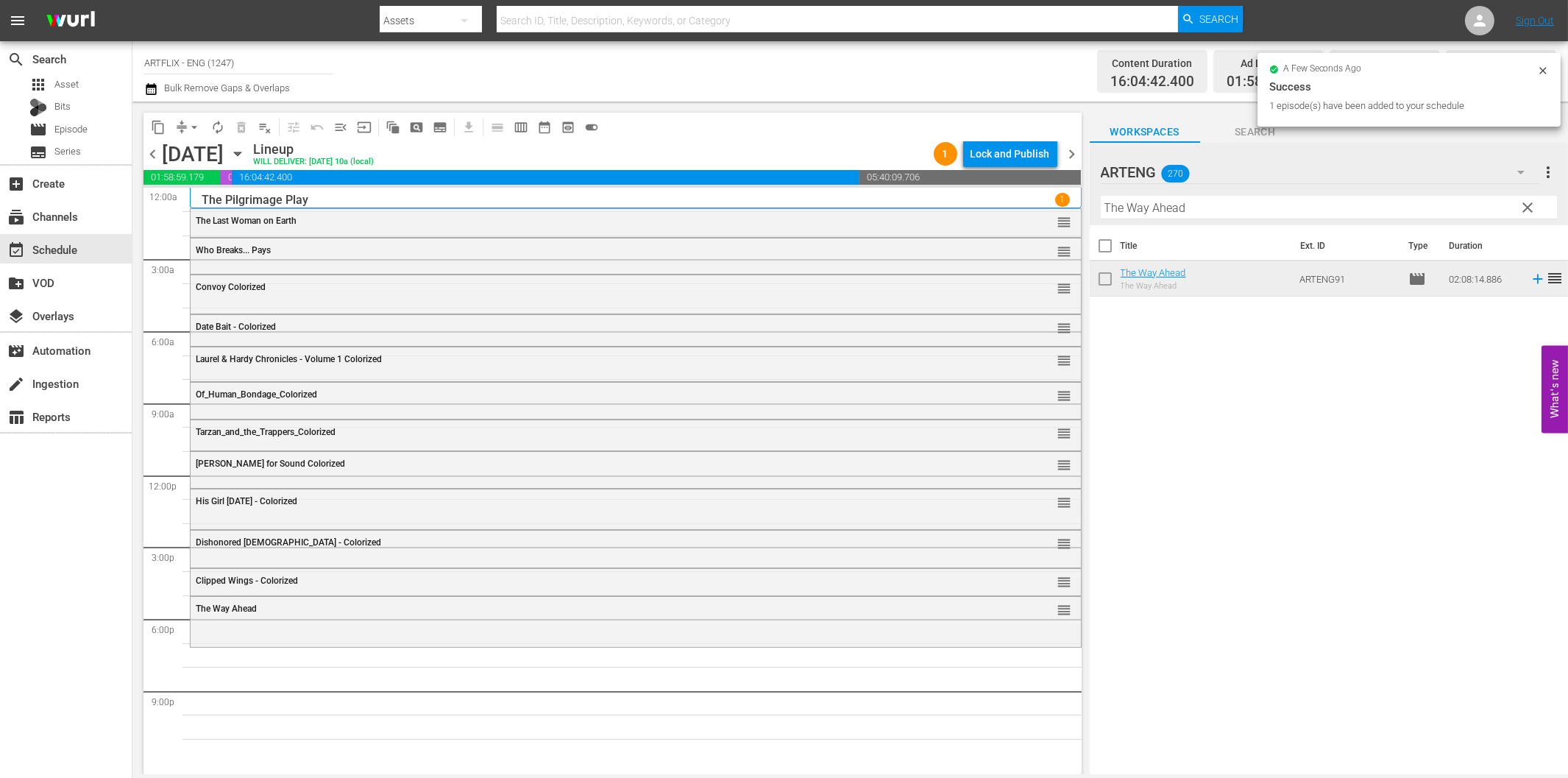
click at [1156, 210] on input "The Way Ahead" at bounding box center [1329, 207] width 456 height 24
paste input "Lost in the Stratosphere"
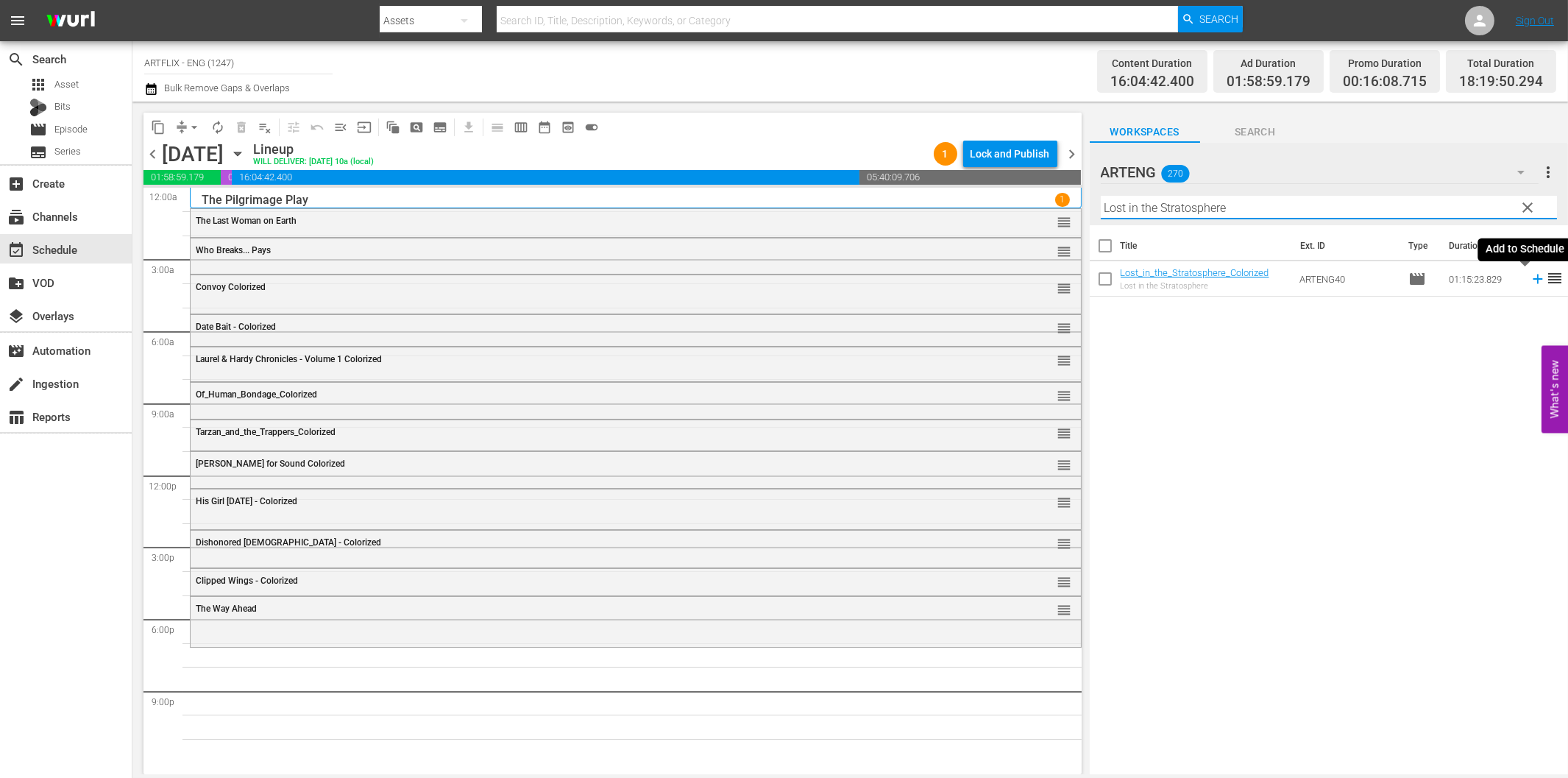
drag, startPoint x: 1529, startPoint y: 276, endPoint x: 1520, endPoint y: 276, distance: 9.0
click at [1529, 276] on icon at bounding box center [1537, 278] width 16 height 16
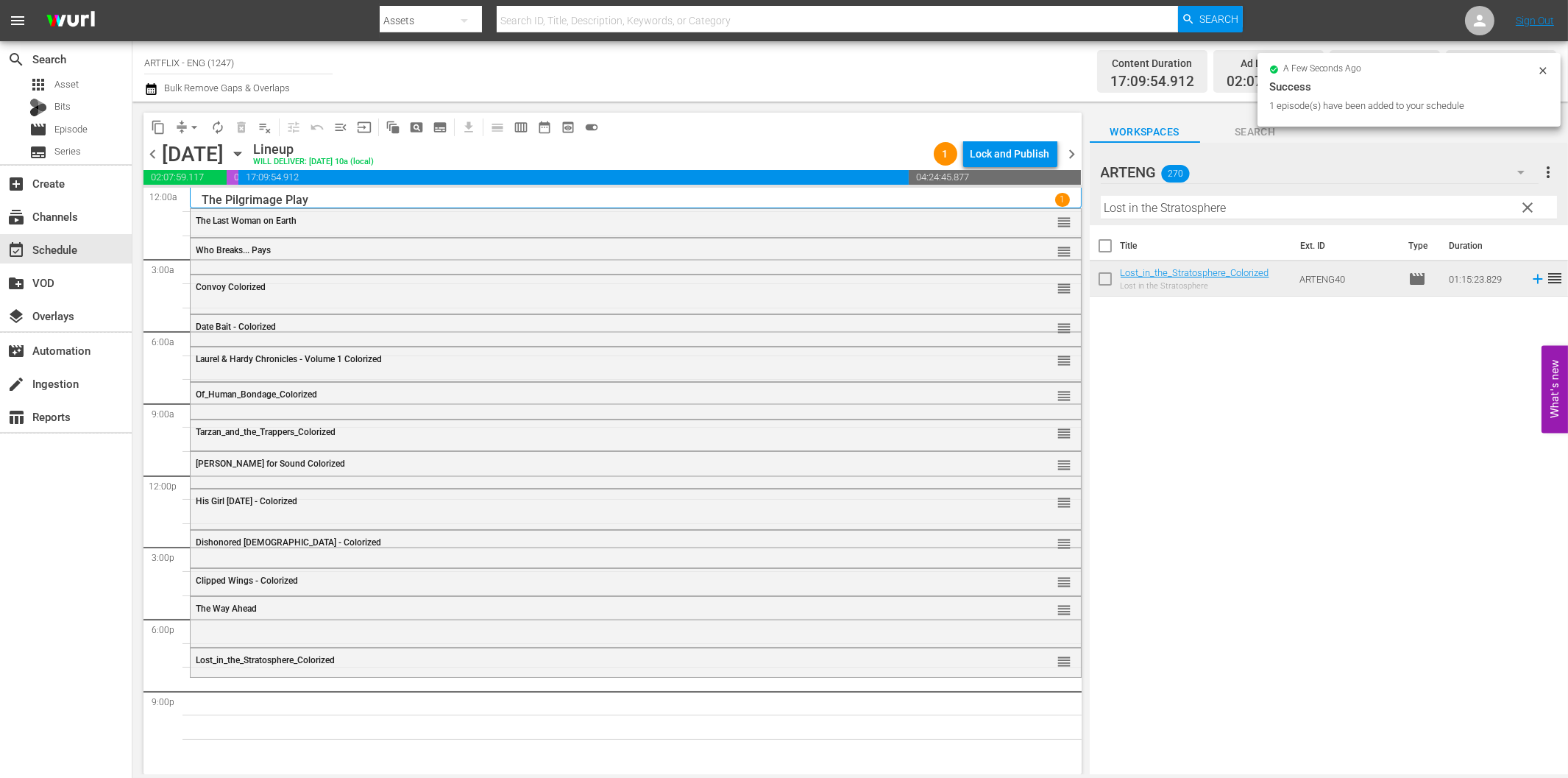
click at [1205, 208] on input "Lost in the Stratosphere" at bounding box center [1329, 207] width 456 height 24
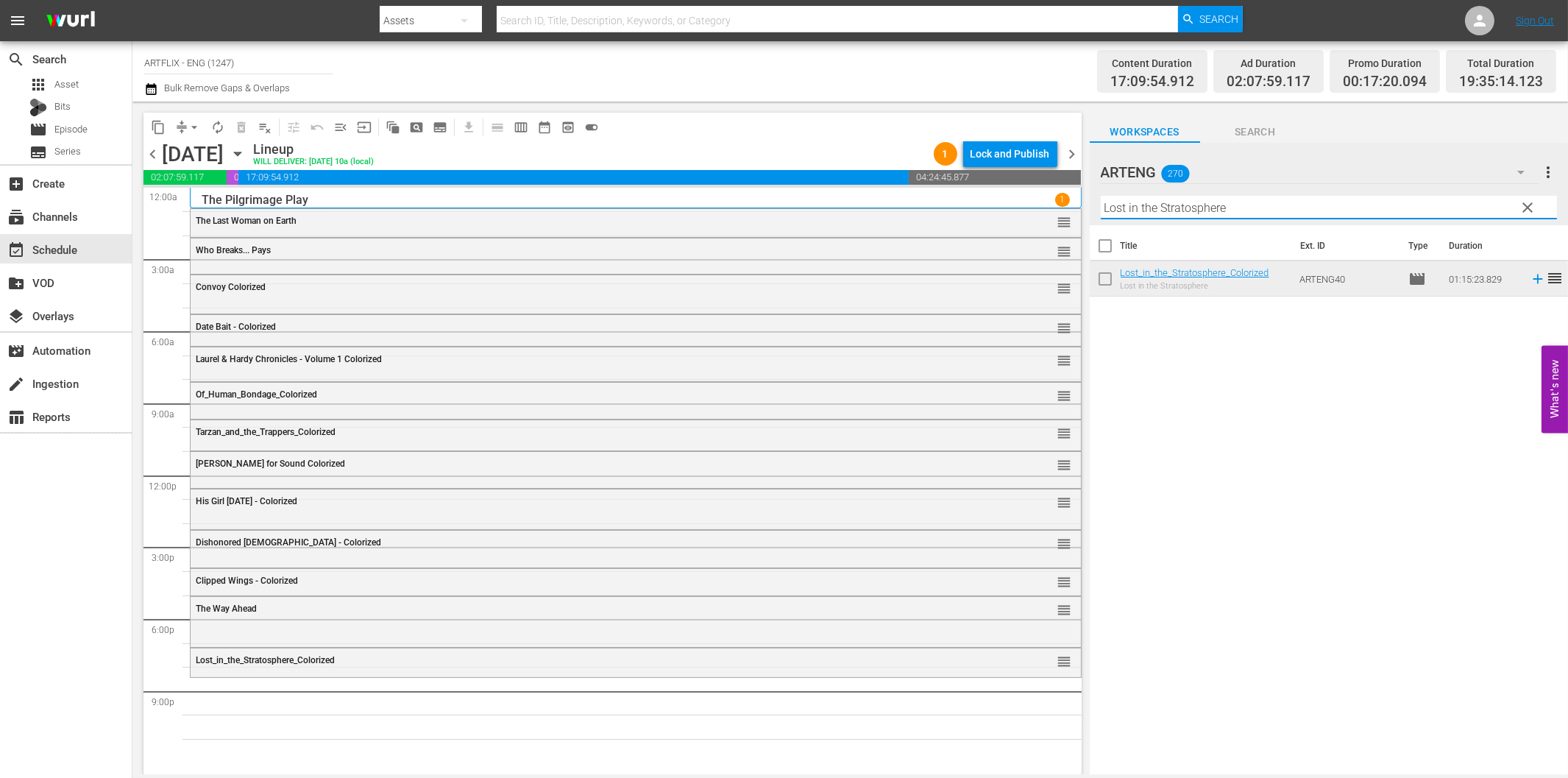
paste input "The Last Mission of Detective Malon"
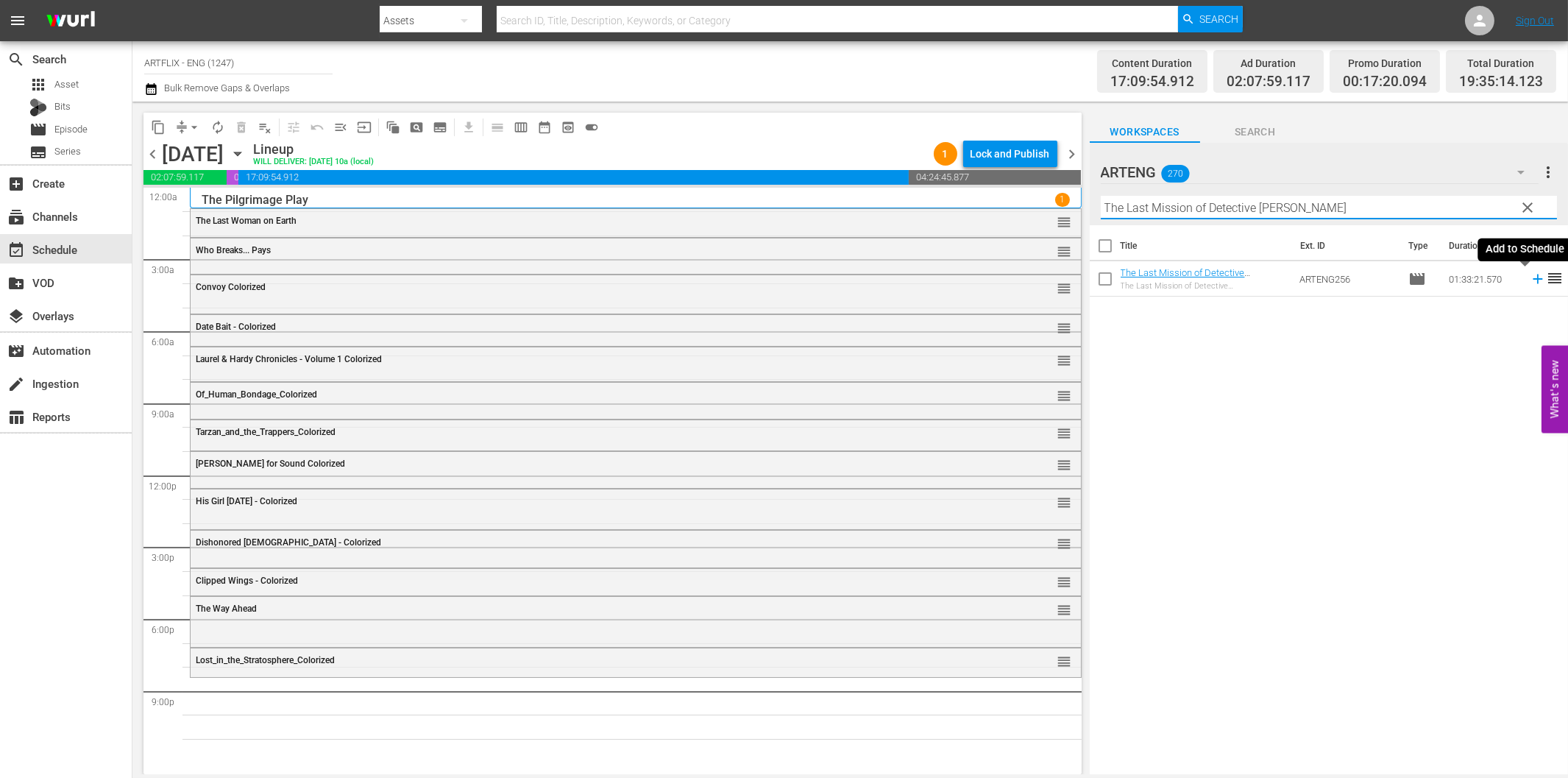
click at [1533, 280] on icon at bounding box center [1537, 279] width 9 height 9
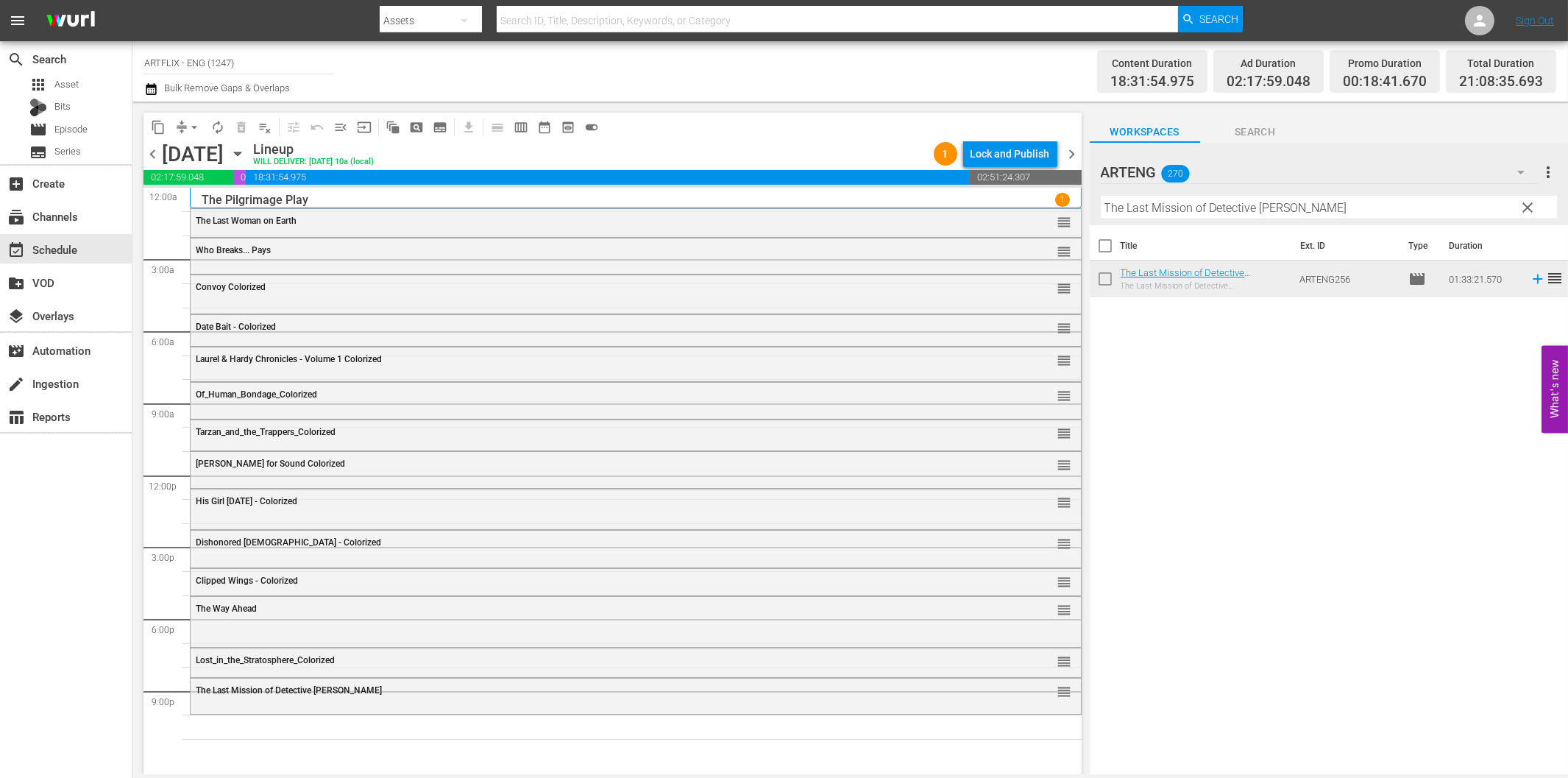
click at [1222, 206] on input "The Last Mission of Detective Malone" at bounding box center [1329, 207] width 456 height 24
paste input "Blood of Dracula's Castl"
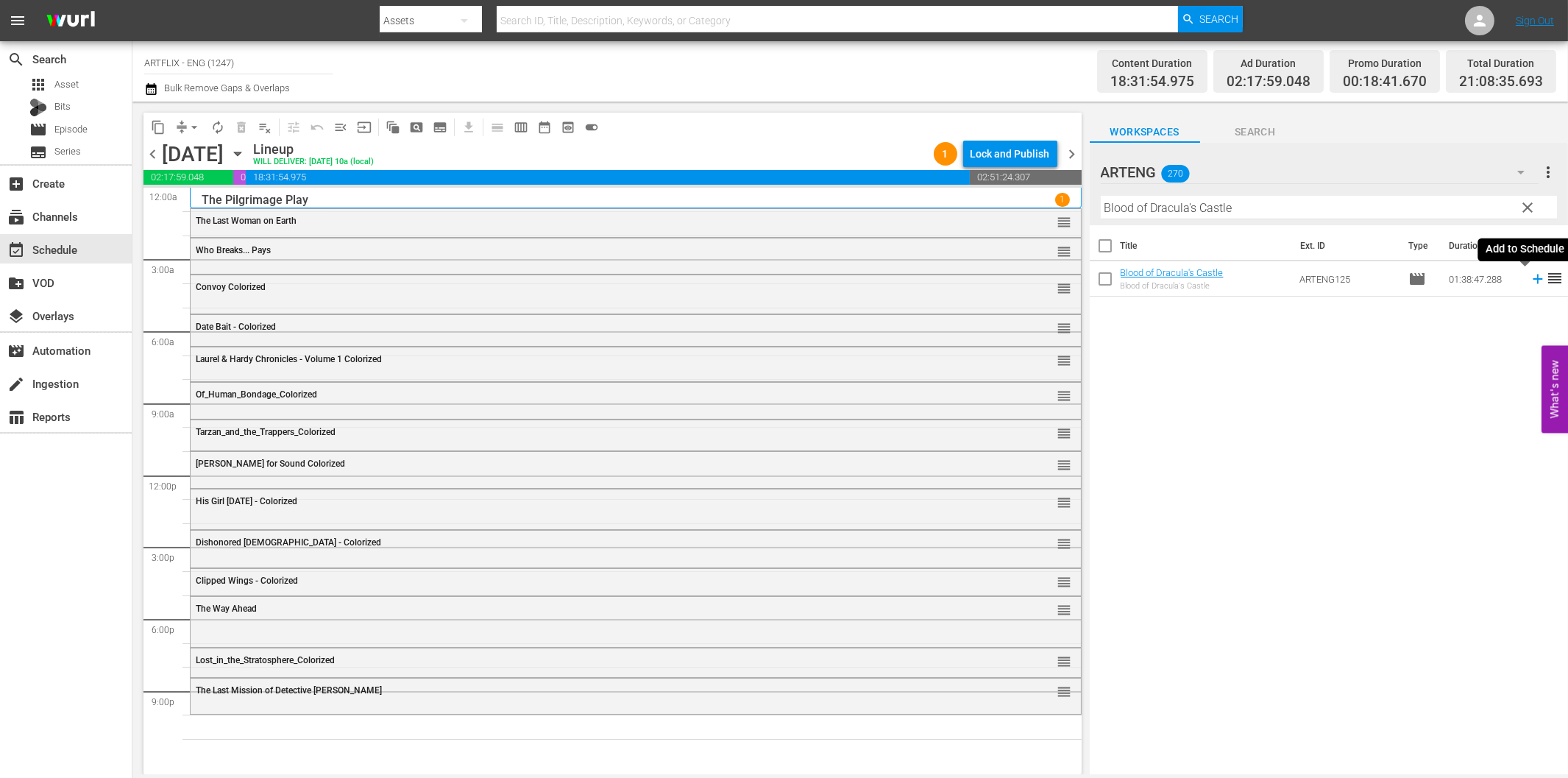
click at [1529, 277] on icon at bounding box center [1537, 278] width 16 height 16
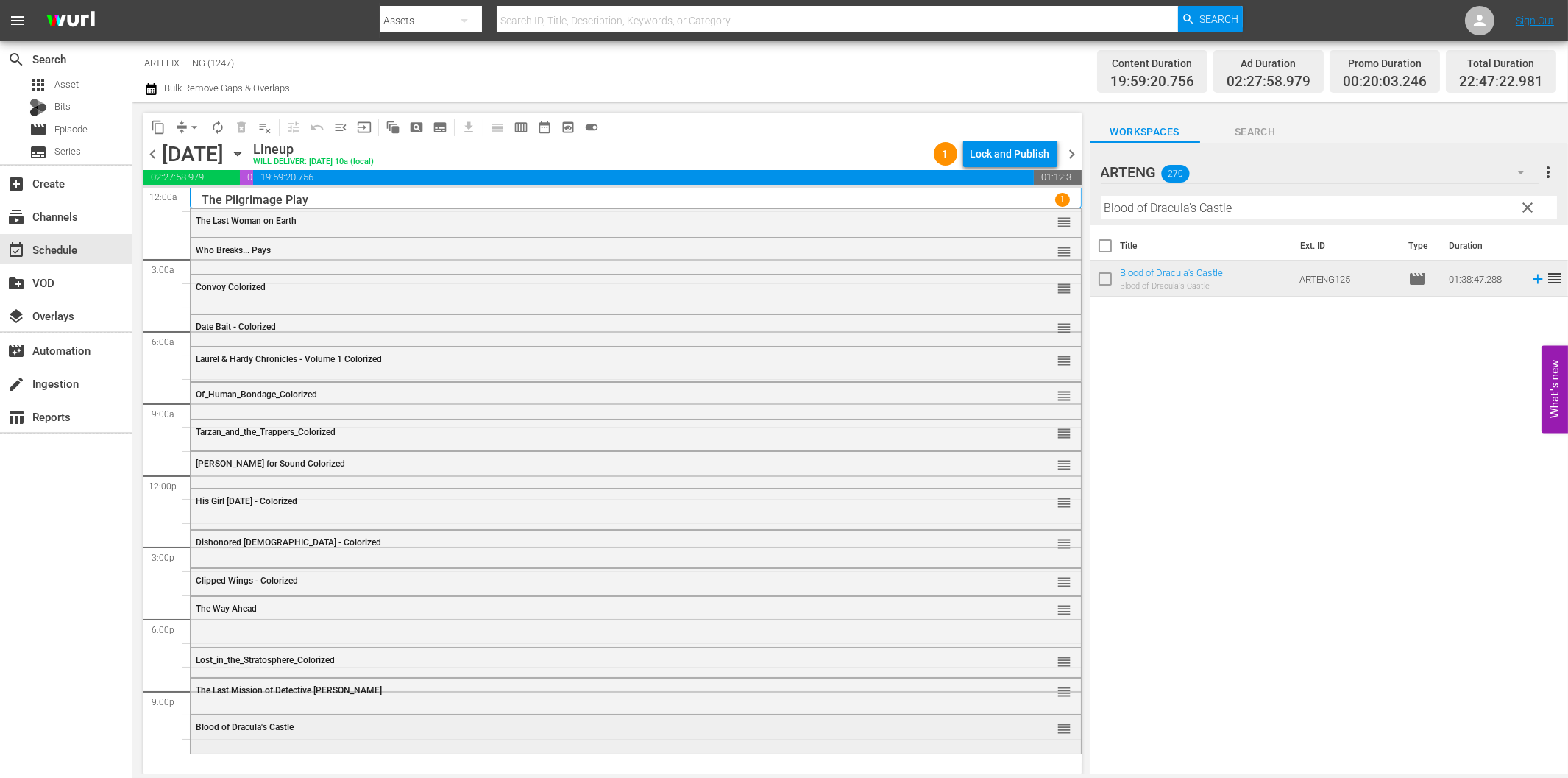
click at [364, 733] on div "Blood of Dracula's Castle reorder" at bounding box center [635, 728] width 890 height 25
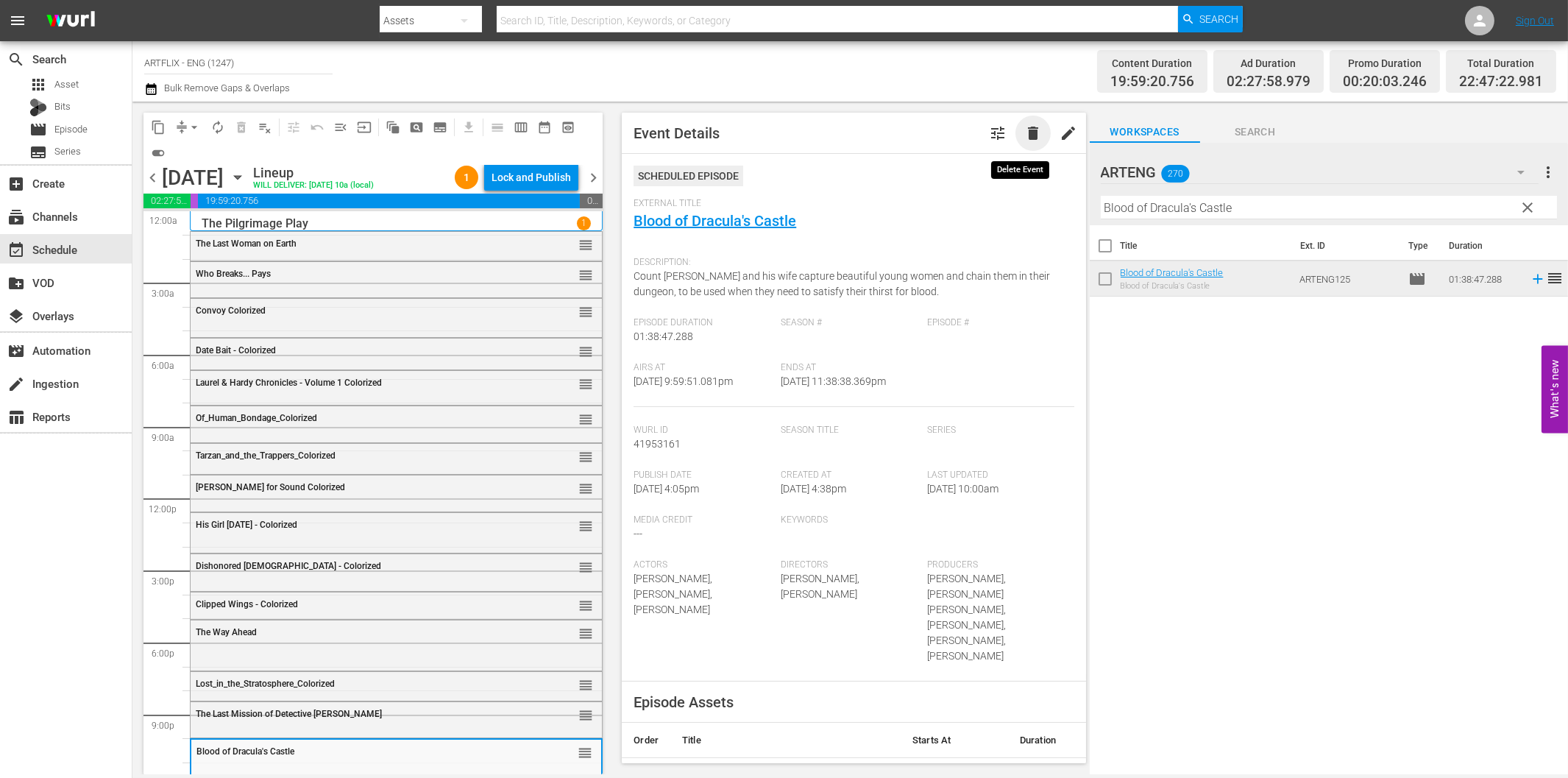
click at [1025, 138] on span "delete" at bounding box center [1033, 133] width 18 height 18
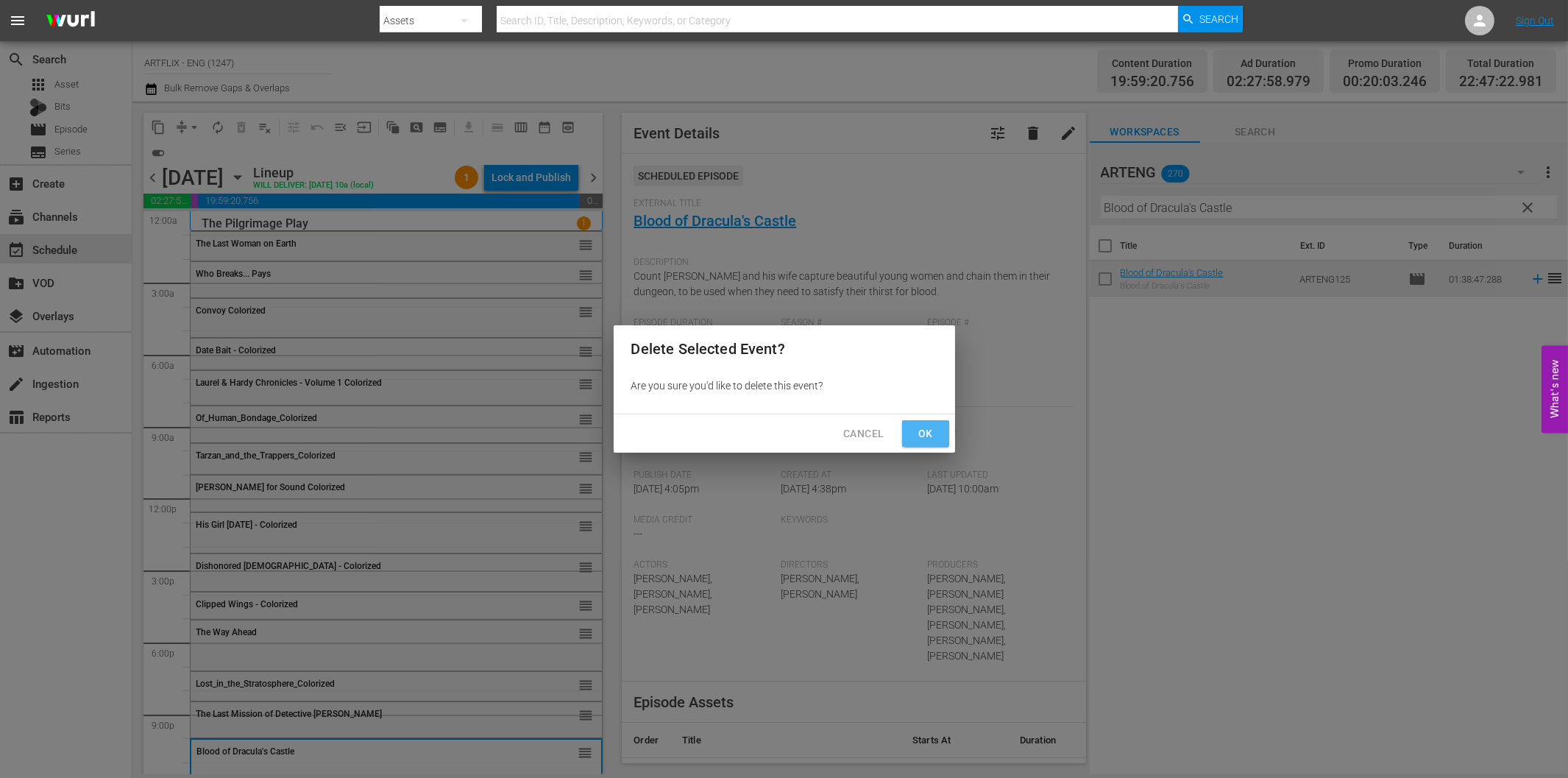
click at [933, 429] on span "Ok" at bounding box center [926, 434] width 24 height 19
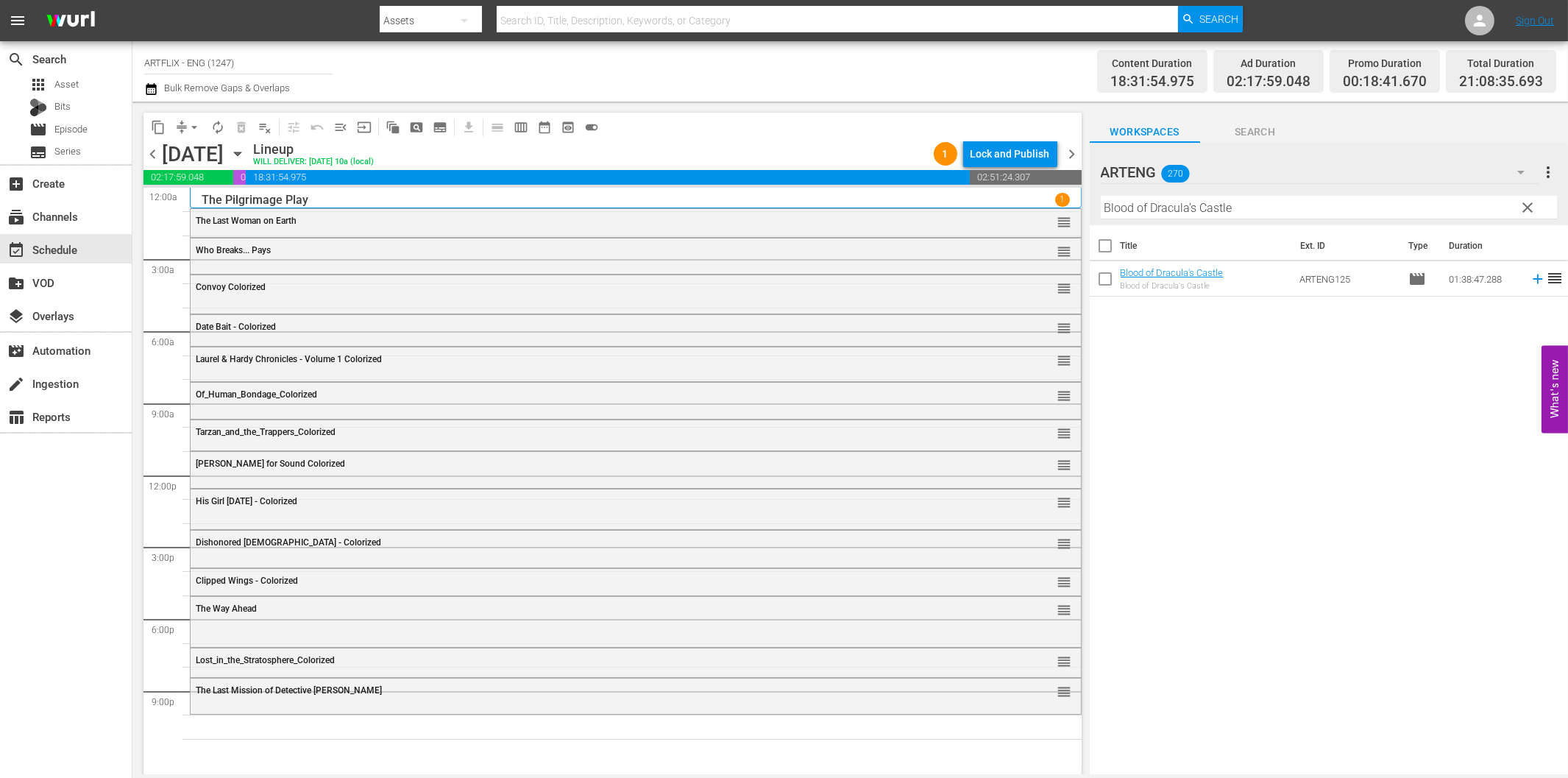
click at [1256, 210] on input "Blood of Dracula's Castle" at bounding box center [1329, 207] width 456 height 24
paste input "The Devil and Leroy Basset"
click at [1529, 282] on icon at bounding box center [1537, 278] width 16 height 16
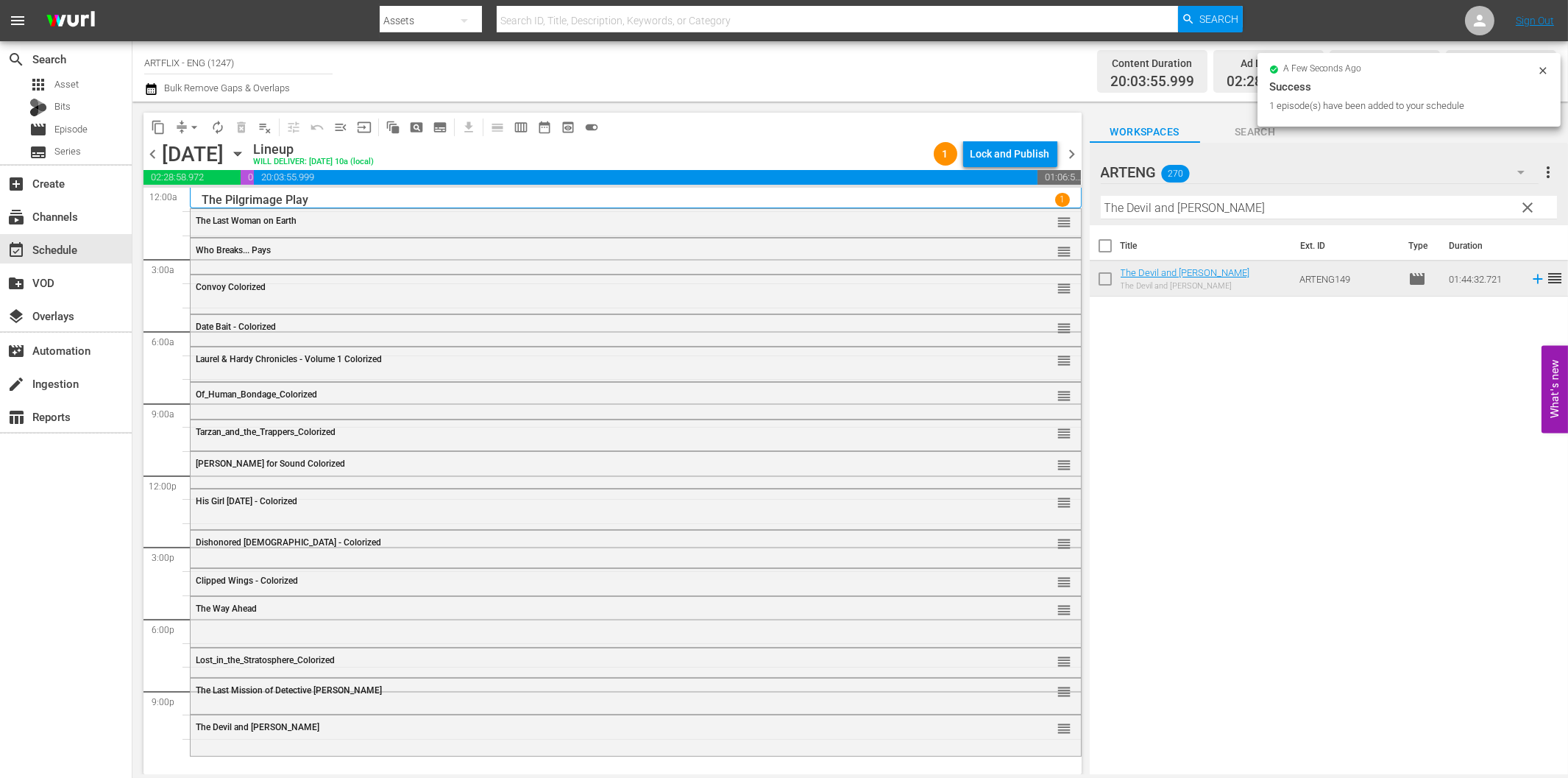
click at [1225, 207] on input "The Devil and Leroy Basset" at bounding box center [1329, 207] width 456 height 24
paste input "Blood of Dracula's Castle"
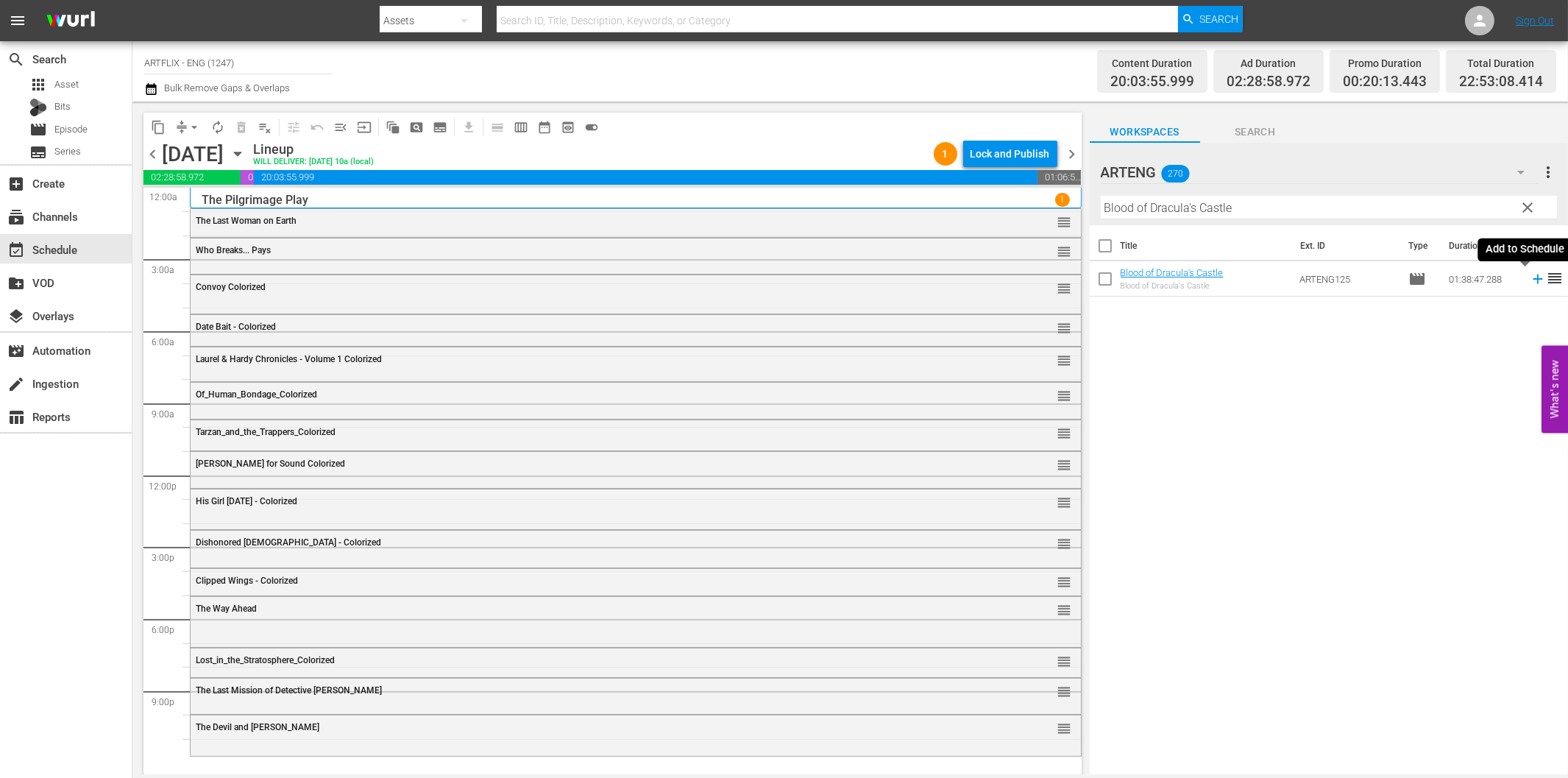
click at [1529, 278] on icon at bounding box center [1537, 278] width 16 height 16
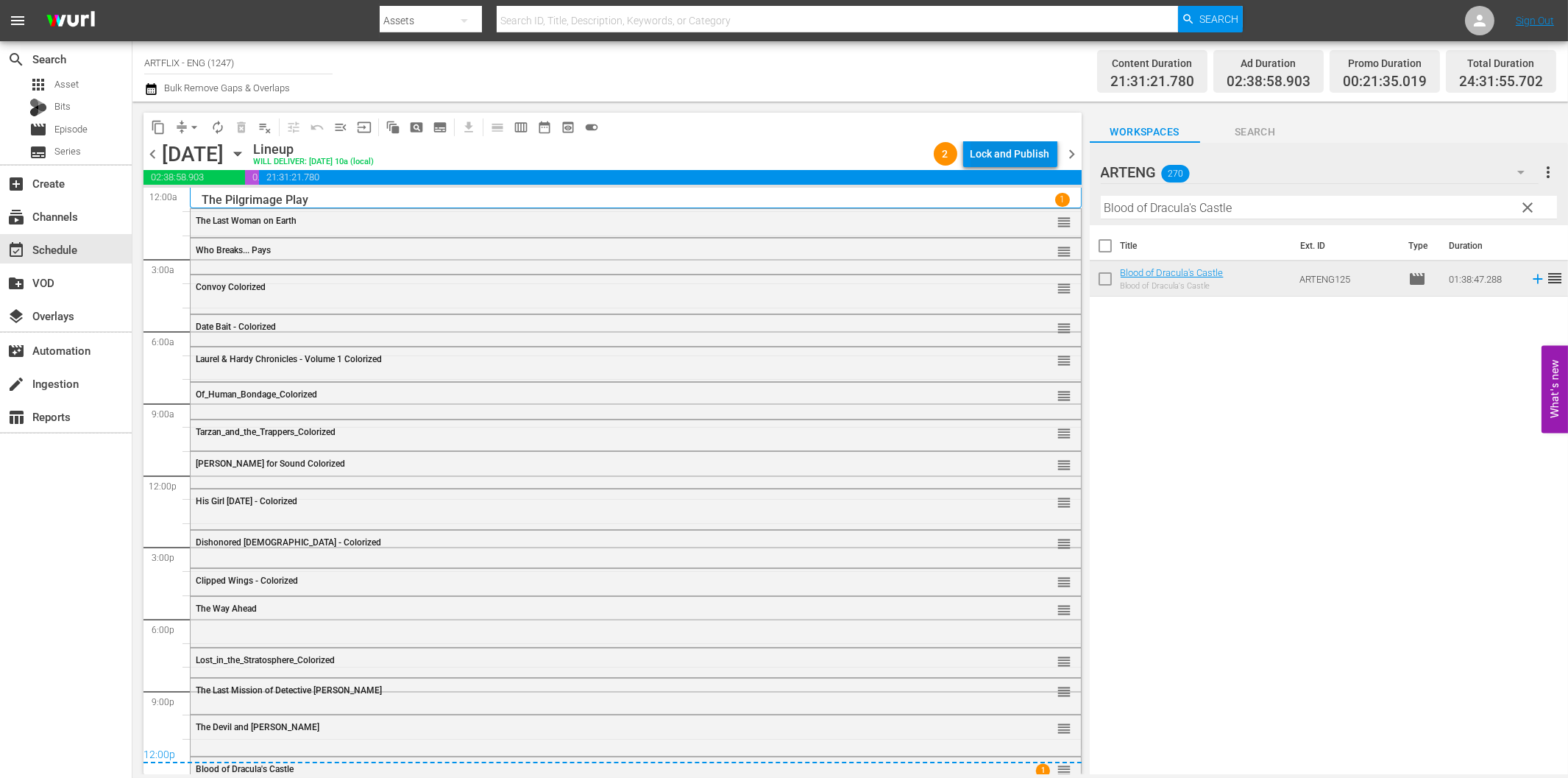
click at [1010, 155] on div "Lock and Publish" at bounding box center [1010, 153] width 79 height 26
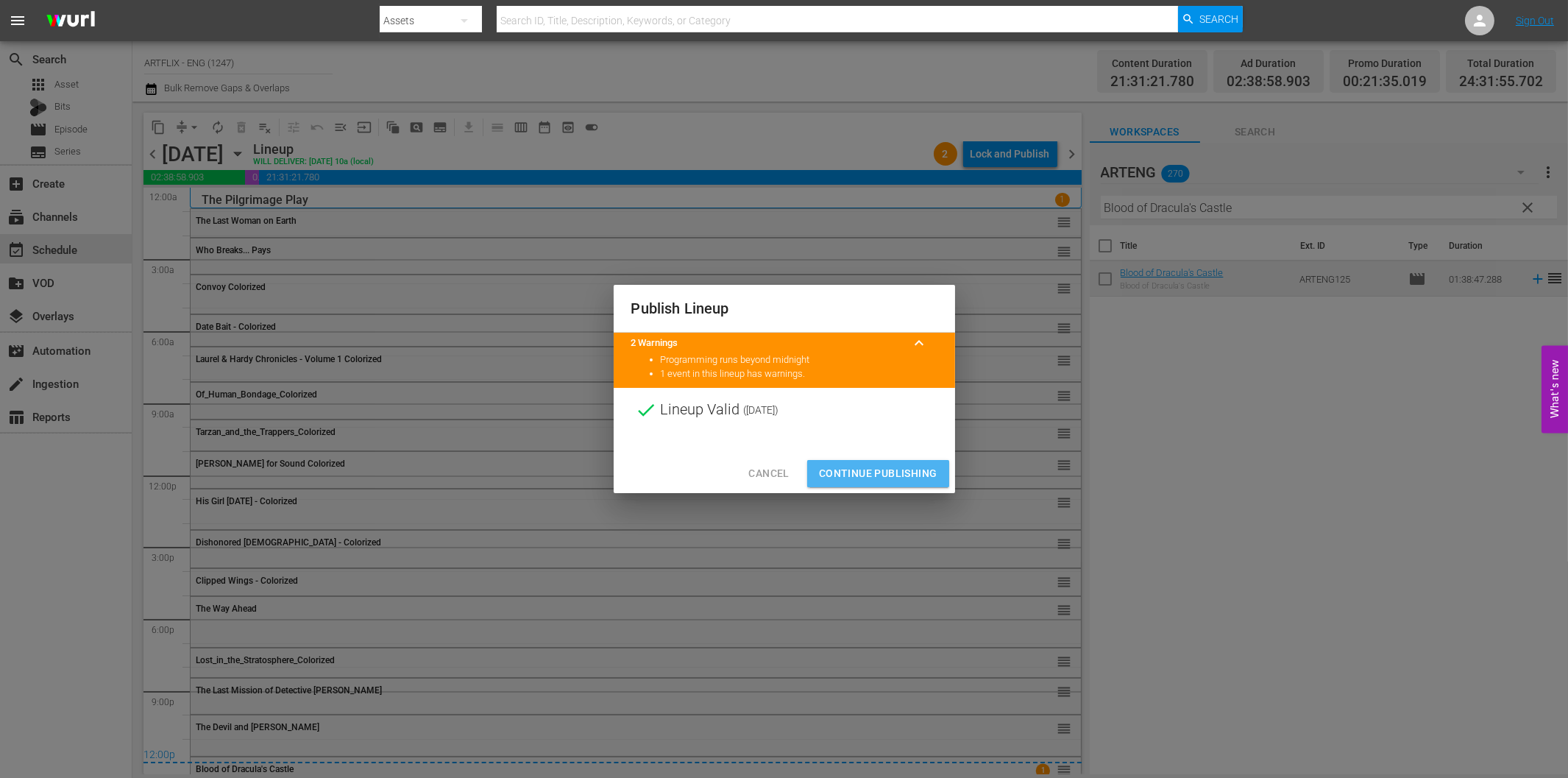
click at [883, 480] on span "Continue Publishing" at bounding box center [878, 473] width 119 height 19
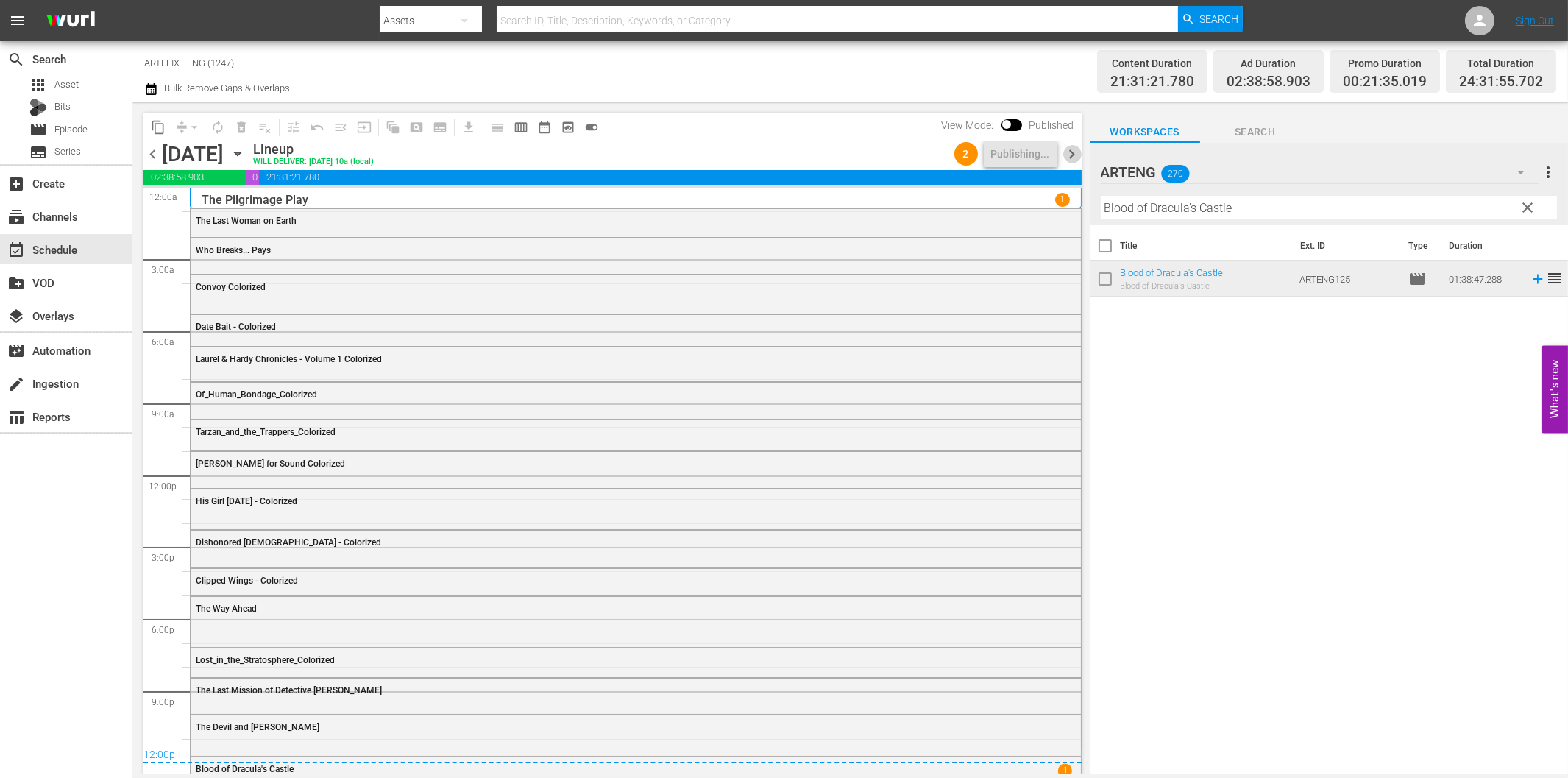
click at [1071, 153] on span "chevron_right" at bounding box center [1072, 154] width 19 height 19
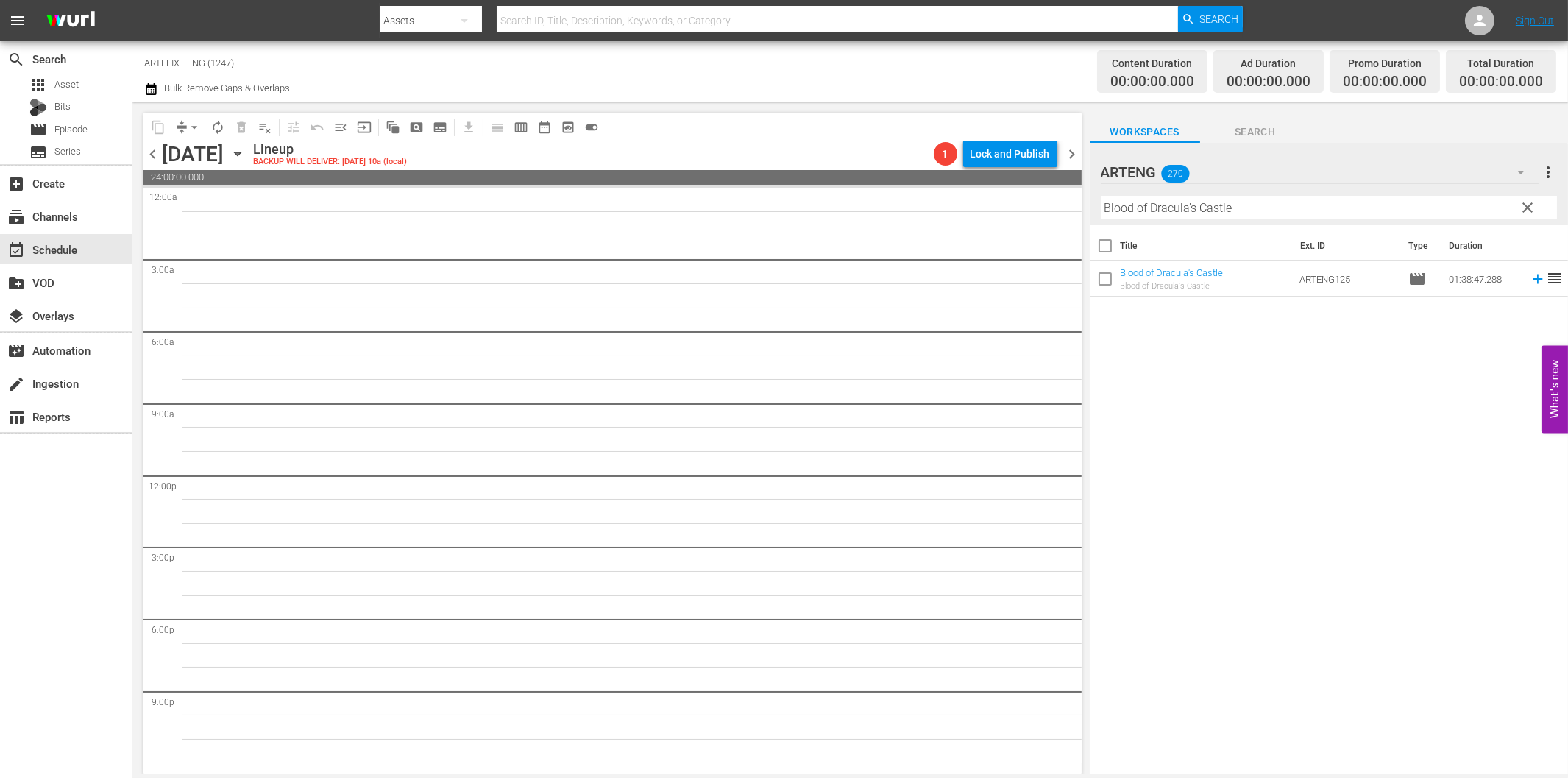
click at [1173, 206] on input "Blood of Dracula's Castle" at bounding box center [1329, 207] width 456 height 24
paste input "The Black Book"
click at [1533, 281] on icon at bounding box center [1537, 279] width 9 height 9
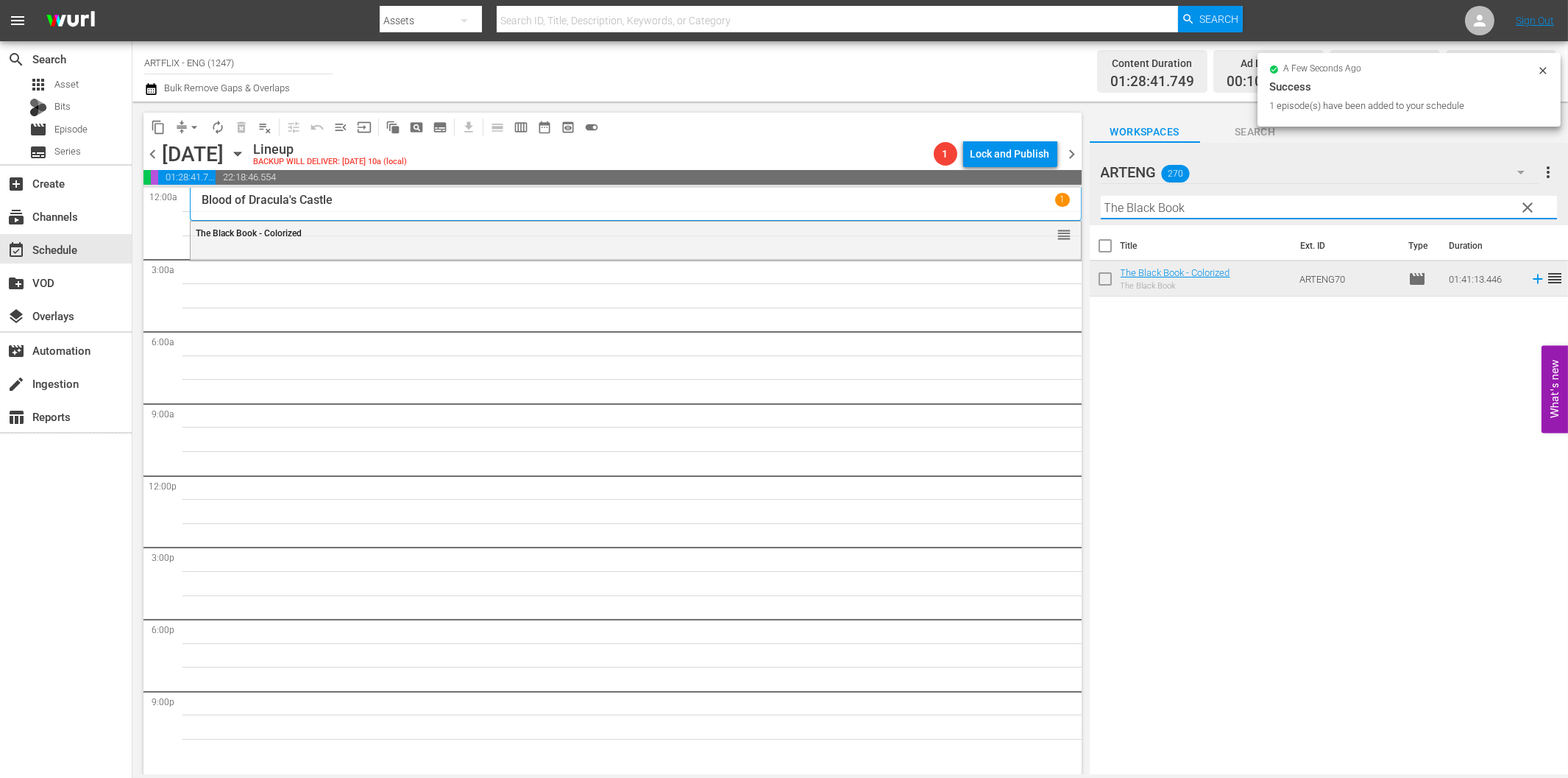
click at [1193, 201] on input "The Black Book" at bounding box center [1329, 207] width 456 height 24
paste input "Black Magic"
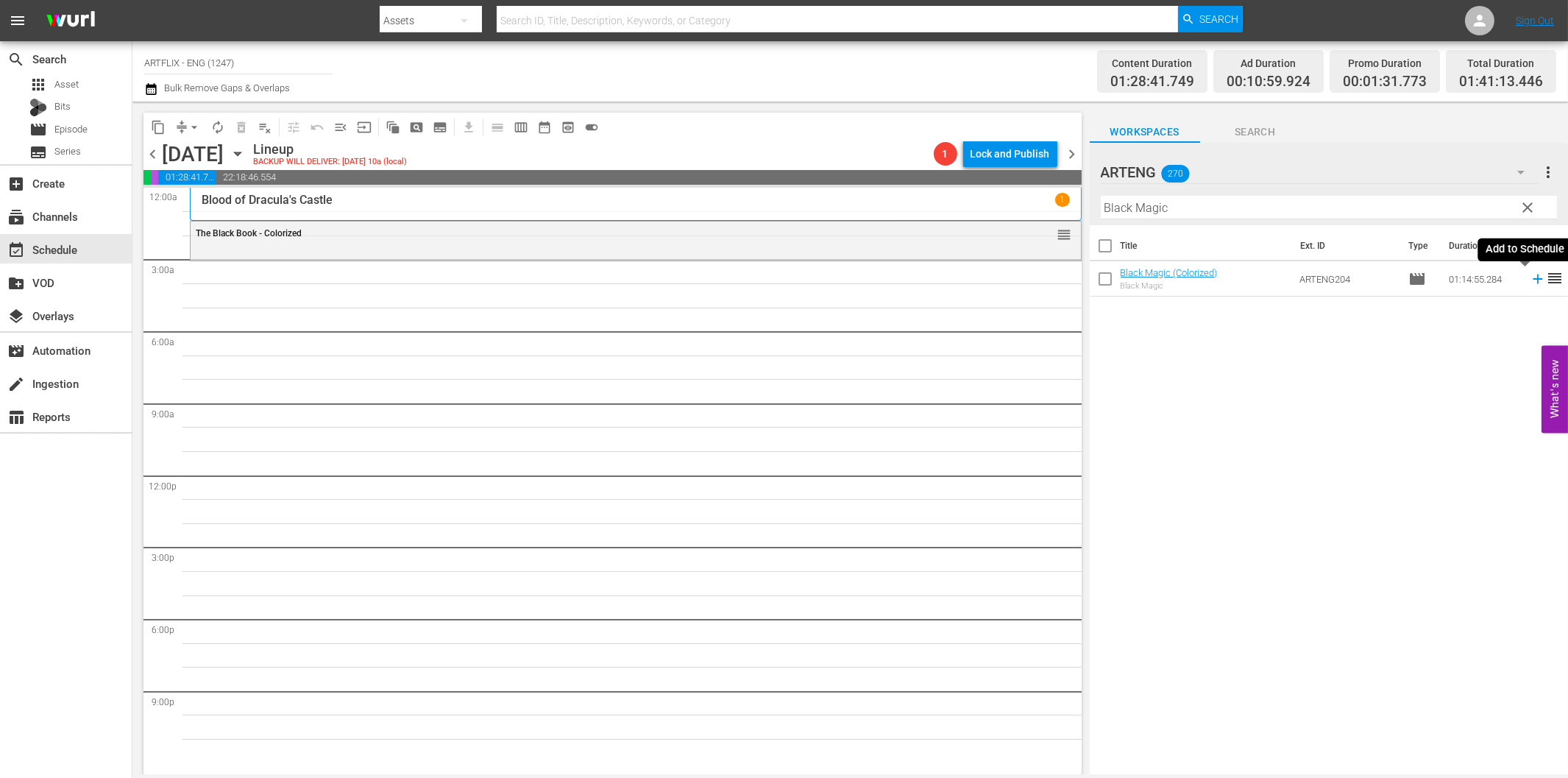
click at [1529, 281] on icon at bounding box center [1537, 278] width 16 height 16
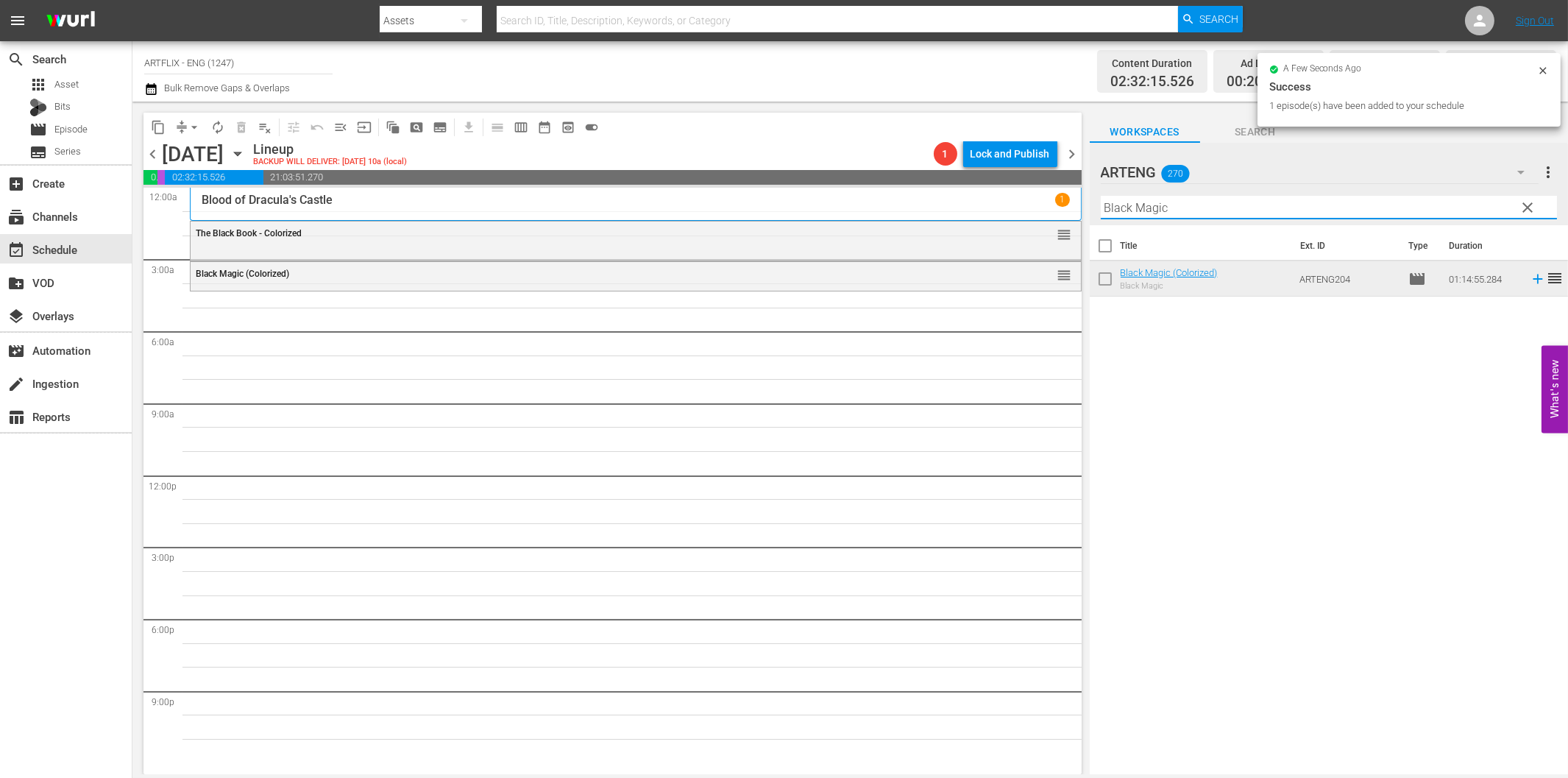
click at [1136, 214] on input "Black Magic" at bounding box center [1329, 207] width 456 height 24
paste input "roken Dreams"
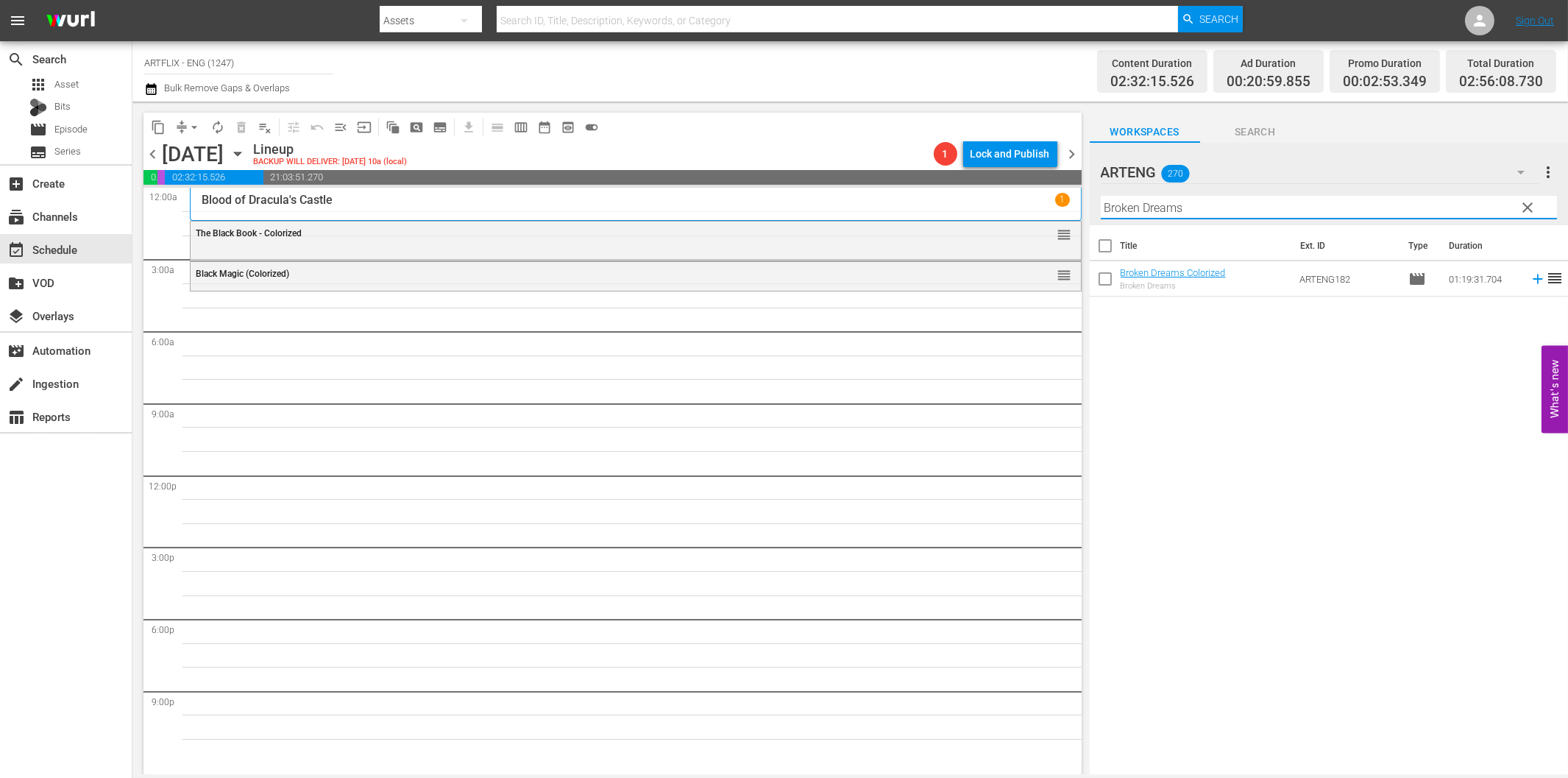
click at [1529, 277] on icon at bounding box center [1537, 278] width 16 height 16
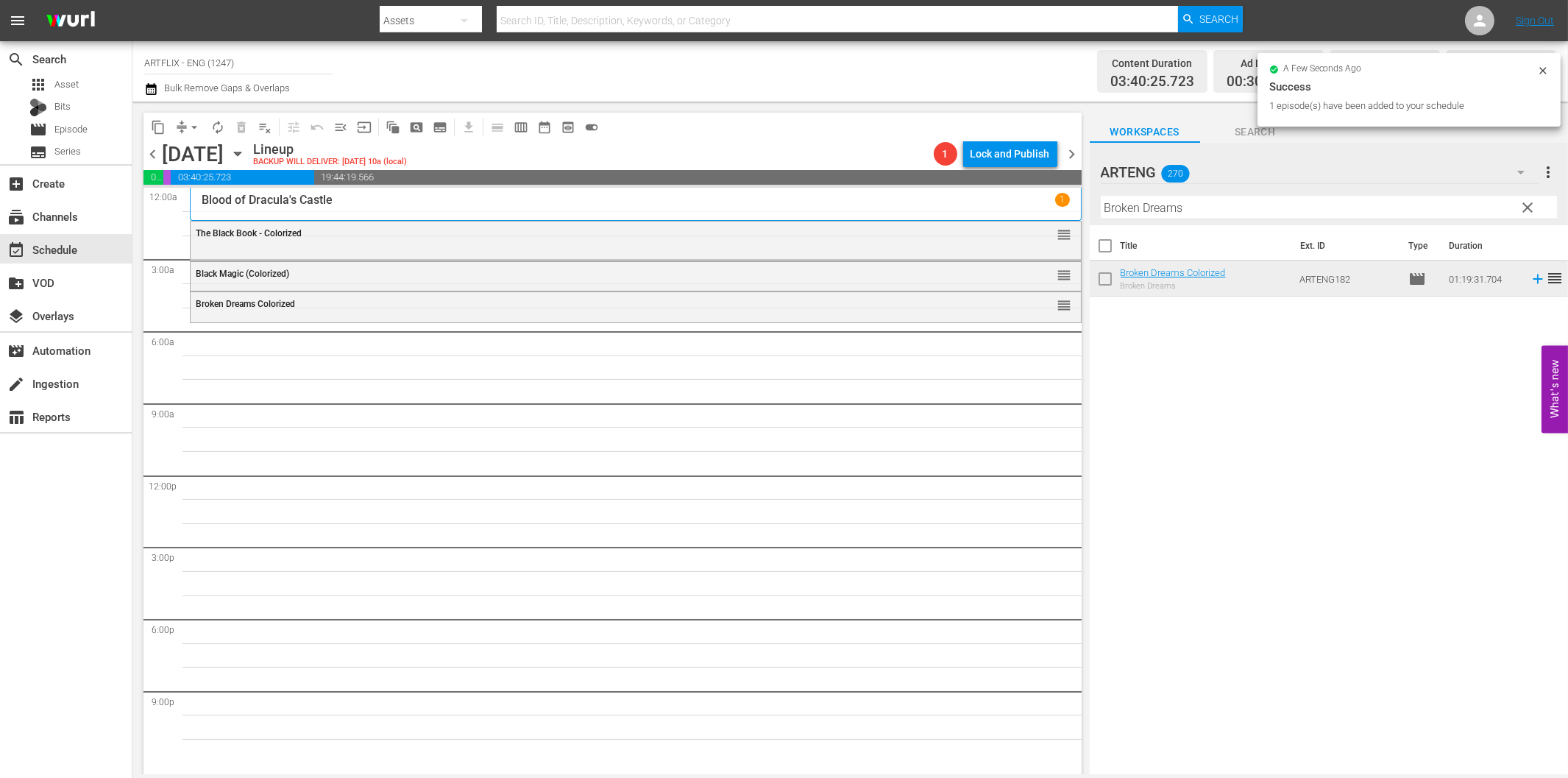
click at [1129, 207] on input "Broken Dreams" at bounding box center [1329, 207] width 456 height 24
paste input "To All My Friends on Shore"
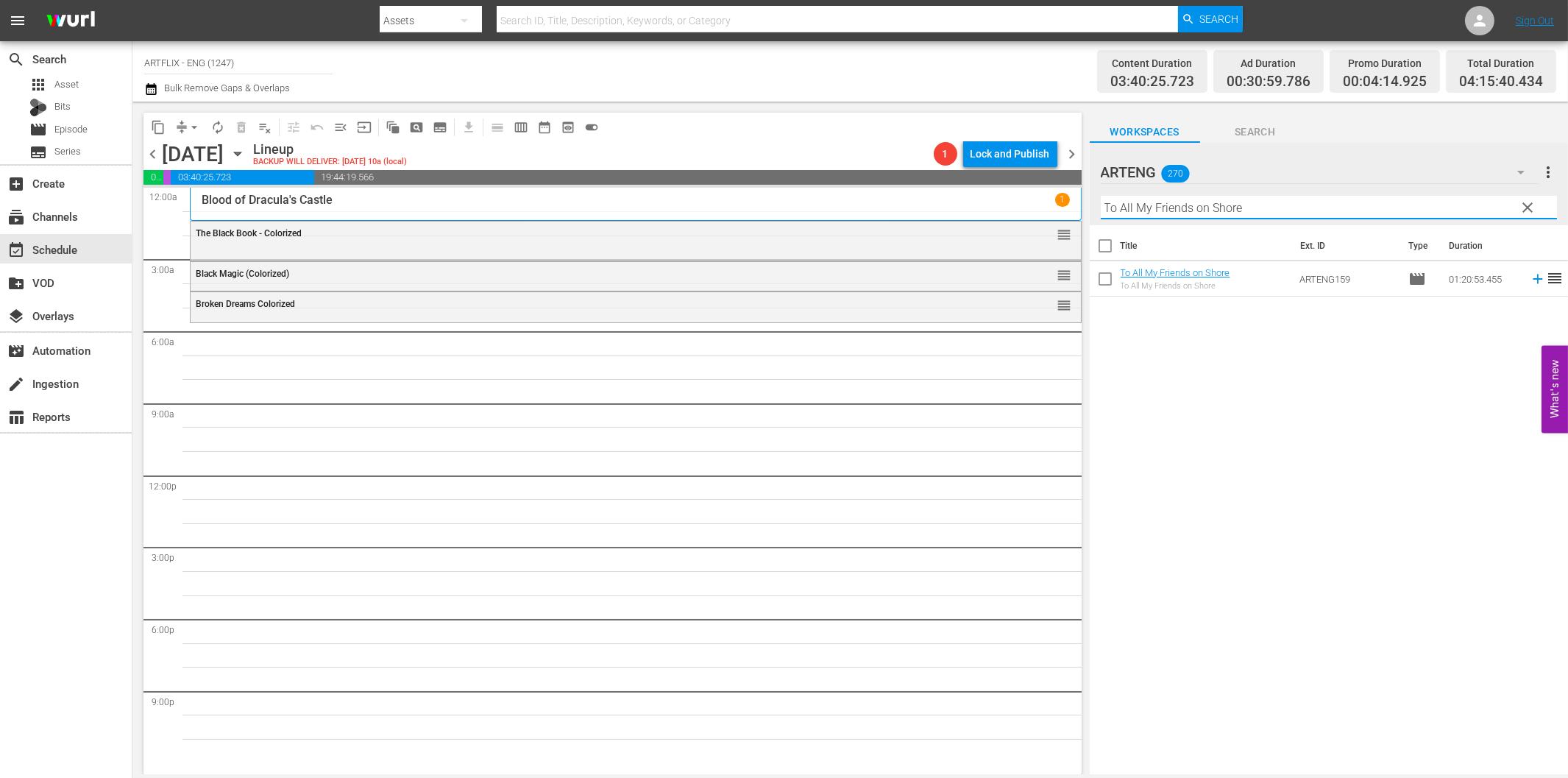
click at [1529, 278] on icon at bounding box center [1537, 278] width 16 height 16
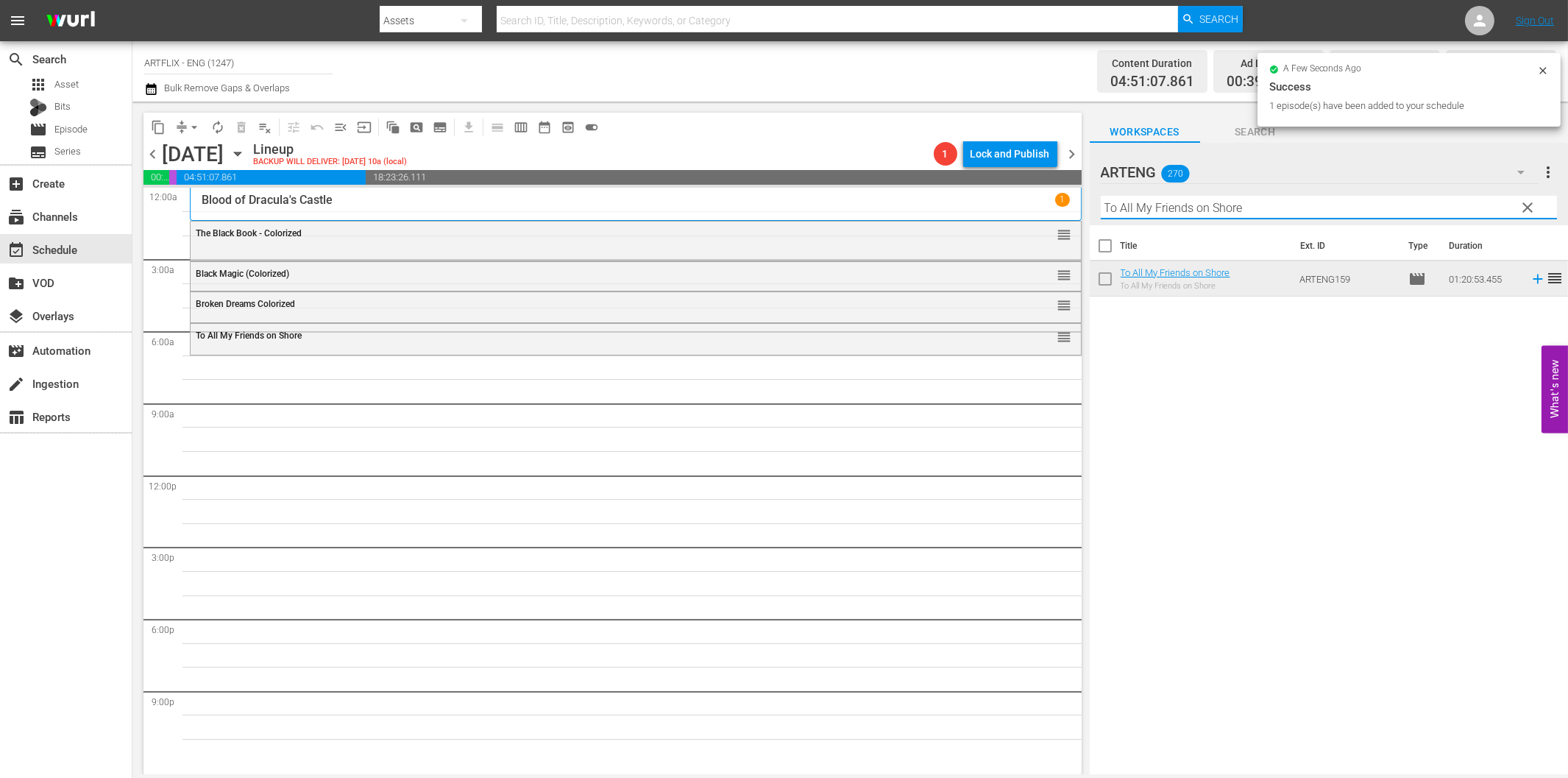
click at [1128, 207] on input "To All My Friends on Shore" at bounding box center [1329, 207] width 456 height 24
paste input "Lost Honeymoon"
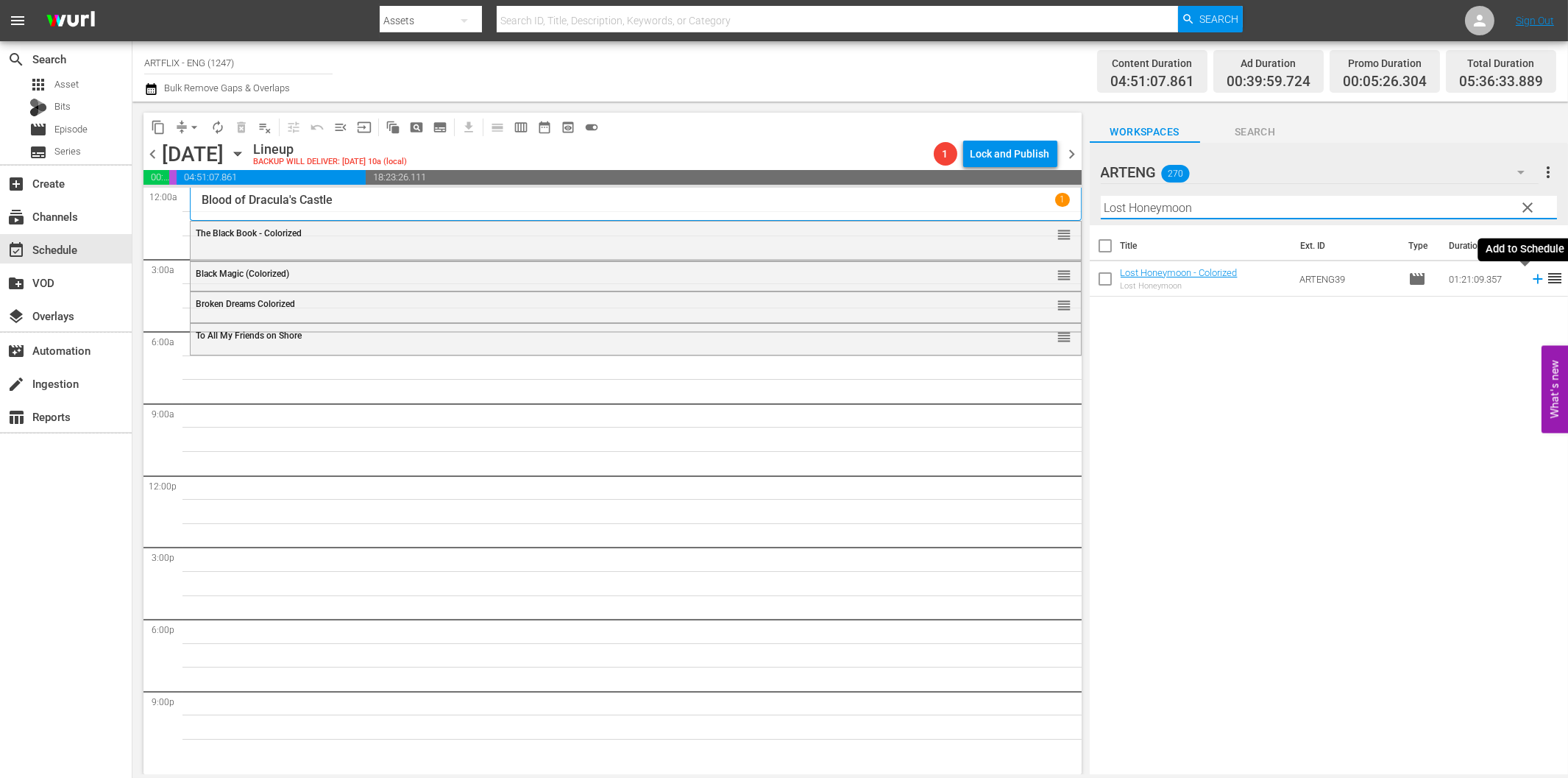
click at [1529, 278] on icon at bounding box center [1537, 278] width 16 height 16
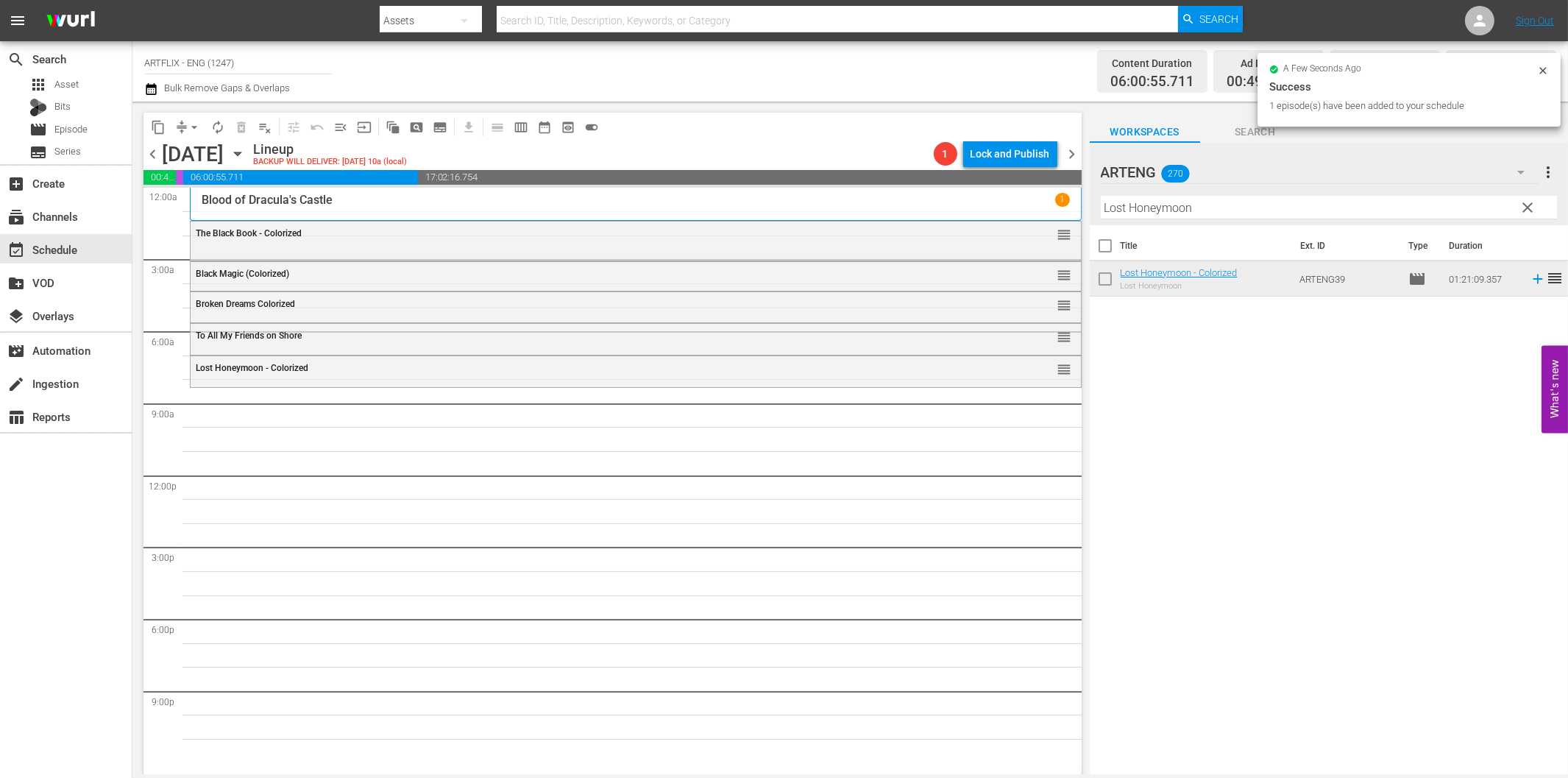
click at [1229, 211] on input "Lost Honeymoon" at bounding box center [1329, 207] width 456 height 24
paste input "Scarlet Street"
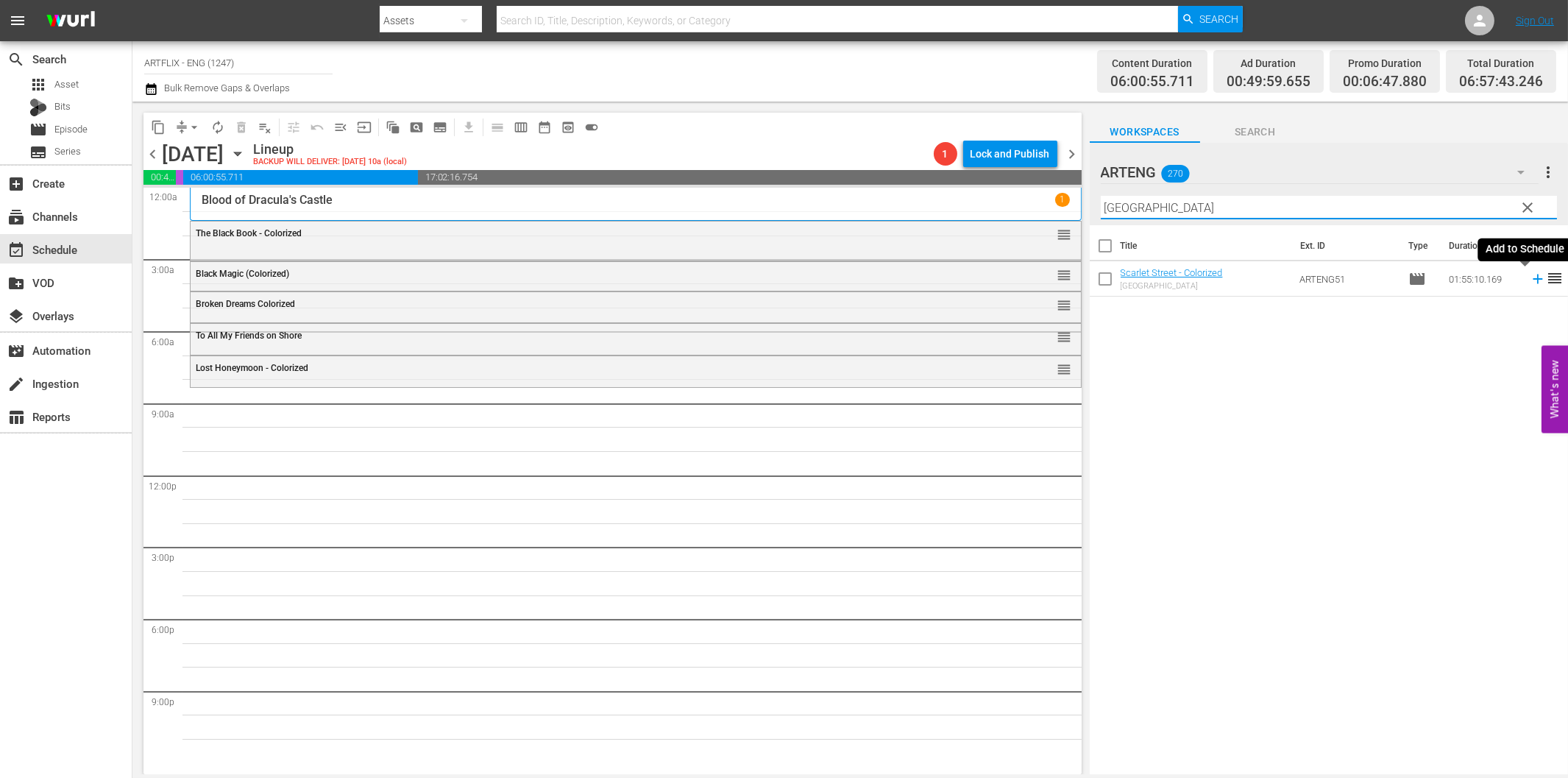
click at [1529, 281] on icon at bounding box center [1537, 278] width 16 height 16
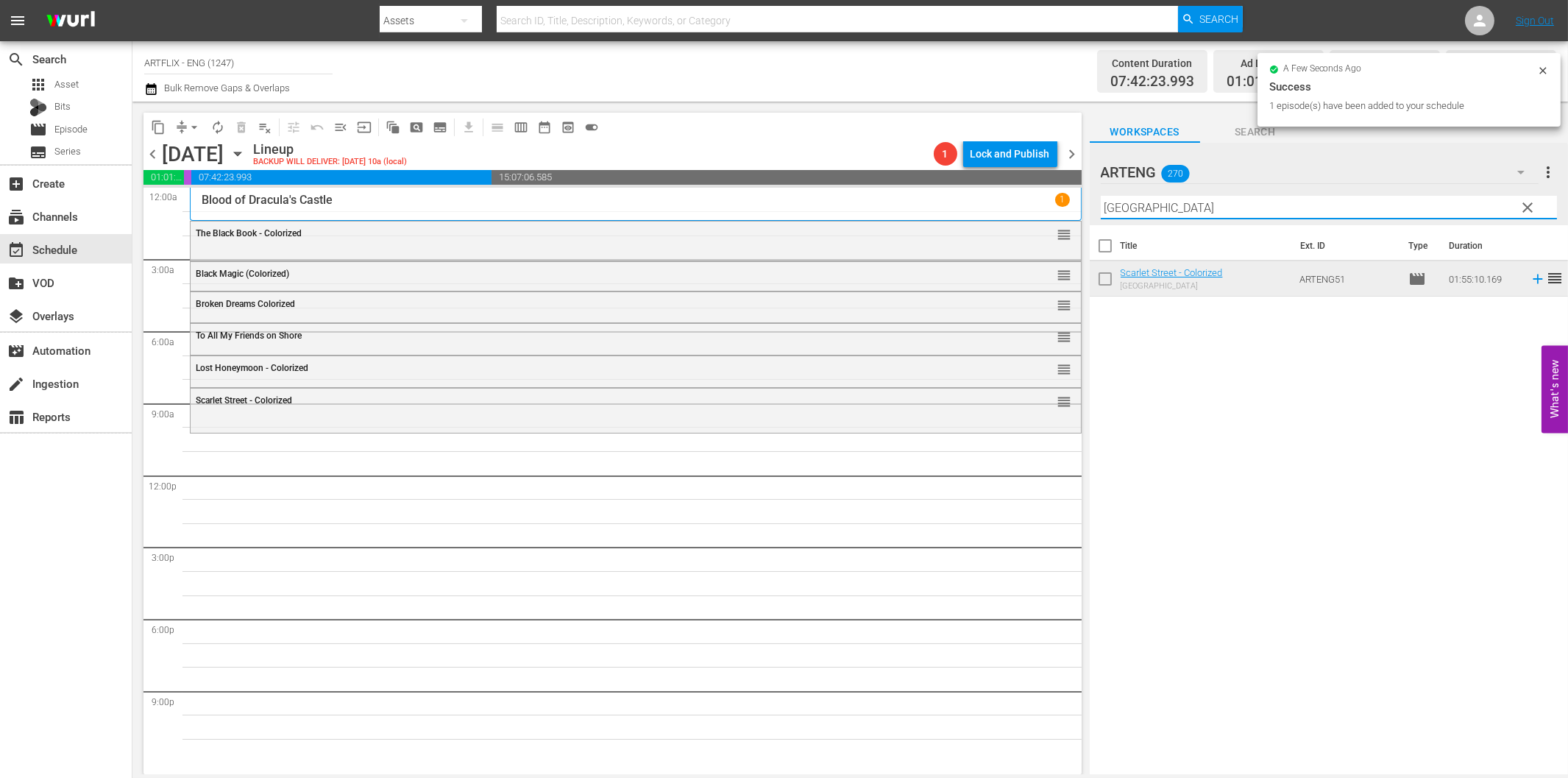
click at [1151, 211] on input "Scarlet Street" at bounding box center [1329, 207] width 456 height 24
paste input "Utopia"
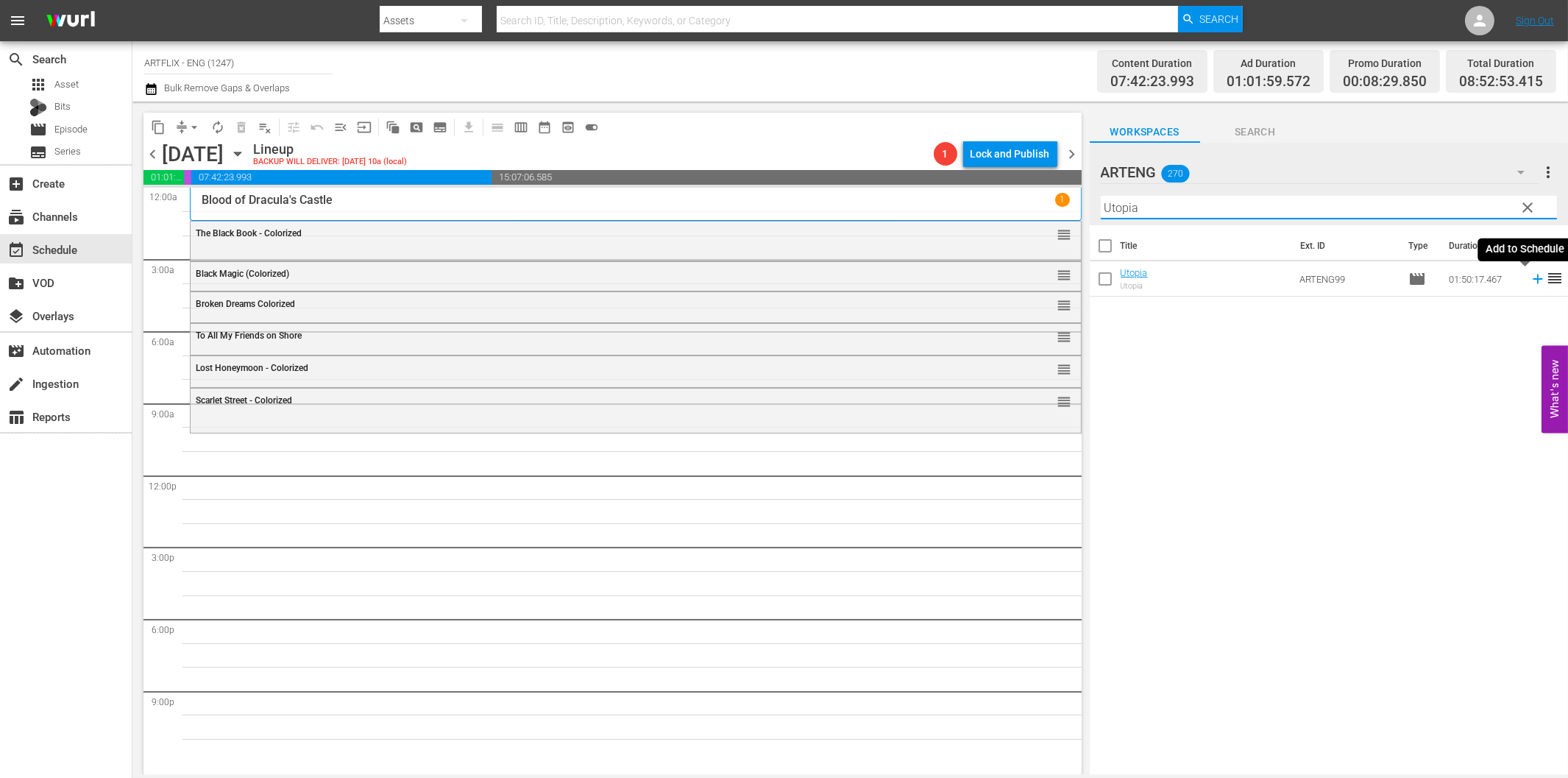
drag, startPoint x: 1521, startPoint y: 278, endPoint x: 1502, endPoint y: 288, distance: 21.5
click at [1529, 281] on icon at bounding box center [1537, 278] width 16 height 16
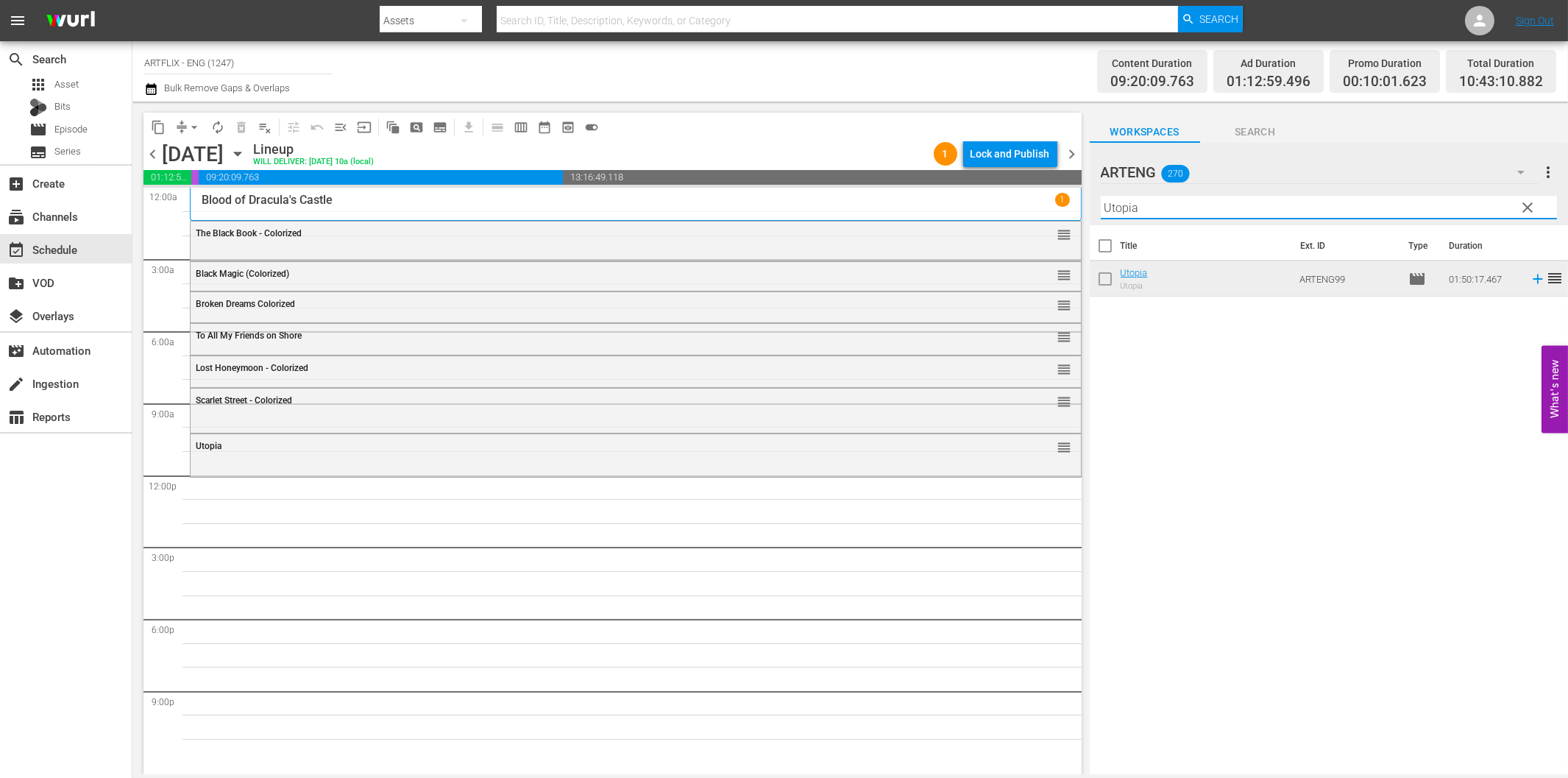
click at [1153, 207] on input "Utopia" at bounding box center [1329, 207] width 456 height 24
paste input "Springtime in the Rockies"
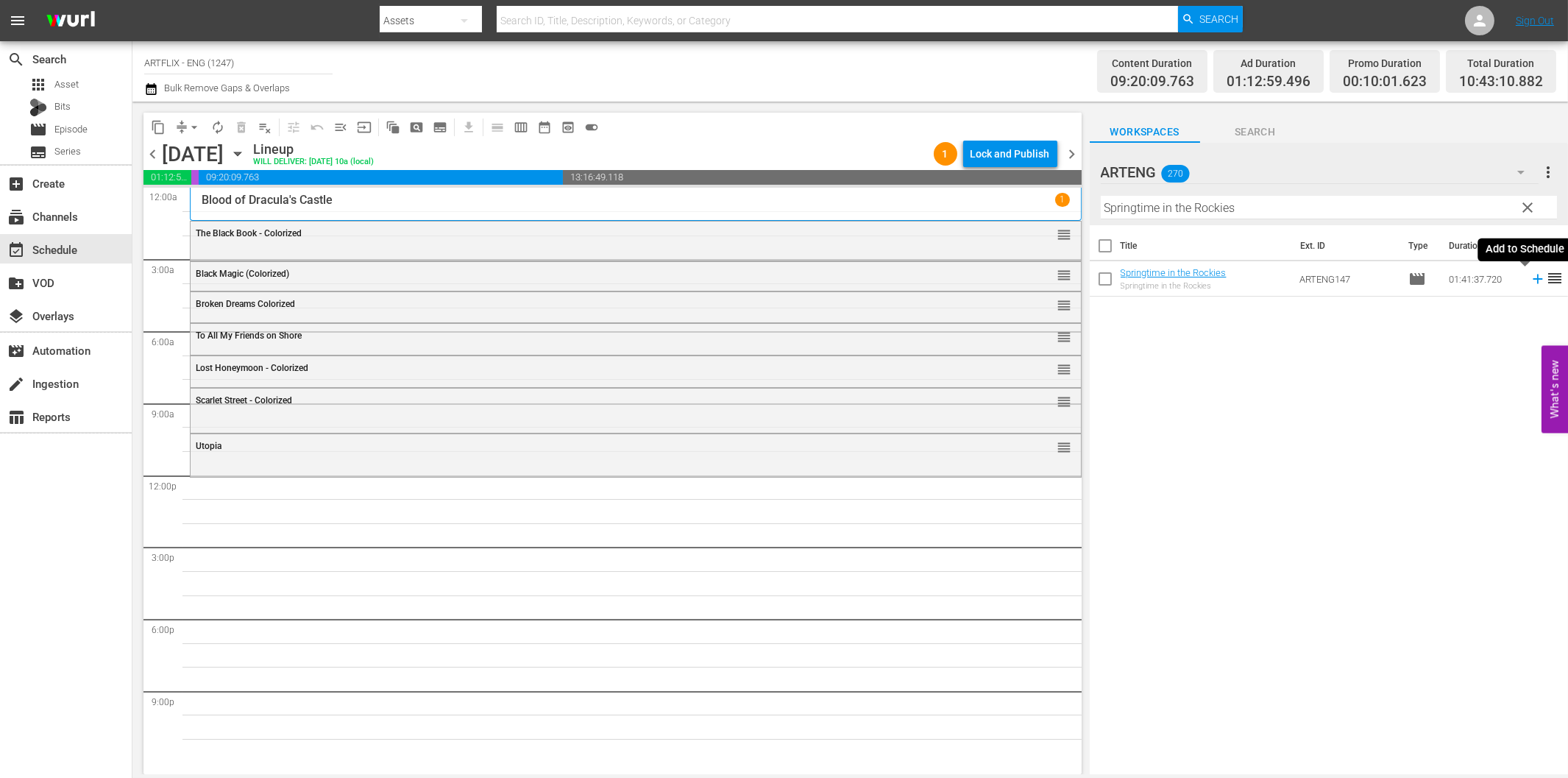
click at [1529, 282] on icon at bounding box center [1537, 278] width 16 height 16
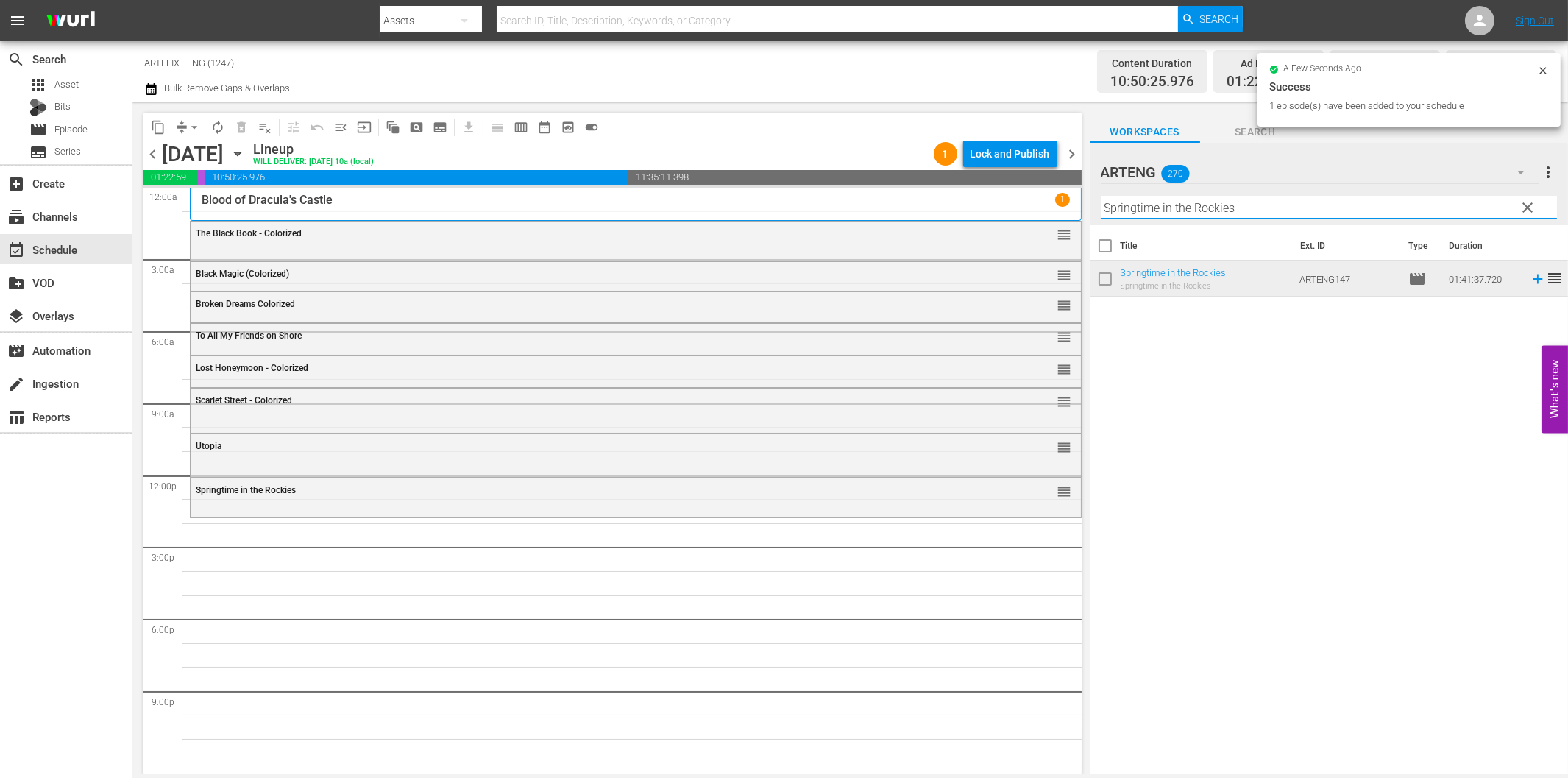
click at [1127, 211] on input "Springtime in the Rockies" at bounding box center [1329, 207] width 456 height 24
paste input "Tarzan the Fearles"
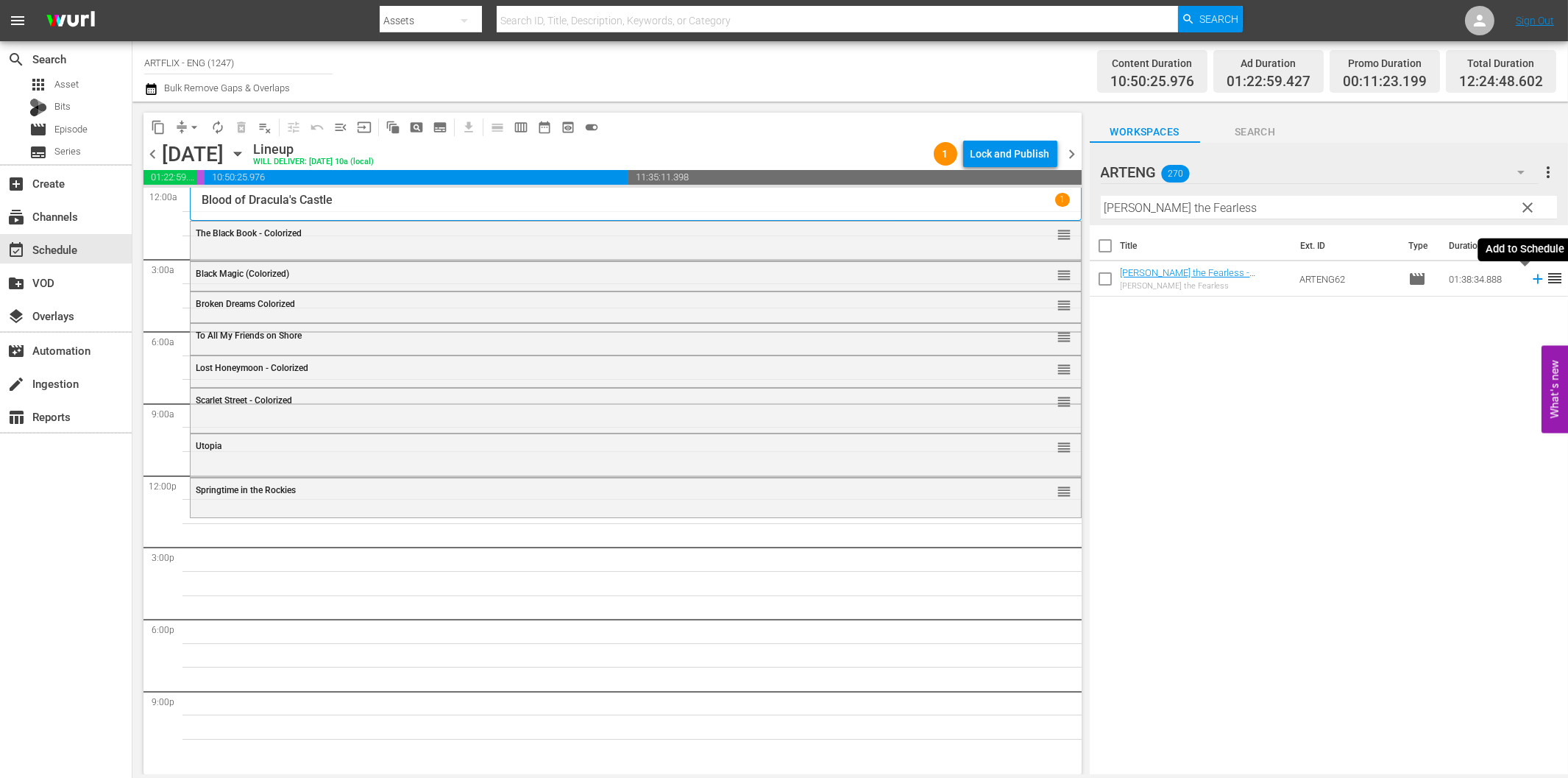
click at [1529, 281] on icon at bounding box center [1537, 278] width 16 height 16
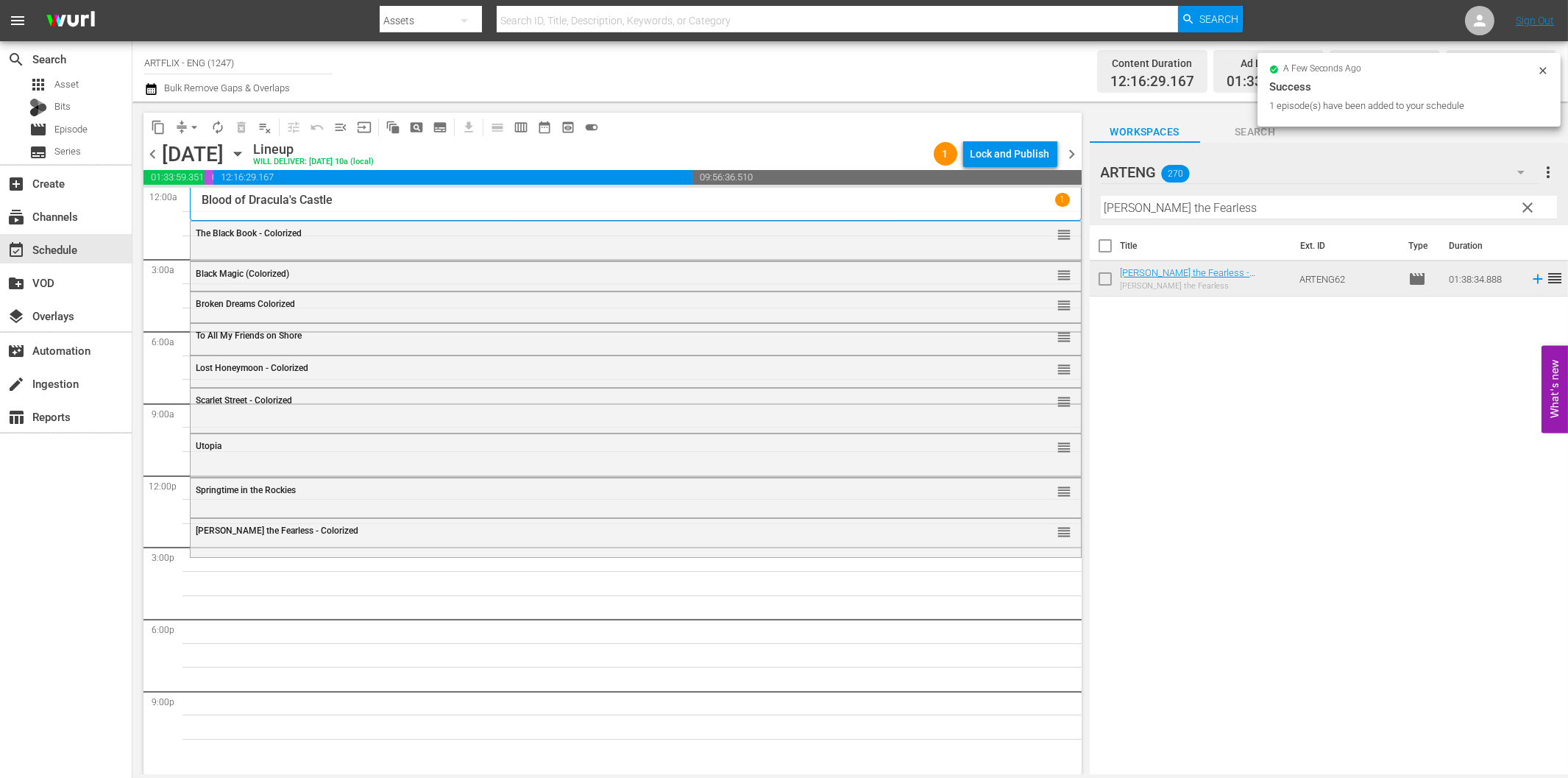
click at [1153, 216] on input "Tarzan the Fearless" at bounding box center [1329, 207] width 456 height 24
paste input "he Great Flamarion"
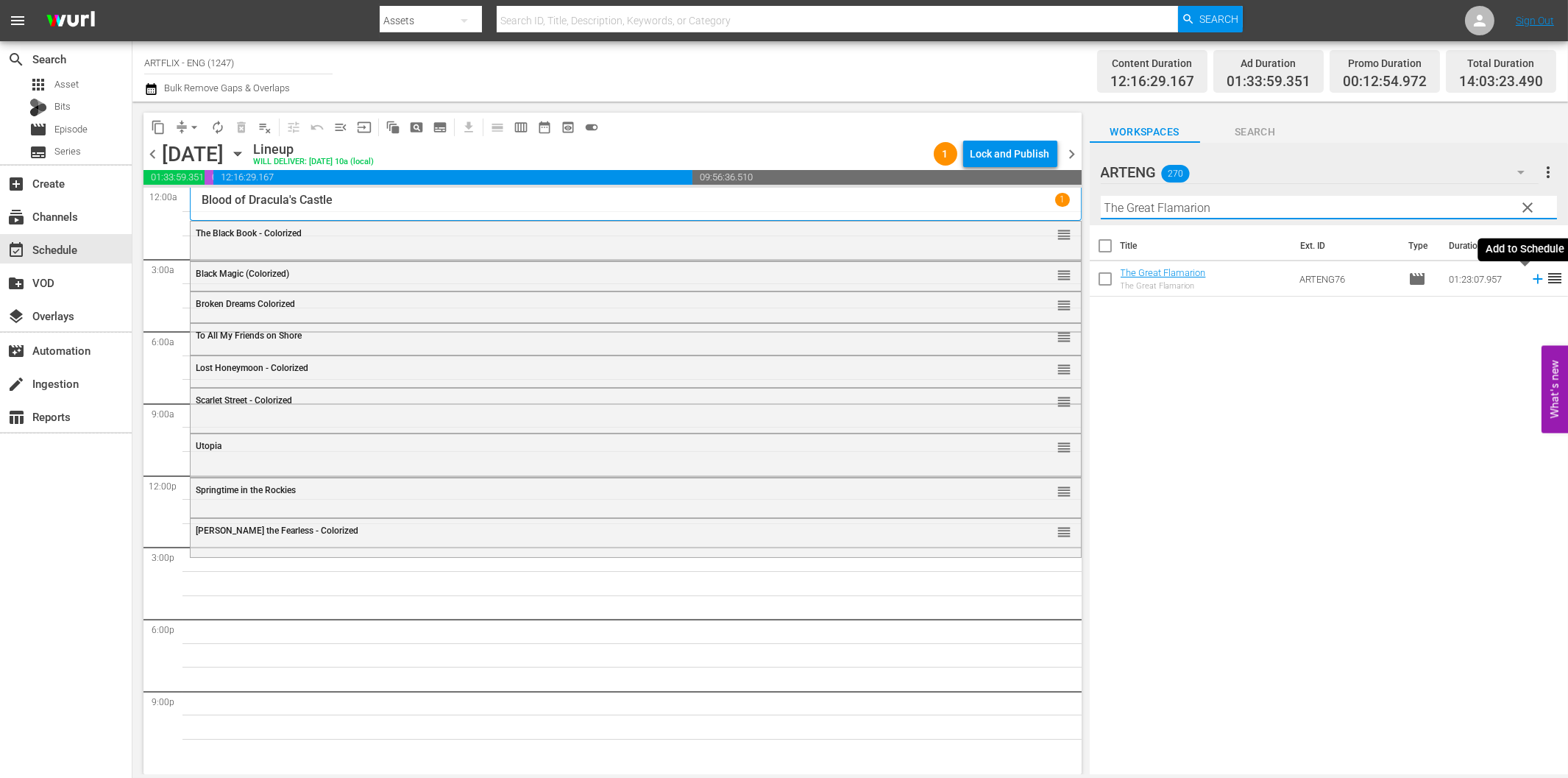
click at [1529, 281] on icon at bounding box center [1537, 278] width 16 height 16
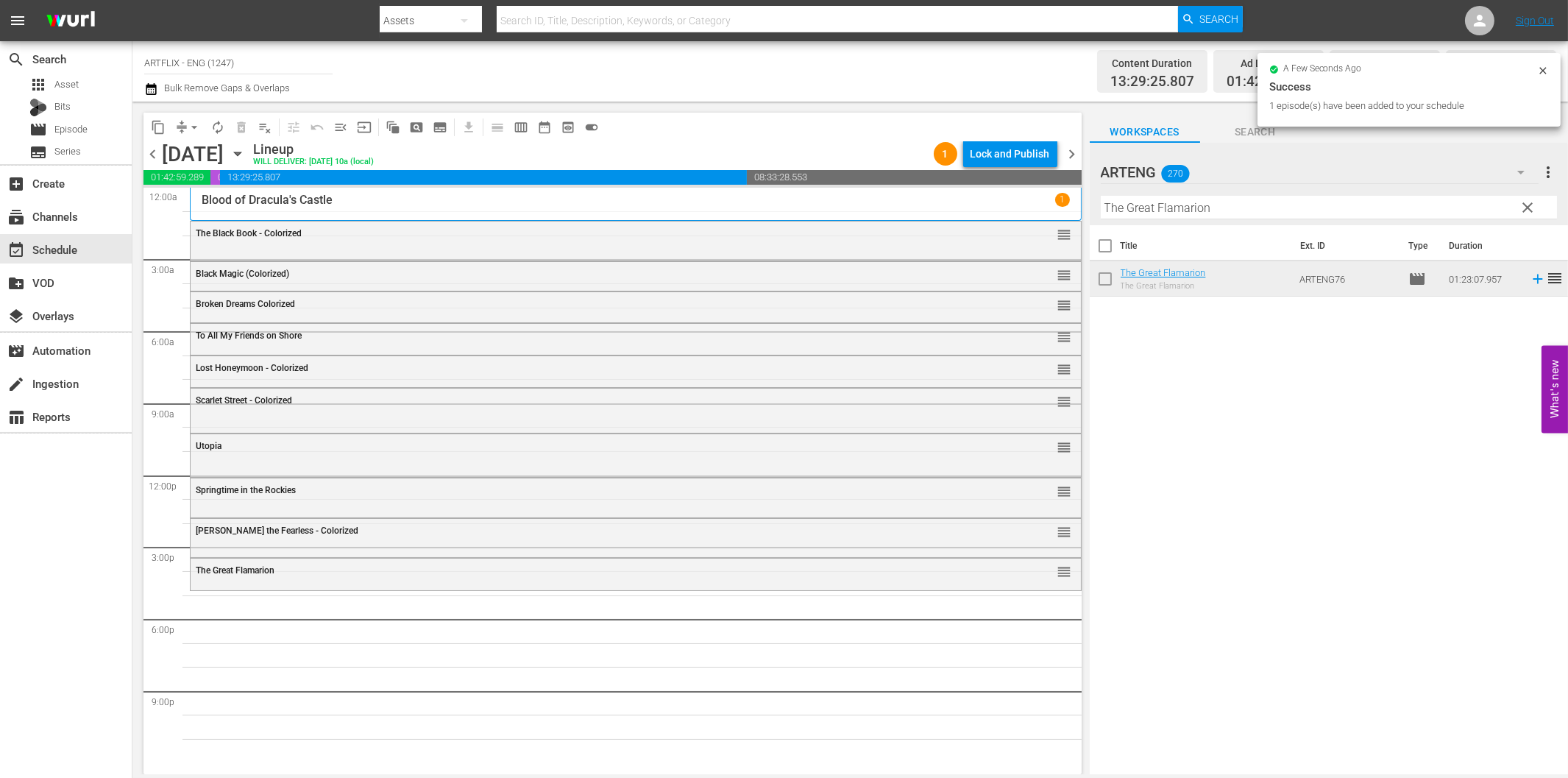
click at [1145, 207] on input "The Great Flamarion" at bounding box center [1329, 207] width 456 height 24
paste input "Treasure of Jamaica Reef"
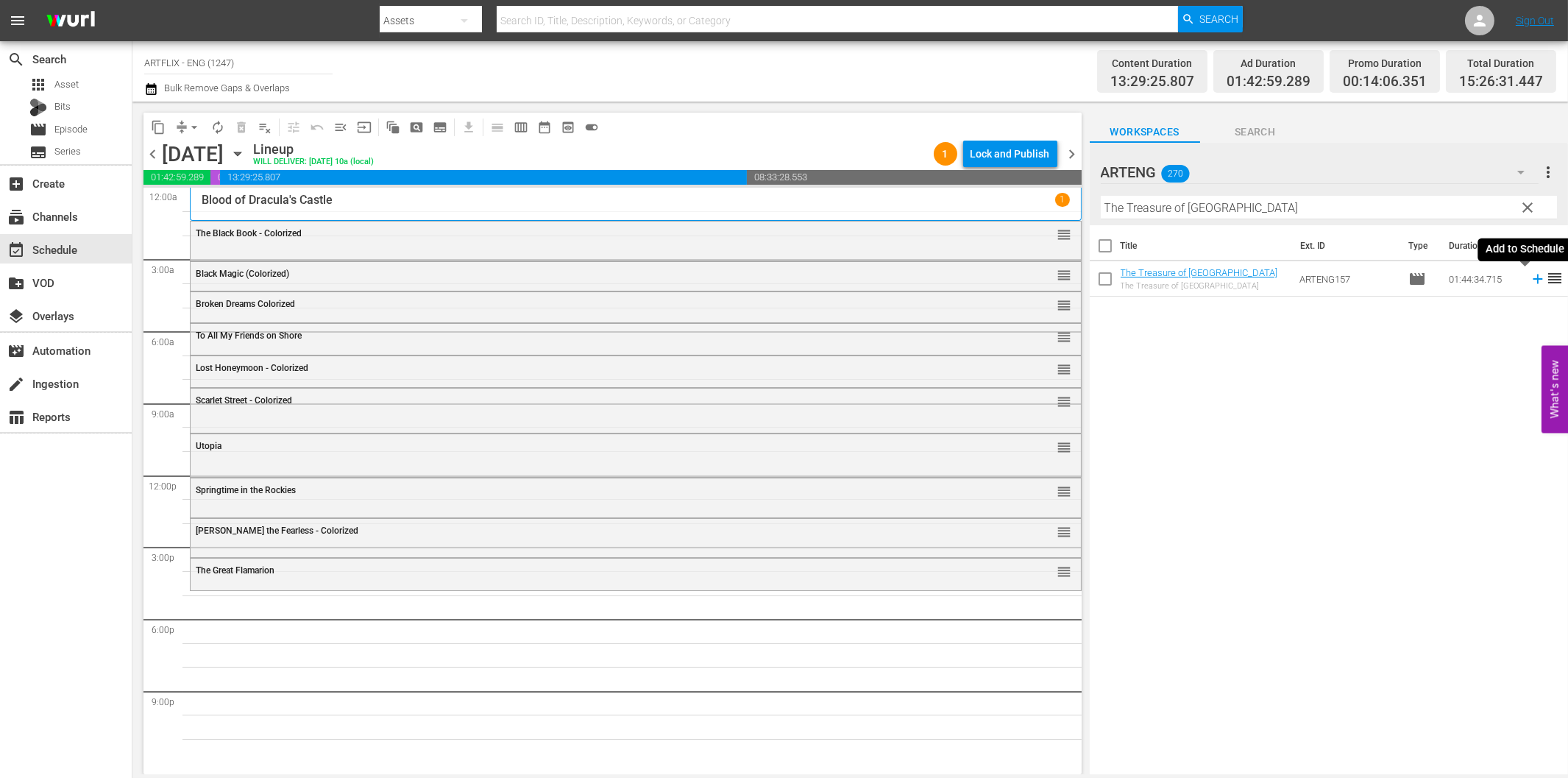
click at [1529, 282] on icon at bounding box center [1537, 278] width 16 height 16
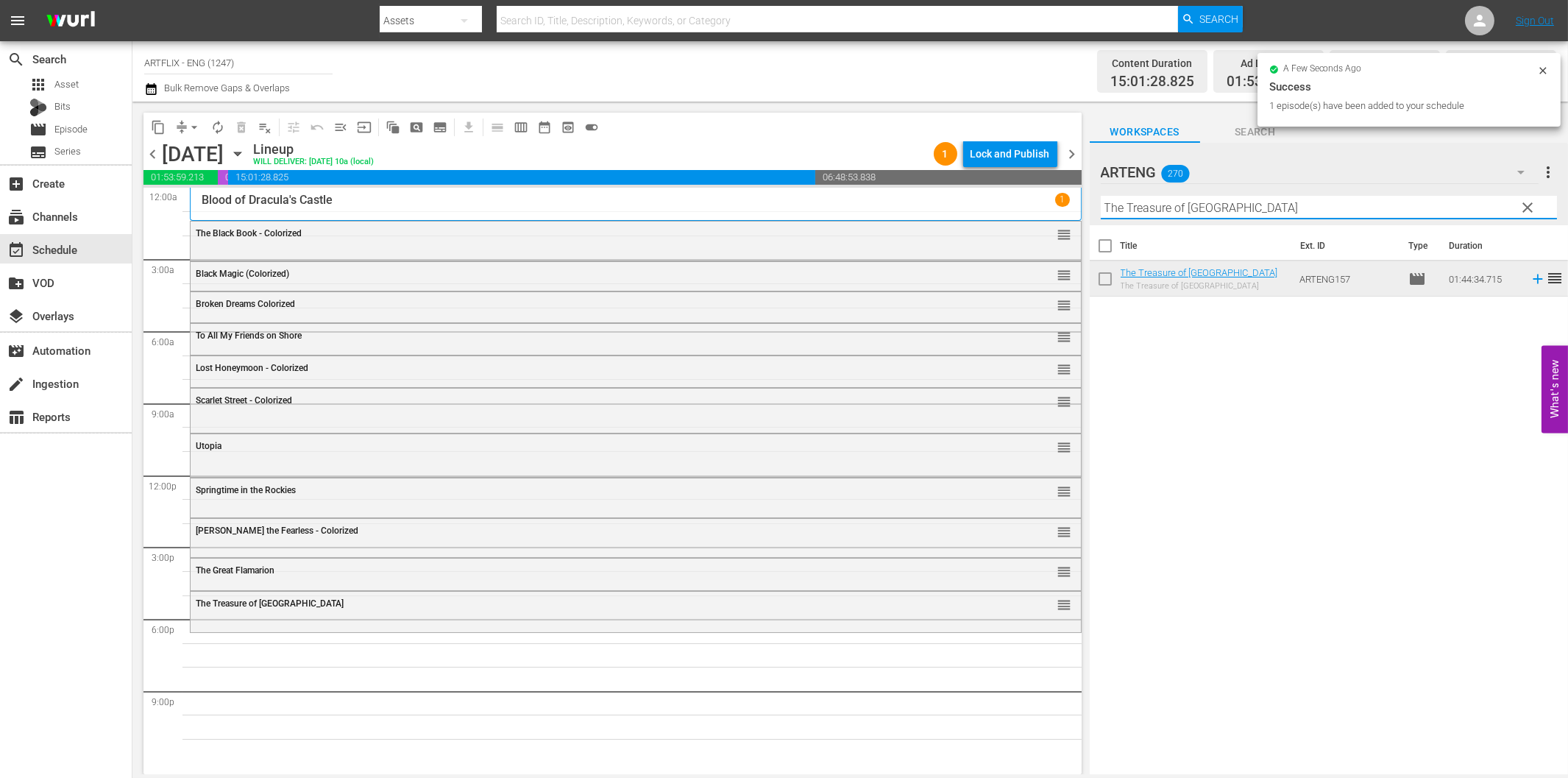
click at [1262, 202] on input "The Treasure of Jamaica Reef" at bounding box center [1329, 207] width 456 height 24
paste input "A Minor Miracle"
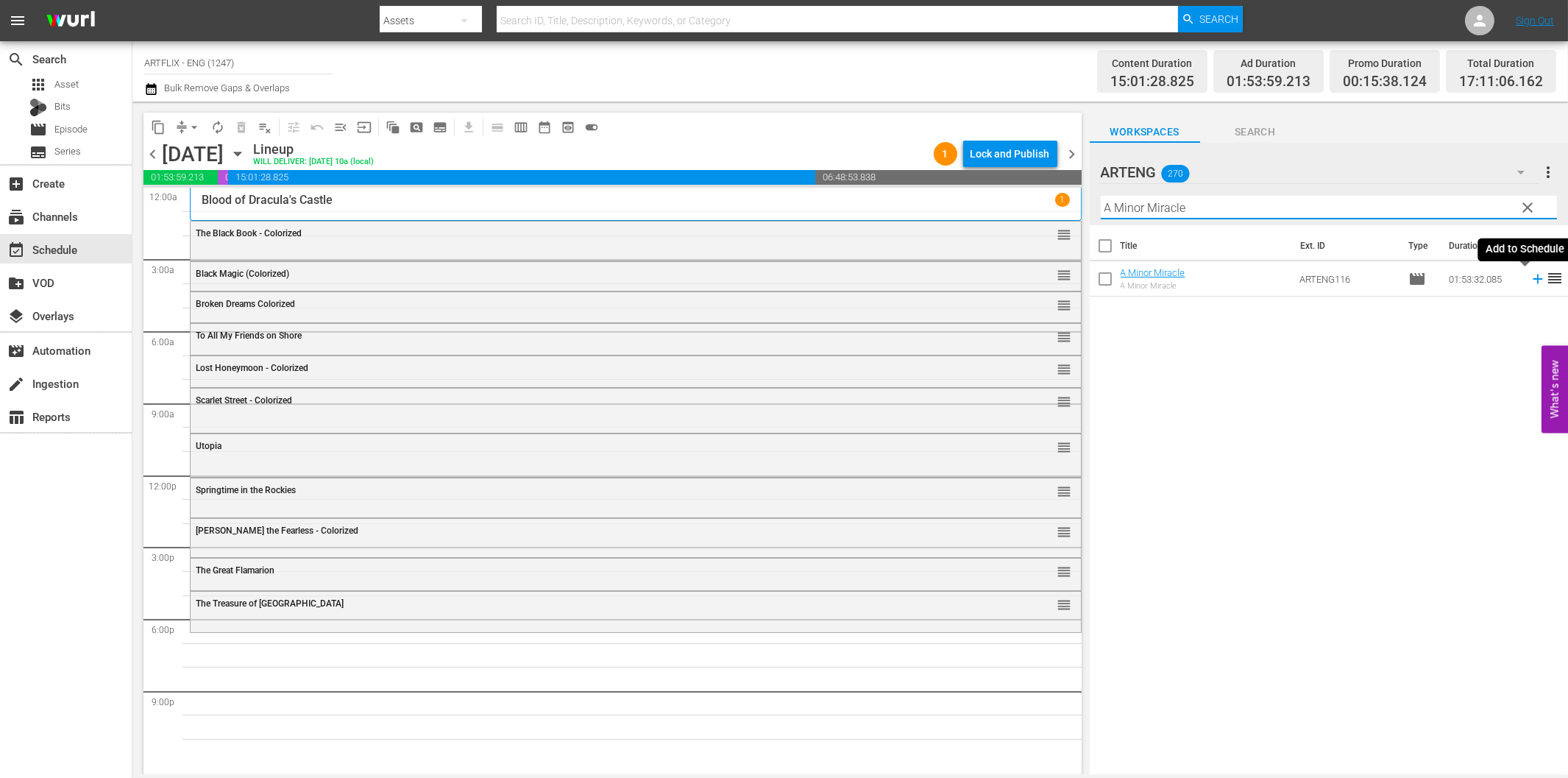
click at [1529, 284] on icon at bounding box center [1537, 278] width 16 height 16
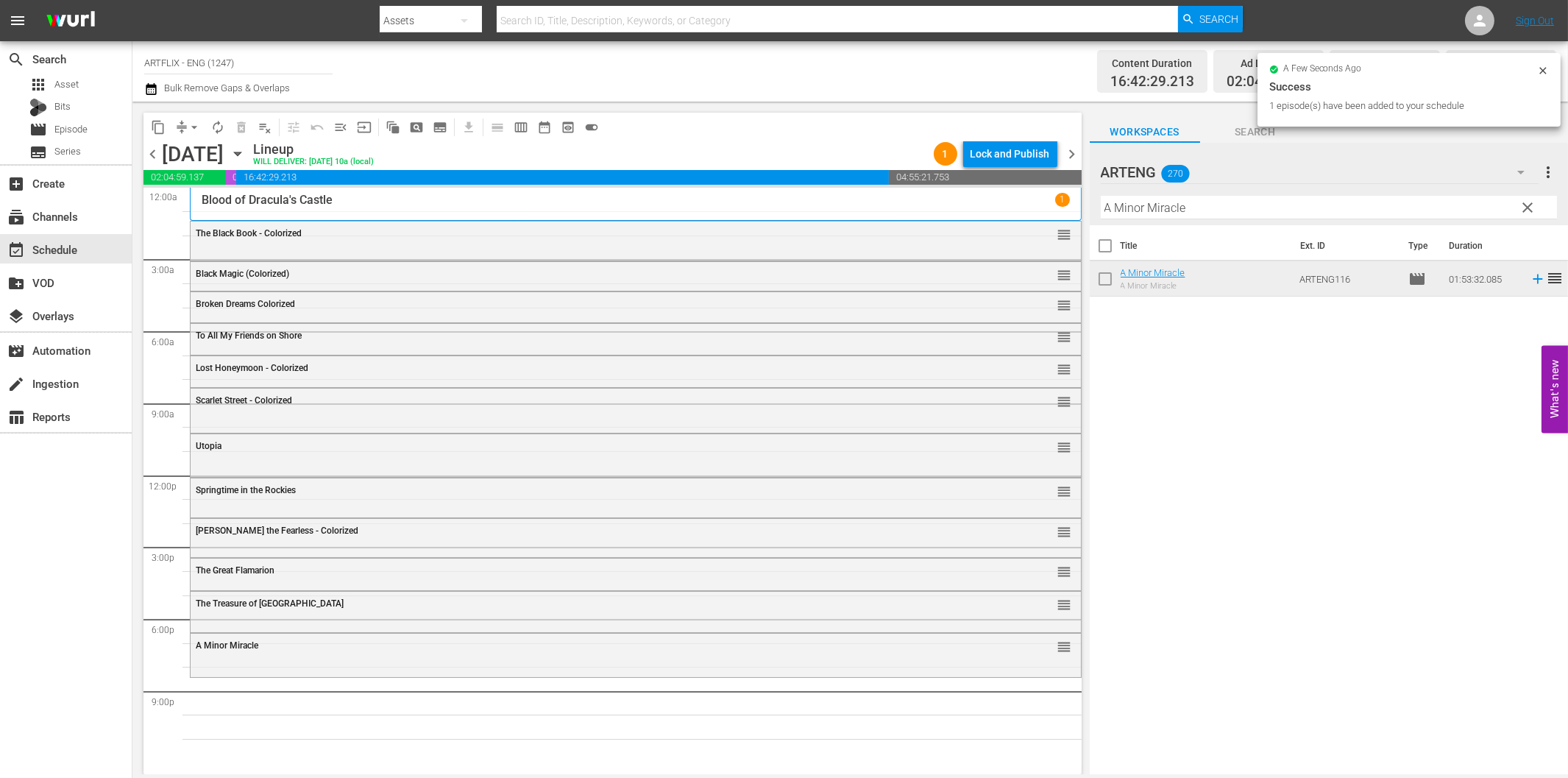
click at [1159, 209] on input "A Minor Miracle" at bounding box center [1329, 207] width 456 height 24
paste input "Climbing High"
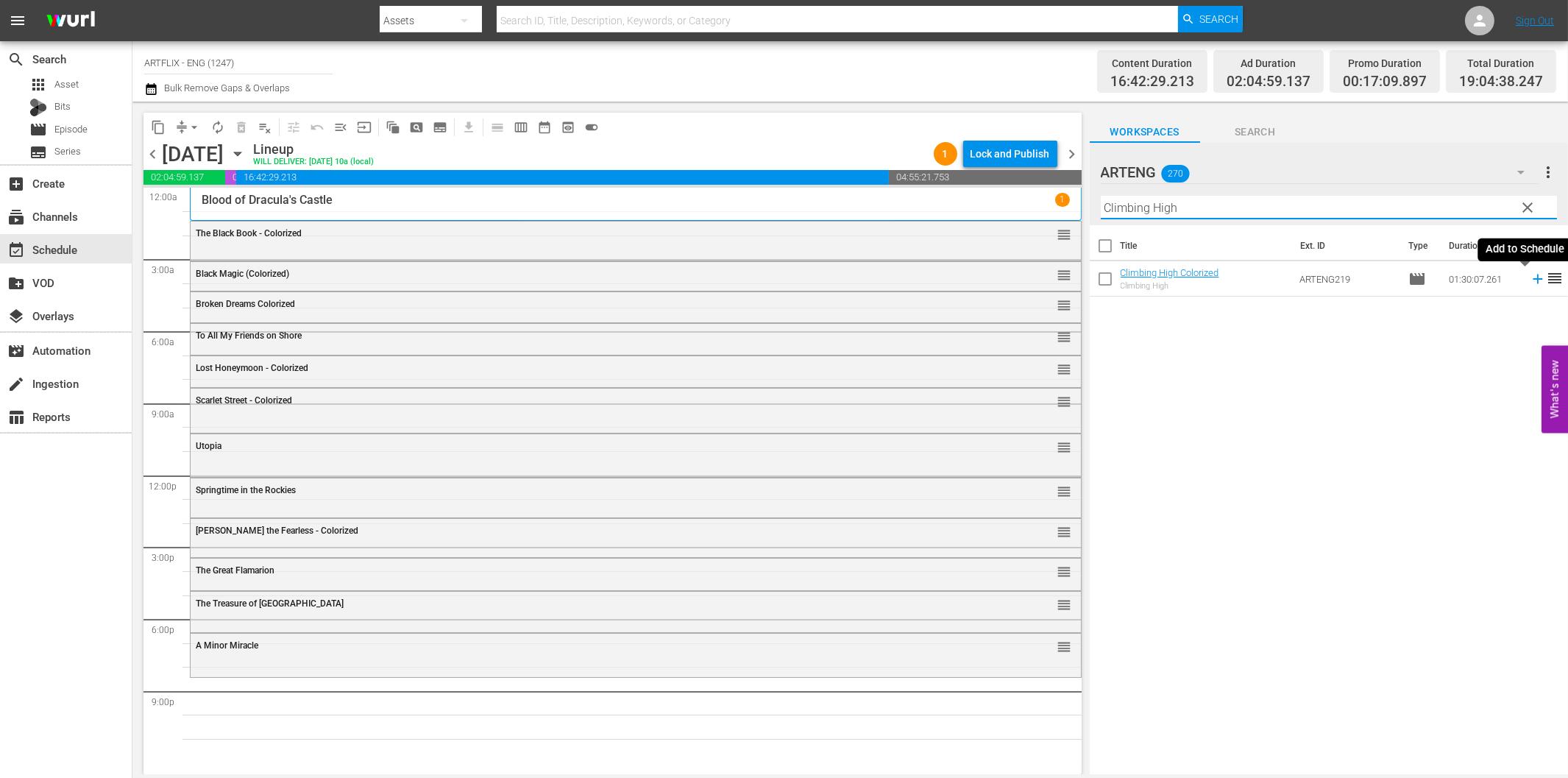
click at [1529, 284] on icon at bounding box center [1537, 278] width 16 height 16
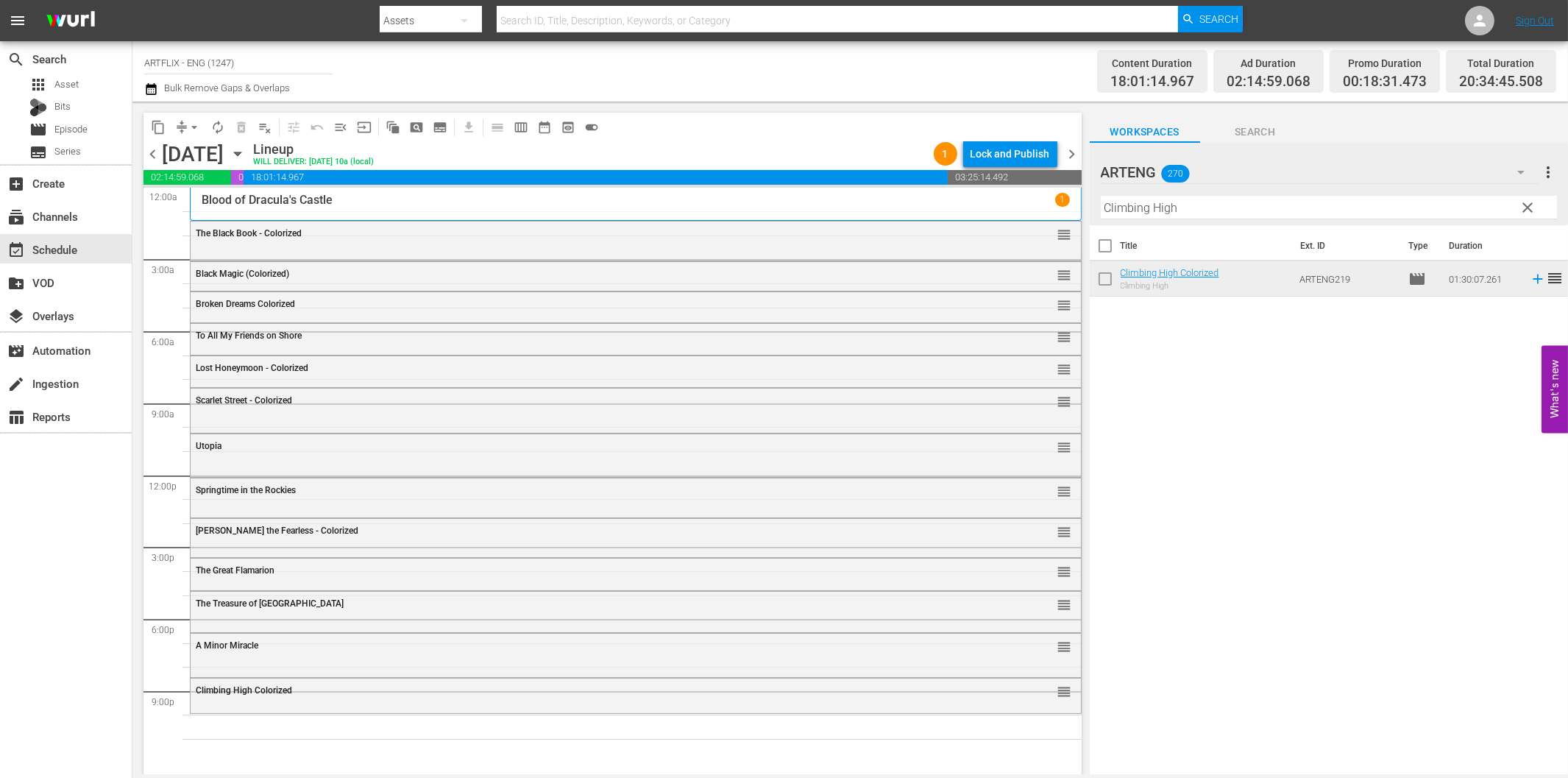
click at [1189, 210] on input "Climbing High" at bounding box center [1329, 207] width 456 height 24
paste input "Boys of the City"
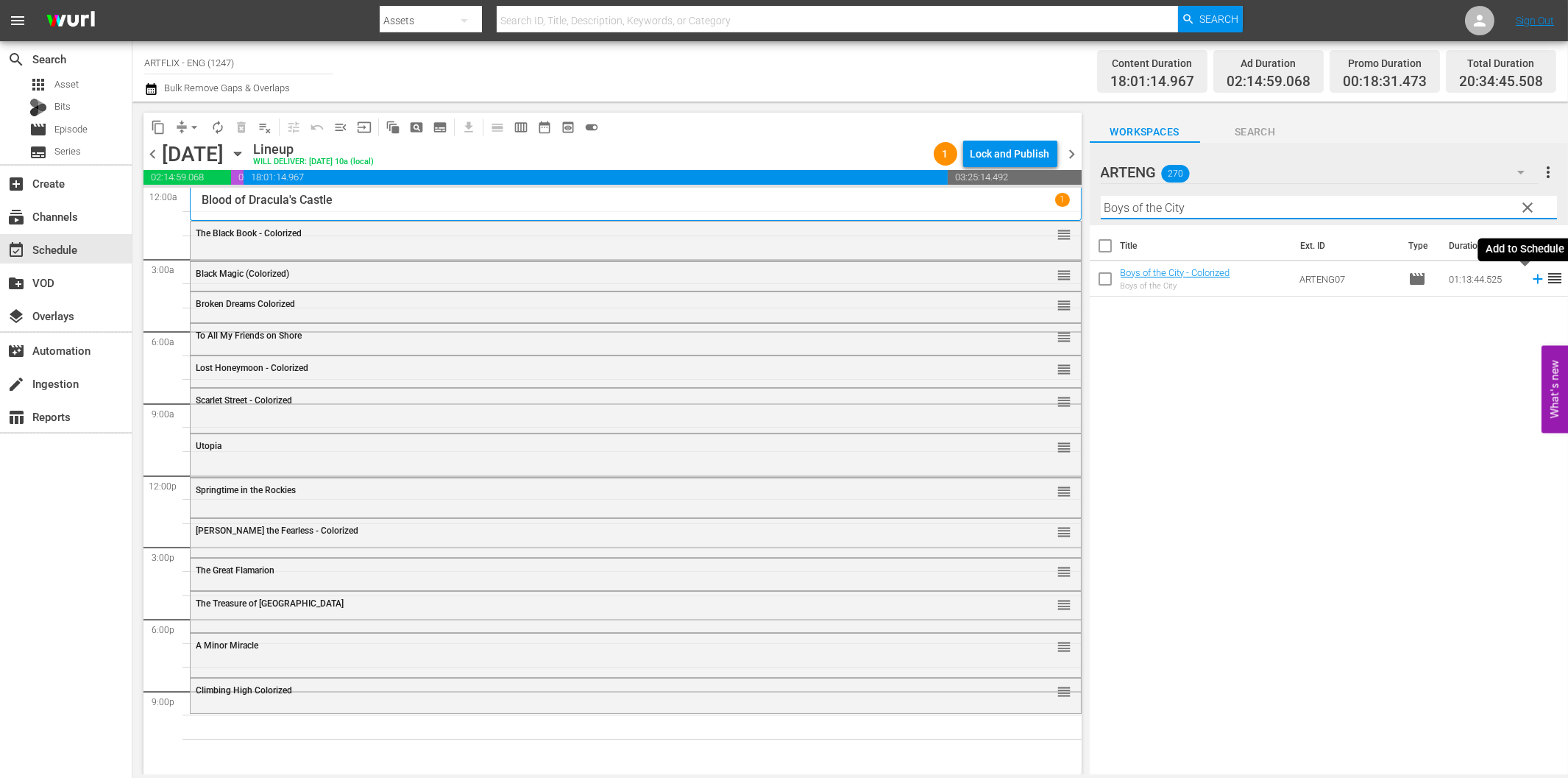
click at [1529, 277] on icon at bounding box center [1537, 278] width 16 height 16
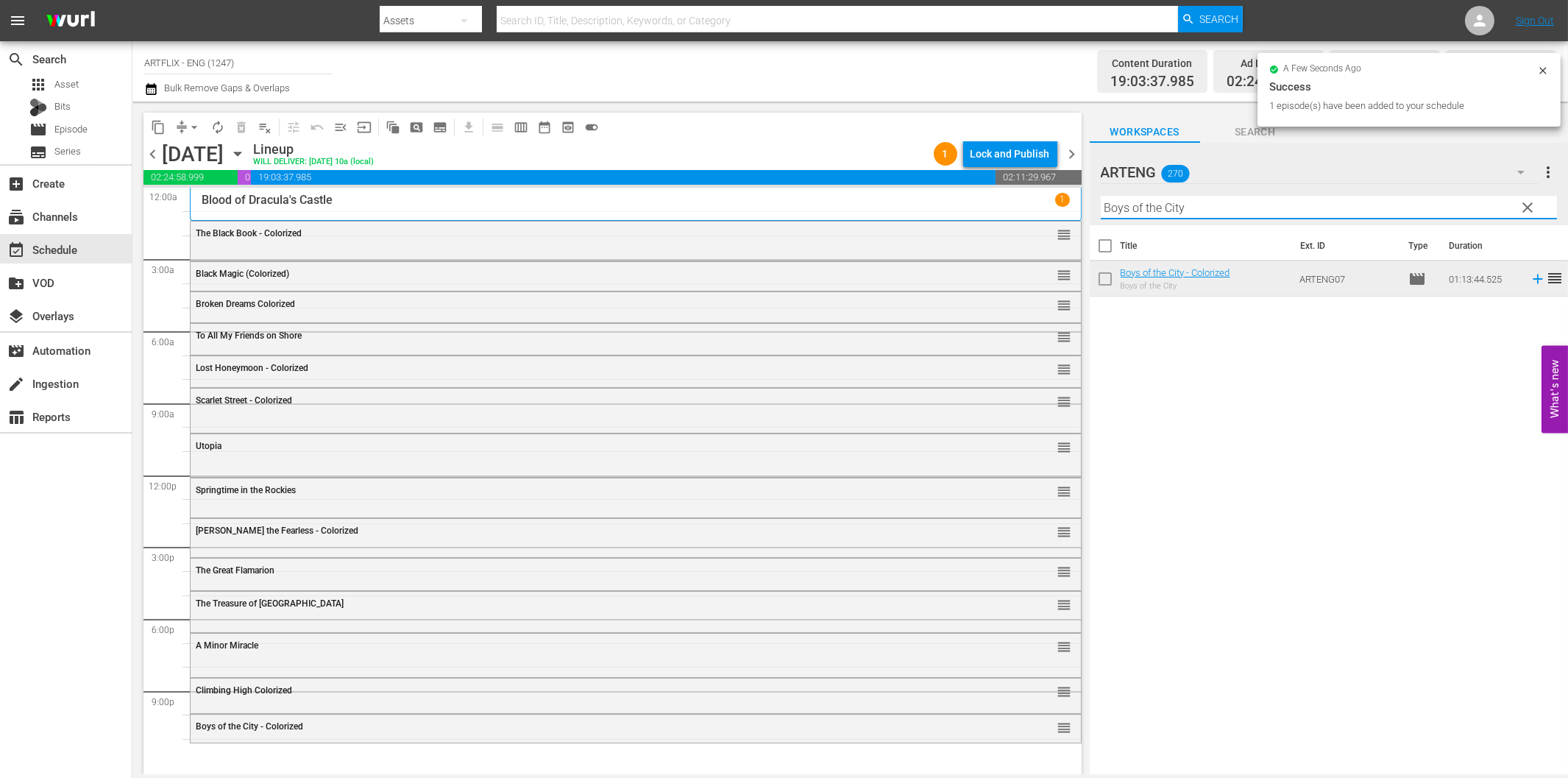
click at [1374, 204] on input "Boys of the City" at bounding box center [1329, 207] width 456 height 24
paste input "Sherlock Holmes - Terror by Night"
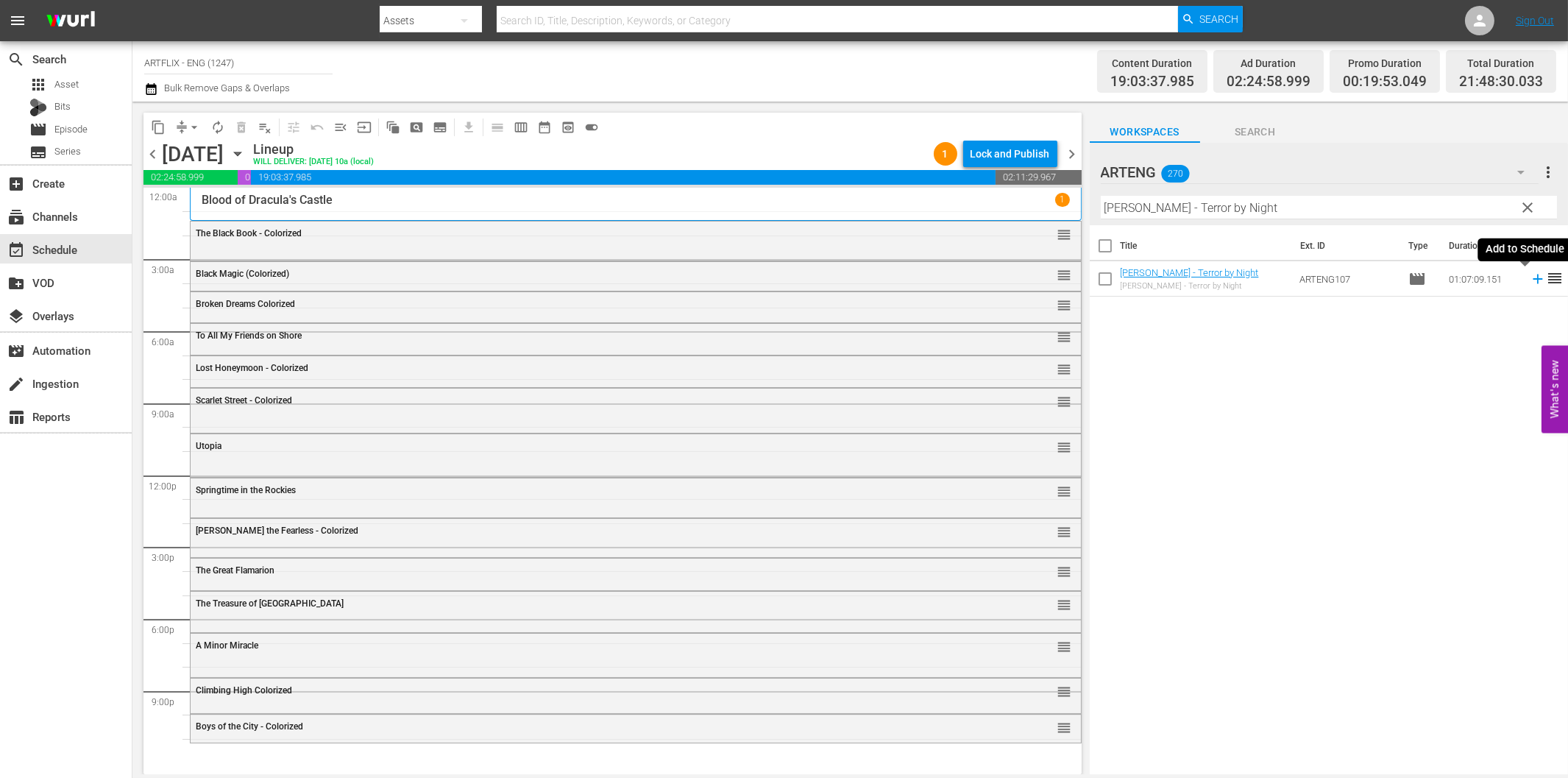
click at [1529, 281] on icon at bounding box center [1537, 278] width 16 height 16
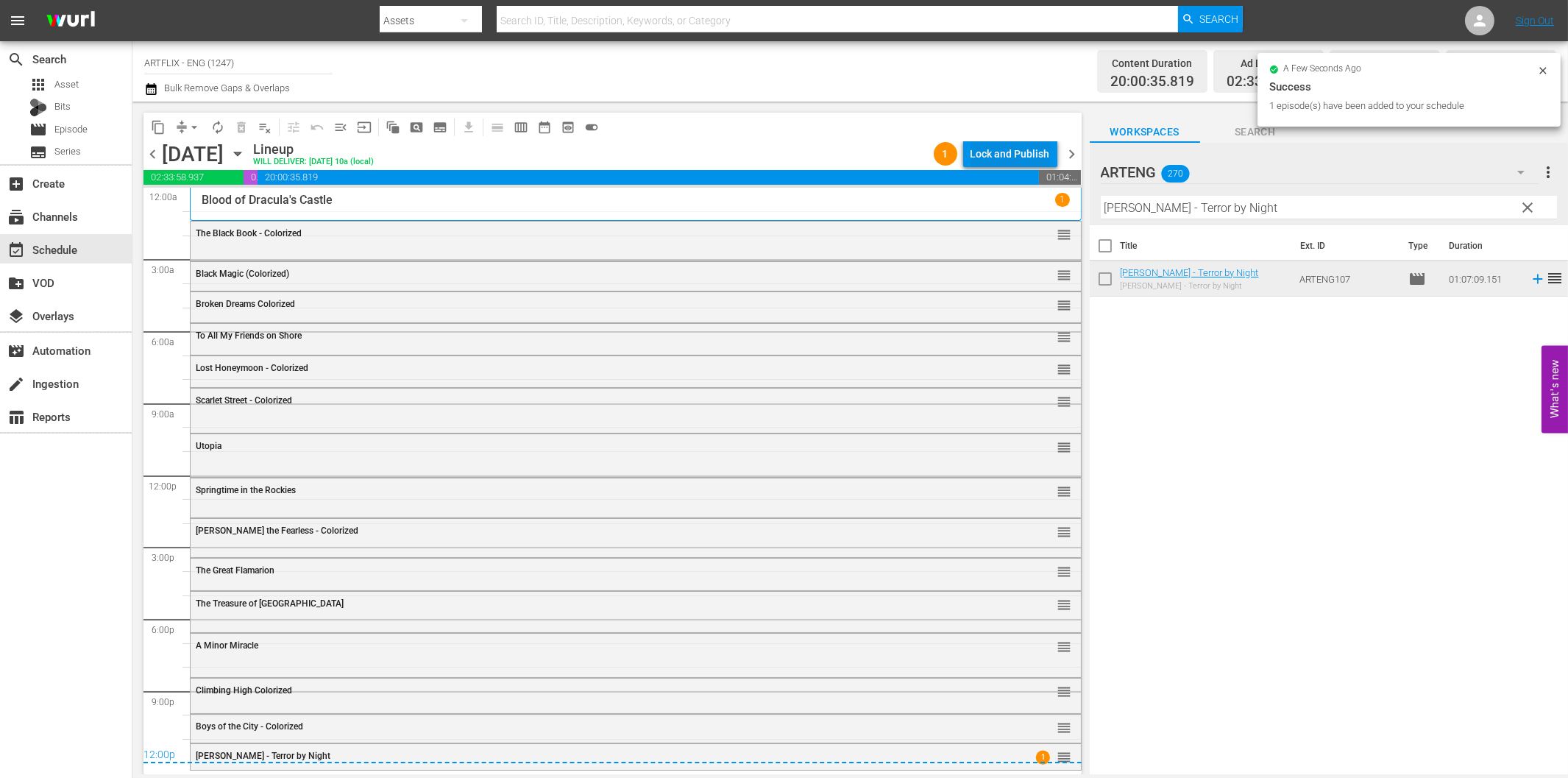
click at [1019, 154] on div "Lock and Publish" at bounding box center [1010, 153] width 79 height 26
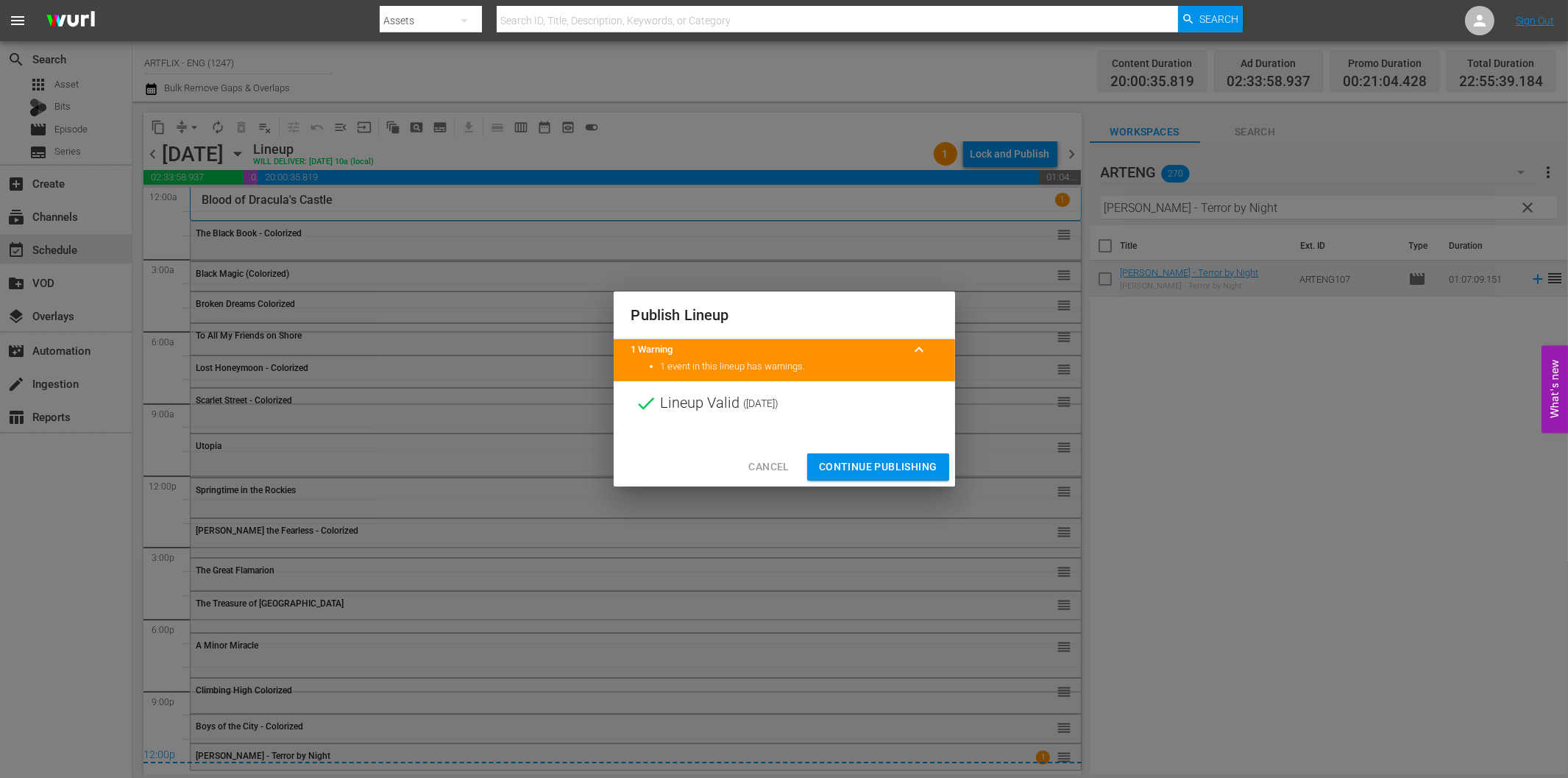
click at [892, 465] on span "Continue Publishing" at bounding box center [878, 467] width 119 height 19
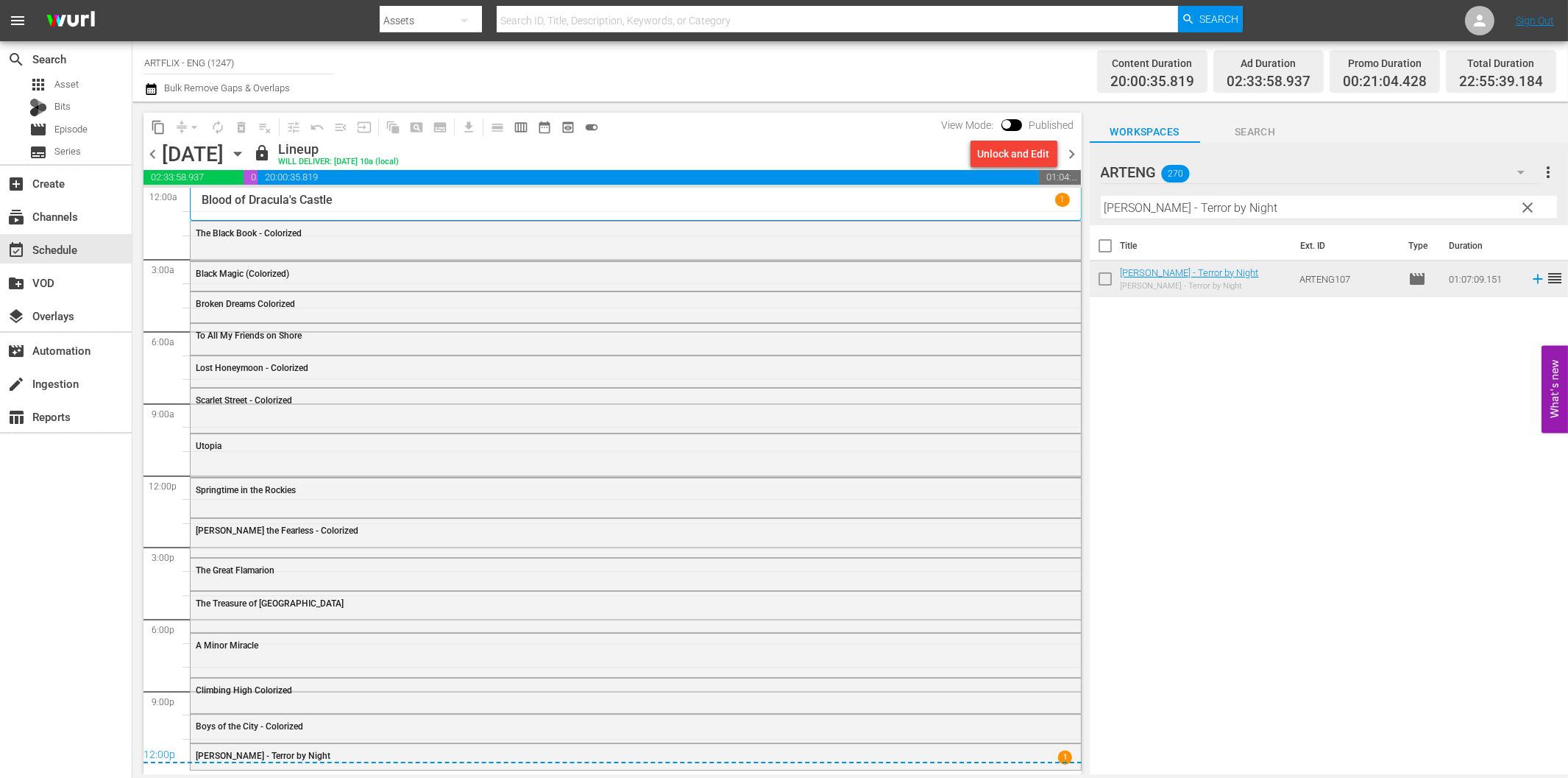
click at [1075, 153] on span "chevron_right" at bounding box center [1072, 154] width 19 height 19
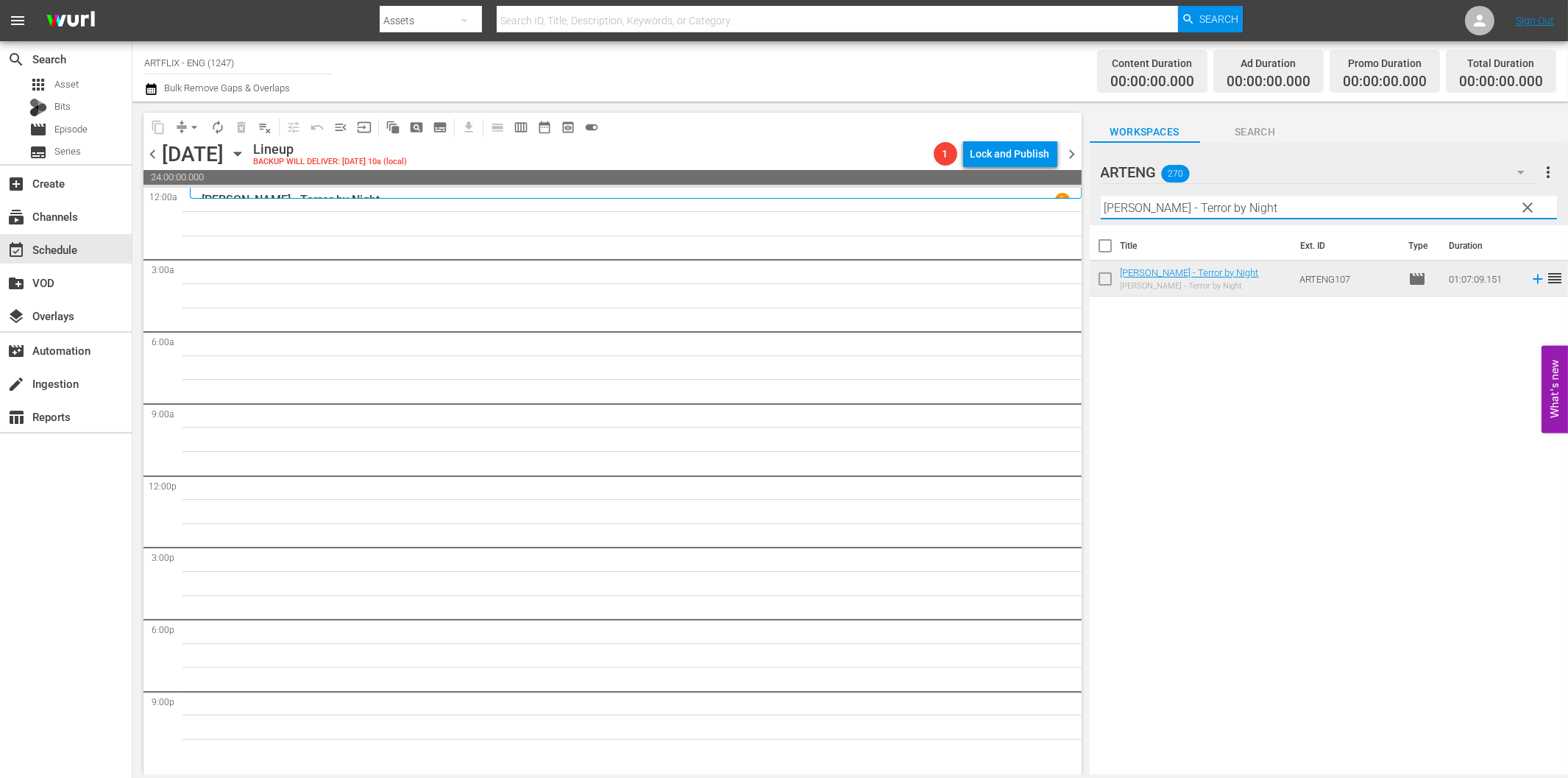
click at [1151, 207] on input "Sherlock Holmes - Terror by Night" at bounding box center [1329, 207] width 456 height 24
paste input "The Little Shop of Horrors"
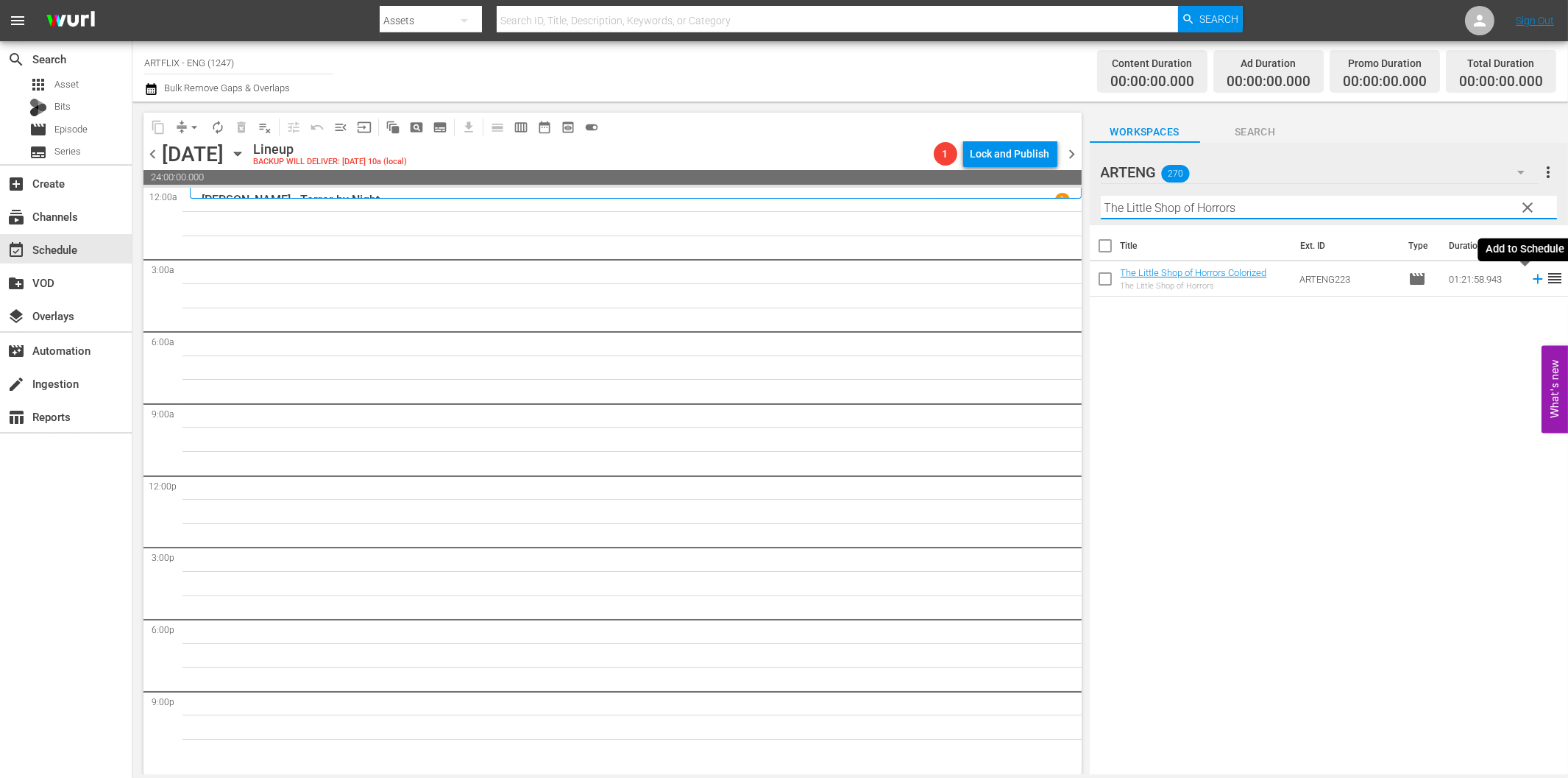
click at [1529, 274] on icon at bounding box center [1537, 278] width 16 height 16
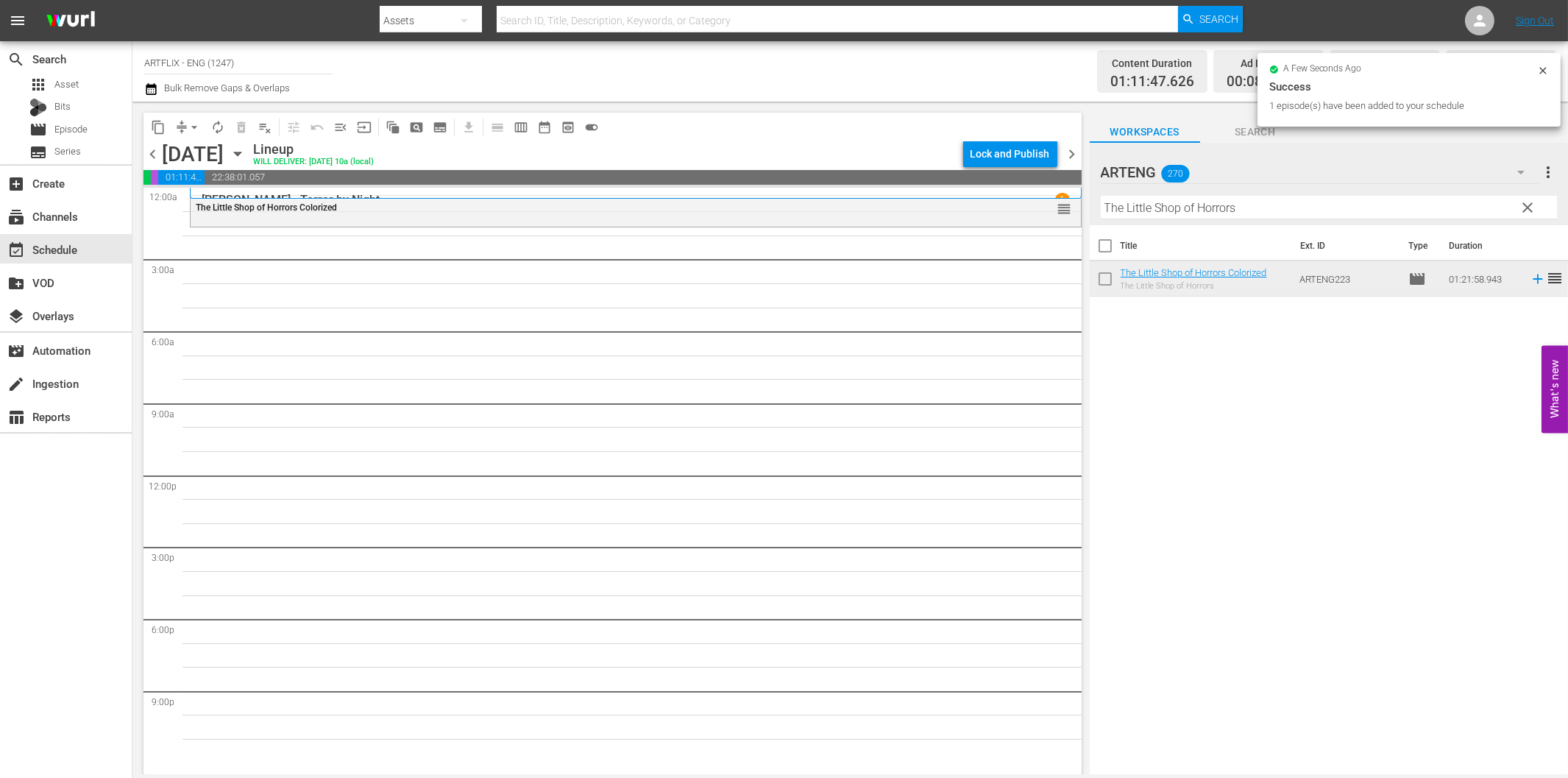
click at [1251, 206] on input "The Little Shop of Horrors" at bounding box center [1329, 207] width 456 height 24
paste input "ady Says No"
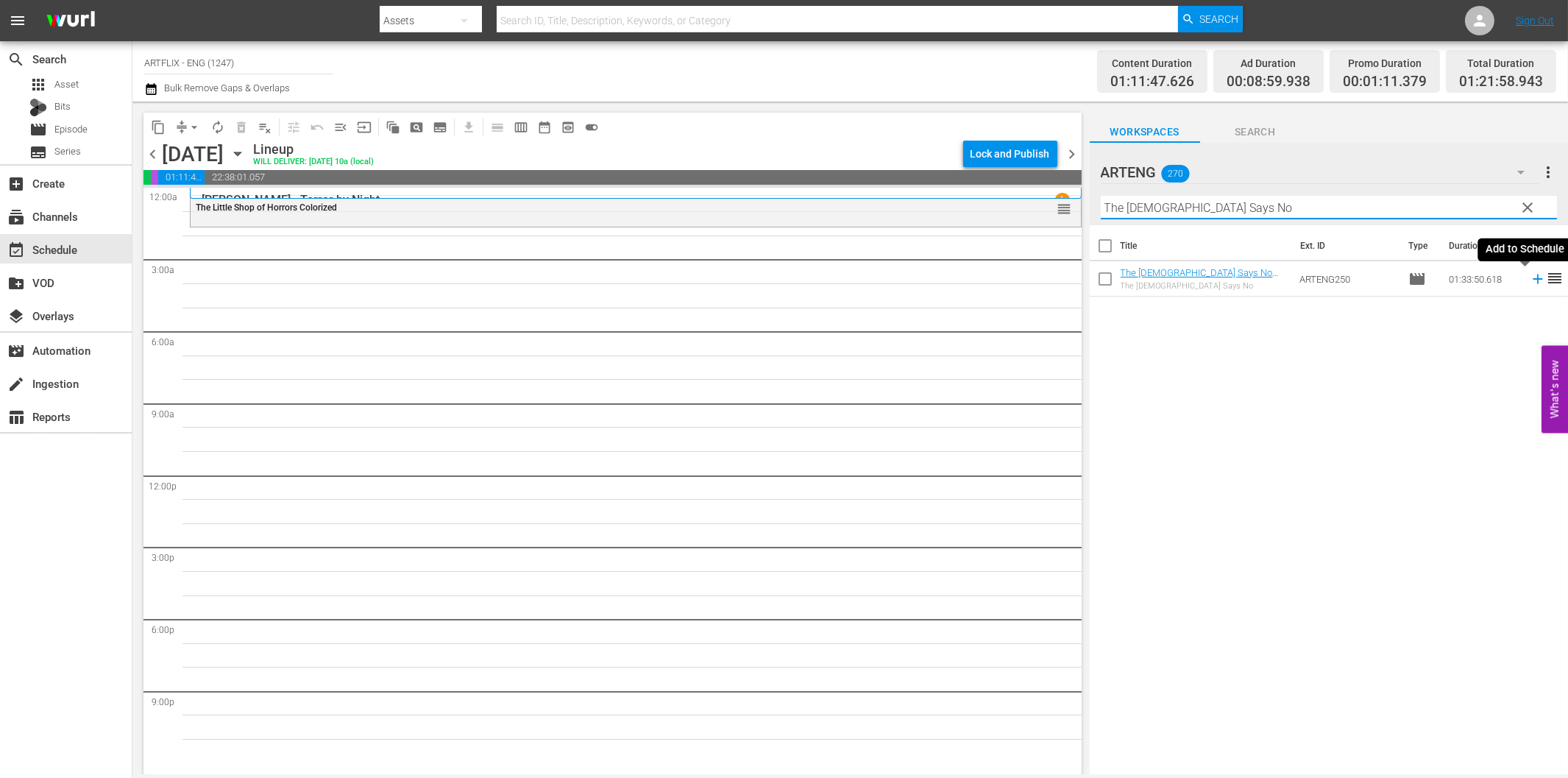
click at [1533, 278] on icon at bounding box center [1537, 279] width 9 height 9
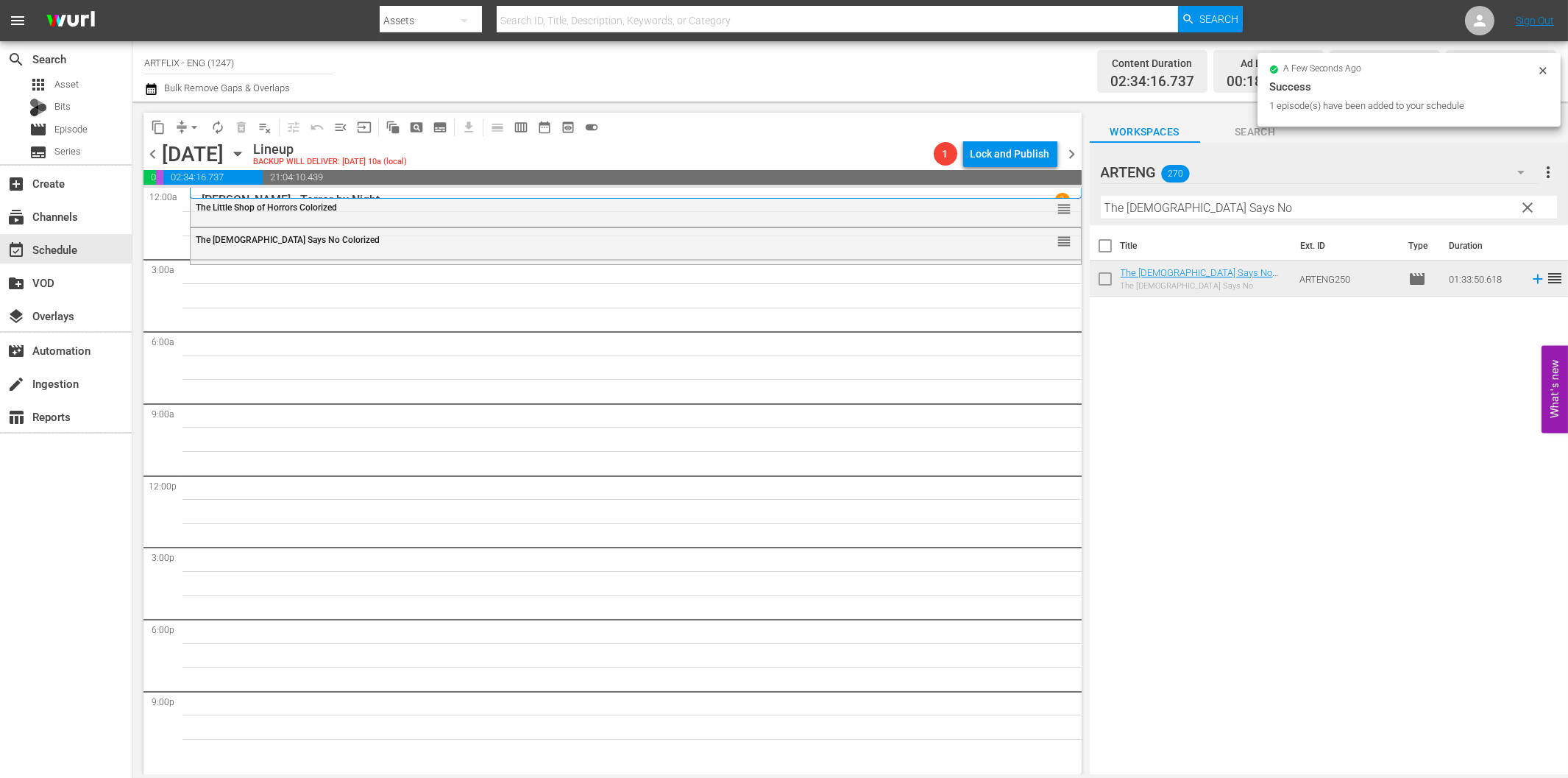
click at [1177, 202] on input "The Lady Says No" at bounding box center [1329, 207] width 456 height 24
paste input "Meet John Doe"
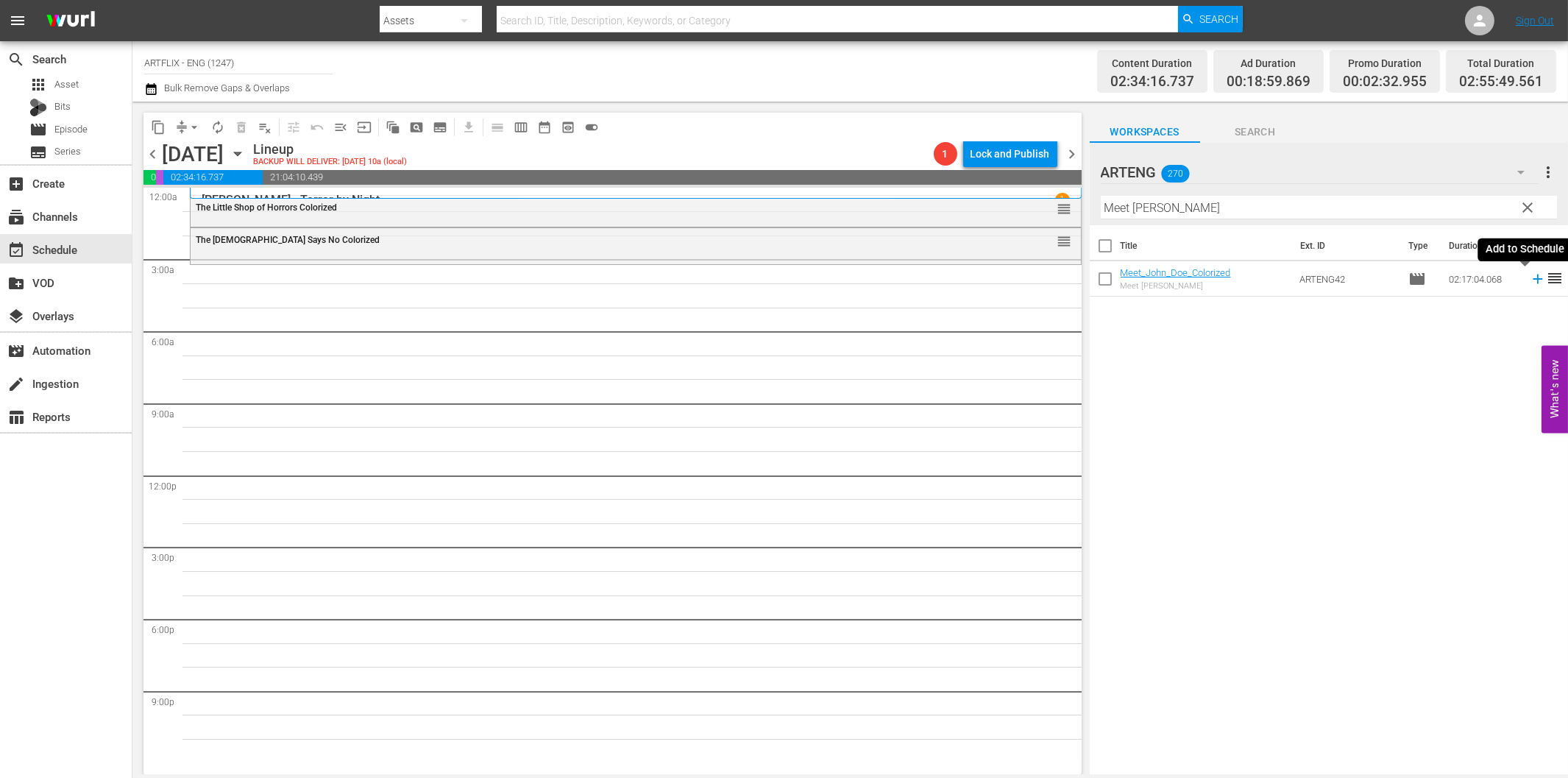
click at [1533, 278] on icon at bounding box center [1537, 279] width 9 height 9
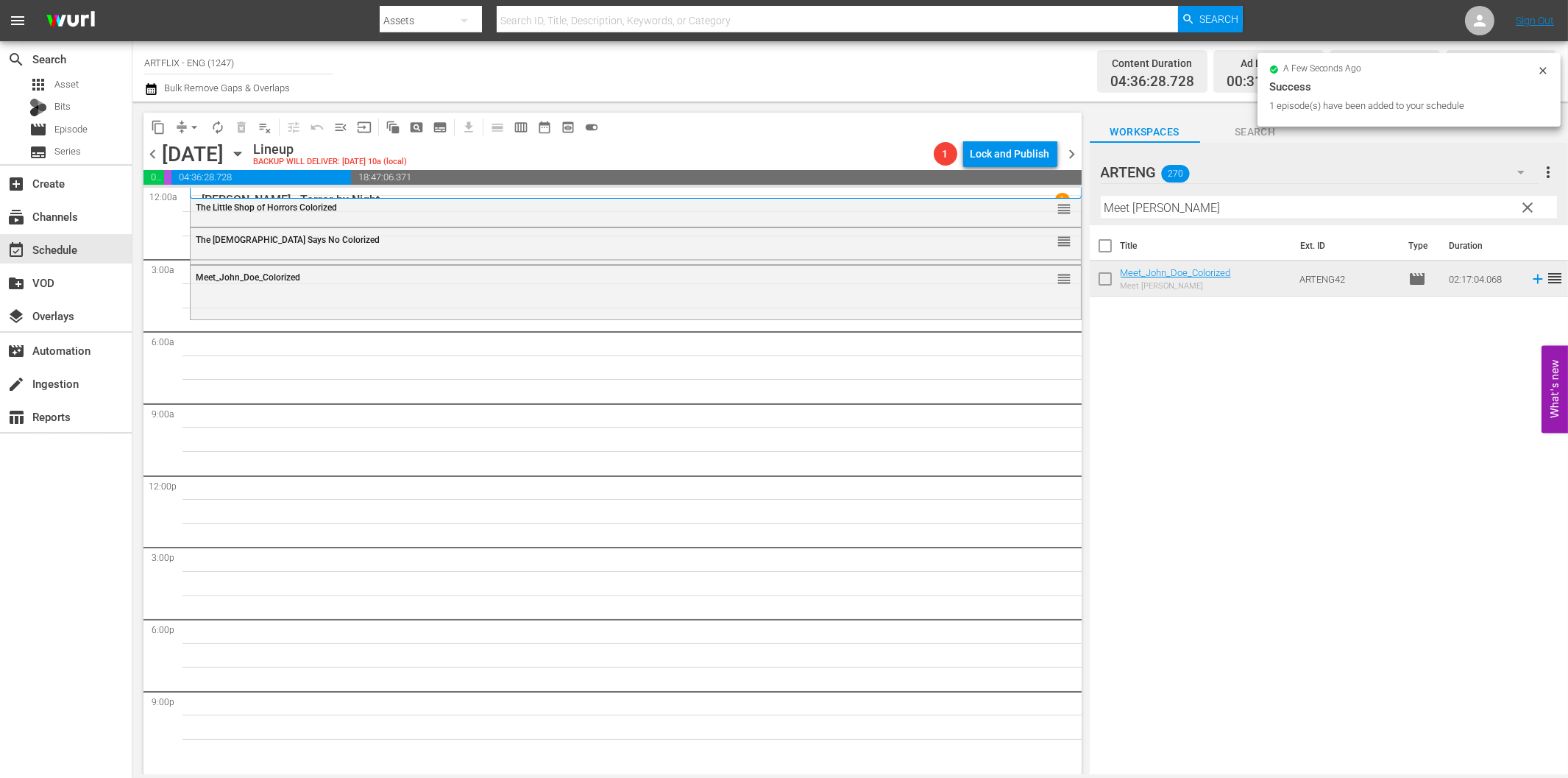
click at [1146, 215] on input "Meet John Doe" at bounding box center [1329, 207] width 456 height 24
paste input "Swing High, Swing Low"
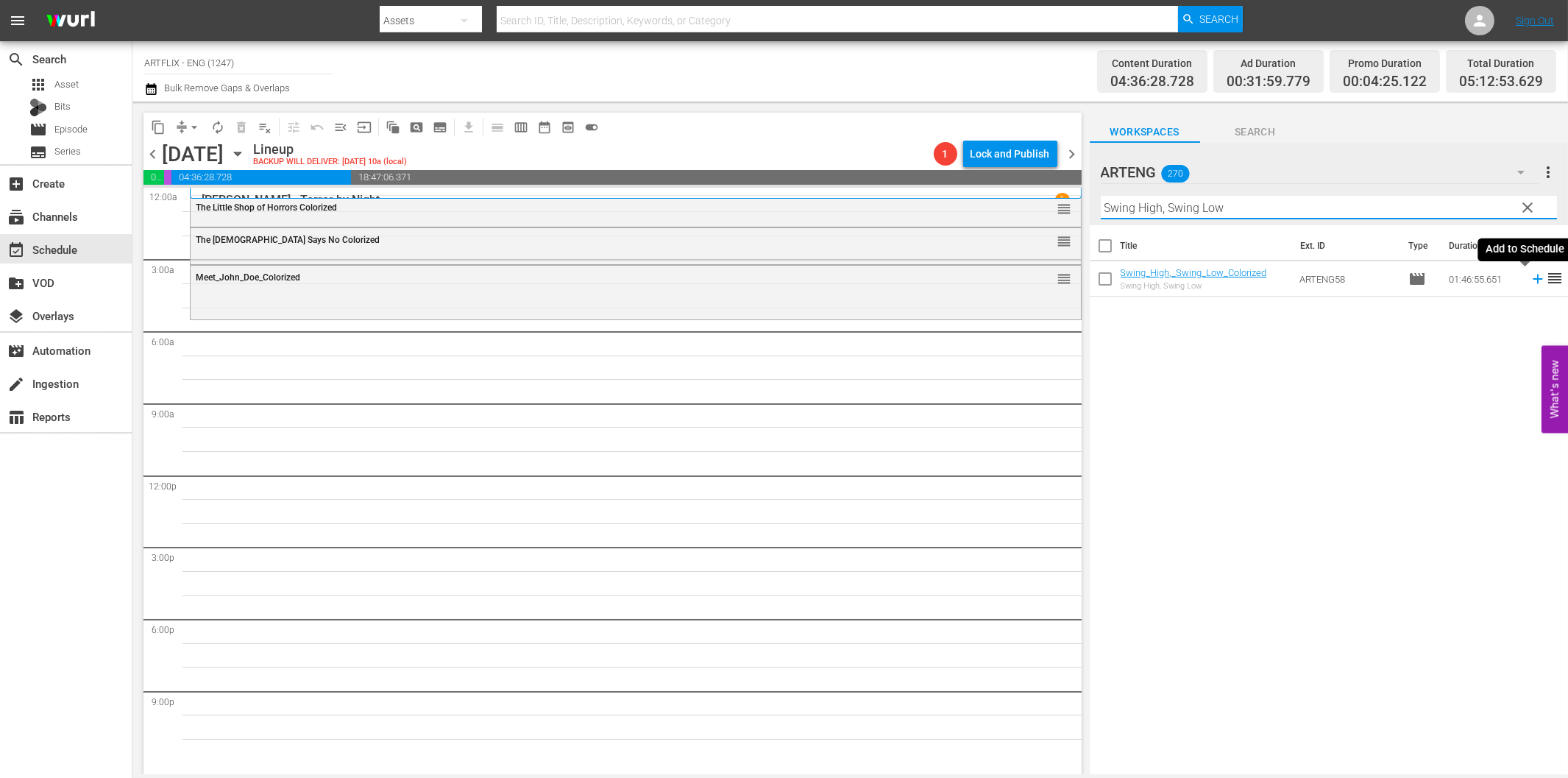
click at [1529, 281] on icon at bounding box center [1537, 278] width 16 height 16
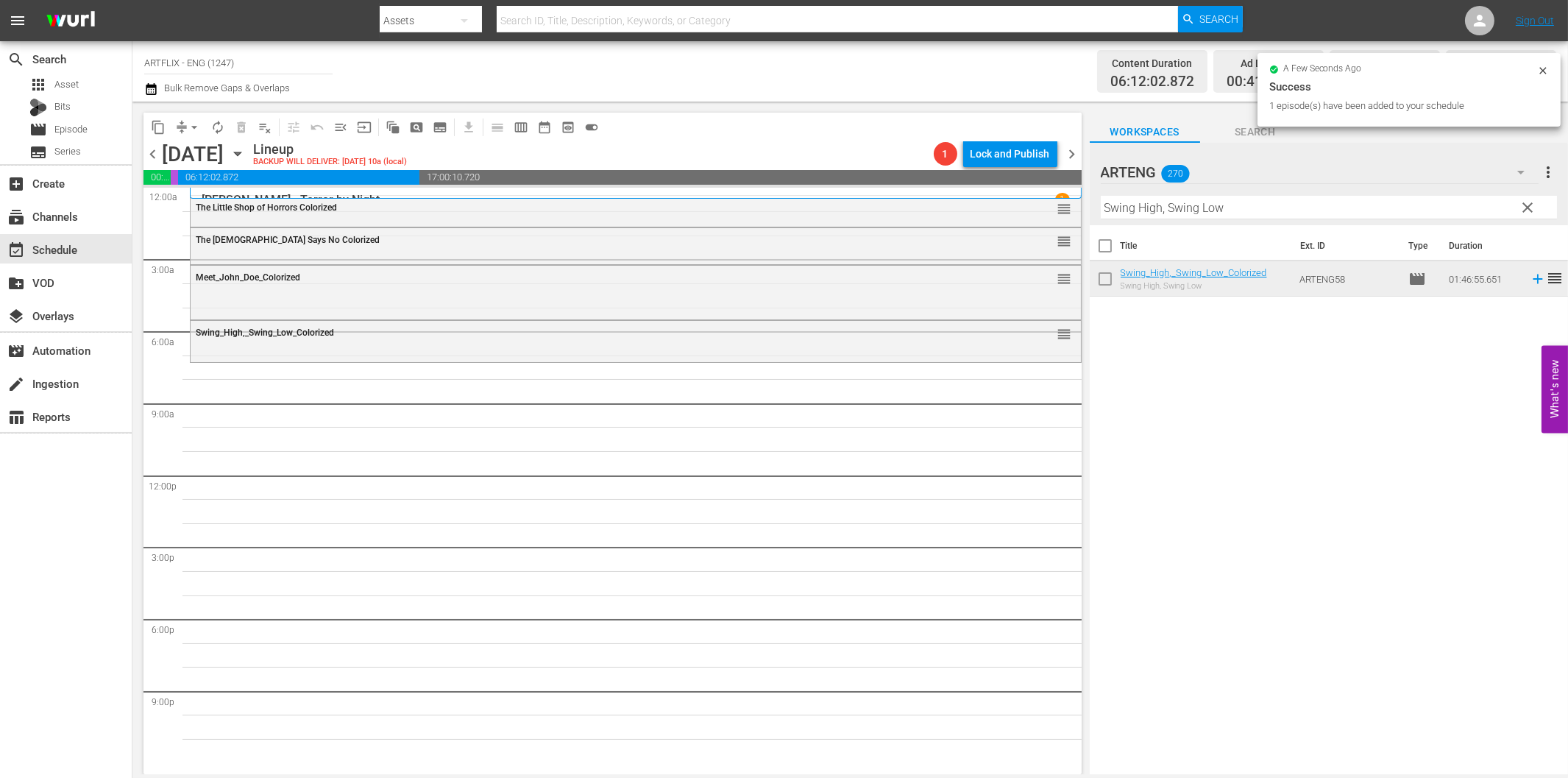
click at [1153, 207] on input "Swing High, Swing Low" at bounding box center [1329, 207] width 456 height 24
paste input "The Strange Woman"
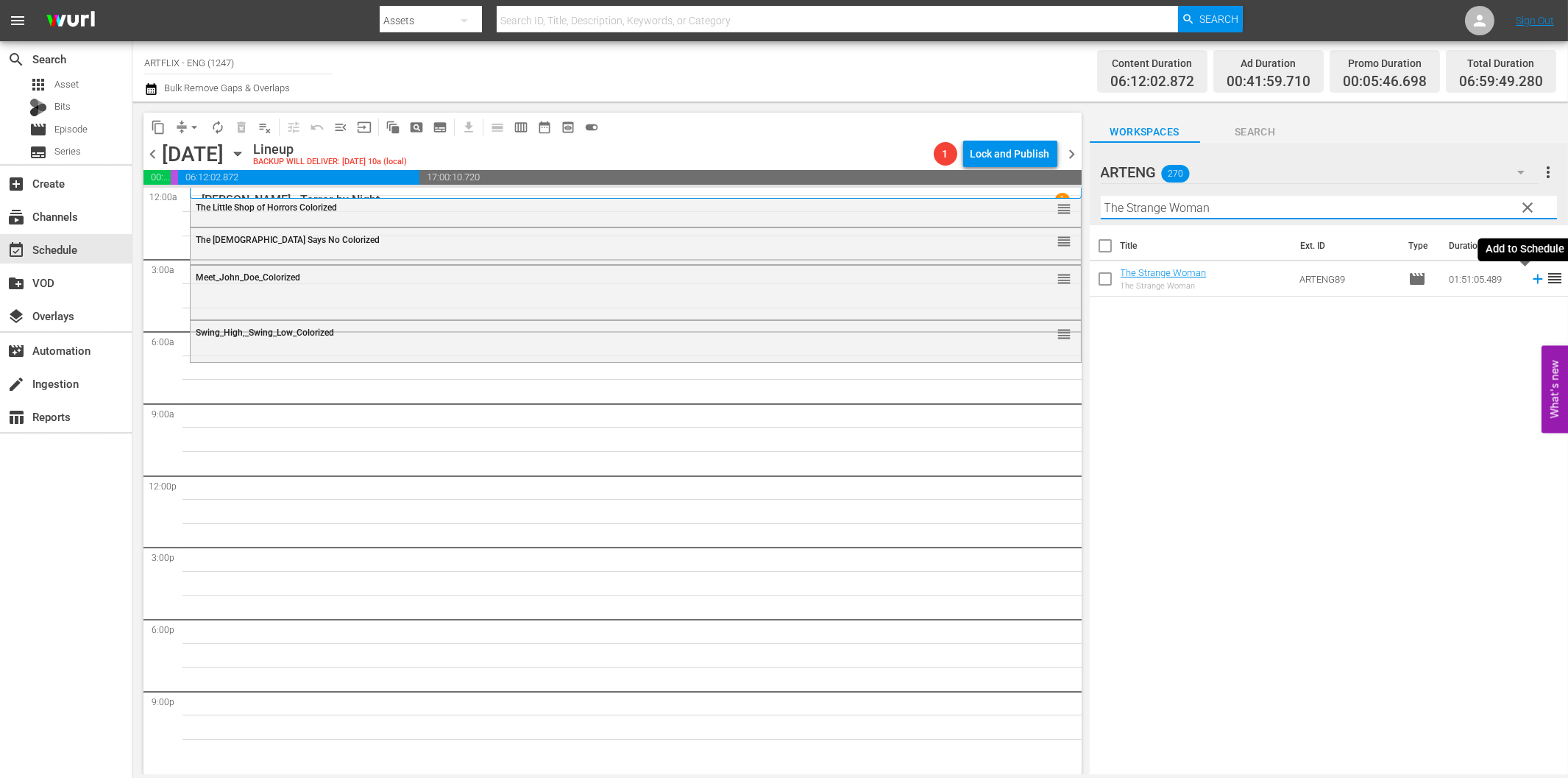
click at [1529, 283] on icon at bounding box center [1537, 278] width 16 height 16
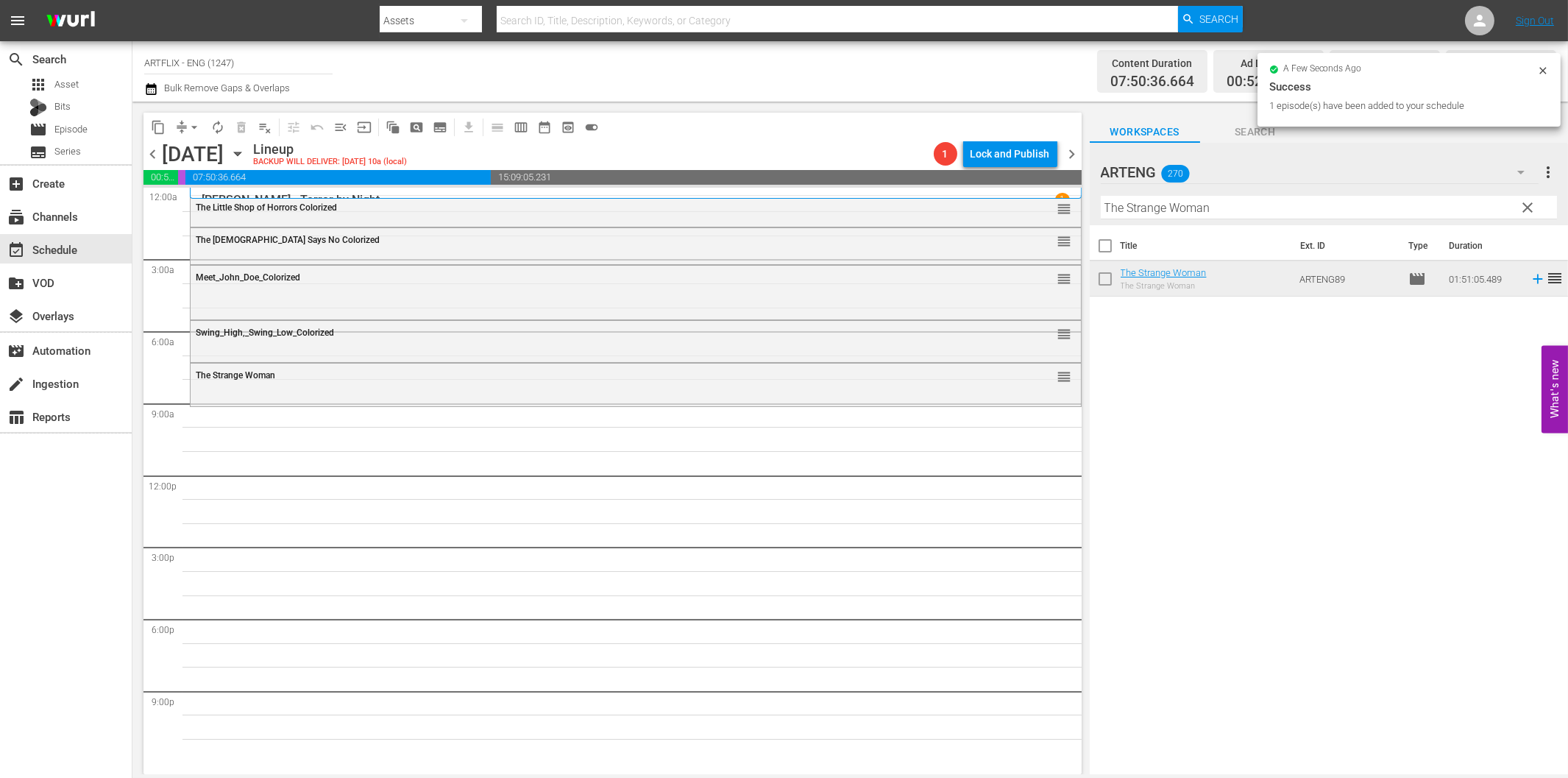
click at [1160, 204] on input "The Strange Woman" at bounding box center [1329, 207] width 456 height 24
paste input "Pride of Jesse Hallam"
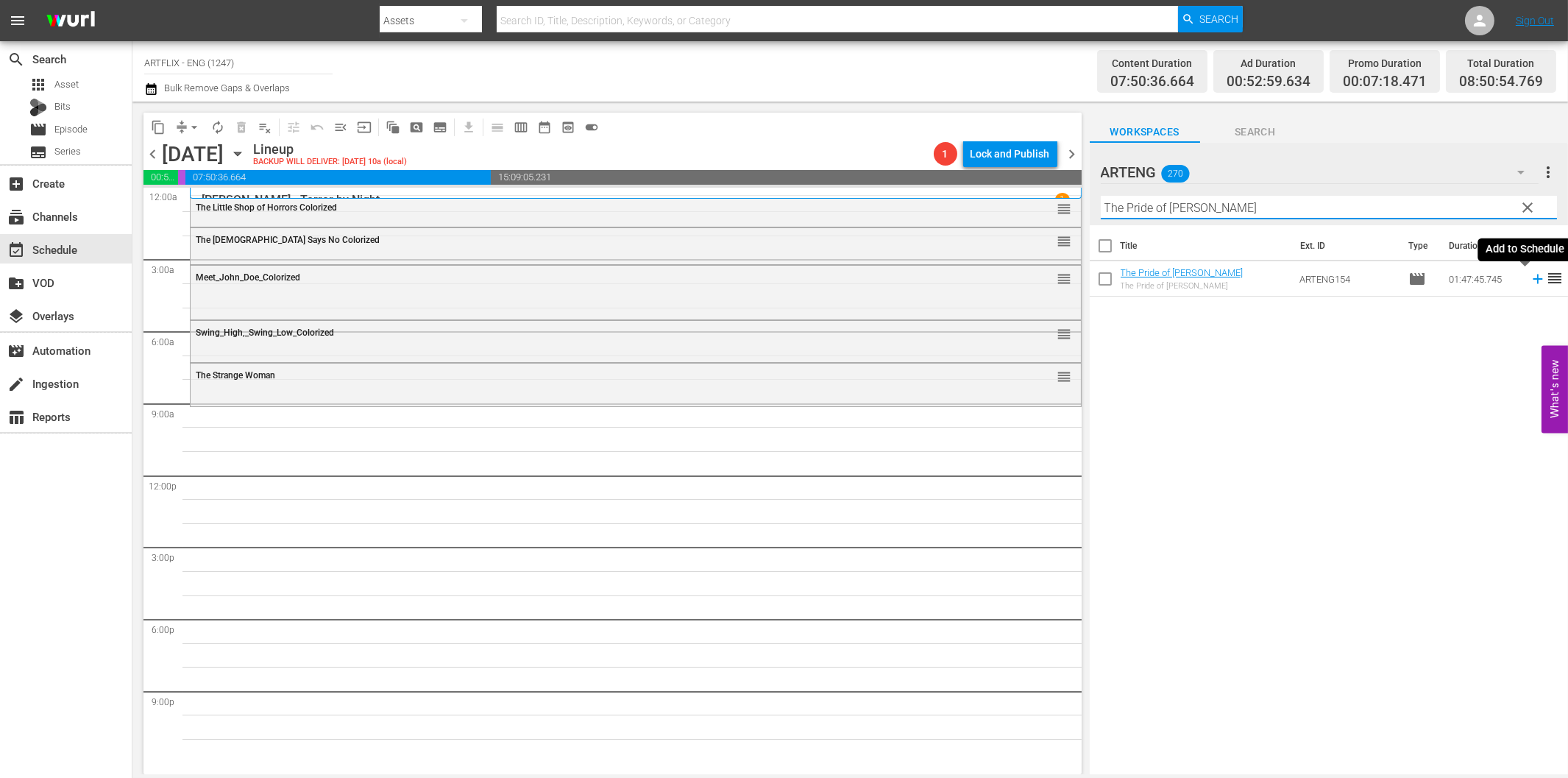
click at [1529, 281] on icon at bounding box center [1537, 278] width 16 height 16
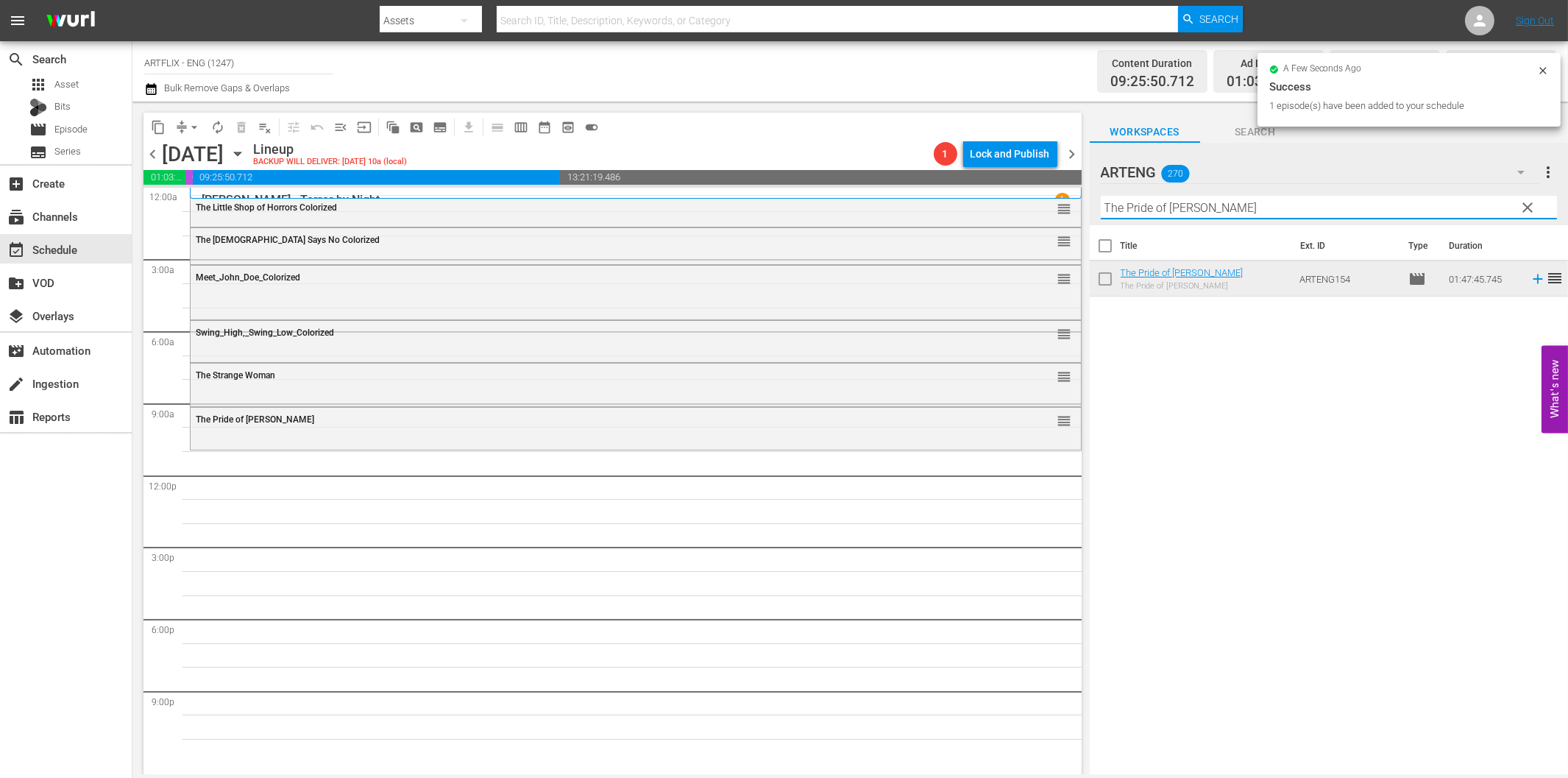
click at [1248, 214] on input "The Pride of Jesse Hallam" at bounding box center [1329, 207] width 456 height 24
paste input "W.B., Blue and the Bean"
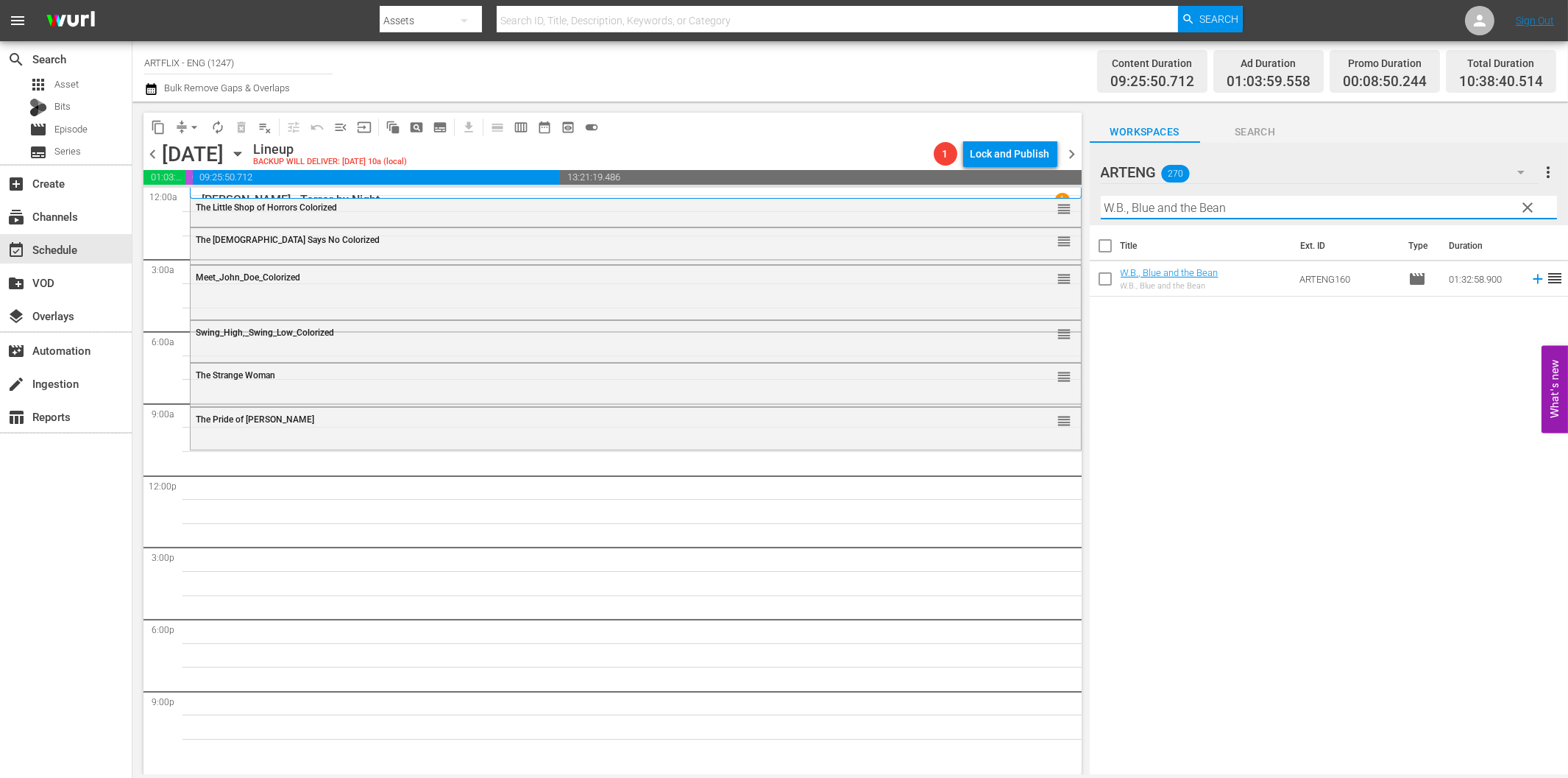
click at [1529, 283] on icon at bounding box center [1537, 278] width 16 height 16
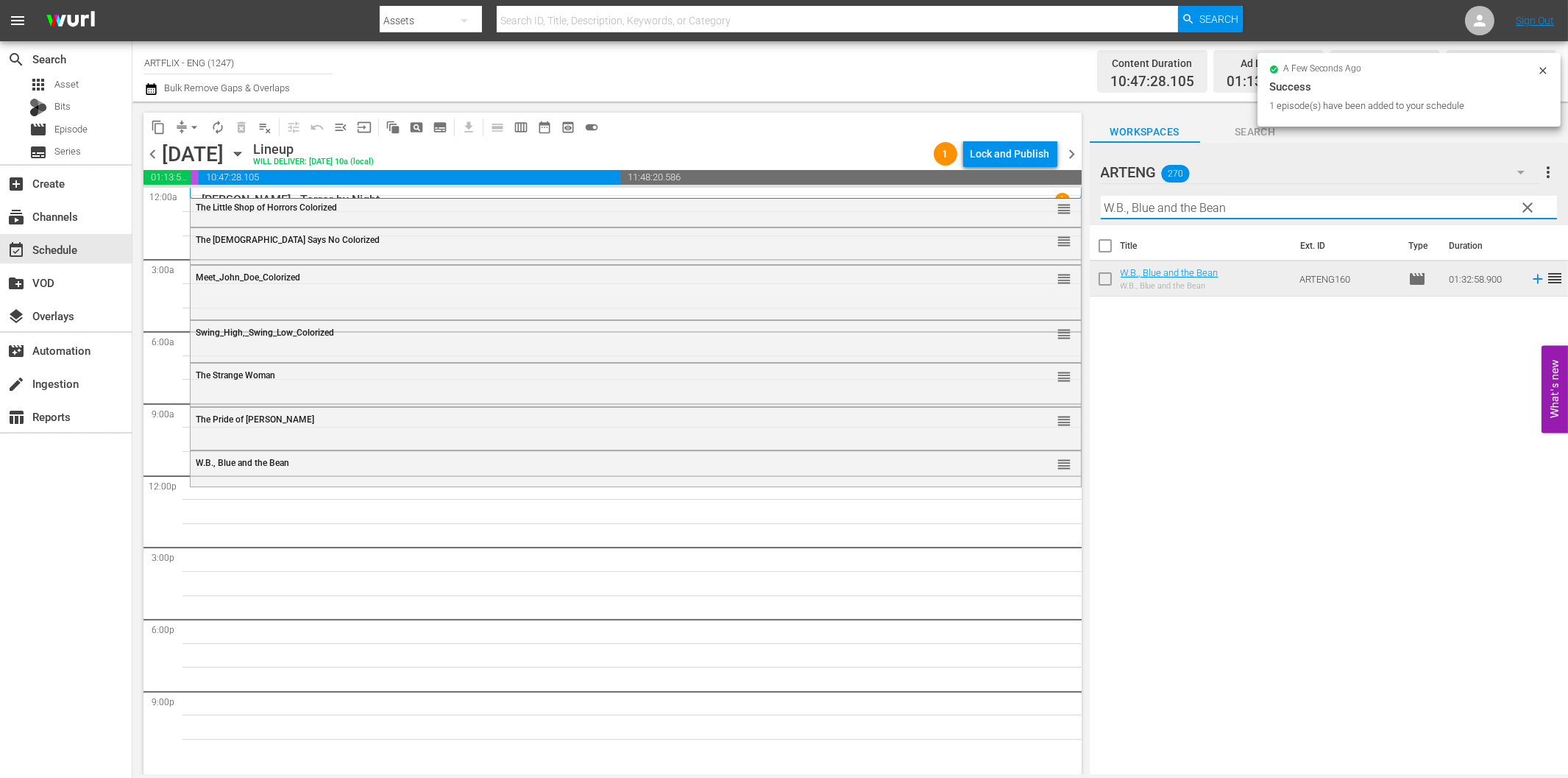
click at [1269, 202] on input "W.B., Blue and the Bean" at bounding box center [1329, 207] width 456 height 24
paste input "Topper Returns"
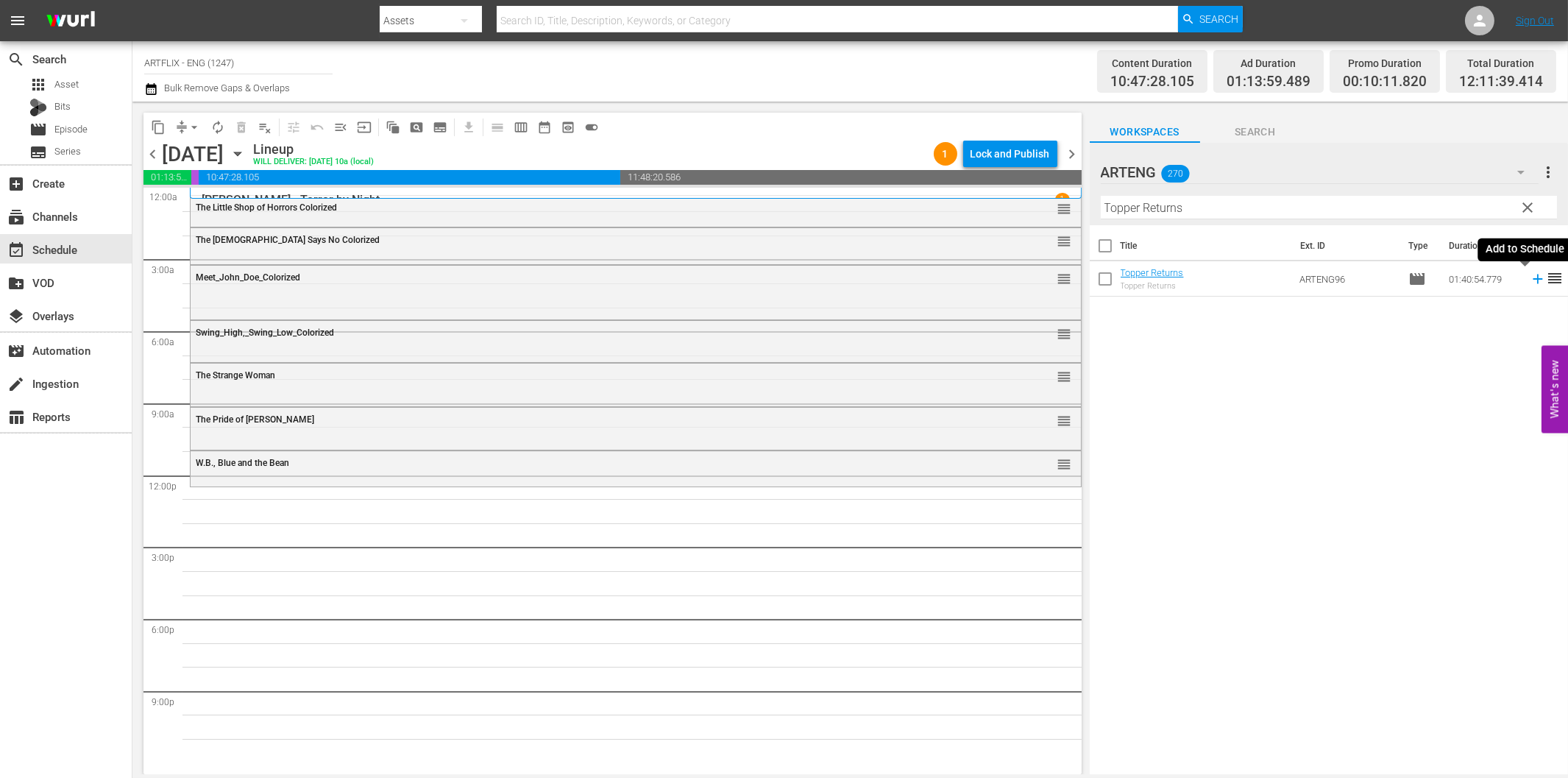
click at [1529, 274] on icon at bounding box center [1537, 278] width 16 height 16
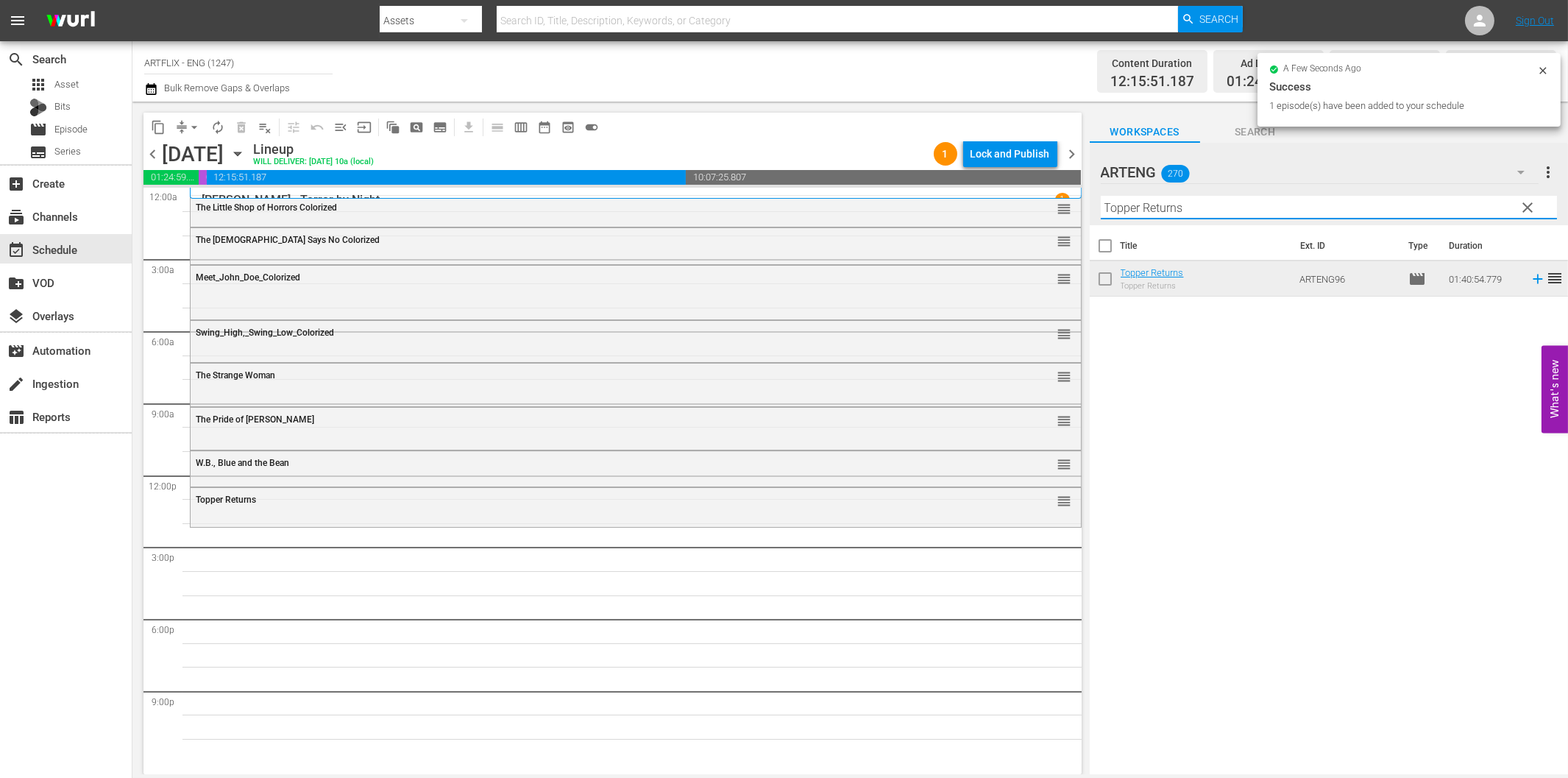
click at [1232, 211] on input "Topper Returns" at bounding box center [1329, 207] width 456 height 24
paste input "Have Rocket, Will Travel"
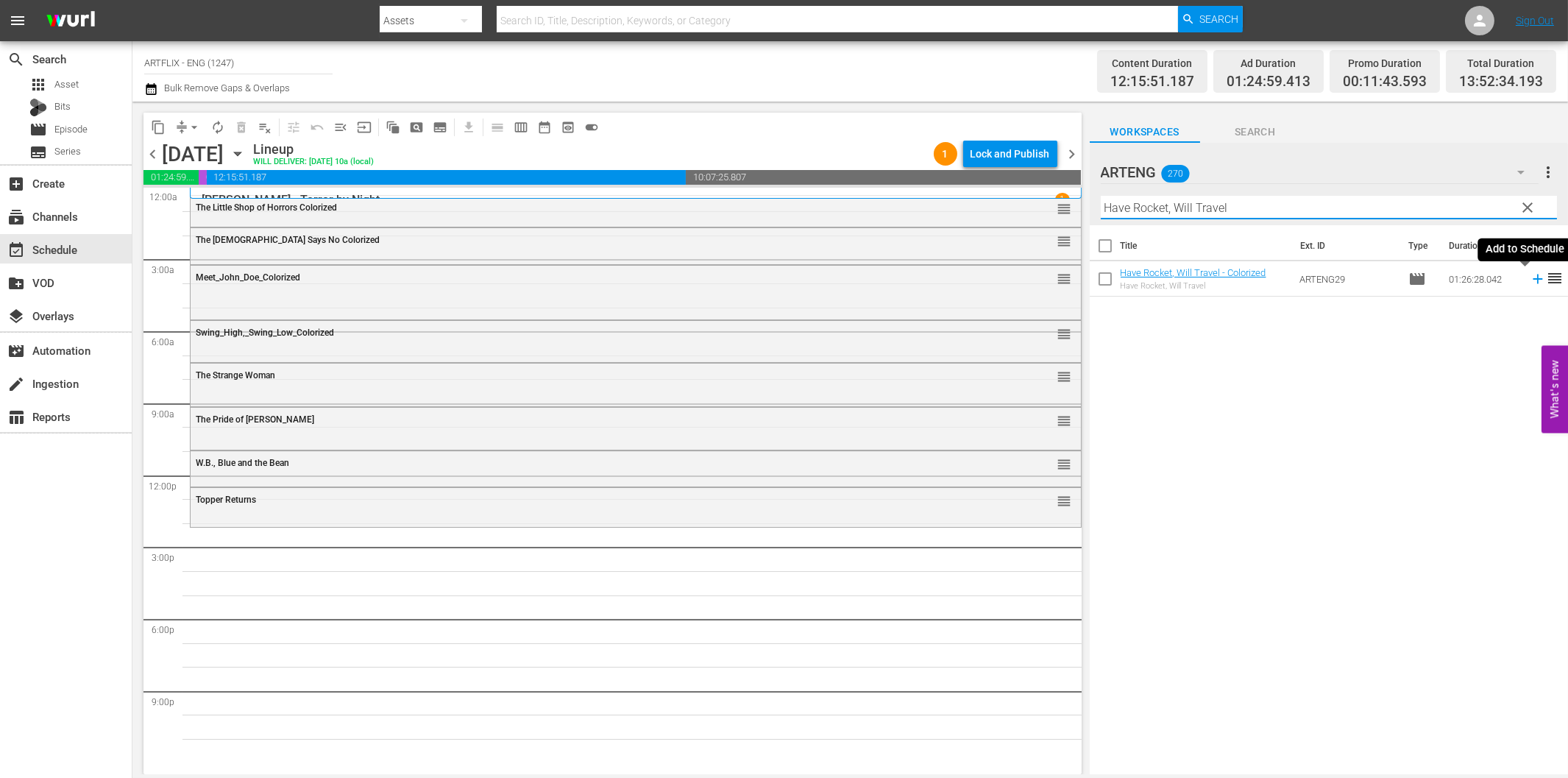
click at [1529, 283] on icon at bounding box center [1537, 278] width 16 height 16
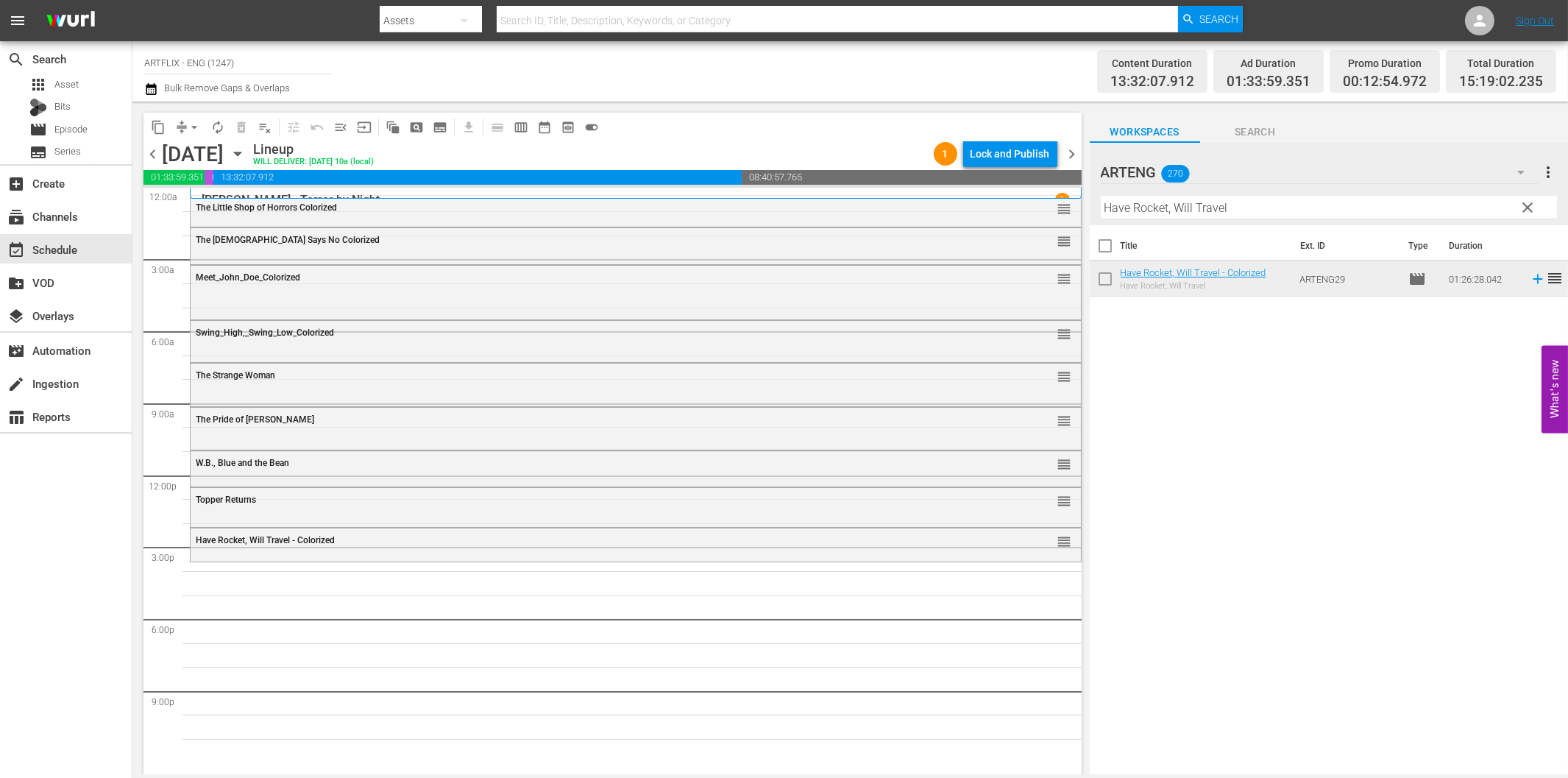
click at [1186, 207] on input "Have Rocket, Will Travel" at bounding box center [1329, 207] width 456 height 24
paste input "Mary White"
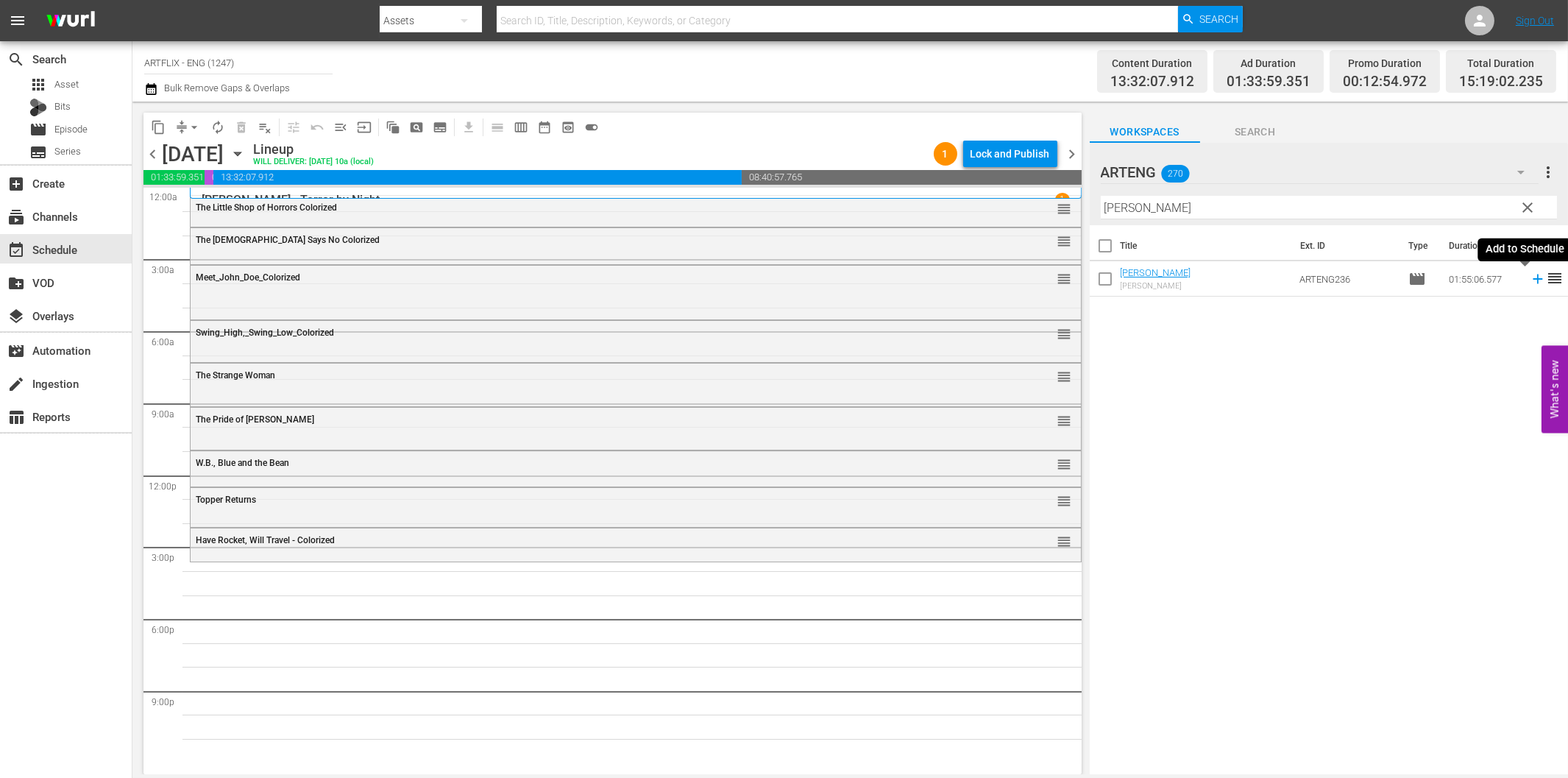
click at [1529, 283] on icon at bounding box center [1537, 278] width 16 height 16
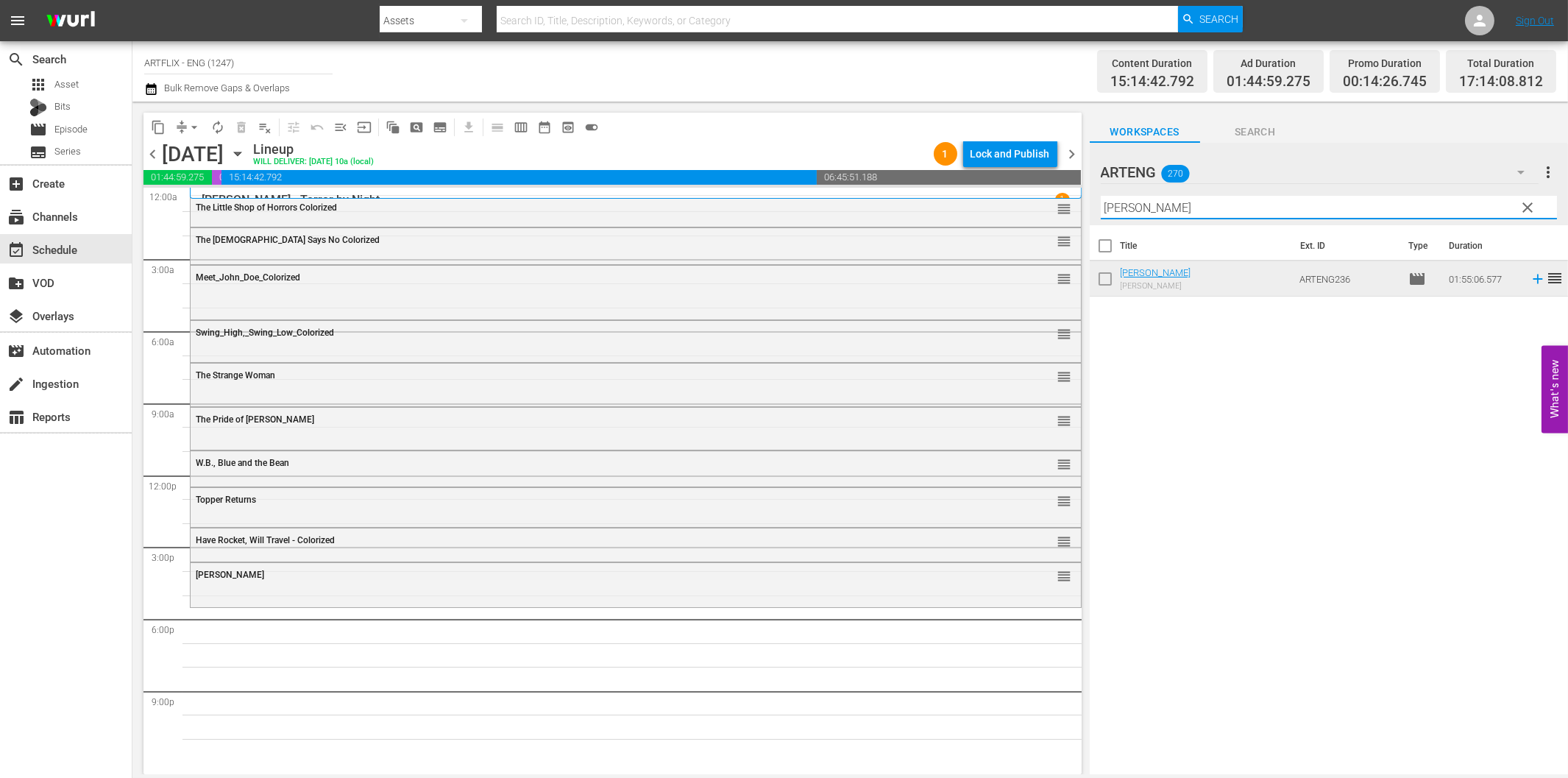
click at [1141, 200] on input "Mary White" at bounding box center [1329, 207] width 456 height 24
paste input "The Clairvoyant"
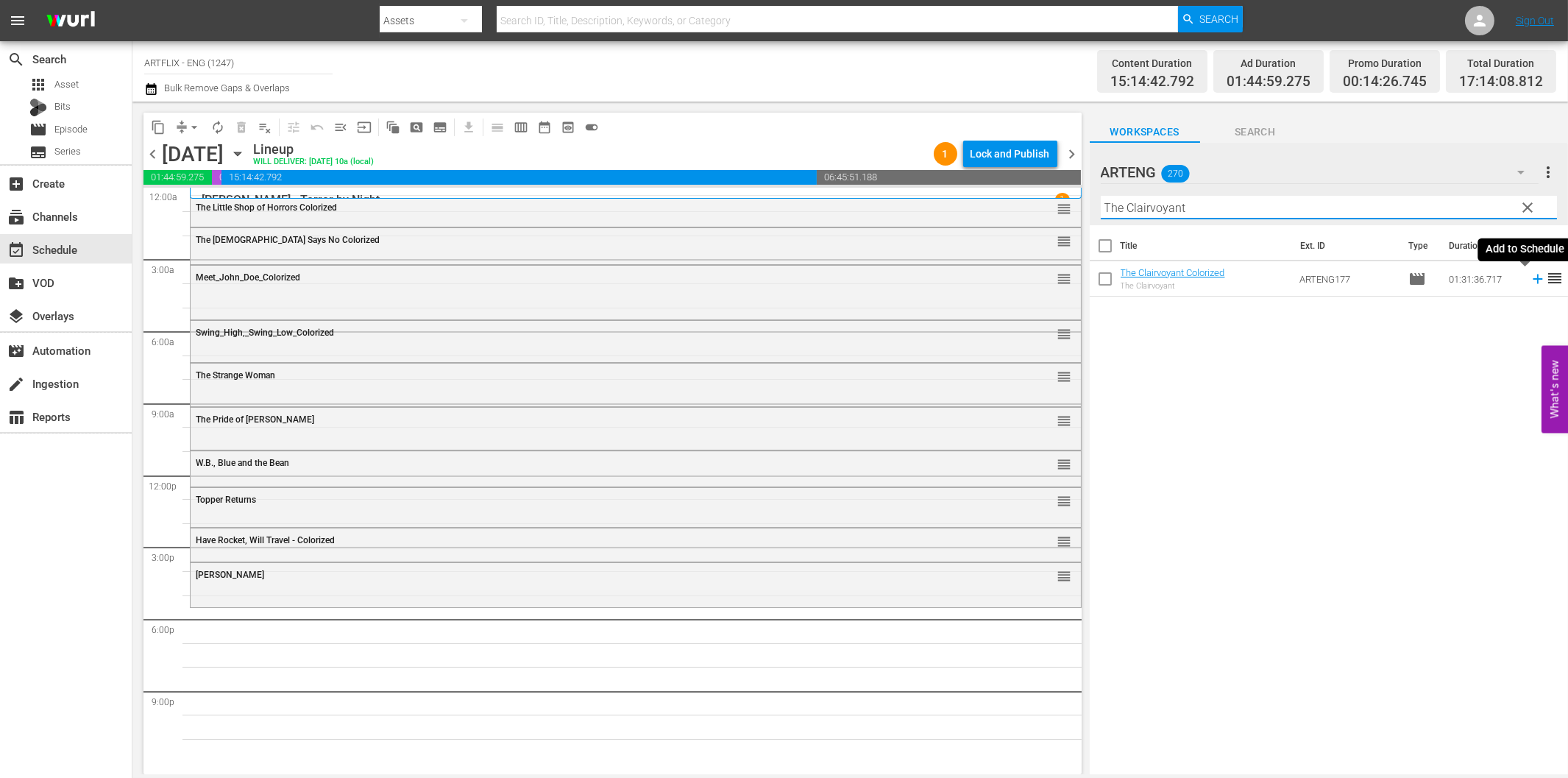
click at [1529, 283] on icon at bounding box center [1537, 278] width 16 height 16
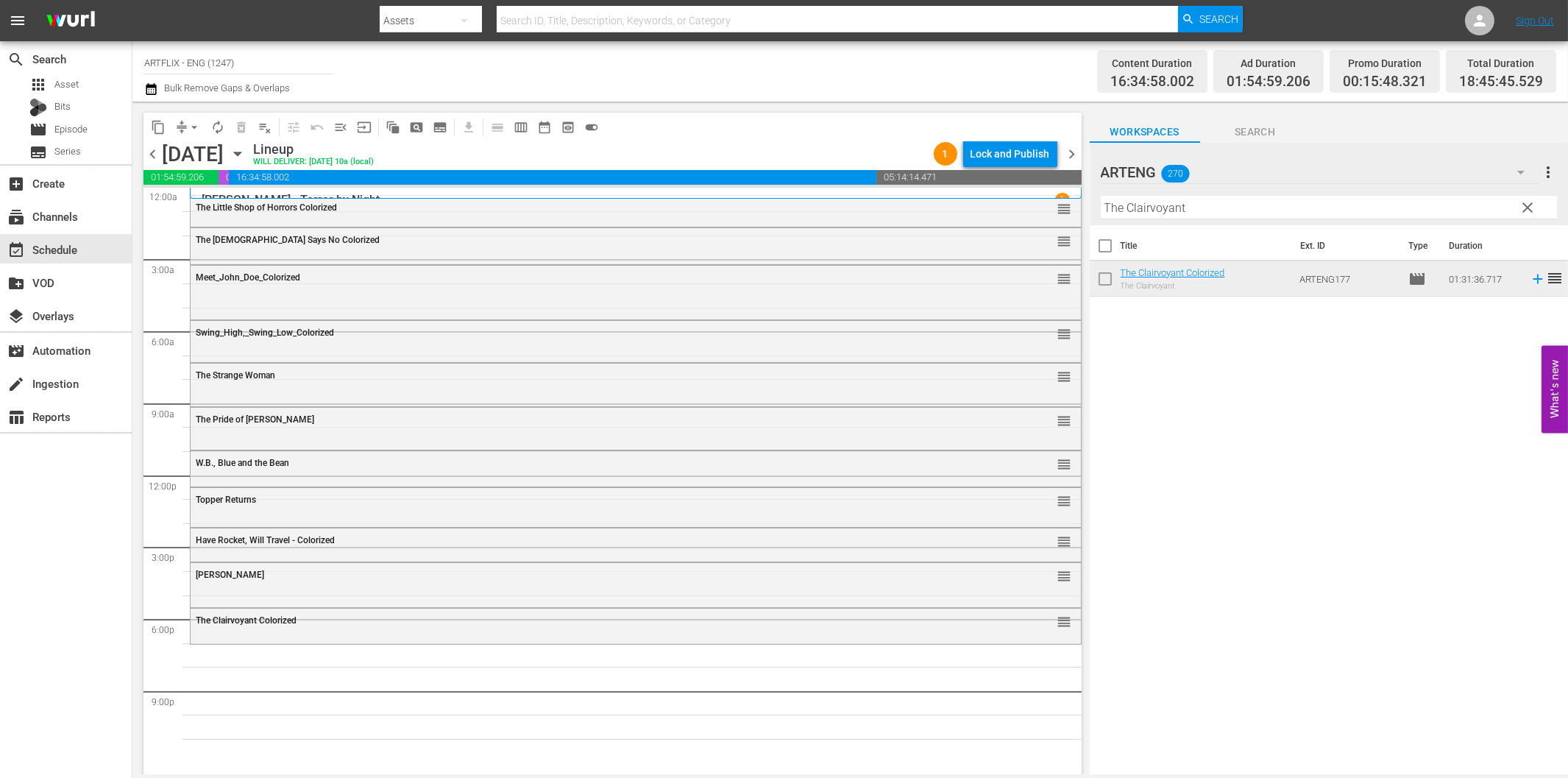
click at [1154, 214] on input "The Clairvoyant" at bounding box center [1329, 207] width 456 height 24
paste input "Phantom Plane"
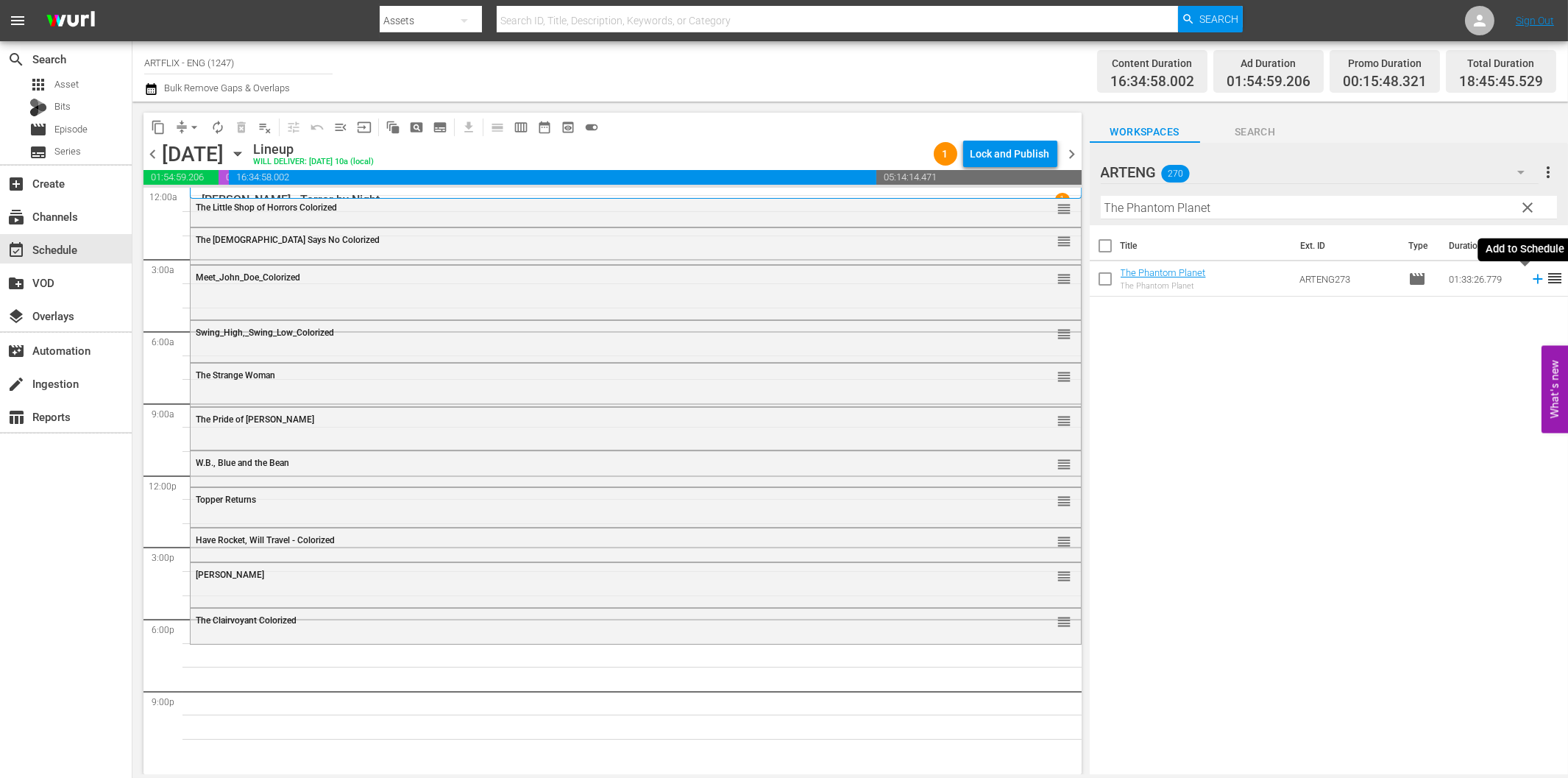
click at [1533, 278] on icon at bounding box center [1537, 279] width 9 height 9
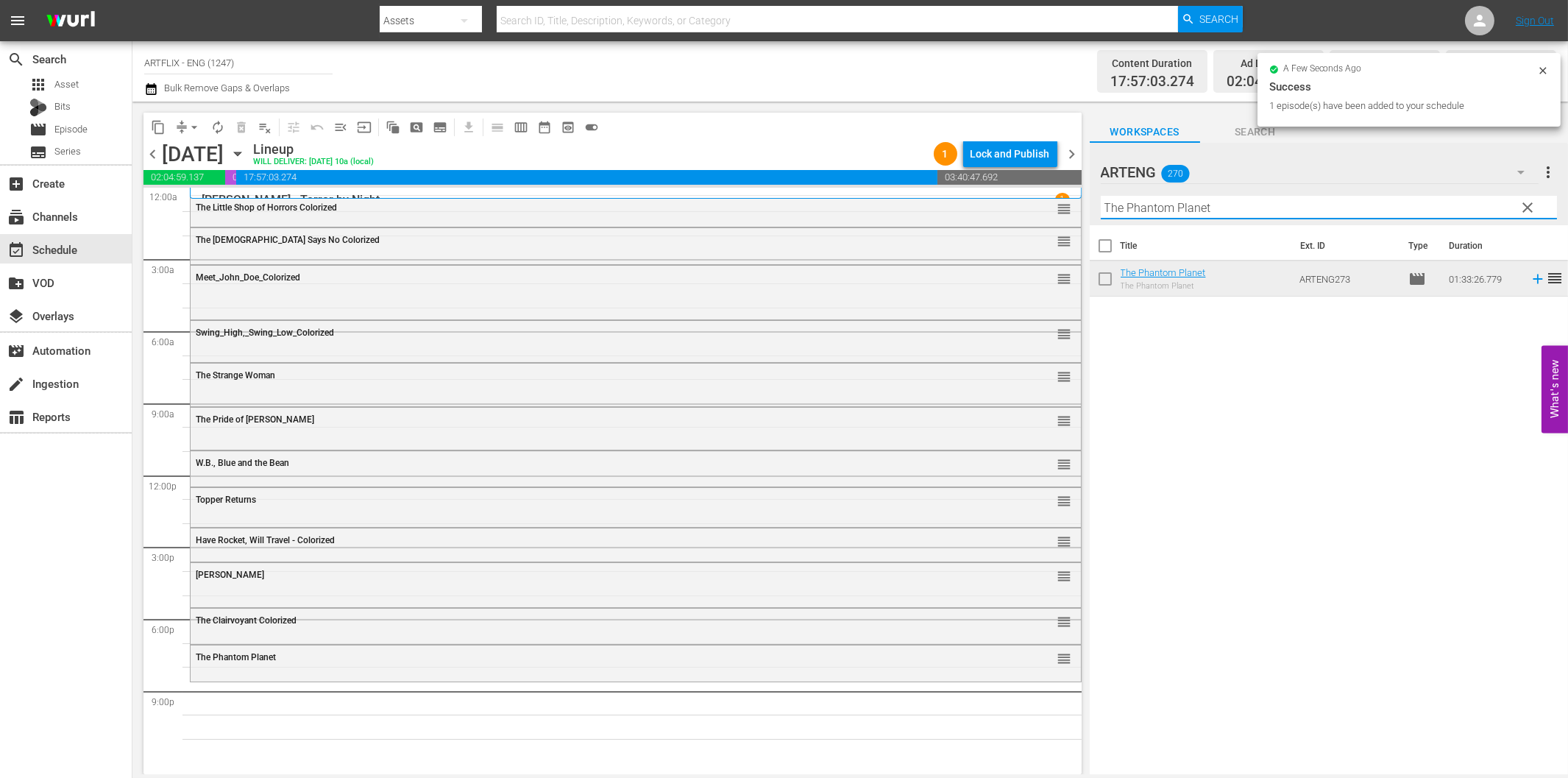
drag, startPoint x: 1187, startPoint y: 201, endPoint x: 1260, endPoint y: 243, distance: 84.2
click at [1187, 202] on input "The Phantom Planet" at bounding box center [1329, 207] width 456 height 24
paste input "Stranger in Between"
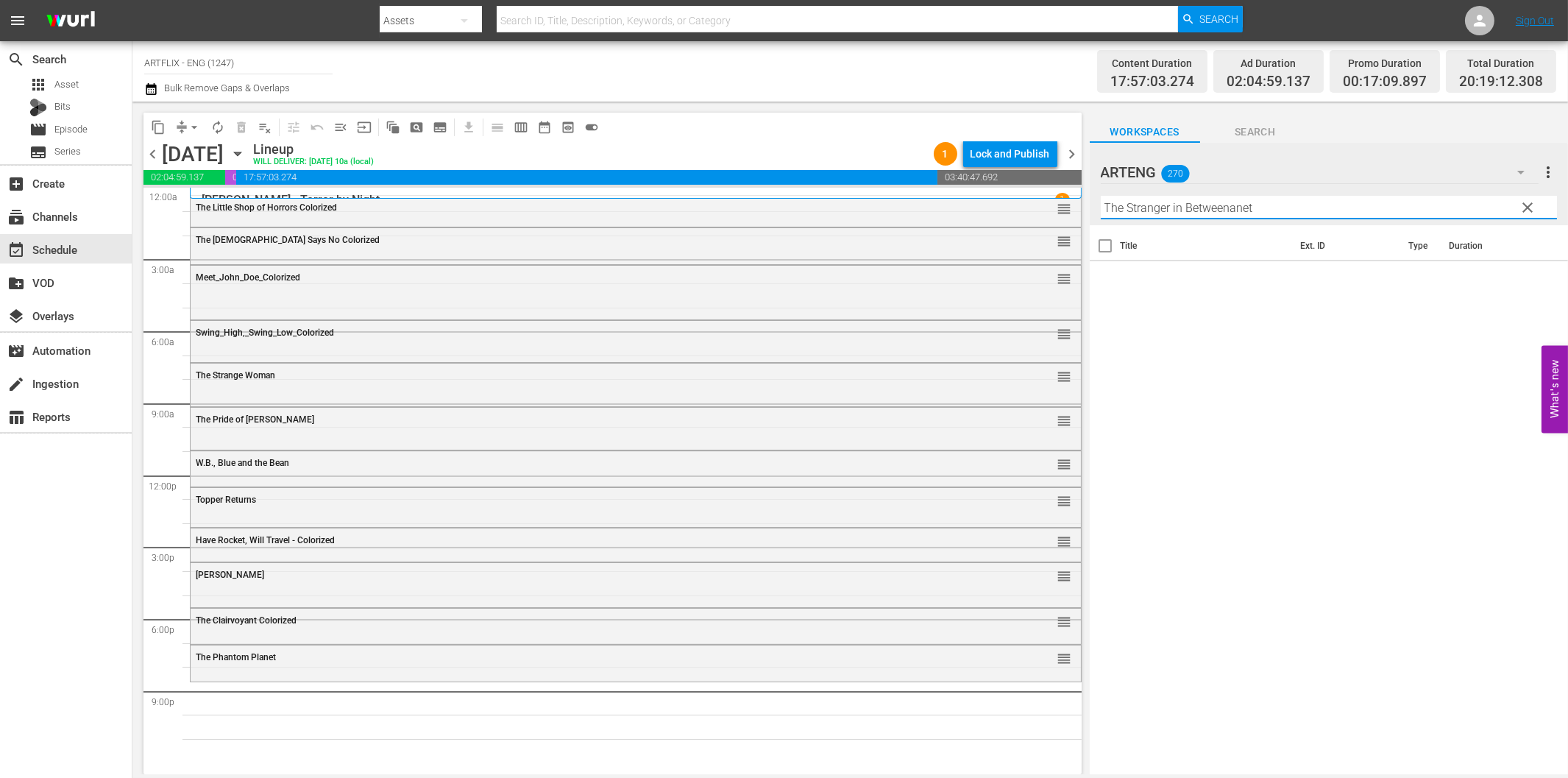
paste input "text"
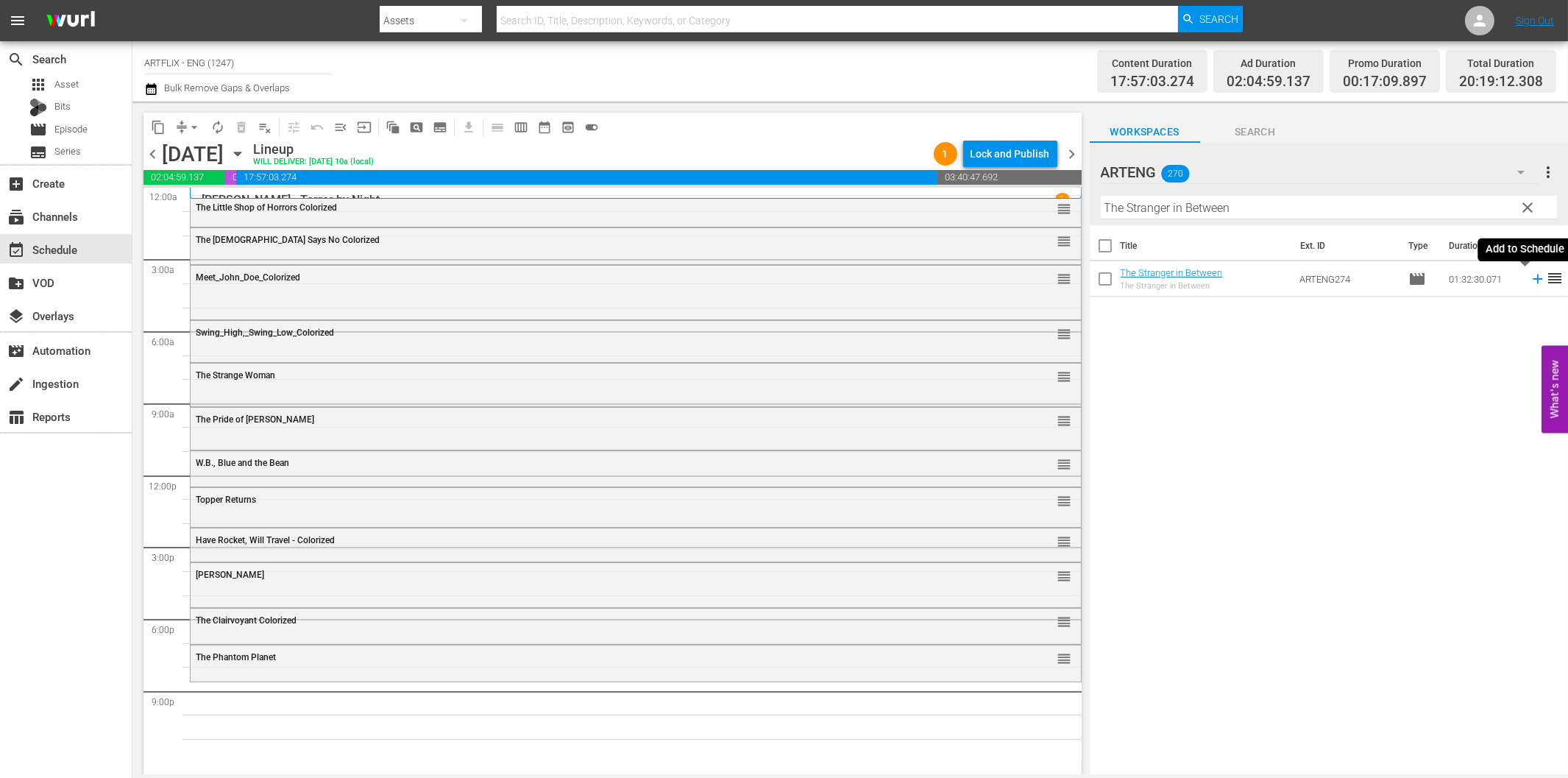
click at [1529, 283] on icon at bounding box center [1537, 278] width 16 height 16
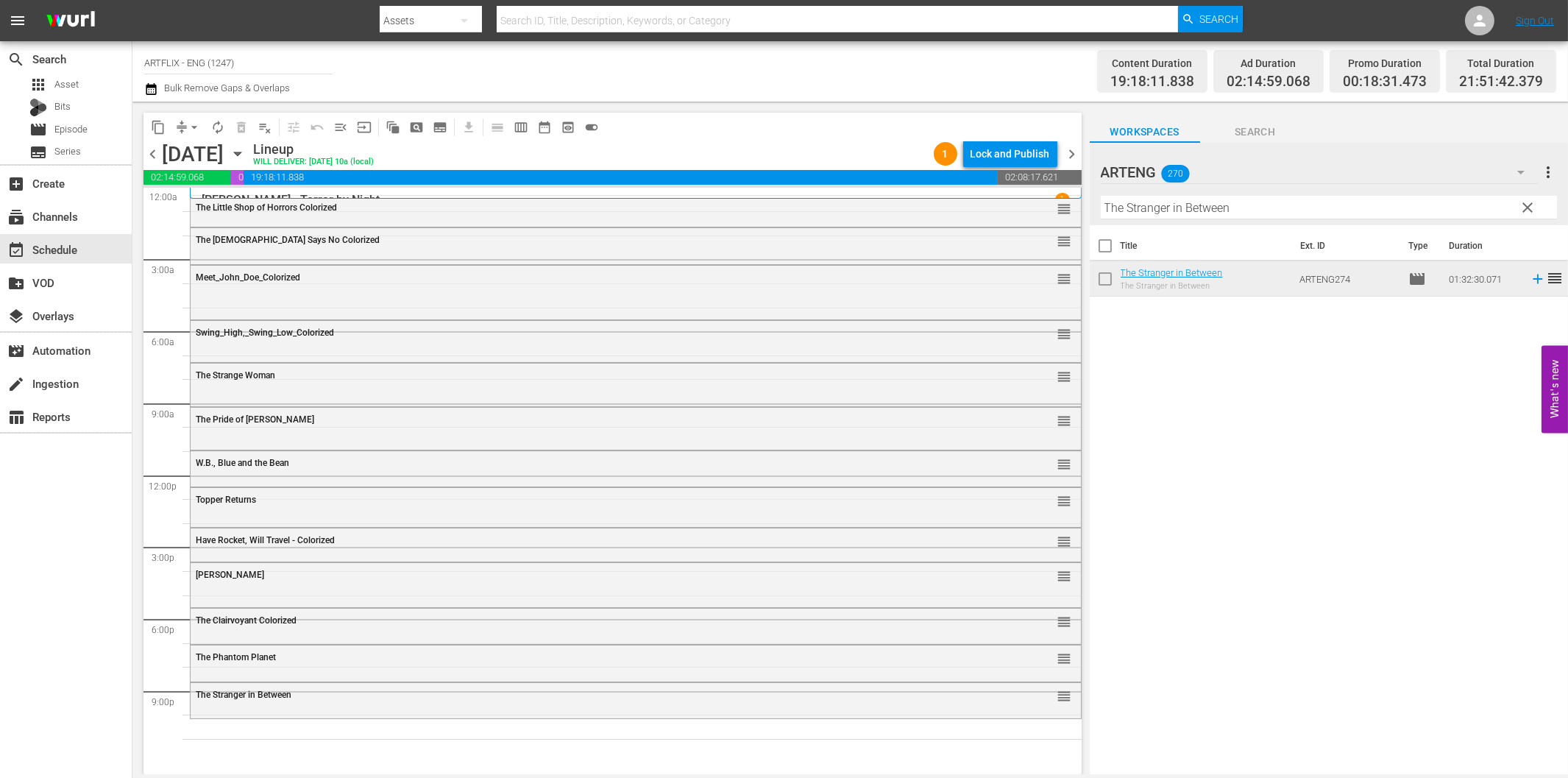
click at [1312, 204] on input "The Stranger in Between" at bounding box center [1329, 207] width 456 height 24
paste input "Gung Ho!"
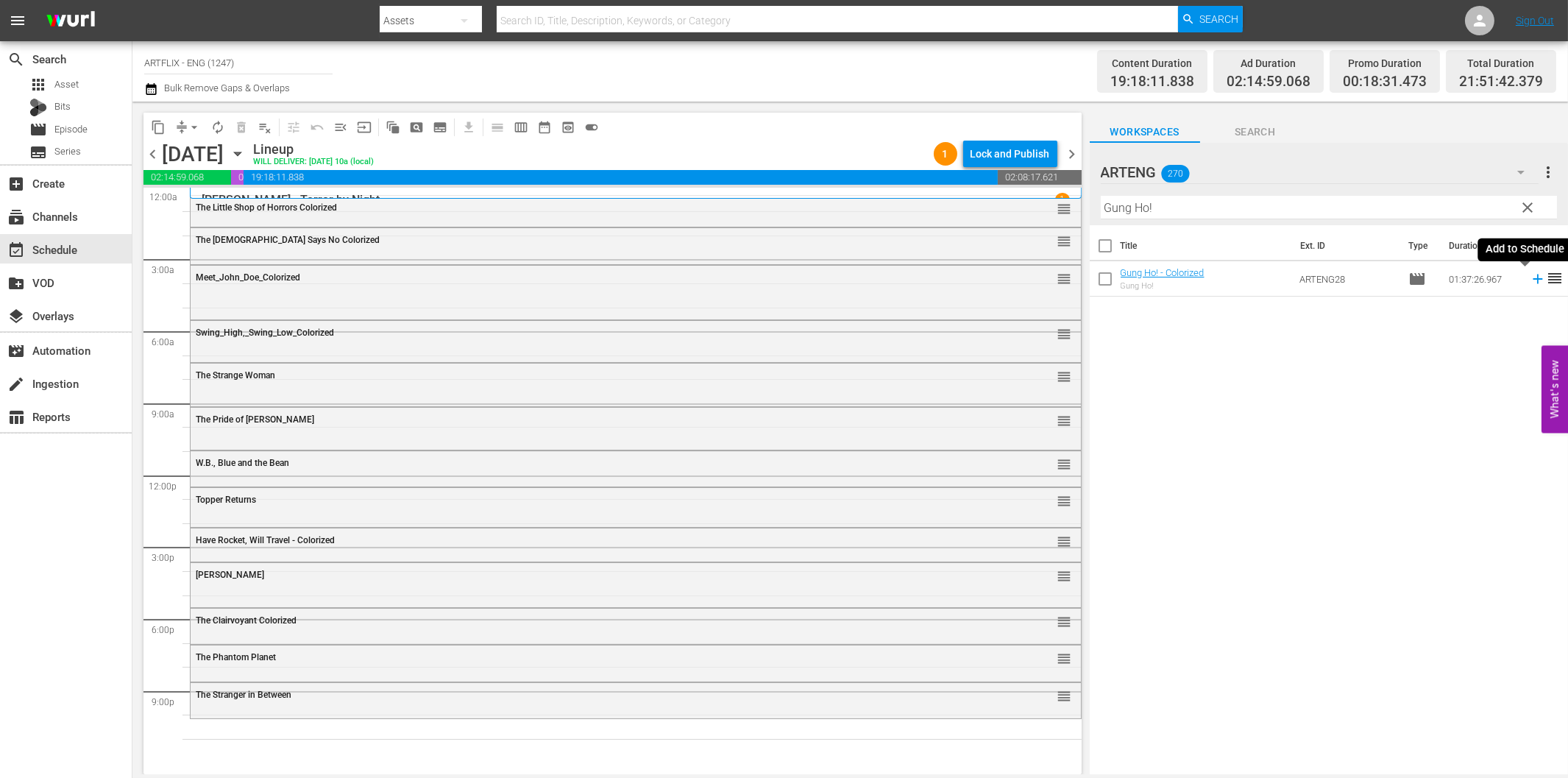
click at [1533, 280] on icon at bounding box center [1537, 279] width 9 height 9
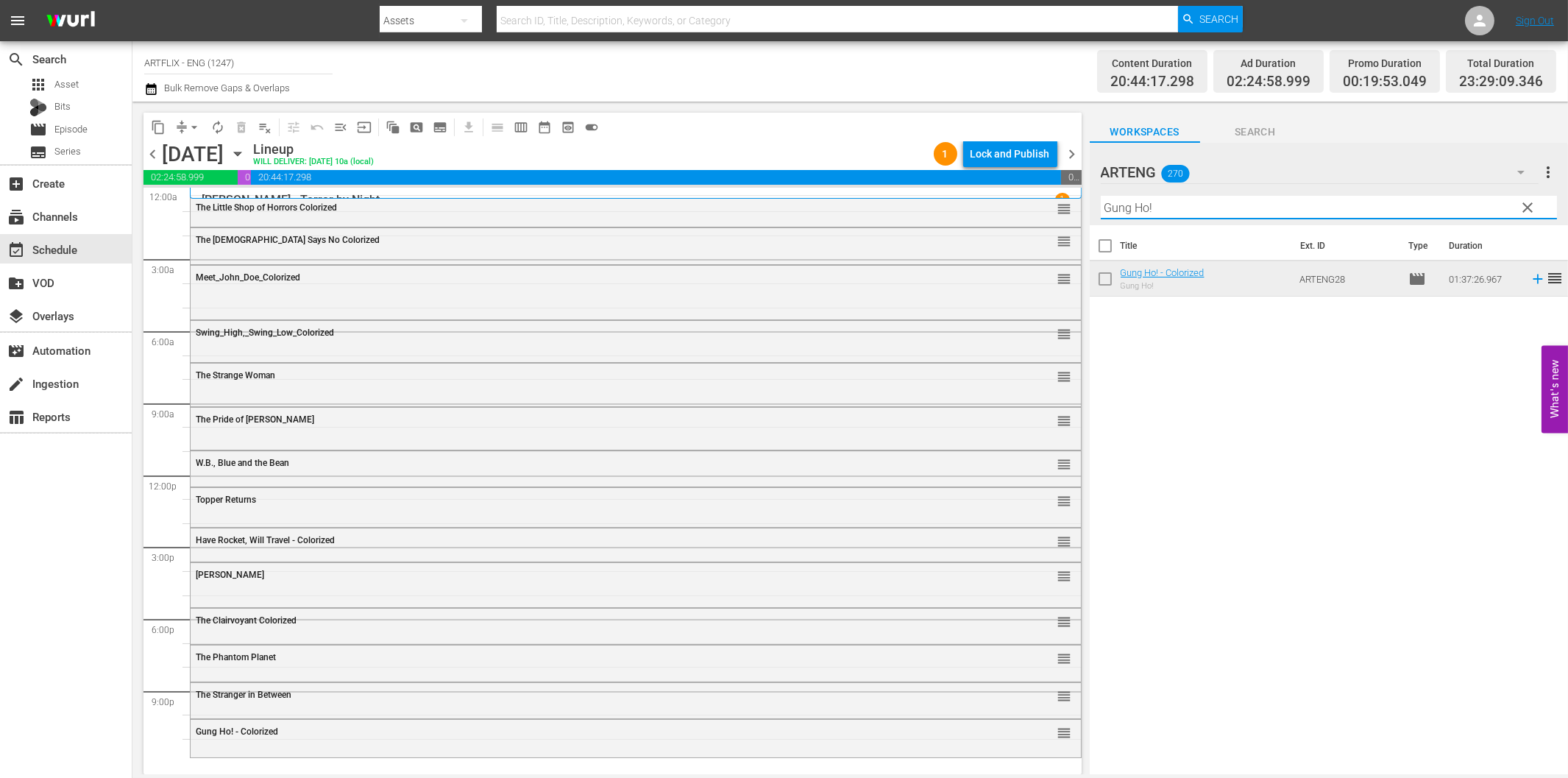
click at [1160, 207] on input "Gung Ho!" at bounding box center [1329, 207] width 456 height 24
paste input "Prime Evil"
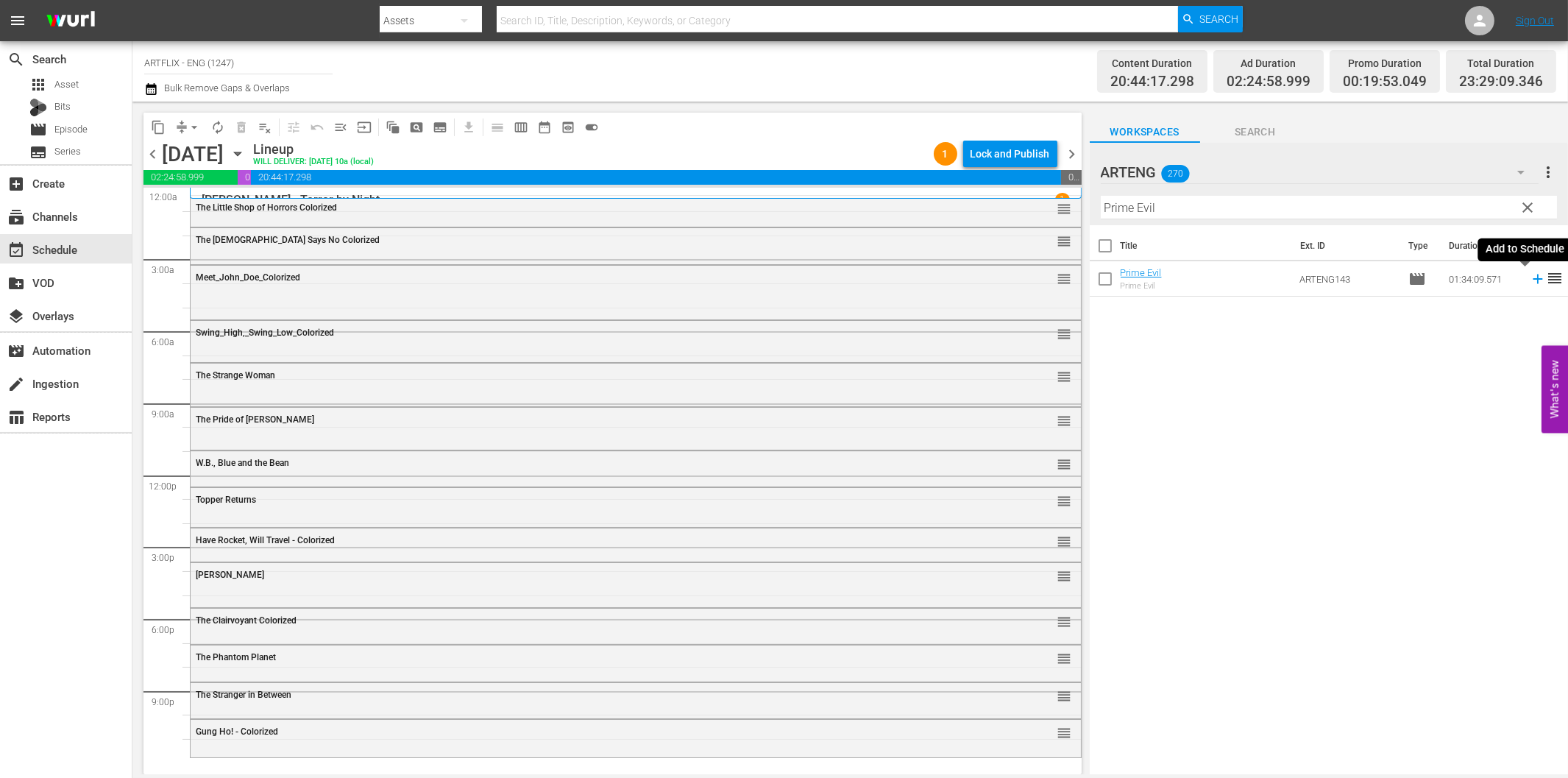
click at [1533, 280] on icon at bounding box center [1537, 279] width 9 height 9
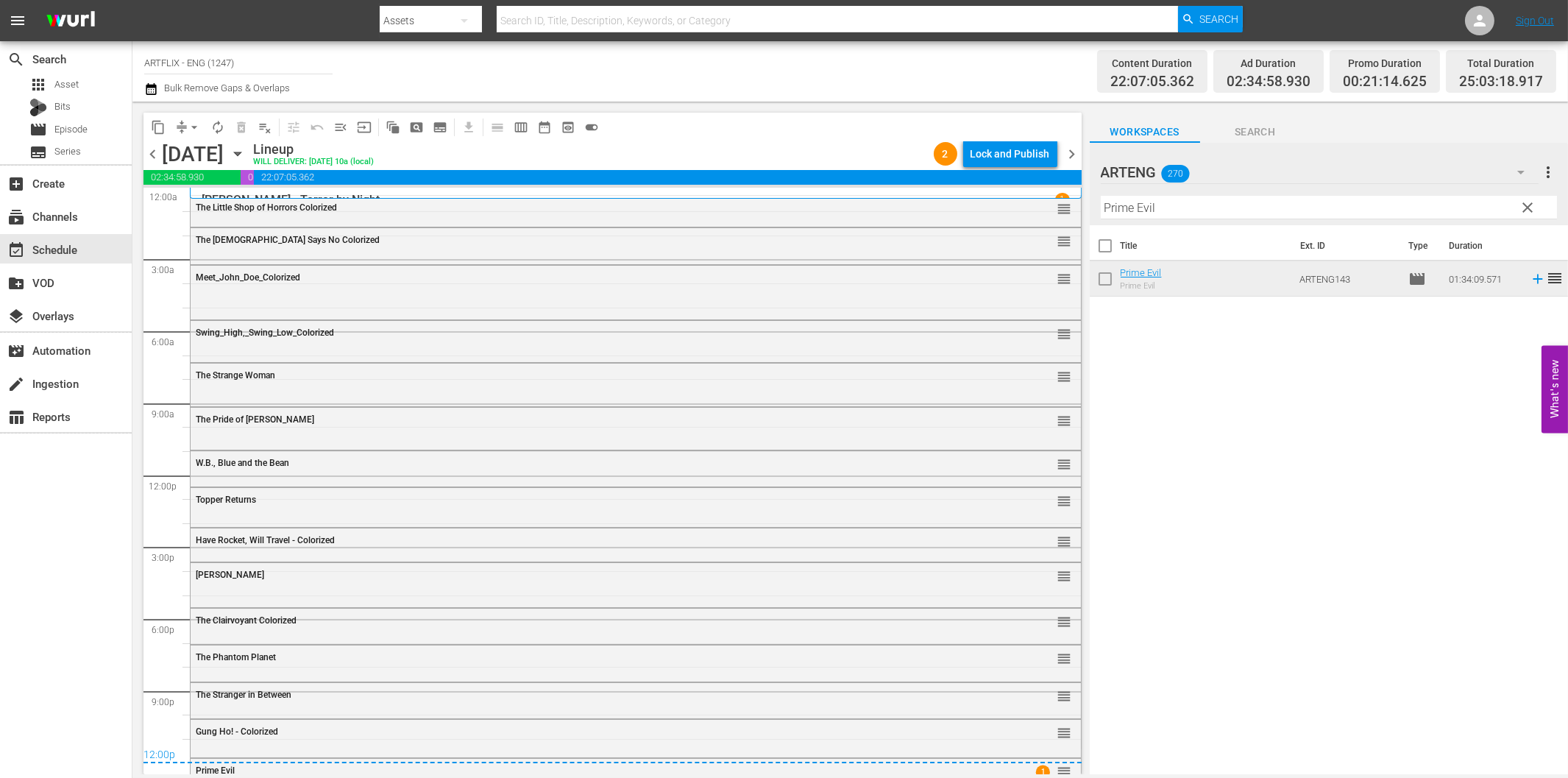
click at [1189, 458] on div "Title Ext. ID Type Duration Prime Evil Prime Evil ARTENG143 movie 01:34:09.571 …" at bounding box center [1329, 500] width 478 height 551
click at [1018, 159] on div "Lock and Publish" at bounding box center [1010, 153] width 79 height 26
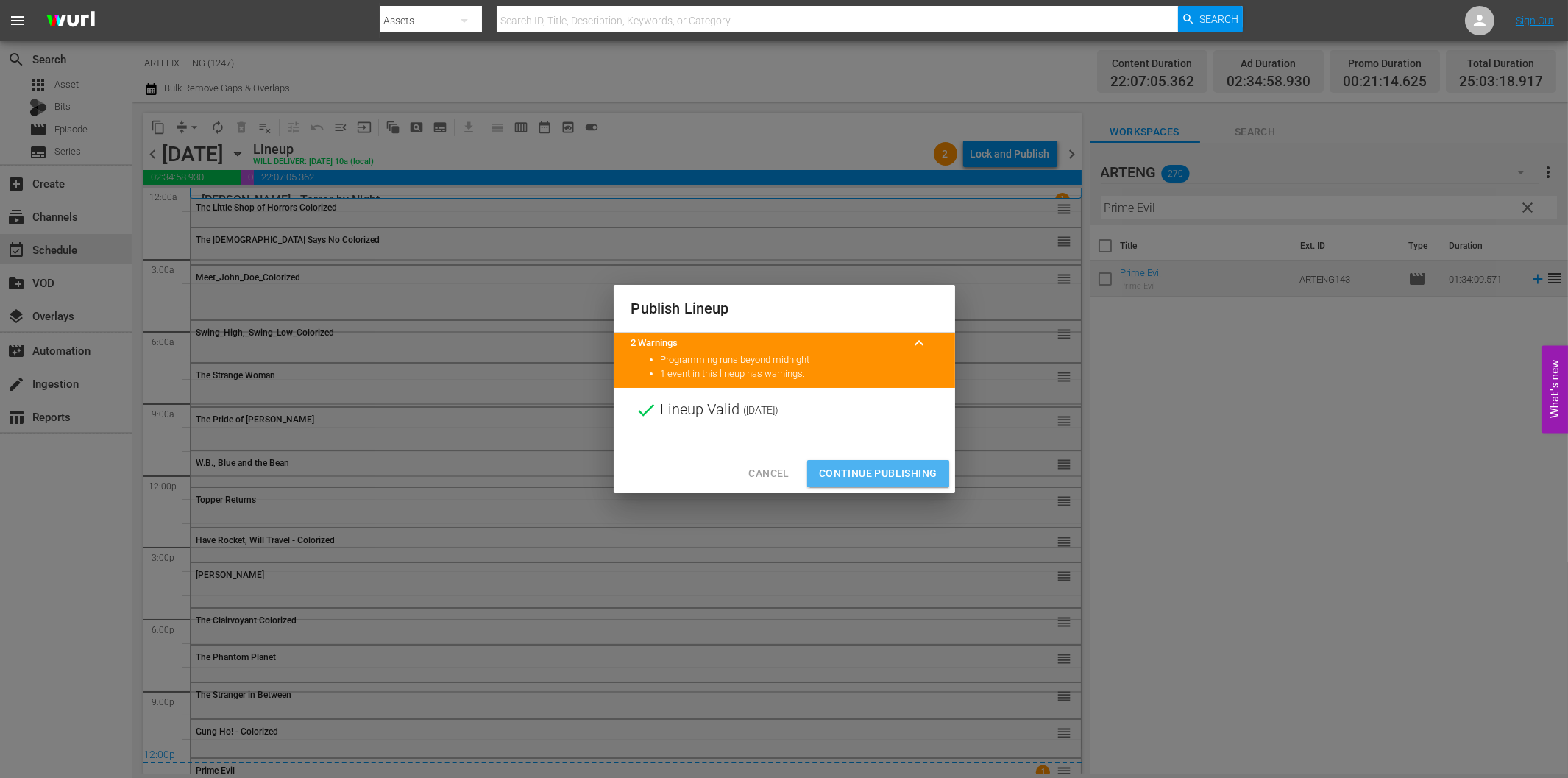
click at [901, 483] on button "Continue Publishing" at bounding box center [878, 473] width 142 height 27
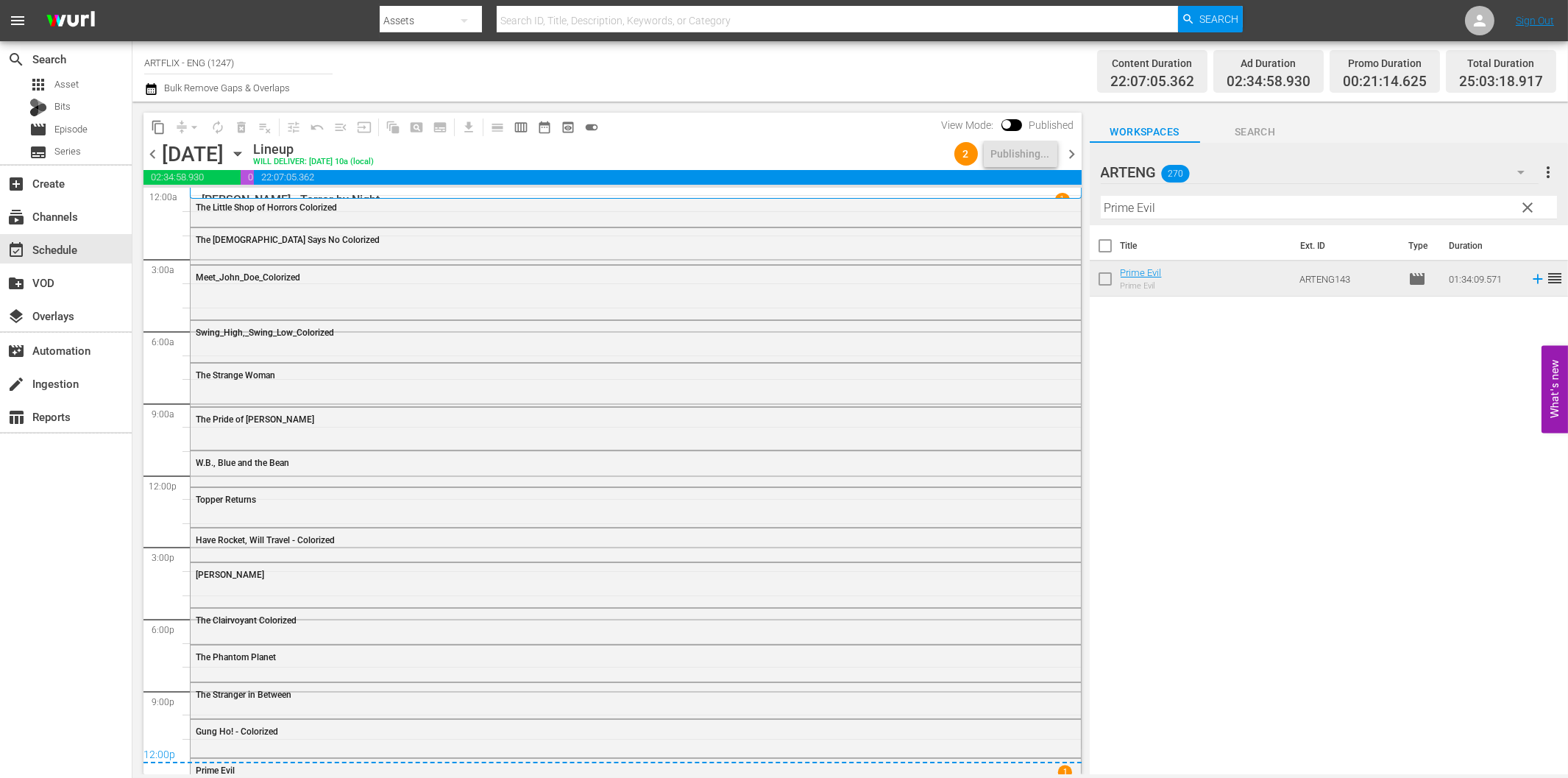
click at [1072, 158] on span "chevron_right" at bounding box center [1072, 154] width 19 height 19
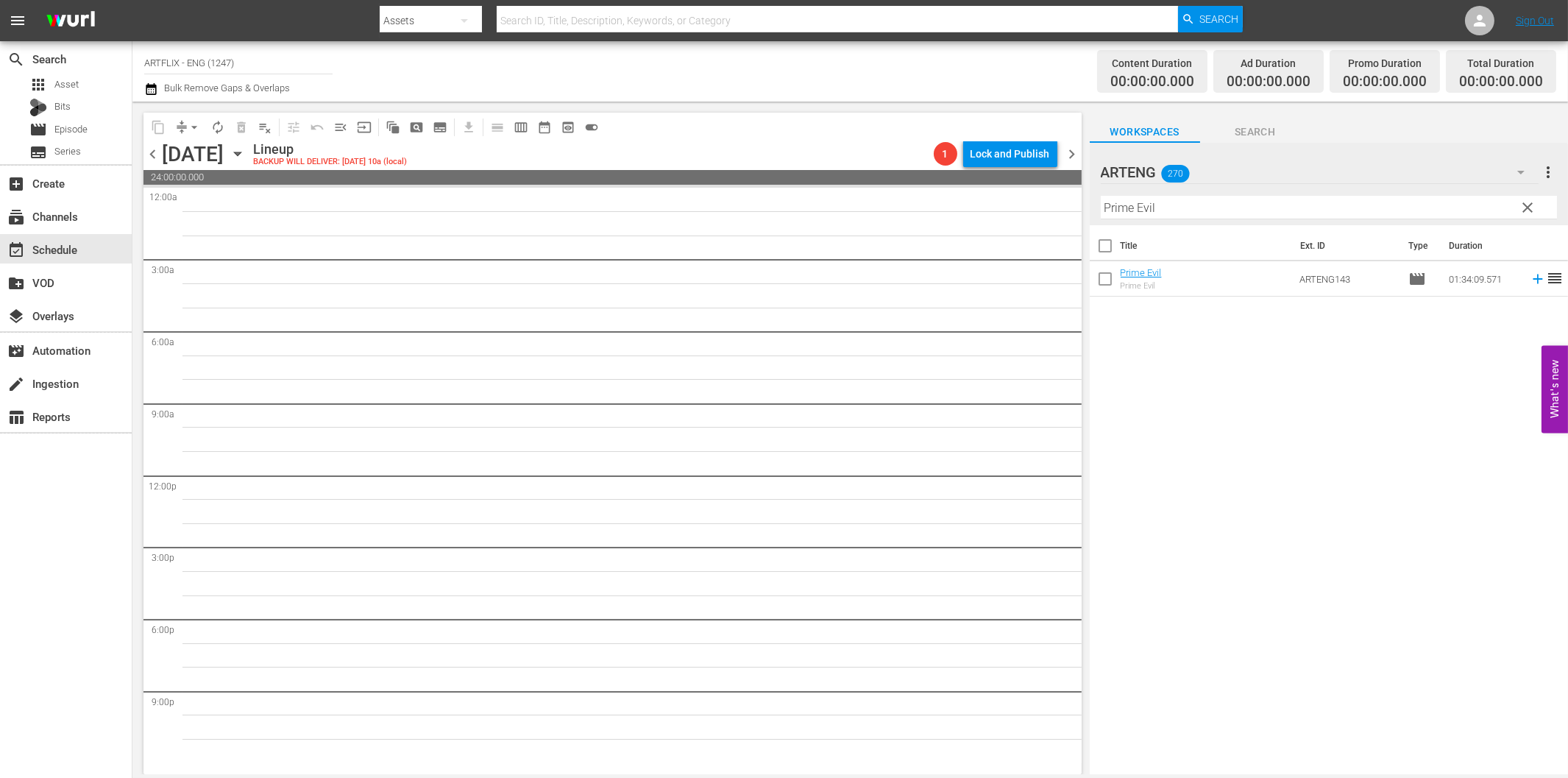
click at [1126, 209] on input "Prime Evil" at bounding box center [1329, 207] width 456 height 24
paste input "Sinners in [GEOGRAPHIC_DATA]"
click at [1529, 283] on icon at bounding box center [1537, 278] width 16 height 16
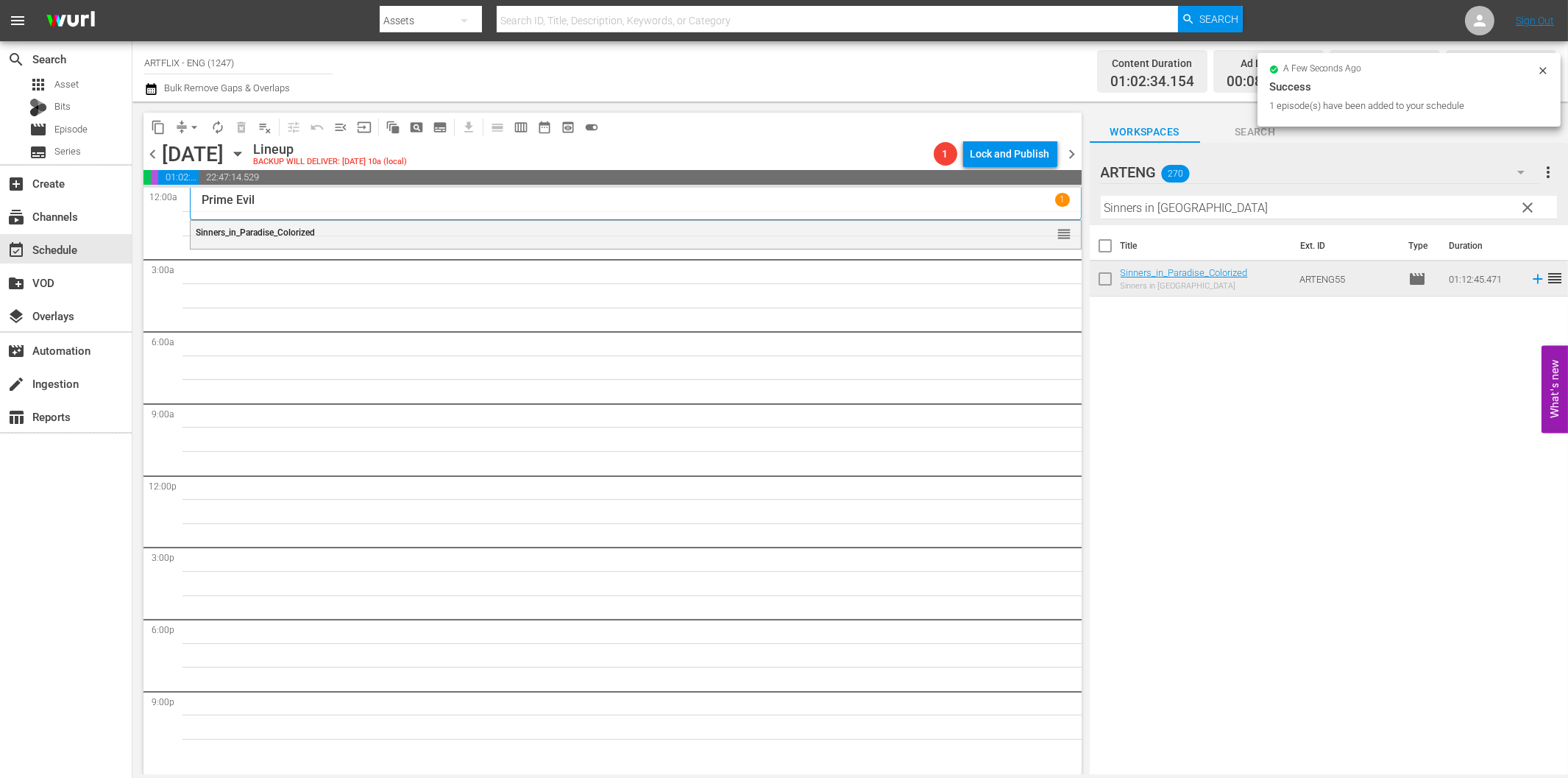
click at [1140, 211] on input "Sinners in [GEOGRAPHIC_DATA]" at bounding box center [1329, 207] width 456 height 24
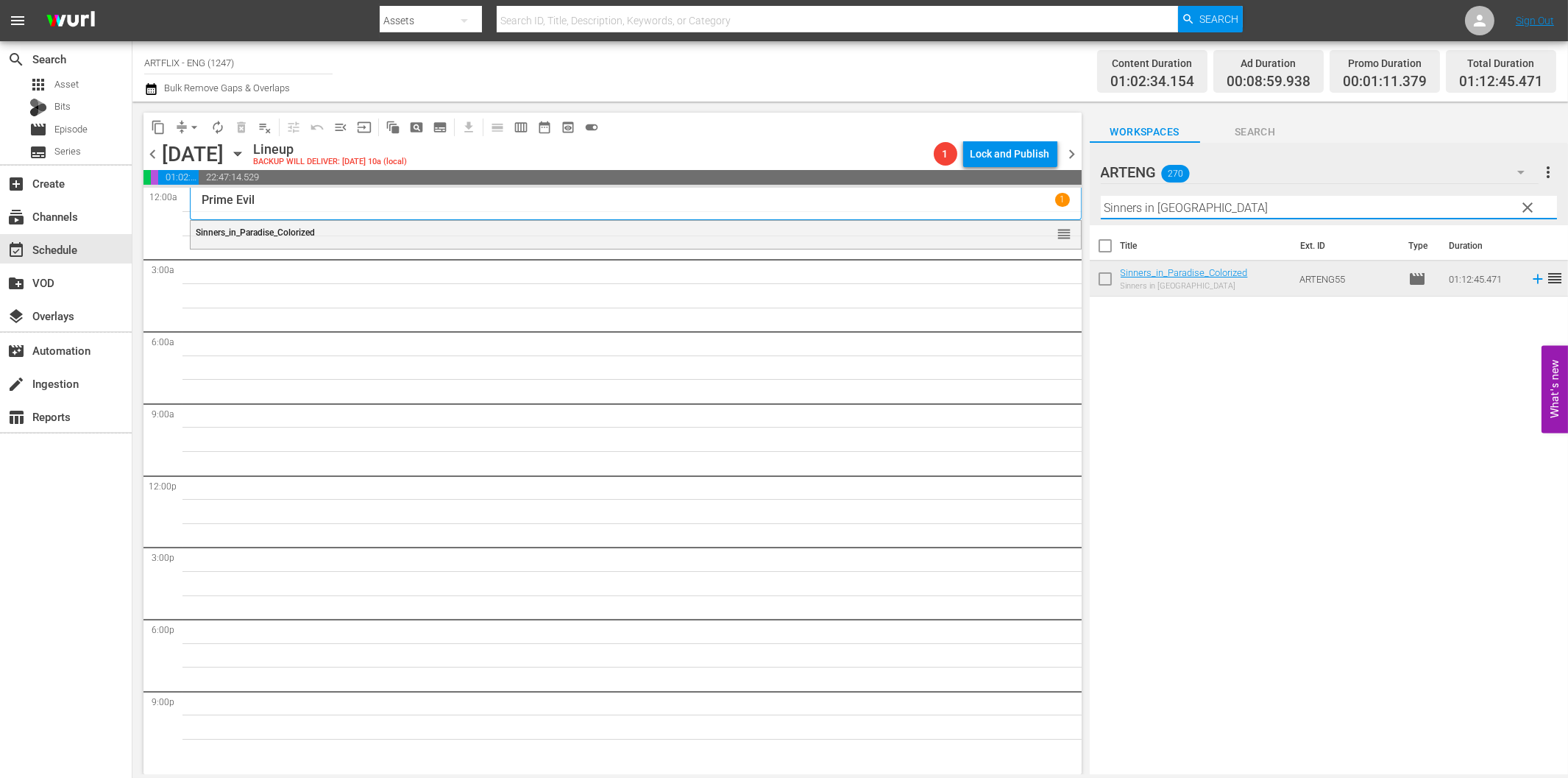
click at [1210, 210] on input "Sinners in [GEOGRAPHIC_DATA]" at bounding box center [1329, 207] width 456 height 24
paste input "[PERSON_NAME] Convict 99"
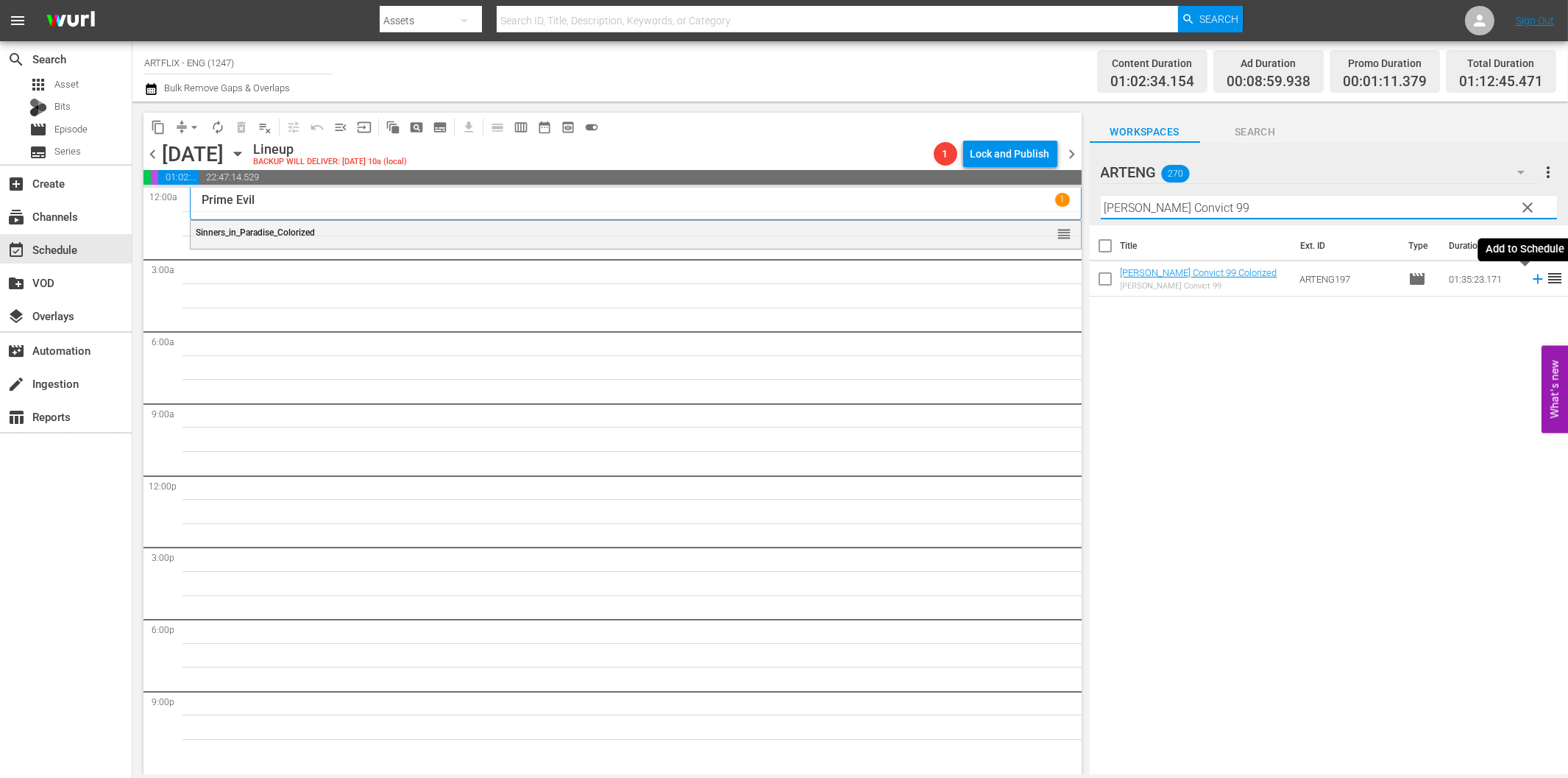
click at [1533, 278] on icon at bounding box center [1537, 279] width 9 height 9
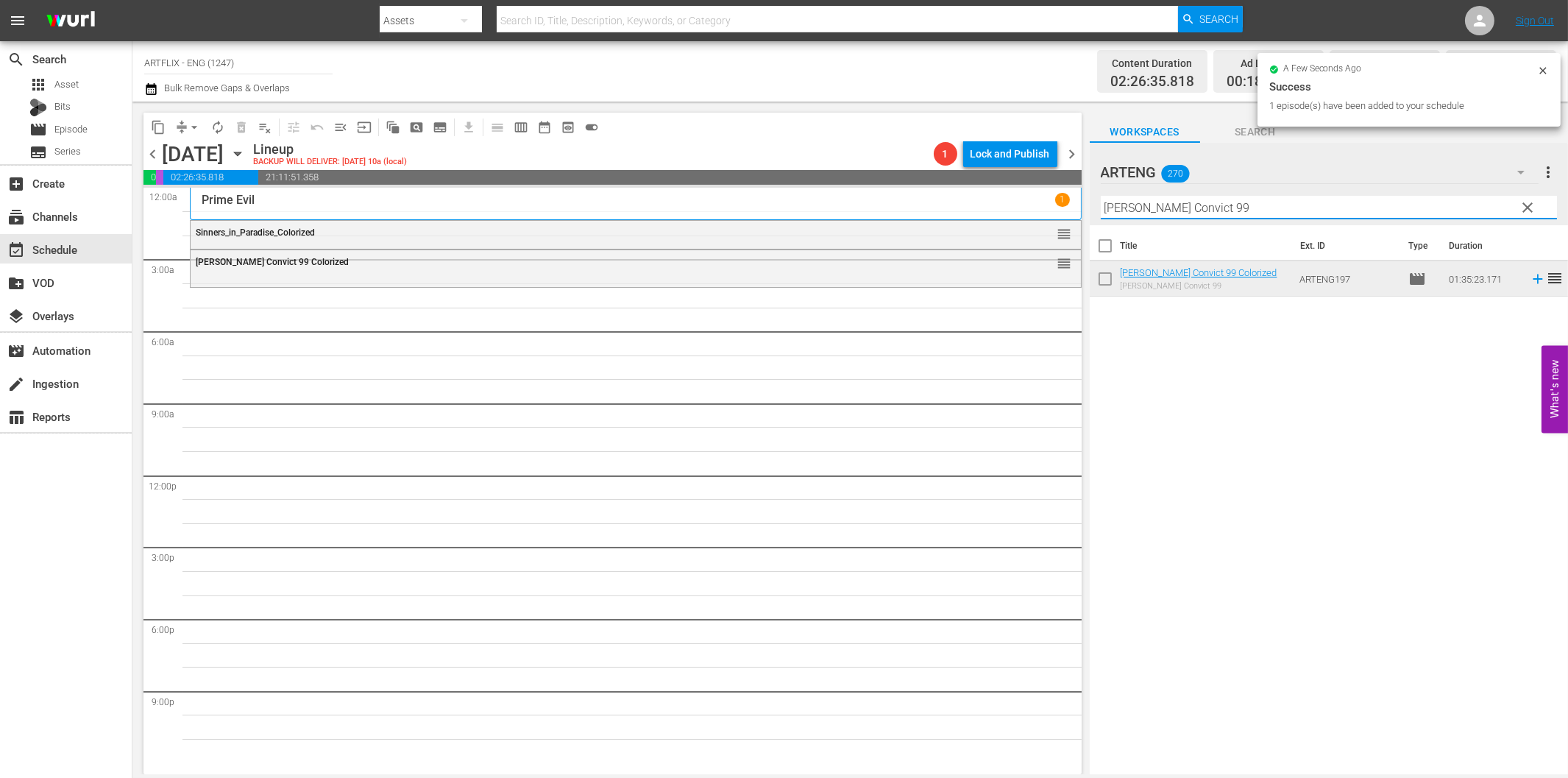
click at [1183, 215] on input "[PERSON_NAME] Convict 99" at bounding box center [1329, 207] width 456 height 24
paste input "Jungle Book"
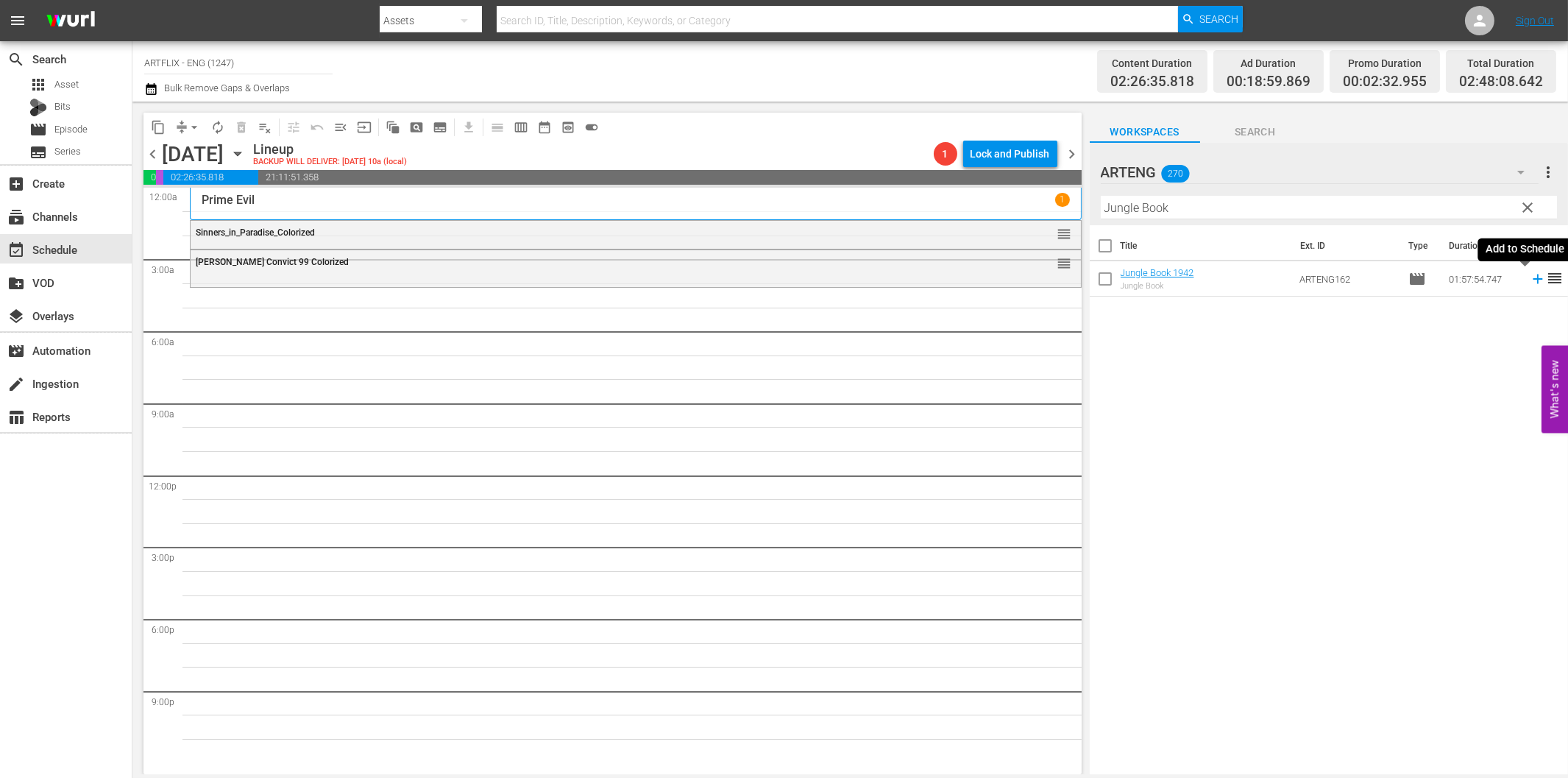
click at [1529, 281] on icon at bounding box center [1537, 278] width 16 height 16
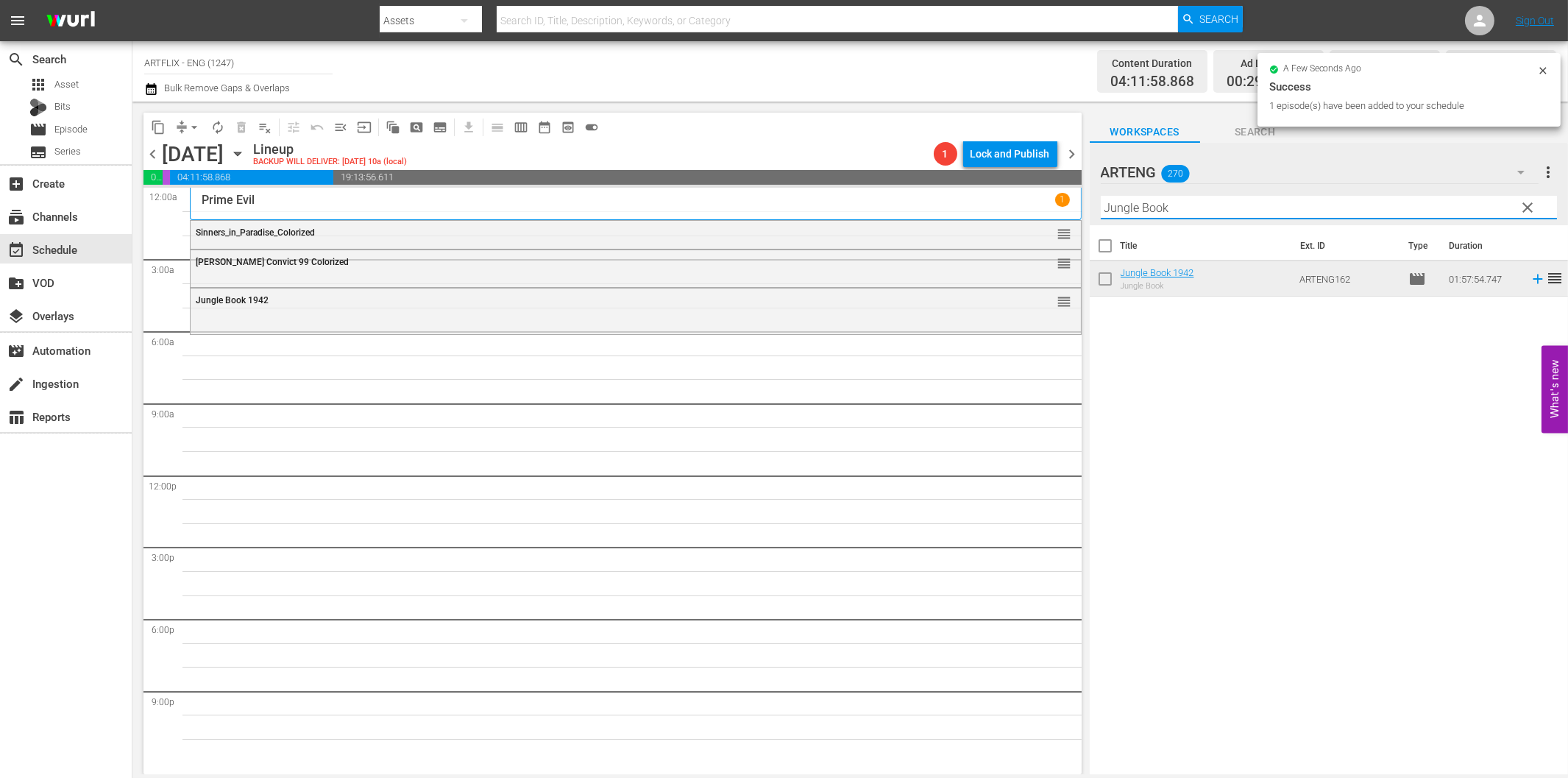
click at [1237, 210] on input "Jungle Book" at bounding box center [1329, 207] width 456 height 24
paste input "Babes in [GEOGRAPHIC_DATA]"
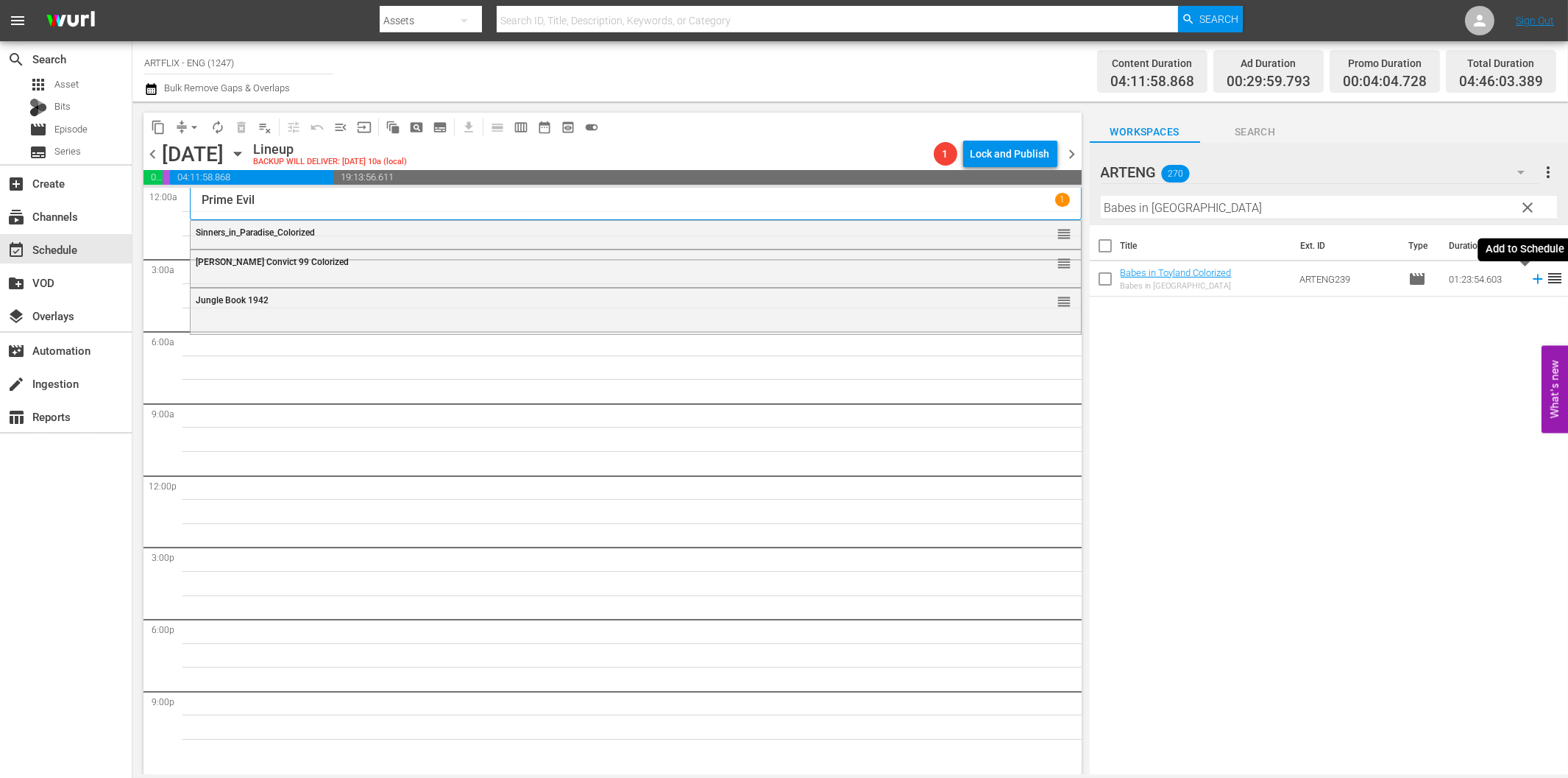
click at [1529, 274] on icon at bounding box center [1537, 278] width 16 height 16
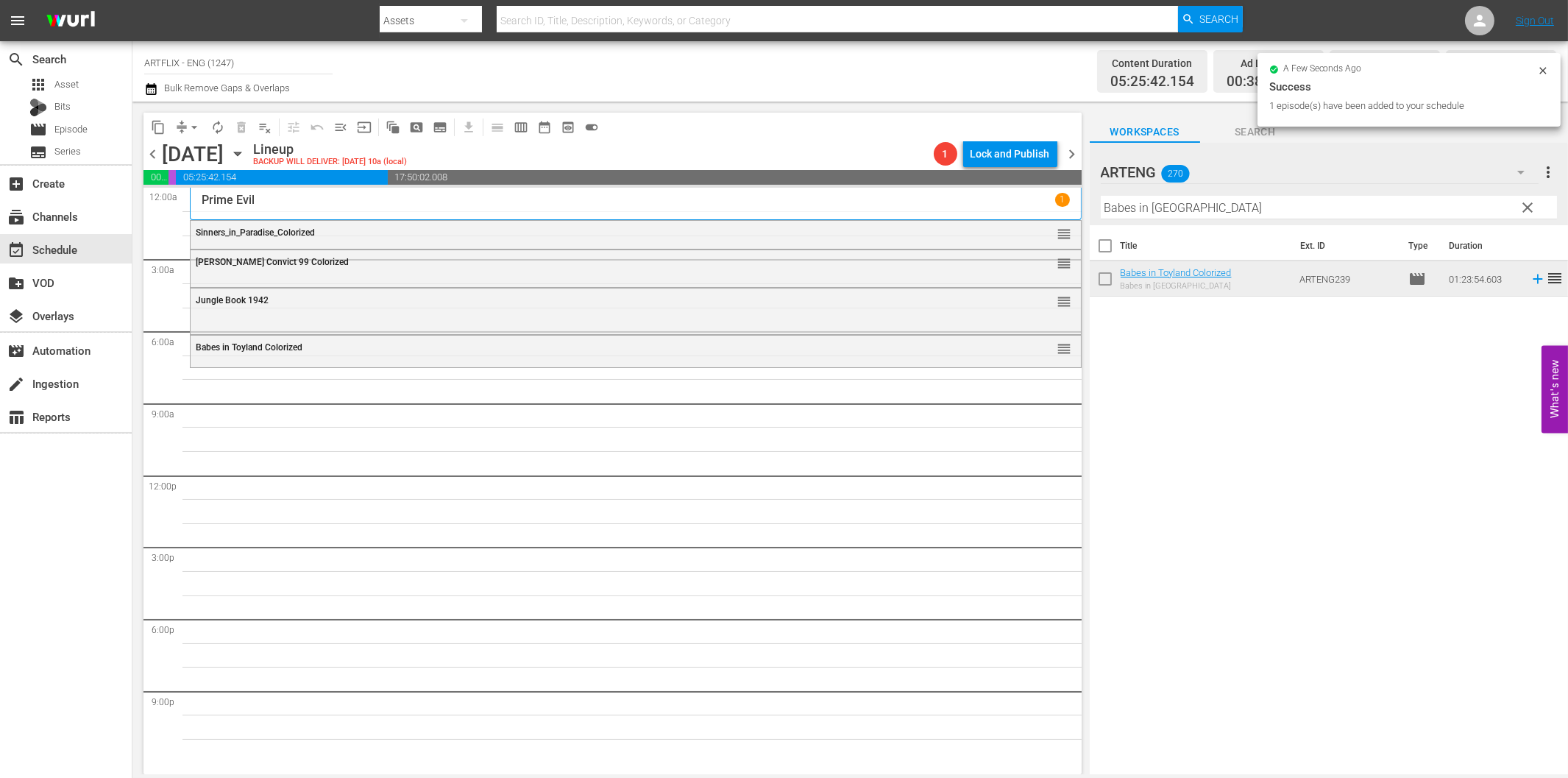
click at [1263, 207] on input "Babes in [GEOGRAPHIC_DATA]" at bounding box center [1329, 207] width 456 height 24
paste input "The Animal Kingdom"
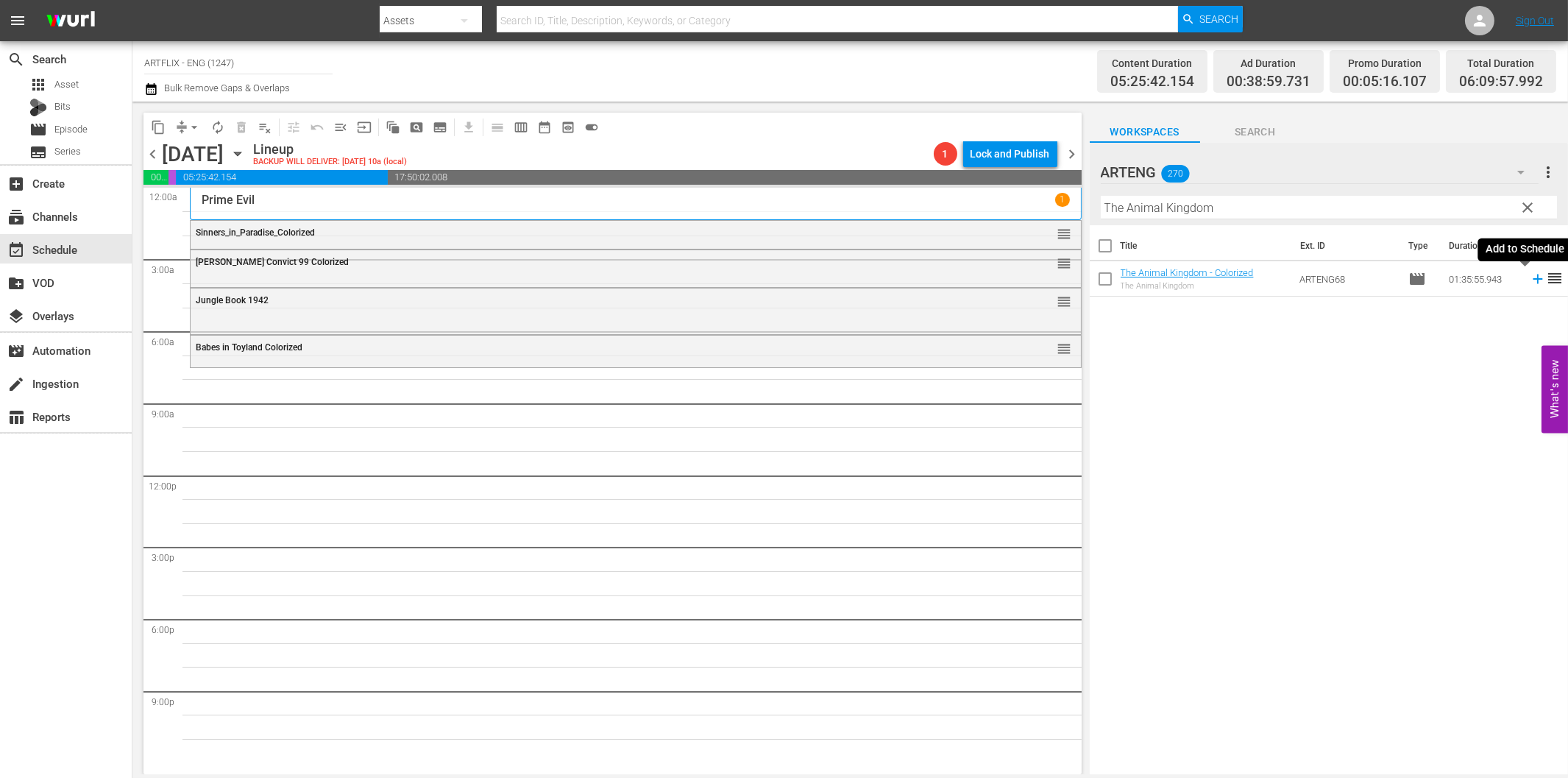
click at [1529, 281] on icon at bounding box center [1537, 278] width 16 height 16
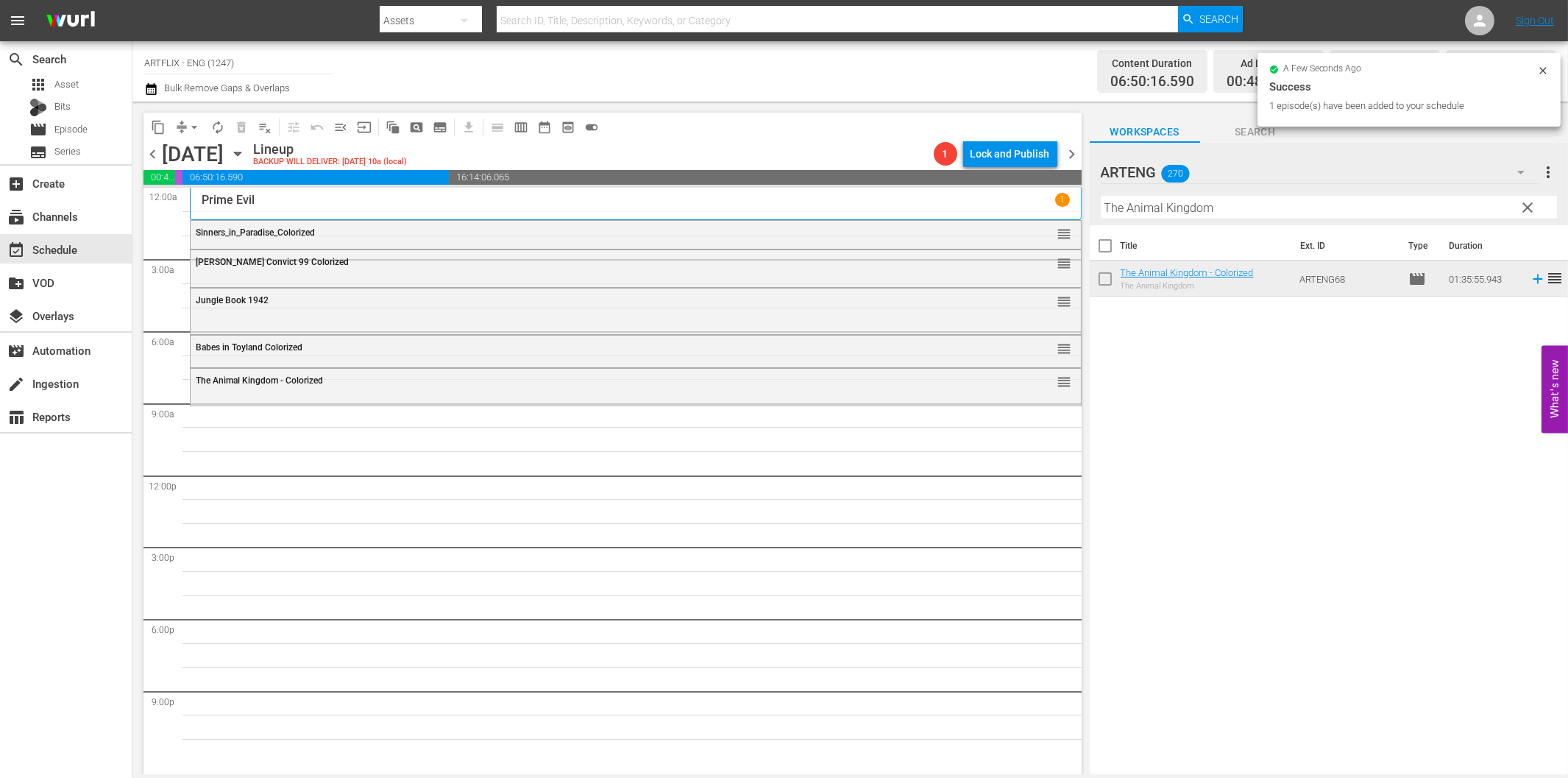
click at [1226, 214] on input "The Animal Kingdom" at bounding box center [1329, 207] width 456 height 24
paste input "Call of the Yukon"
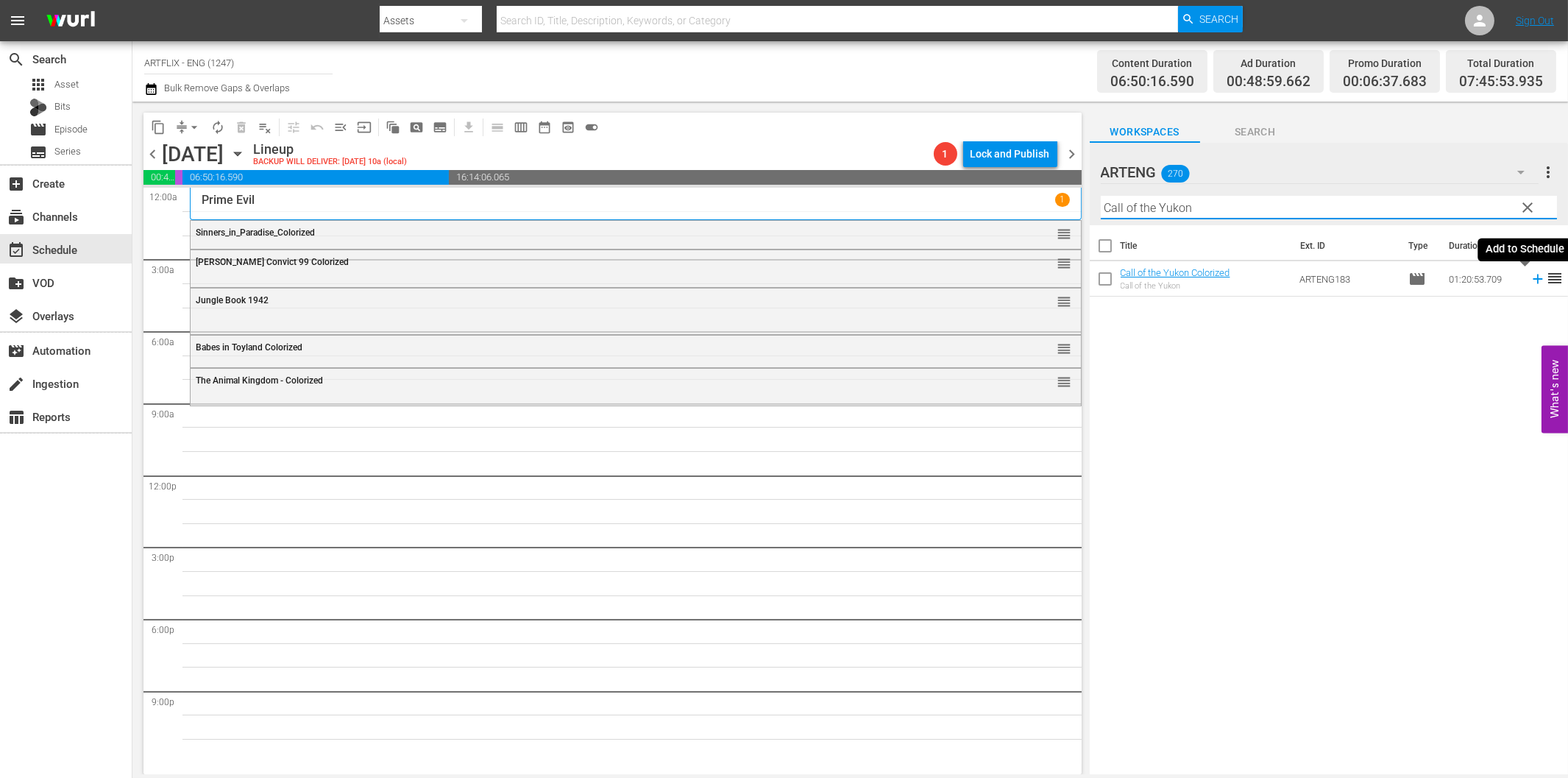
click at [1529, 278] on icon at bounding box center [1537, 278] width 16 height 16
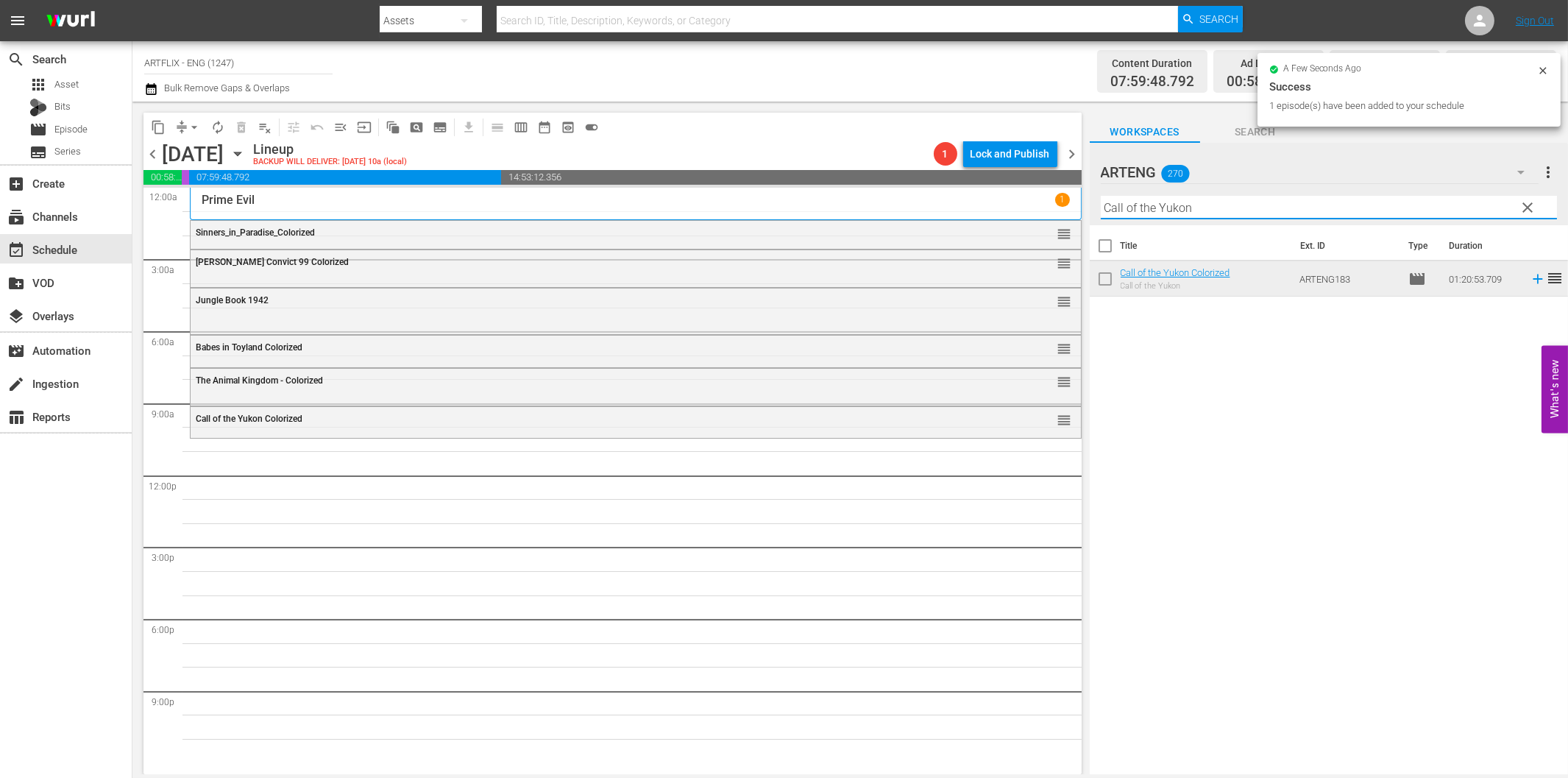
click at [1267, 215] on input "Call of the Yukon" at bounding box center [1329, 207] width 456 height 24
paste input "Laurel & Hardy Chronicles - Volume 2"
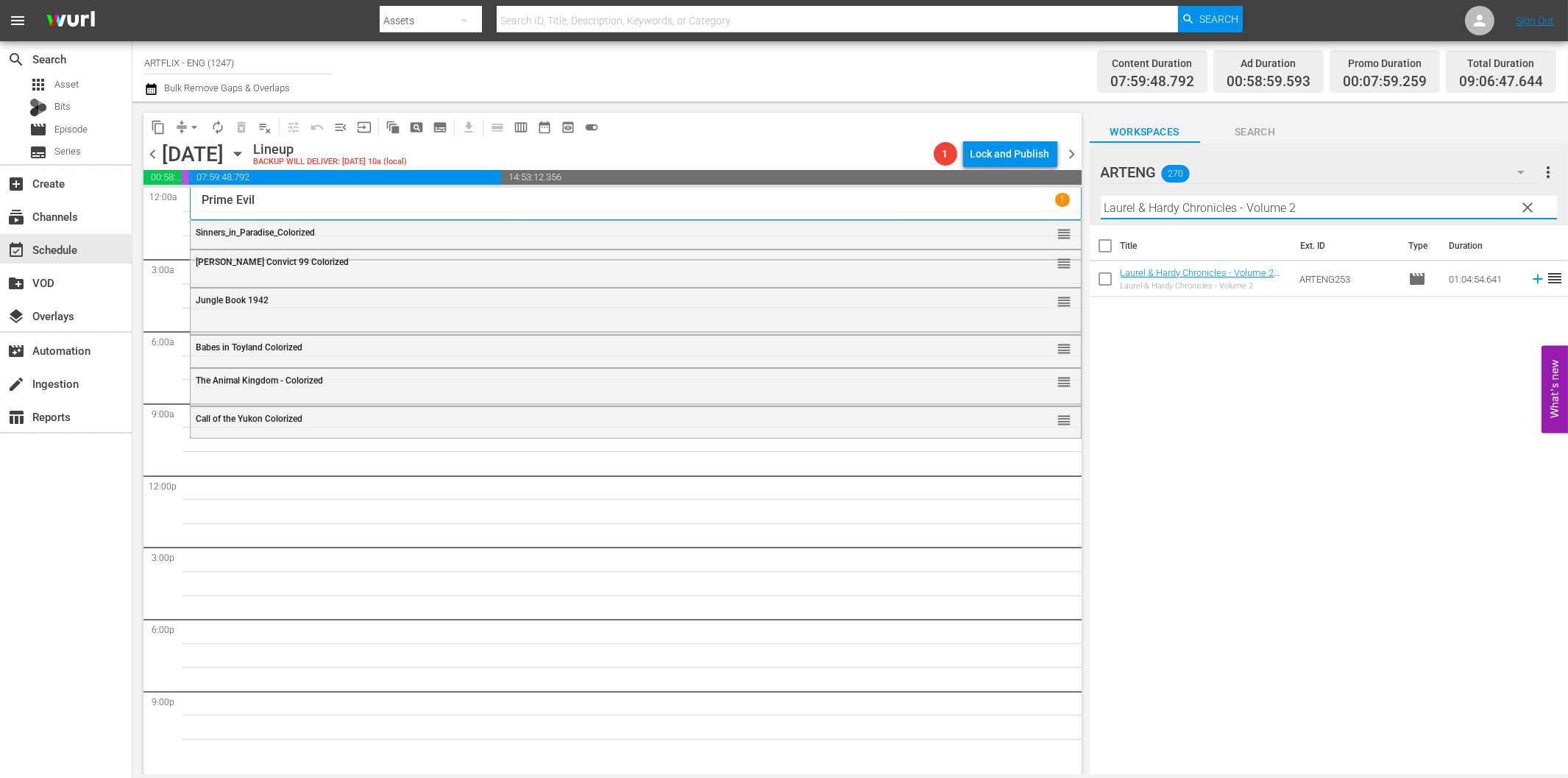
click at [1529, 281] on icon at bounding box center [1537, 278] width 16 height 16
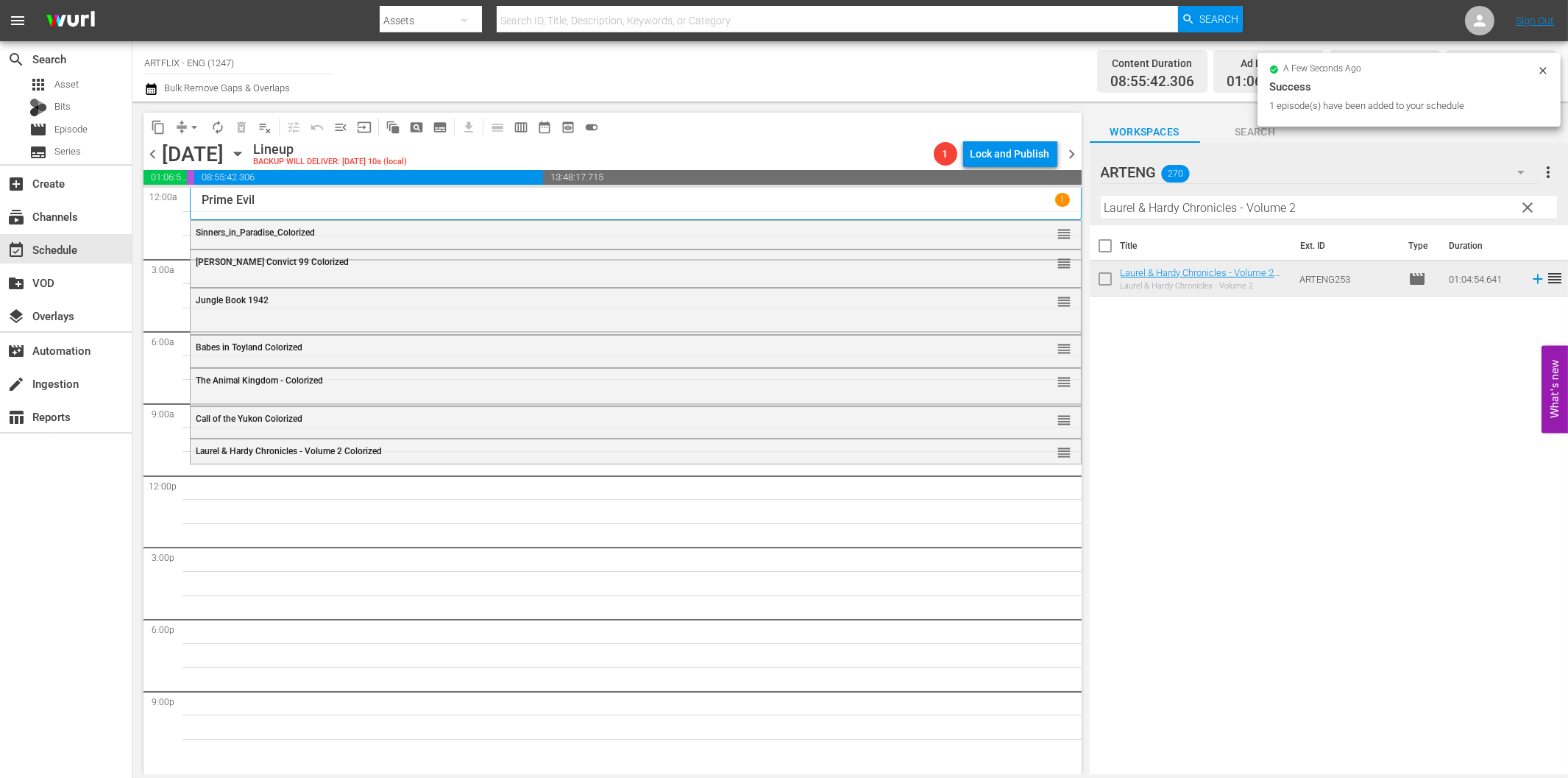
click at [1270, 216] on input "Laurel & Hardy Chronicles - Volume 2" at bounding box center [1329, 207] width 456 height 24
paste input "3"
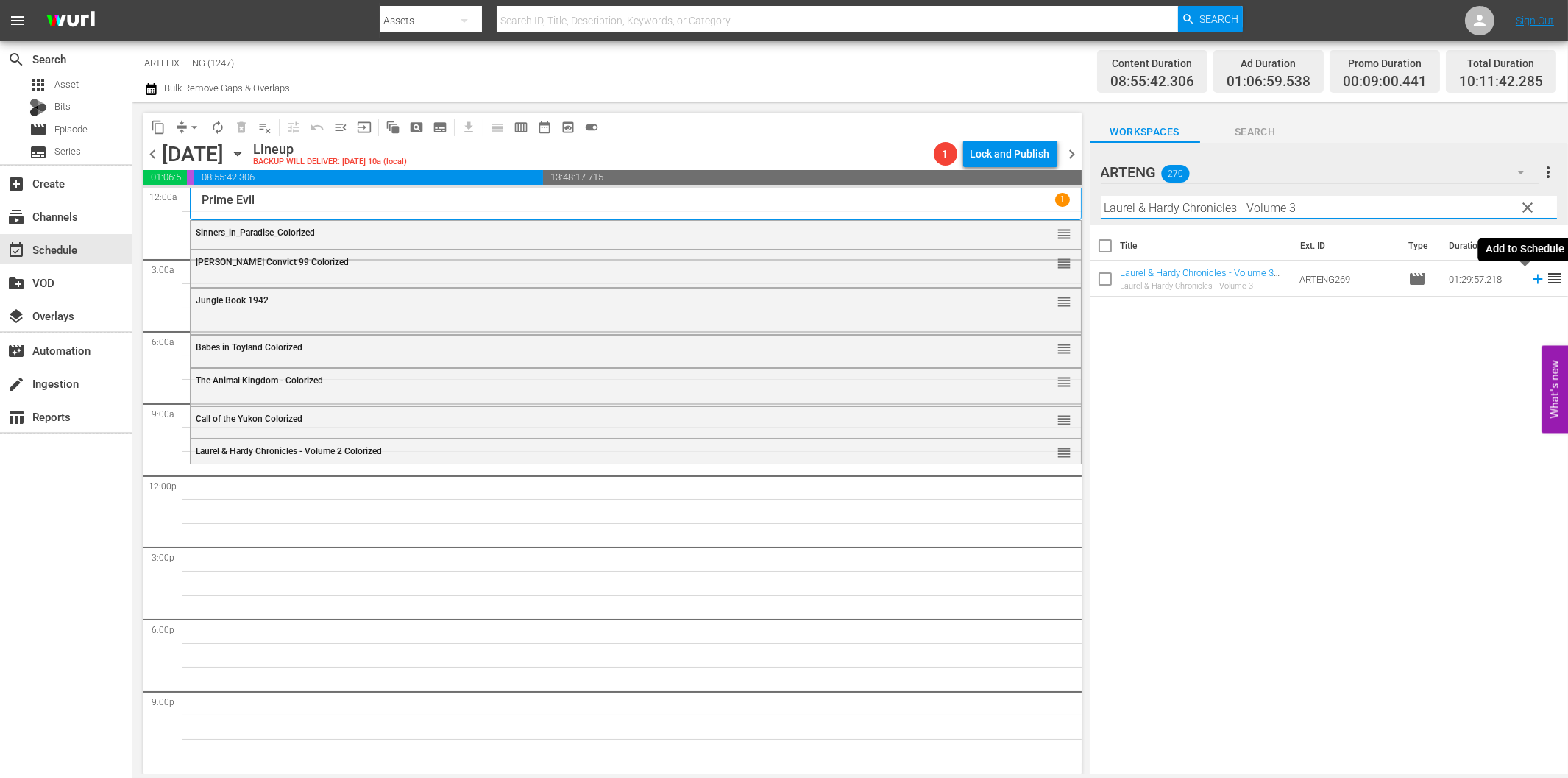
click at [1529, 281] on icon at bounding box center [1537, 278] width 16 height 16
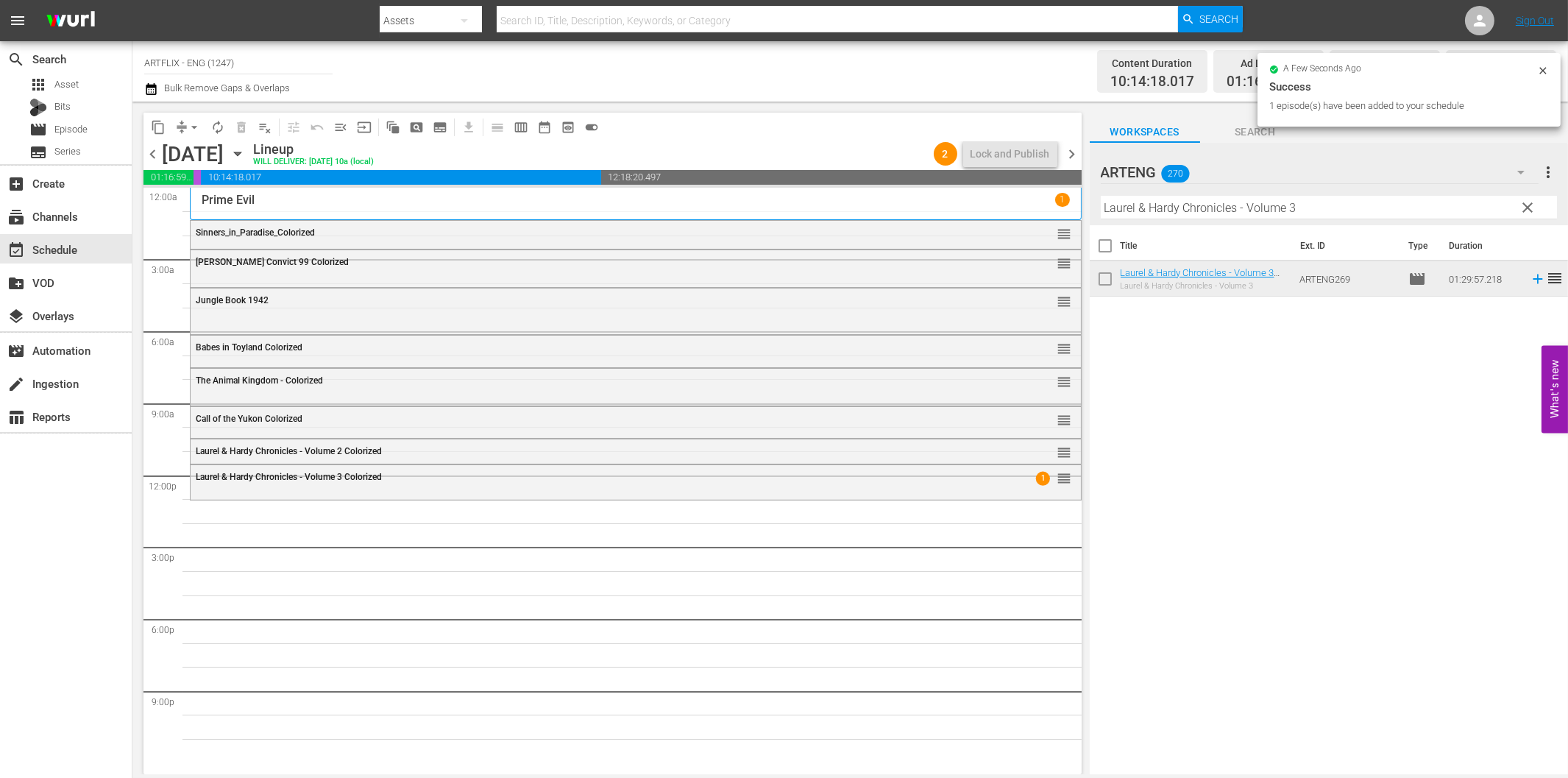
click at [1381, 211] on input "Laurel & Hardy Chronicles - Volume 3" at bounding box center [1329, 207] width 456 height 24
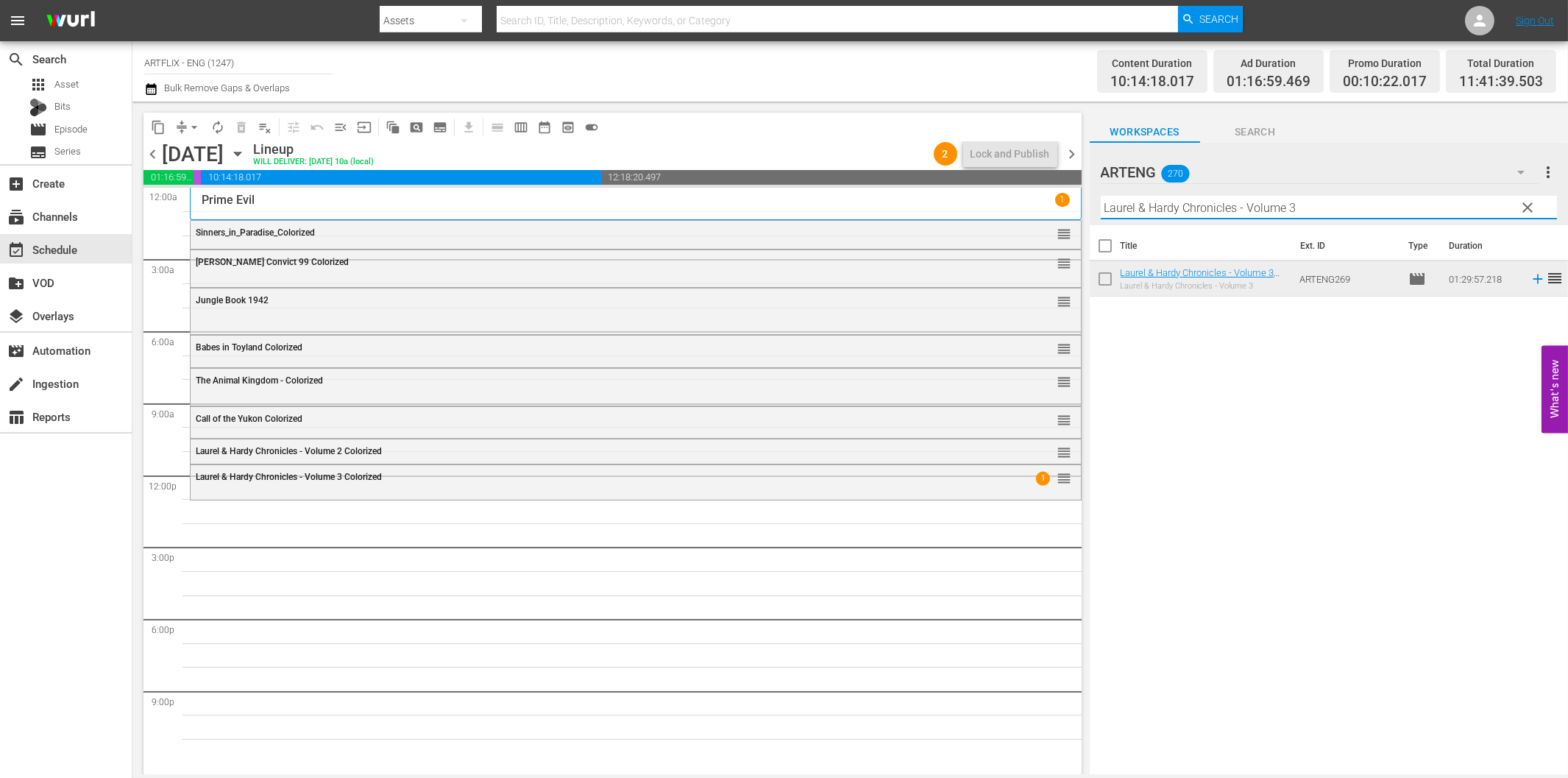
paste input "Dreamchild"
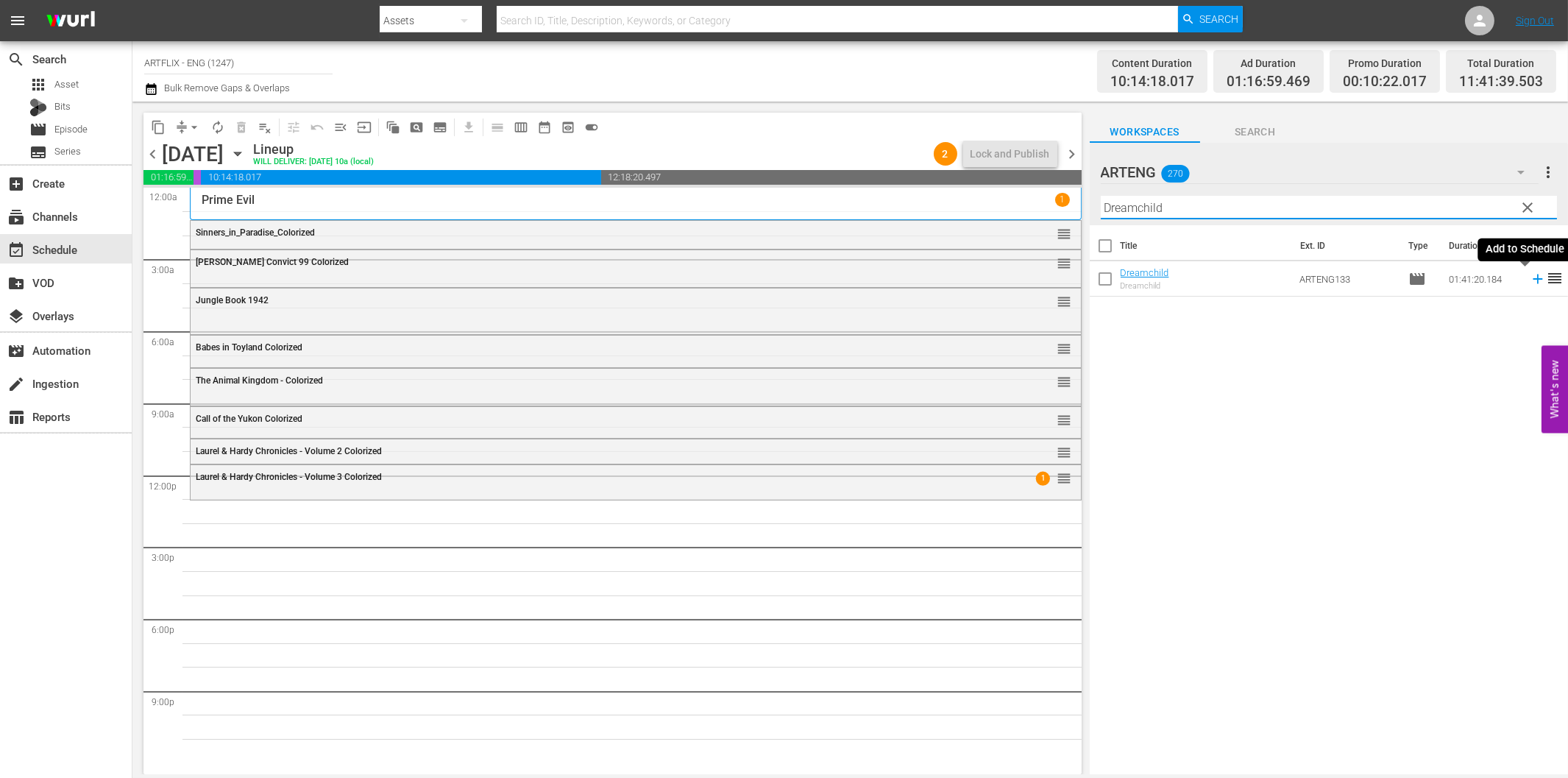
click at [1533, 281] on icon at bounding box center [1537, 279] width 9 height 9
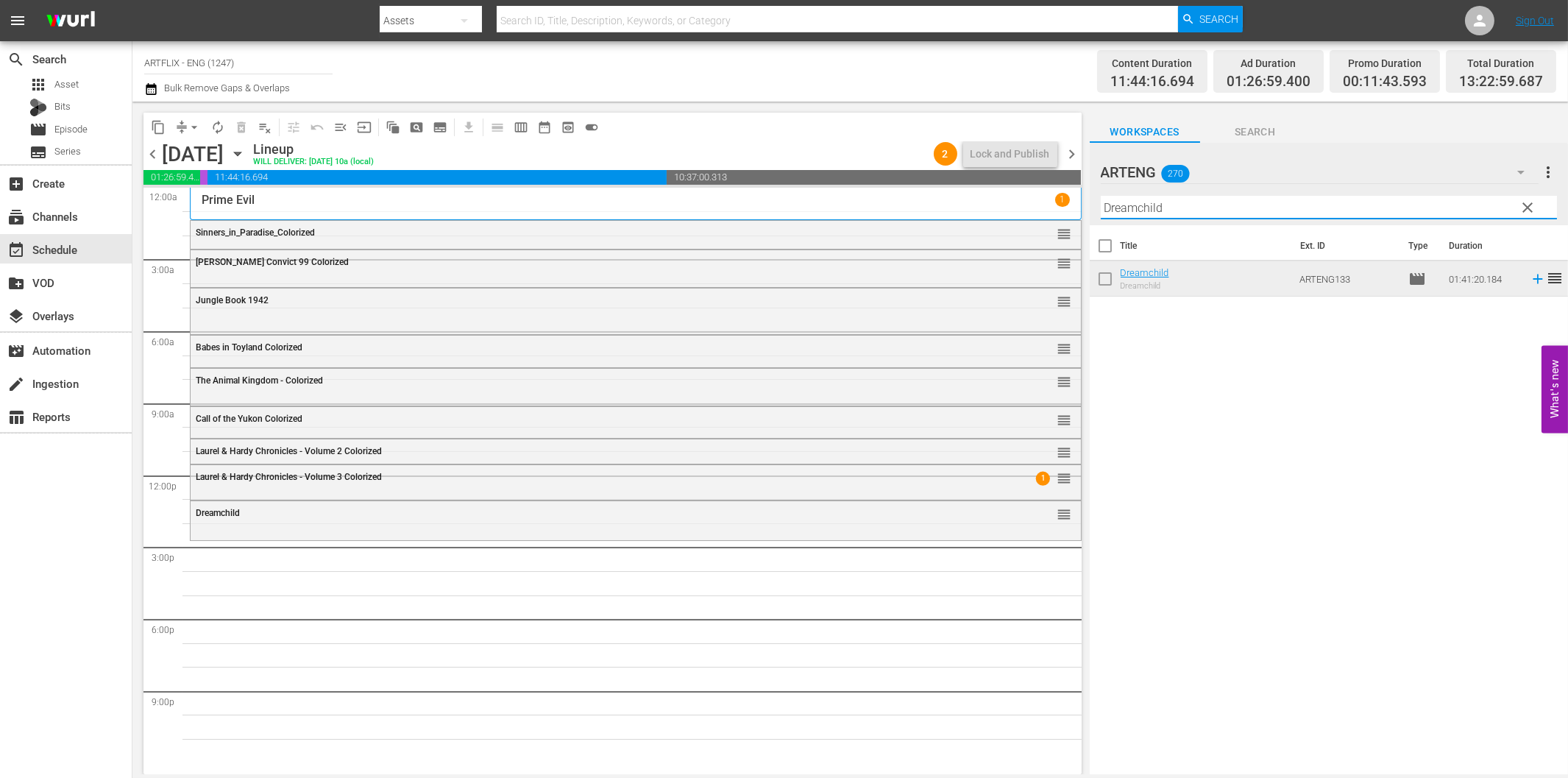
click at [1307, 206] on input "Dreamchild" at bounding box center [1329, 207] width 456 height 24
paste input "ums of Africa"
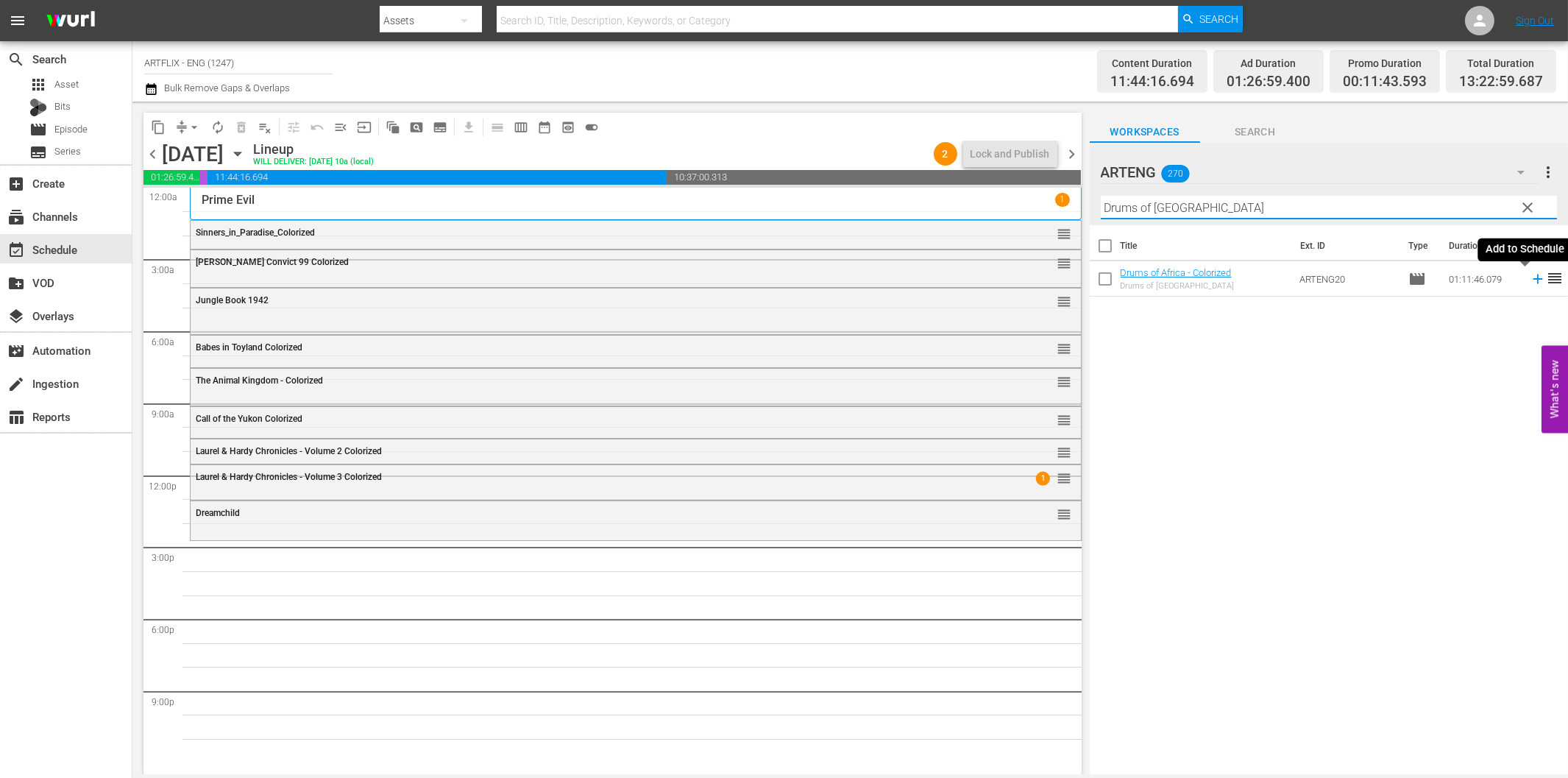
click at [1529, 281] on icon at bounding box center [1537, 278] width 16 height 16
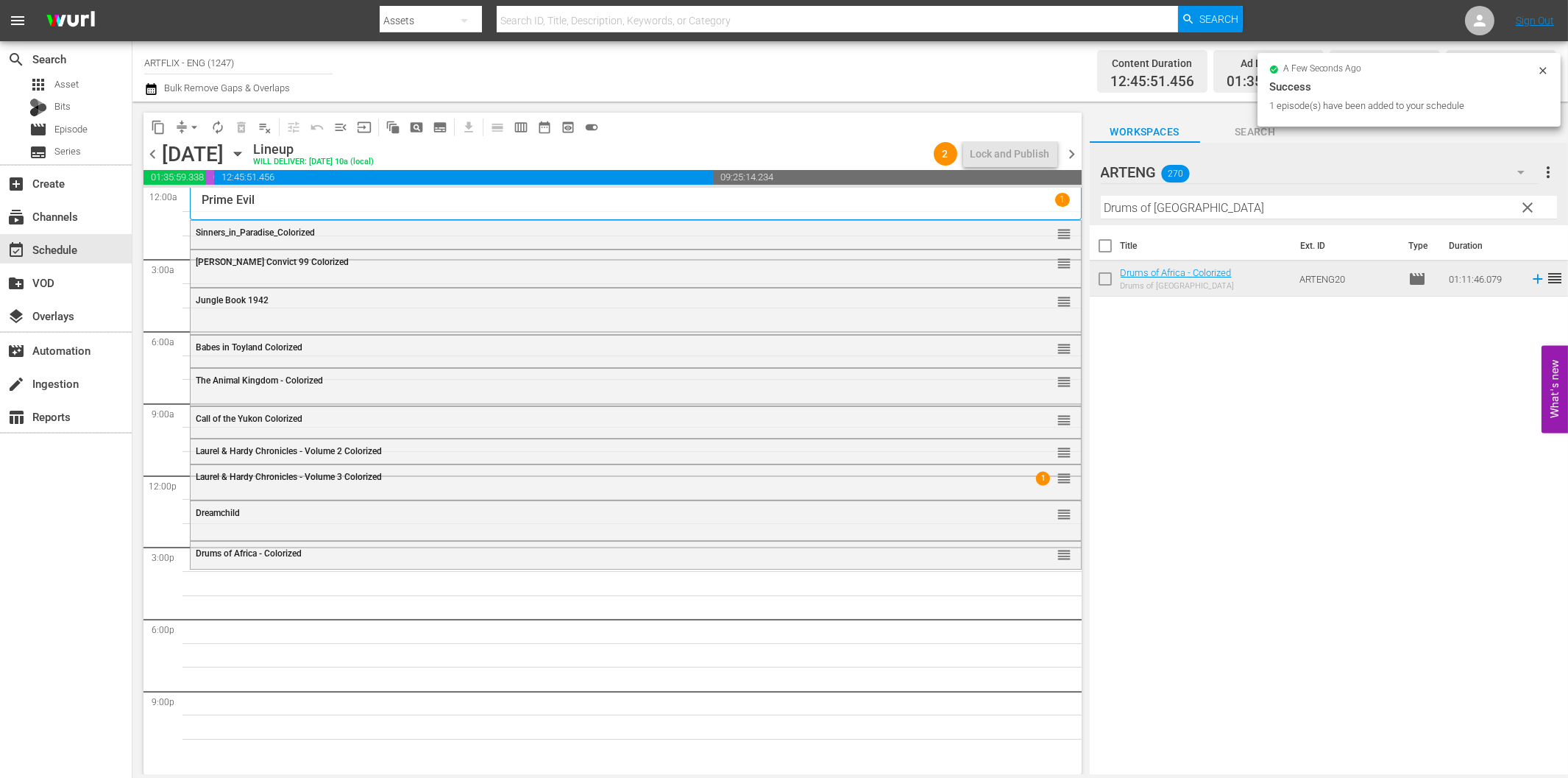
click at [1251, 206] on input "Drums of [GEOGRAPHIC_DATA]" at bounding box center [1329, 207] width 456 height 24
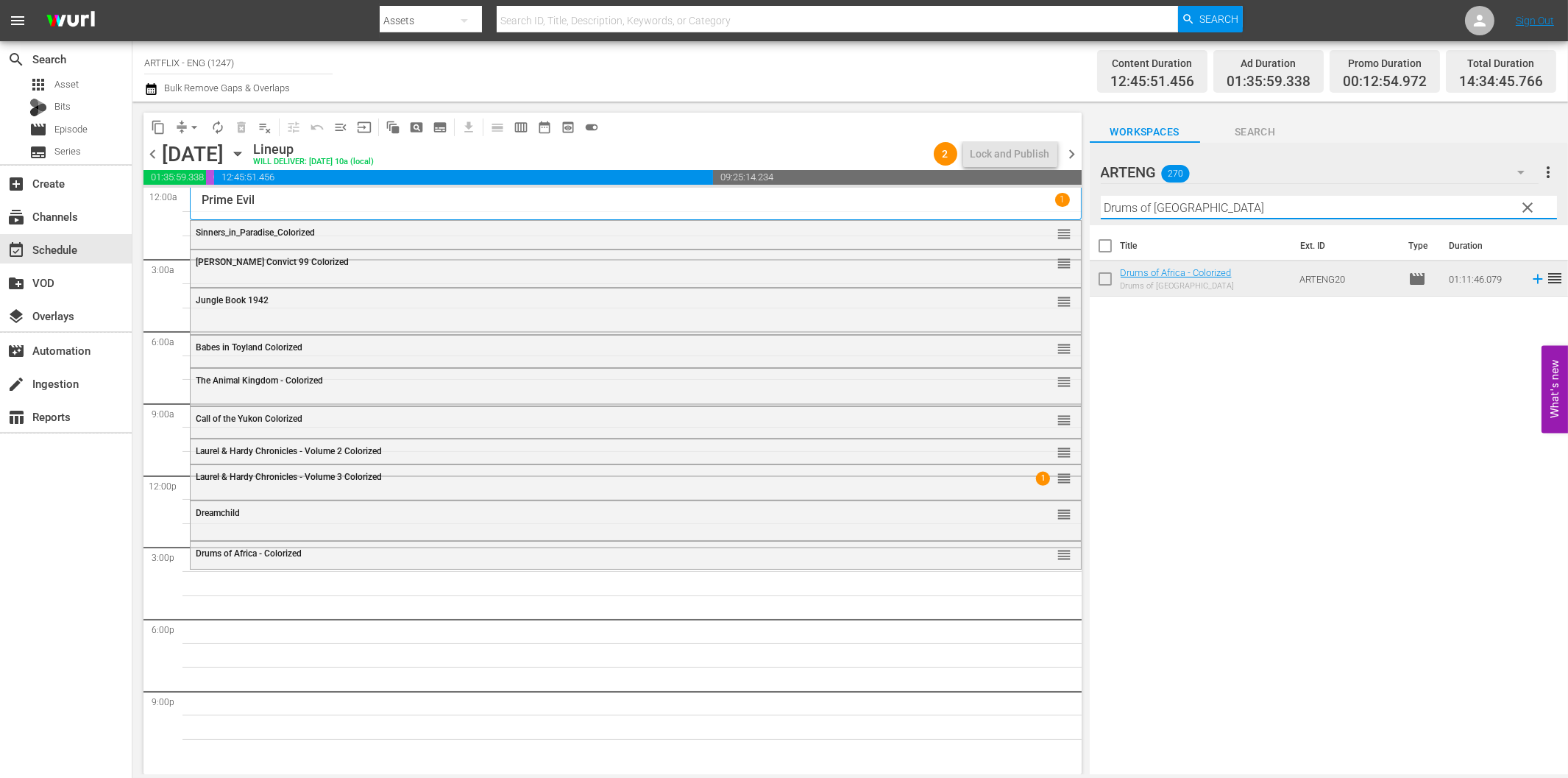
paste input "Manaos"
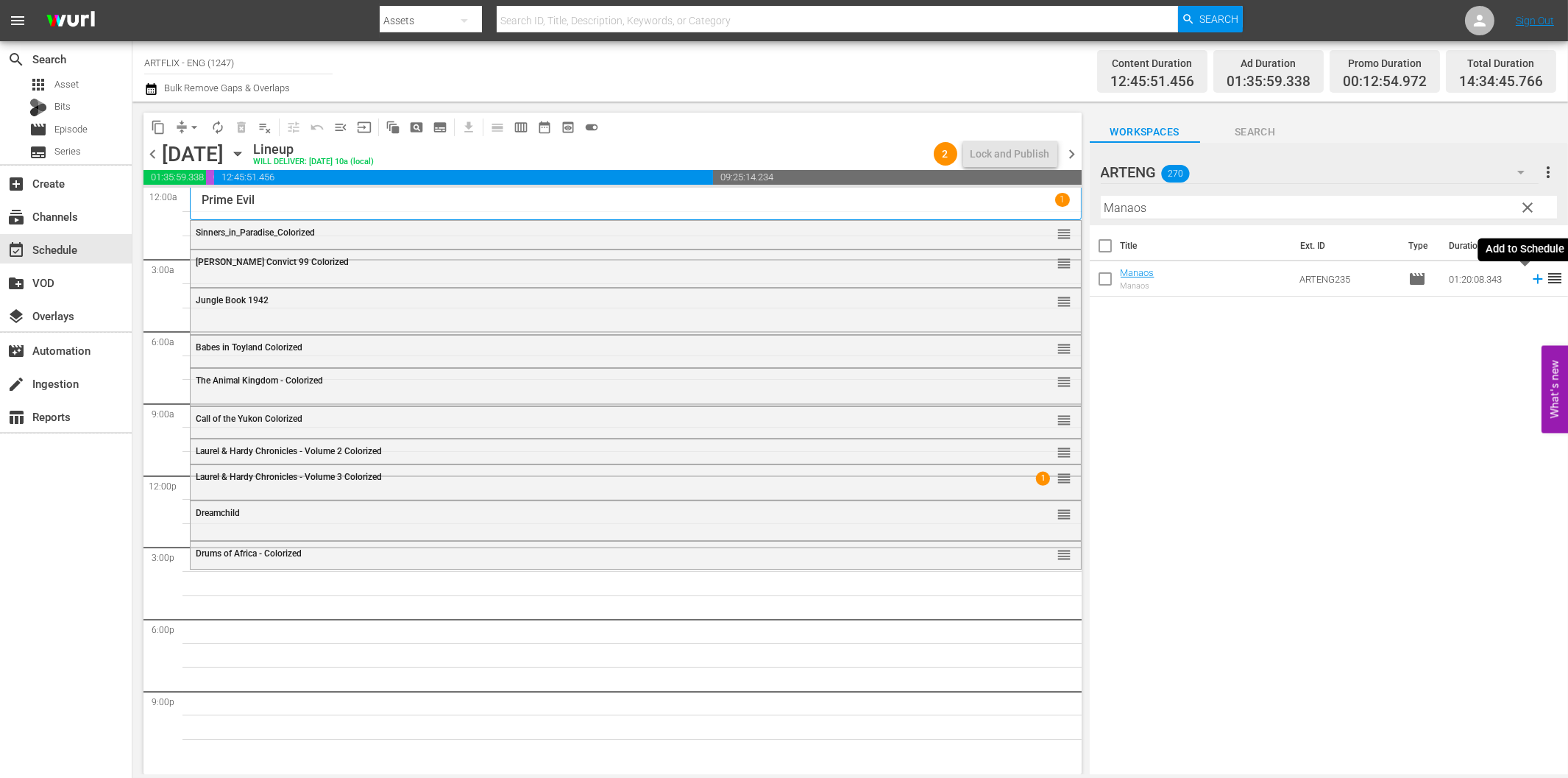
click at [1529, 283] on icon at bounding box center [1537, 278] width 16 height 16
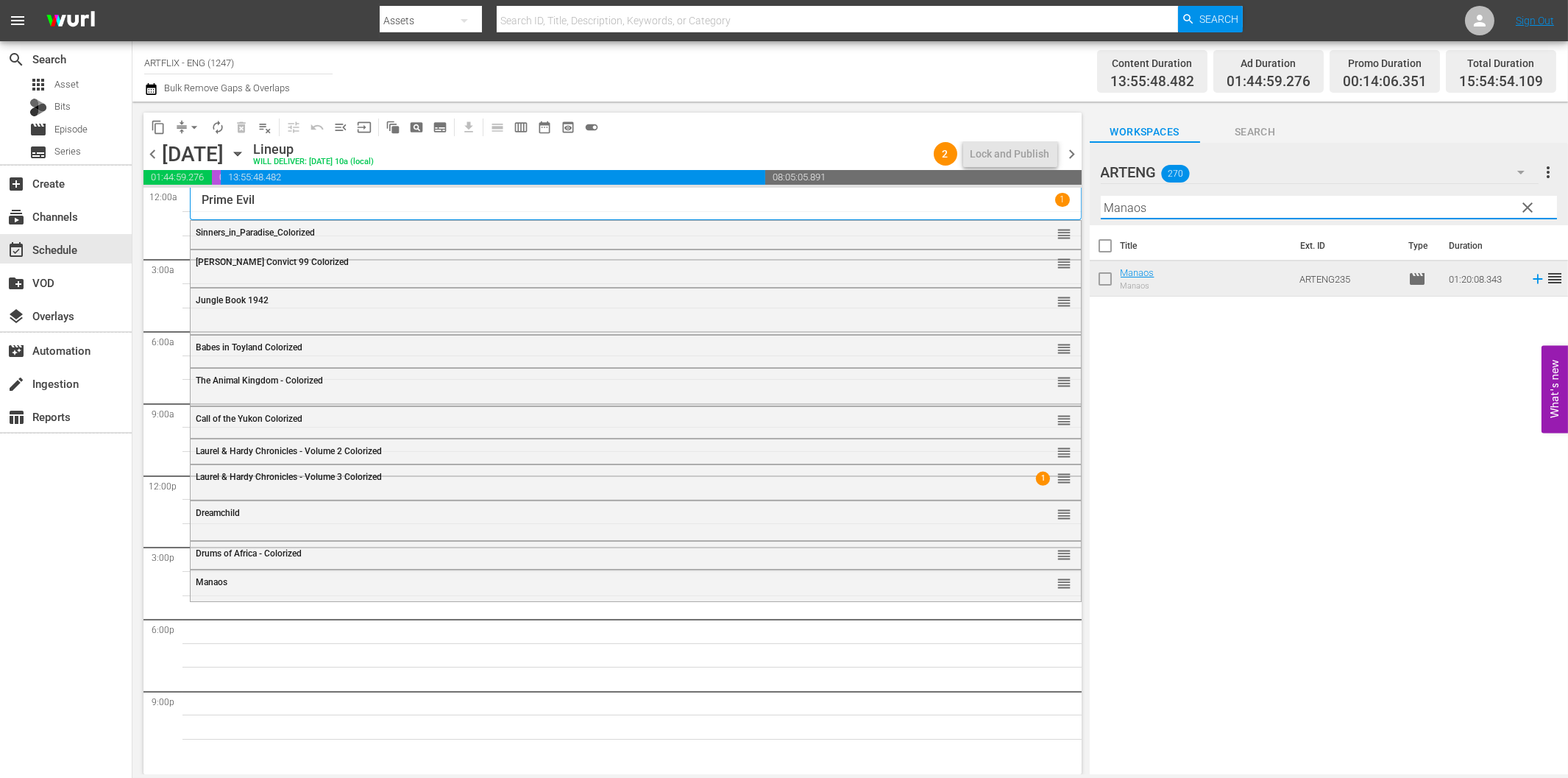
click at [1196, 208] on input "Manaos" at bounding box center [1329, 207] width 456 height 24
paste input "One Million B.C."
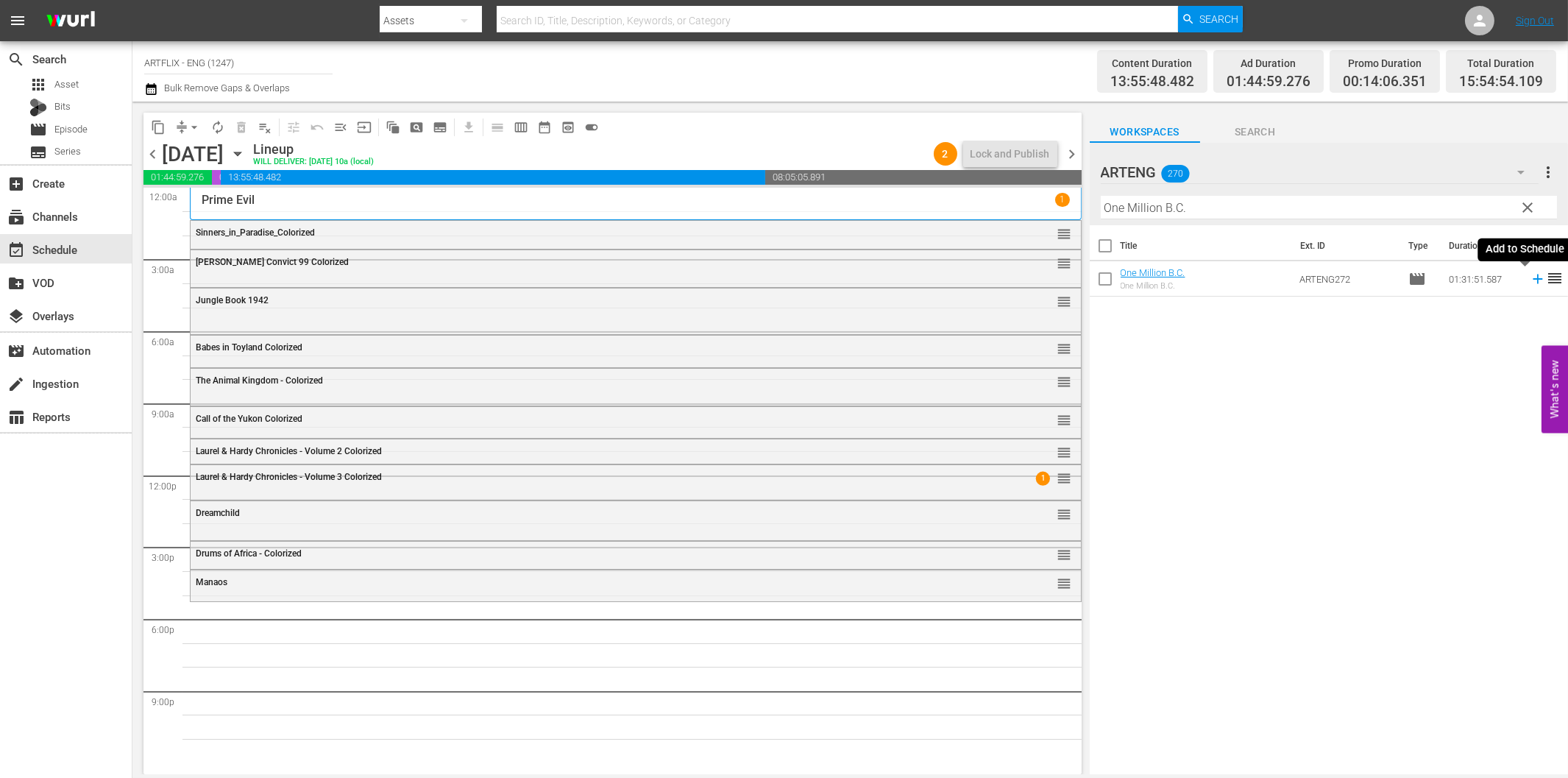
click at [1533, 278] on icon at bounding box center [1537, 279] width 9 height 9
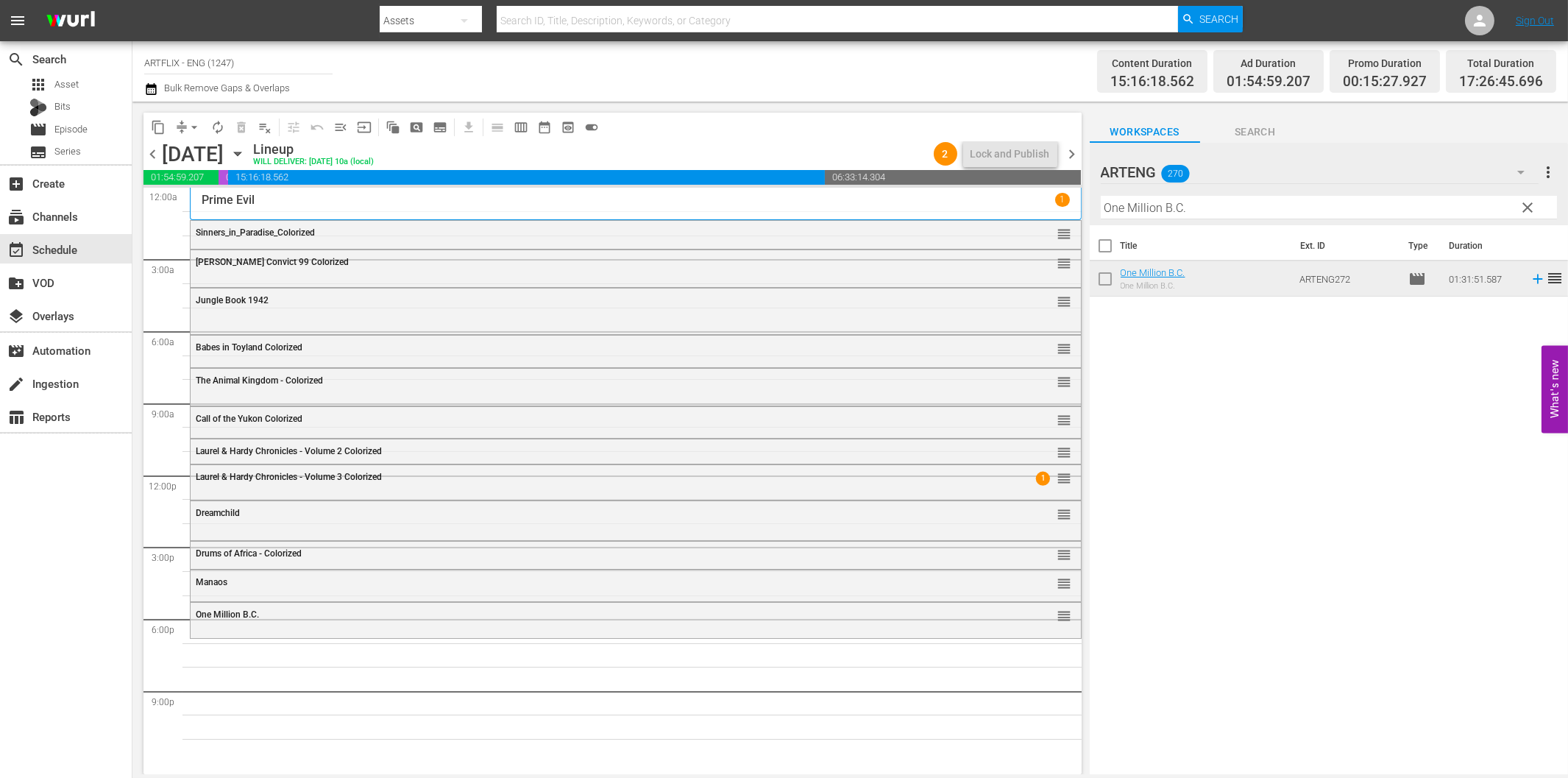
click at [1239, 217] on input "One Million B.C." at bounding box center [1329, 207] width 456 height 24
paste input "Marked Men"
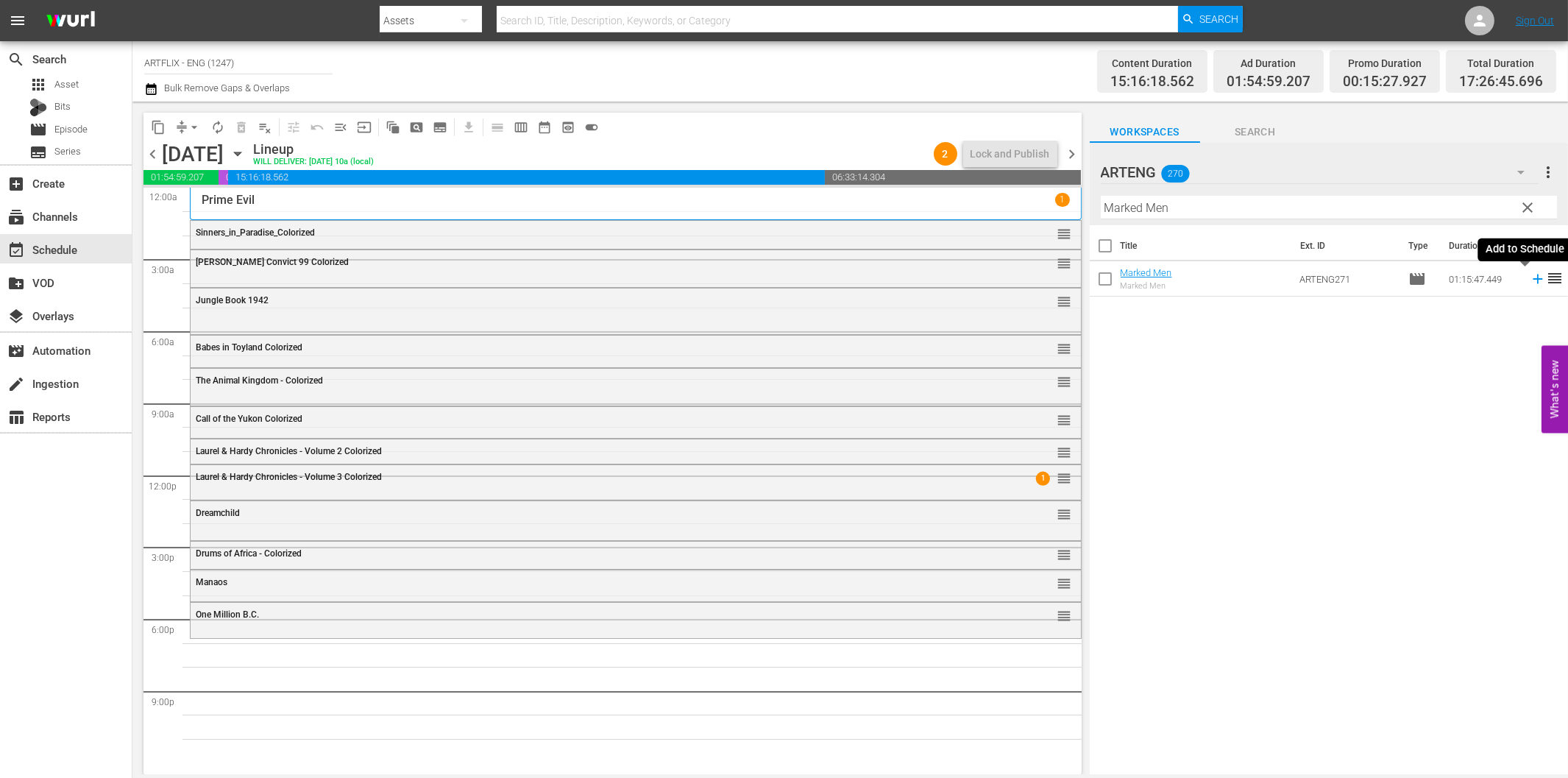
click at [1529, 281] on icon at bounding box center [1537, 278] width 16 height 16
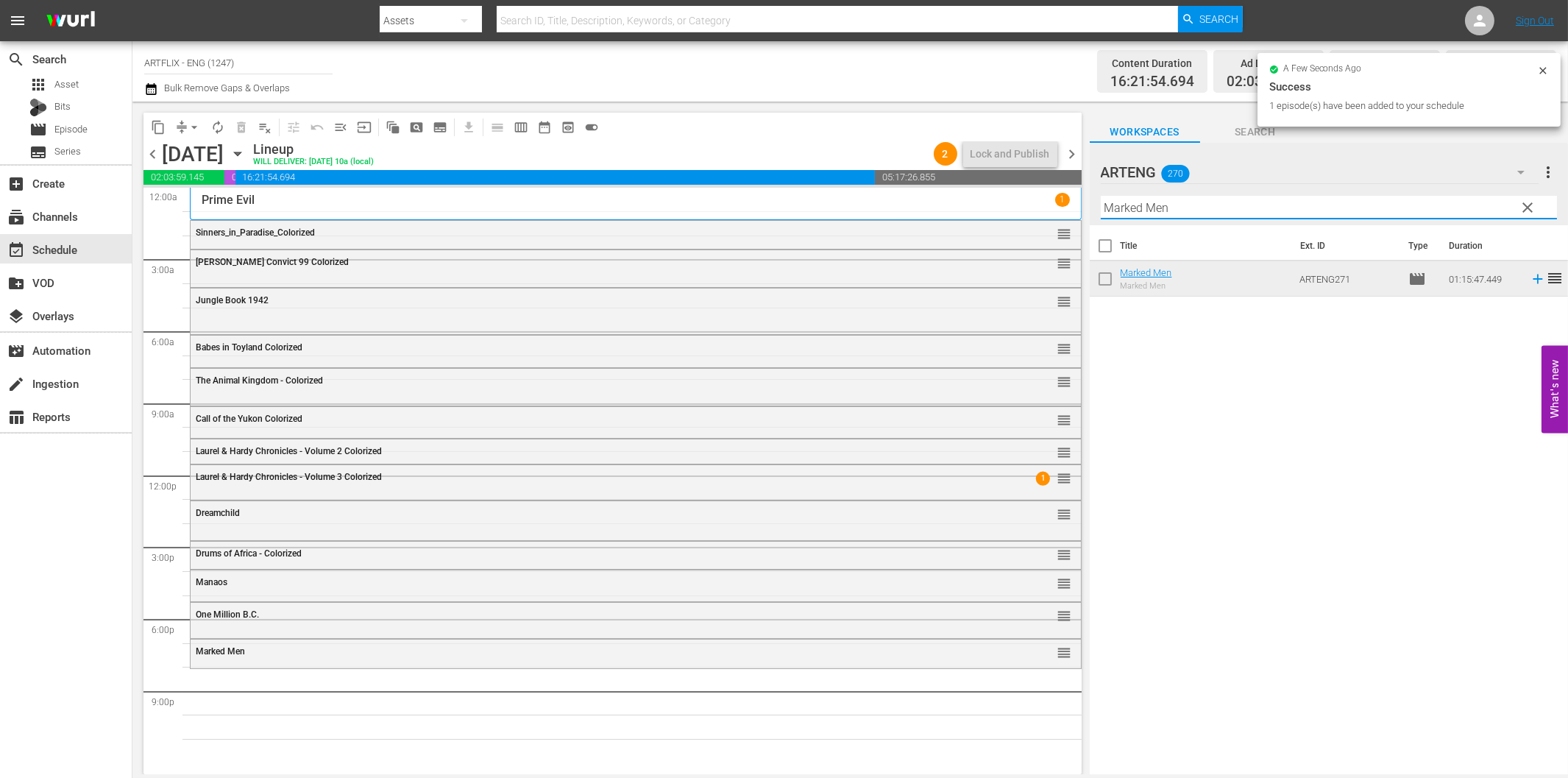
click at [1304, 206] on input "Marked Men" at bounding box center [1329, 207] width 456 height 24
paste input "Blackmail"
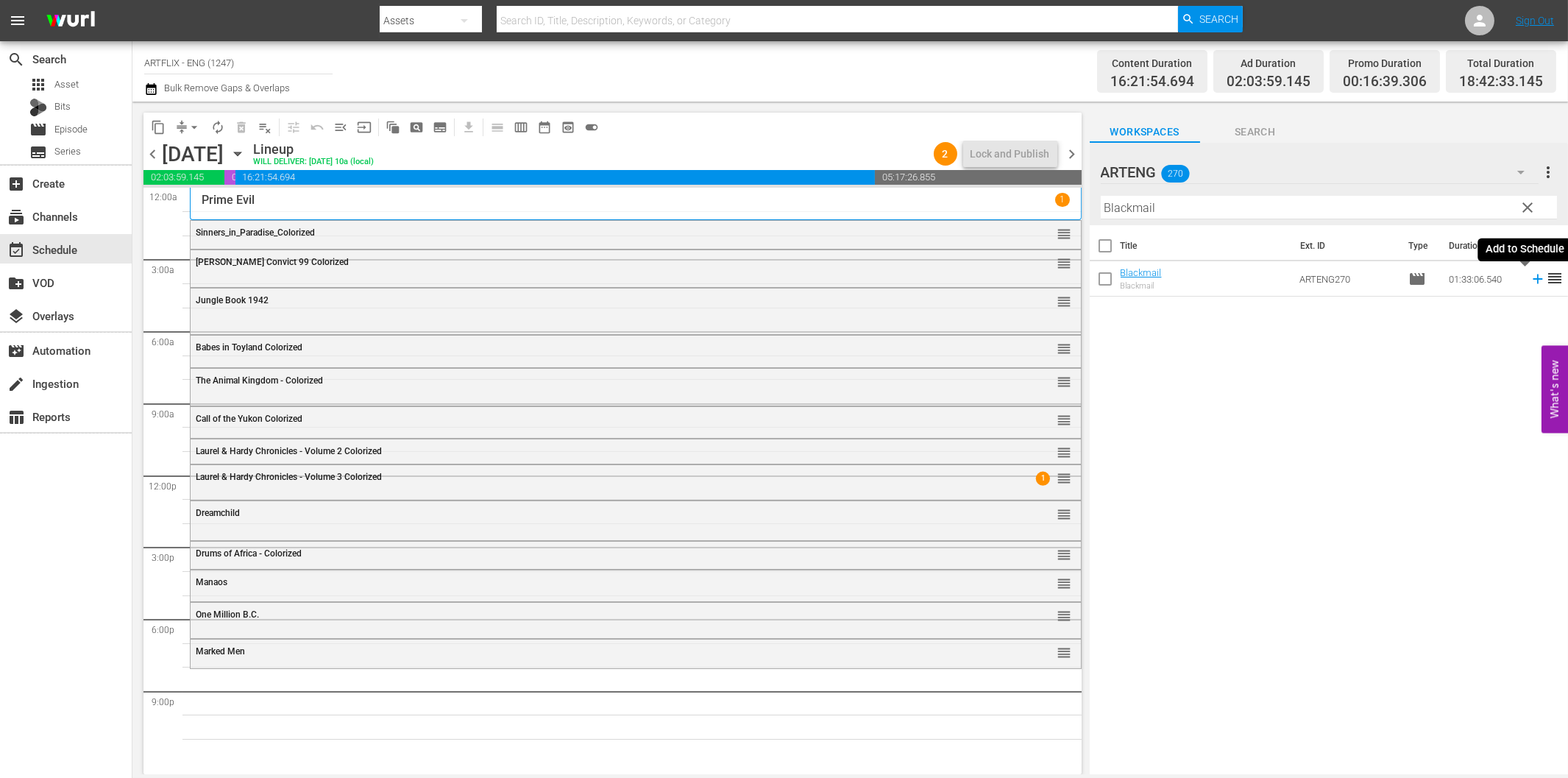
click at [1529, 275] on icon at bounding box center [1537, 278] width 16 height 16
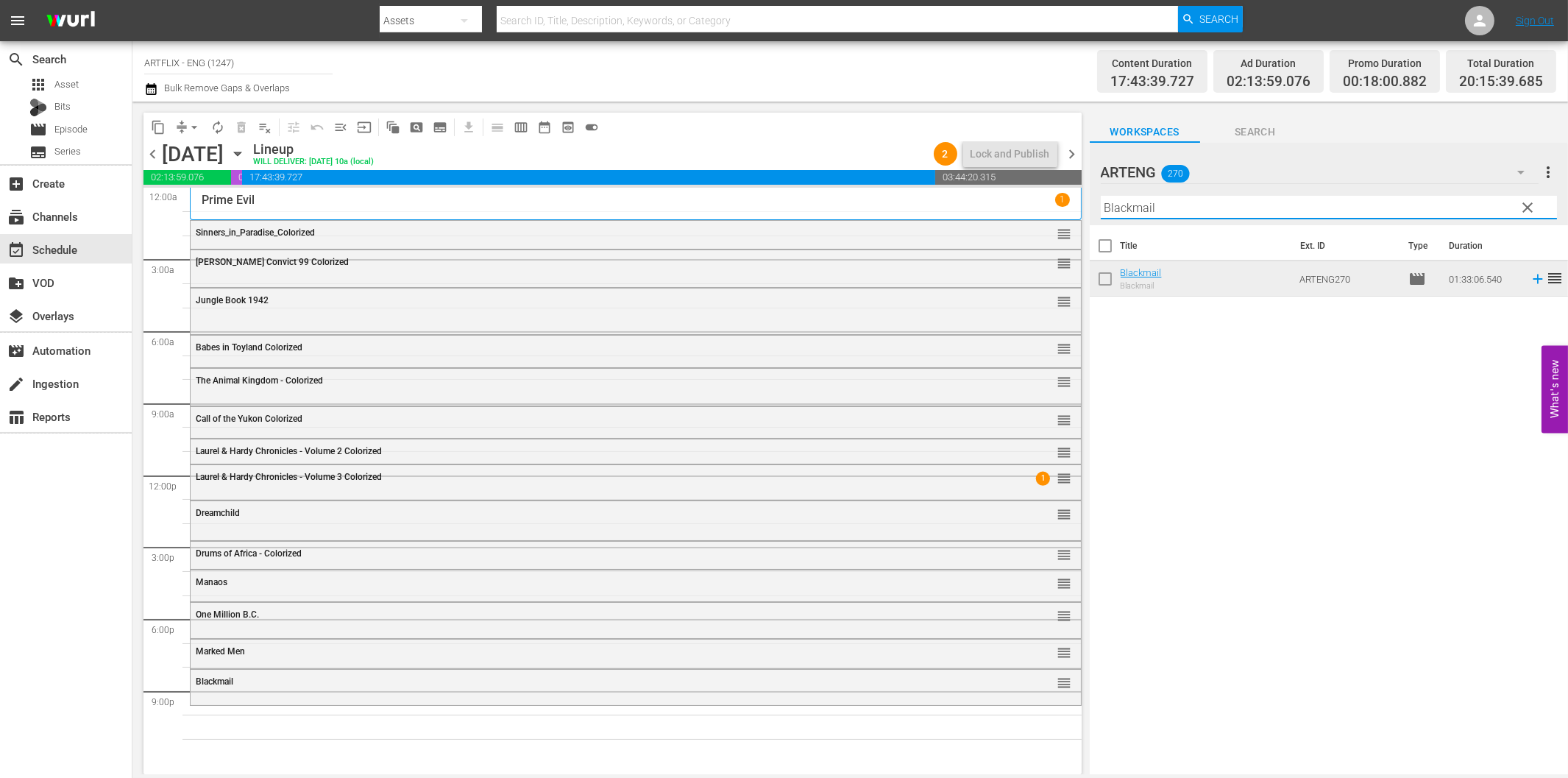
click at [1187, 214] on input "Blackmail" at bounding box center [1329, 207] width 456 height 24
paste input "The Murder Mansion"
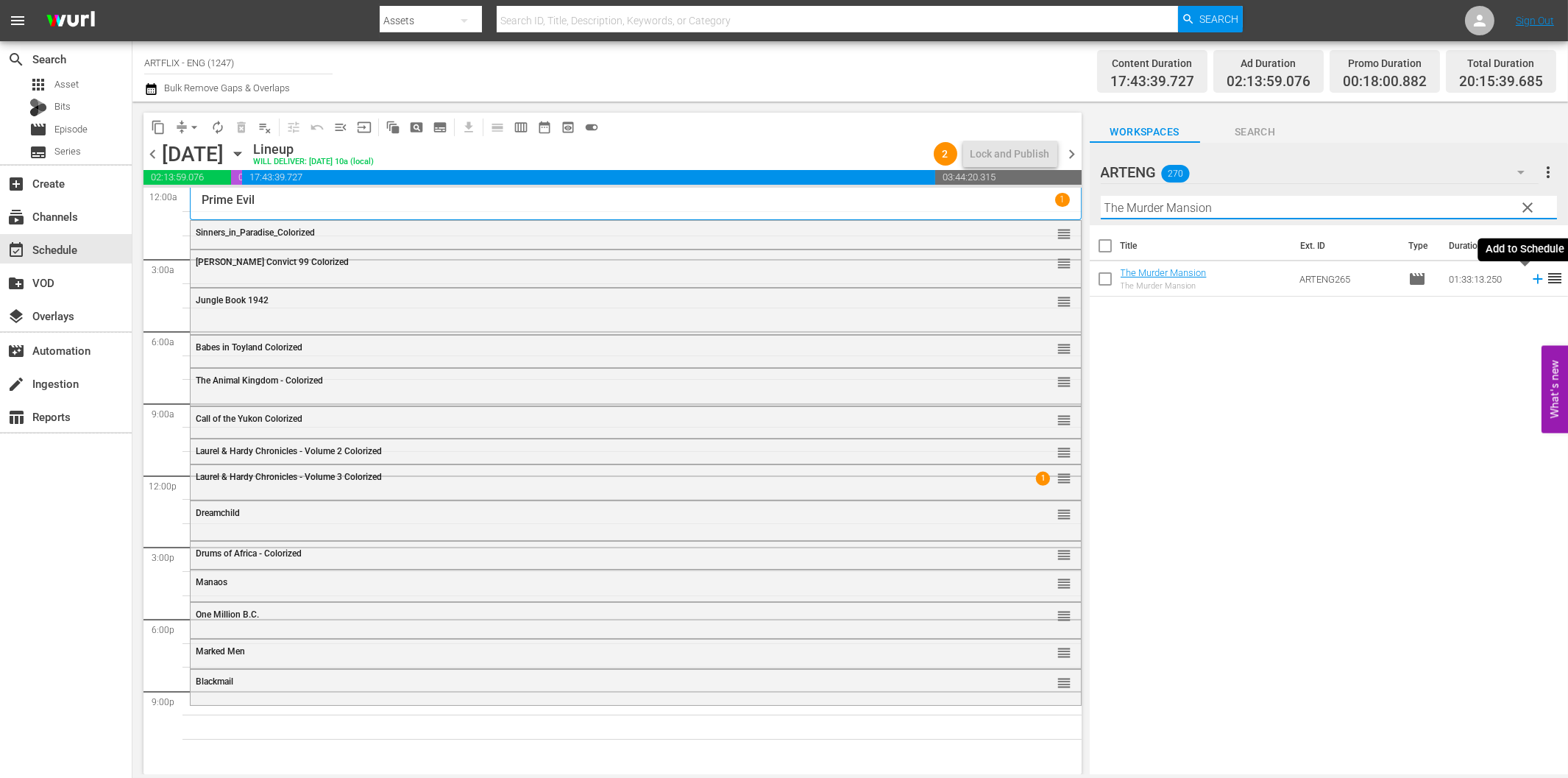
click at [1529, 283] on icon at bounding box center [1537, 278] width 16 height 16
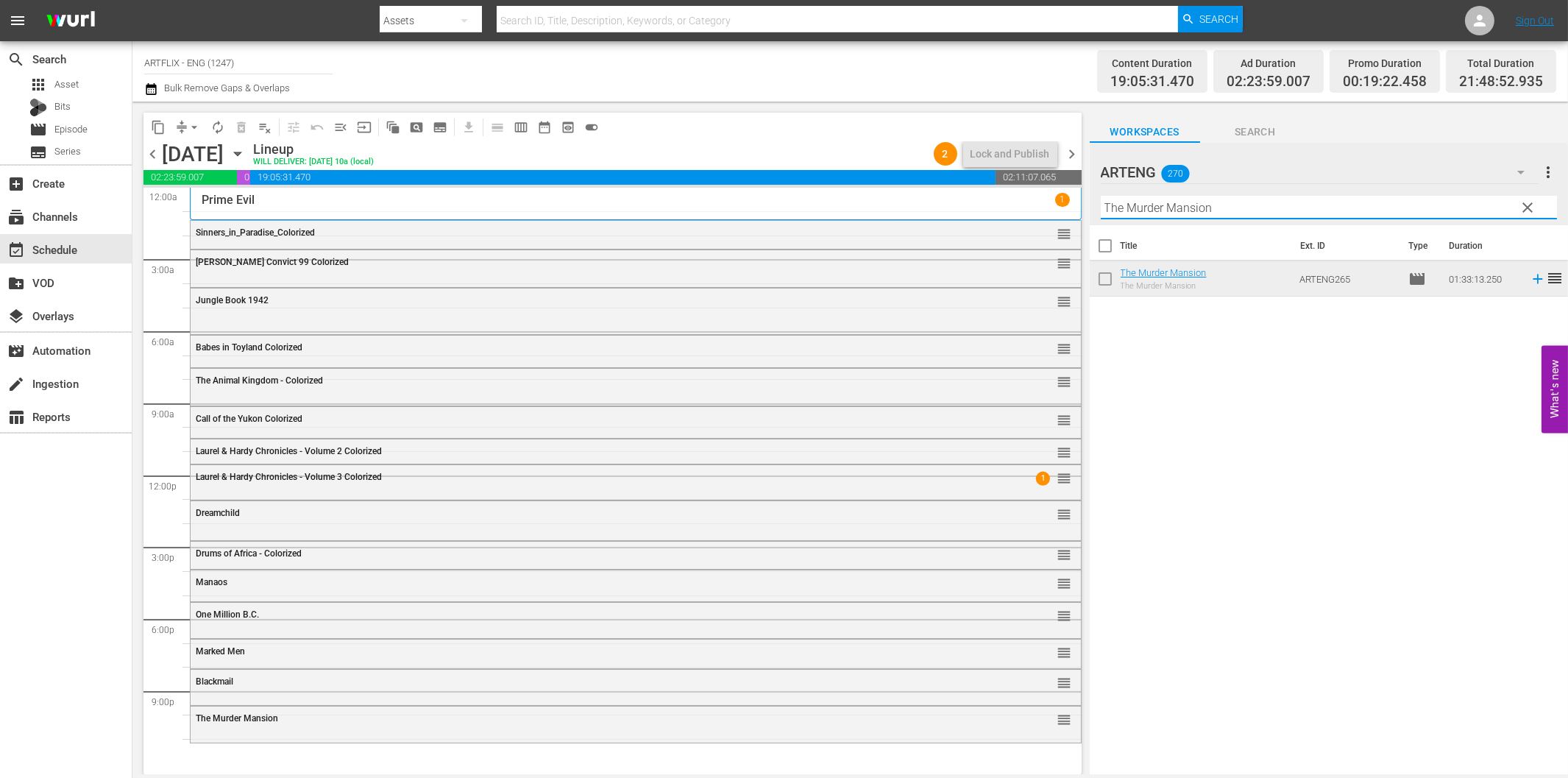
click at [1299, 211] on input "The Murder Mansion" at bounding box center [1329, 207] width 456 height 24
paste input "Command Performance"
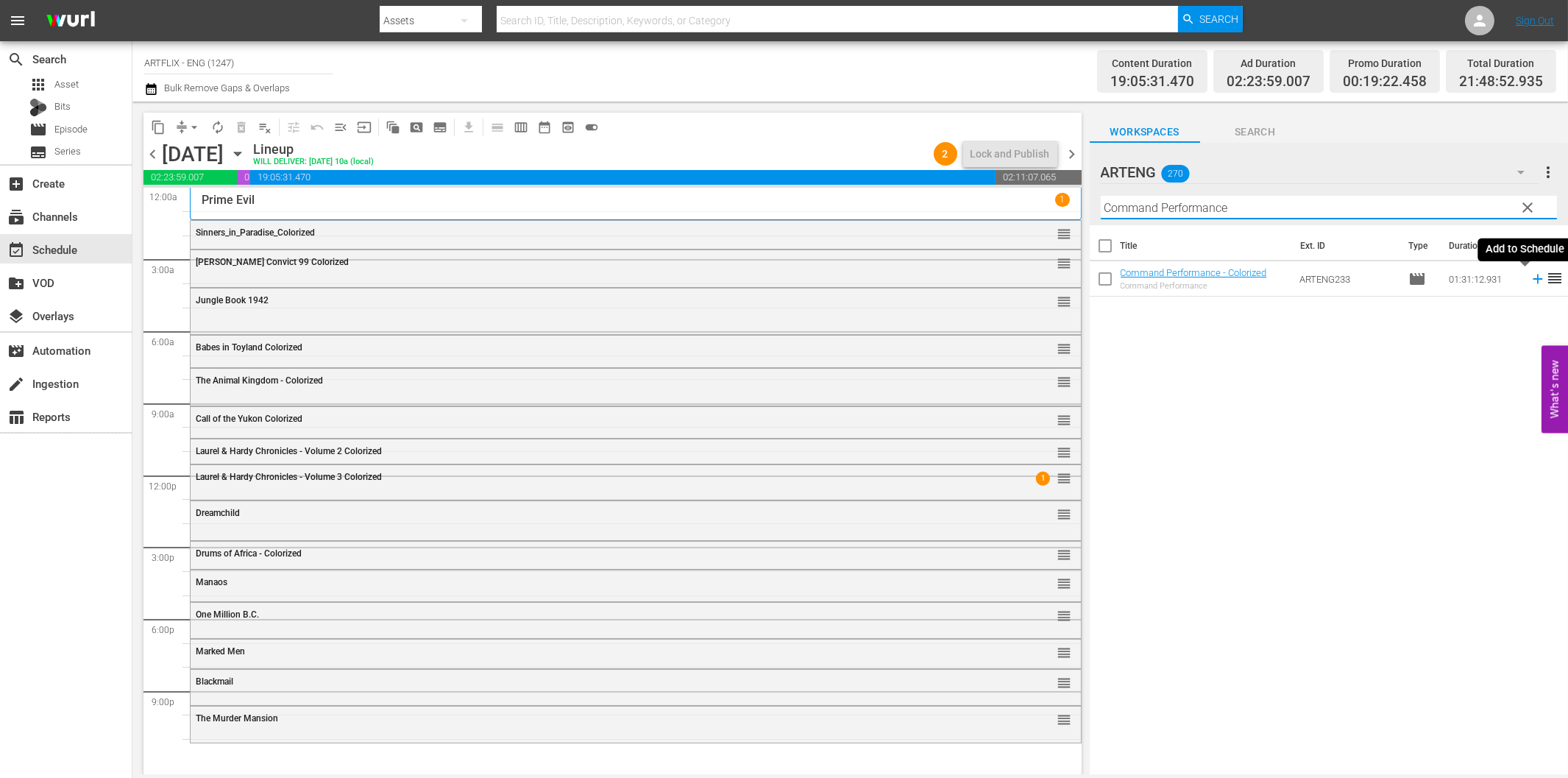
click at [1533, 280] on icon at bounding box center [1537, 279] width 9 height 9
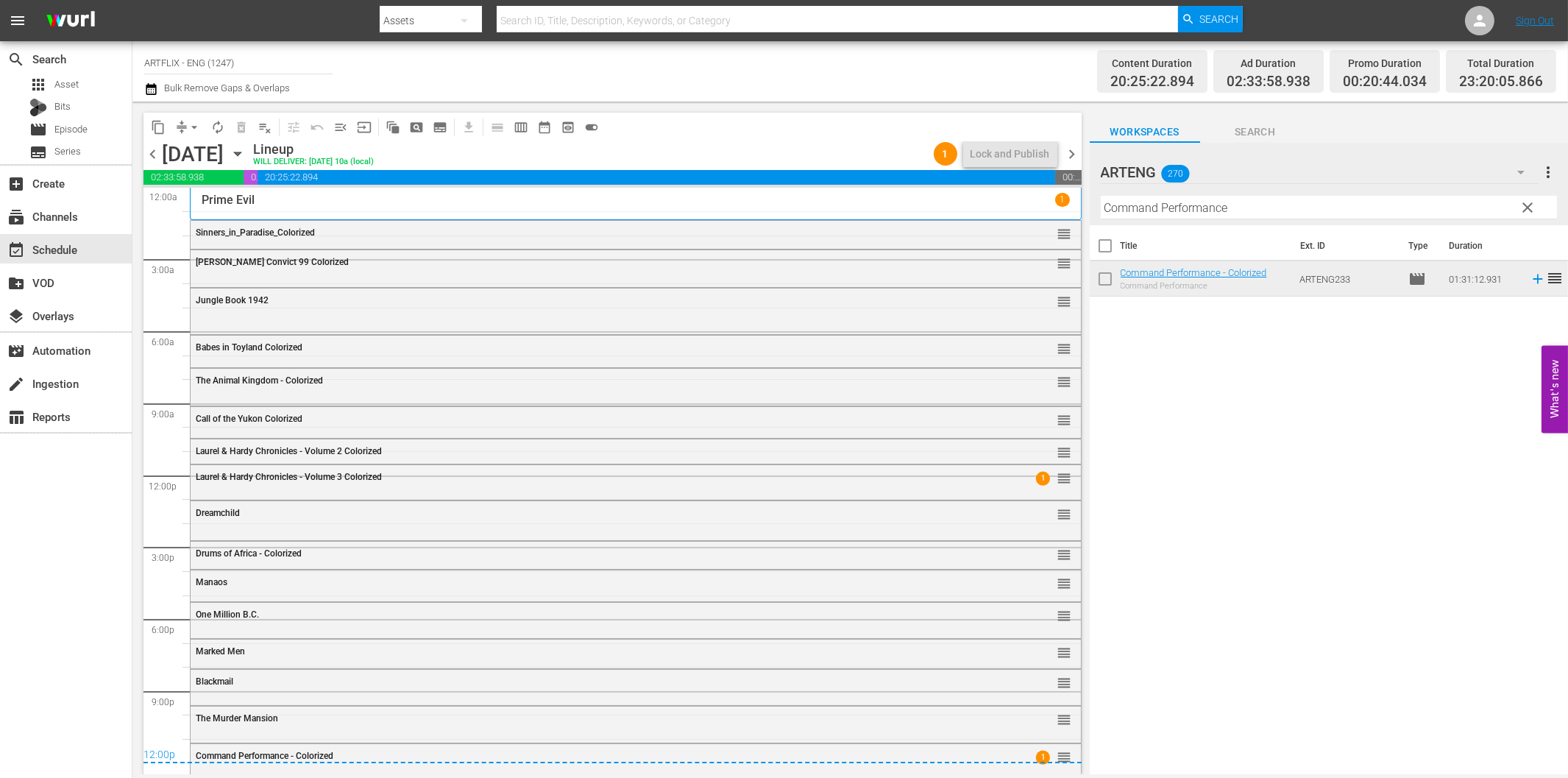
click at [1076, 160] on span "chevron_right" at bounding box center [1072, 154] width 19 height 19
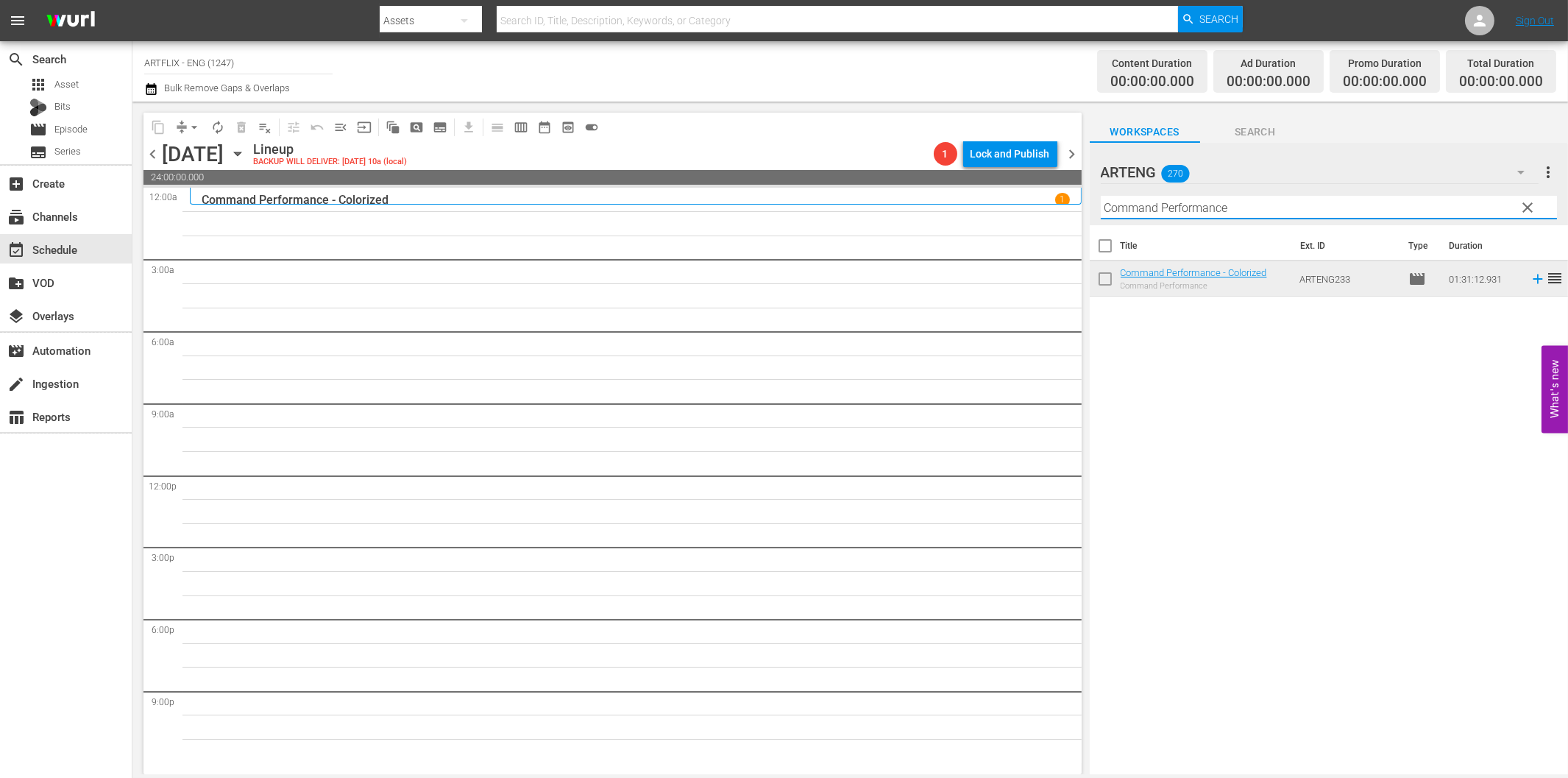
click at [1230, 207] on input "Command Performance" at bounding box center [1329, 207] width 456 height 24
paste input "The Wasp Woman"
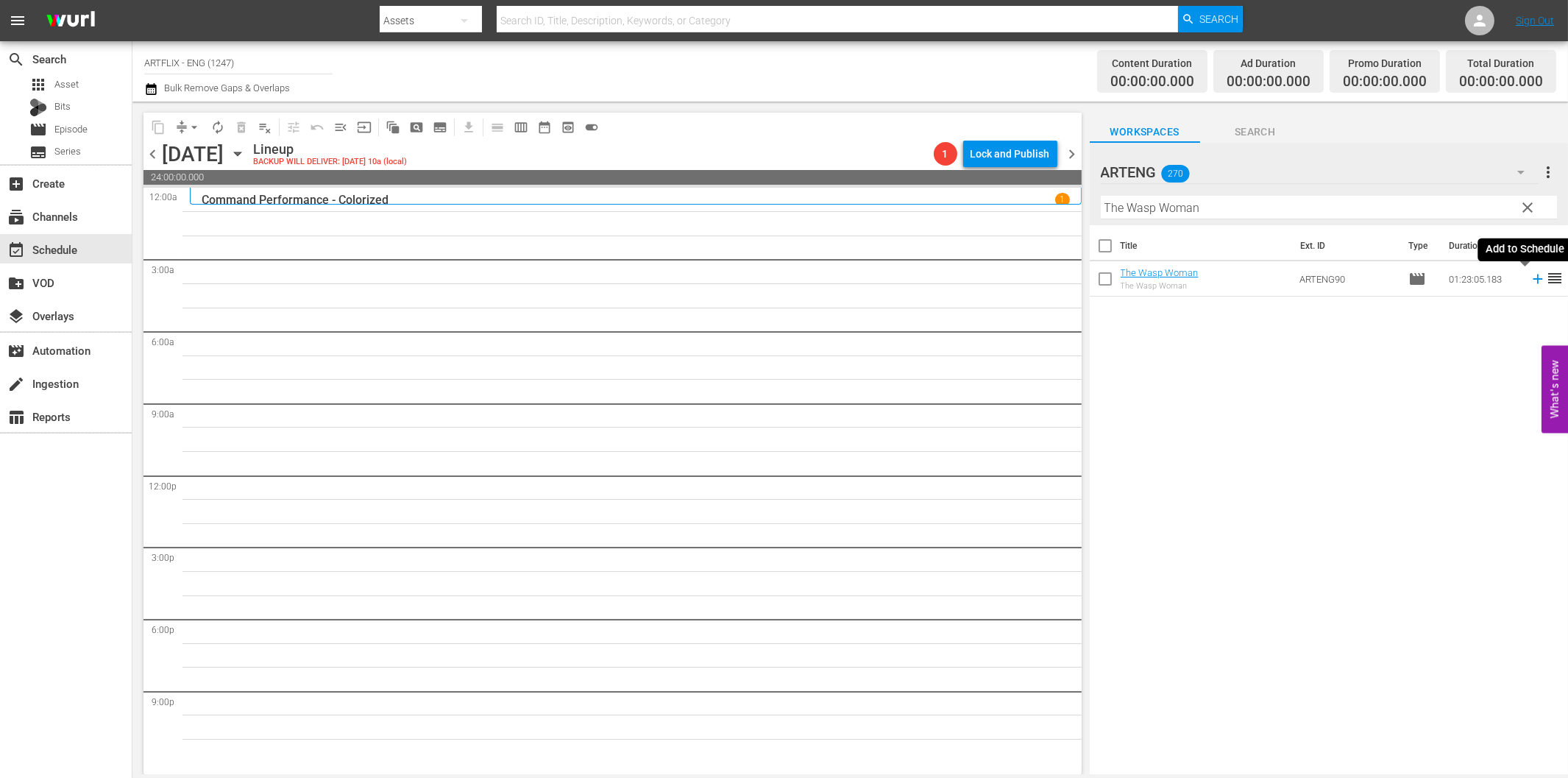
click at [1529, 277] on icon at bounding box center [1537, 278] width 16 height 16
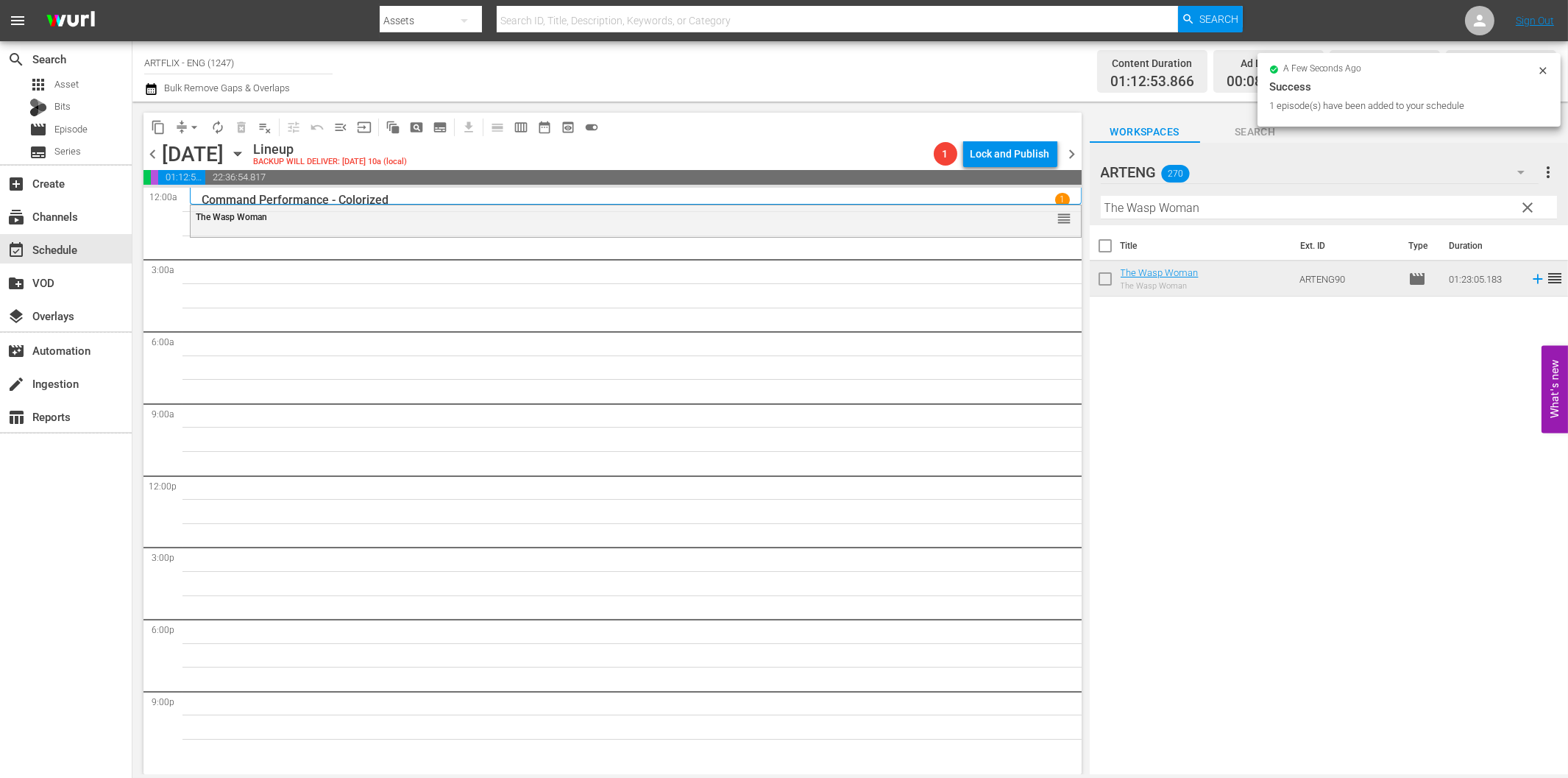
click at [1172, 202] on input "The Wasp Woman" at bounding box center [1329, 207] width 456 height 24
paste input "His Private Secretary"
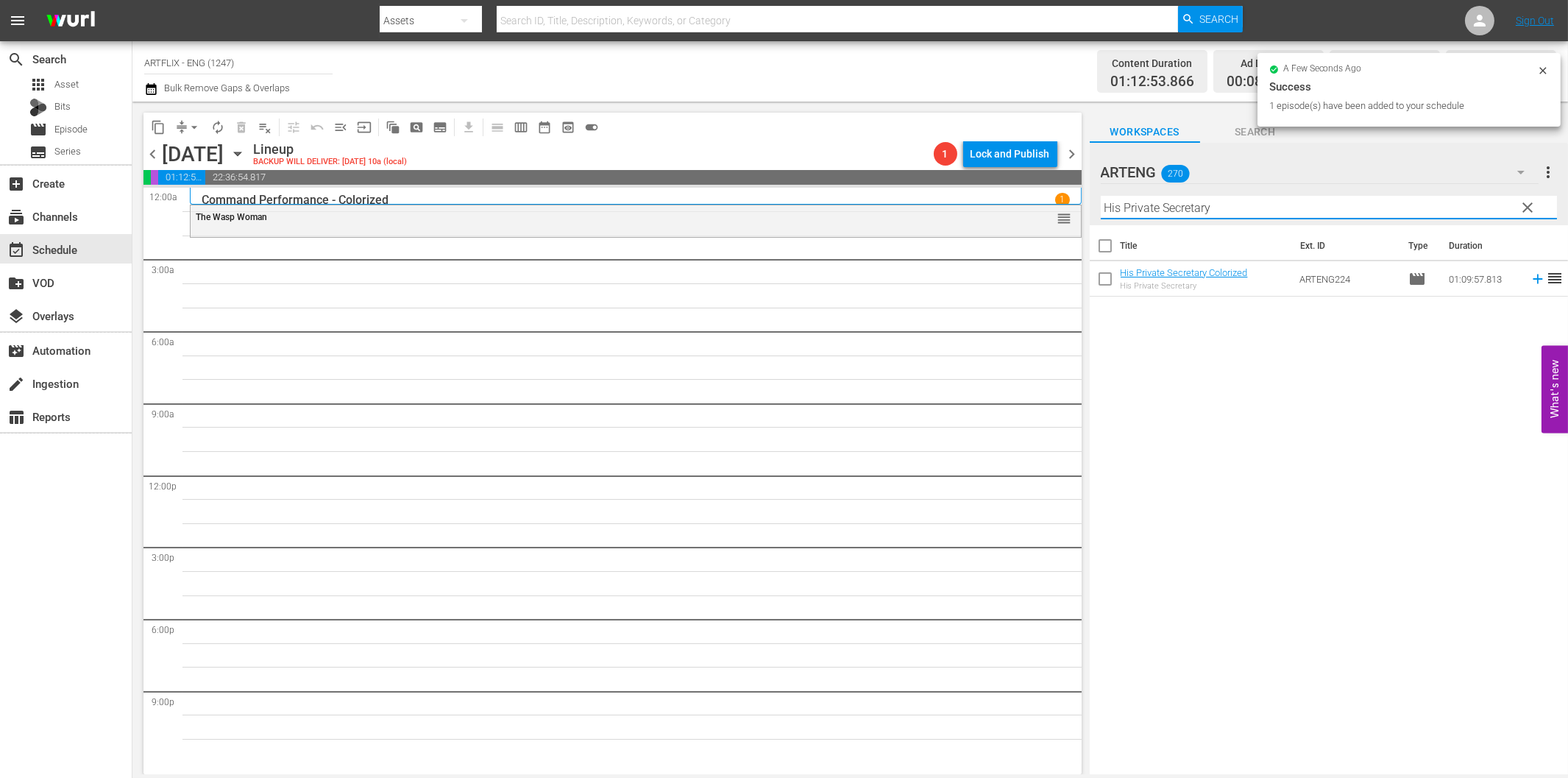
click at [1533, 280] on icon at bounding box center [1537, 279] width 9 height 9
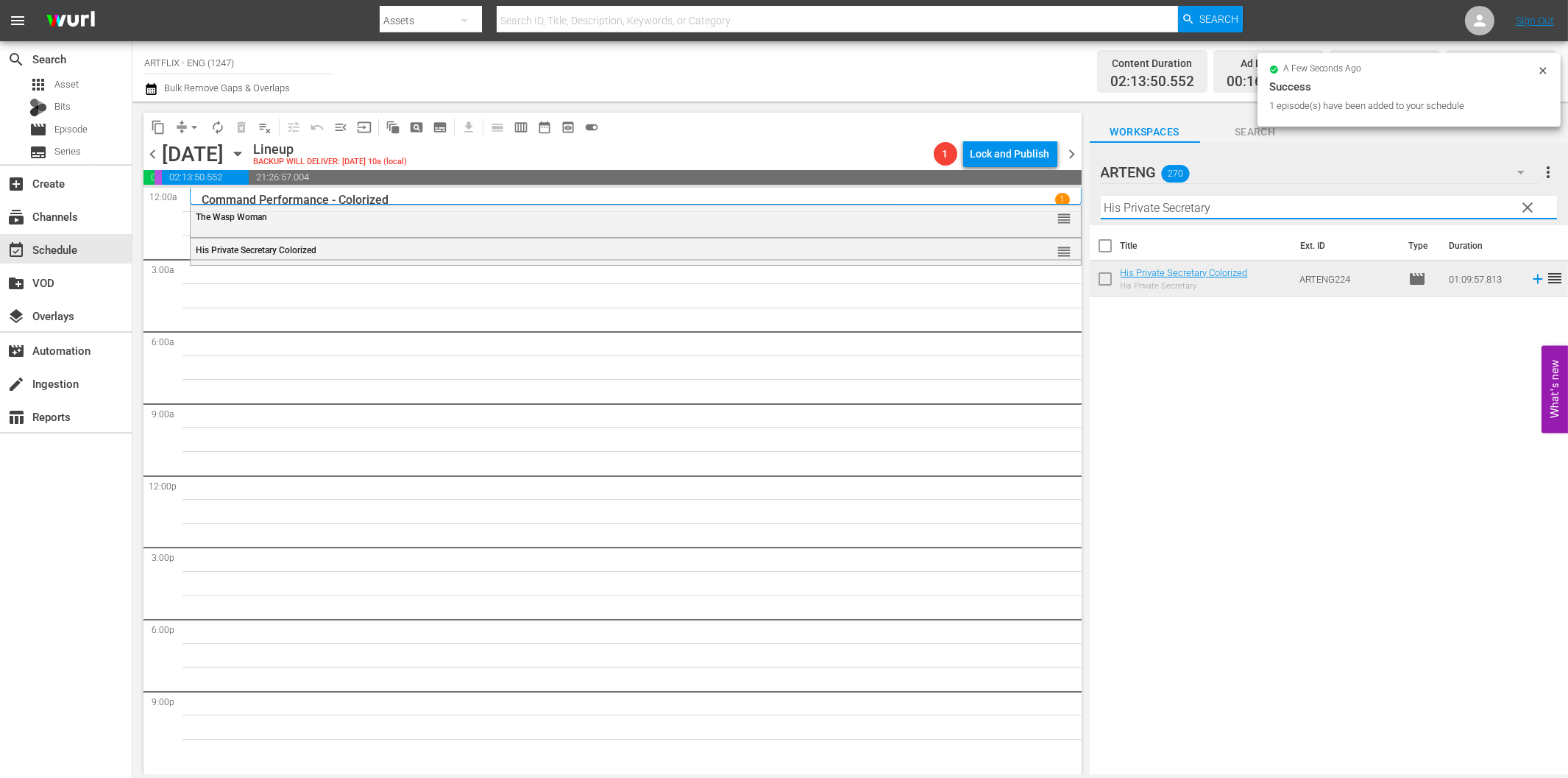
click at [1270, 206] on input "His Private Secretary" at bounding box center [1329, 207] width 456 height 24
paste input "Seven Alone"
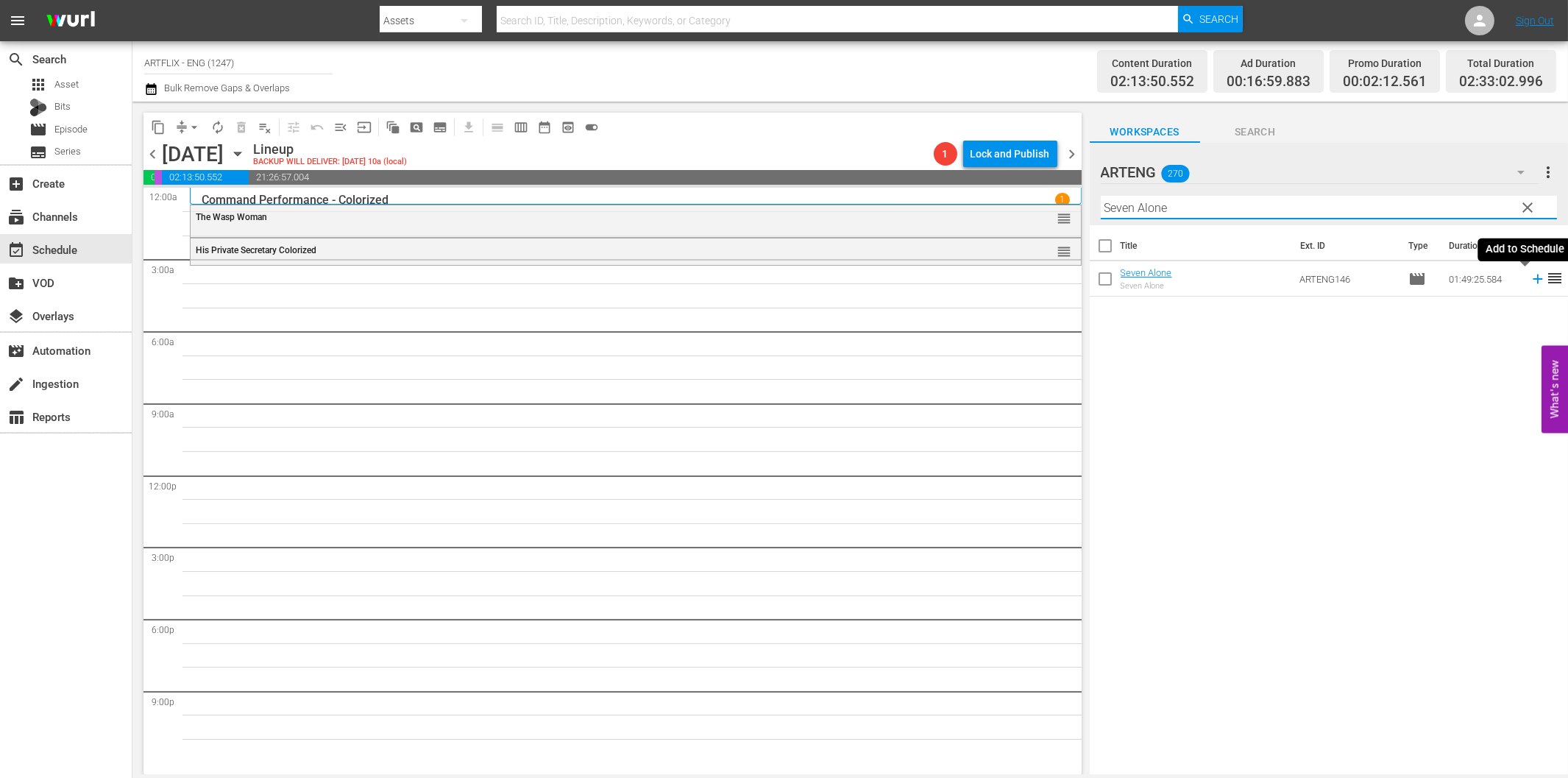
click at [1529, 281] on icon at bounding box center [1537, 278] width 16 height 16
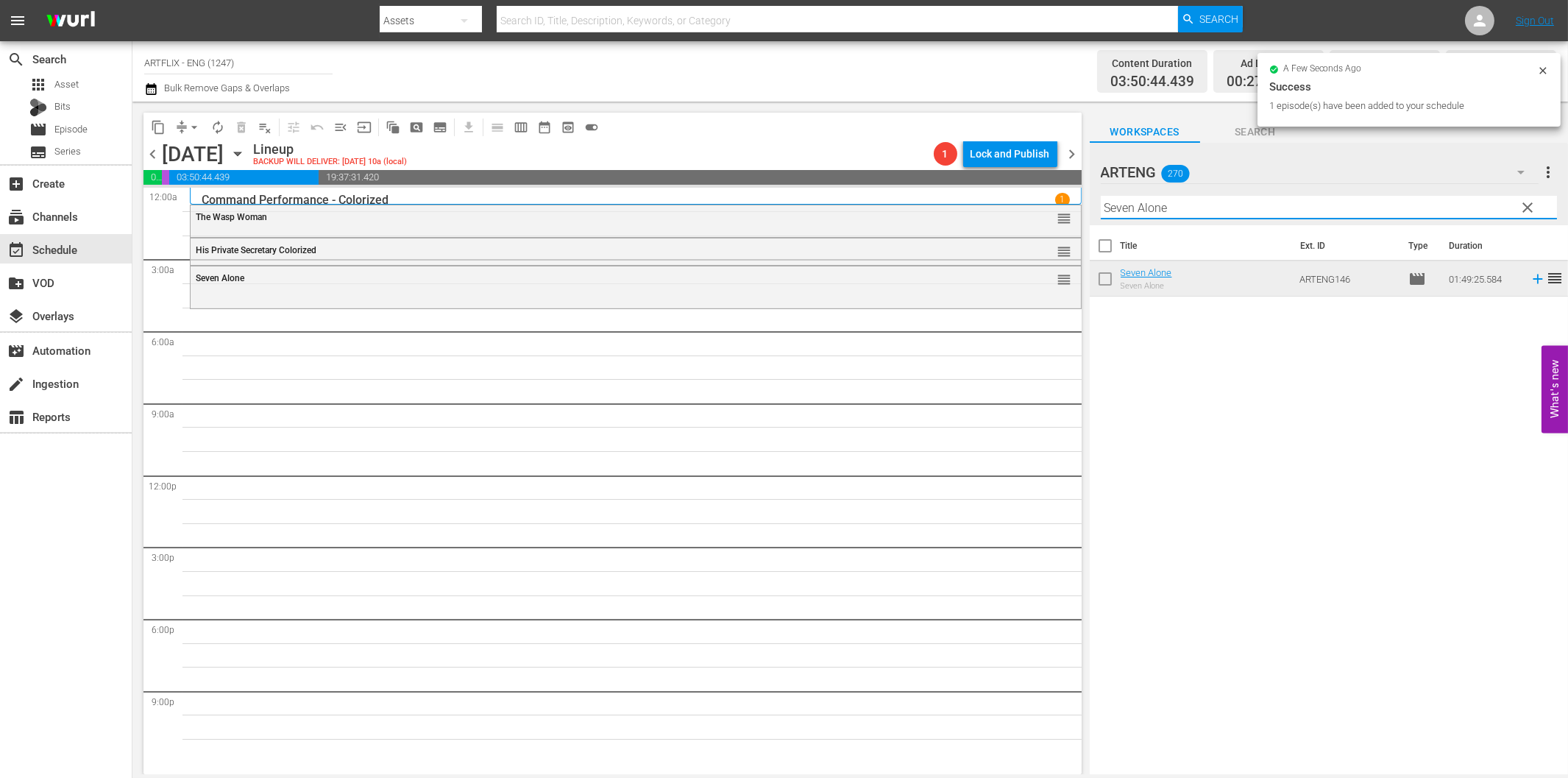
click at [1229, 202] on input "Seven Alone" at bounding box center [1329, 207] width 456 height 24
paste input "Bulldog [PERSON_NAME] Escapes"
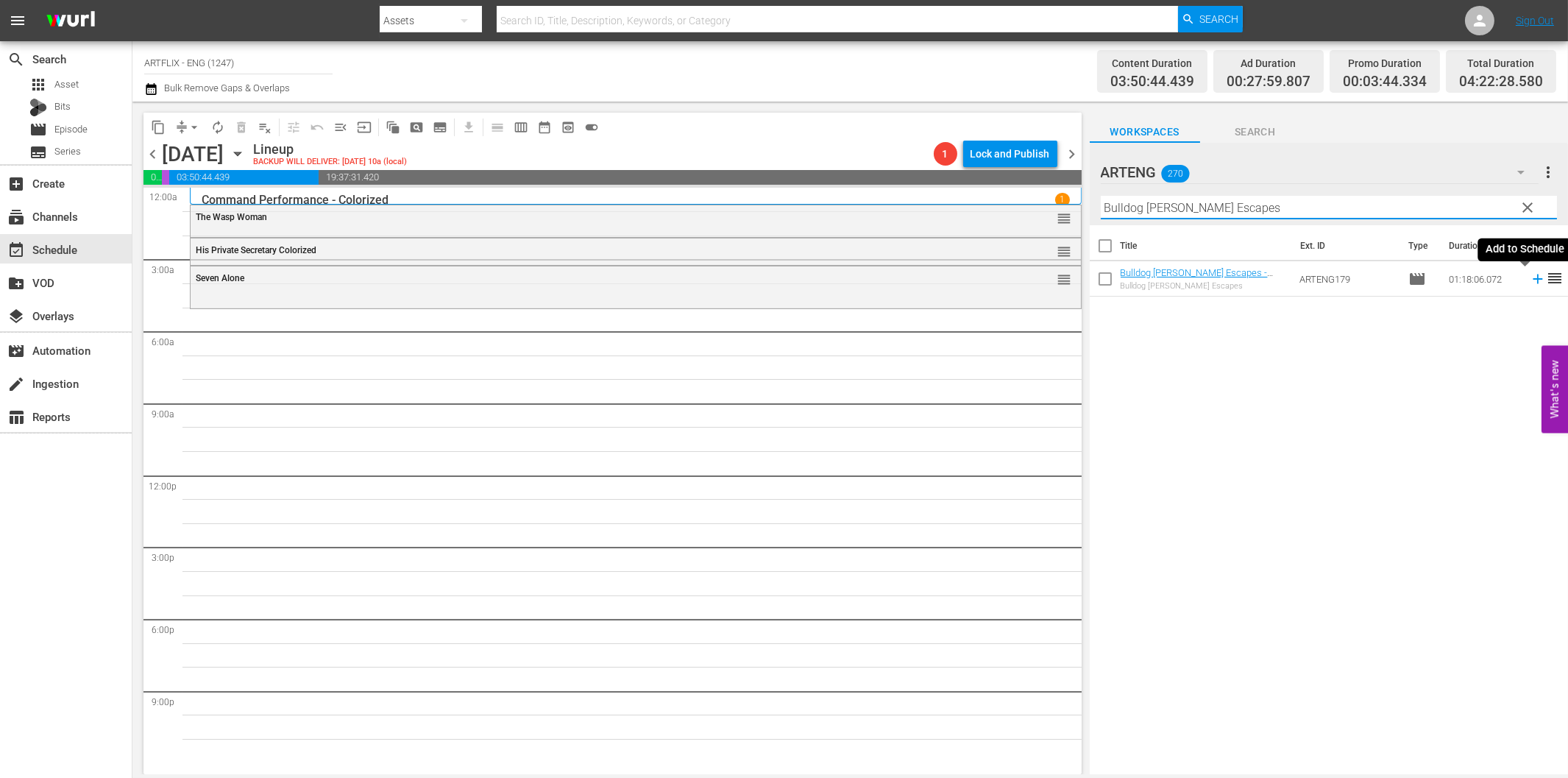
click at [1529, 282] on icon at bounding box center [1537, 278] width 16 height 16
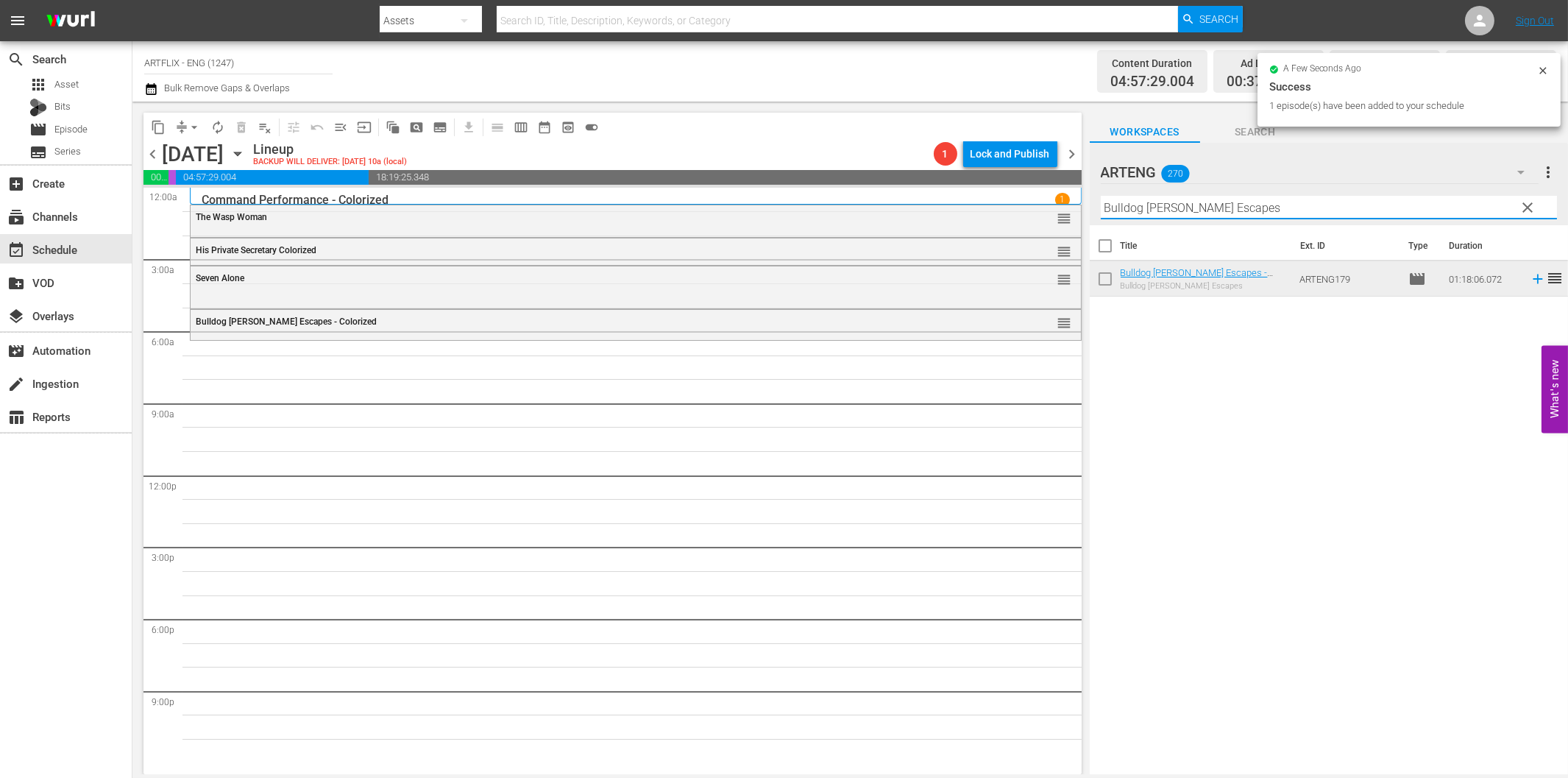
click at [1239, 206] on input "Bulldog [PERSON_NAME] Escapes" at bounding box center [1329, 207] width 456 height 24
paste
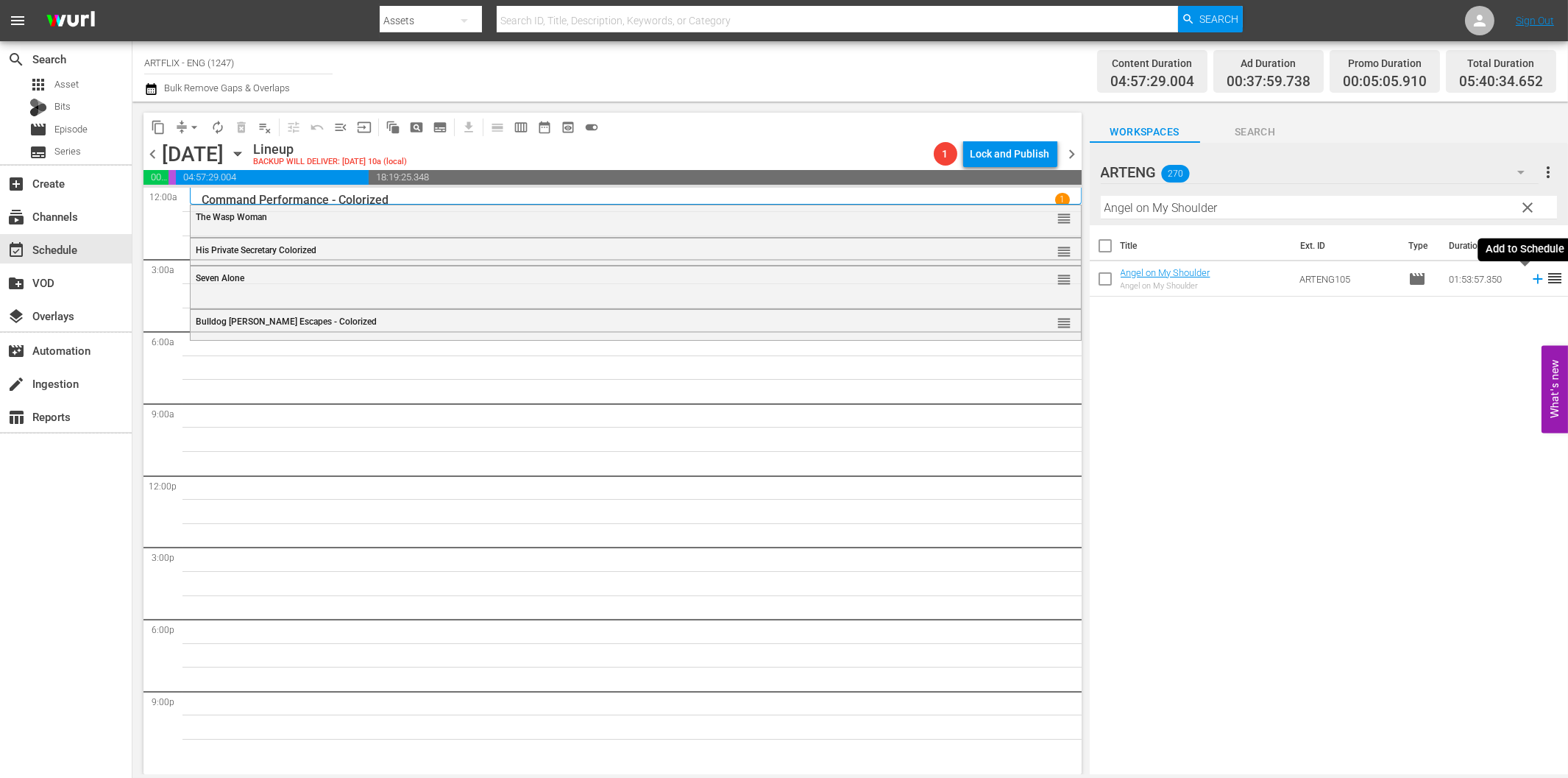
click at [1529, 277] on icon at bounding box center [1537, 278] width 16 height 16
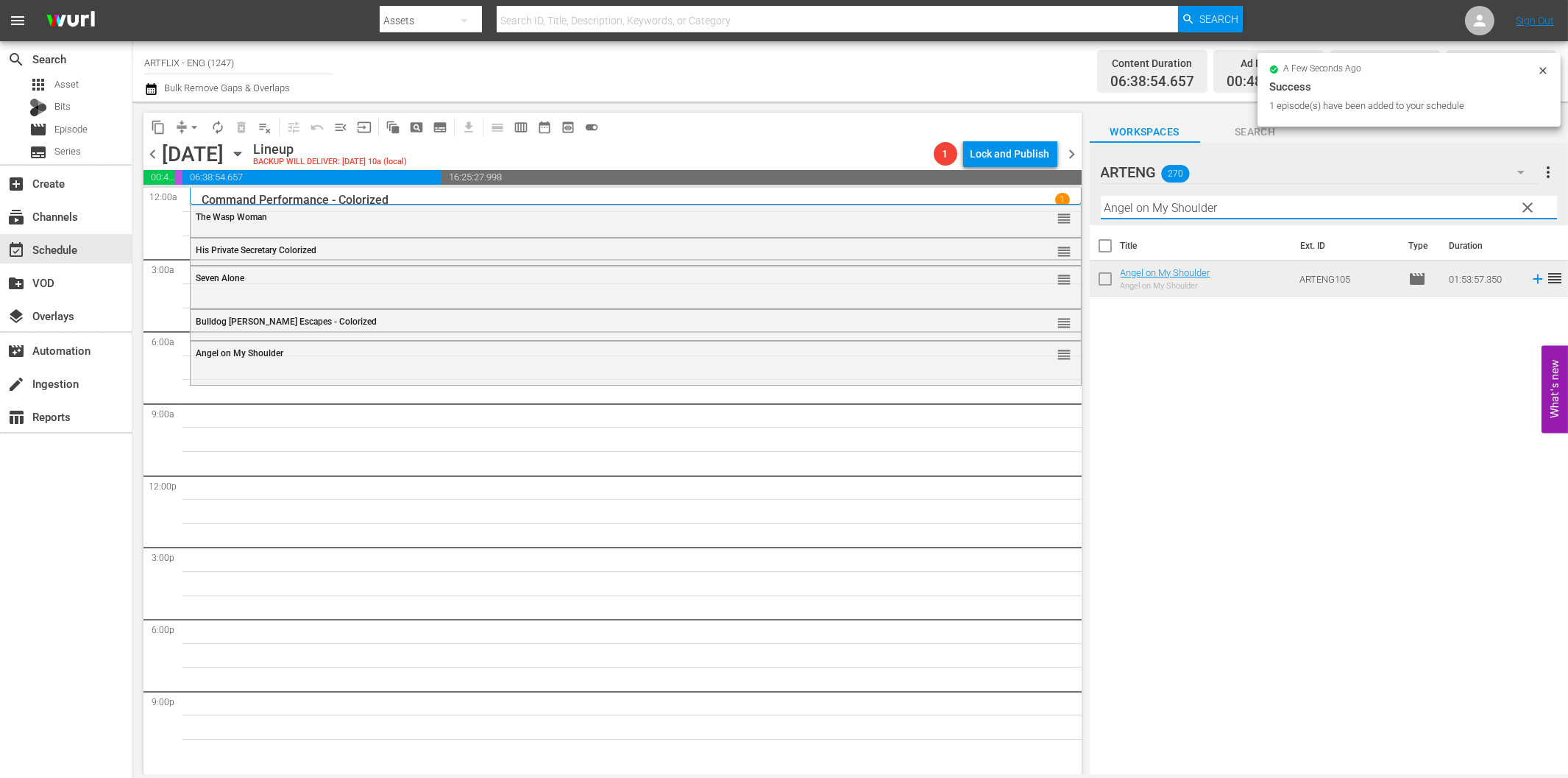
click at [1215, 204] on input "Angel on My Shoulder" at bounding box center [1329, 207] width 456 height 24
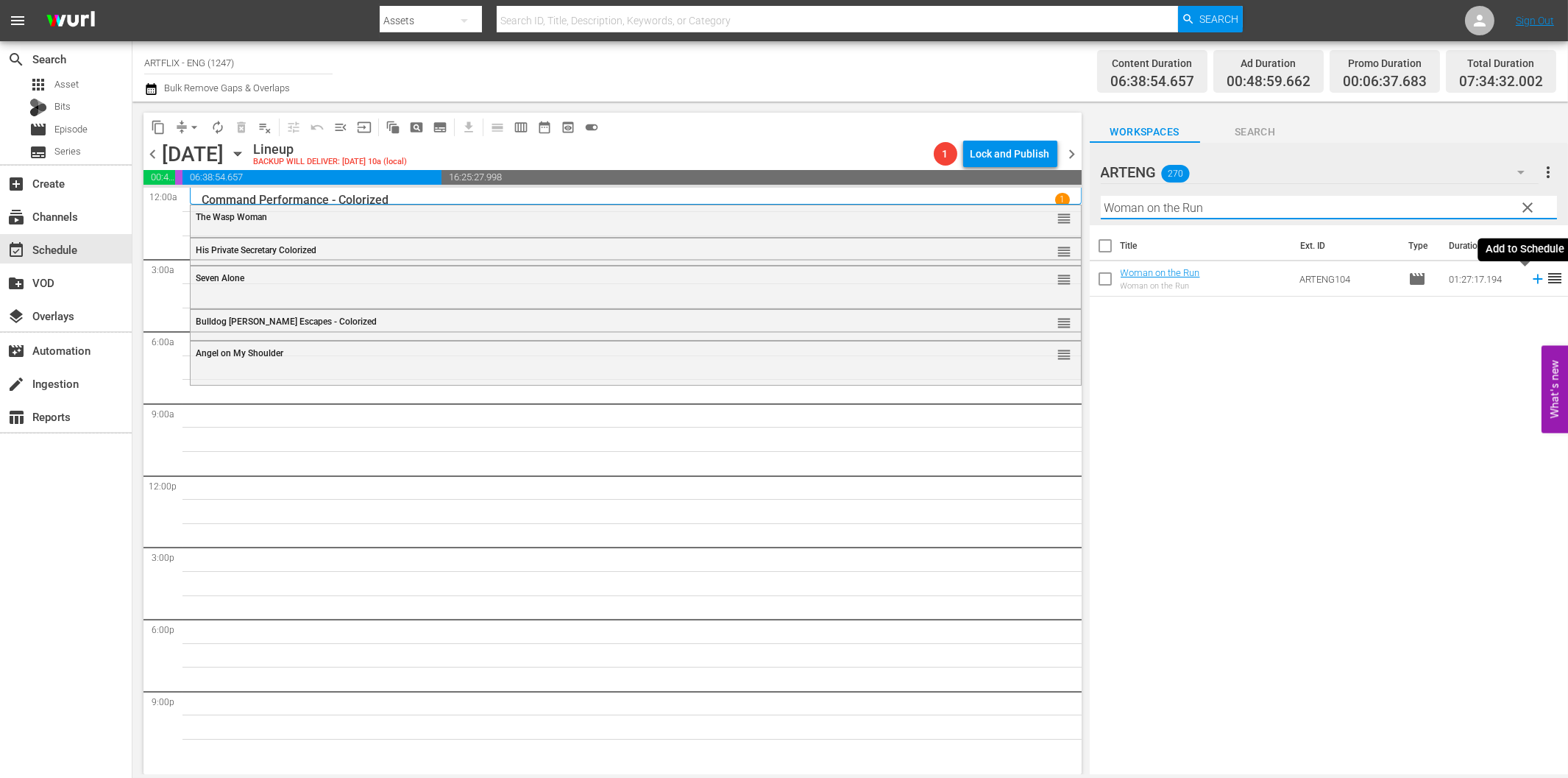
click at [1533, 278] on icon at bounding box center [1537, 279] width 9 height 9
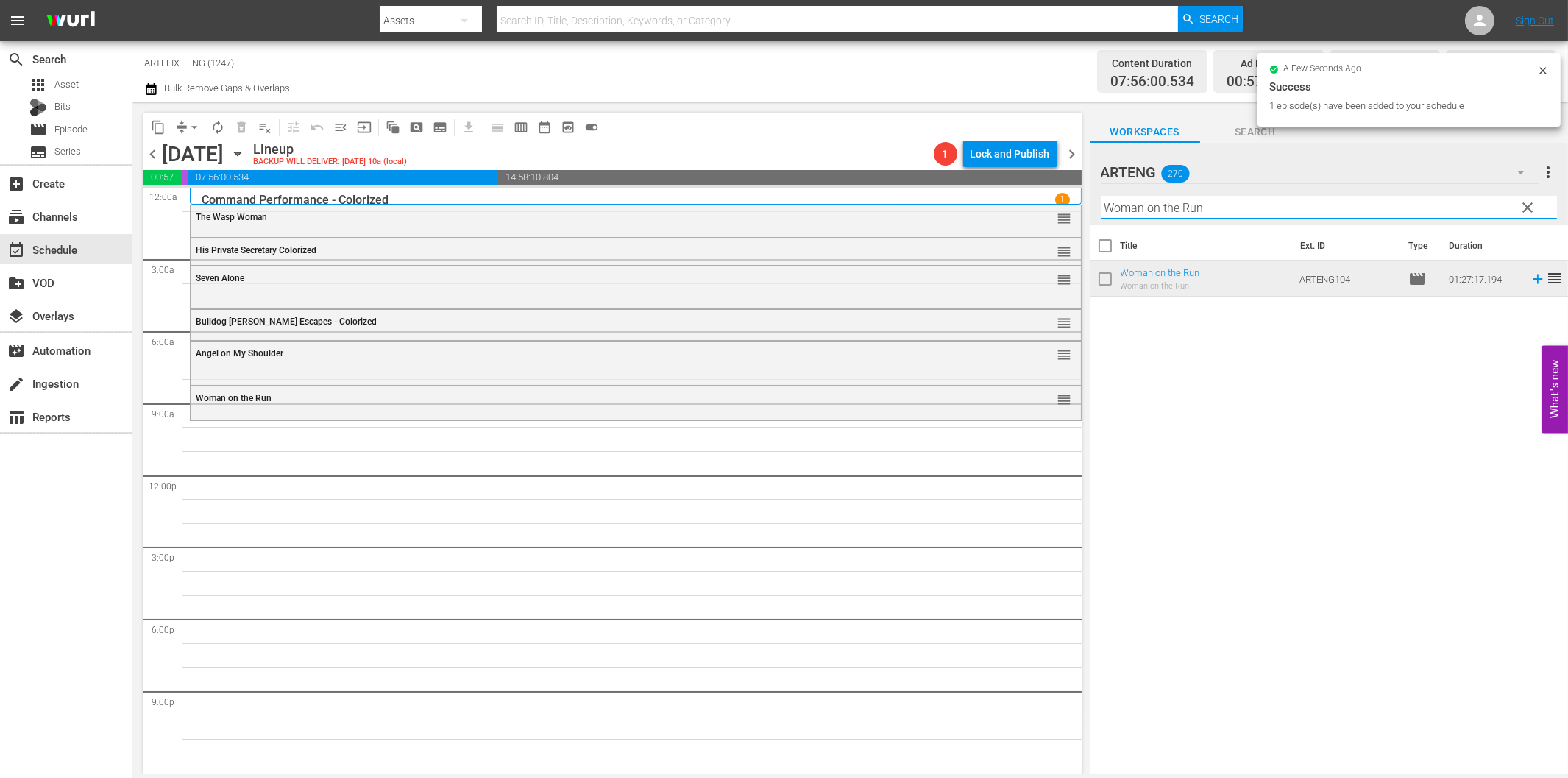
click at [1284, 199] on input "Woman on the Run" at bounding box center [1329, 207] width 456 height 24
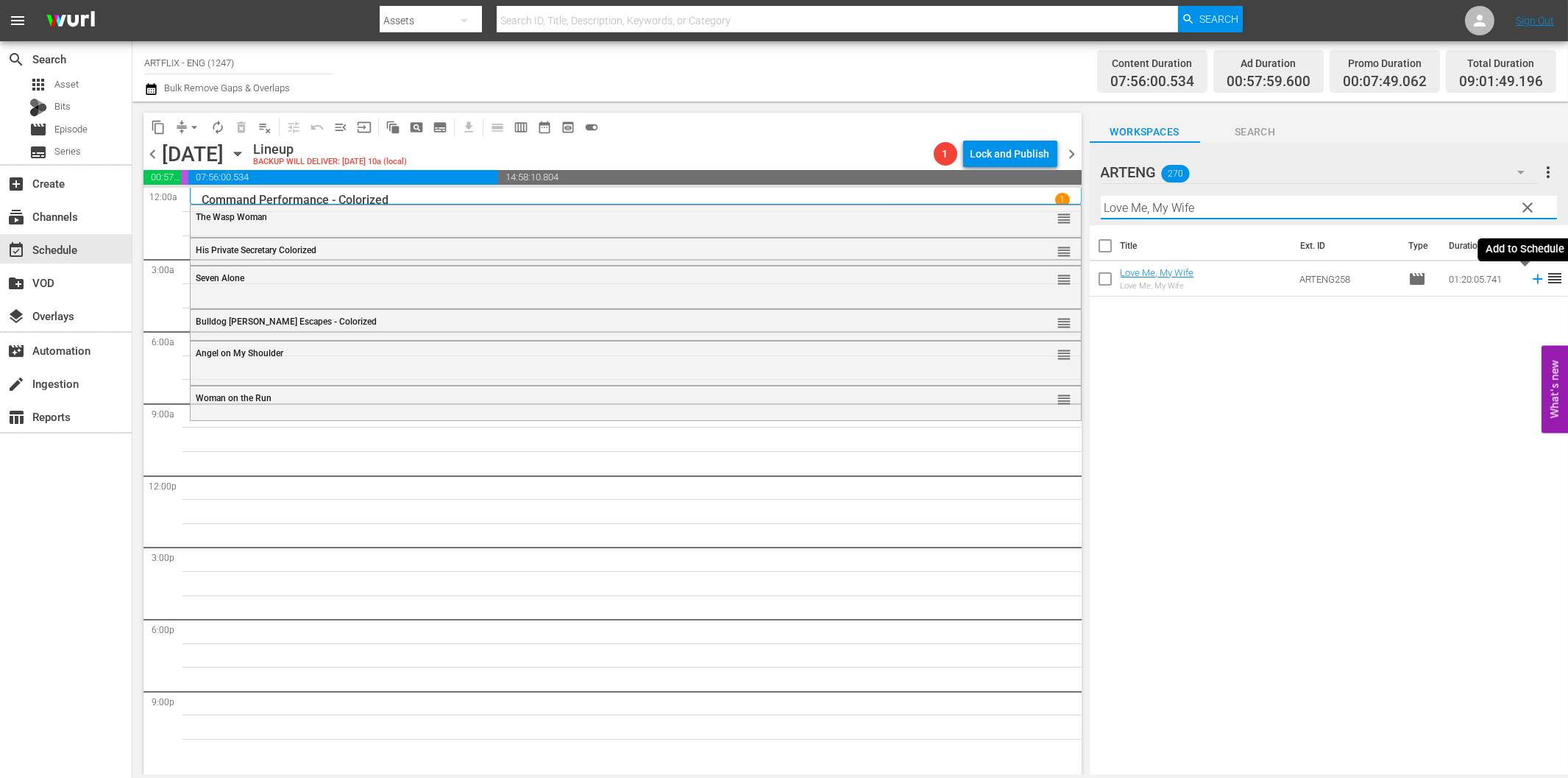
click at [1533, 281] on icon at bounding box center [1537, 279] width 9 height 9
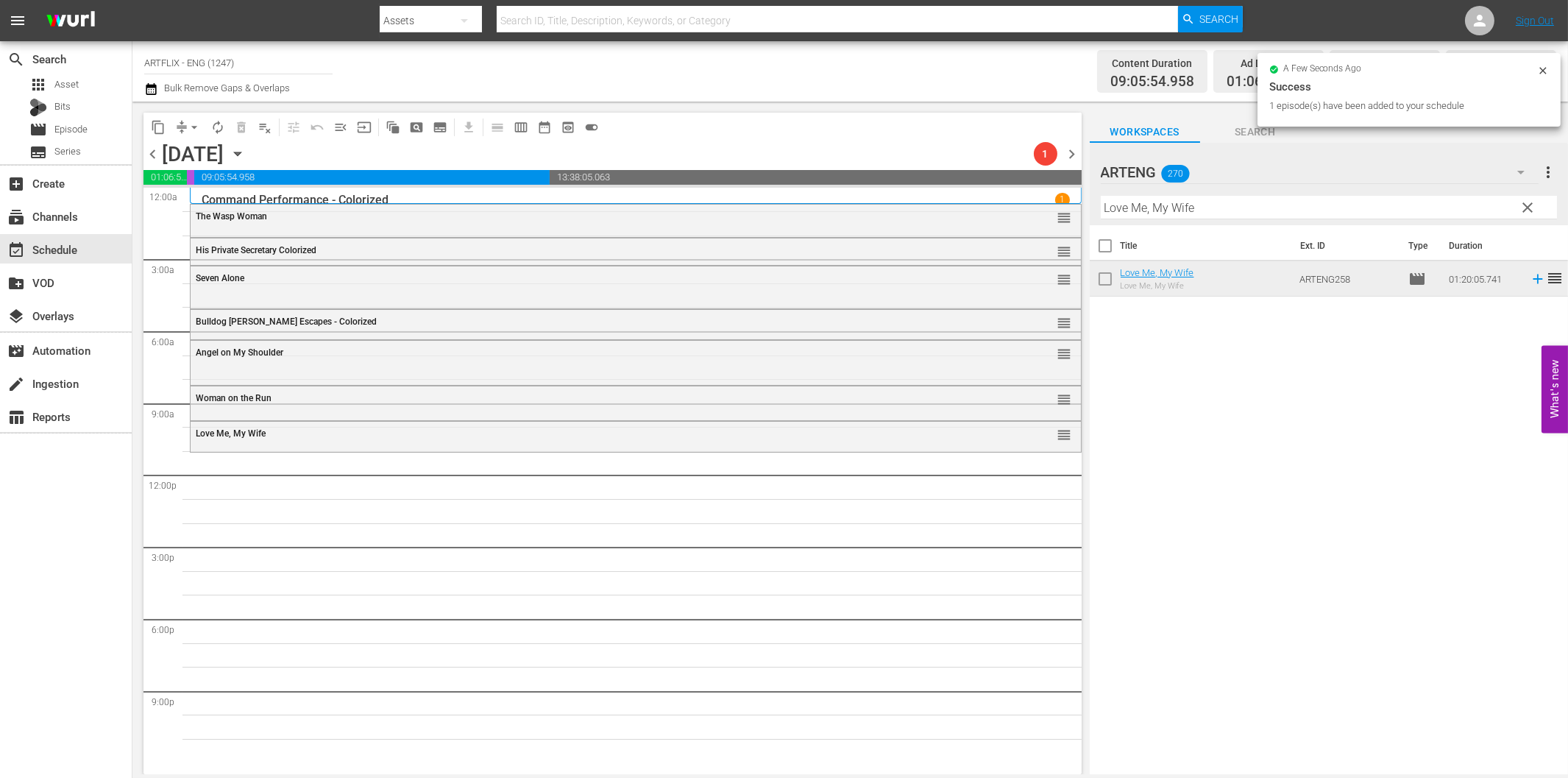
click at [1188, 214] on input "Love Me, My Wife" at bounding box center [1329, 207] width 456 height 24
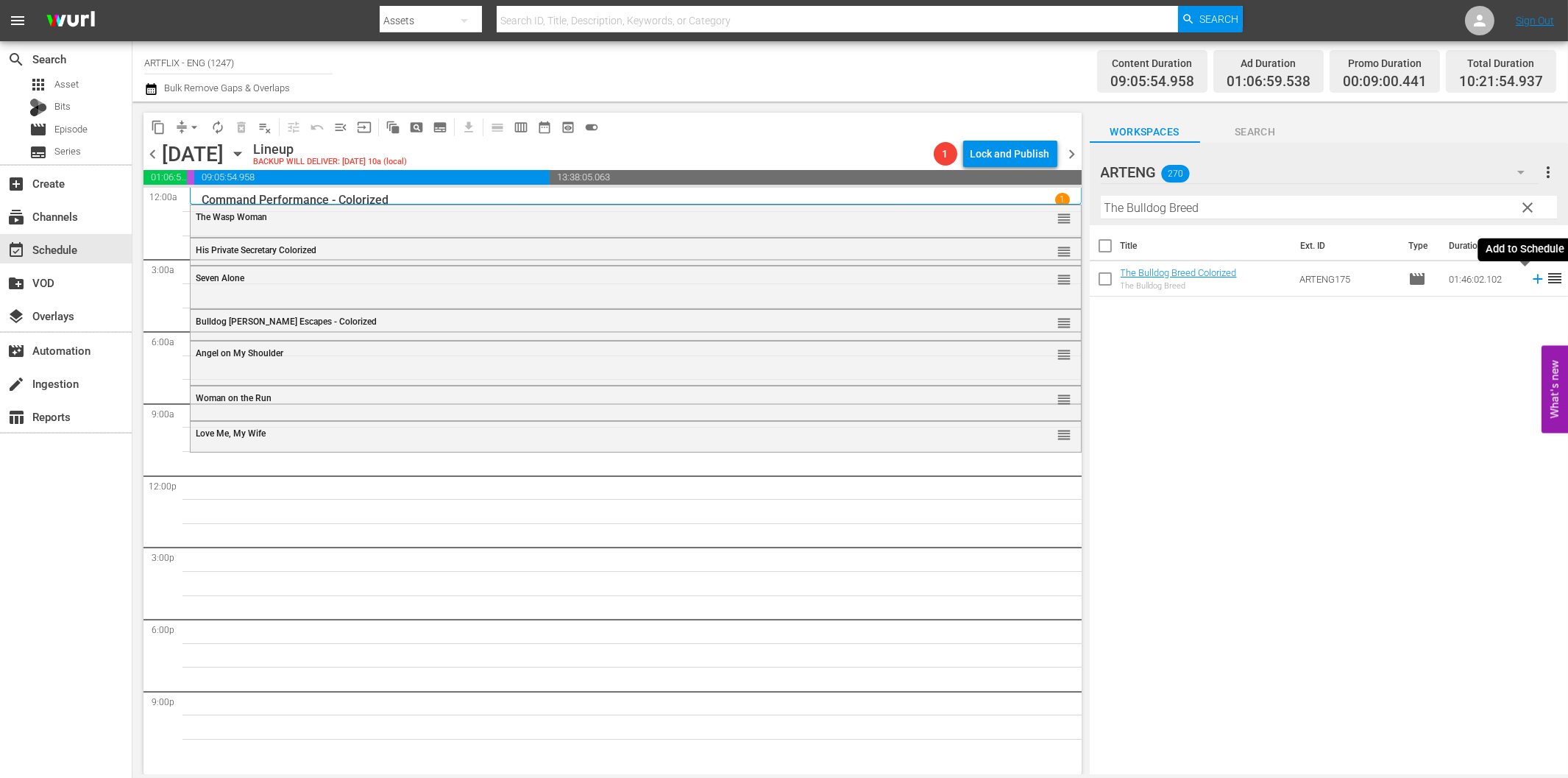
drag, startPoint x: 1526, startPoint y: 283, endPoint x: 1483, endPoint y: 302, distance: 47.0
click at [1529, 284] on icon at bounding box center [1537, 278] width 16 height 16
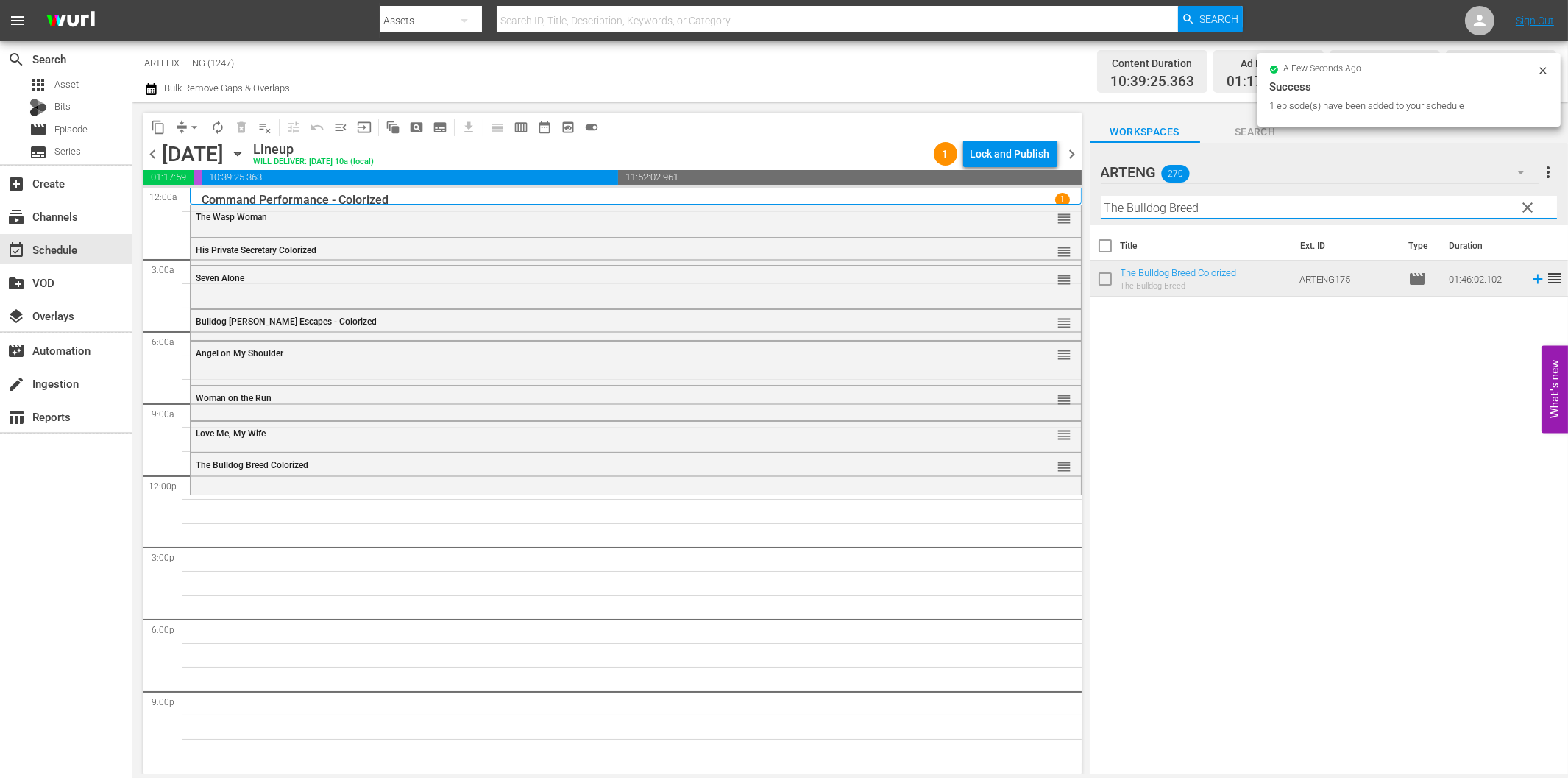
click at [1229, 212] on input "The Bulldog Breed" at bounding box center [1329, 207] width 456 height 24
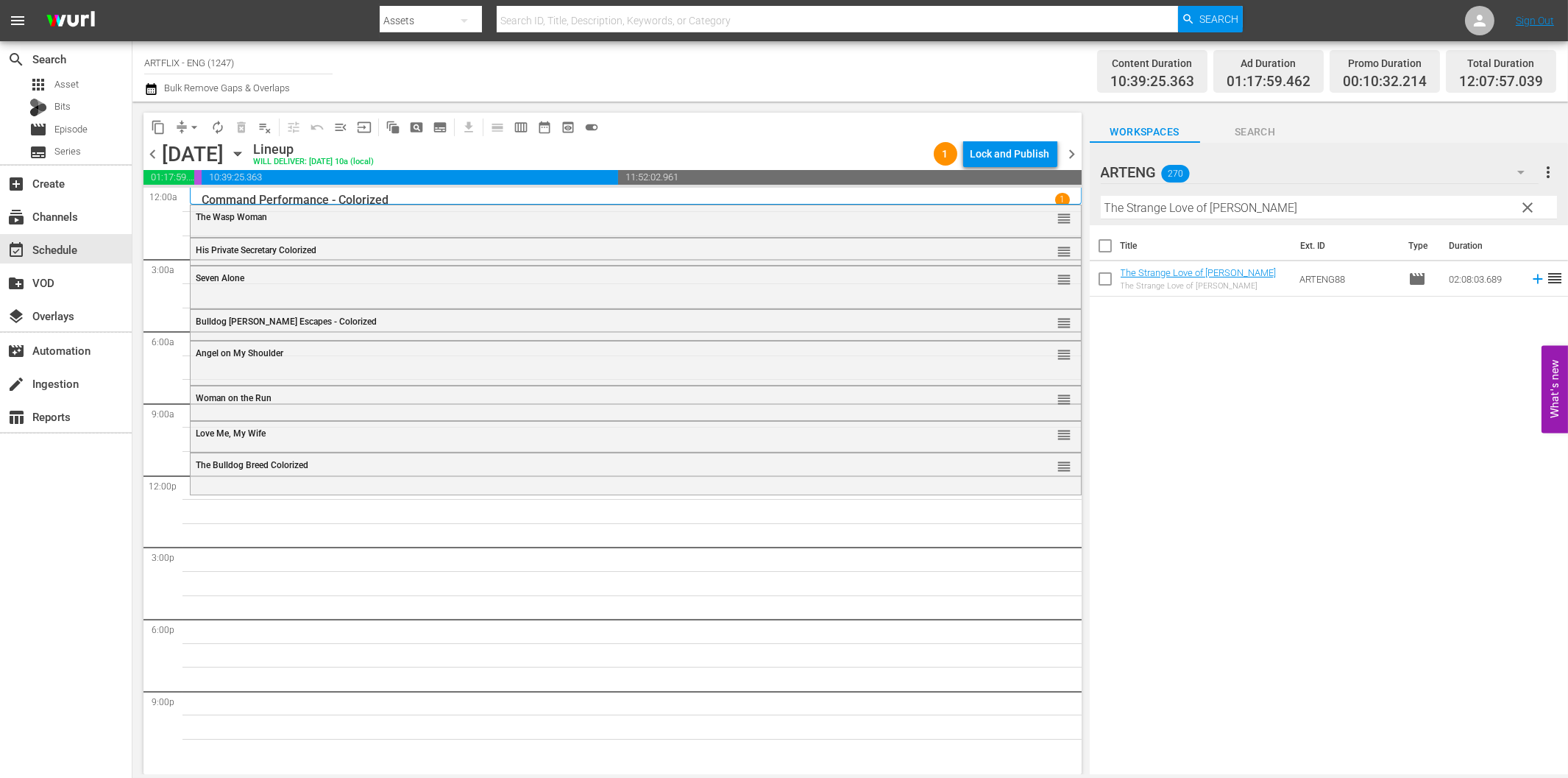
click at [1546, 281] on span "reorder" at bounding box center [1554, 278] width 18 height 18
click at [1533, 278] on icon at bounding box center [1537, 279] width 9 height 9
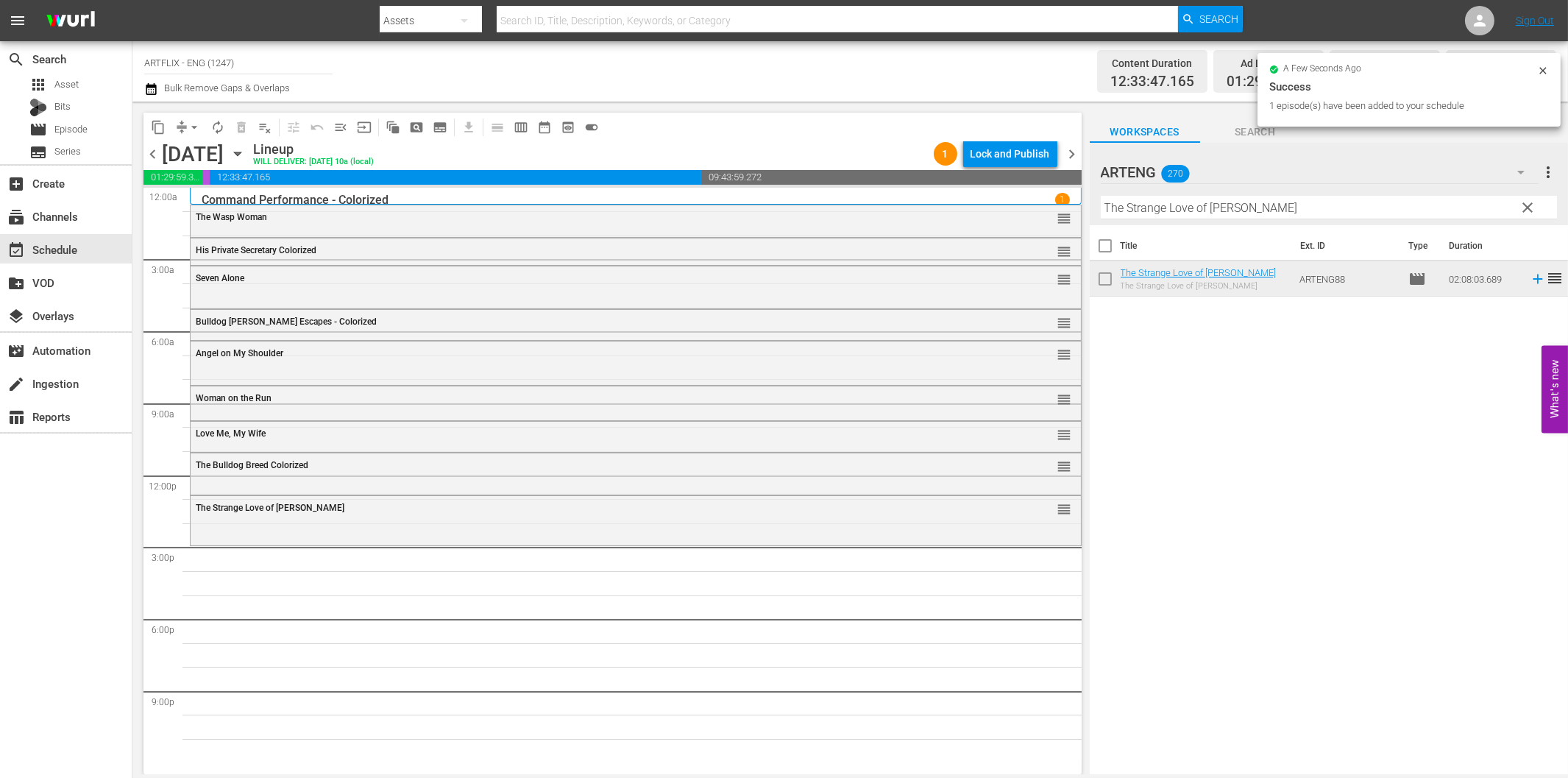
click at [1136, 211] on input "The Strange Love of [PERSON_NAME]" at bounding box center [1329, 207] width 456 height 24
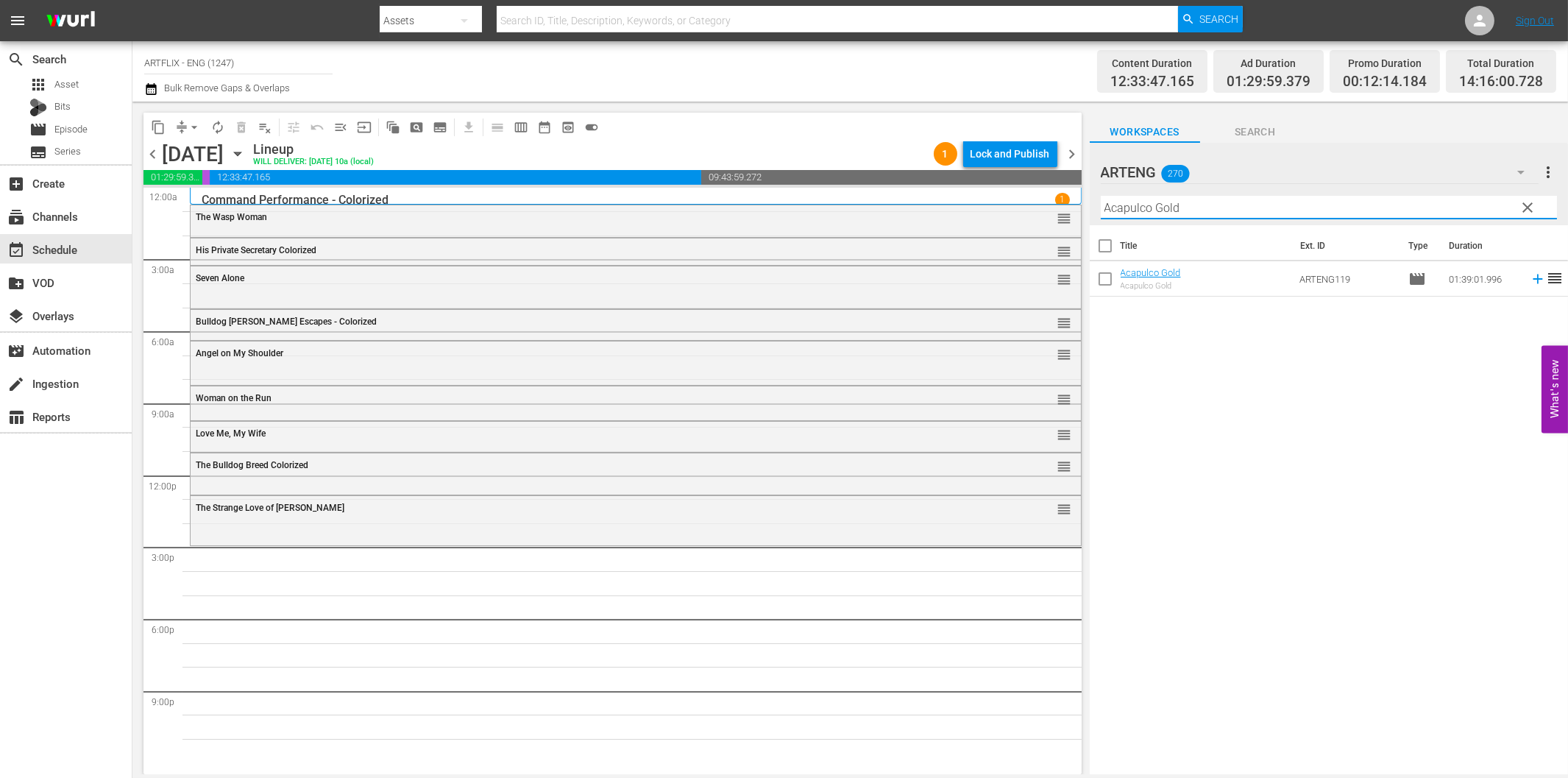
type input "Acapulco Gold"
drag, startPoint x: 1526, startPoint y: 280, endPoint x: 1513, endPoint y: 285, distance: 13.9
click at [1533, 280] on icon at bounding box center [1537, 279] width 9 height 9
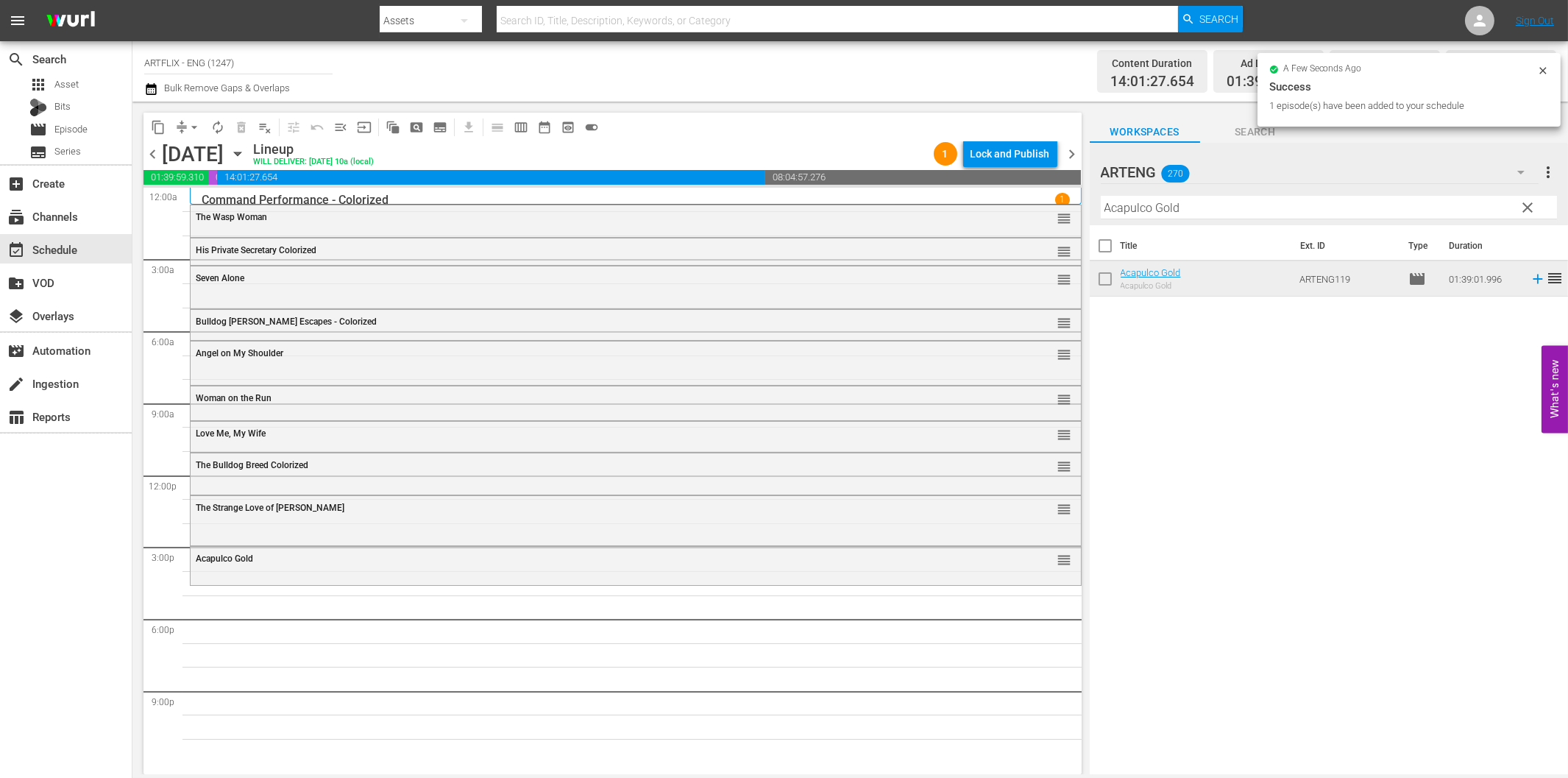
click at [1244, 214] on input "Acapulco Gold" at bounding box center [1329, 207] width 456 height 24
paste input "[PERSON_NAME] and [PERSON_NAME]"
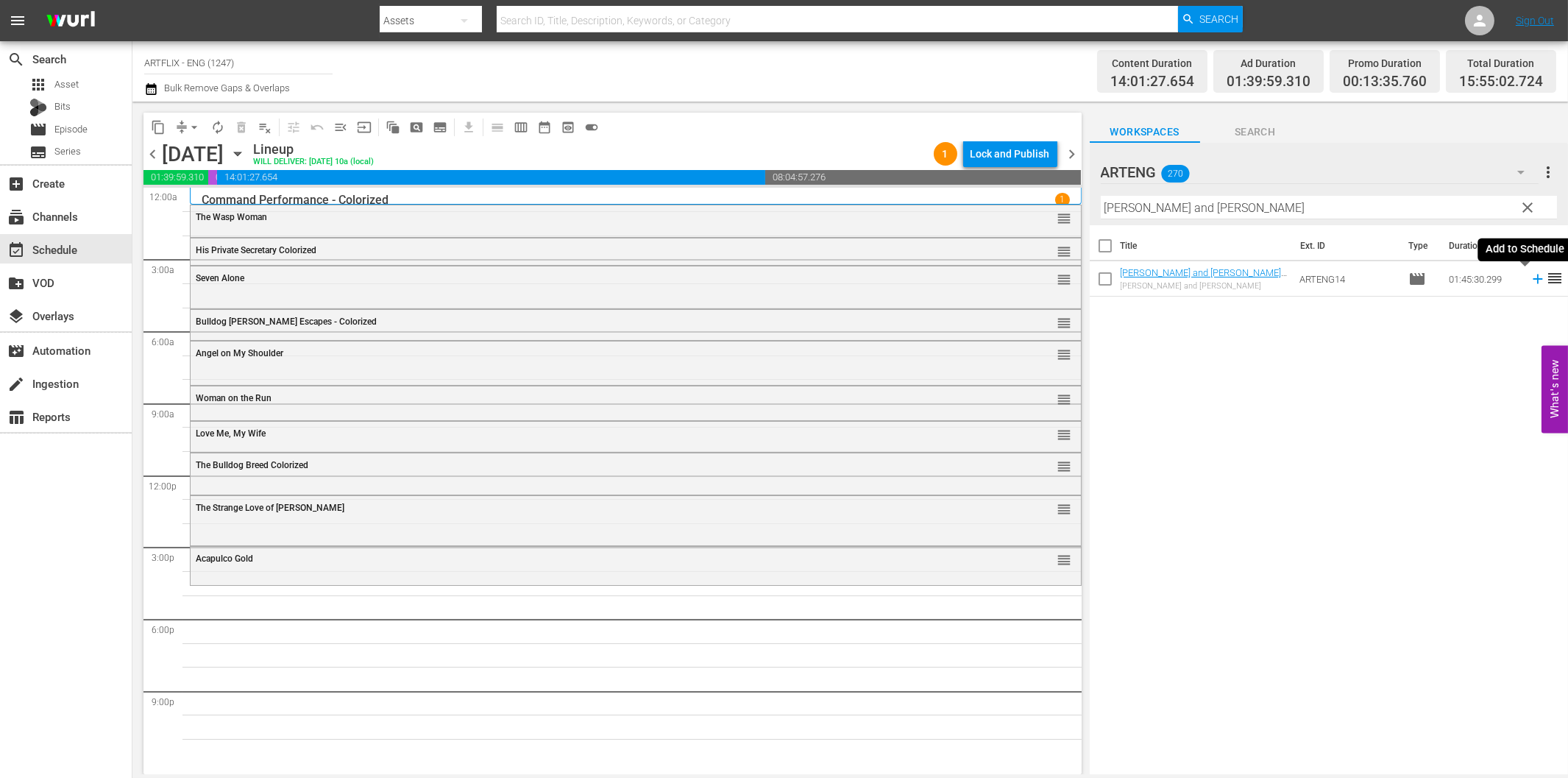
click at [1529, 281] on icon at bounding box center [1537, 278] width 16 height 16
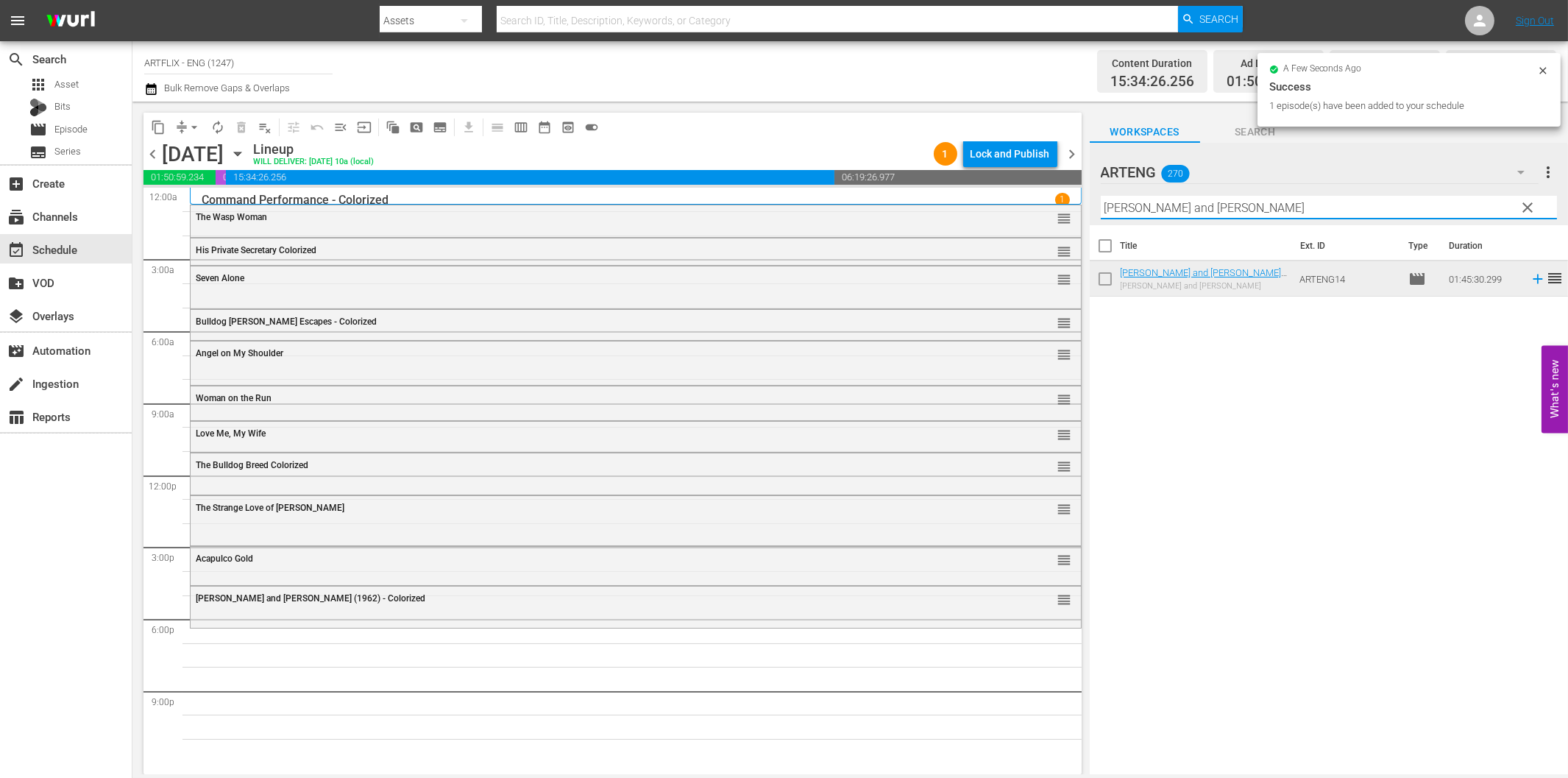
click at [1215, 212] on input "[PERSON_NAME] and [PERSON_NAME]" at bounding box center [1329, 207] width 456 height 24
paste input "Cyrano de Bergerac"
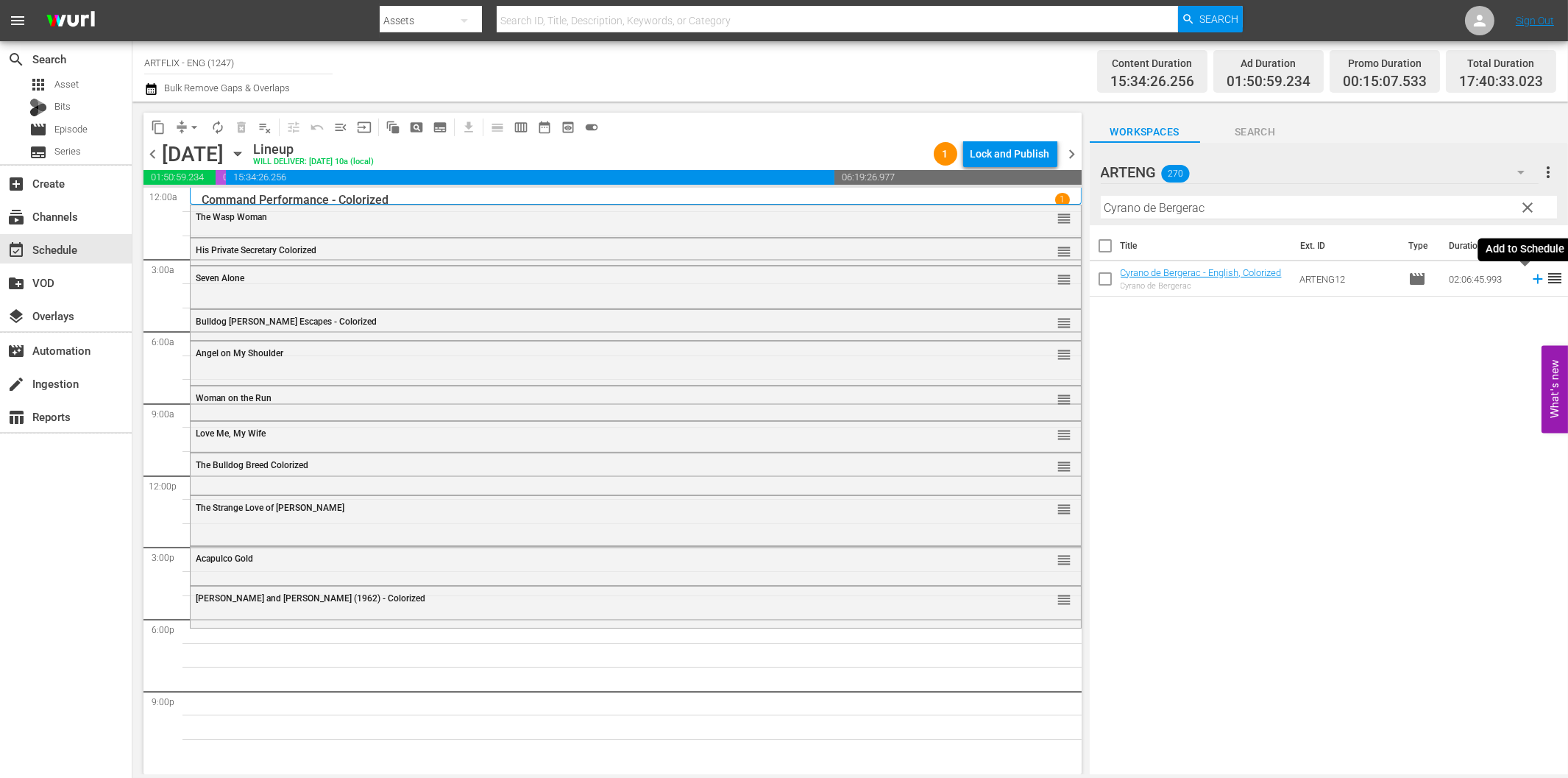
click at [1529, 282] on icon at bounding box center [1537, 278] width 16 height 16
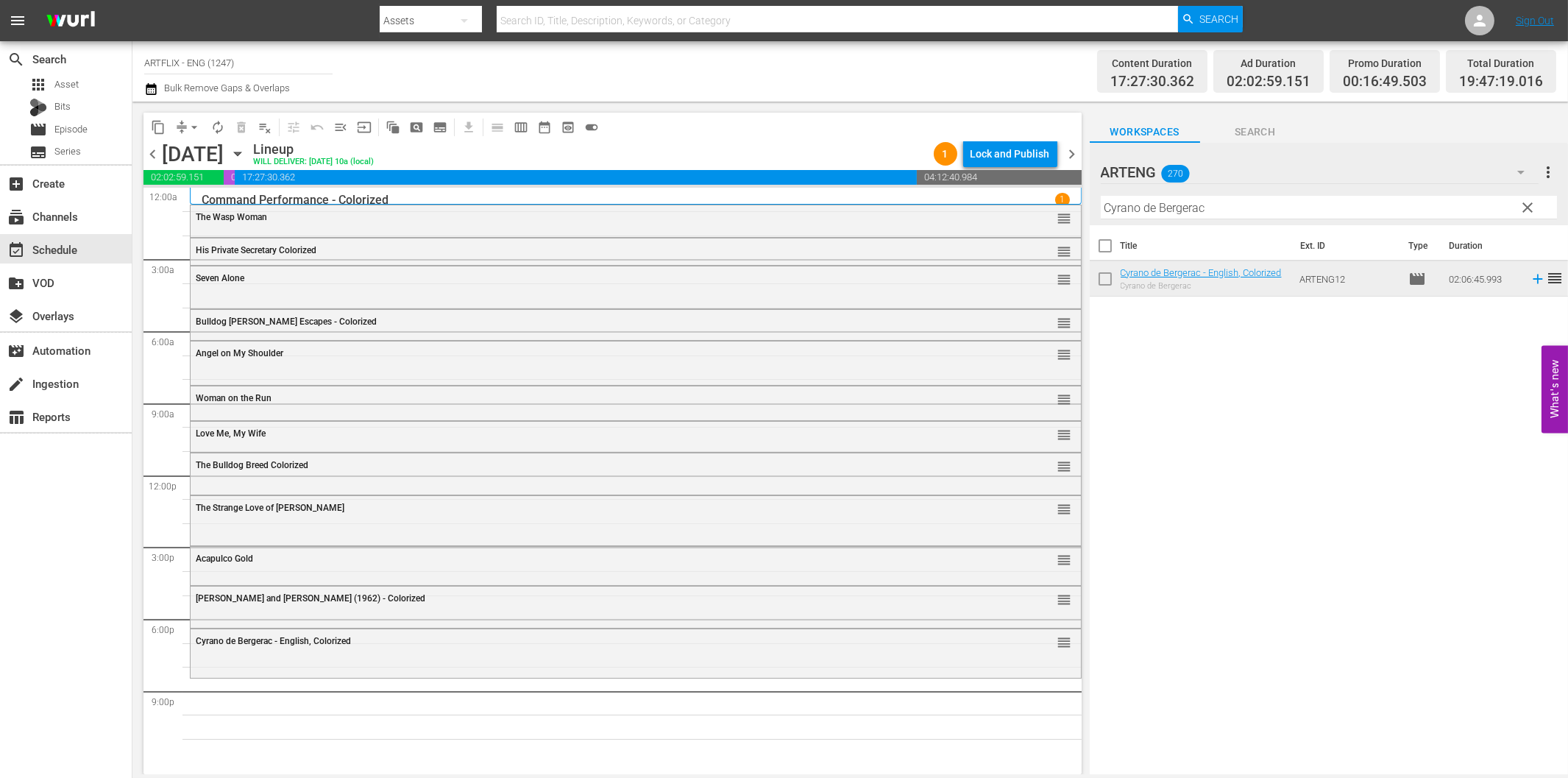
click at [1287, 207] on input "Cyrano de Bergerac" at bounding box center [1329, 207] width 456 height 24
paste input "The Magic Sword"
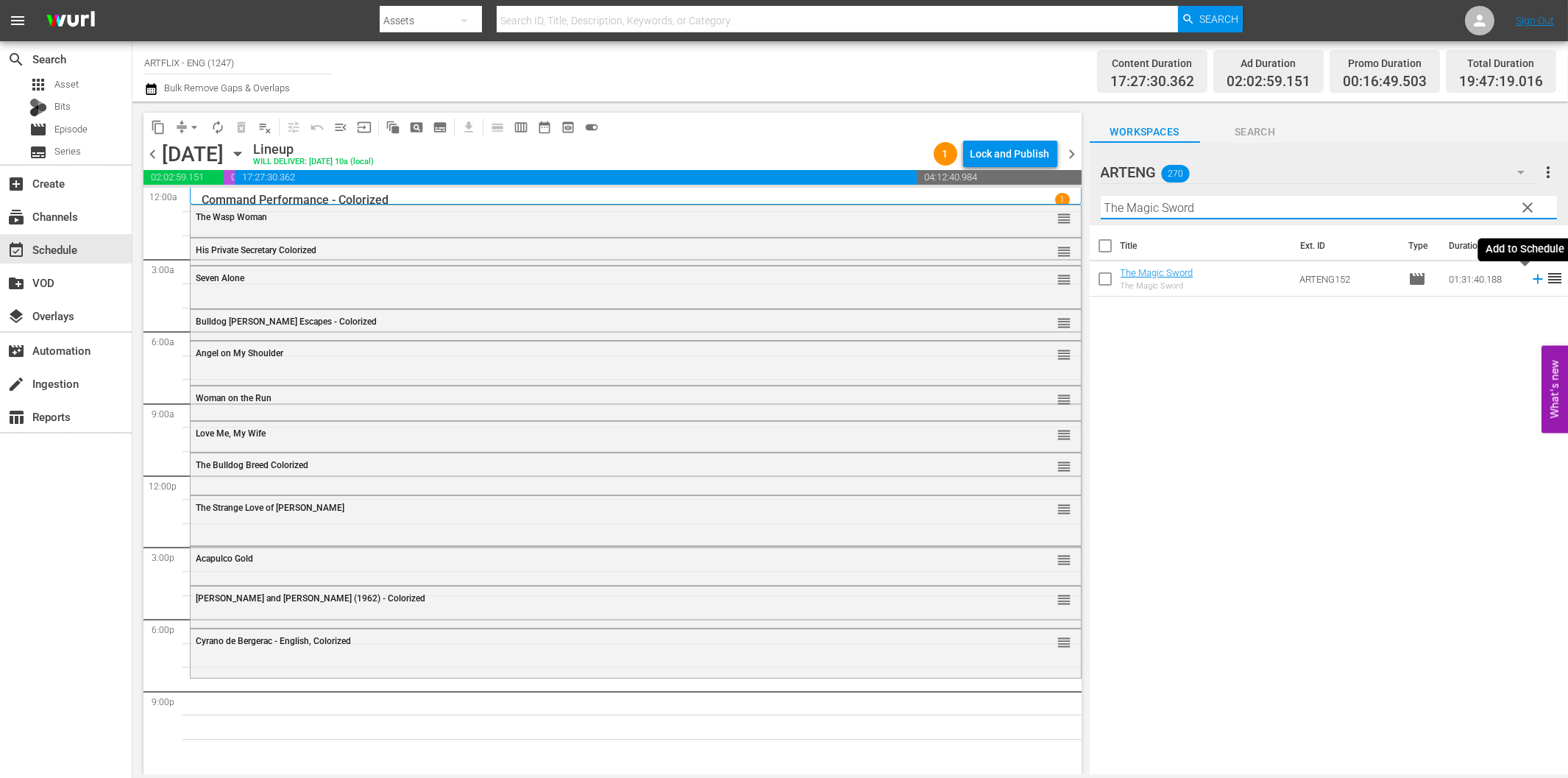
click at [1533, 278] on icon at bounding box center [1537, 279] width 9 height 9
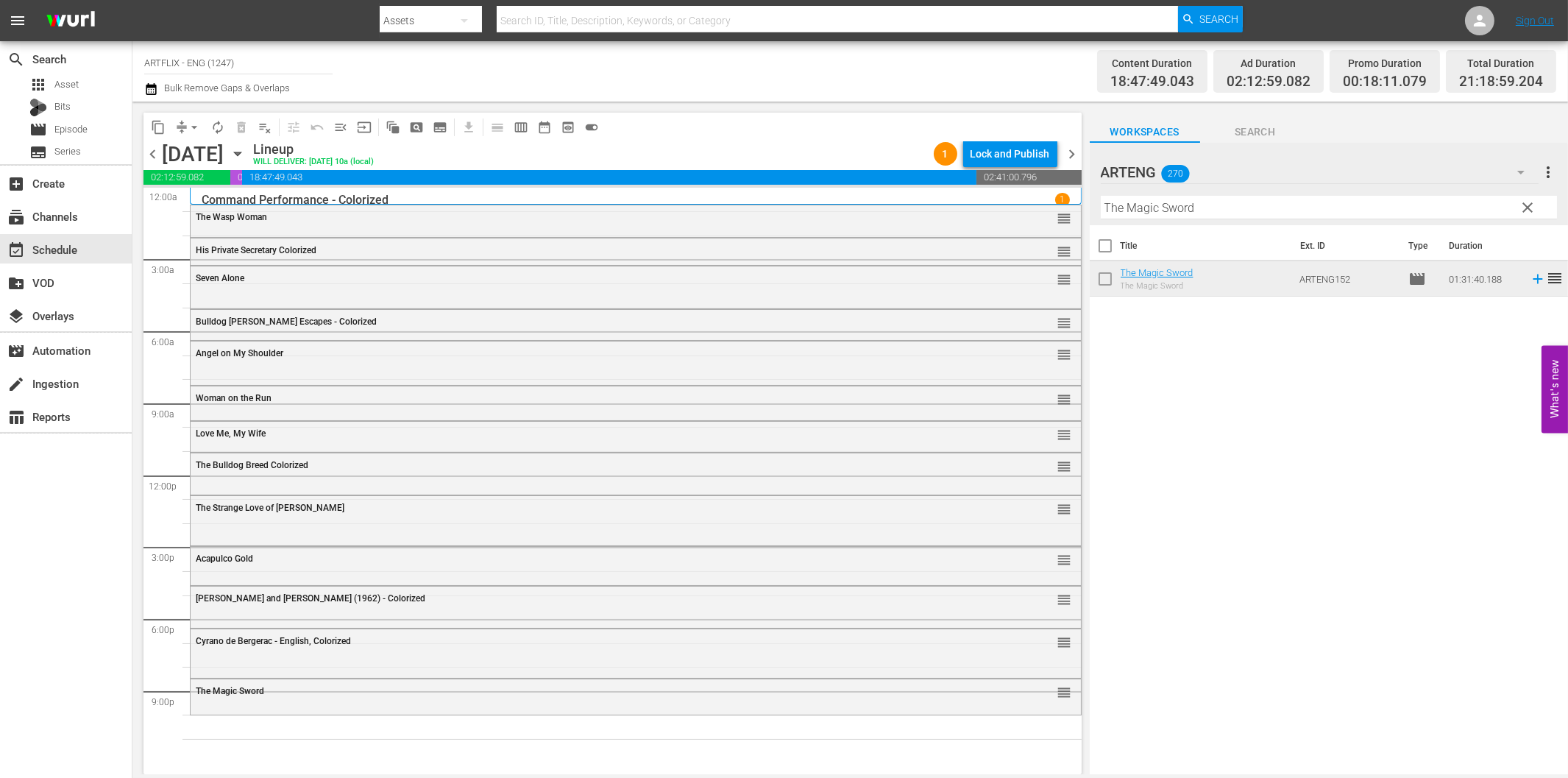
click at [1205, 210] on input "The Magic Sword" at bounding box center [1329, 207] width 456 height 24
paste input "Criminal Affair"
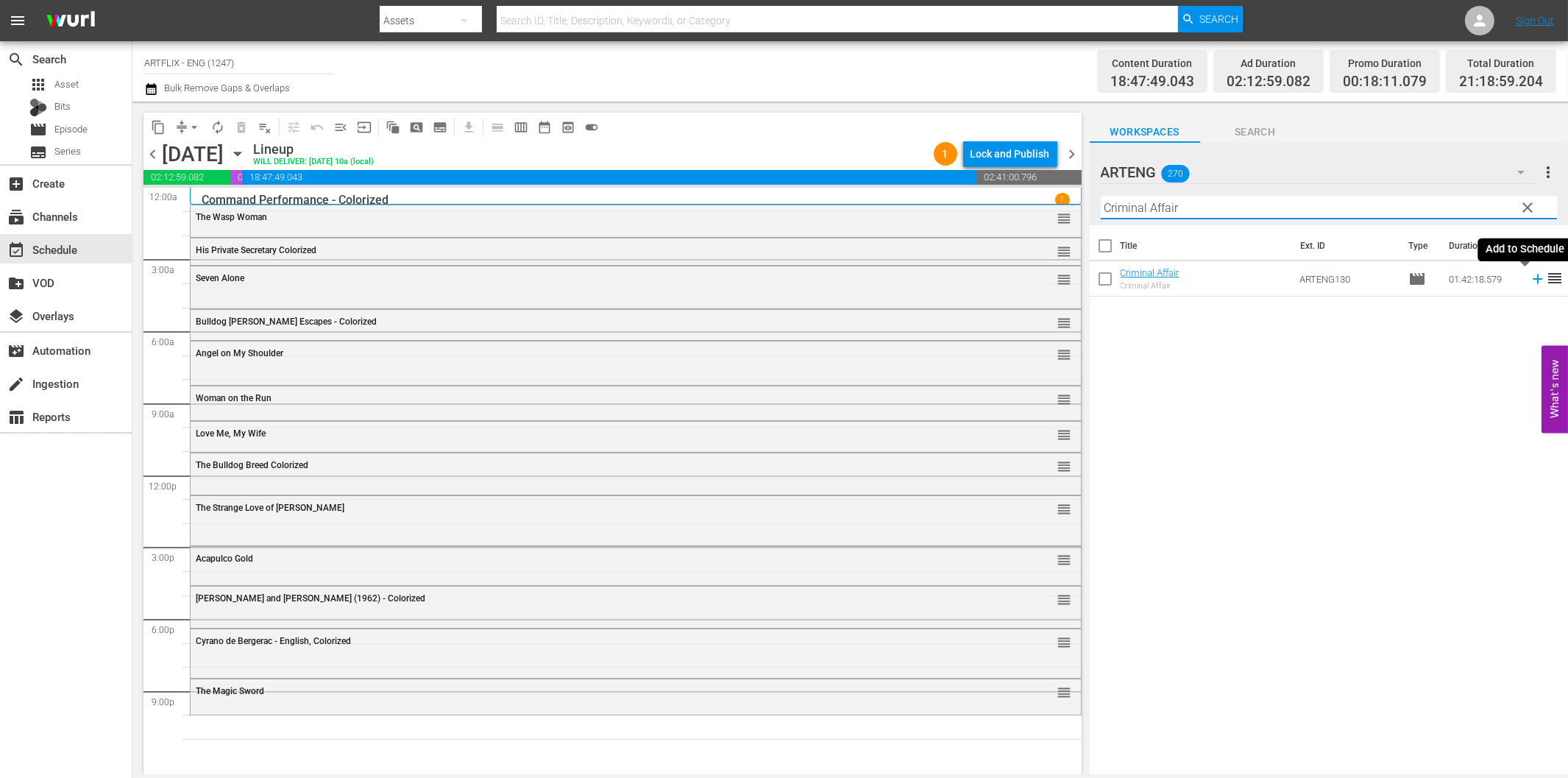
click at [1529, 283] on icon at bounding box center [1537, 278] width 16 height 16
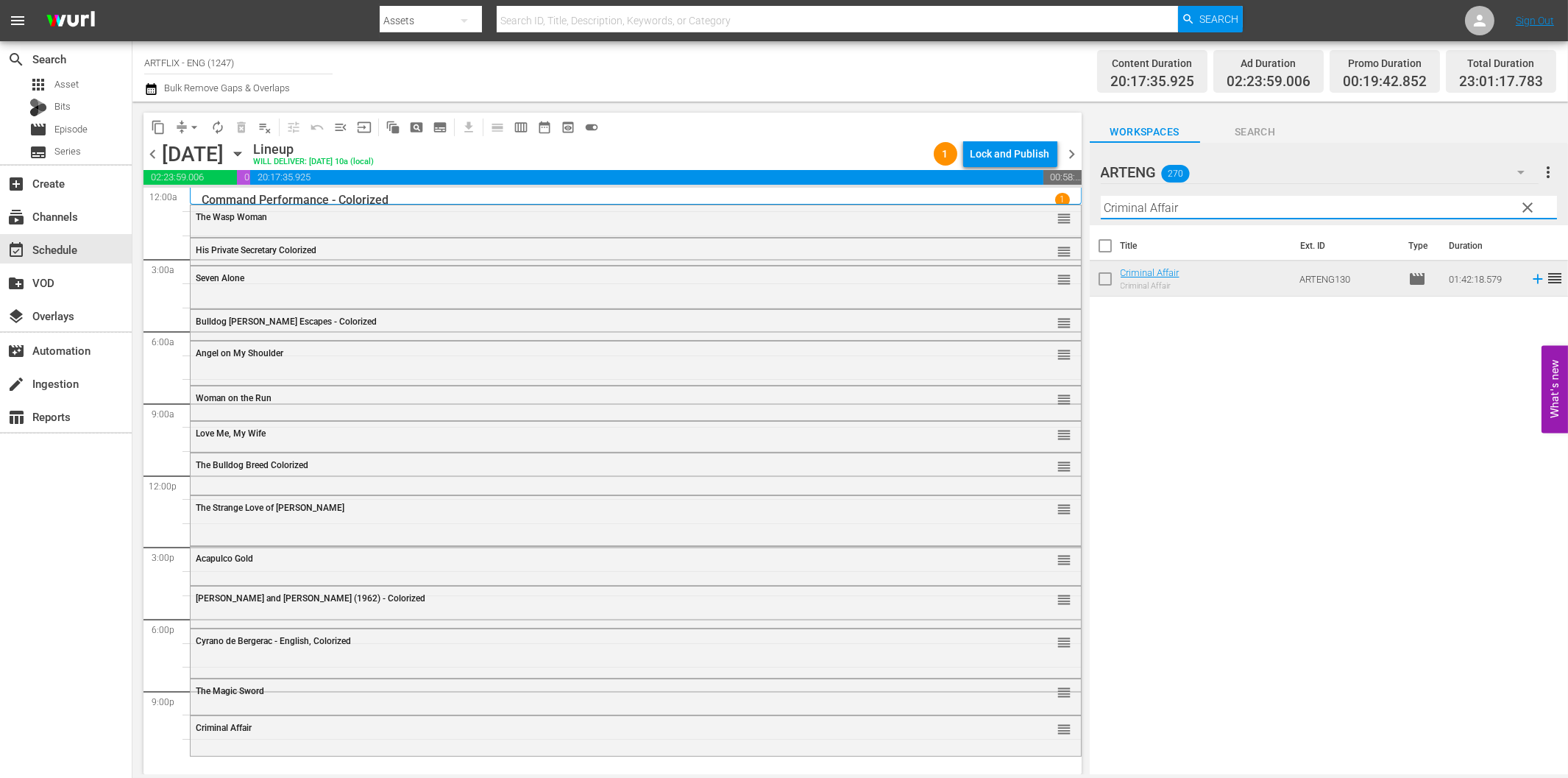
click at [1294, 214] on input "Criminal Affair" at bounding box center [1329, 207] width 456 height 24
paste input "lub Paradise"
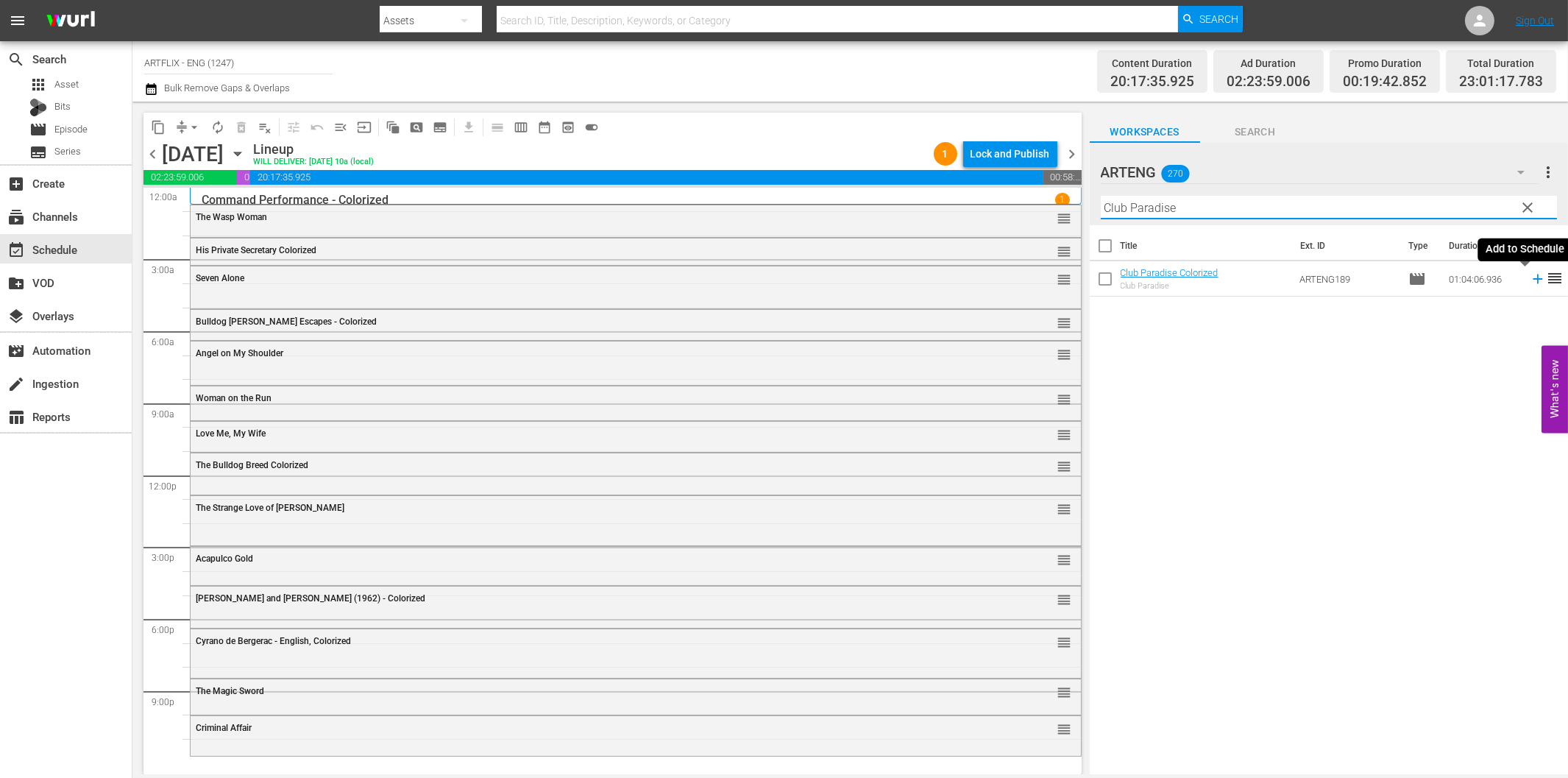
type input "Club Paradise"
click at [1529, 281] on icon at bounding box center [1537, 278] width 16 height 16
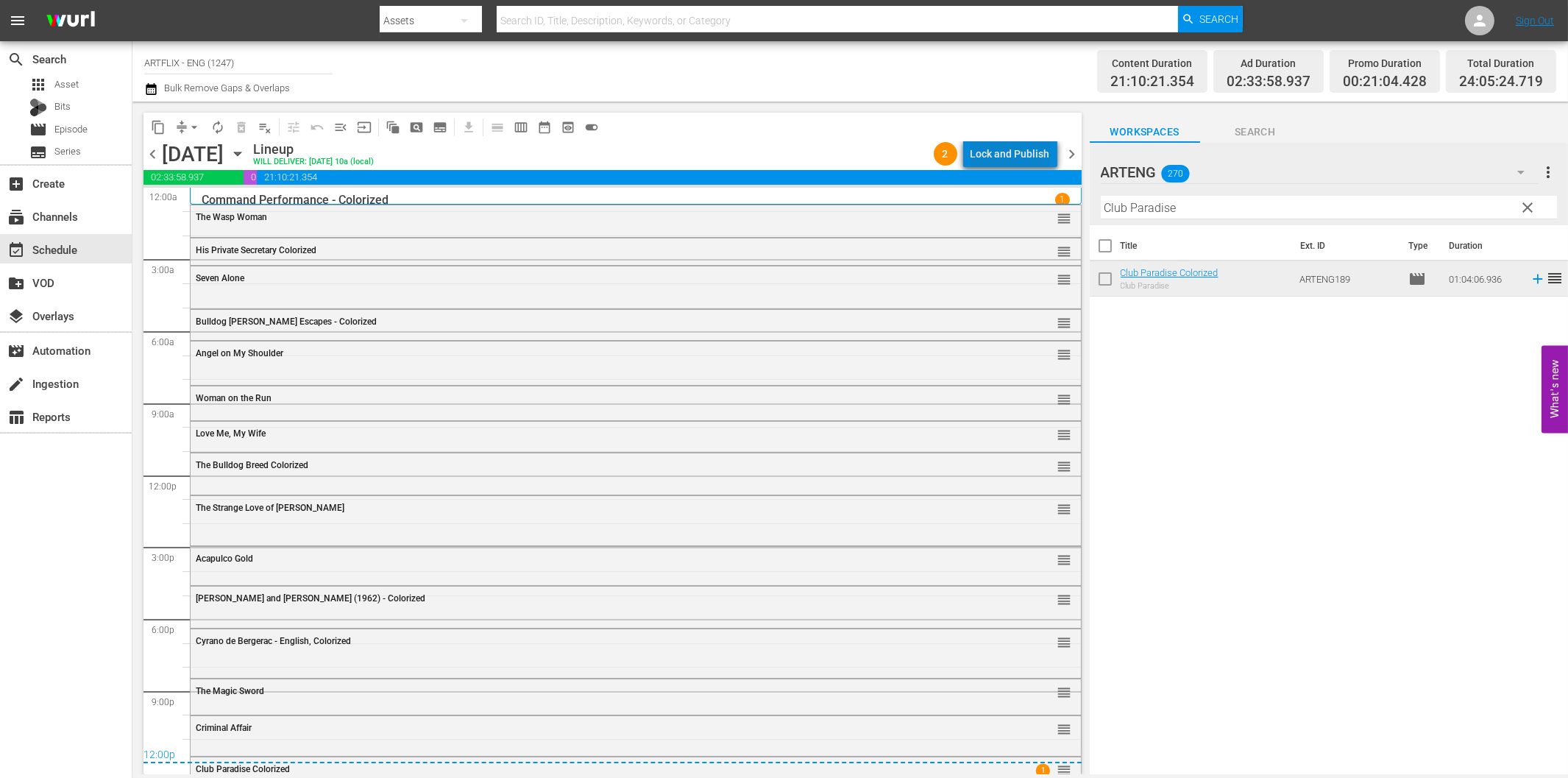
click at [1035, 157] on div "Lock and Publish" at bounding box center [1010, 153] width 79 height 26
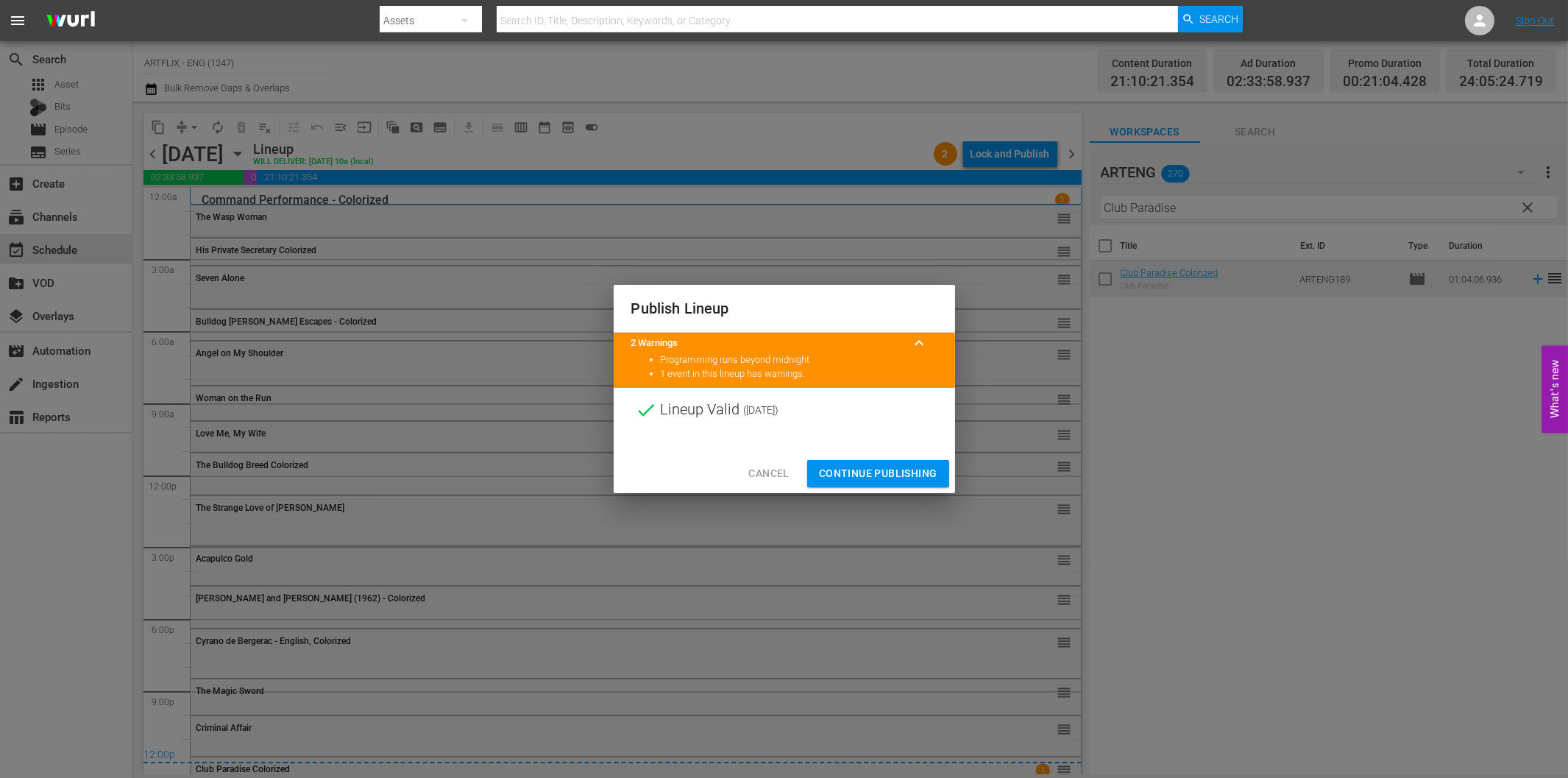
click at [909, 477] on span "Continue Publishing" at bounding box center [878, 473] width 119 height 19
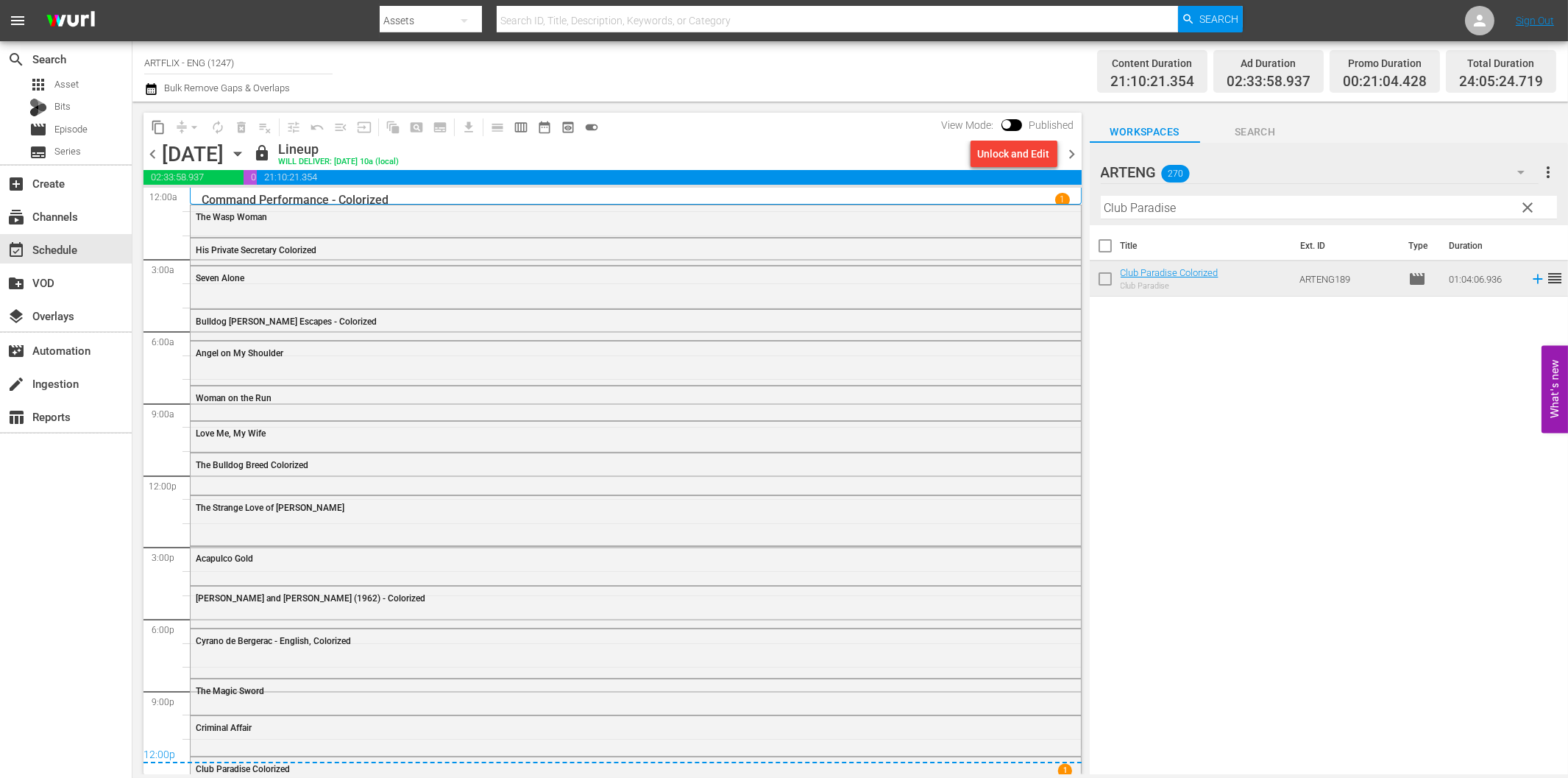
click at [149, 153] on span "chevron_left" at bounding box center [153, 154] width 19 height 19
